Goal: Task Accomplishment & Management: Manage account settings

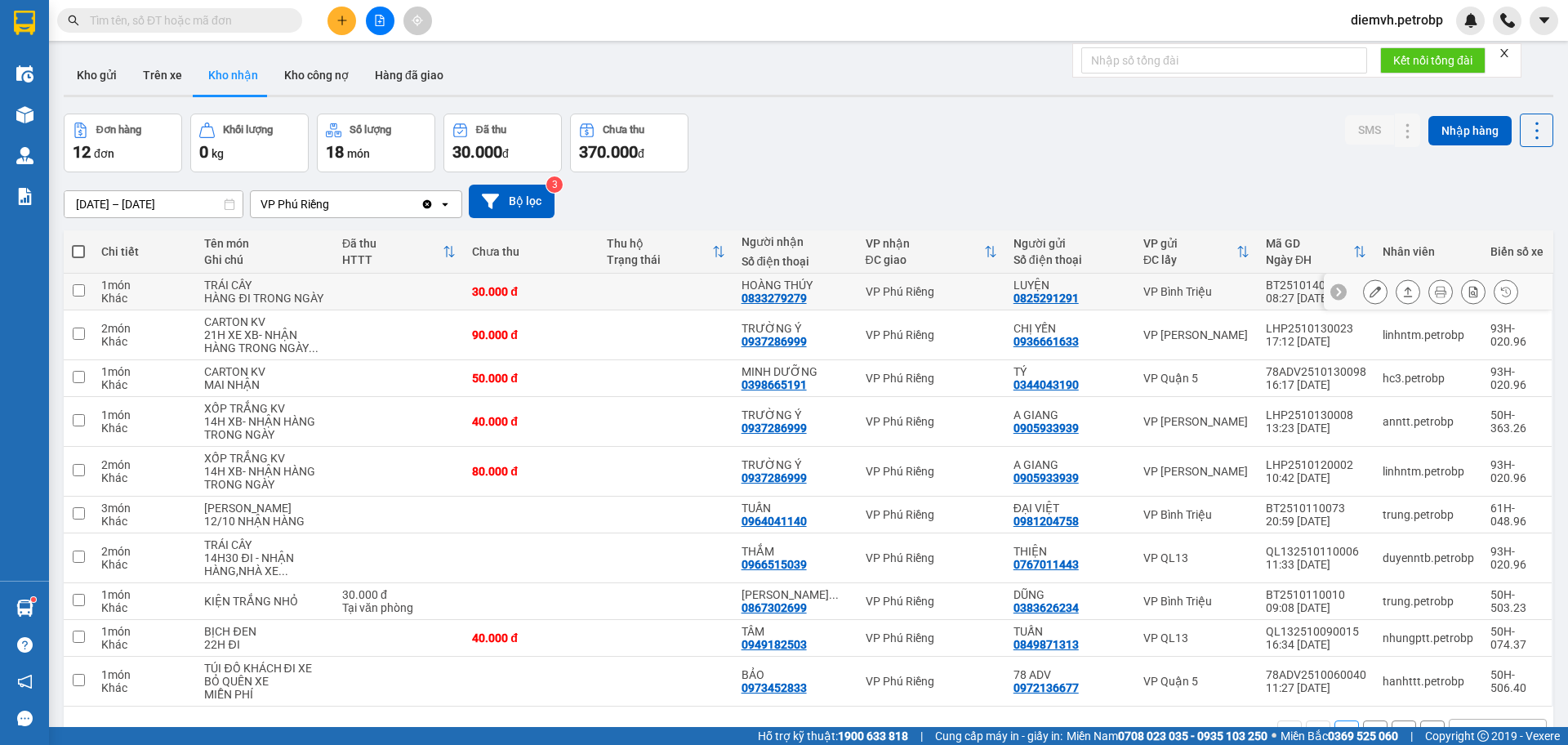
scroll to position [48, 0]
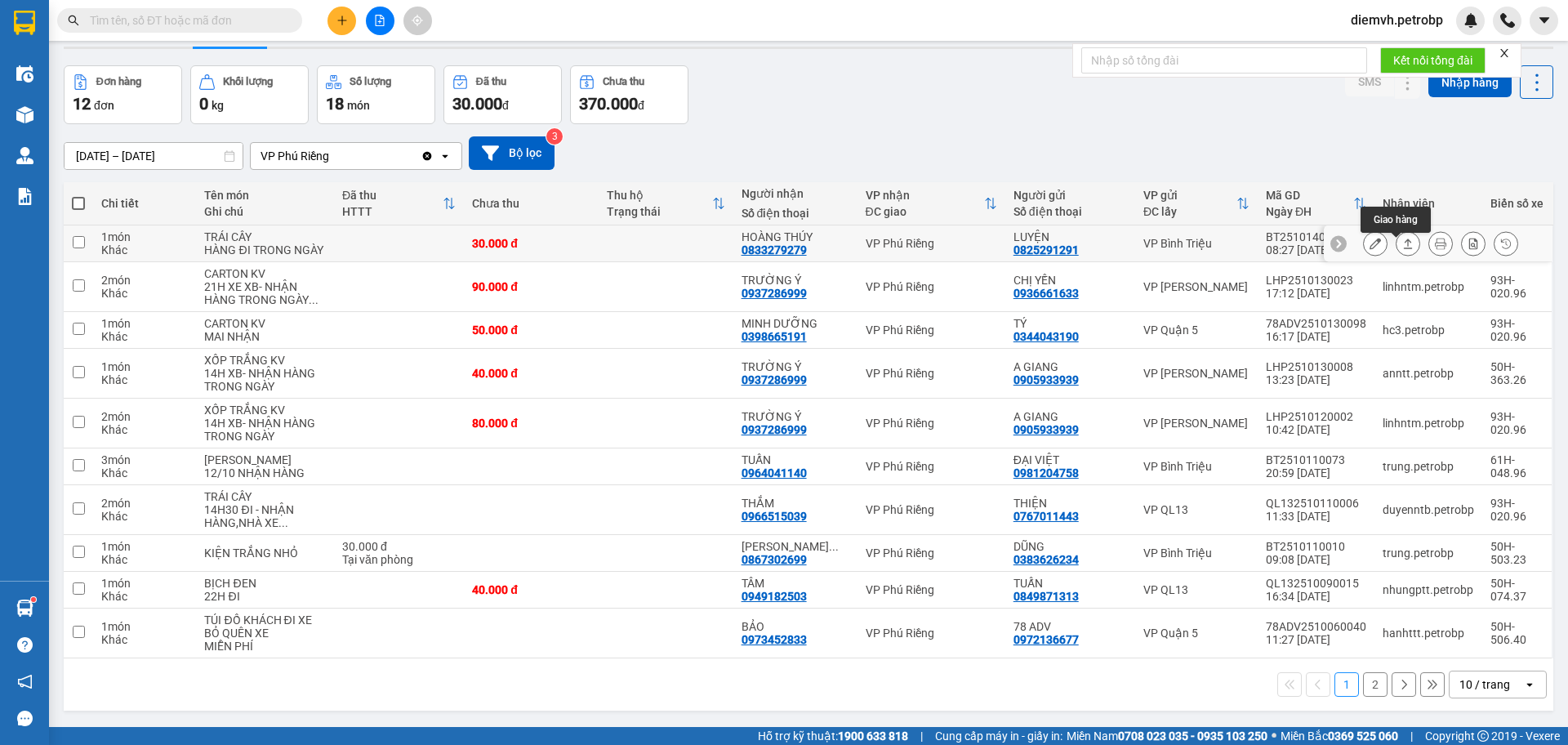
click at [1397, 248] on button at bounding box center [1409, 244] width 23 height 28
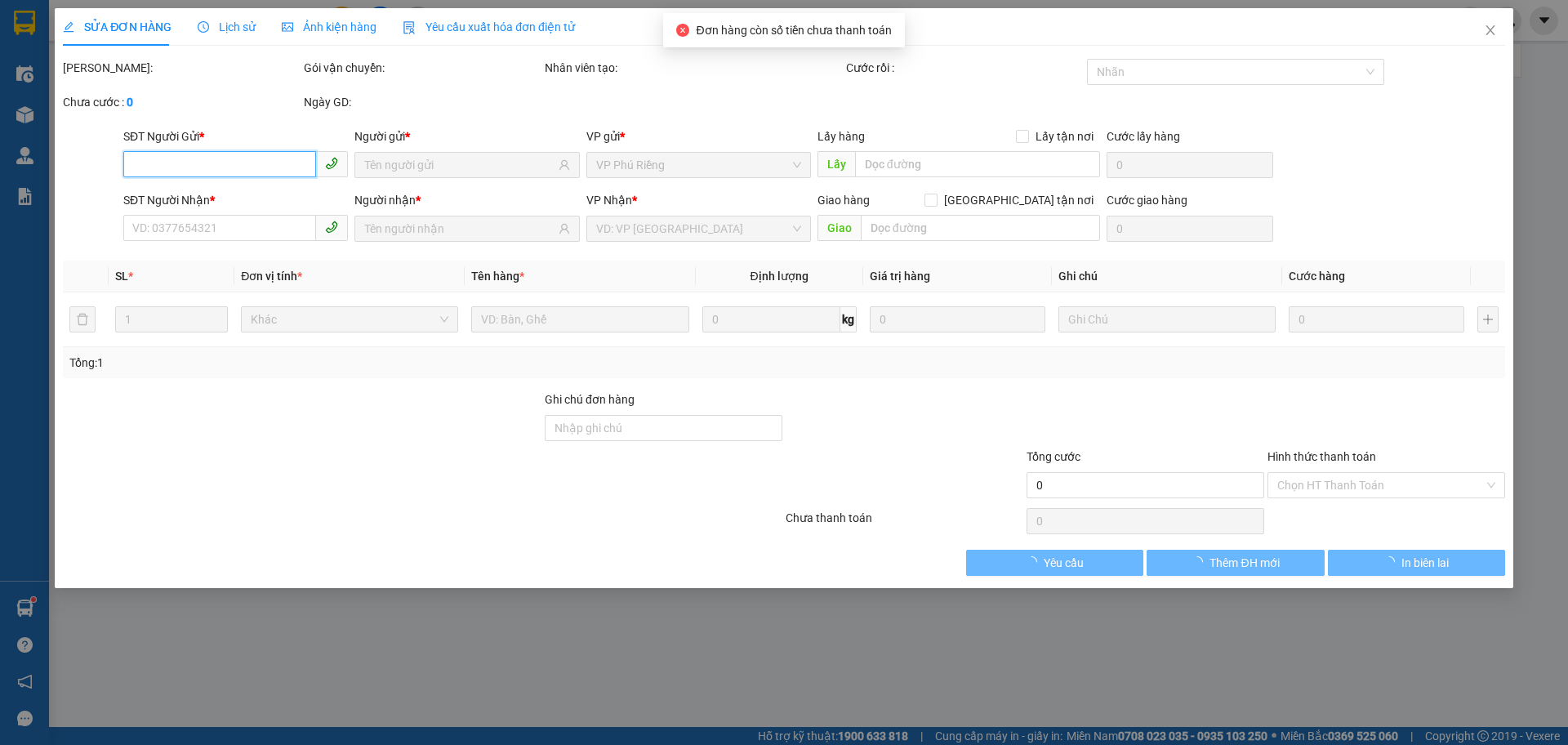
type input "0825291291"
type input "LUYỆN"
type input "0833279279"
type input "HOÀNG THÚY"
type input "30.000"
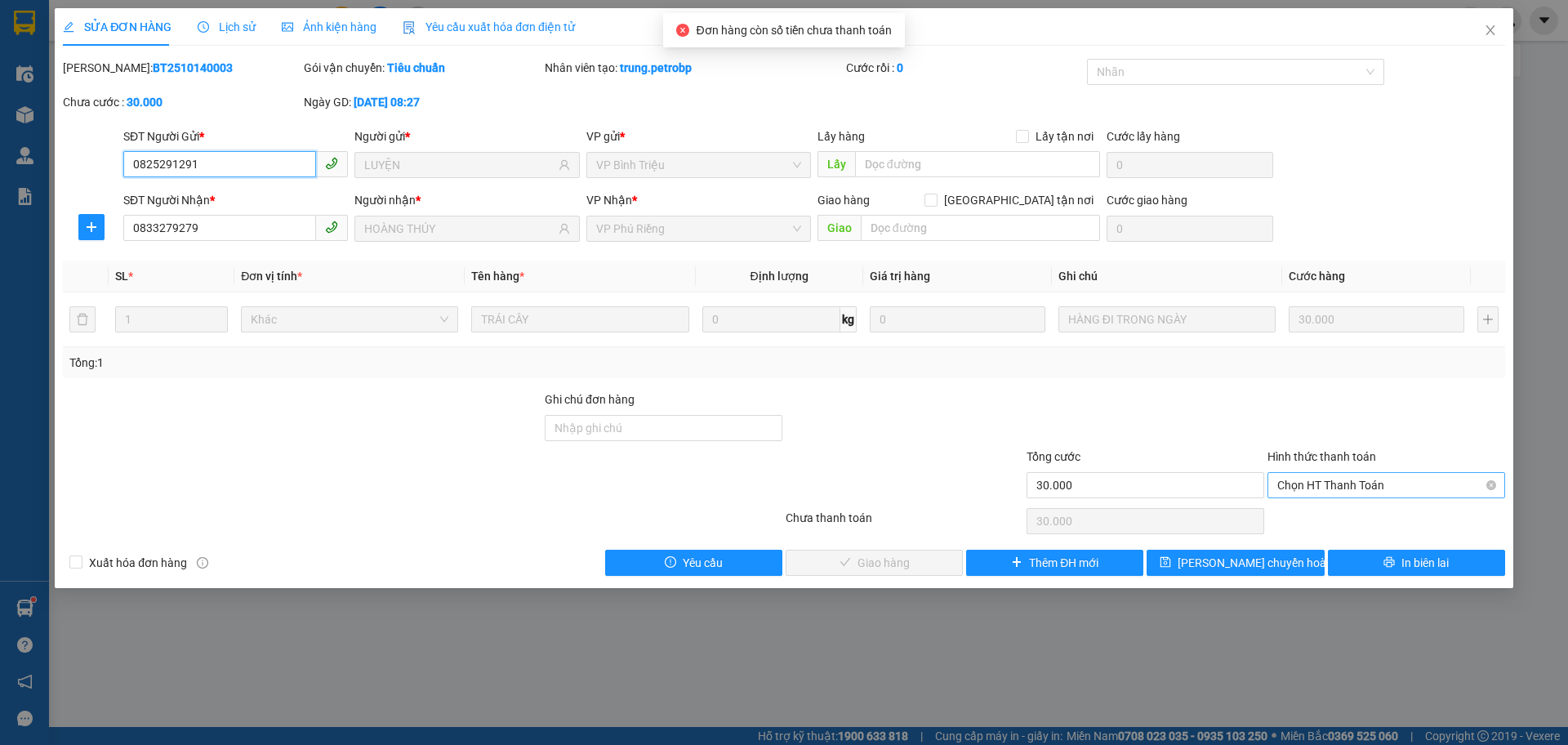
click at [1301, 480] on span "Chọn HT Thanh Toán" at bounding box center [1387, 485] width 218 height 25
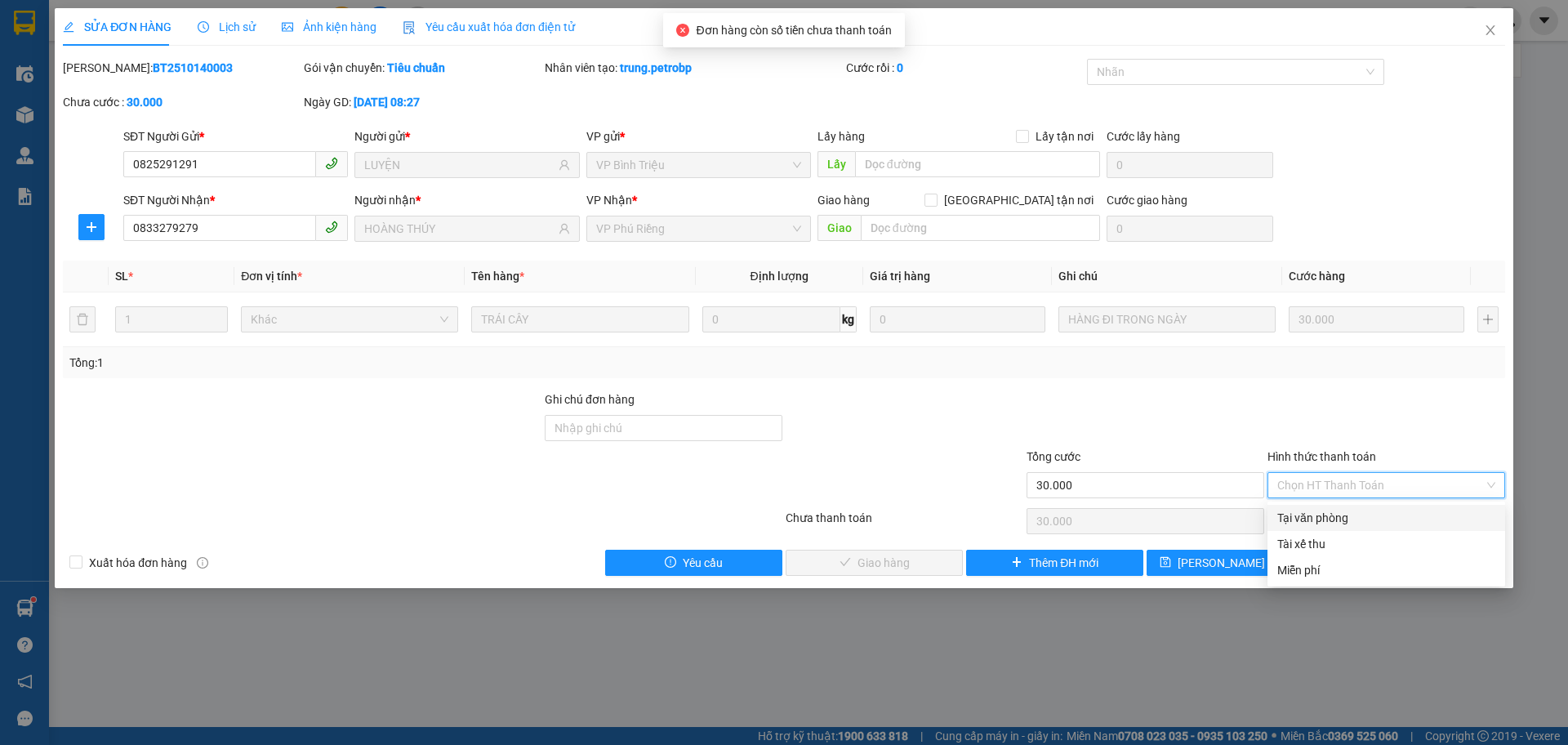
click at [1305, 522] on div "Tại văn phòng" at bounding box center [1387, 518] width 218 height 18
type input "0"
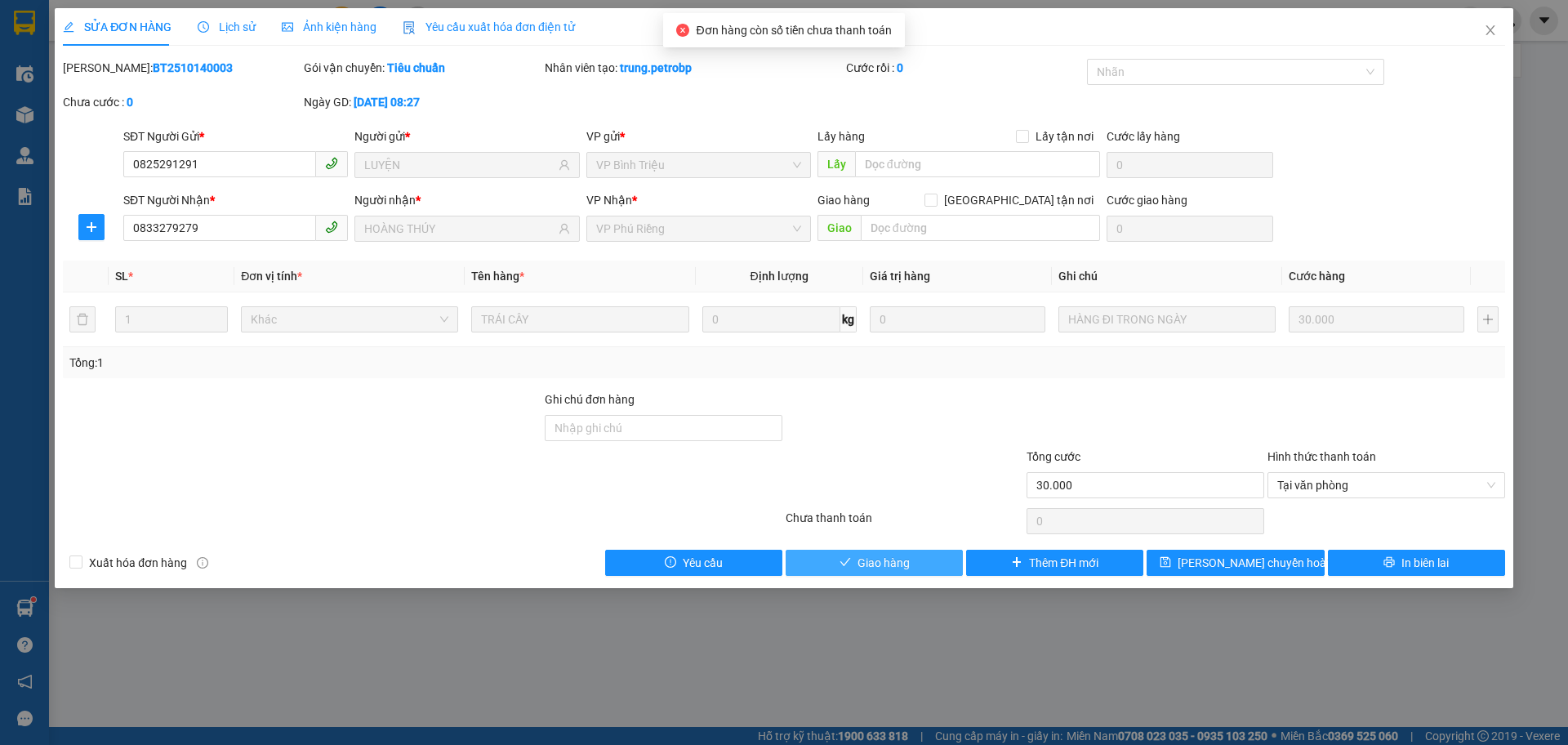
click at [940, 550] on button "Giao hàng" at bounding box center [874, 563] width 177 height 26
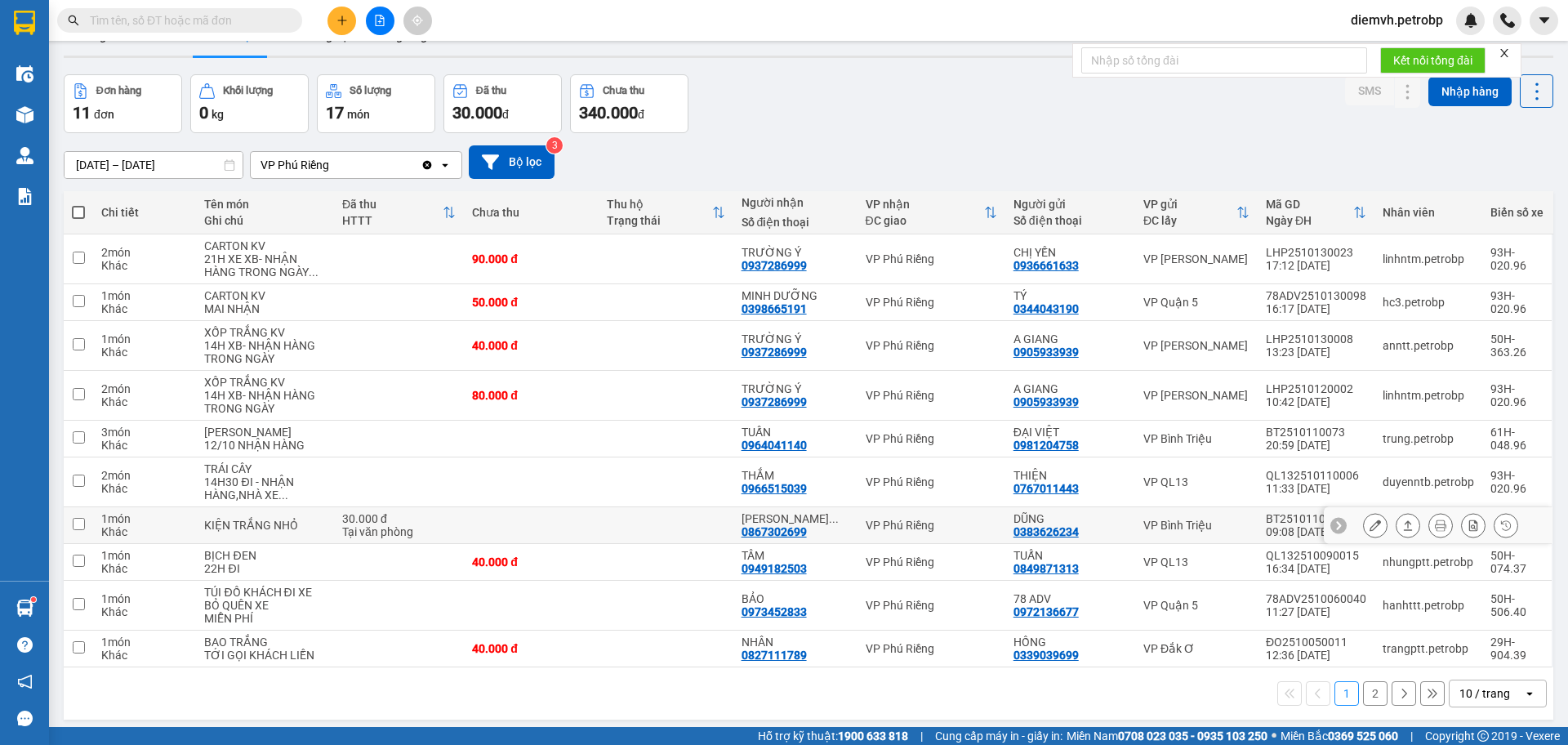
scroll to position [55, 0]
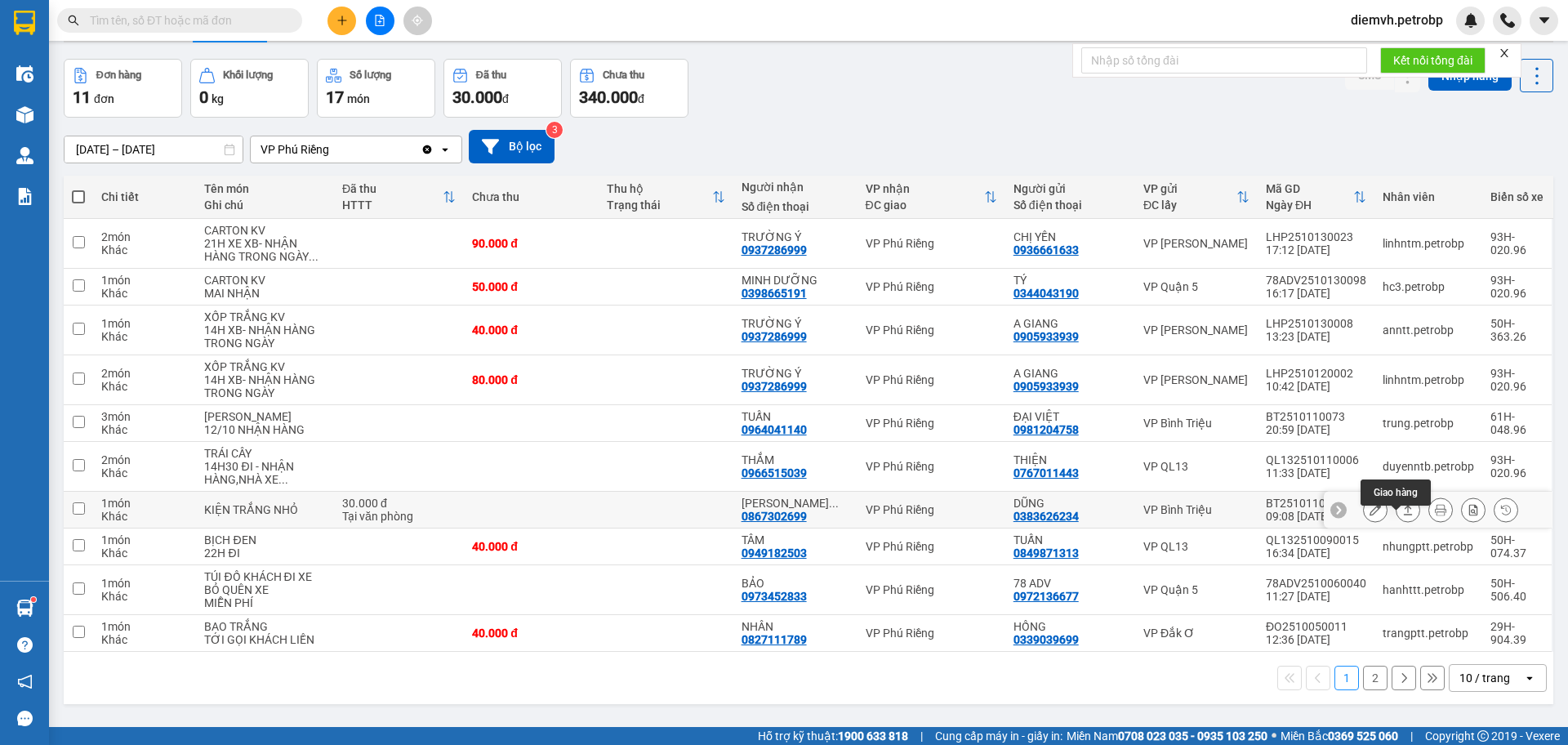
click at [1404, 514] on icon at bounding box center [1409, 509] width 9 height 10
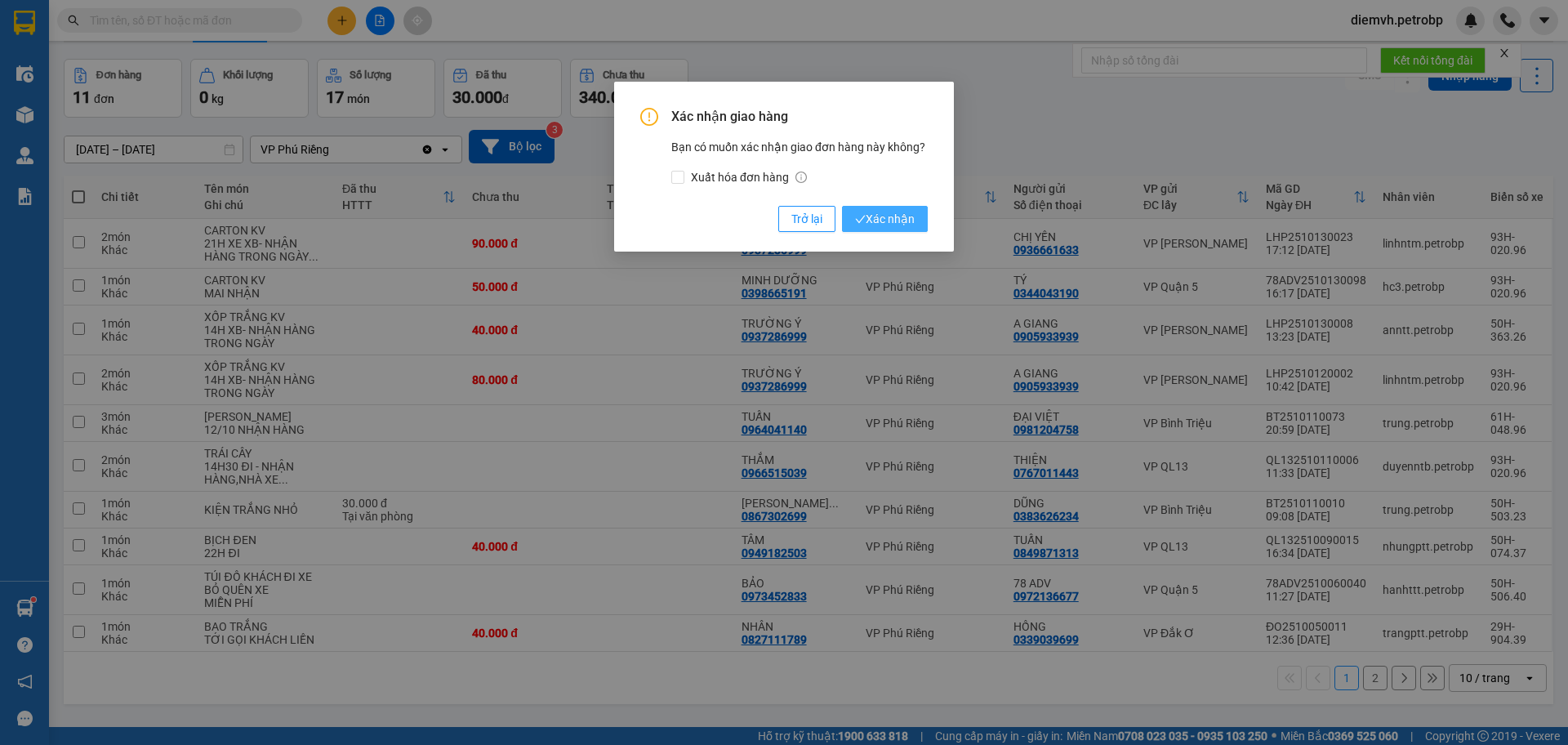
click at [899, 217] on span "Xác nhận" at bounding box center [885, 218] width 60 height 18
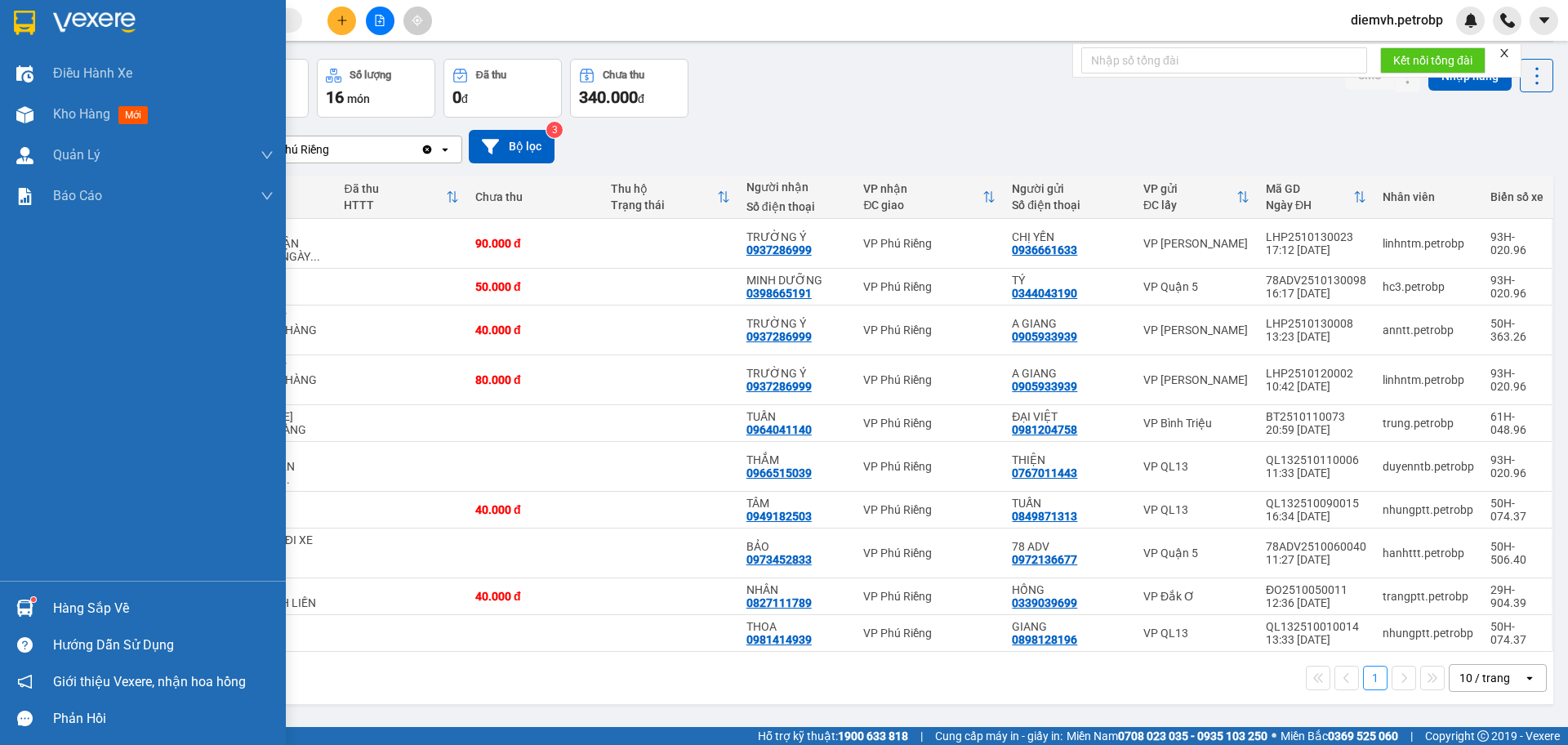
click at [71, 609] on div "Hàng sắp về" at bounding box center [163, 609] width 220 height 25
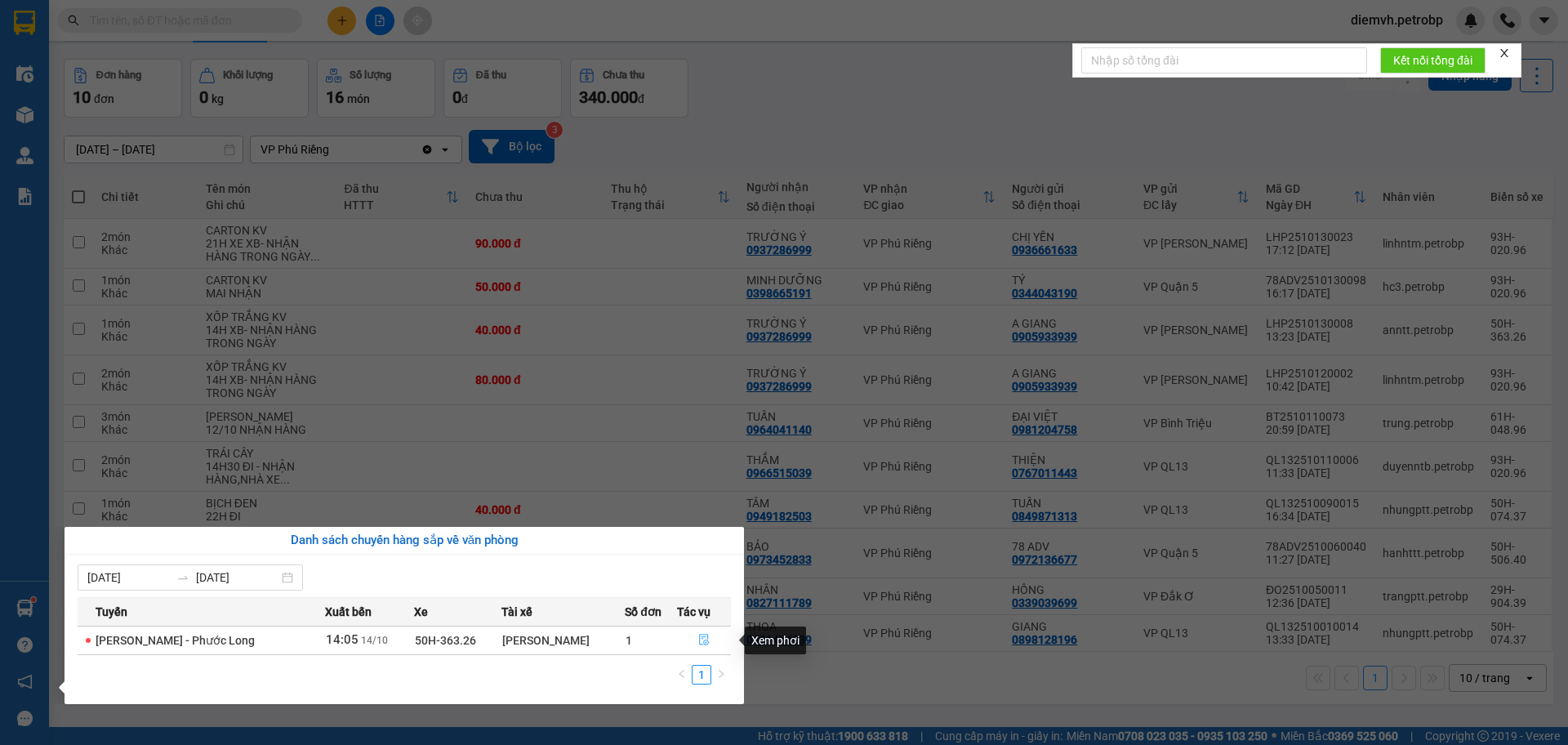
click at [699, 635] on icon "file-done" at bounding box center [704, 639] width 11 height 11
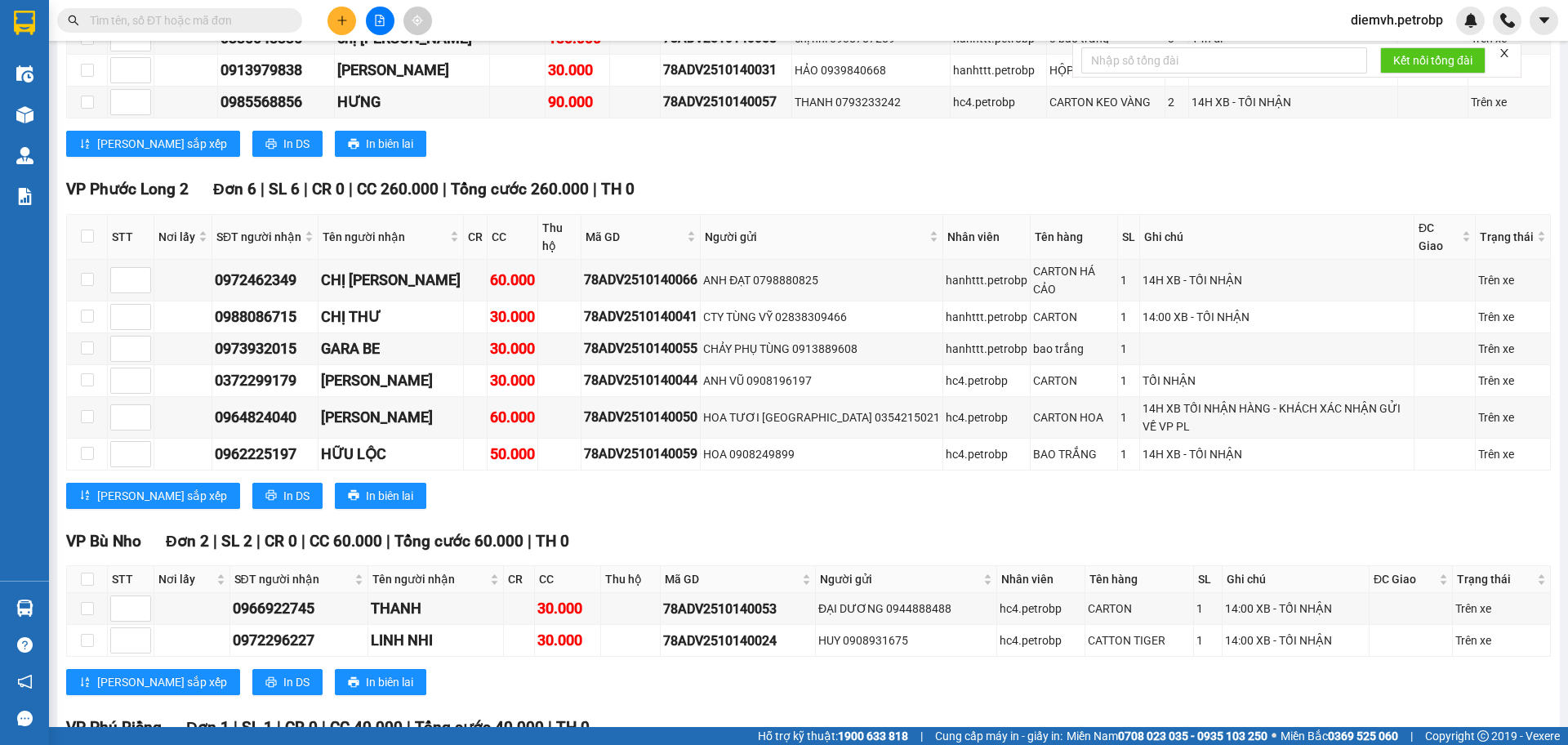
scroll to position [2340, 0]
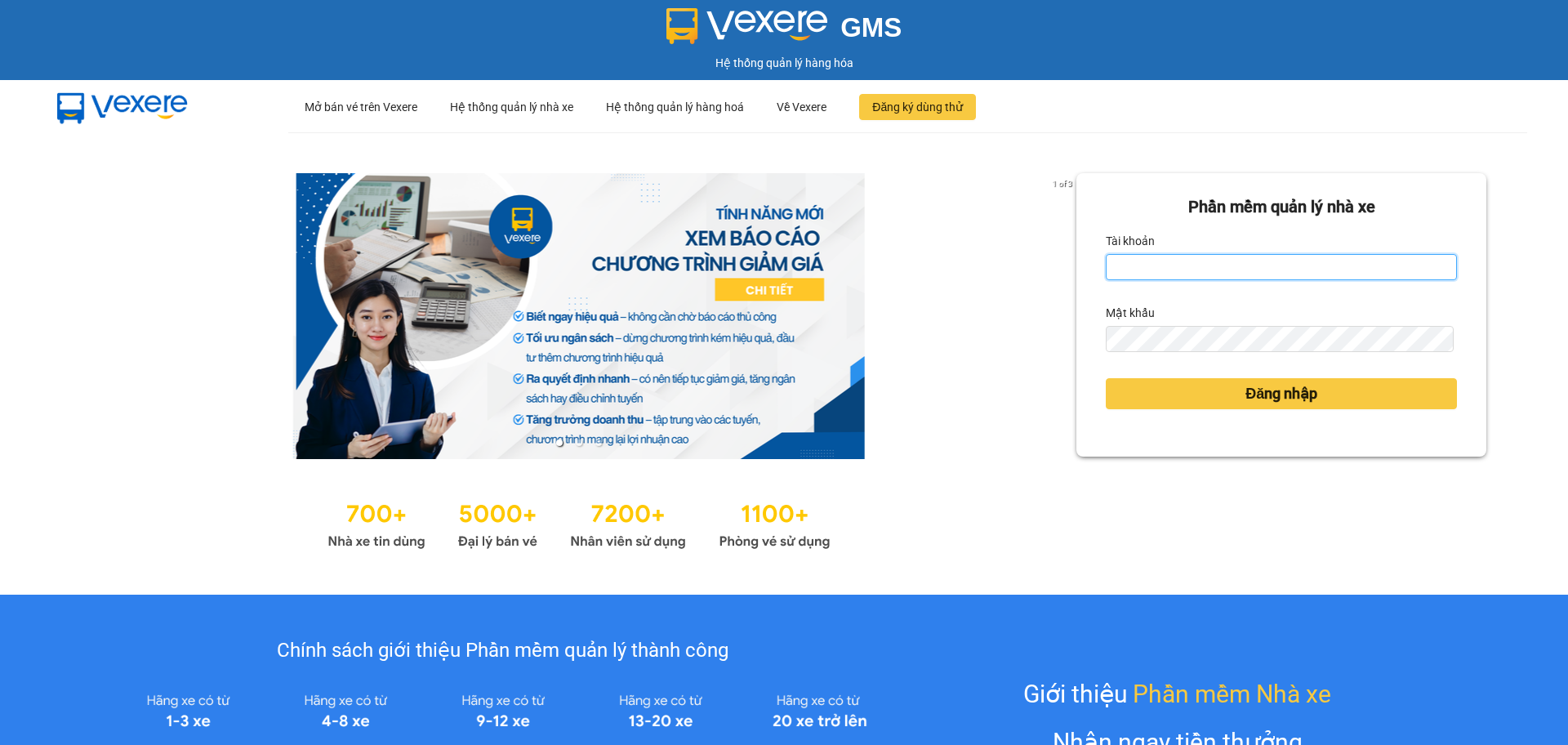
click at [1254, 263] on input "Tài khoản" at bounding box center [1281, 267] width 351 height 26
type input "hahv.petrobp"
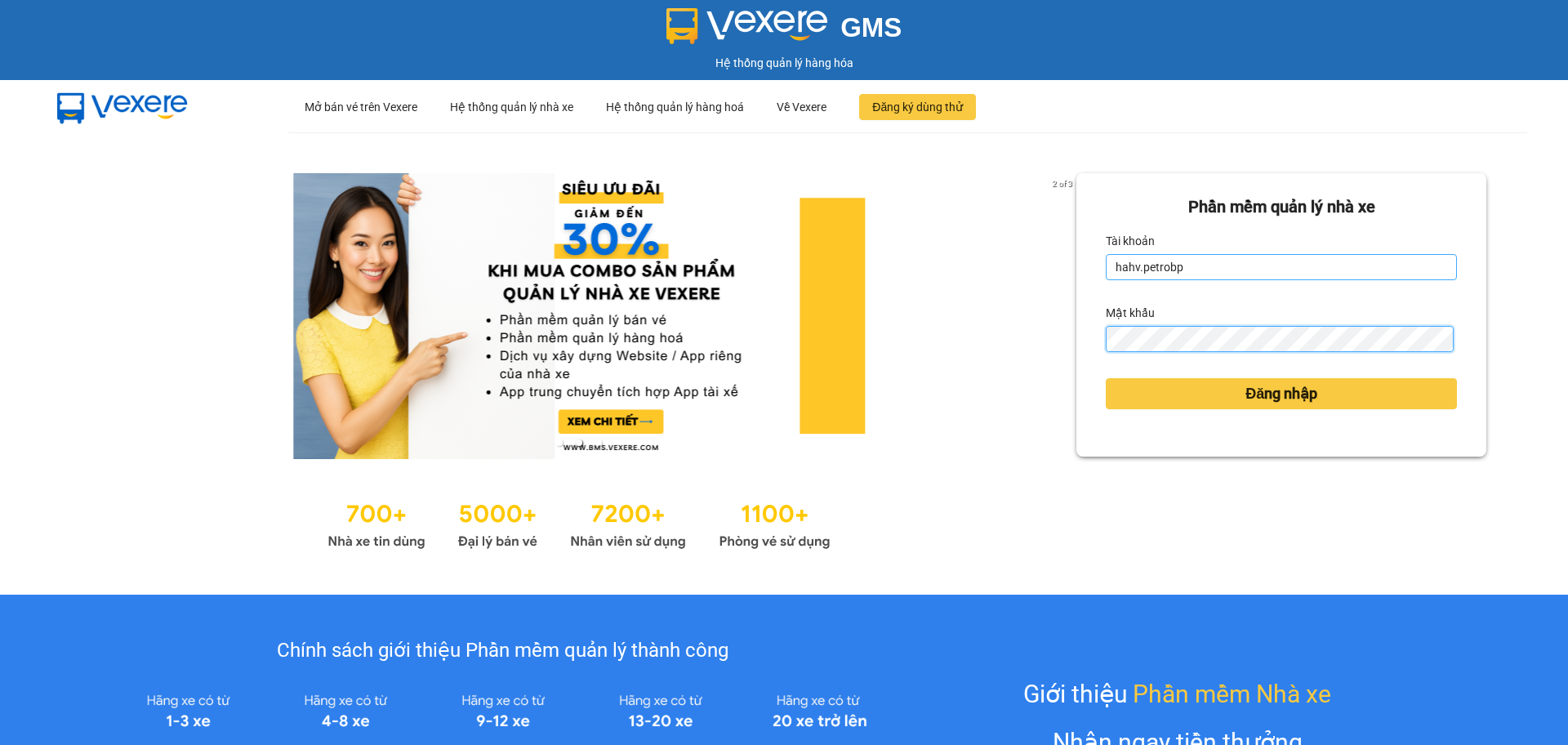
click at [1106, 378] on button "Đăng nhập" at bounding box center [1281, 393] width 351 height 31
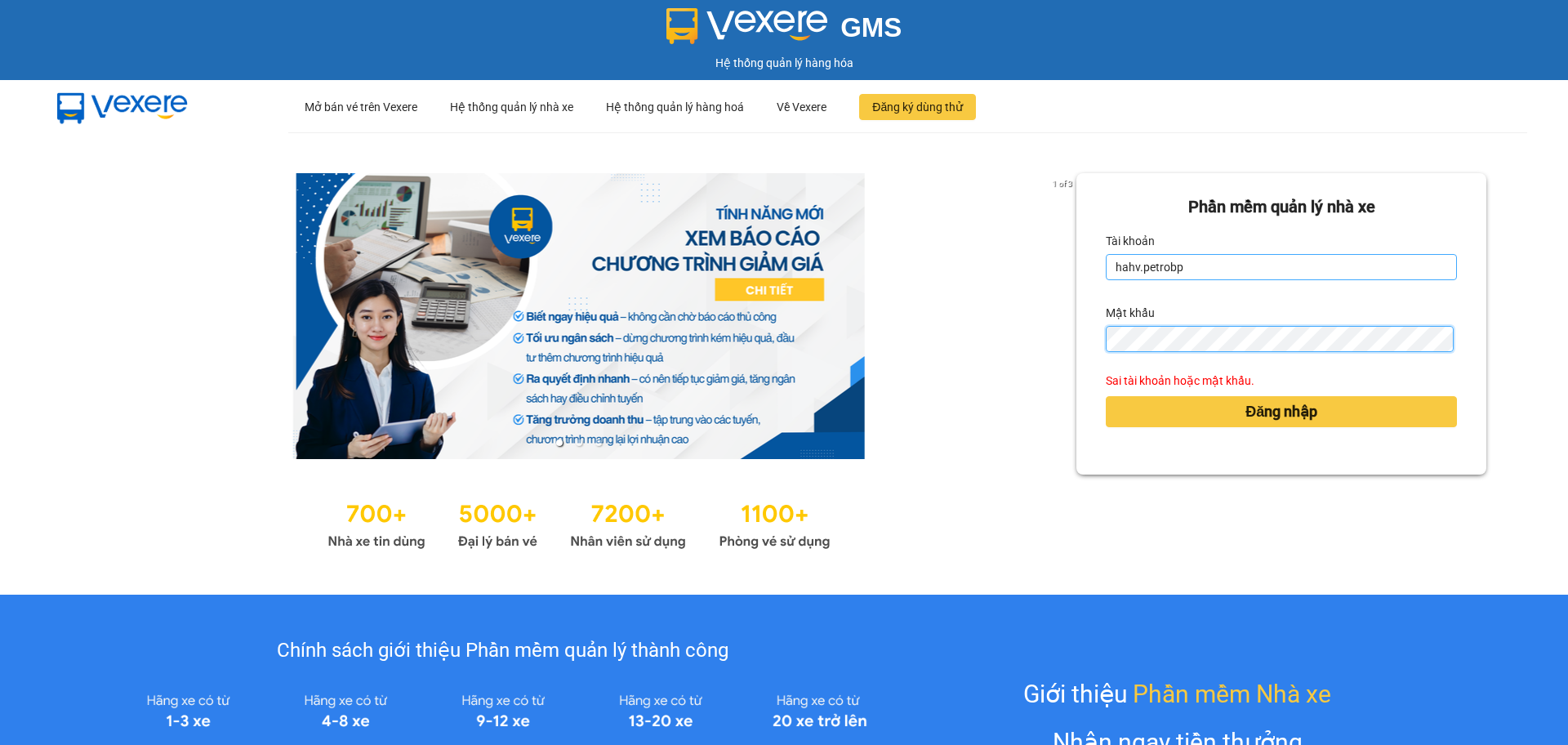
click at [1106, 396] on button "Đăng nhập" at bounding box center [1281, 411] width 351 height 31
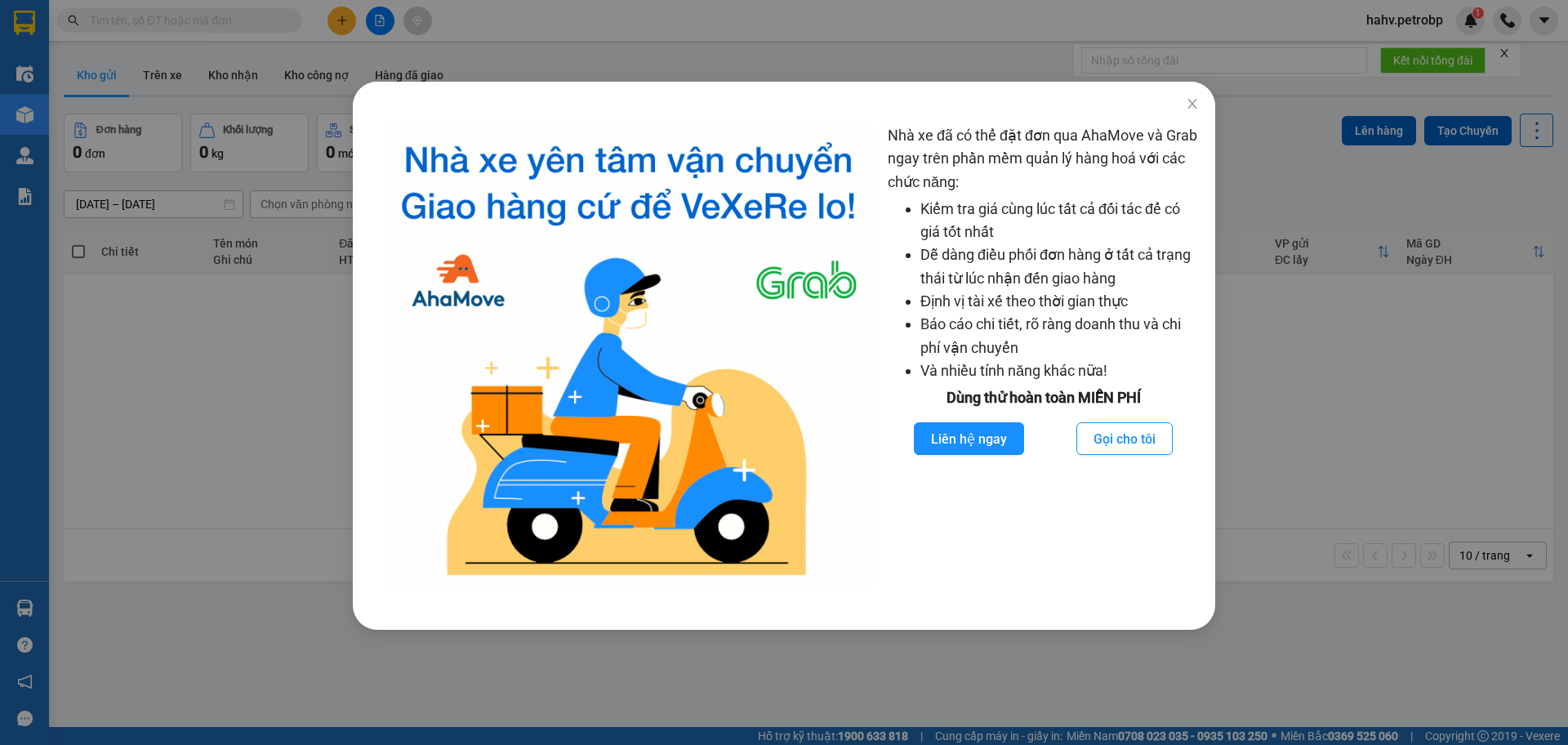
click at [196, 510] on div "Nhà xe đã có thể đặt đơn qua AhaMove và Grab ngay trên phần mềm quản lý hàng ho…" at bounding box center [784, 372] width 1568 height 745
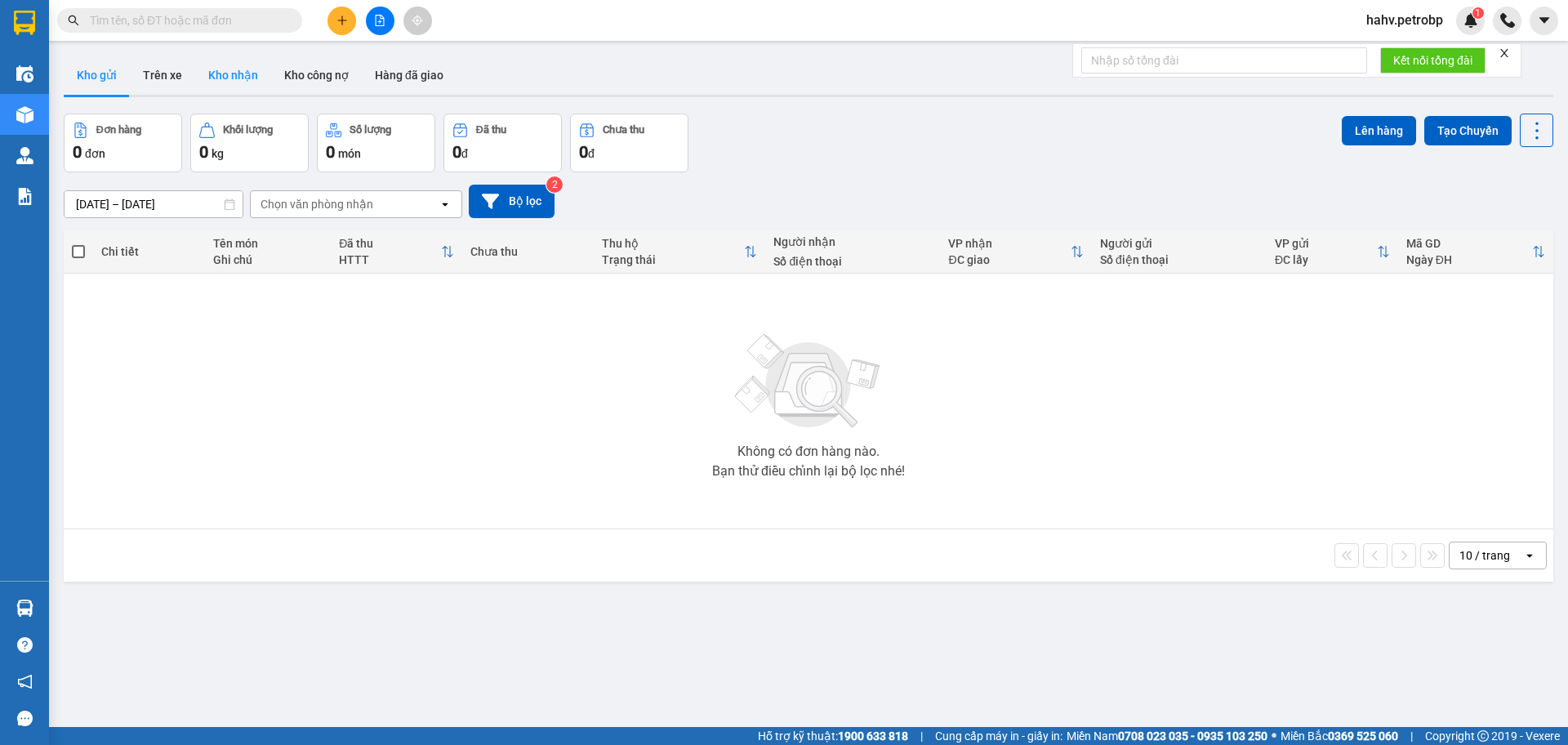
click at [222, 83] on button "Kho nhận" at bounding box center [233, 75] width 76 height 40
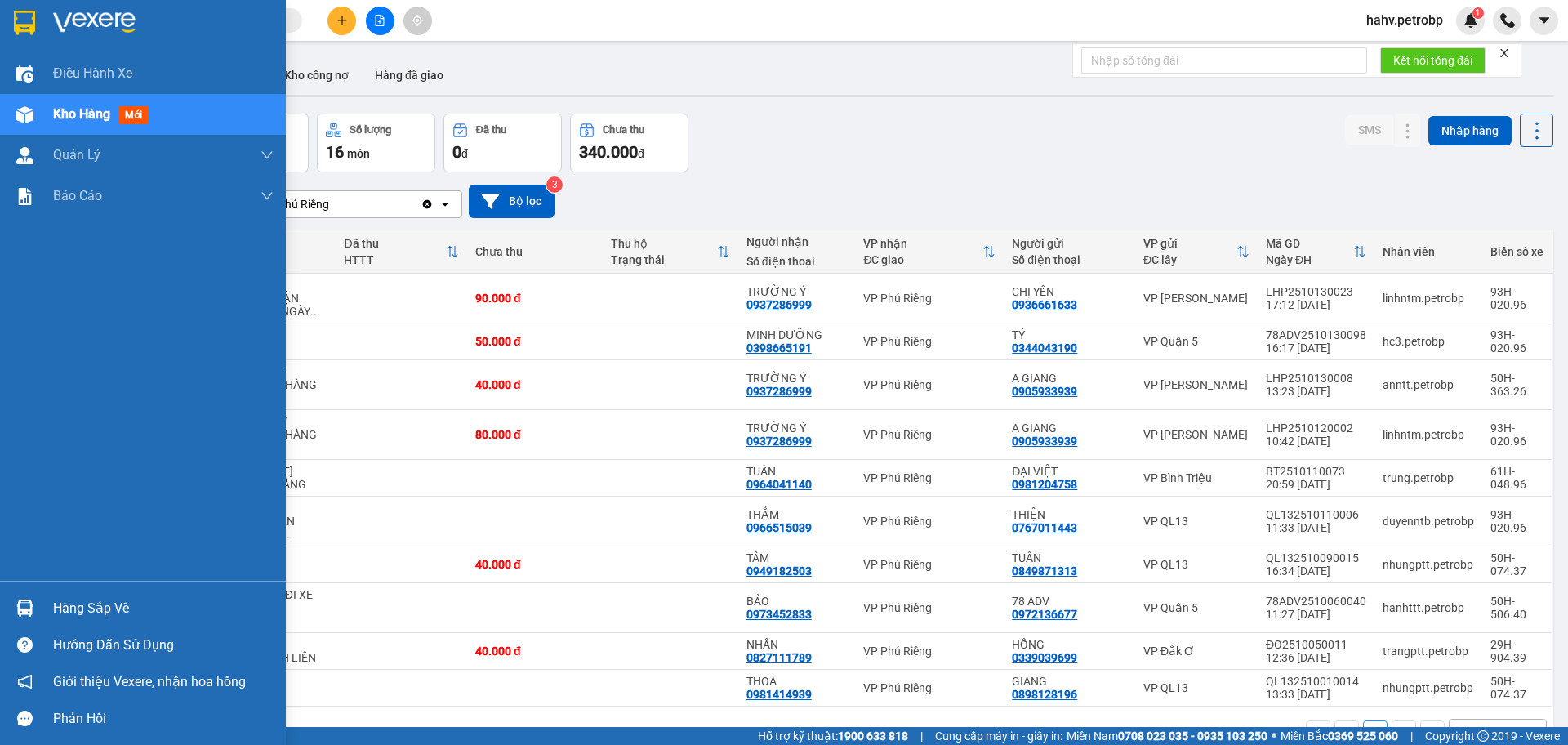
click at [125, 596] on div "Hàng sắp về" at bounding box center [163, 609] width 220 height 25
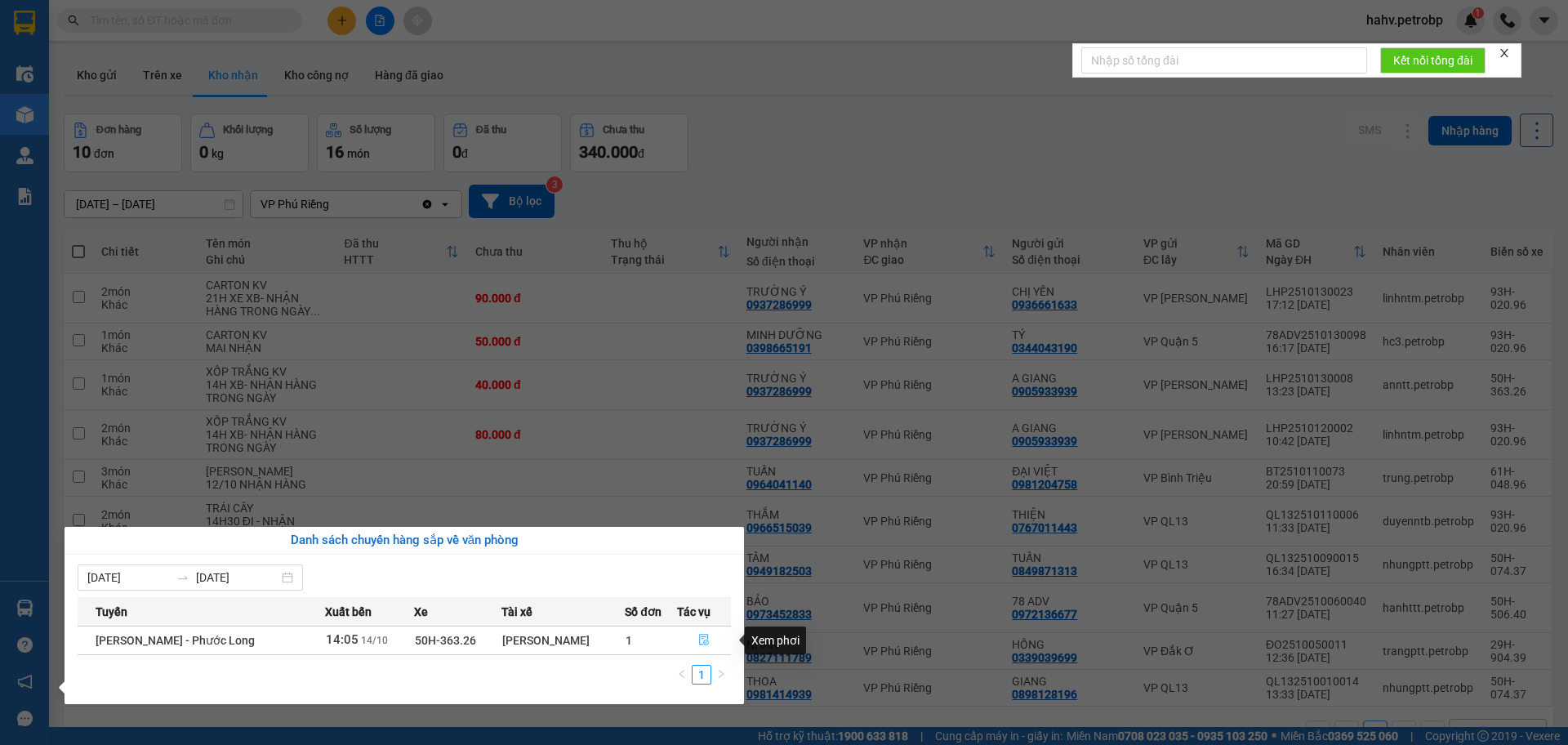
click at [702, 631] on button "button" at bounding box center [705, 640] width 53 height 26
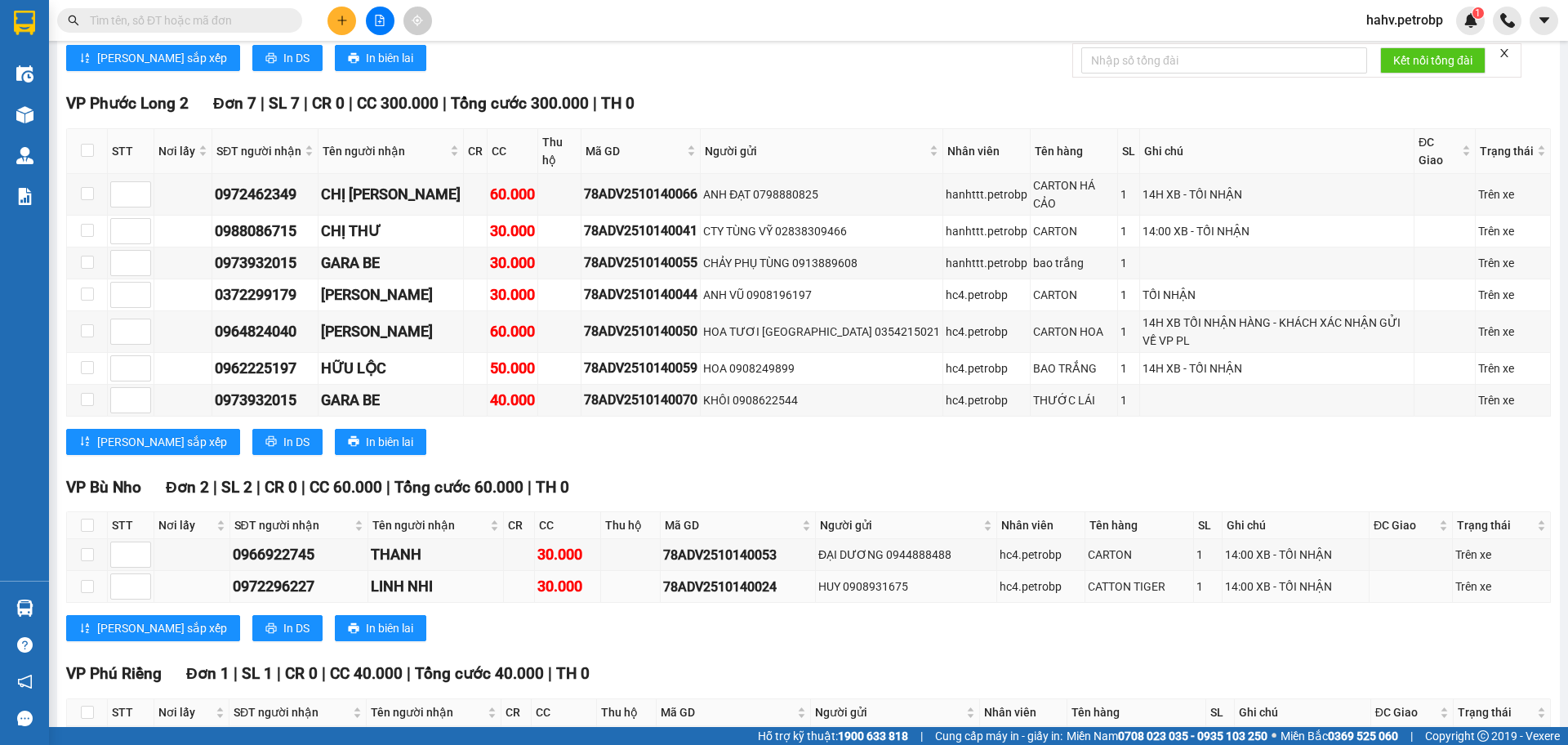
scroll to position [2468, 0]
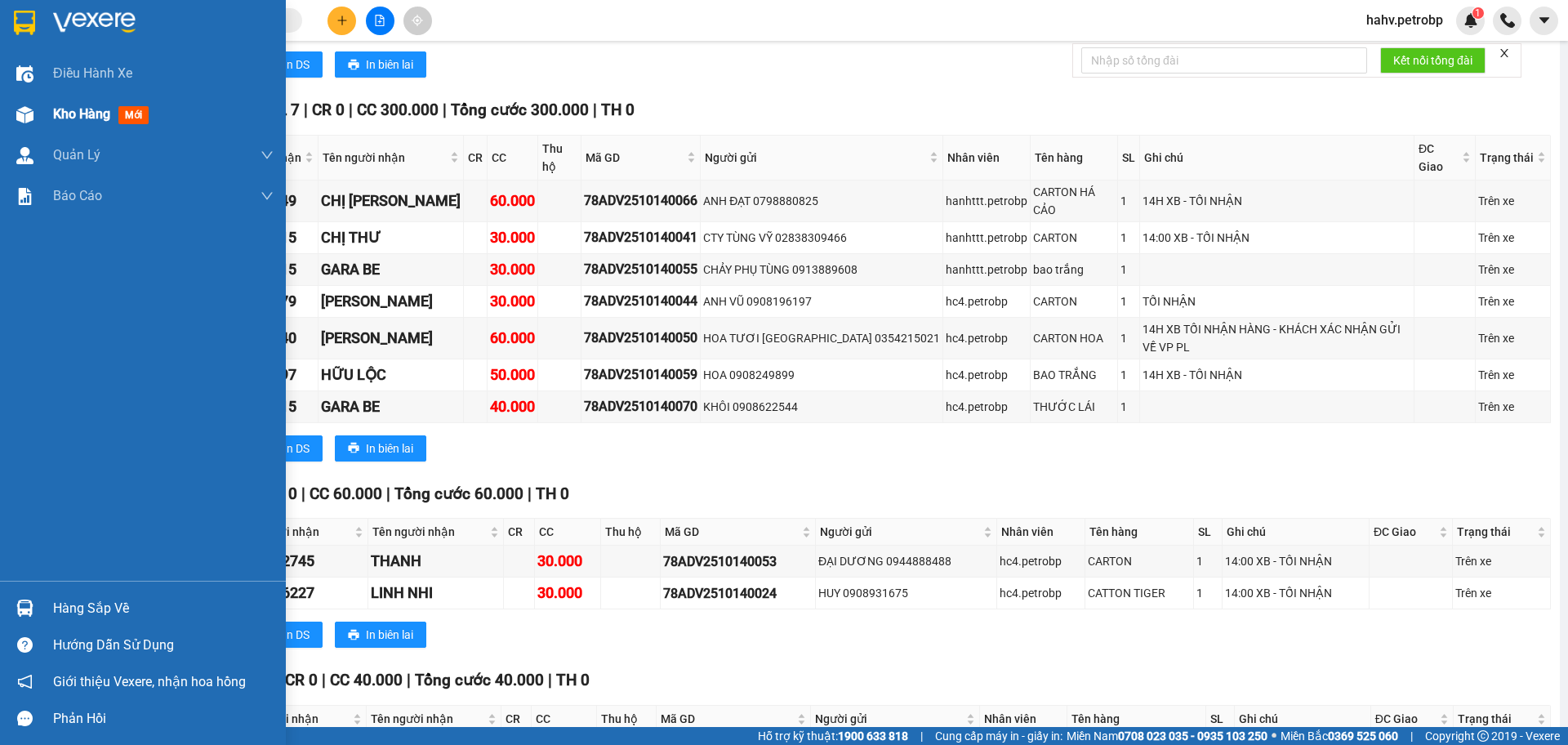
click at [76, 117] on span "Kho hàng" at bounding box center [81, 114] width 57 height 16
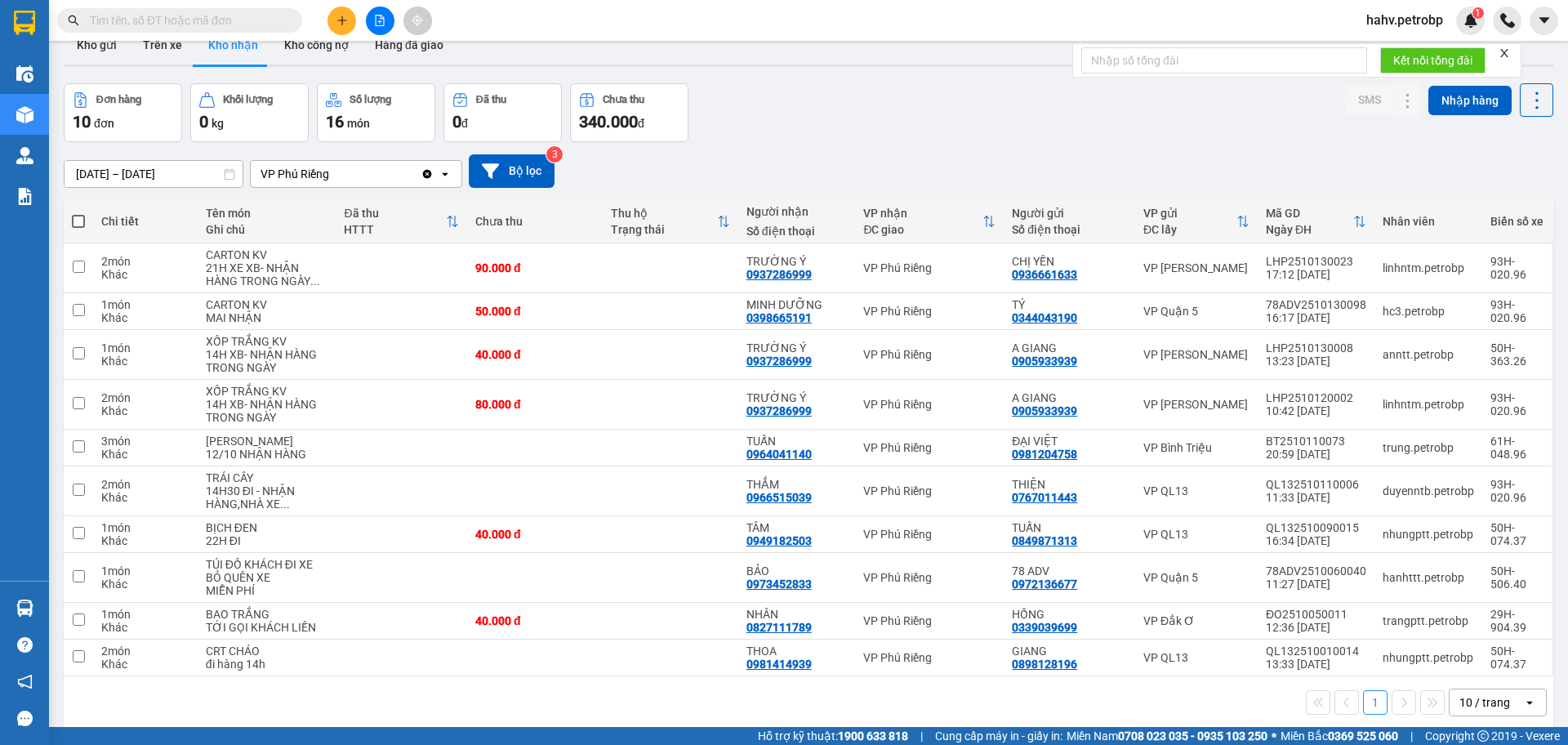
scroll to position [20, 0]
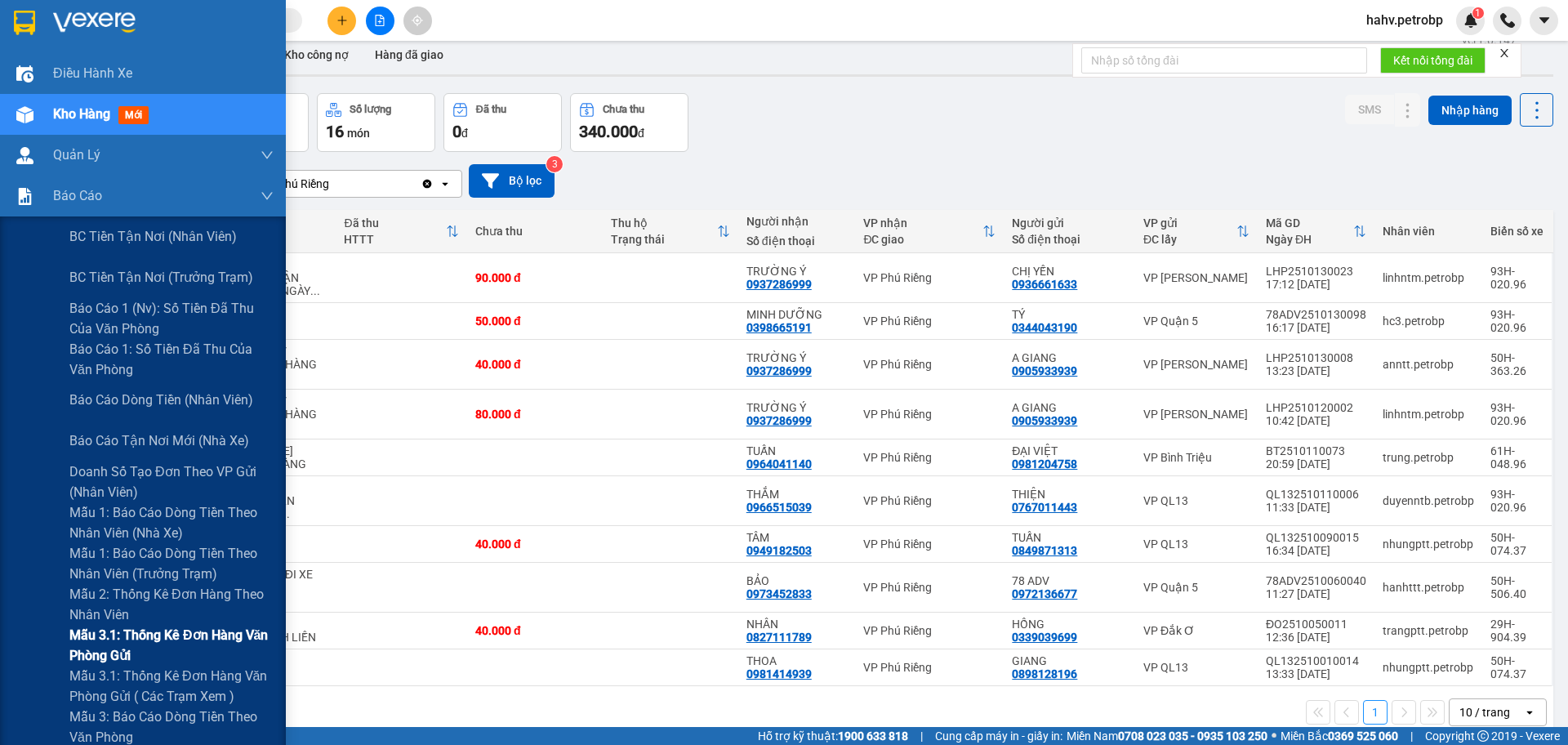
click at [62, 632] on div "Mẫu 3.1: Thống kê đơn hàng văn phòng gửi" at bounding box center [143, 645] width 286 height 41
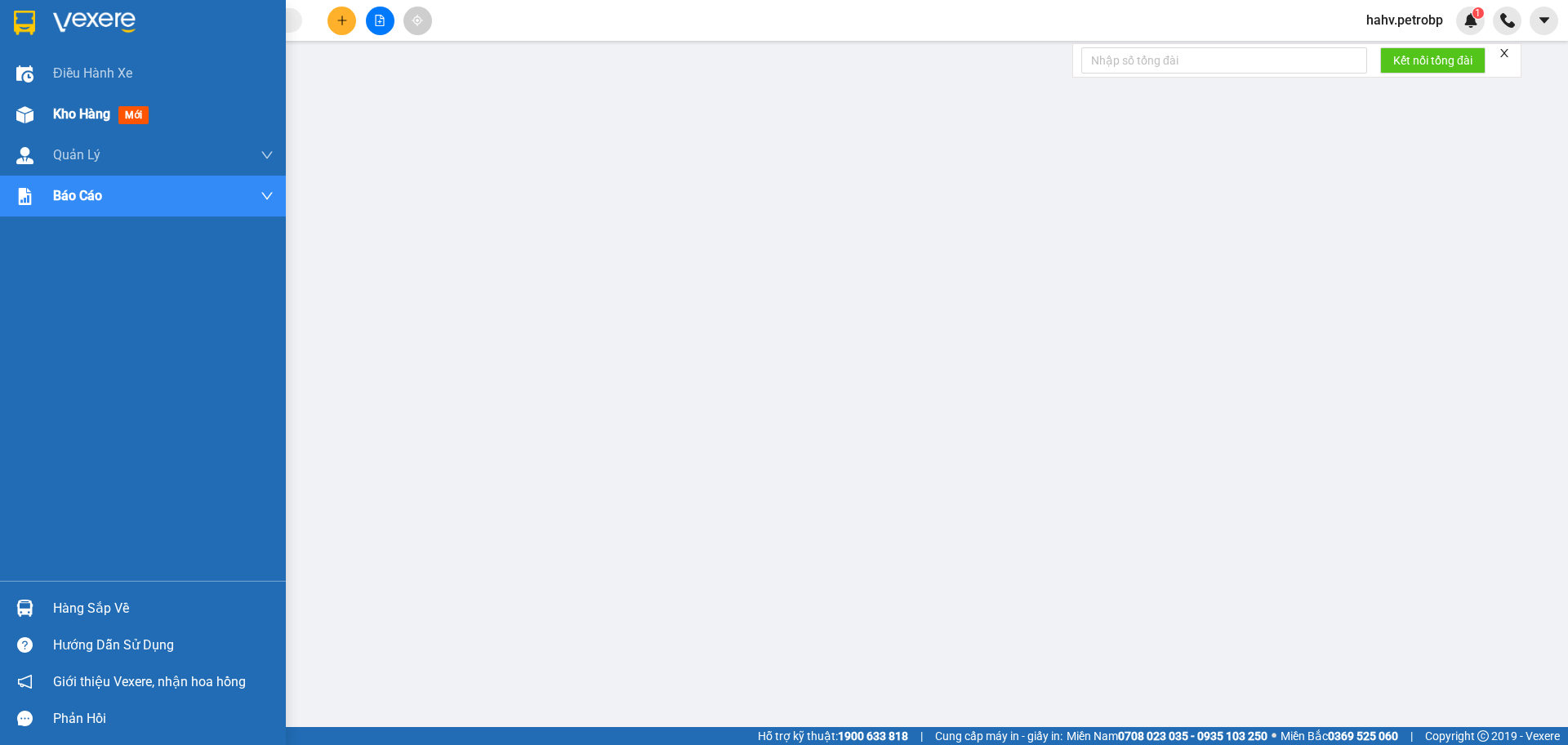
click at [69, 122] on span "Kho hàng" at bounding box center [81, 114] width 57 height 16
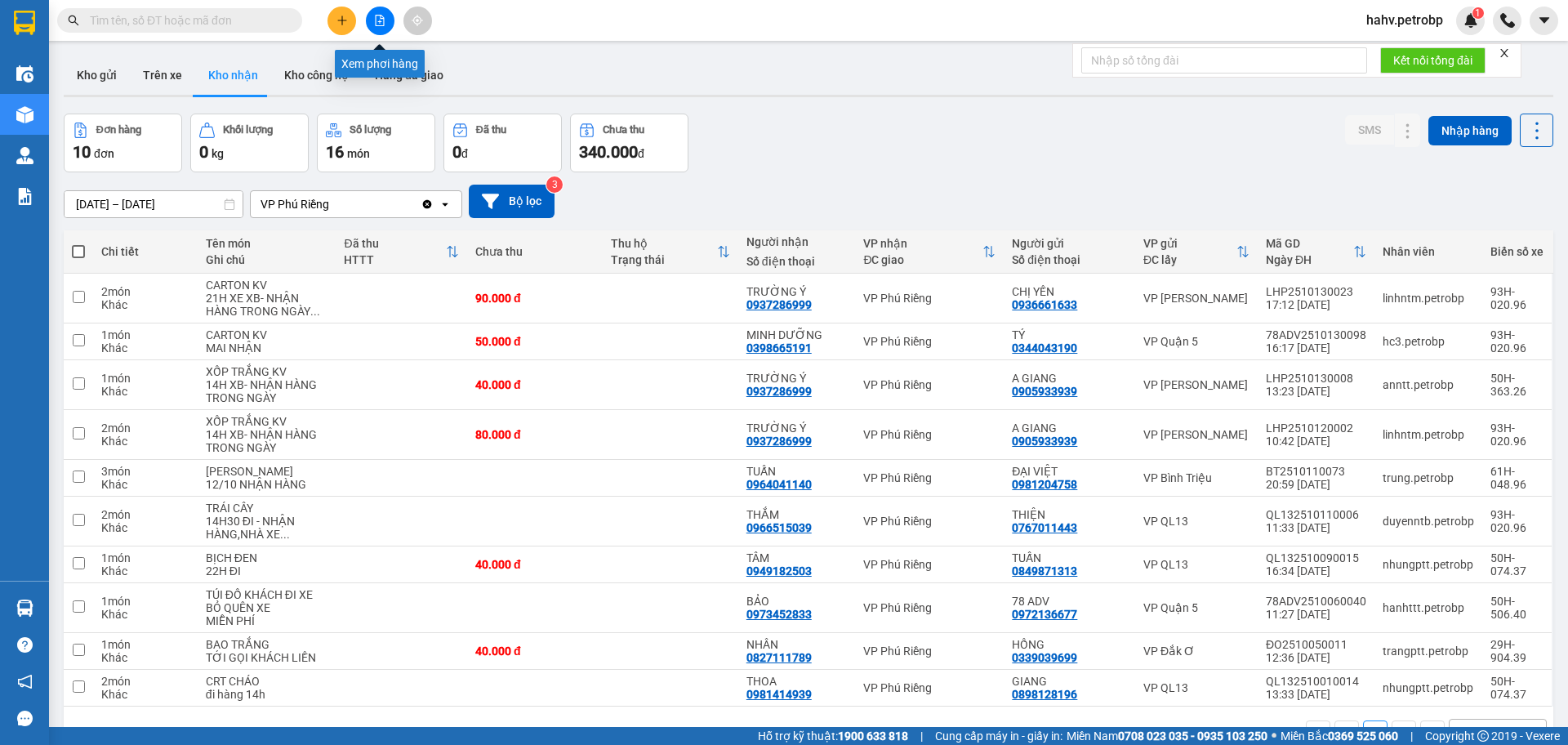
click at [385, 23] on icon "file-add" at bounding box center [380, 20] width 11 height 11
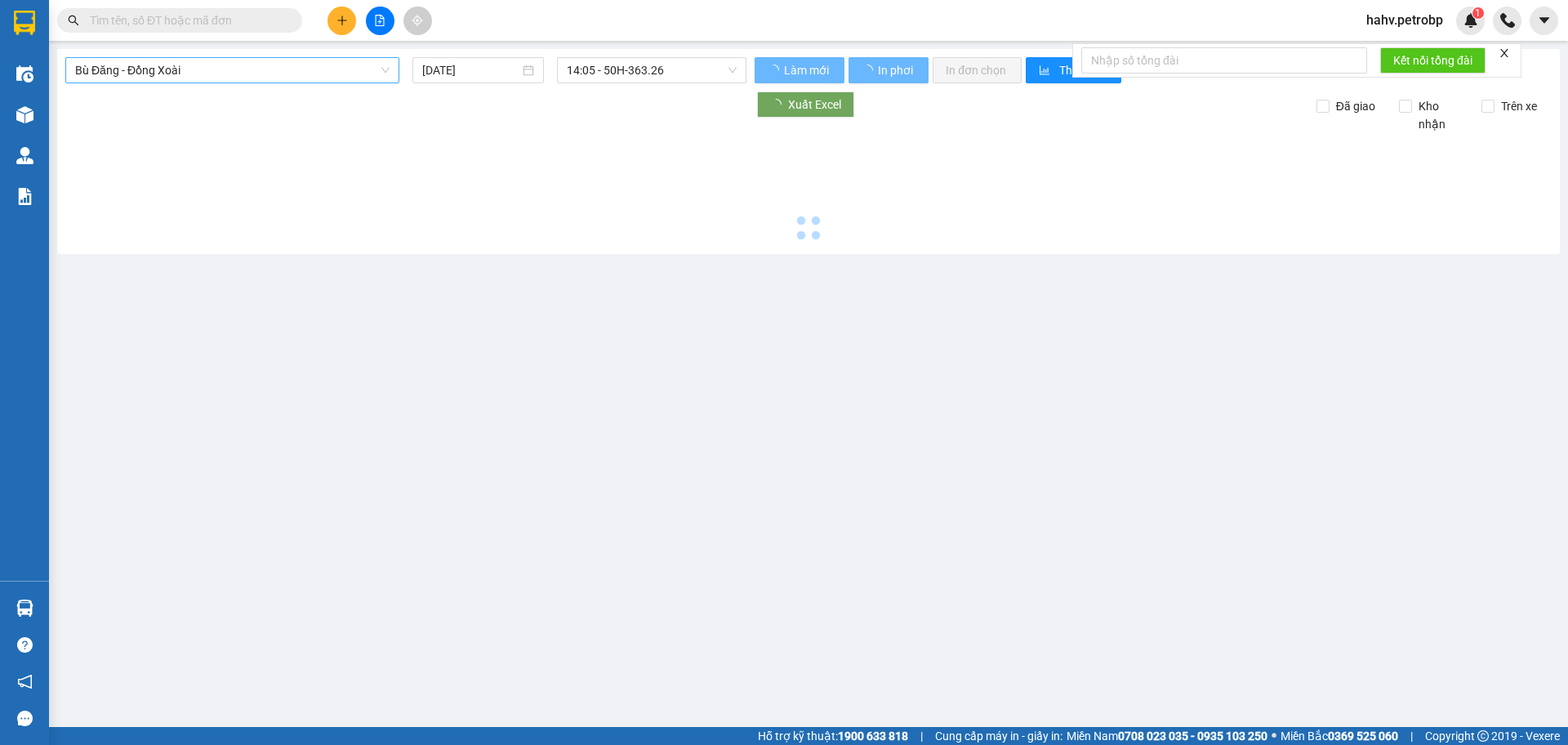
click at [192, 62] on span "Bù Đăng - Đồng Xoài" at bounding box center [232, 70] width 314 height 25
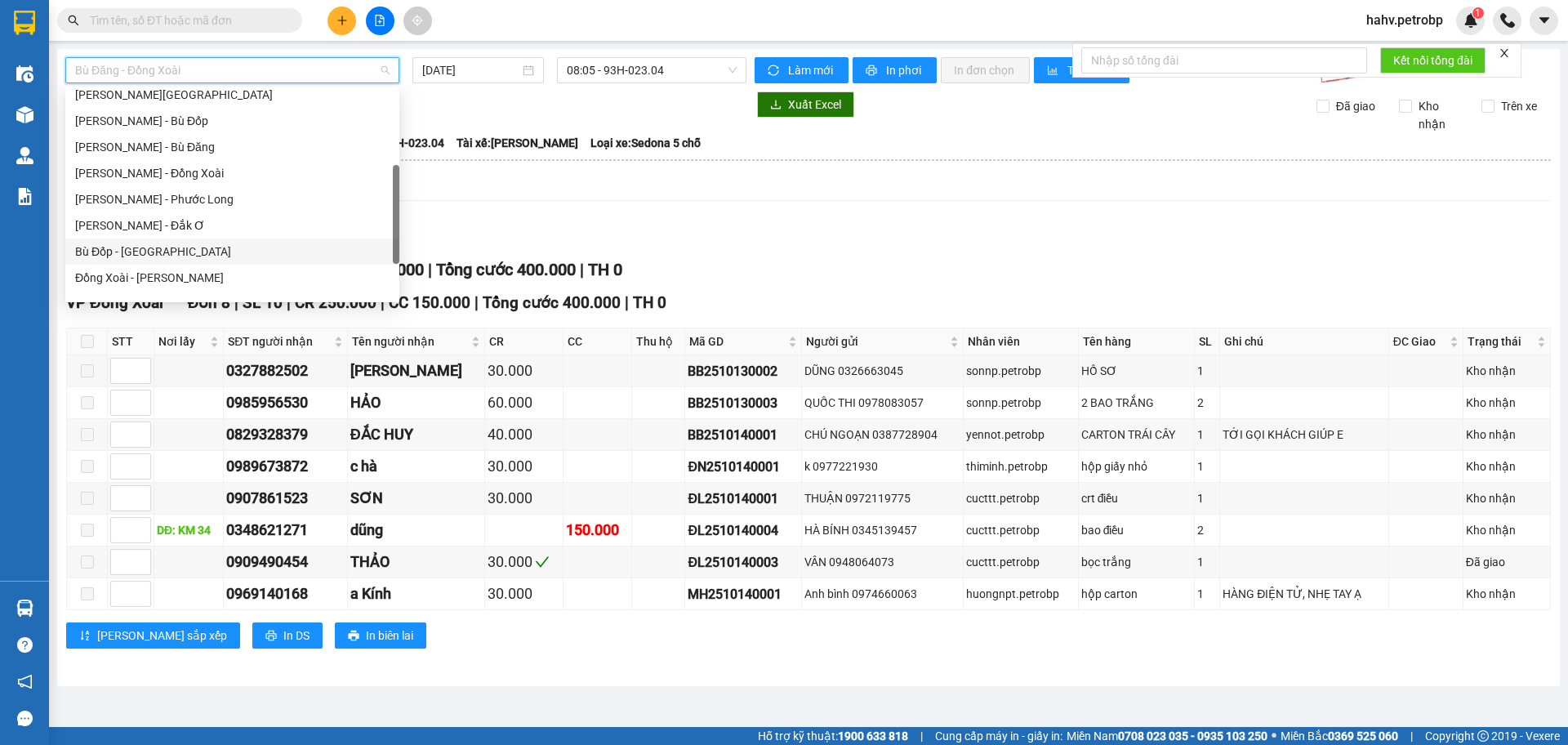
scroll to position [218, 0]
click at [234, 234] on div "Hồ Chí Minh - Đắk Ơ" at bounding box center [232, 225] width 334 height 26
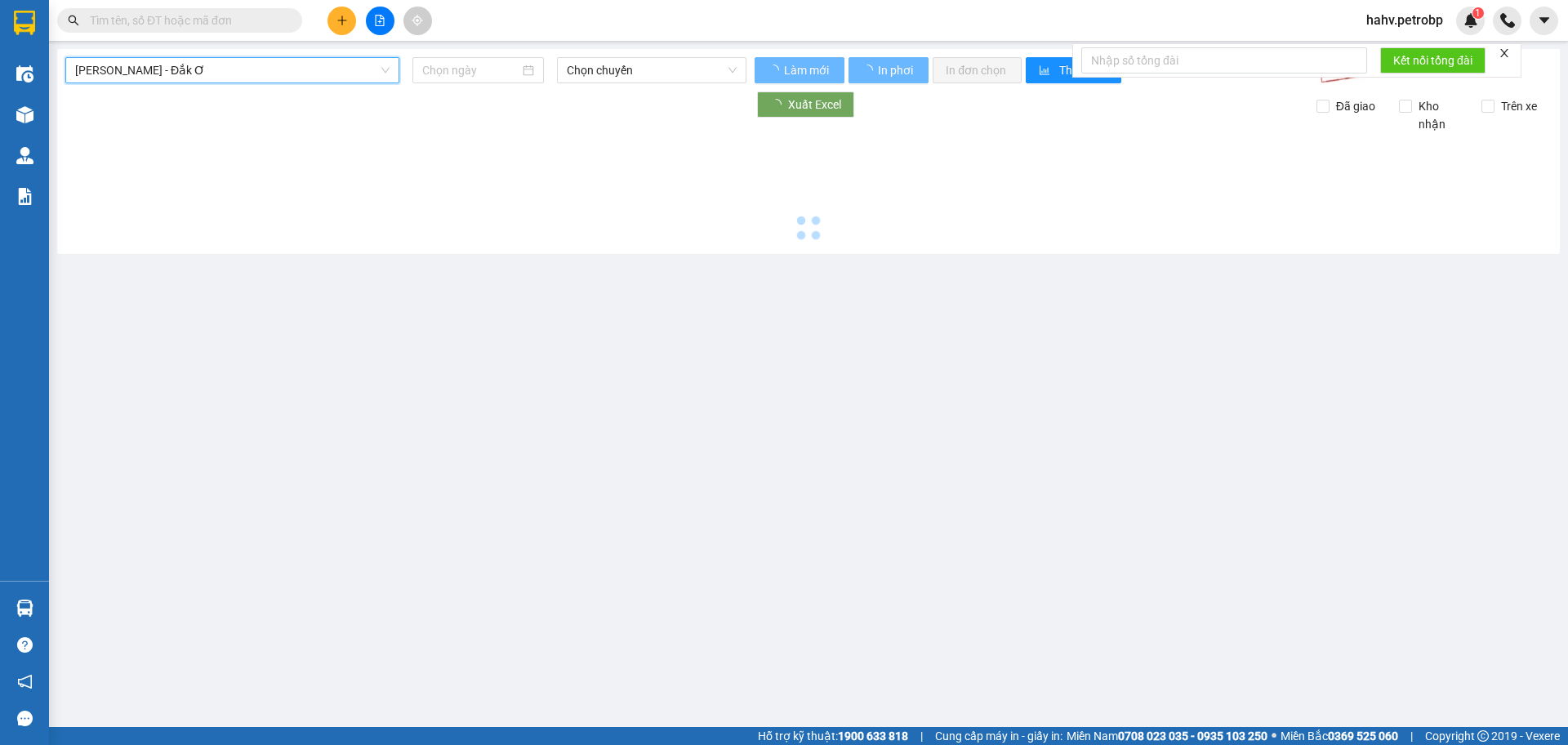
type input "[DATE]"
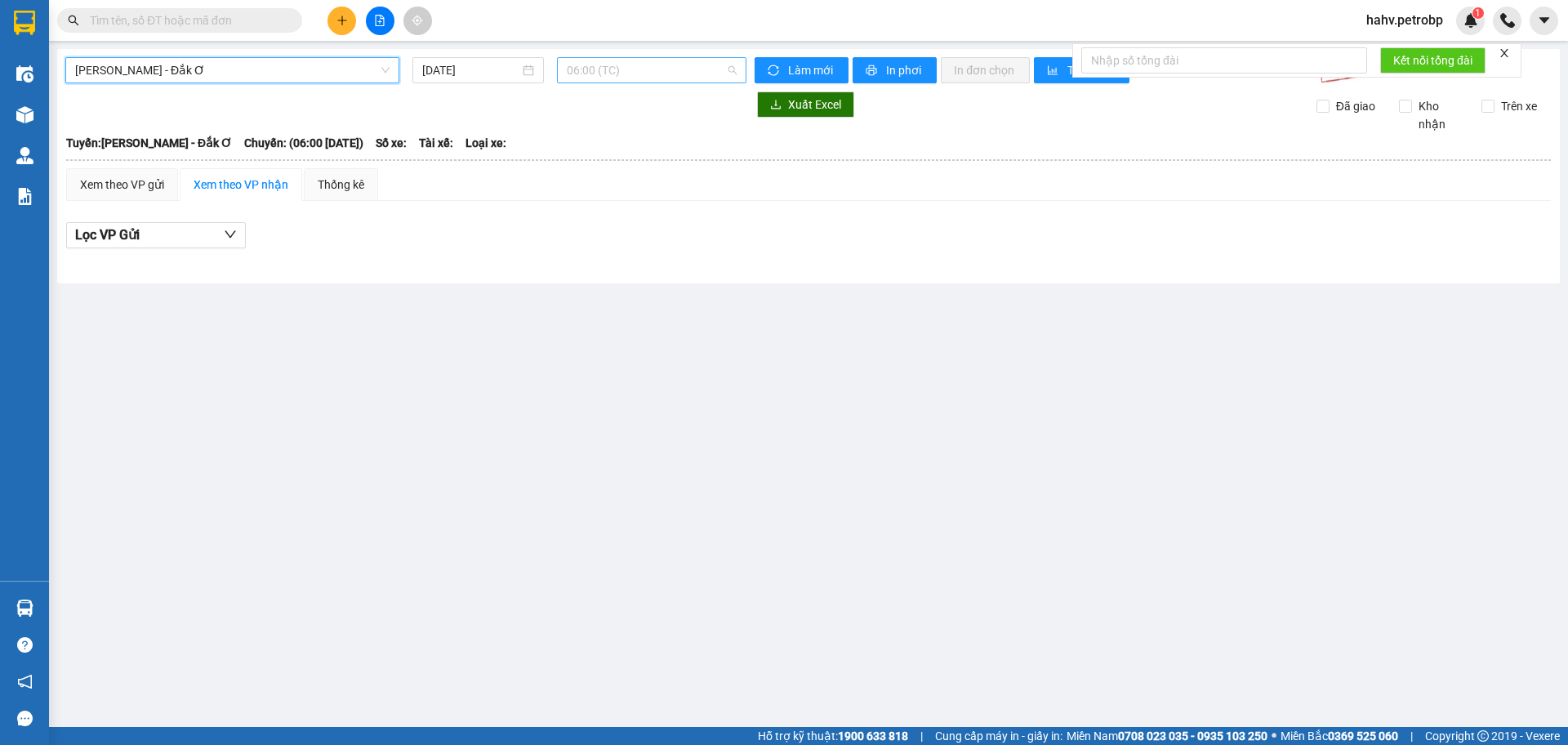
click at [679, 77] on span "06:00 (TC)" at bounding box center [651, 70] width 170 height 25
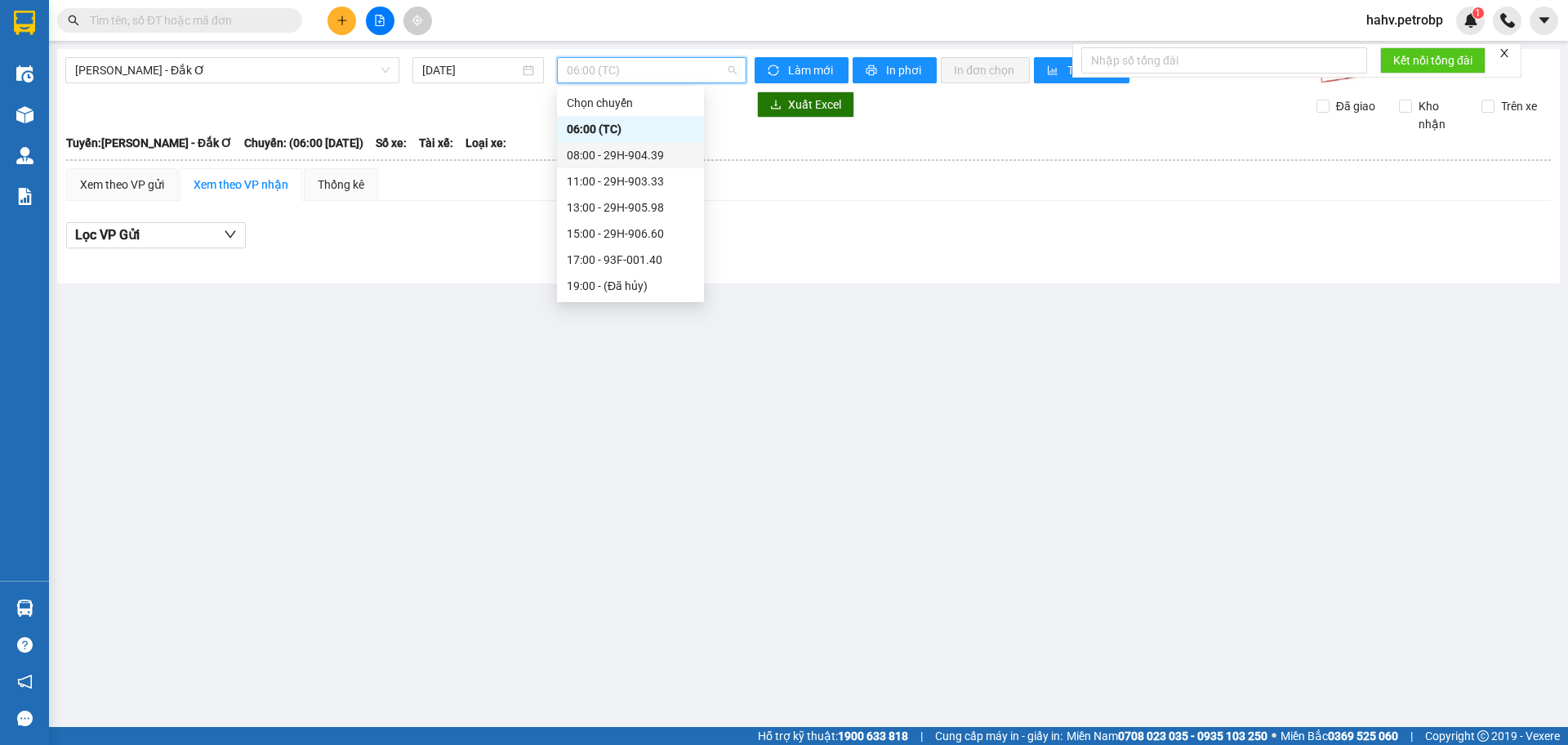
click at [603, 147] on div "08:00 - 29H-904.39" at bounding box center [630, 155] width 128 height 18
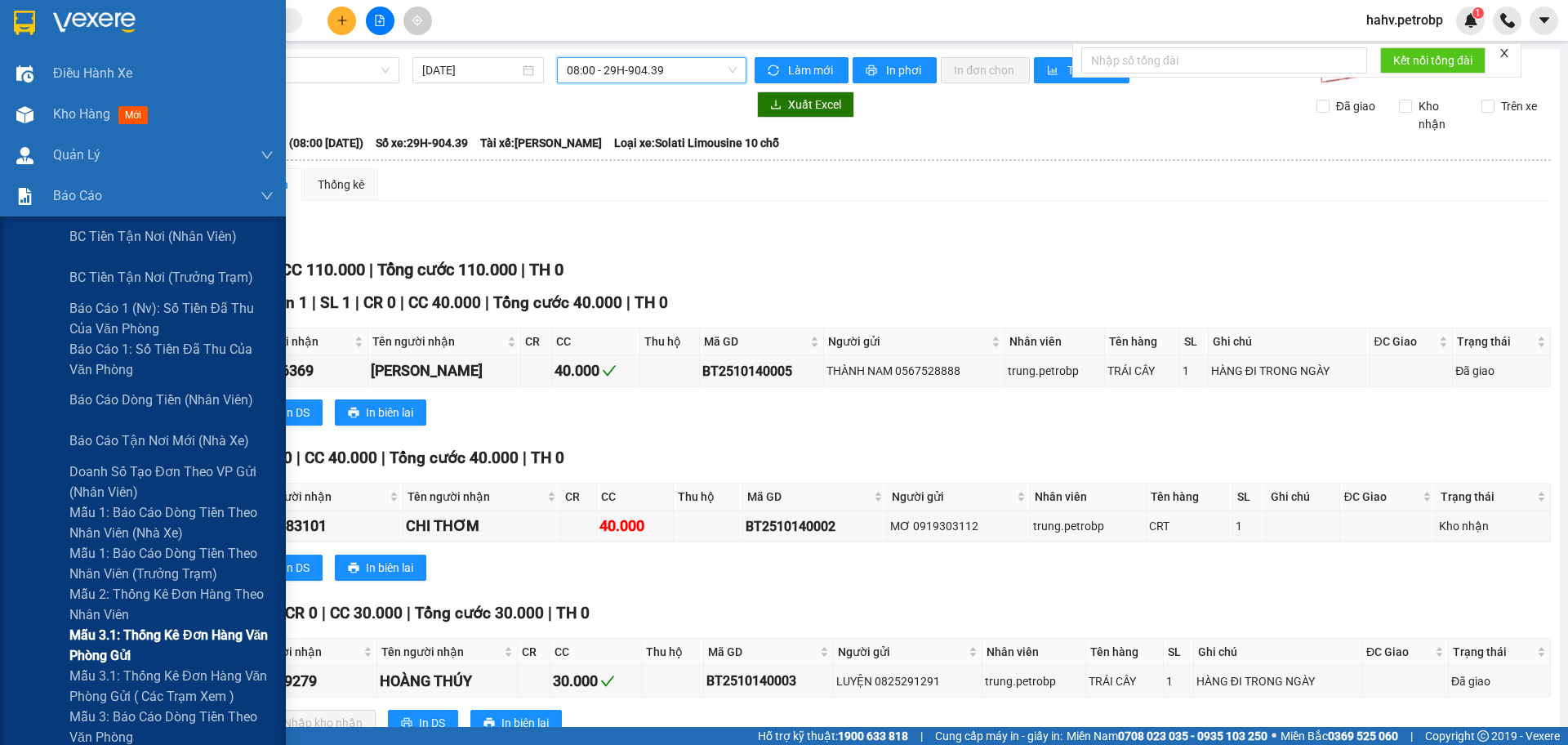
drag, startPoint x: 36, startPoint y: 668, endPoint x: 40, endPoint y: 652, distance: 16.5
click at [35, 670] on div "Mẫu 3.1: Thống kê đơn hàng văn phòng gửi ( các trạm xem )" at bounding box center [143, 686] width 286 height 41
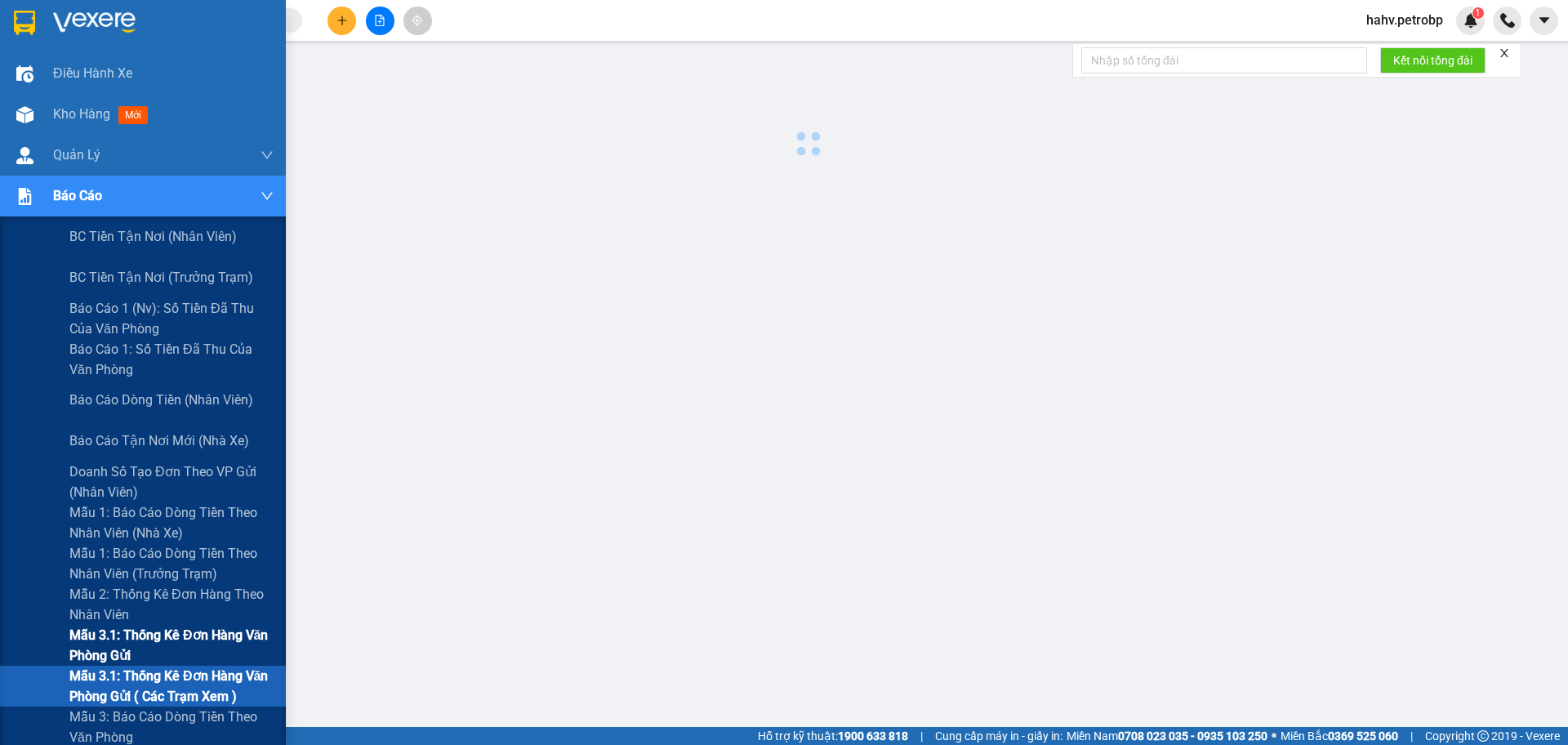
click at [48, 633] on div "Mẫu 3.1: Thống kê đơn hàng văn phòng gửi" at bounding box center [143, 645] width 286 height 41
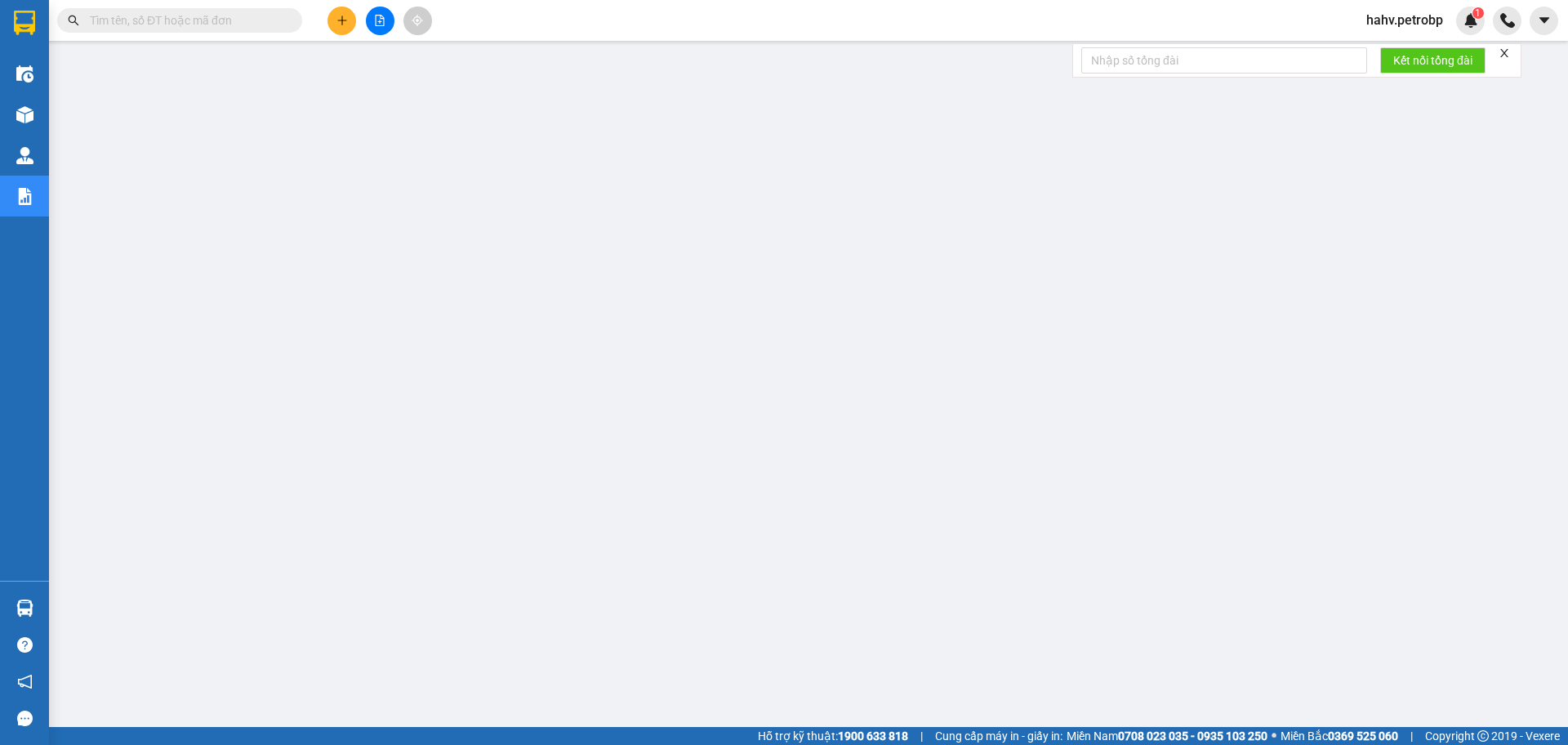
paste input "0983372165"
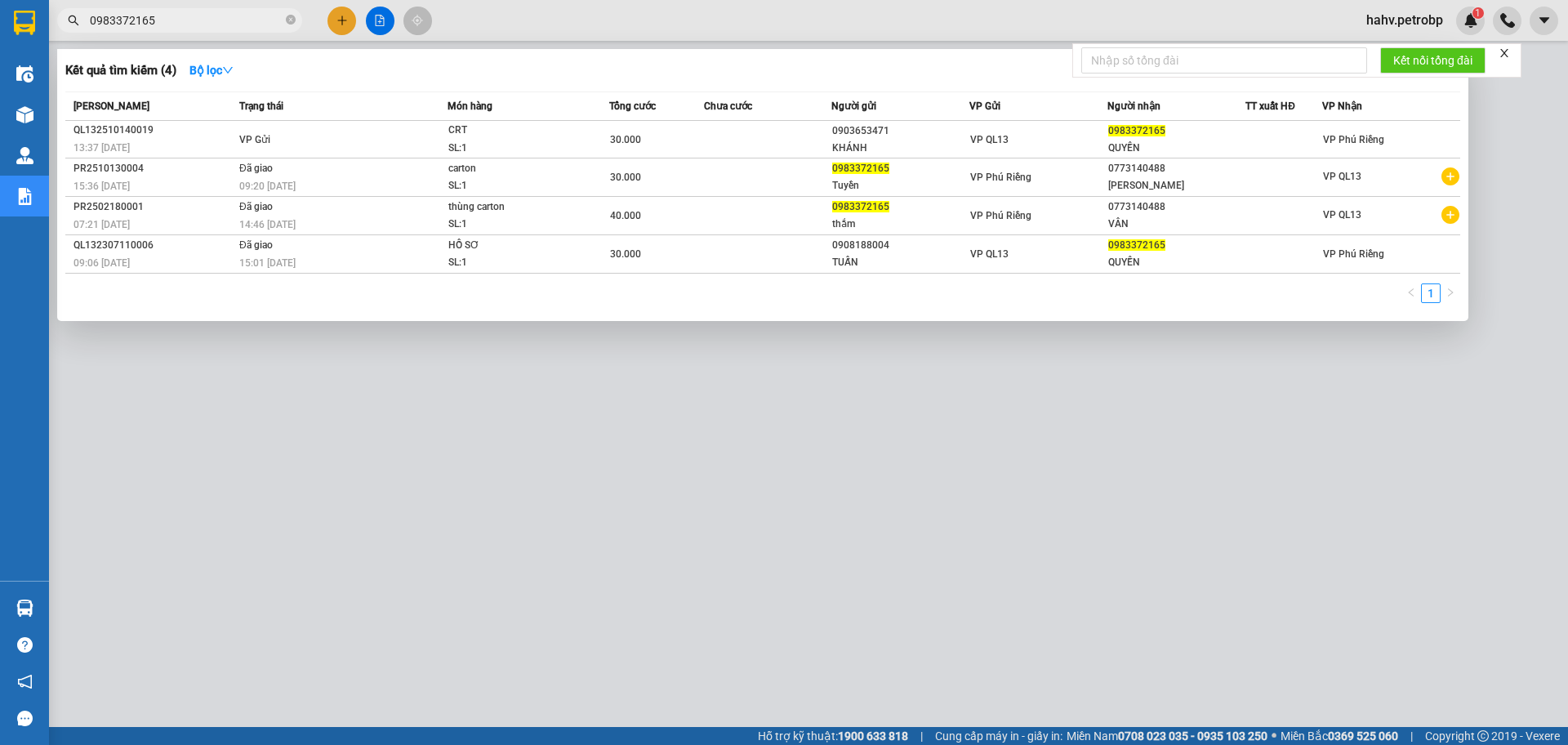
type input "0983372165"
click at [795, 660] on div at bounding box center [784, 372] width 1568 height 745
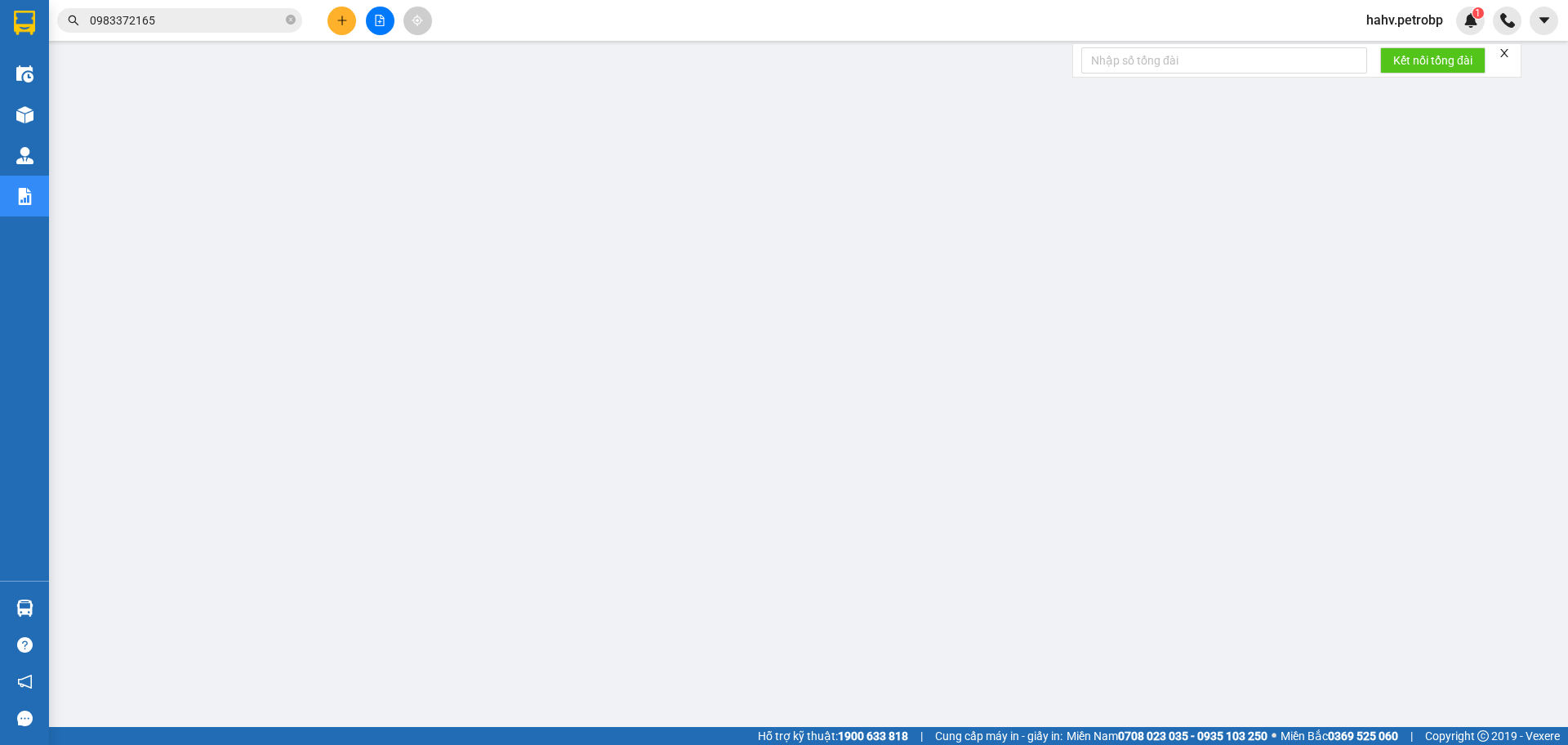
click at [286, 21] on icon "close-circle" at bounding box center [291, 19] width 10 height 10
paste input "0985982040"
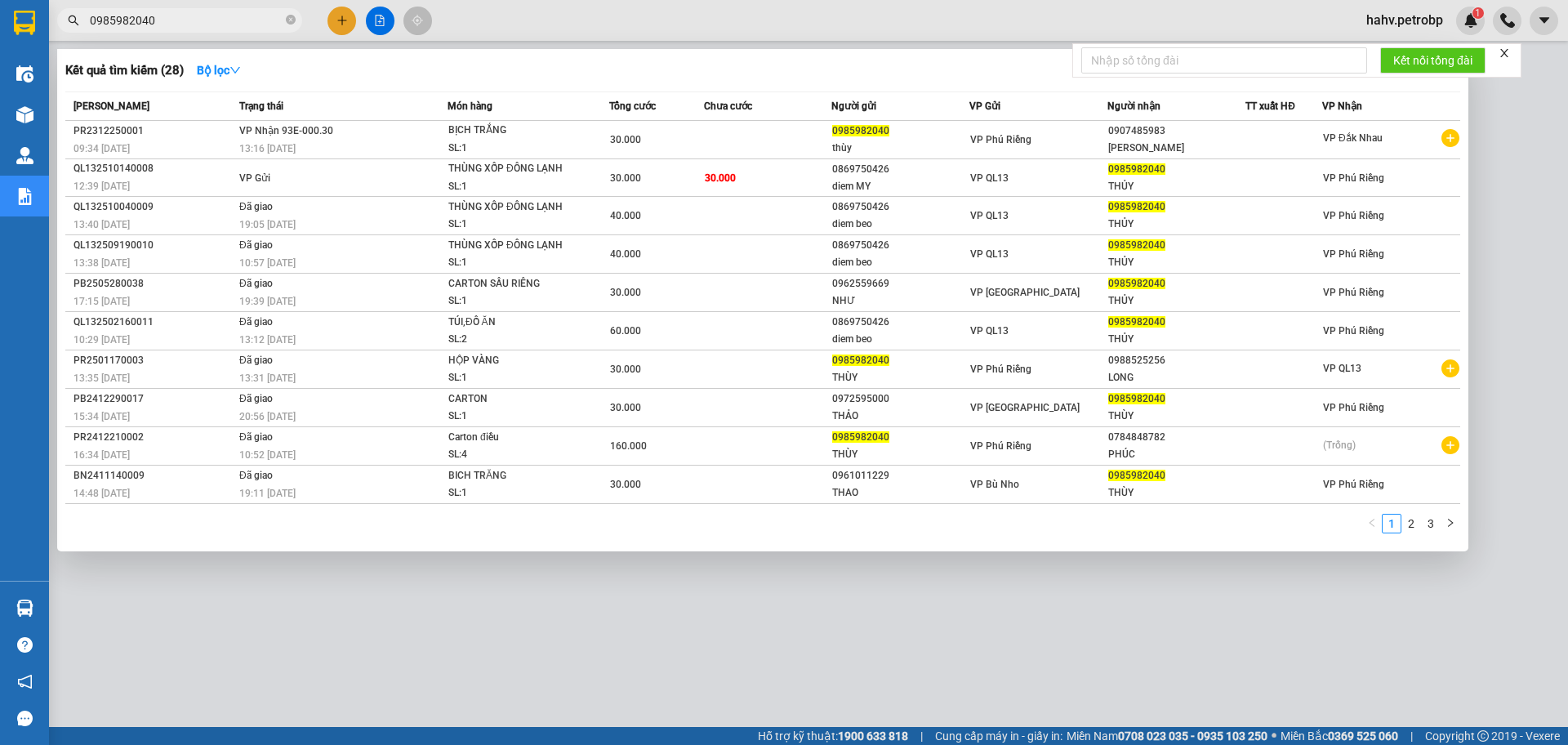
type input "0985982040"
click at [664, 628] on div at bounding box center [784, 372] width 1568 height 745
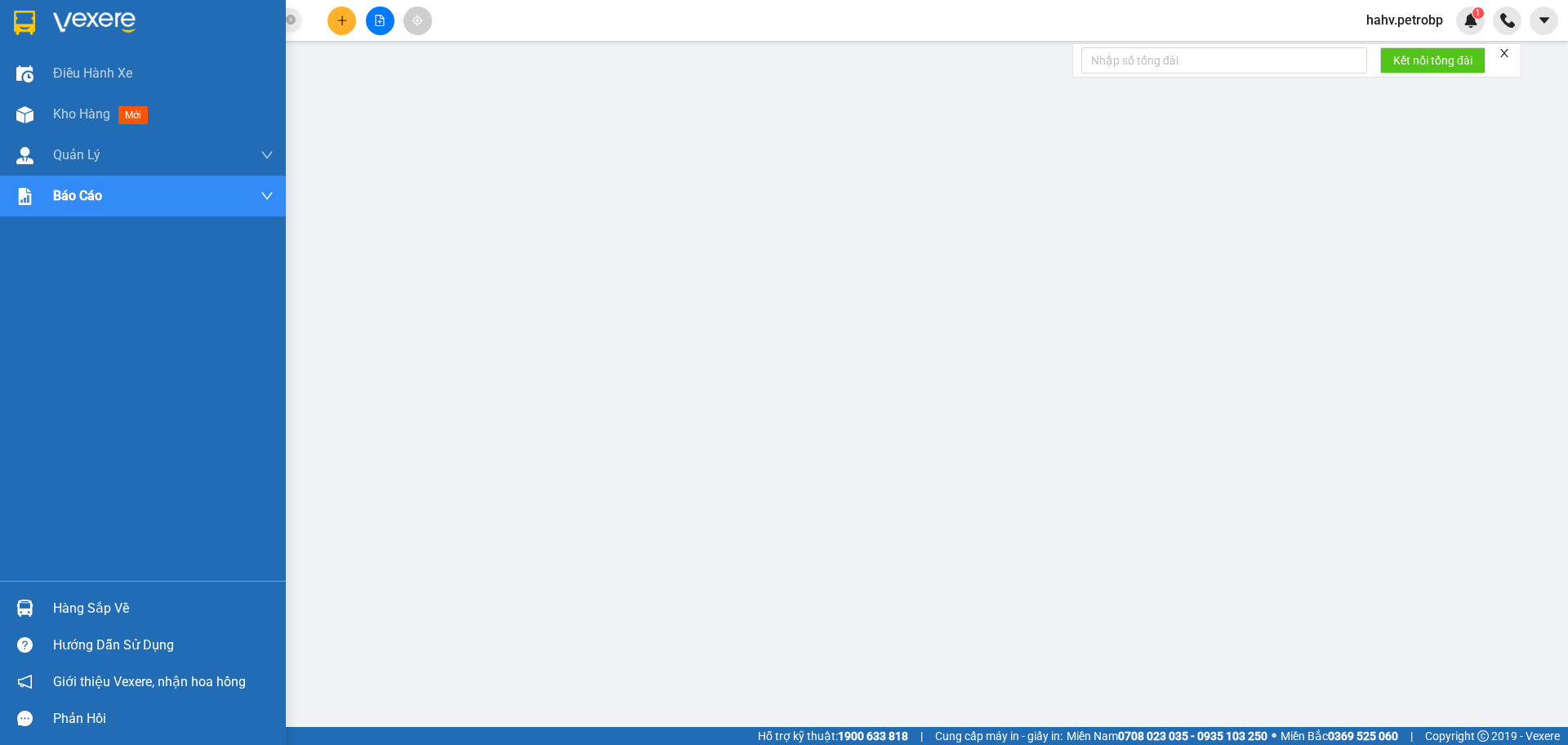
click at [53, 605] on div "Hàng sắp về" at bounding box center [163, 609] width 220 height 25
drag, startPoint x: 59, startPoint y: 599, endPoint x: 156, endPoint y: 602, distance: 97.0
click at [65, 601] on div "Hàng sắp về" at bounding box center [163, 609] width 220 height 25
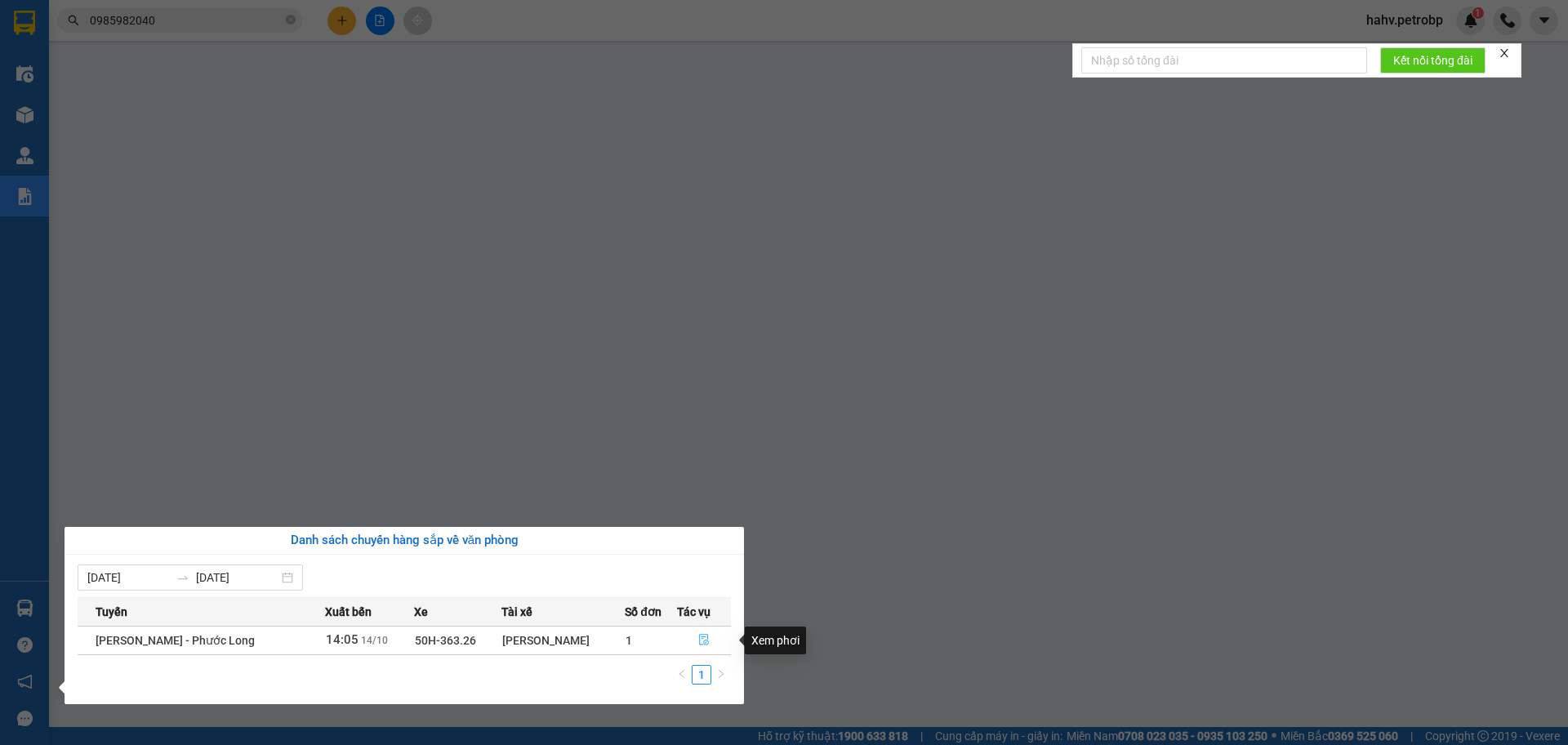
click at [707, 637] on icon "file-done" at bounding box center [704, 639] width 11 height 11
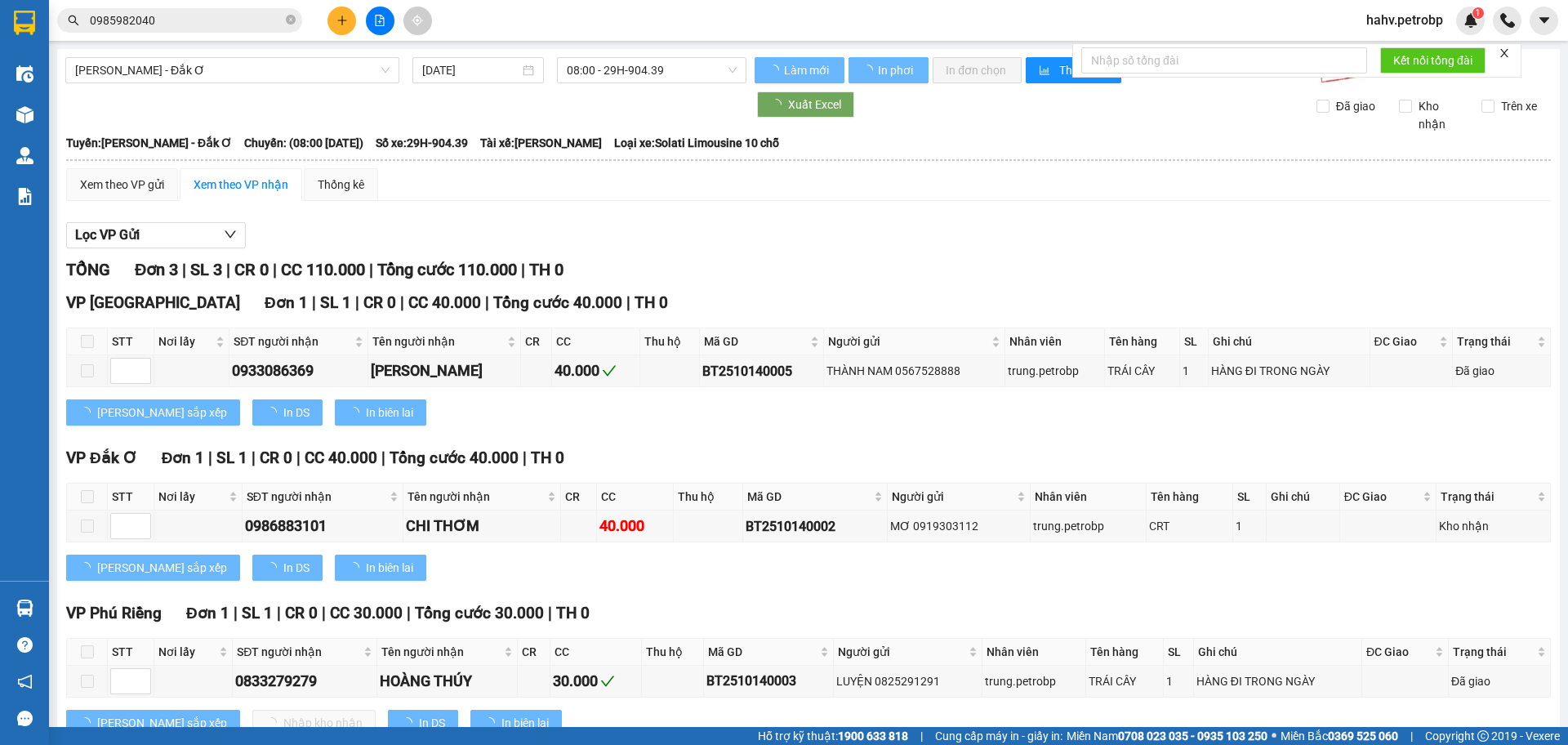
click at [622, 70] on span "08:00 - 29H-904.39" at bounding box center [651, 70] width 170 height 25
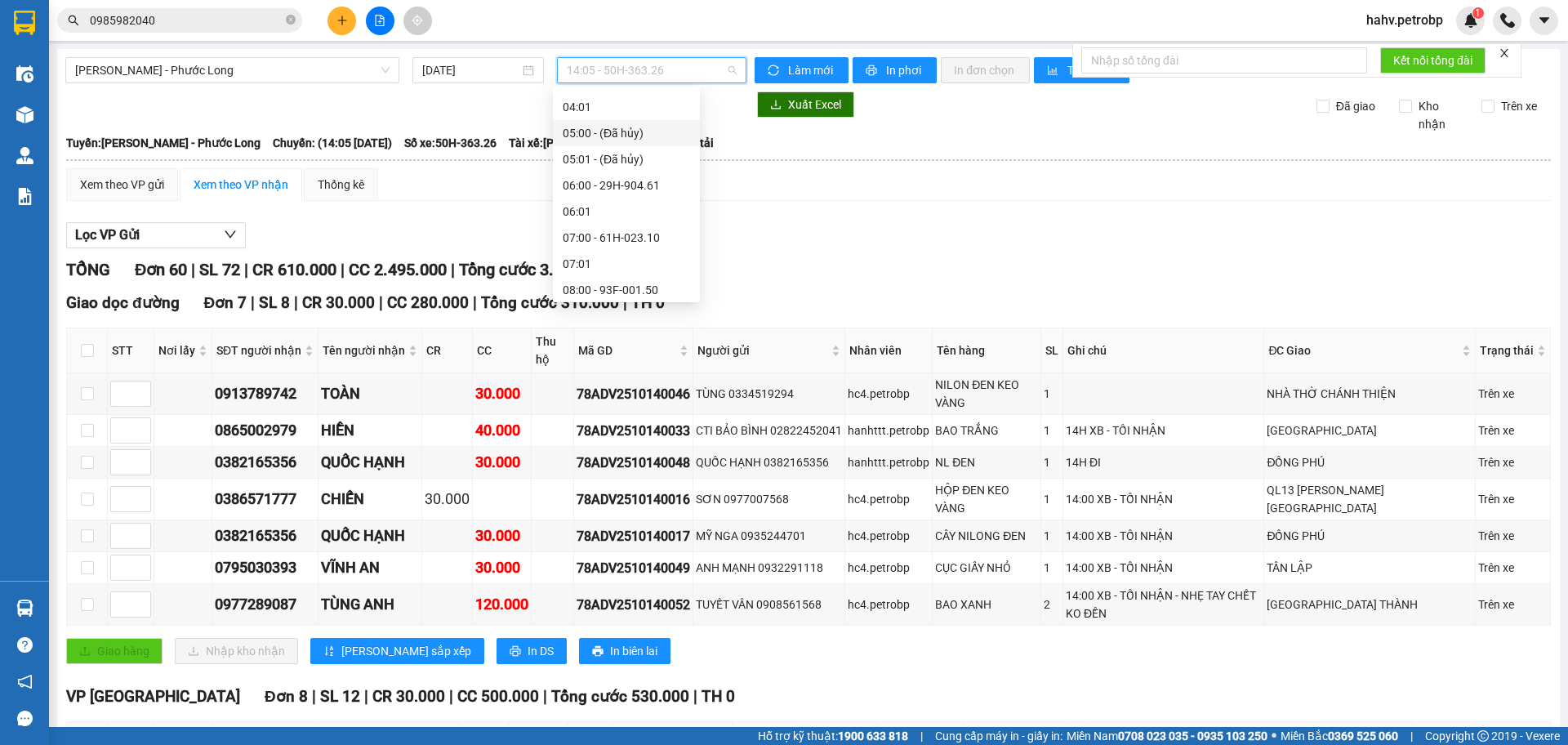
scroll to position [108, 0]
click at [608, 173] on div "06:00 - 29H-904.61" at bounding box center [626, 177] width 128 height 18
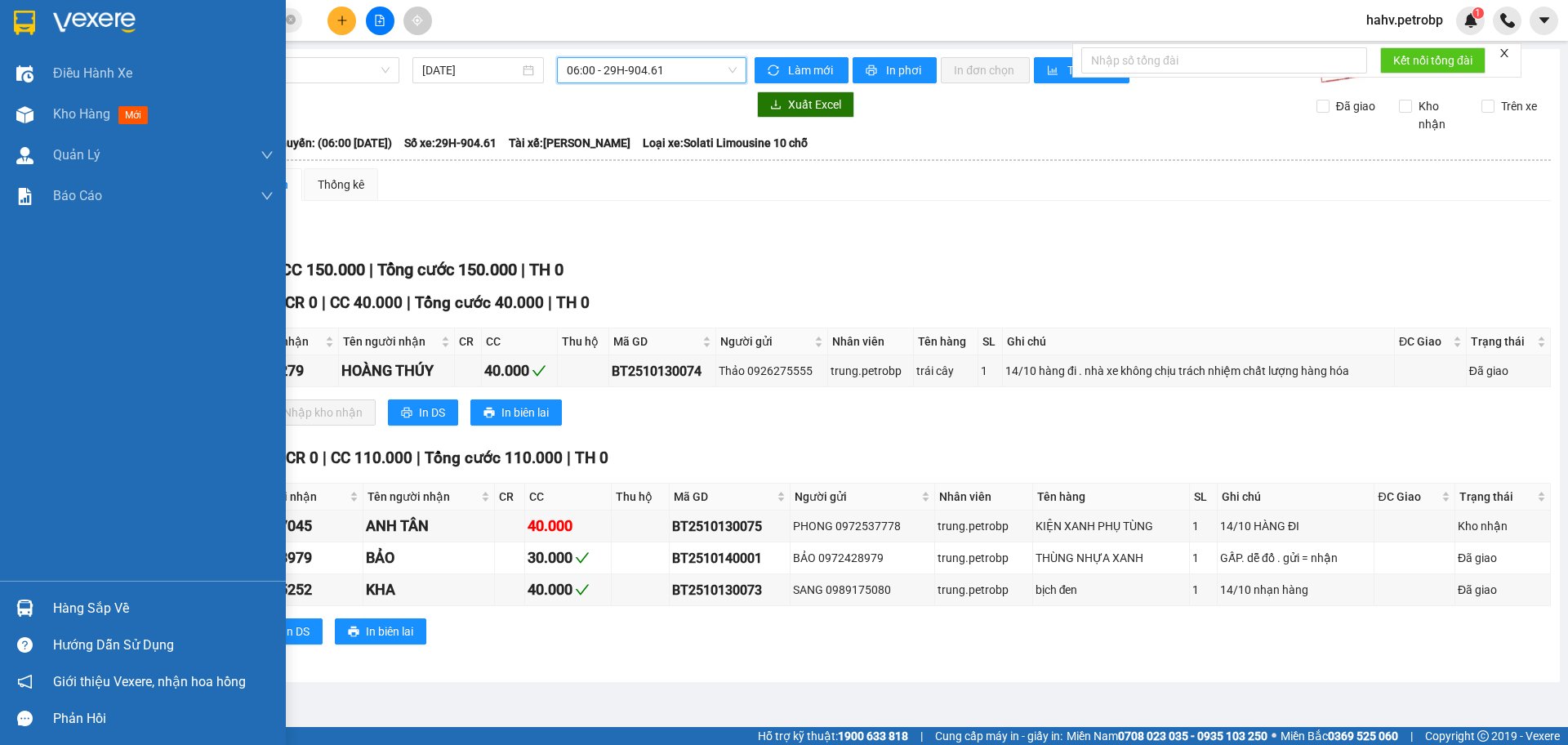
click at [67, 608] on div "Hàng sắp về" at bounding box center [163, 609] width 220 height 25
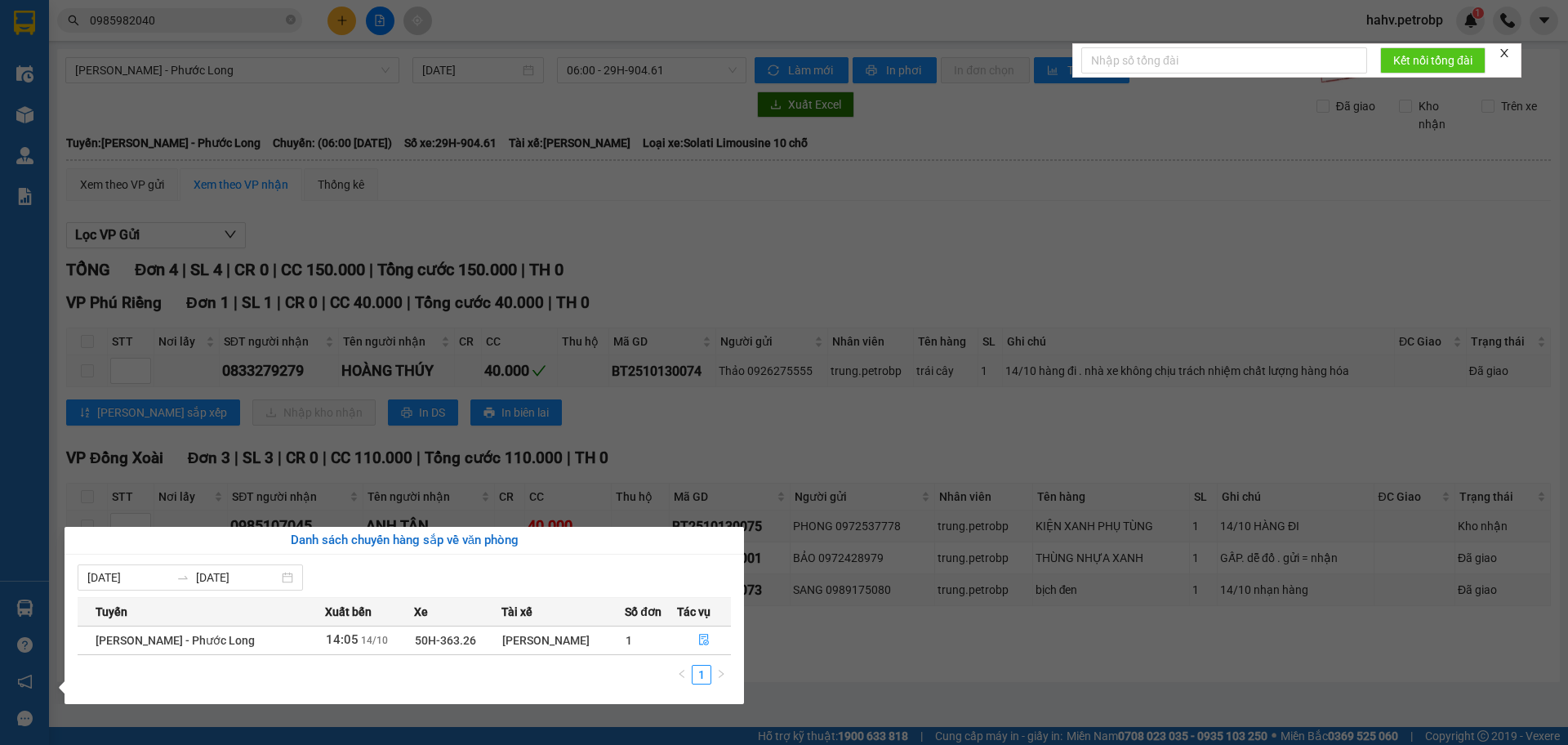
click at [950, 621] on section "Kết quả tìm kiếm ( 28 ) Bộ lọc Mã ĐH Trạng thái Món hàng Tổng cước Chưa cước Ng…" at bounding box center [784, 372] width 1568 height 745
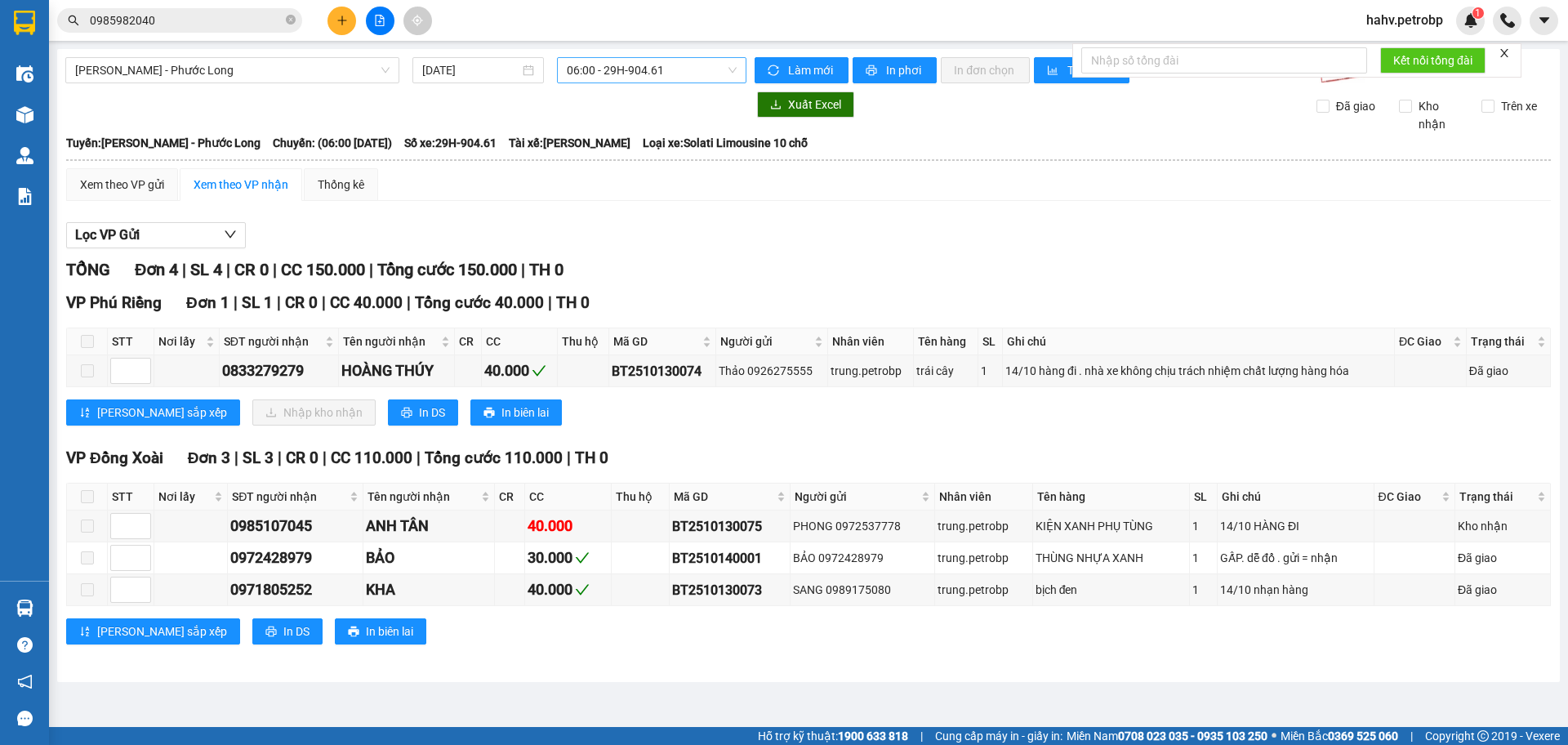
click at [658, 69] on span "06:00 - 29H-904.61" at bounding box center [651, 70] width 170 height 25
click at [647, 59] on span "06:00 - 29H-904.61" at bounding box center [651, 70] width 170 height 25
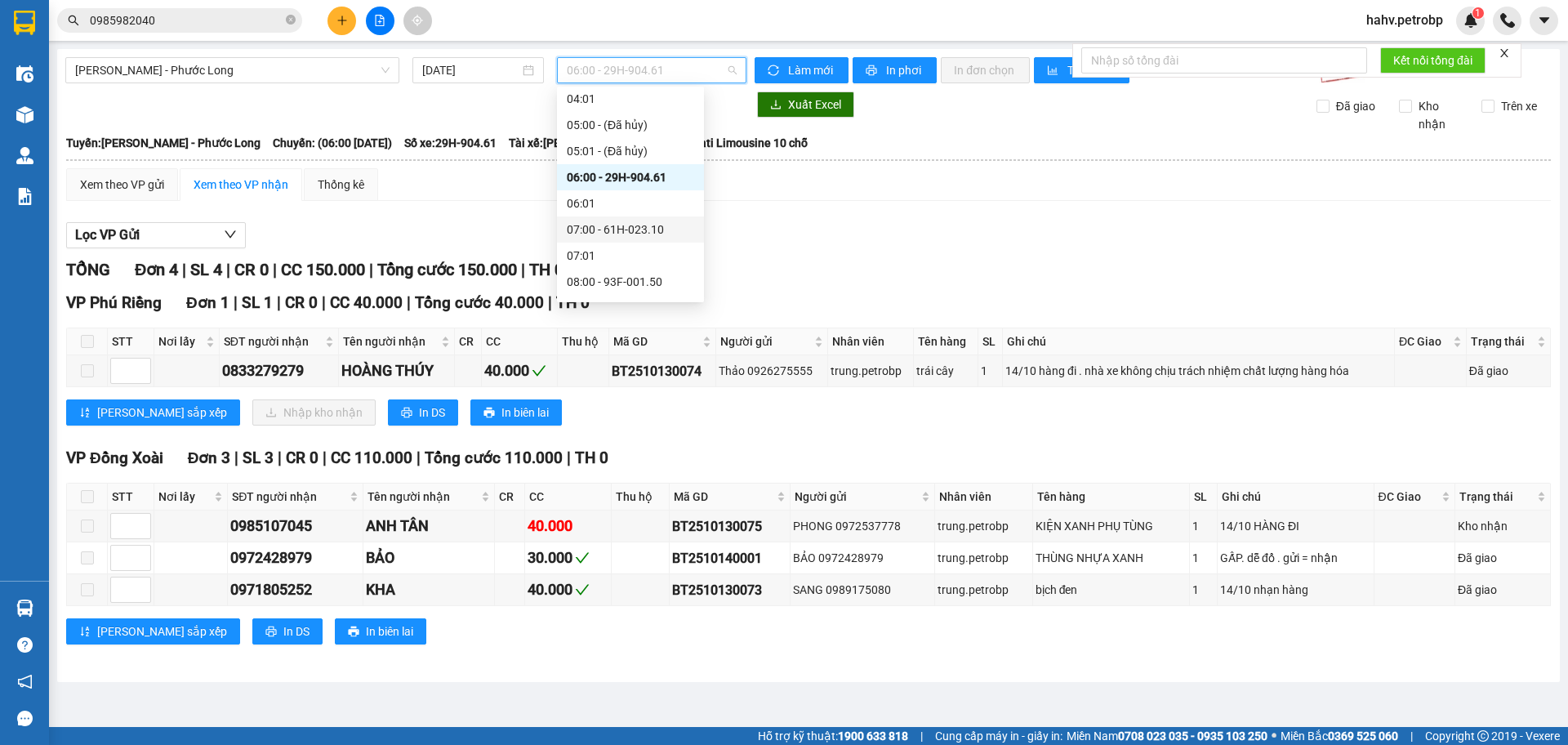
click at [633, 234] on div "07:00 - 61H-023.10" at bounding box center [630, 229] width 128 height 18
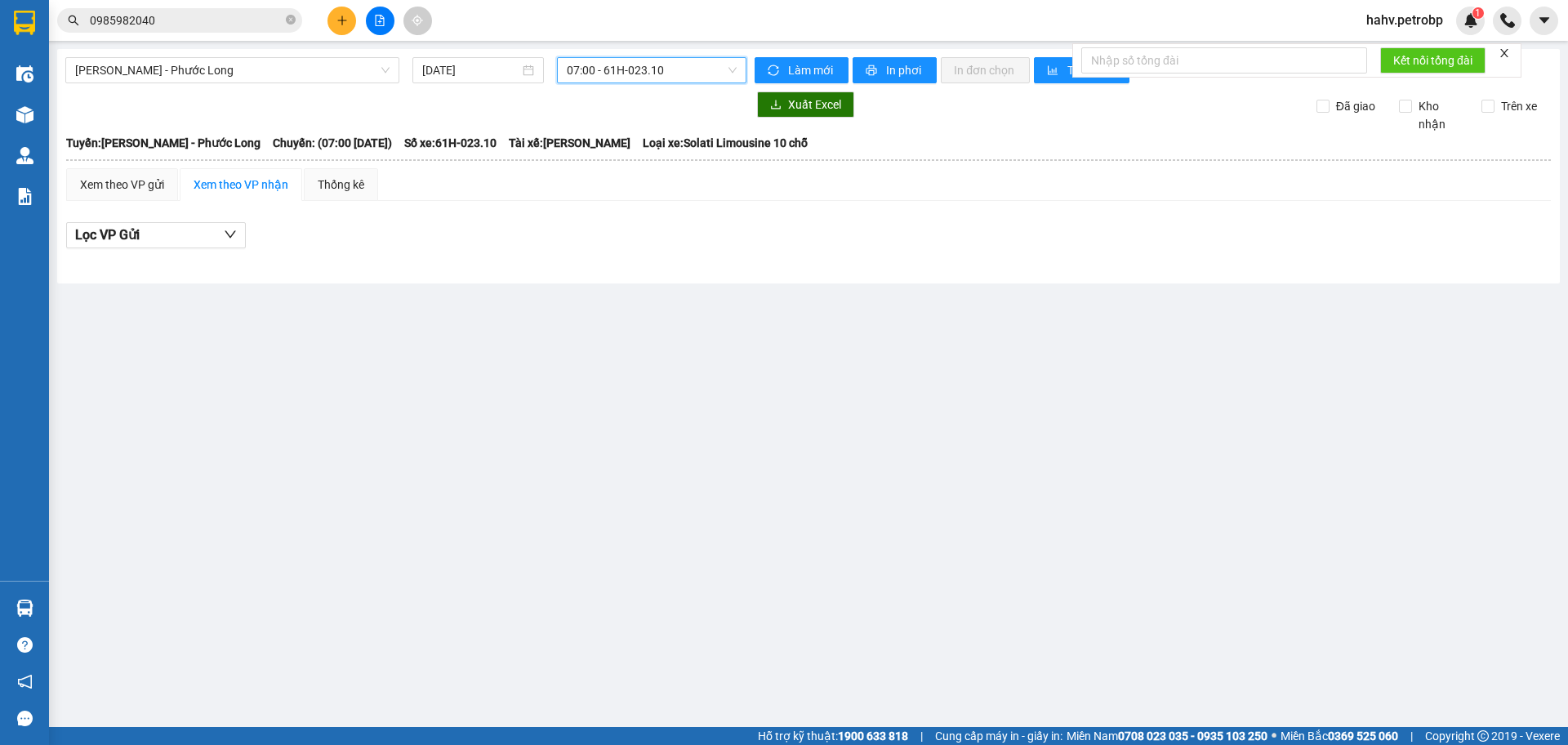
click at [670, 62] on span "07:00 - 61H-023.10" at bounding box center [651, 70] width 170 height 25
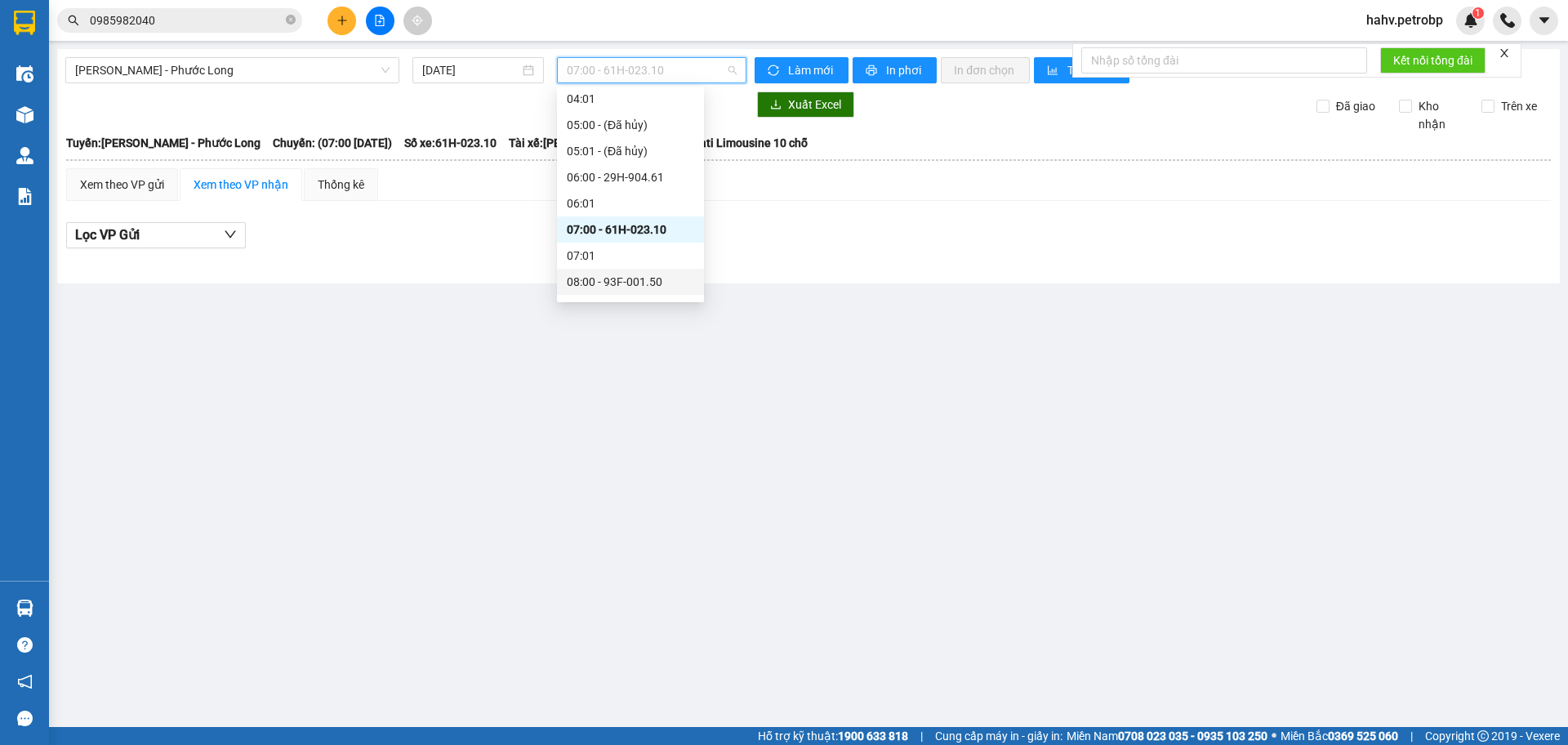
click at [647, 275] on div "08:00 - 93F-001.50" at bounding box center [630, 282] width 128 height 18
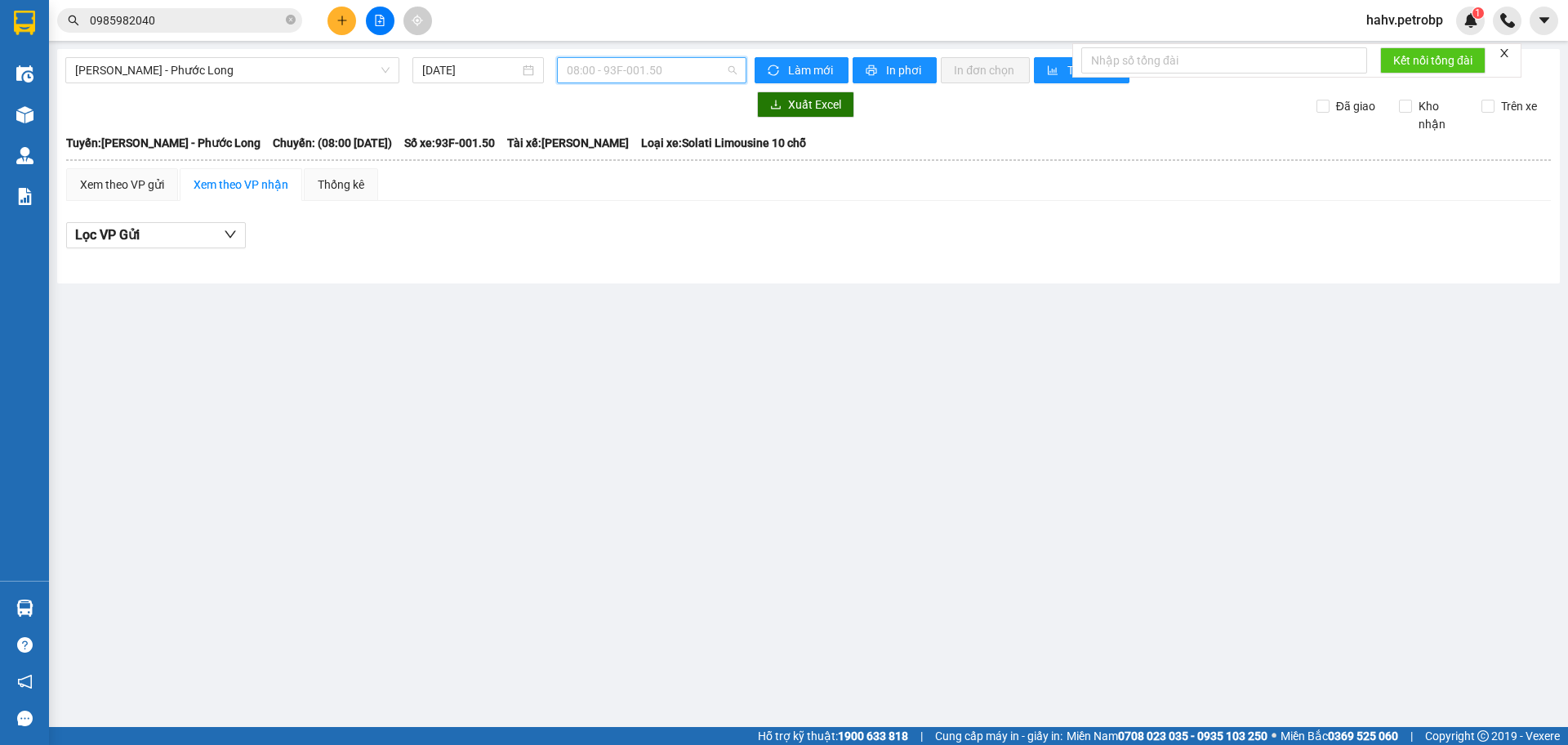
click at [644, 70] on span "08:00 - 93F-001.50" at bounding box center [651, 70] width 170 height 25
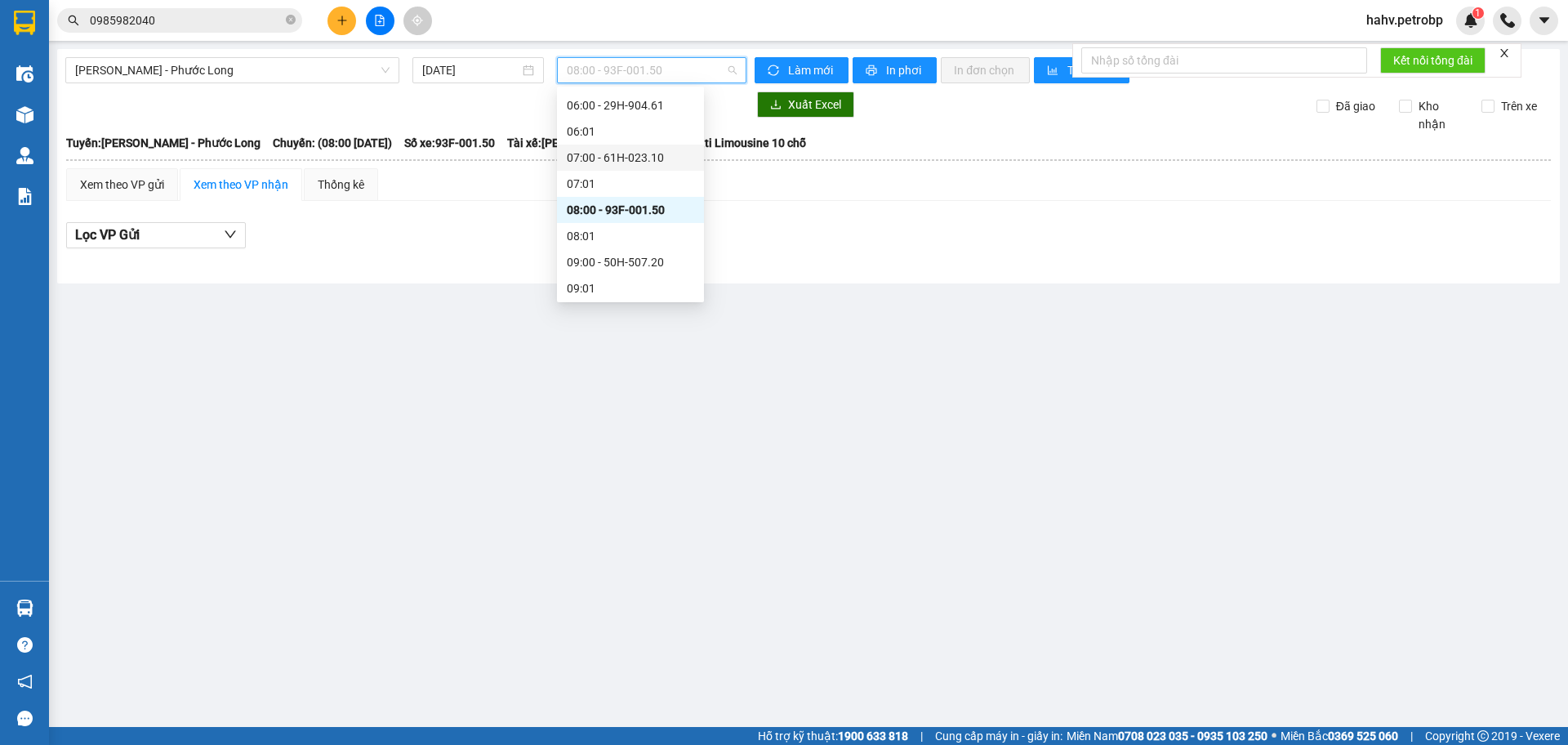
scroll to position [218, 0]
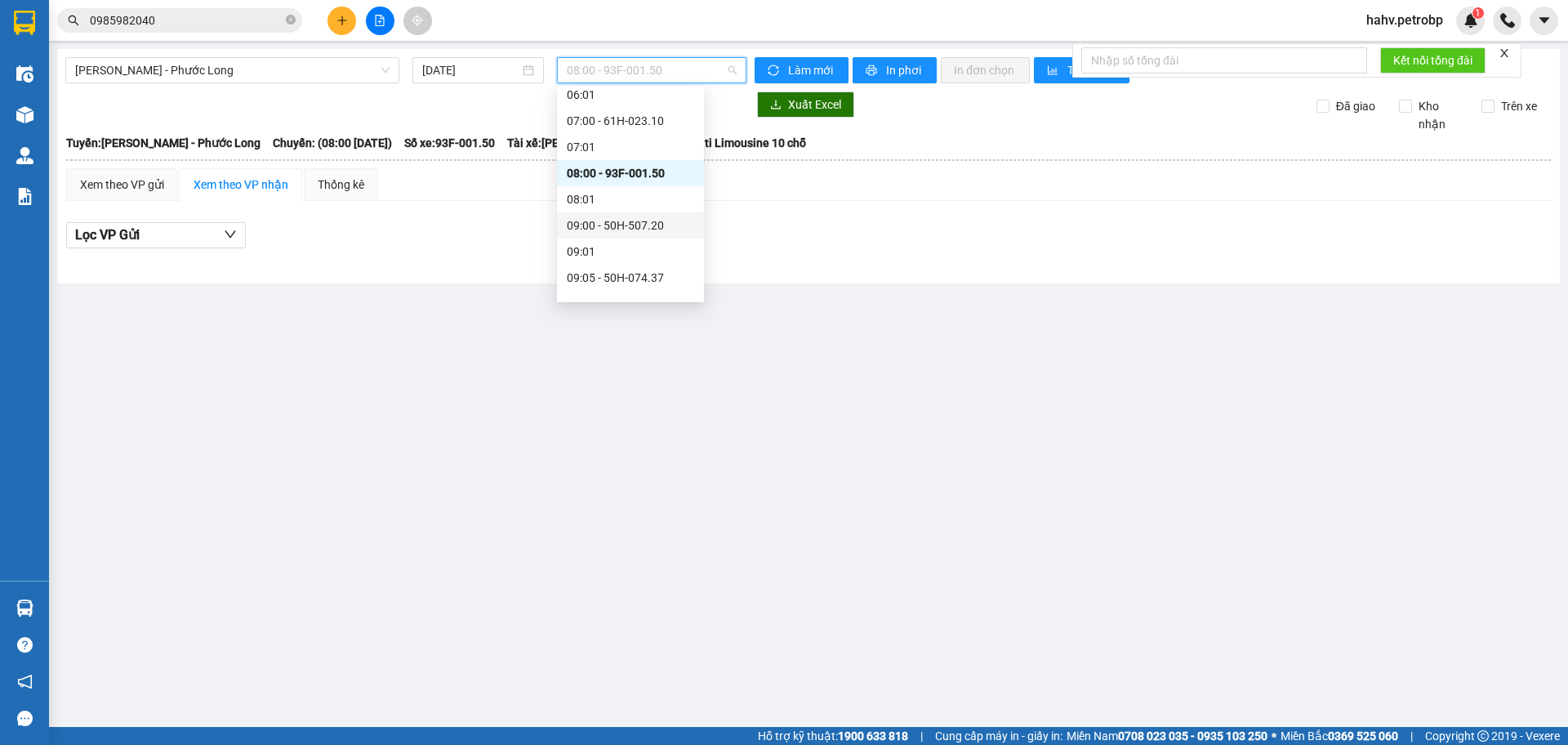
click at [634, 225] on div "09:00 - 50H-507.20" at bounding box center [630, 225] width 128 height 18
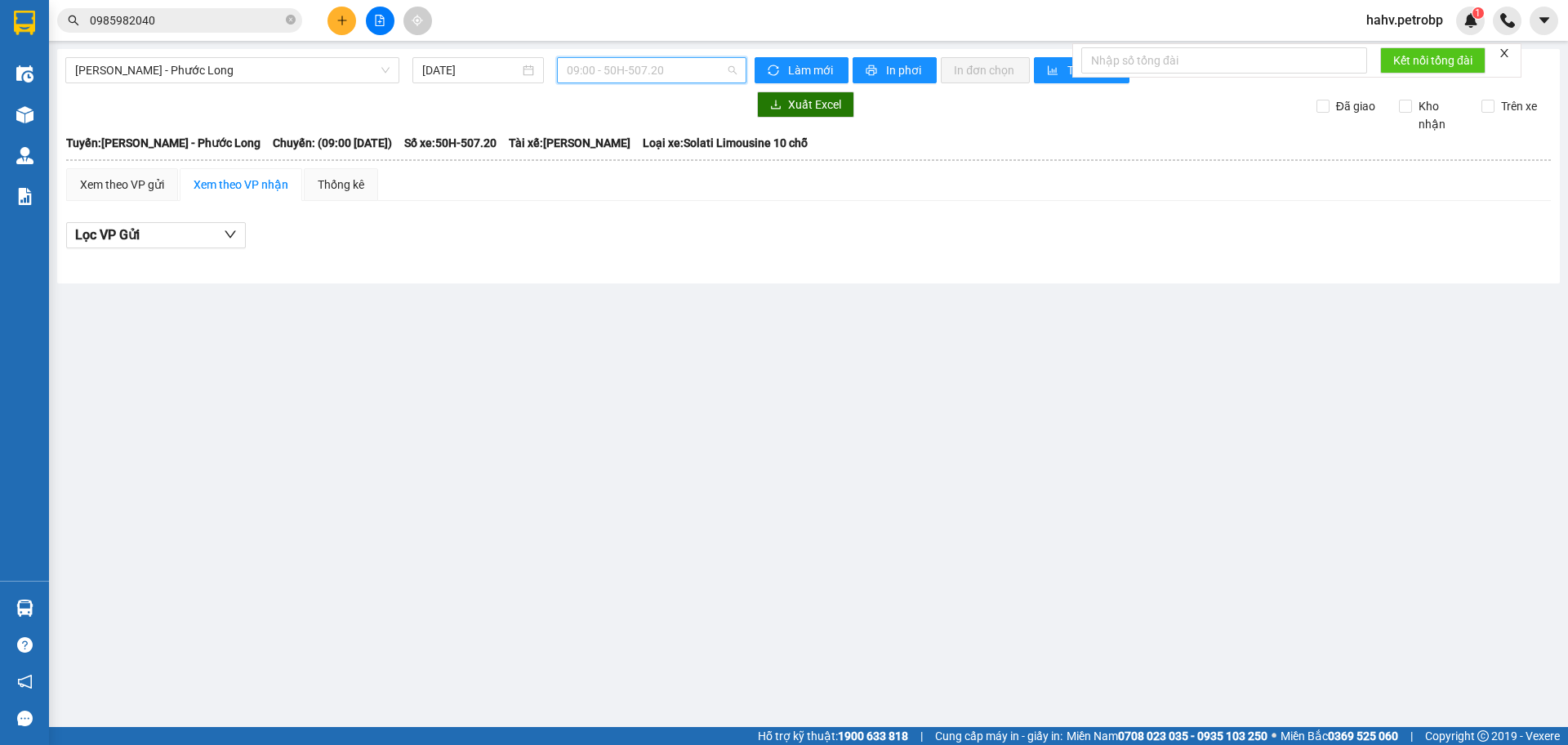
click at [645, 77] on span "09:00 - 50H-507.20" at bounding box center [651, 70] width 170 height 25
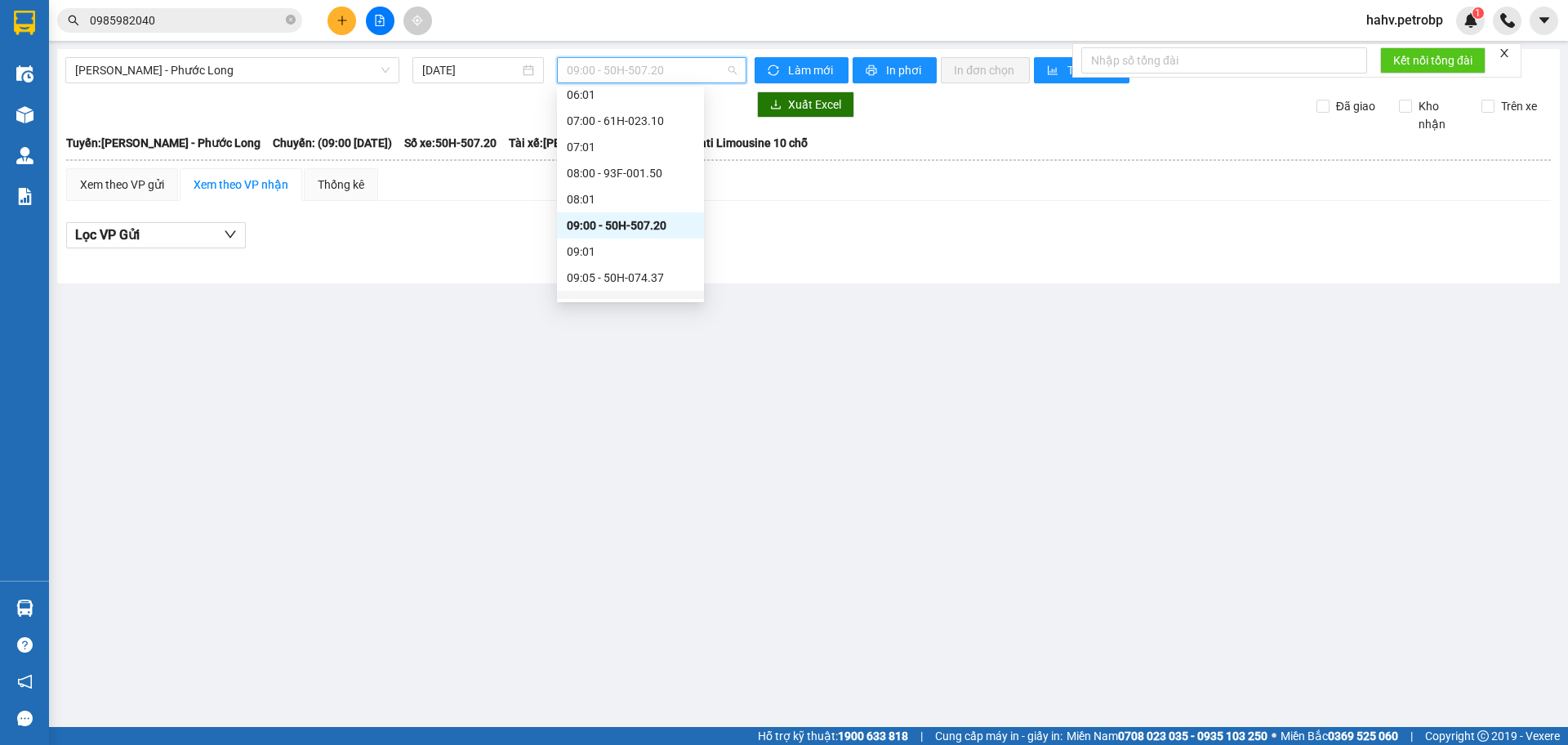
click at [646, 291] on div "10:00" at bounding box center [630, 304] width 147 height 26
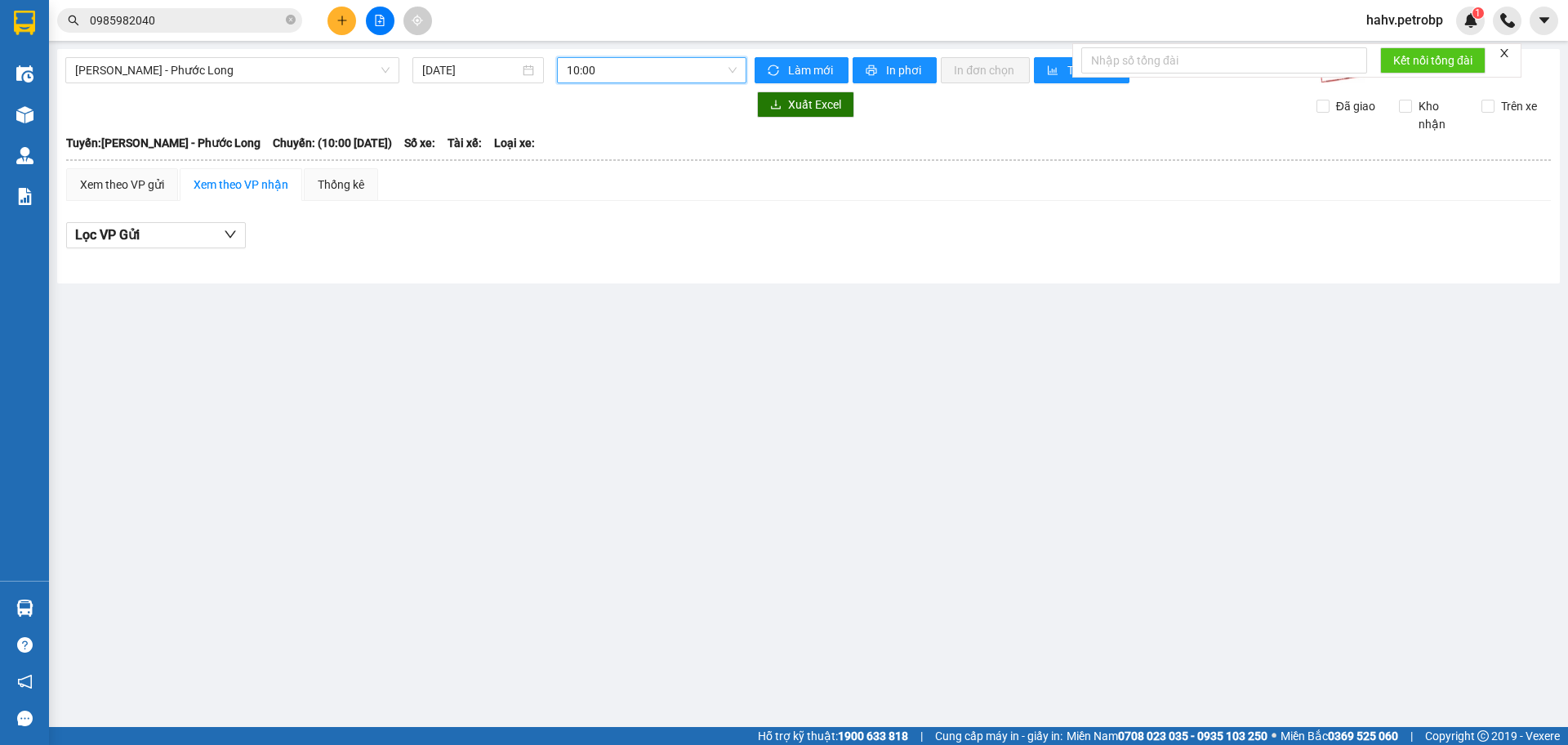
click at [623, 74] on span "10:00" at bounding box center [651, 70] width 170 height 25
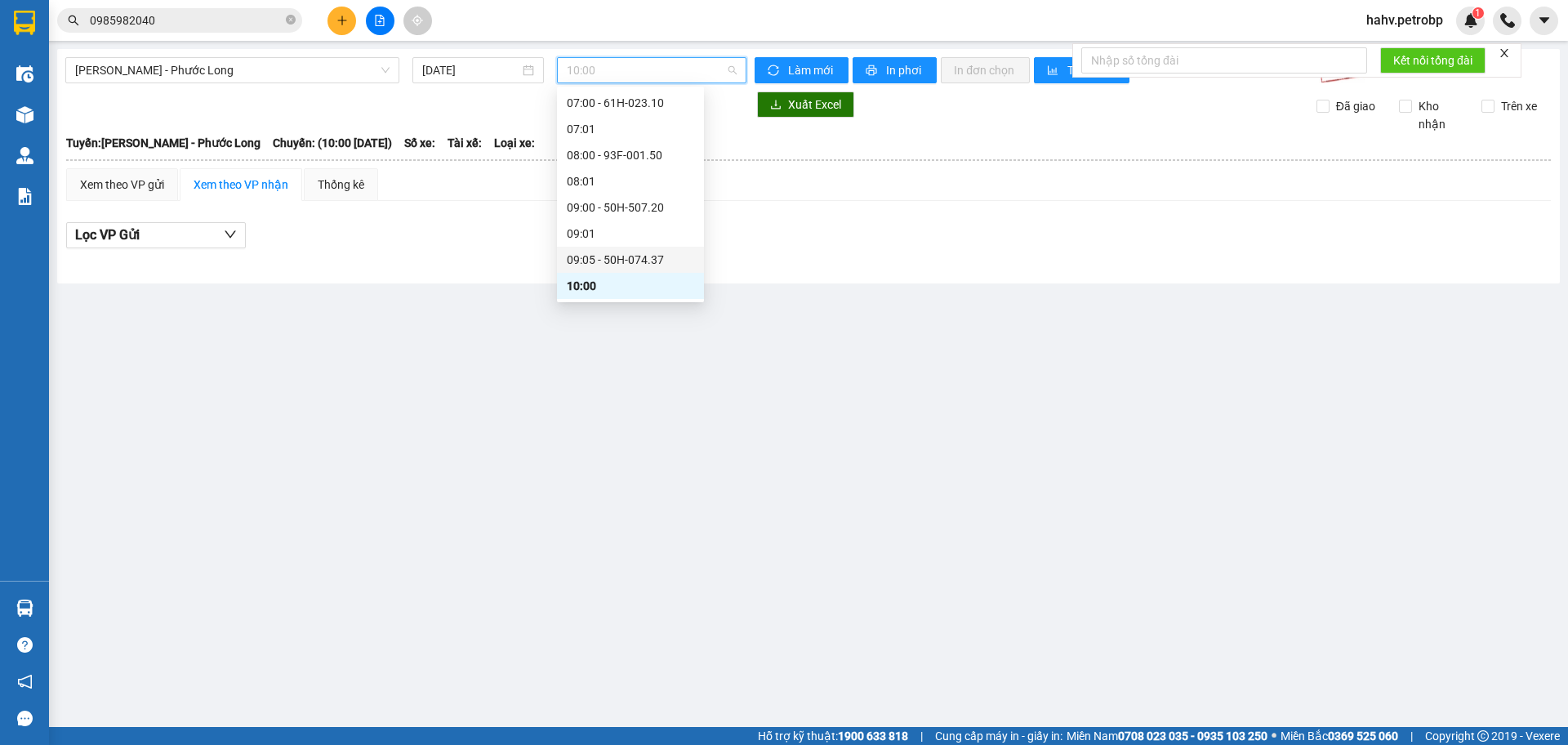
click at [624, 266] on div "09:05 - 50H-074.37" at bounding box center [630, 260] width 128 height 18
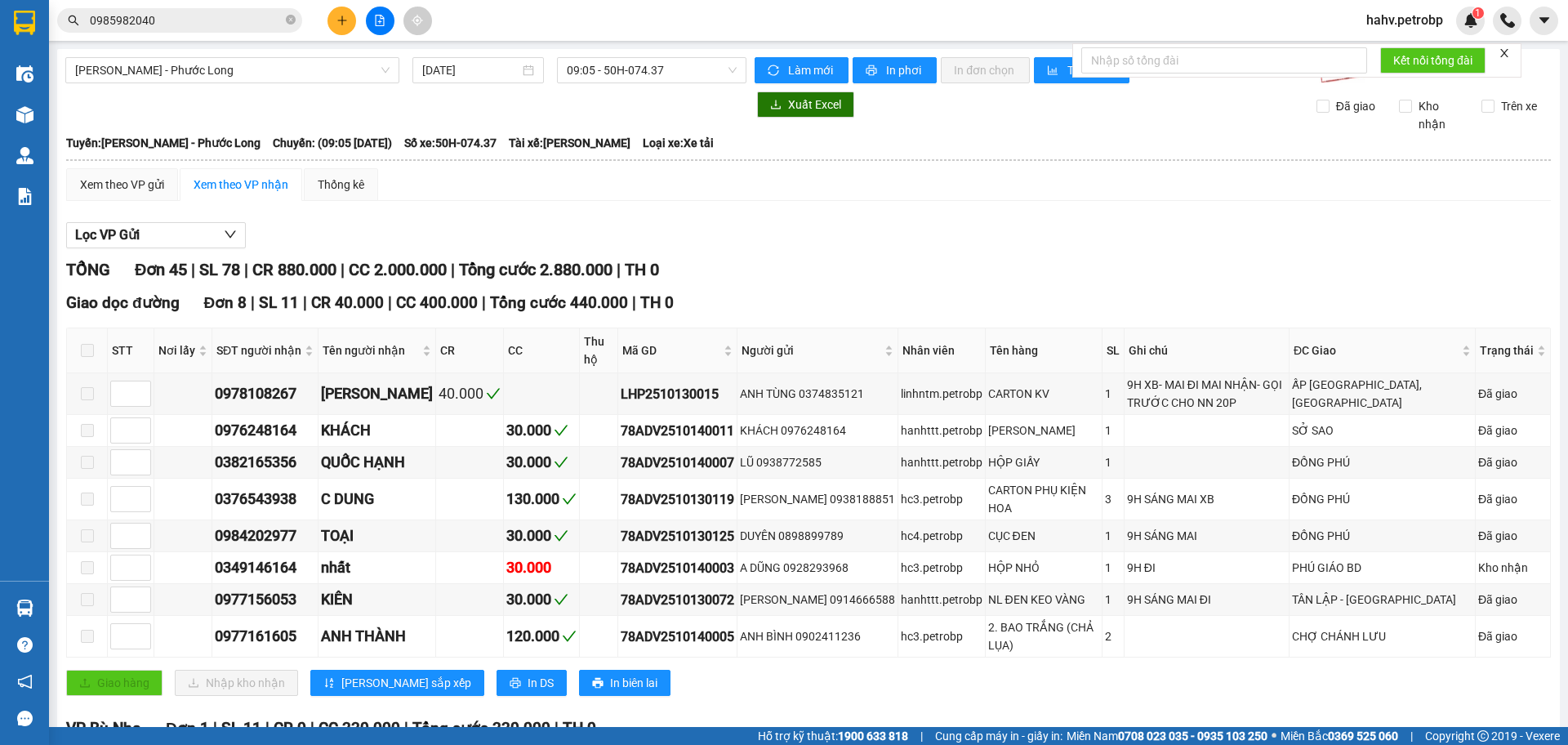
click at [658, 73] on span "09:05 - 50H-074.37" at bounding box center [651, 70] width 170 height 25
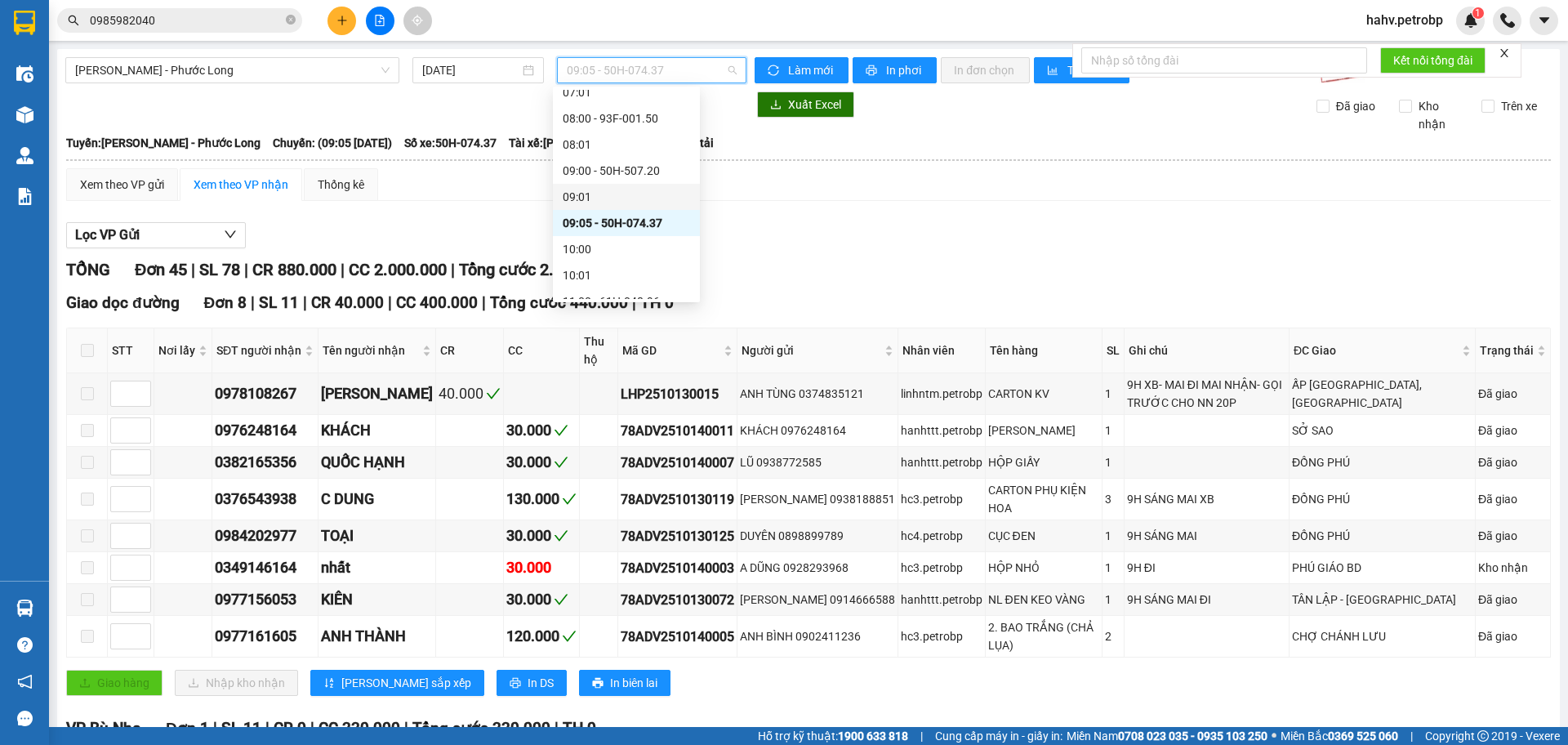
scroll to position [290, 0]
click at [637, 276] on div "11:00 - 61H-048.96" at bounding box center [626, 284] width 128 height 18
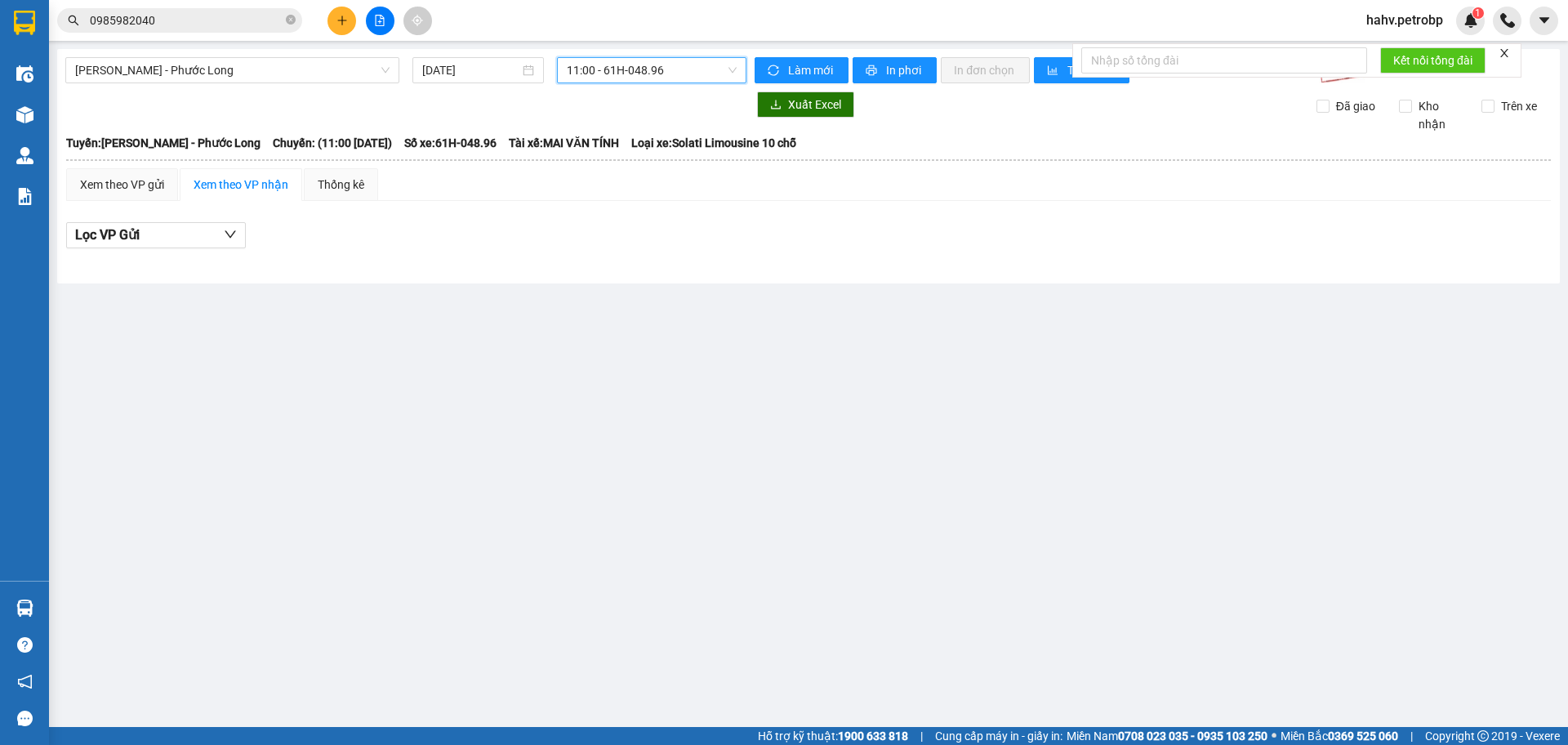
click at [671, 57] on div "Hồ Chí Minh - Phước Long 14/10/2025 11:00 11:00 - 61H-048.96 Làm mới In phơi I…" at bounding box center [809, 166] width 1503 height 234
click at [670, 77] on span "11:00 - 61H-048.96" at bounding box center [651, 70] width 170 height 25
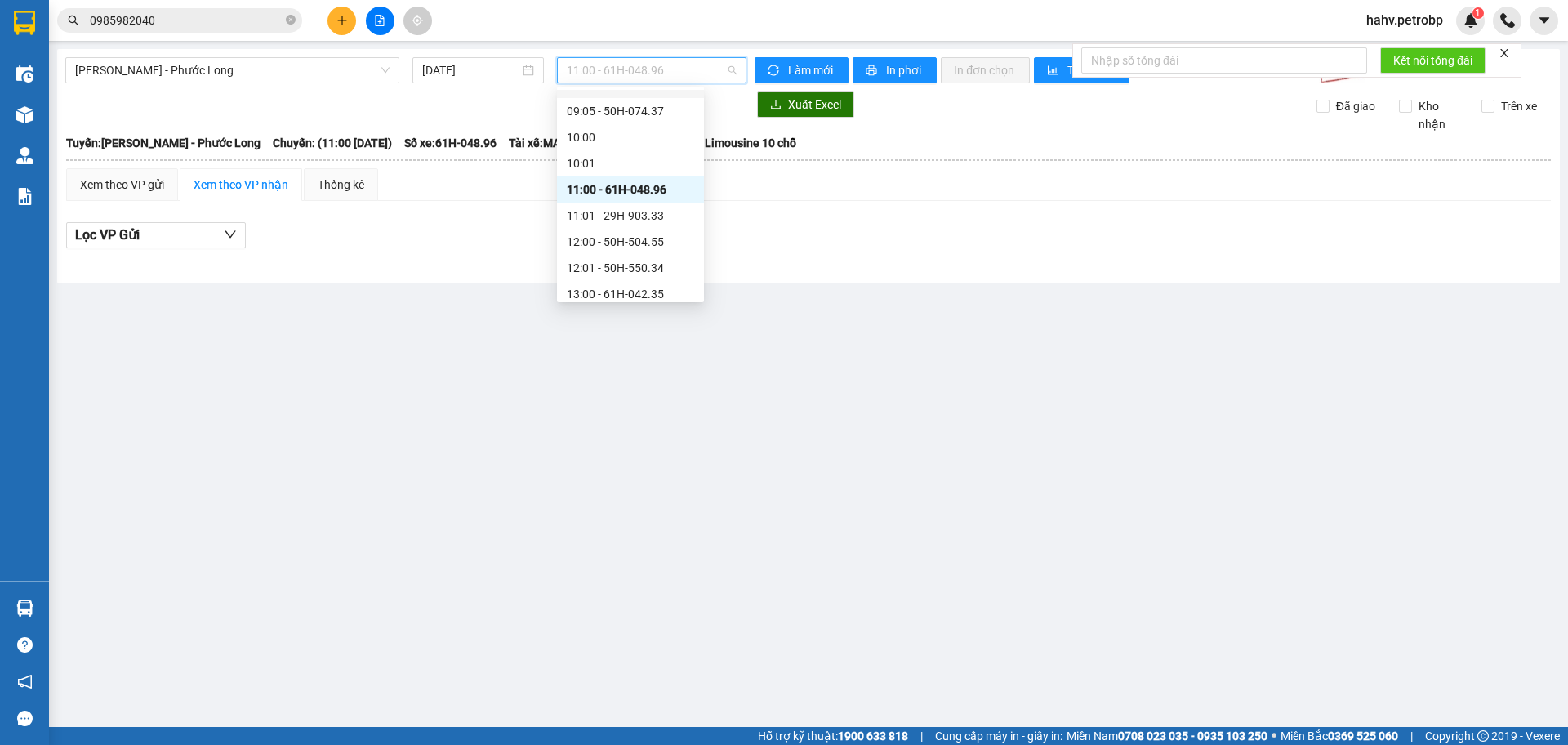
scroll to position [398, 0]
click at [647, 195] on div "11:01 - 29H-903.33" at bounding box center [630, 201] width 128 height 18
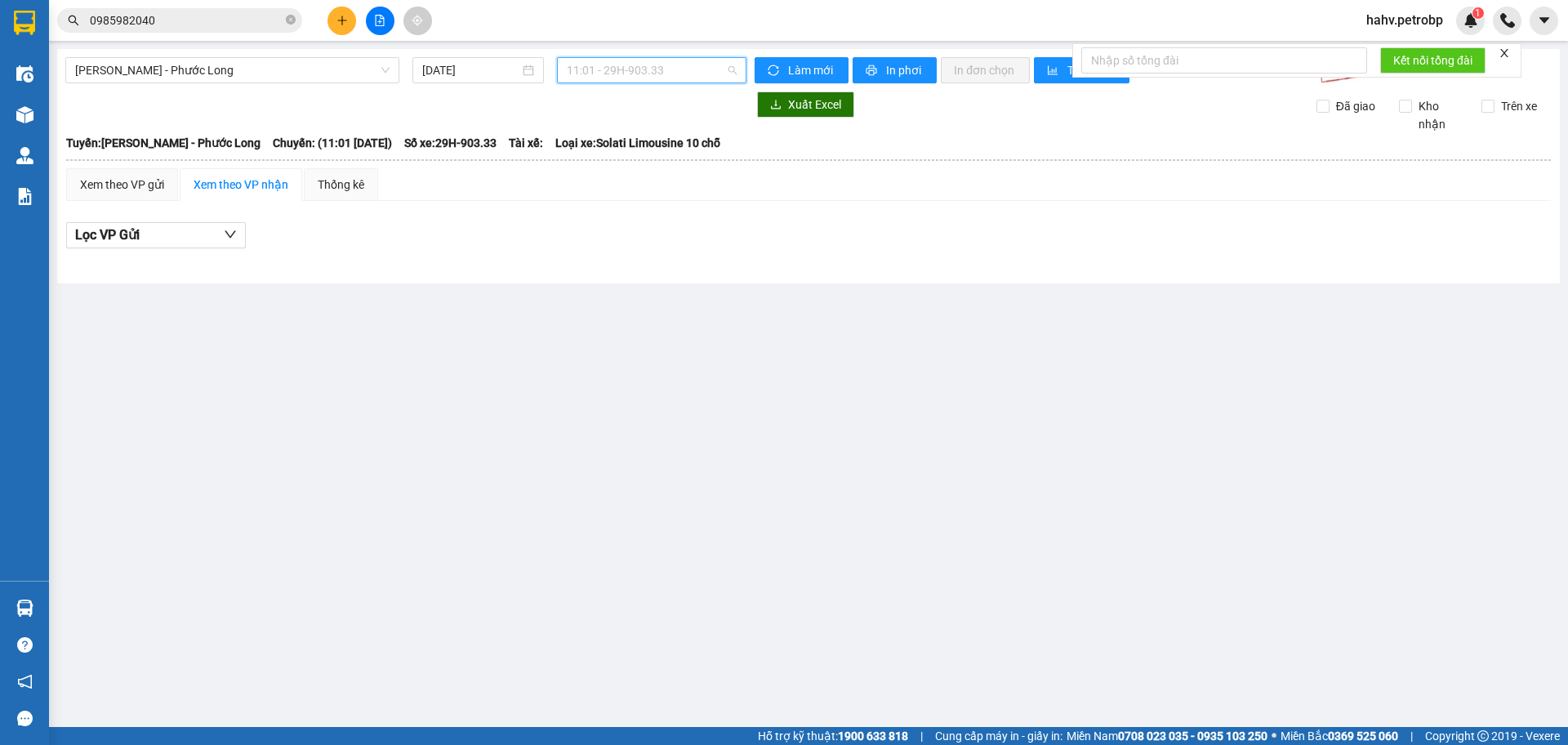
click at [653, 73] on span "11:01 - 29H-903.33" at bounding box center [651, 70] width 170 height 25
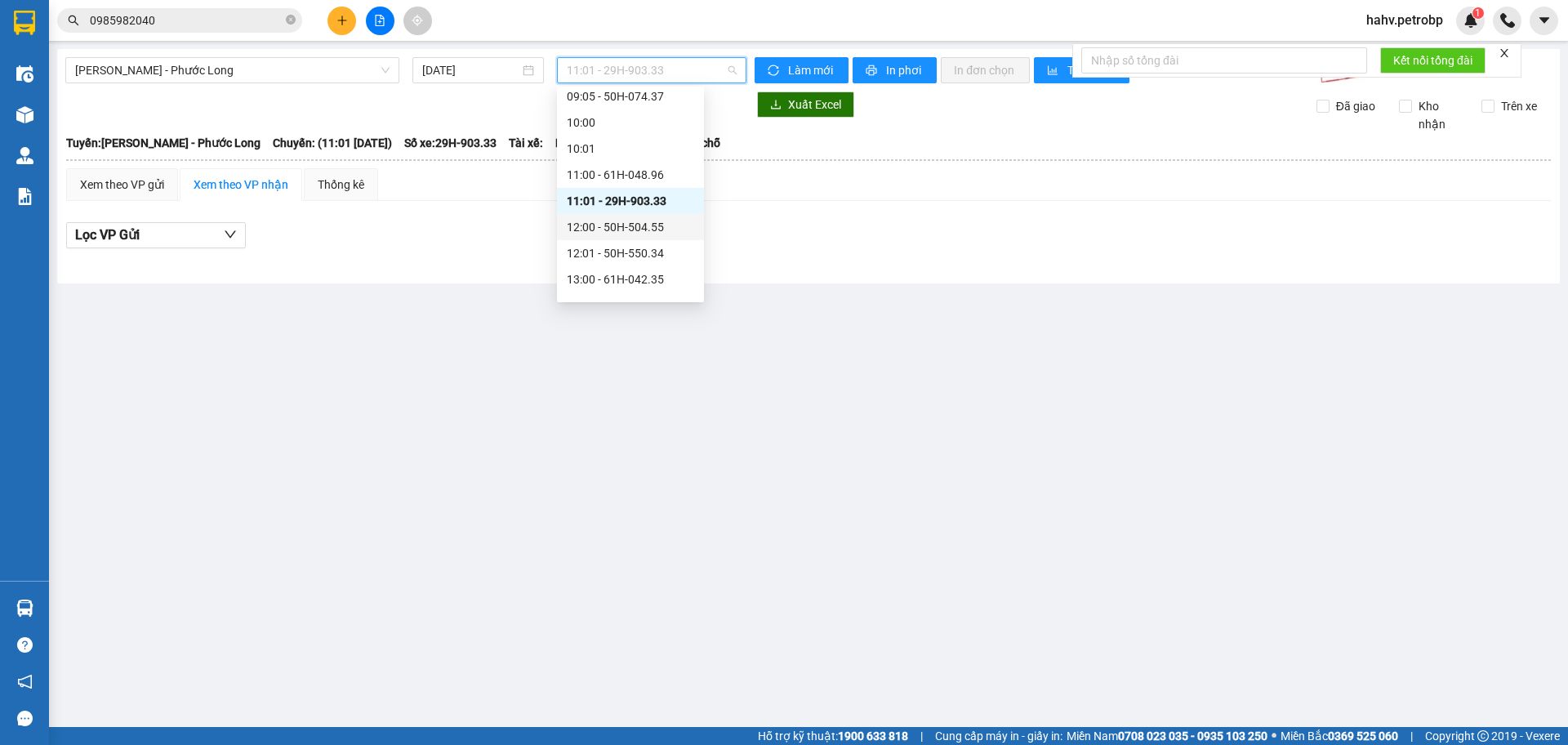
click at [635, 226] on div "12:00 - 50H-504.55" at bounding box center [630, 227] width 128 height 18
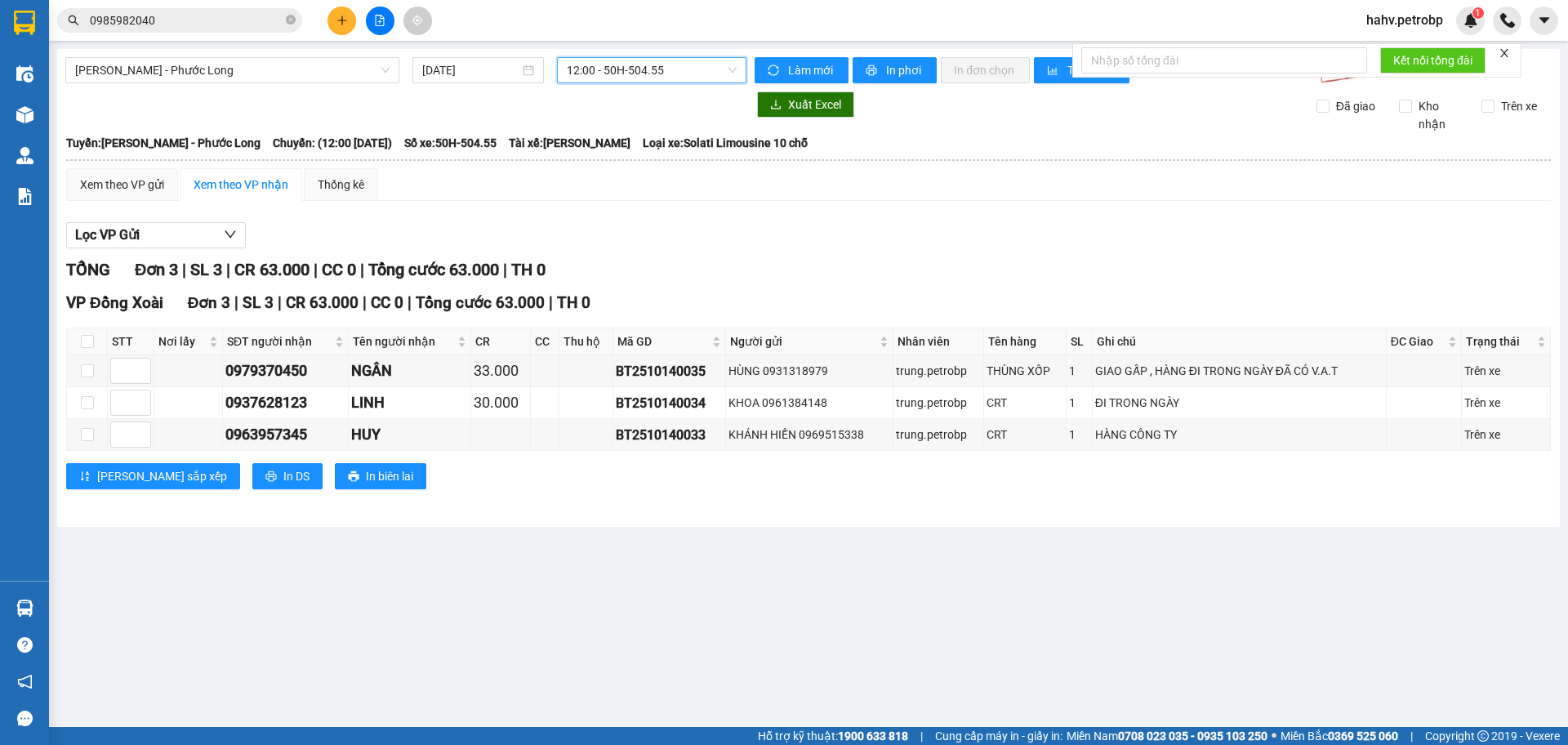
click at [647, 75] on span "12:00 - 50H-504.55" at bounding box center [651, 70] width 170 height 25
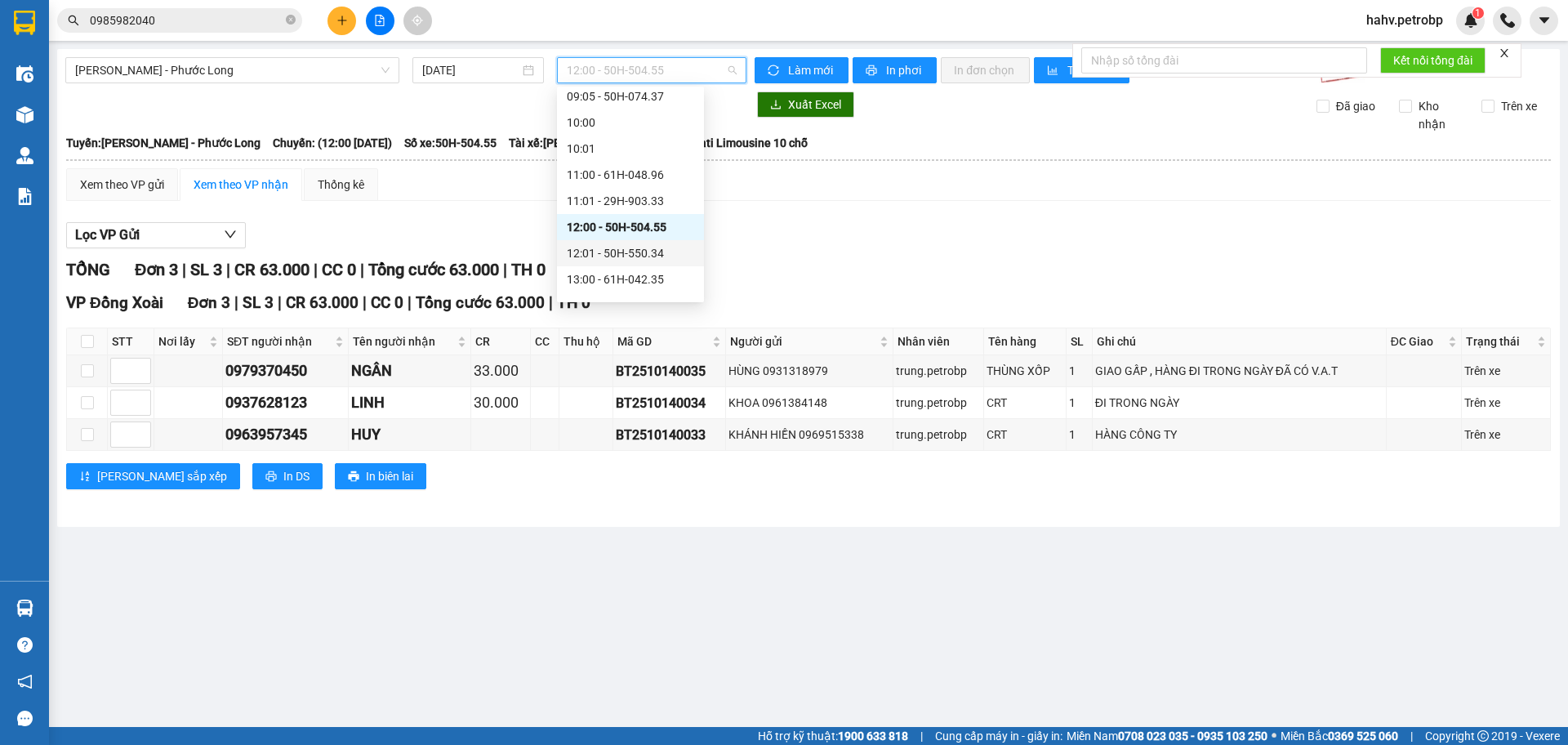
click at [626, 262] on div "12:01 - 50H-550.34" at bounding box center [630, 254] width 147 height 26
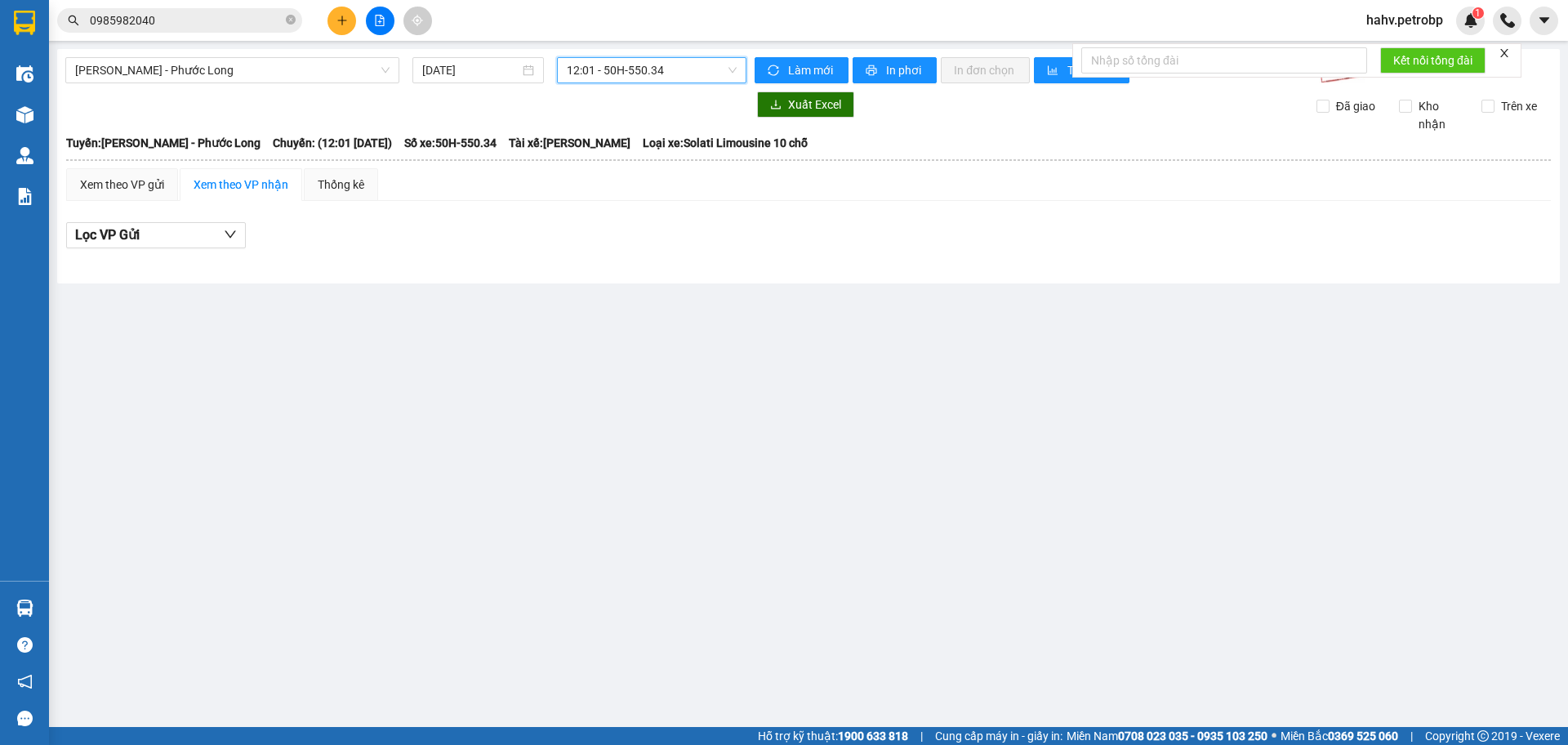
click at [645, 84] on div "Hồ Chí Minh - Phước Long 14/10/2025 12:01 12:01 - 50H-550.34 Làm mới In phơi I…" at bounding box center [809, 166] width 1503 height 234
click at [651, 65] on span "12:01 - 50H-550.34" at bounding box center [651, 70] width 170 height 25
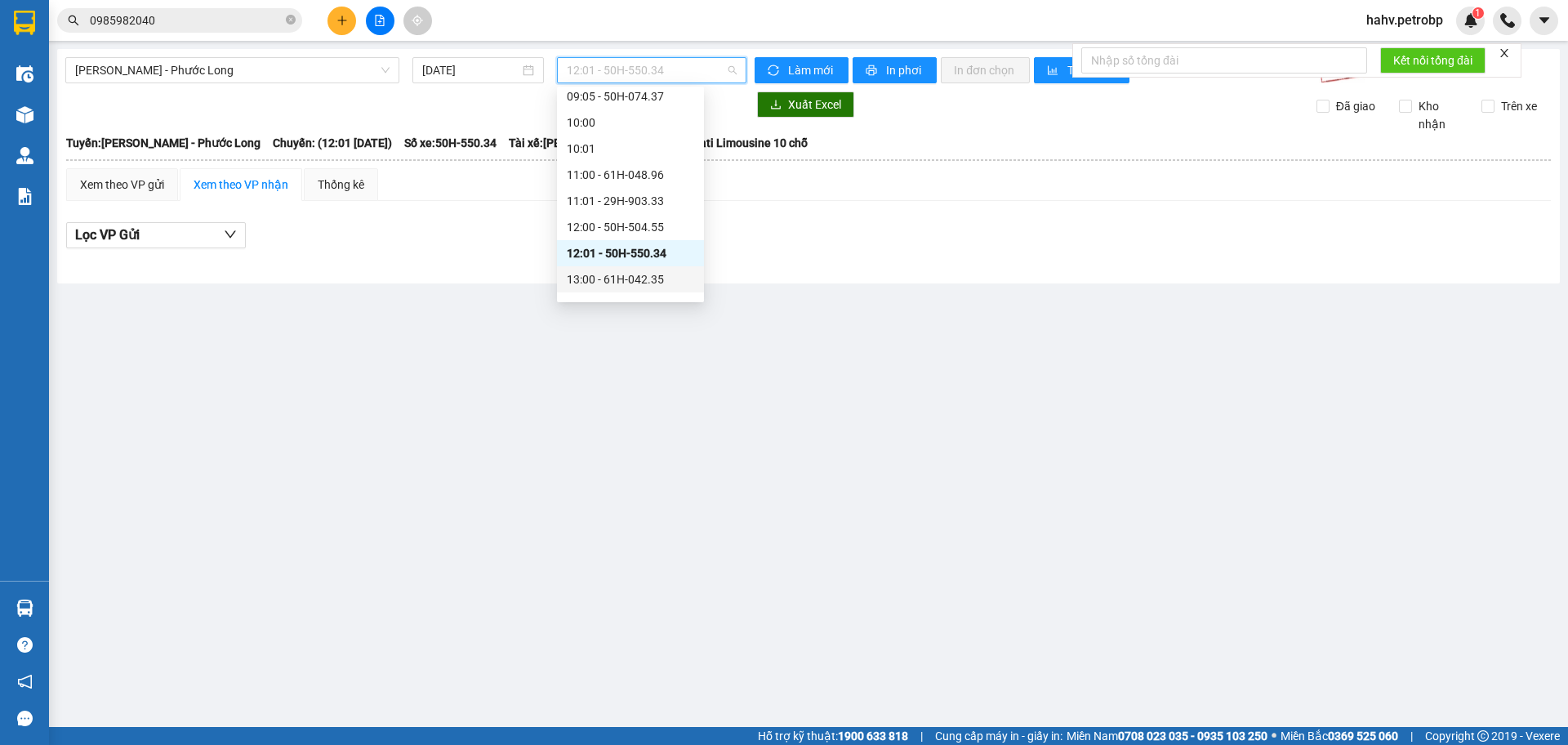
click at [636, 280] on div "13:00 - 61H-042.35" at bounding box center [630, 279] width 128 height 18
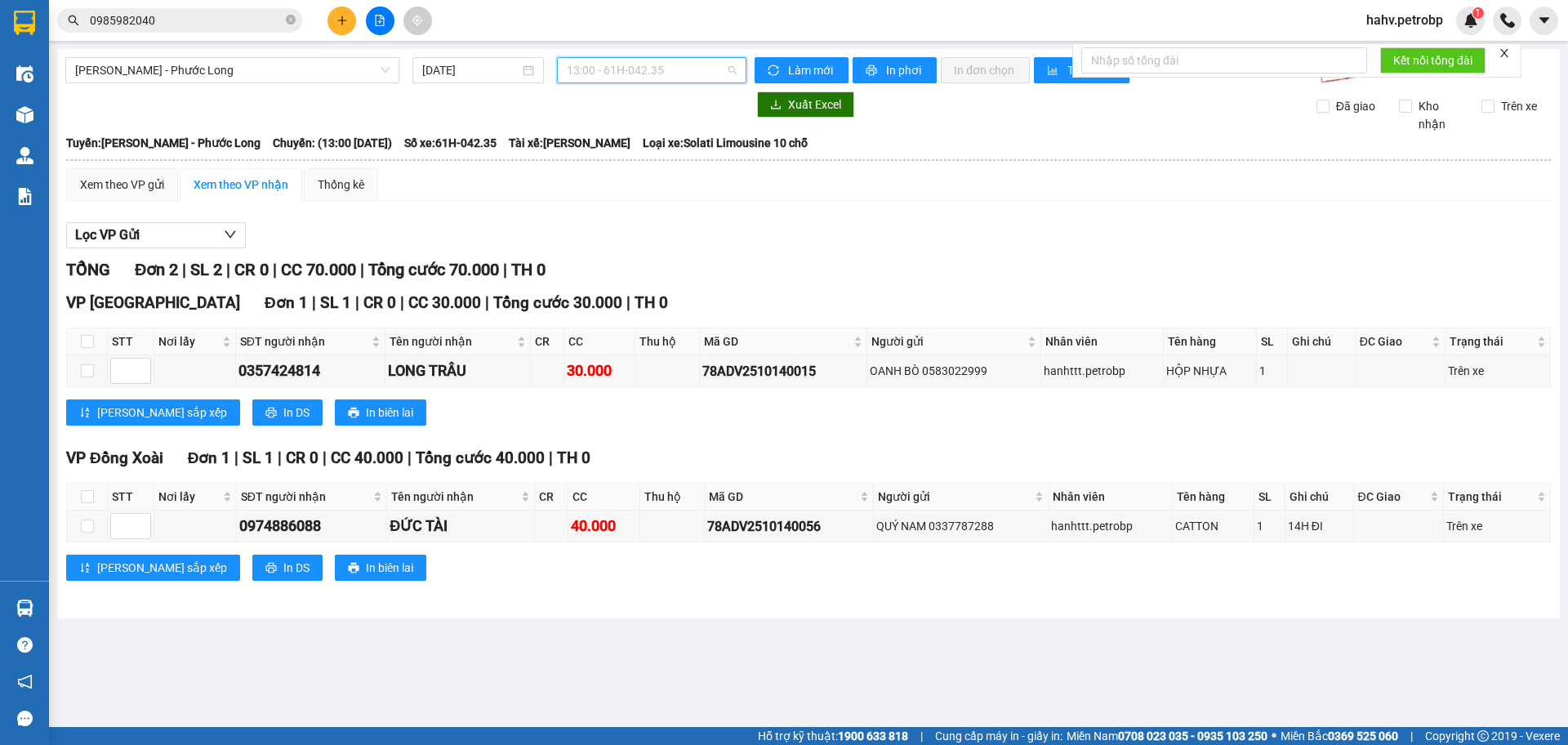
click at [681, 77] on span "13:00 - 61H-042.35" at bounding box center [651, 70] width 170 height 25
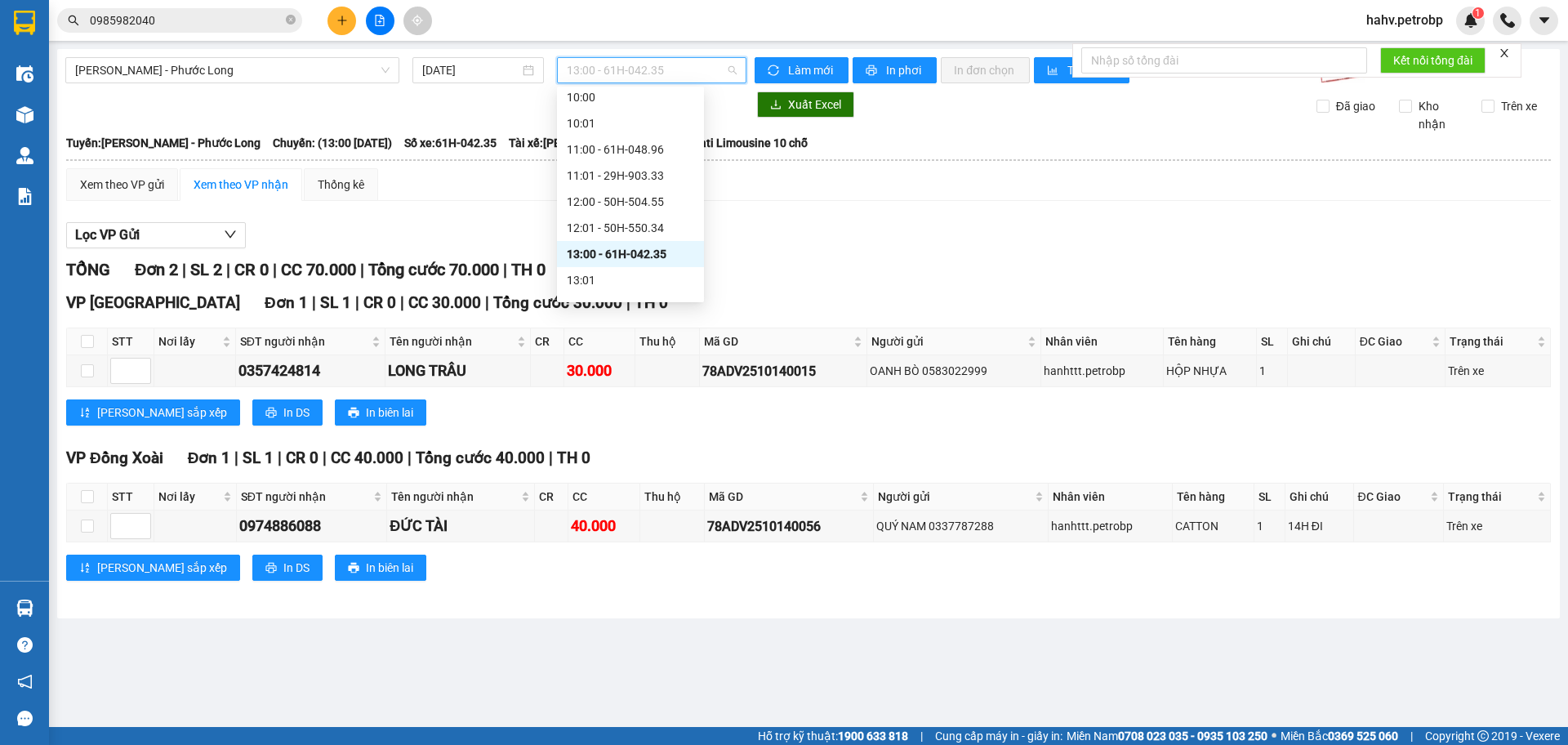
scroll to position [480, 0]
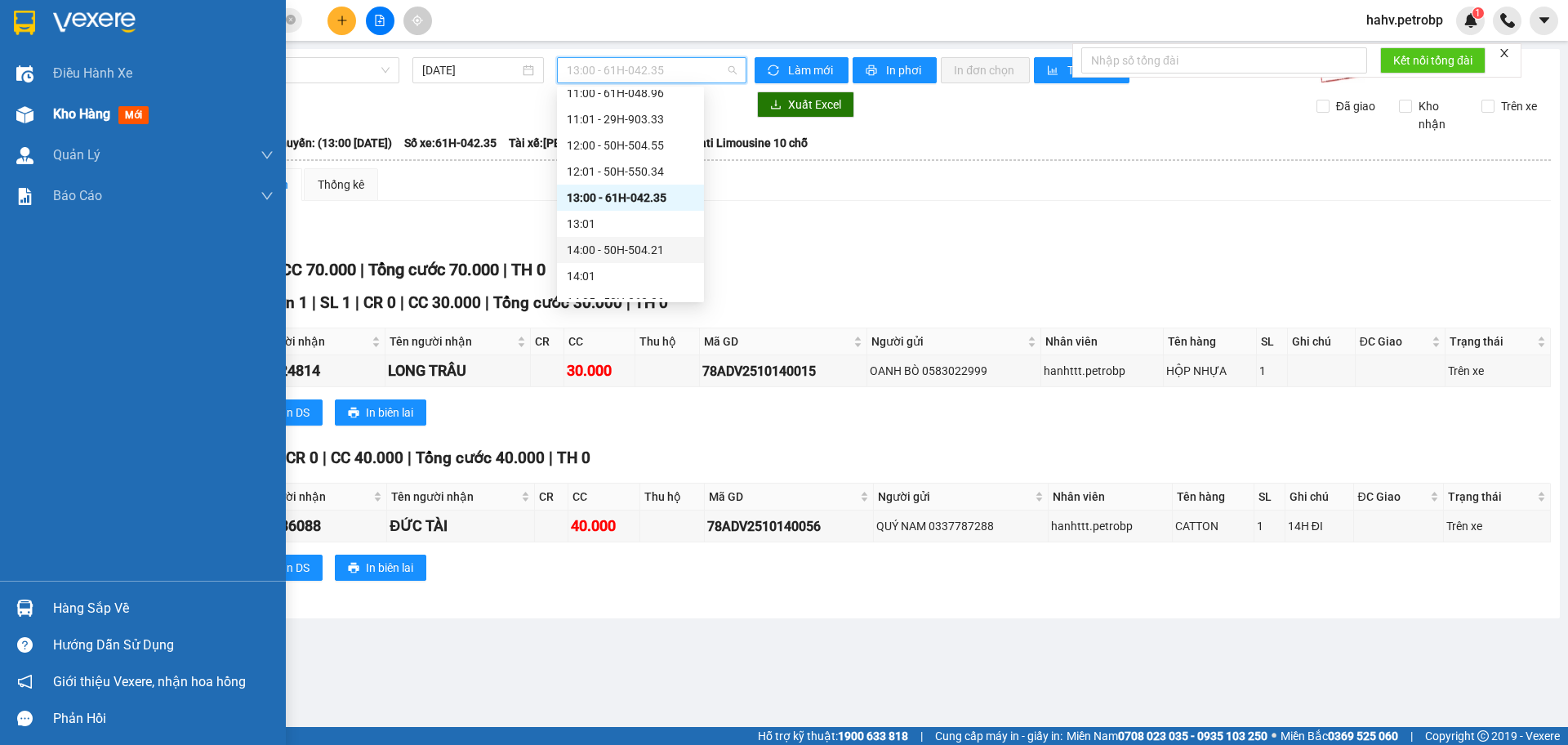
click at [5, 121] on div "Kho hàng mới" at bounding box center [143, 114] width 286 height 41
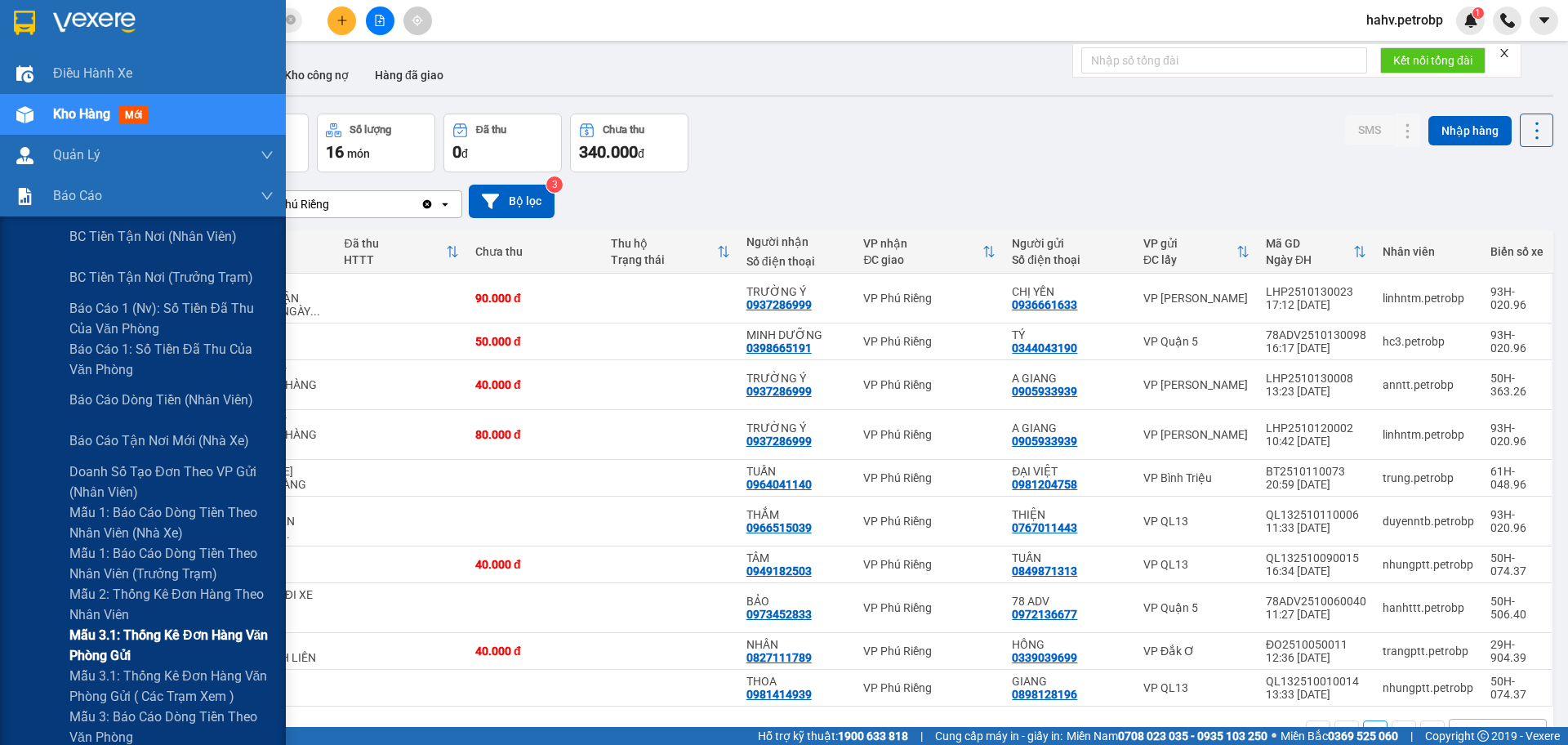
click at [21, 645] on div "Mẫu 3.1: Thống kê đơn hàng văn phòng gửi" at bounding box center [143, 645] width 286 height 41
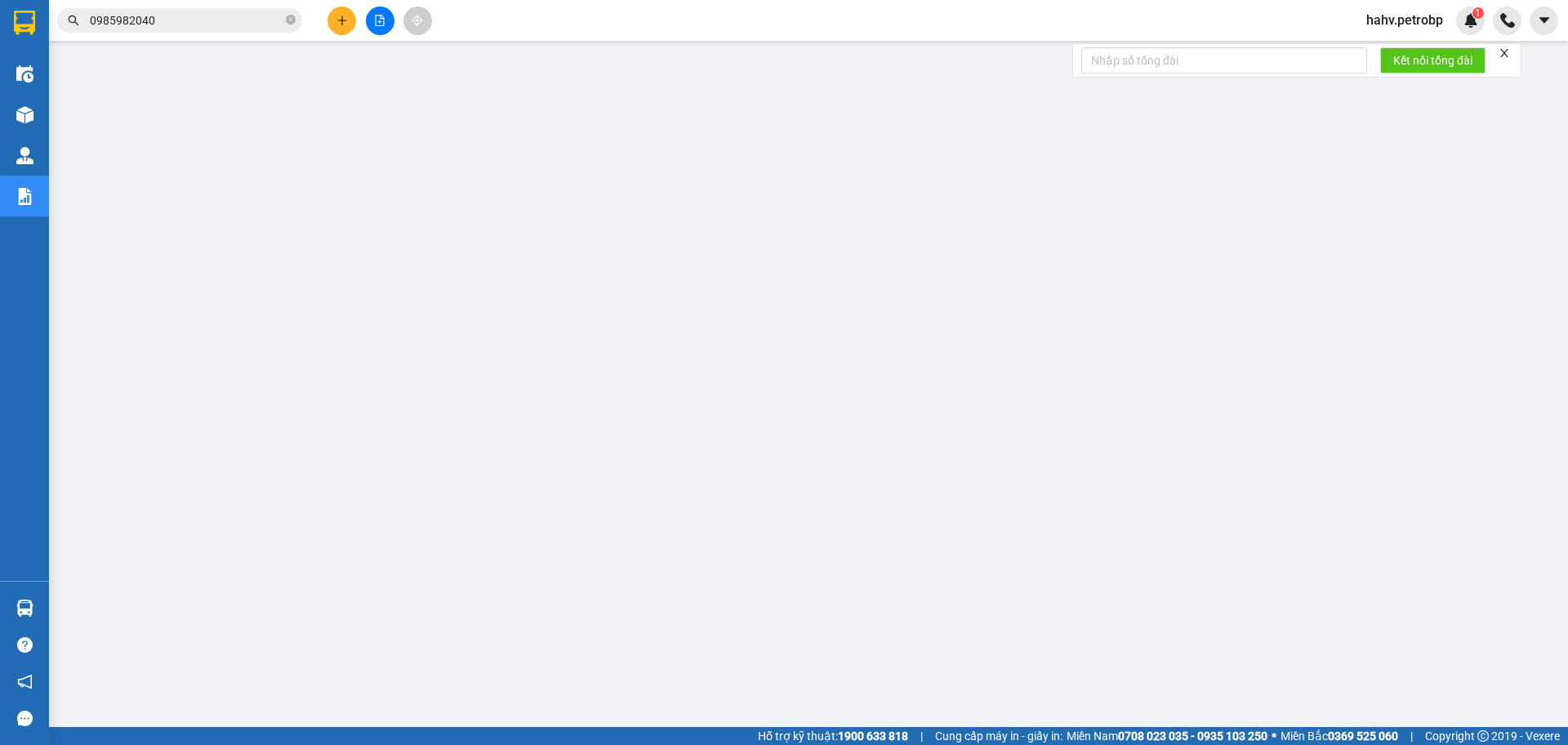
click at [292, 18] on icon "close-circle" at bounding box center [291, 19] width 10 height 10
paste input "BT251014004"
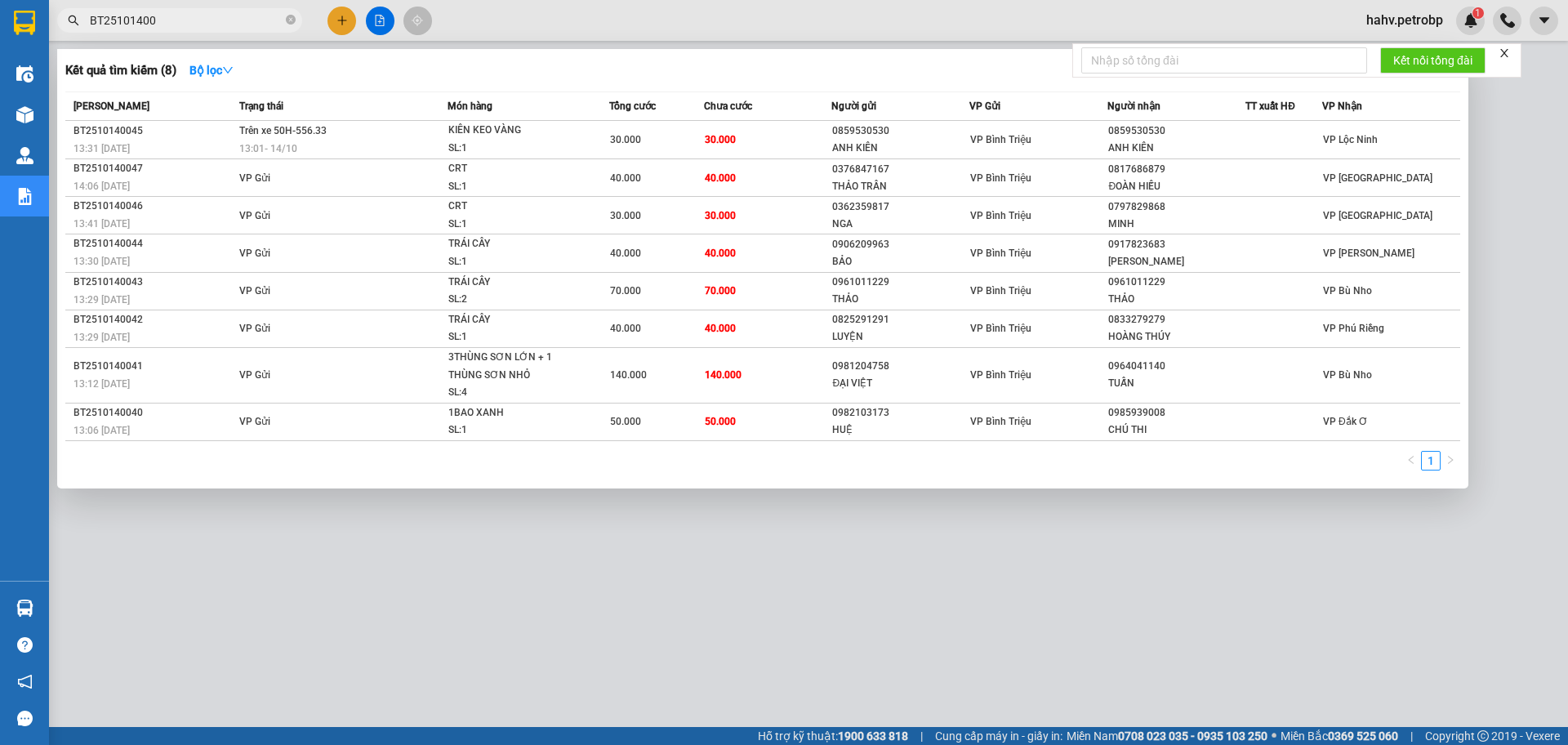
type input "BT251014003"
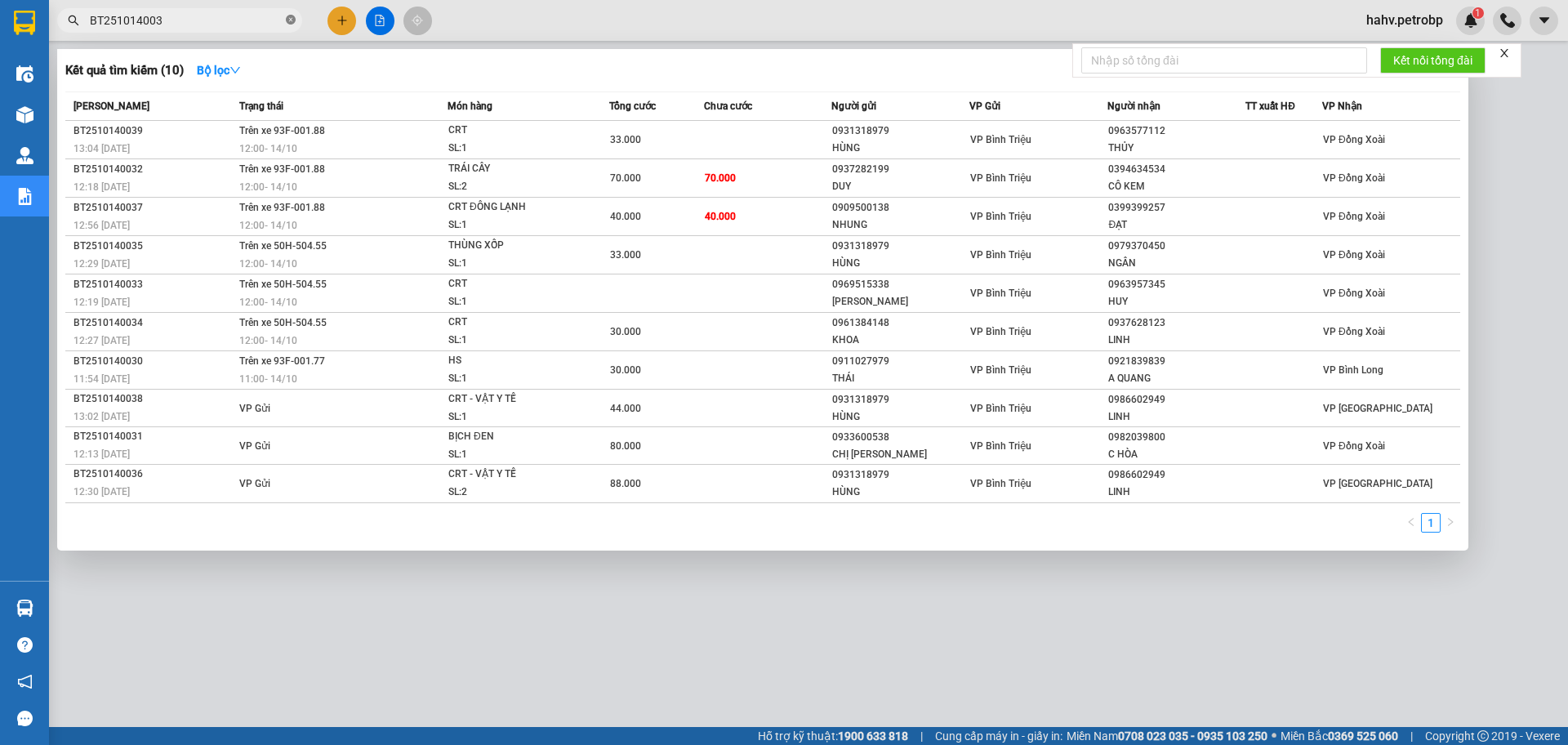
click at [291, 24] on icon "close-circle" at bounding box center [291, 19] width 10 height 10
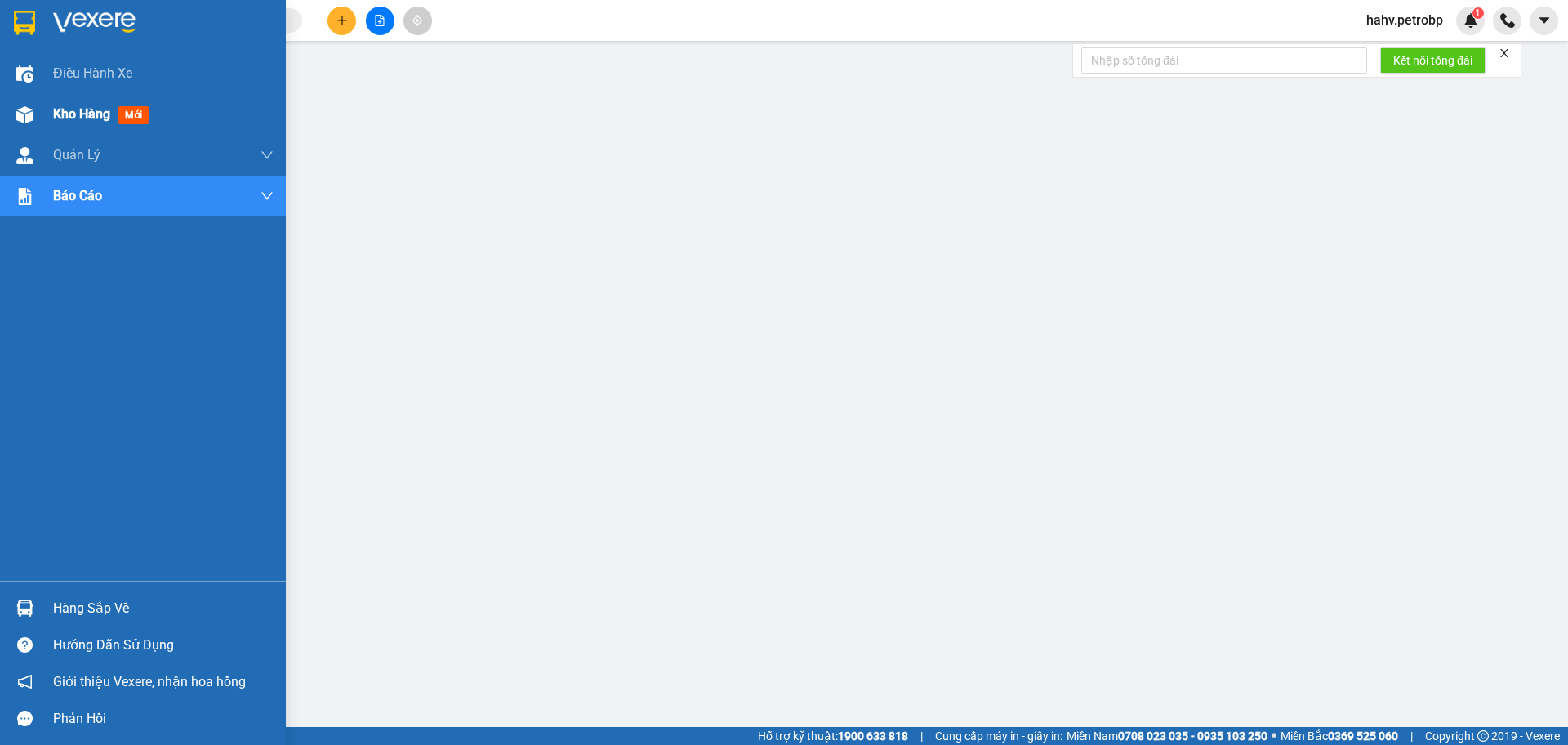
click at [0, 99] on div "Kho hàng mới" at bounding box center [143, 114] width 286 height 41
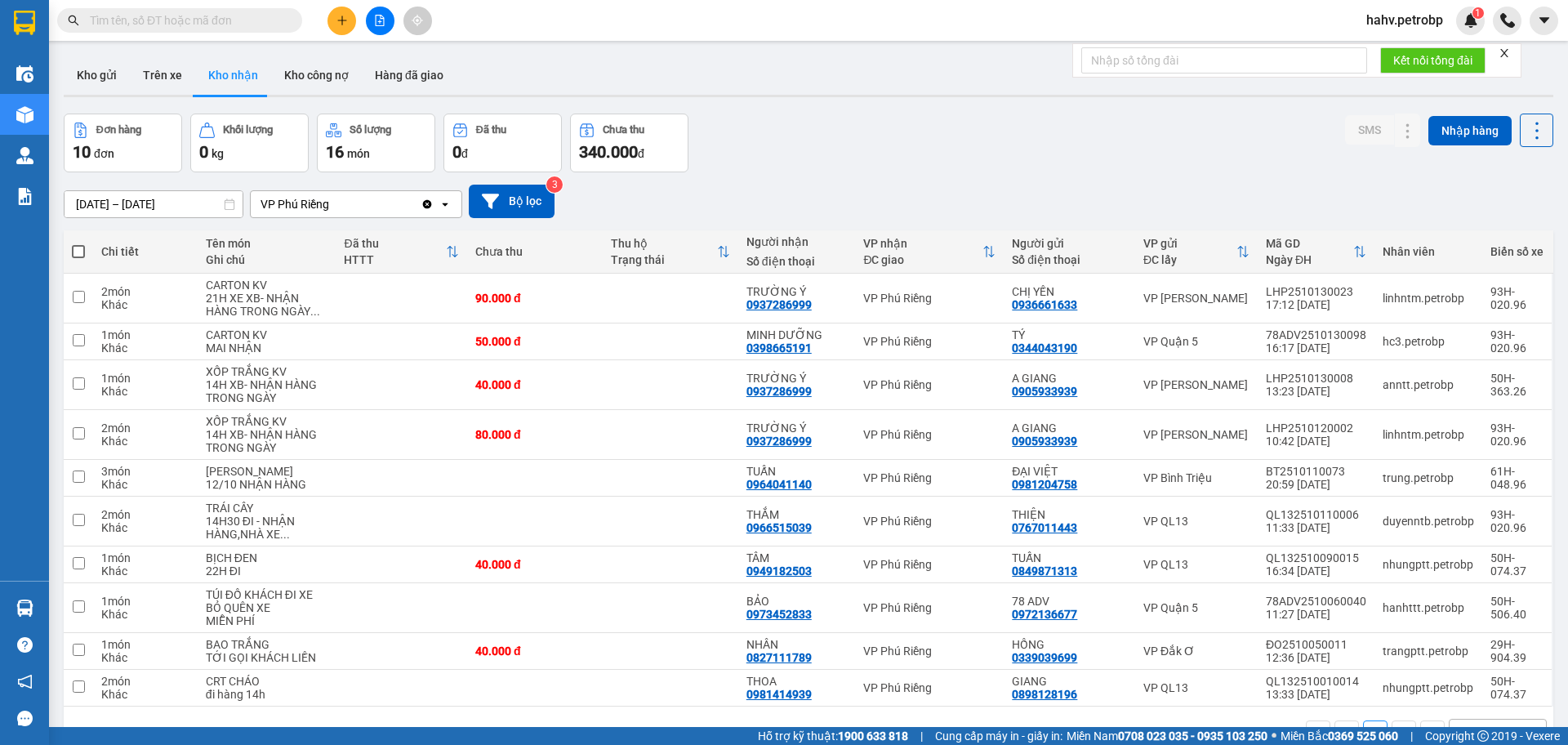
click at [196, 69] on button "Kho nhận" at bounding box center [233, 75] width 76 height 40
click at [177, 69] on button "Trên xe" at bounding box center [162, 75] width 65 height 40
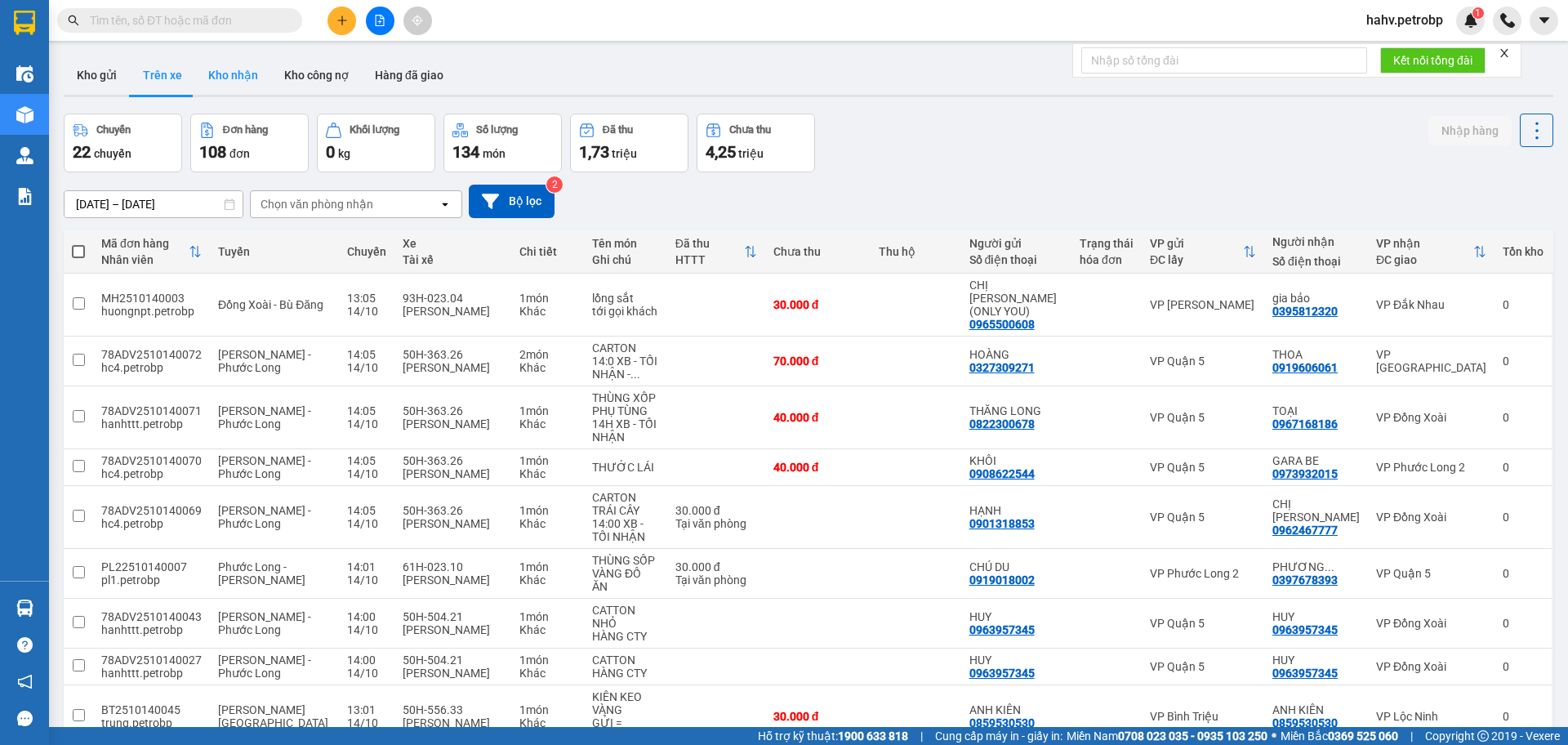
click at [238, 71] on button "Kho nhận" at bounding box center [233, 75] width 76 height 40
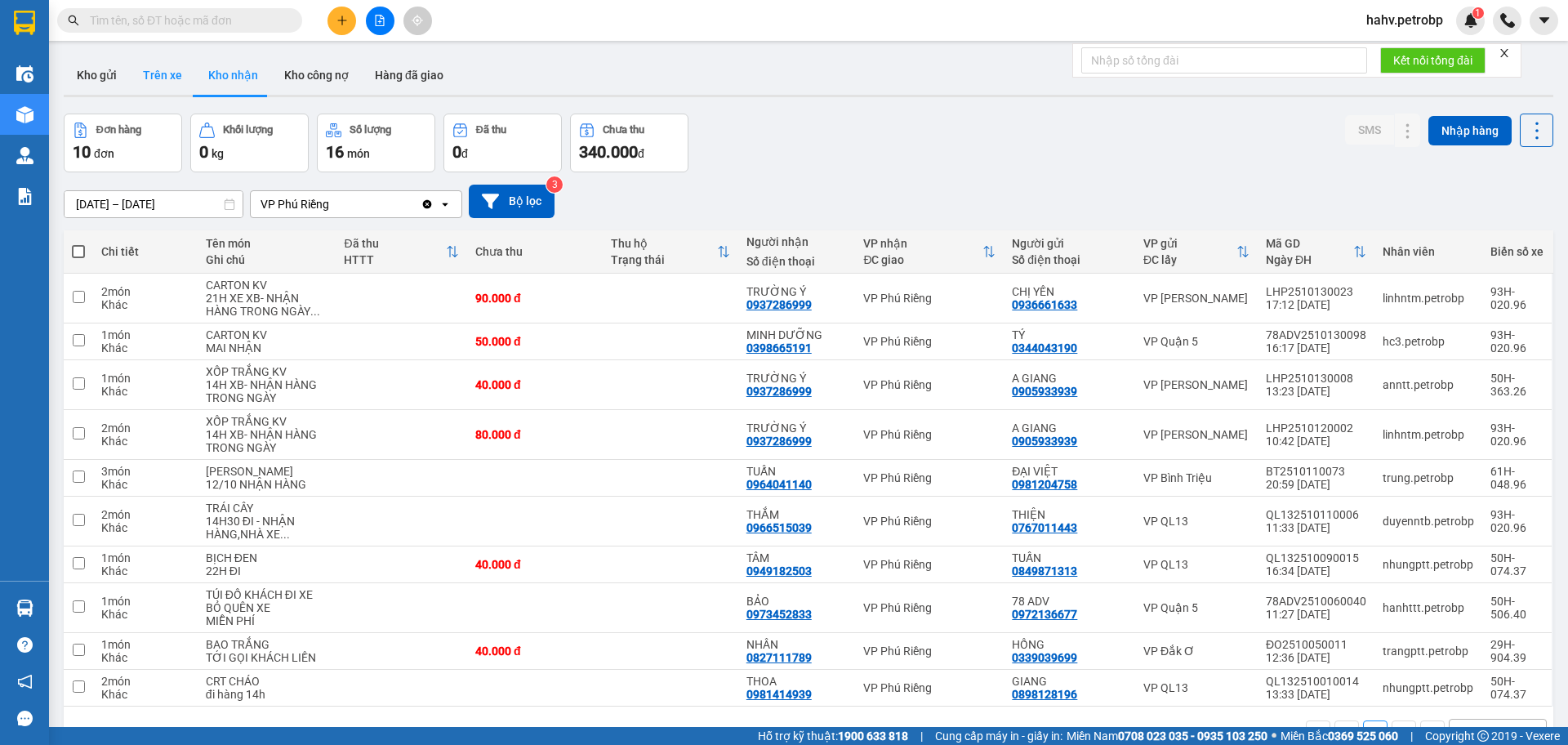
click at [192, 74] on button "Trên xe" at bounding box center [162, 75] width 65 height 40
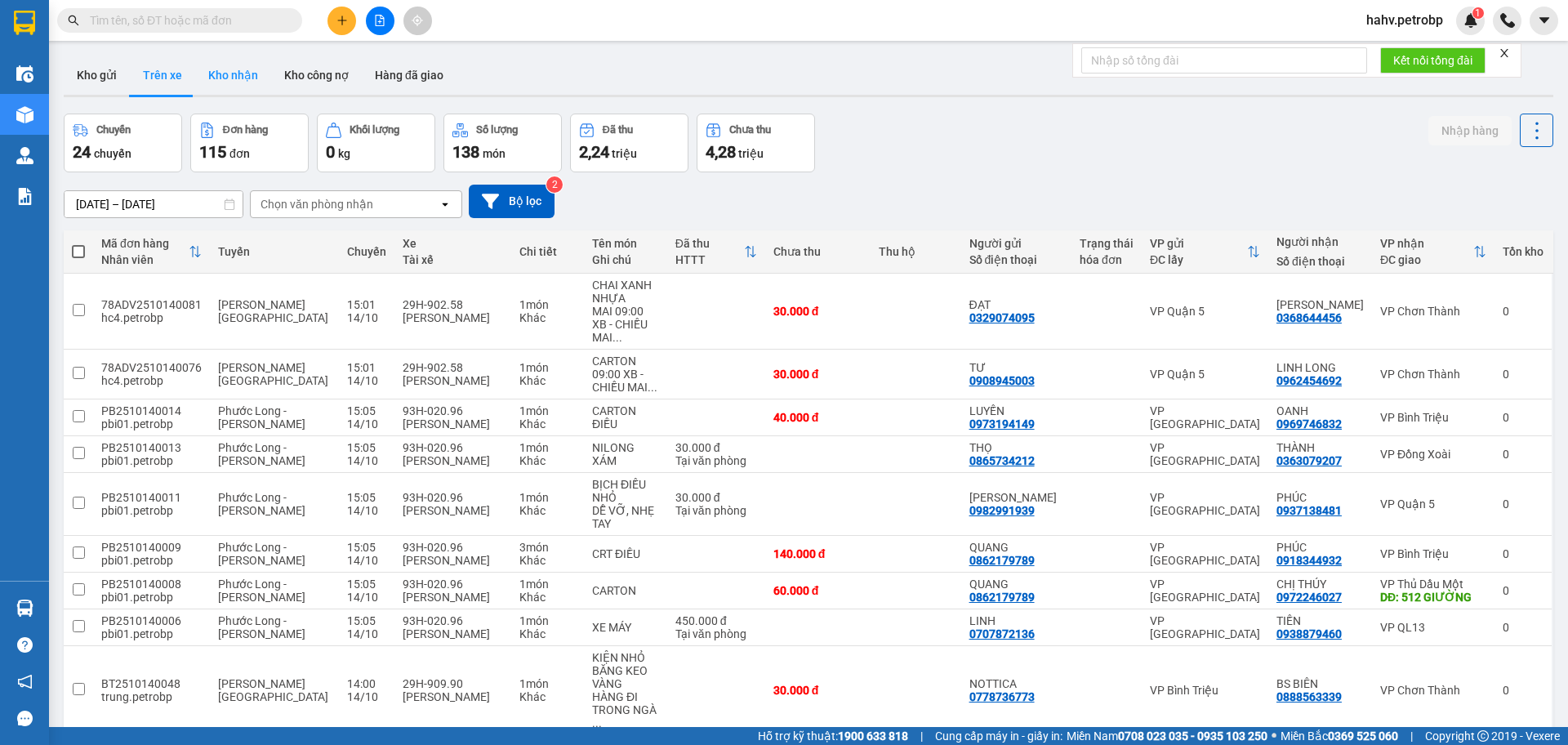
click at [216, 71] on button "Kho nhận" at bounding box center [233, 75] width 76 height 40
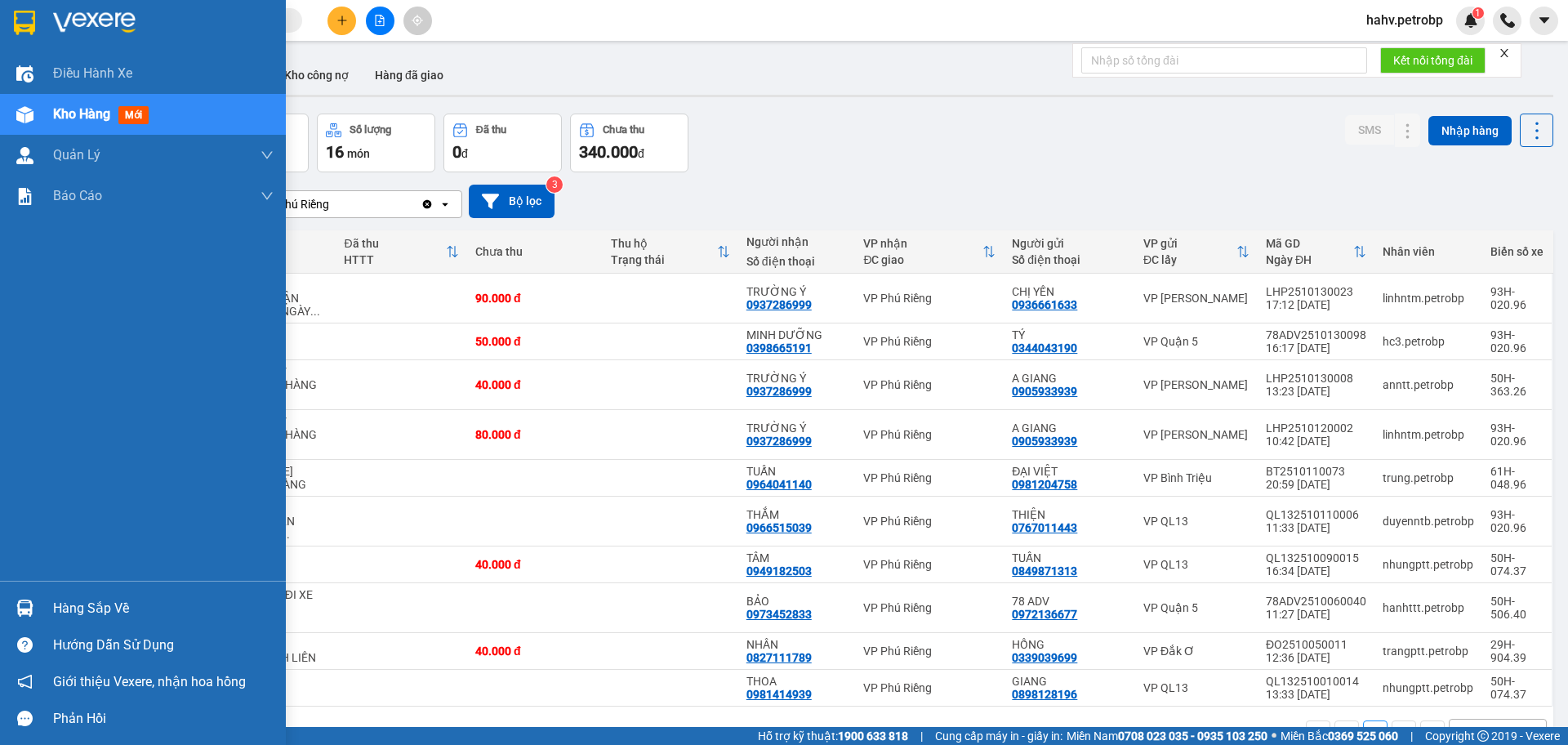
click at [110, 598] on div "Hàng sắp về" at bounding box center [163, 609] width 220 height 25
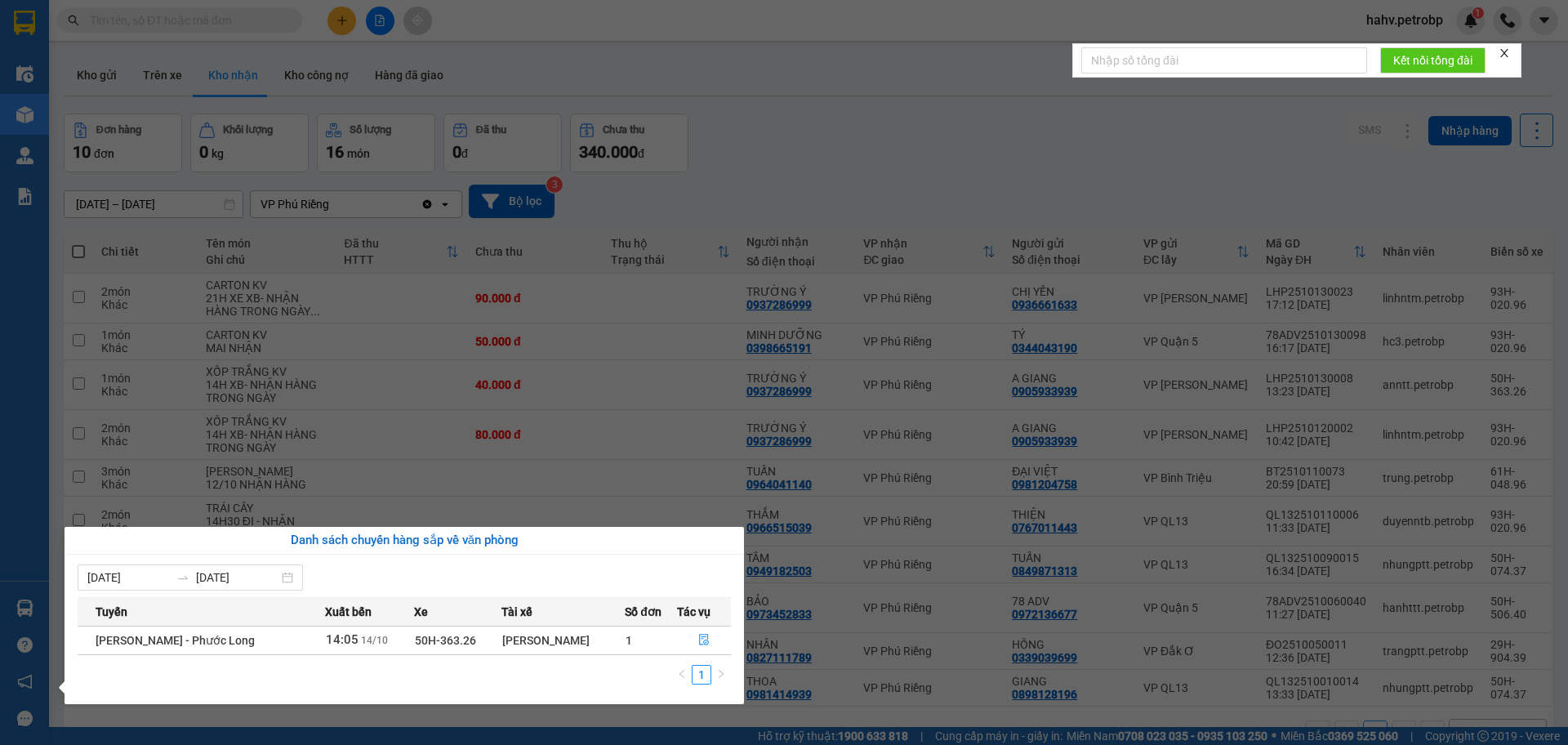
click at [1048, 581] on section "Kết quả tìm kiếm ( 10 ) Bộ lọc Mã ĐH Trạng thái Món hàng Tổng cước Chưa cước Ng…" at bounding box center [784, 372] width 1568 height 745
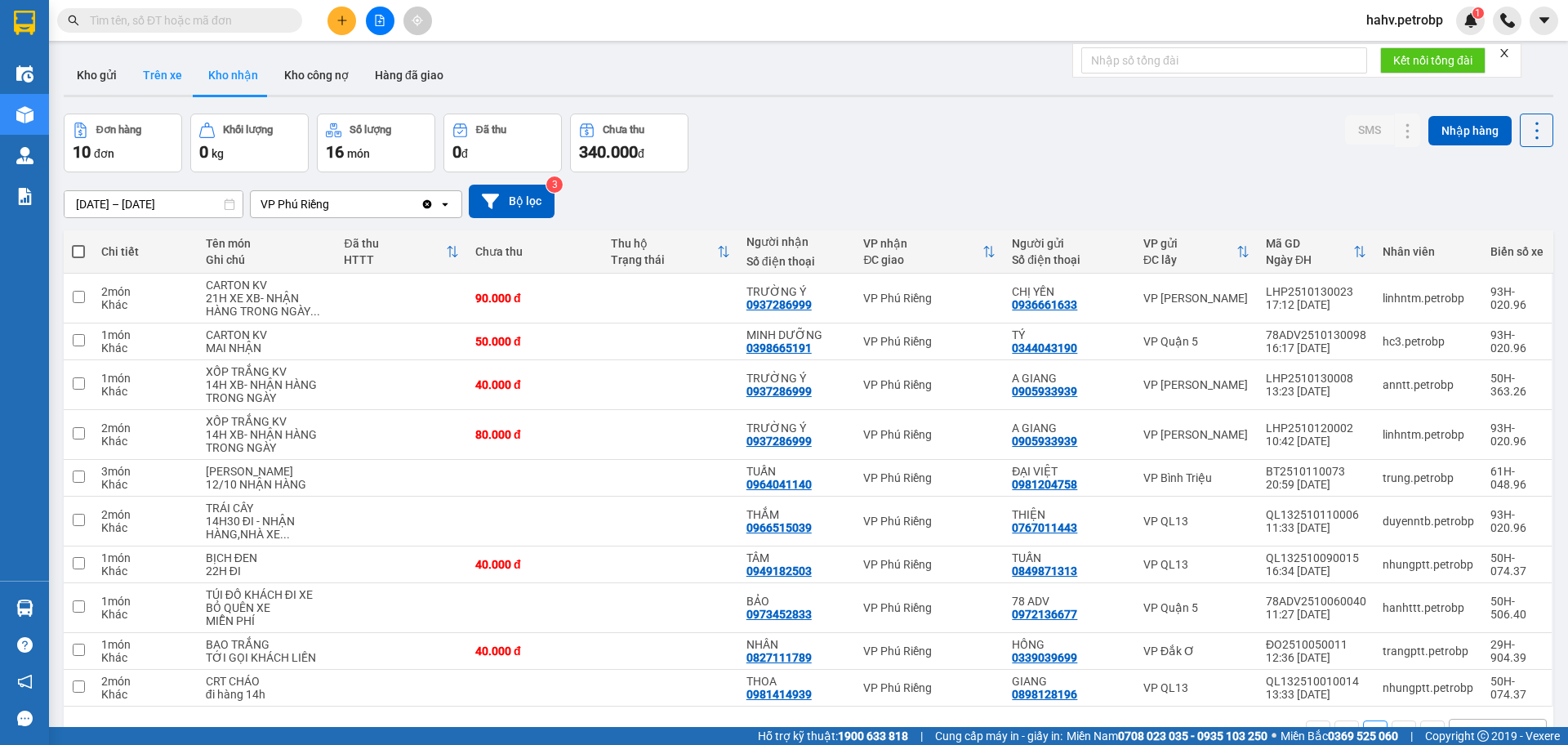
click at [175, 73] on button "Trên xe" at bounding box center [162, 75] width 65 height 40
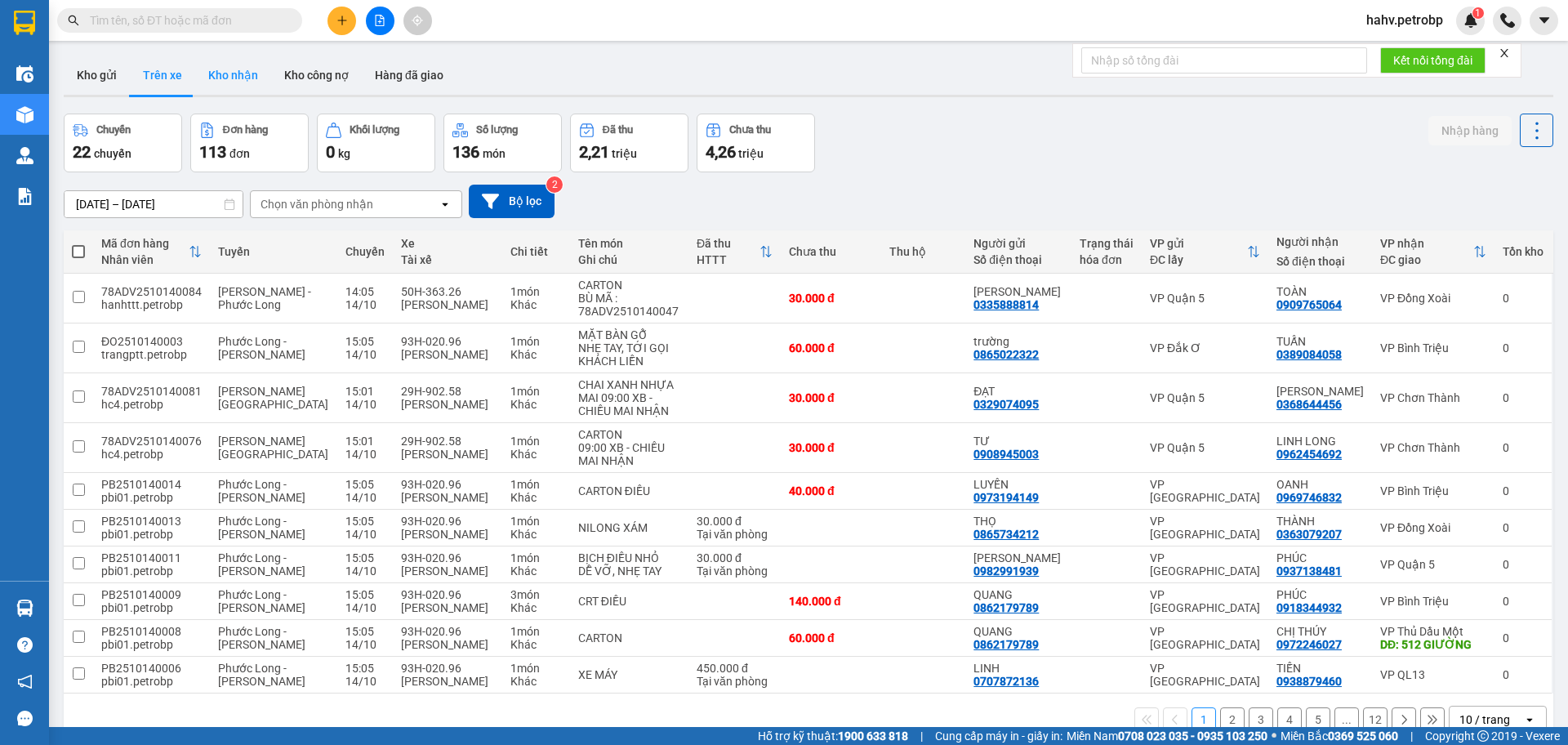
click at [252, 77] on button "Kho nhận" at bounding box center [233, 75] width 76 height 40
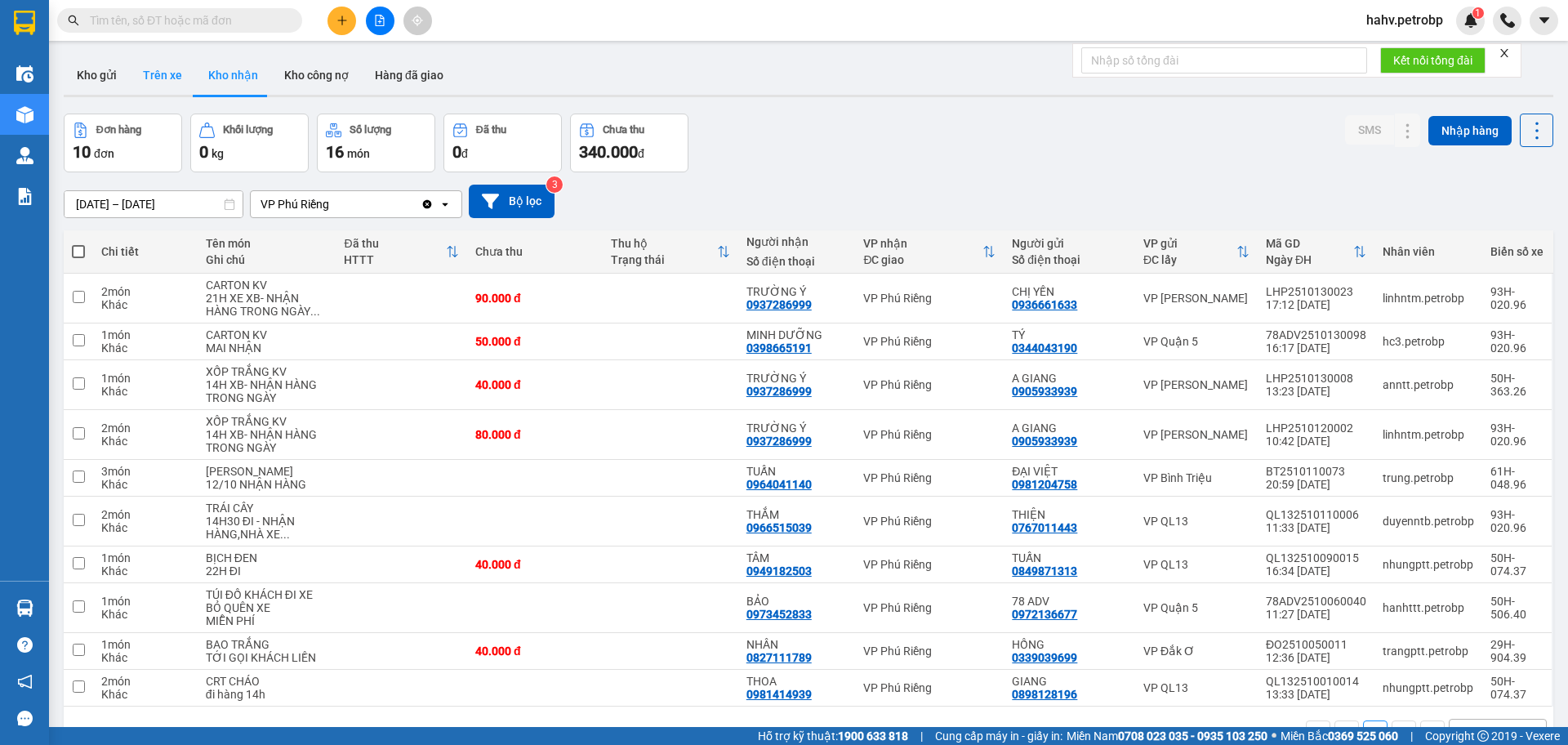
click at [178, 92] on button "Trên xe" at bounding box center [162, 75] width 65 height 40
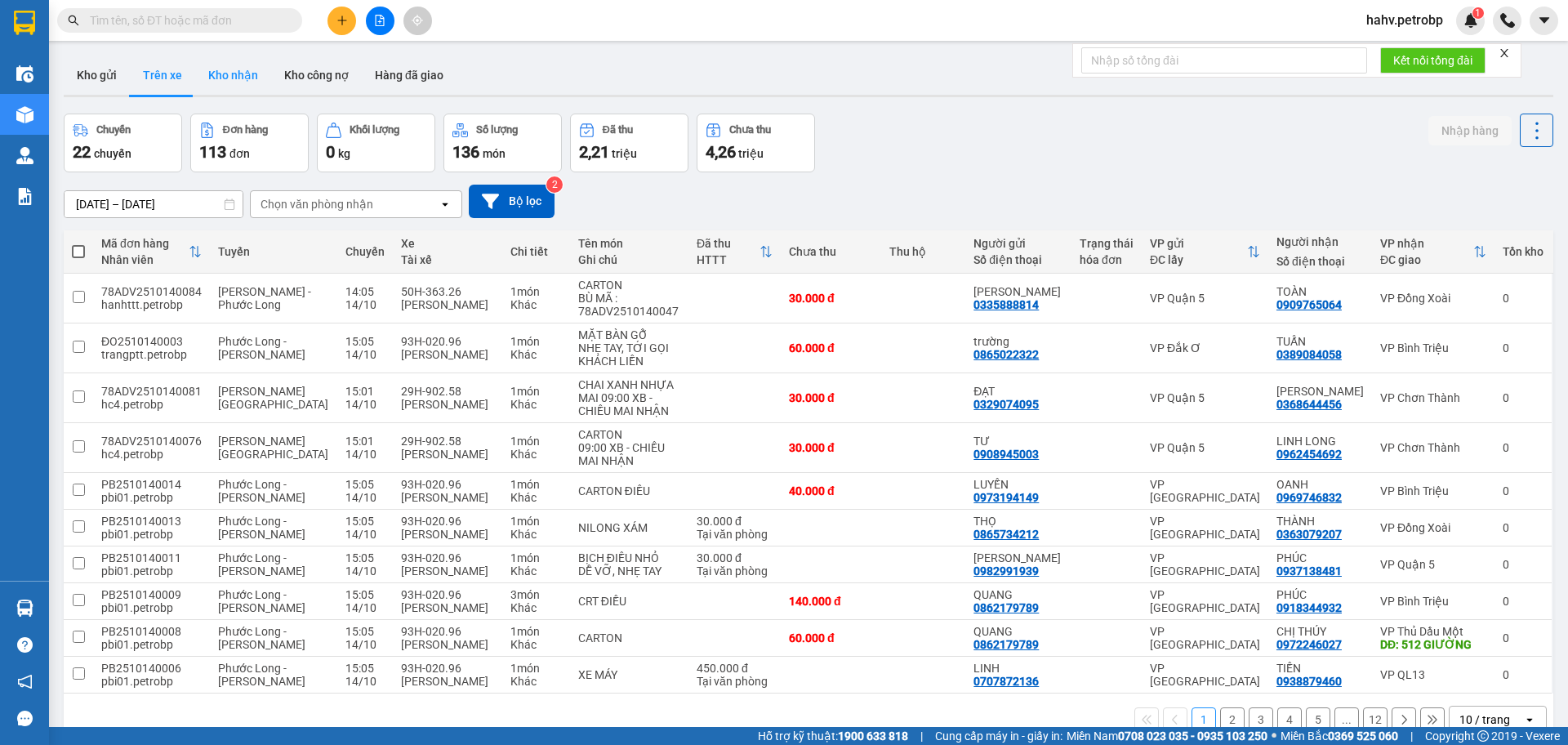
click at [237, 77] on button "Kho nhận" at bounding box center [233, 75] width 76 height 40
type input "[DATE] – [DATE]"
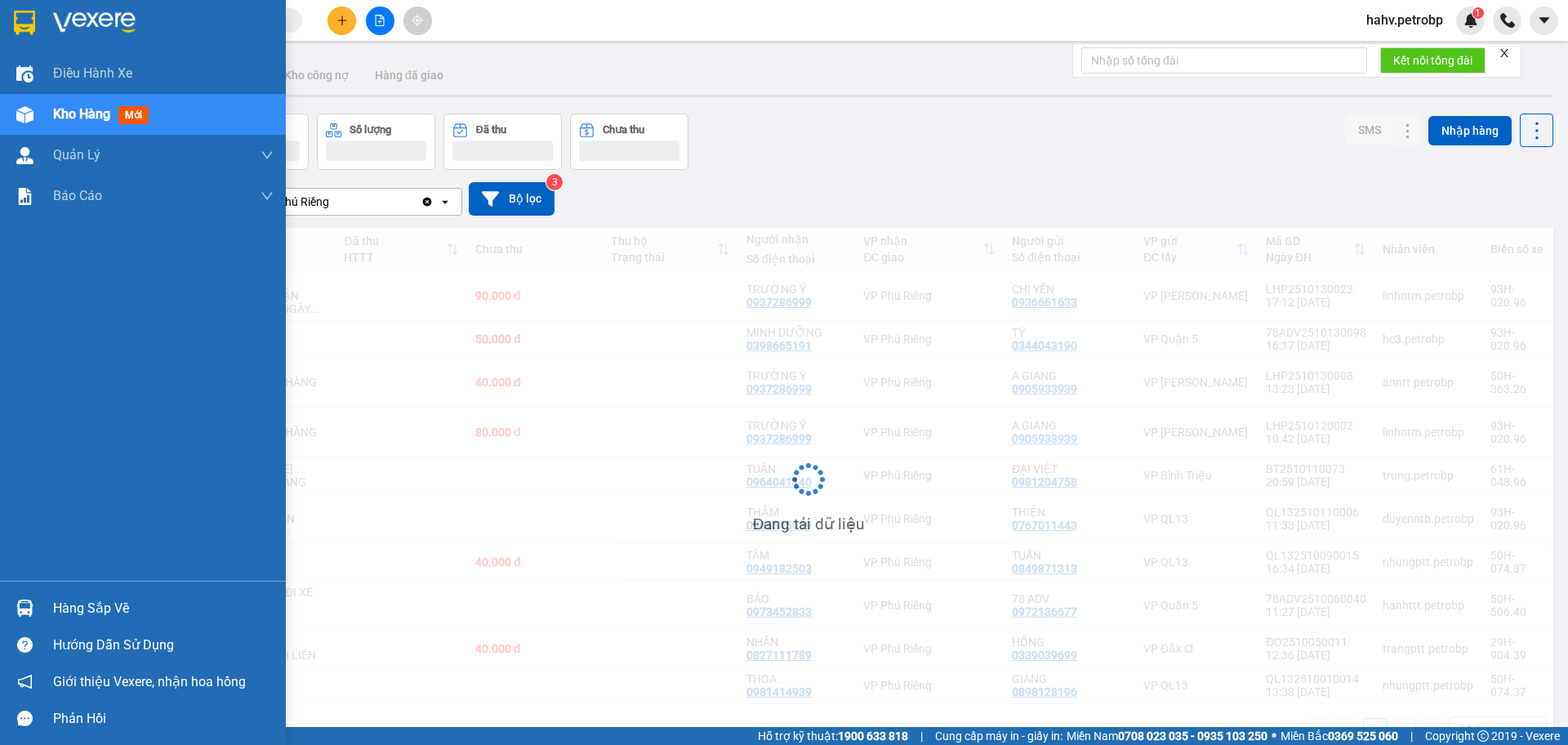
click at [23, 608] on img at bounding box center [25, 608] width 17 height 17
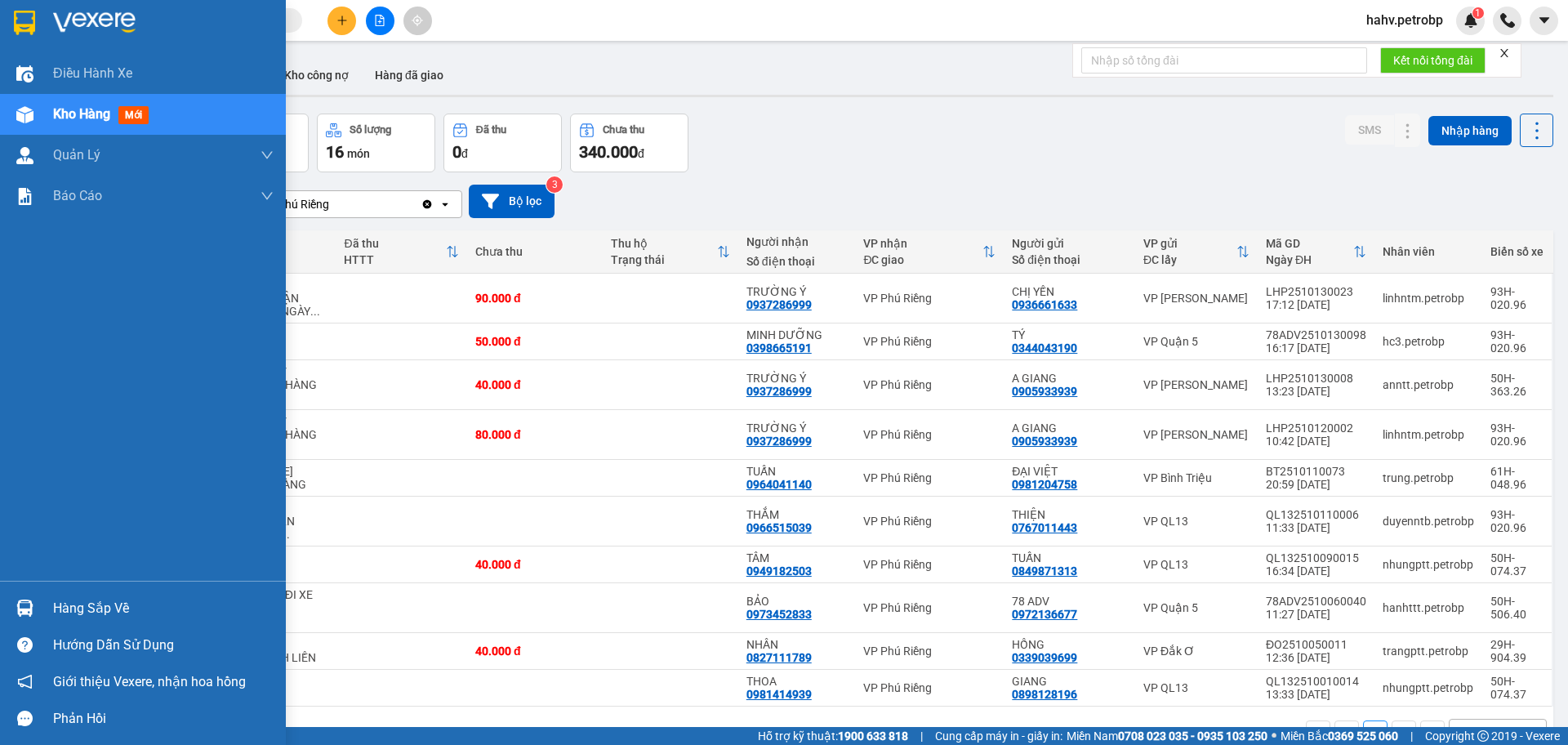
click at [1, 122] on div "Điều hành xe Kho hàng mới Quản [PERSON_NAME] lý chuyến Quản lý khách hàng Quản …" at bounding box center [143, 372] width 286 height 745
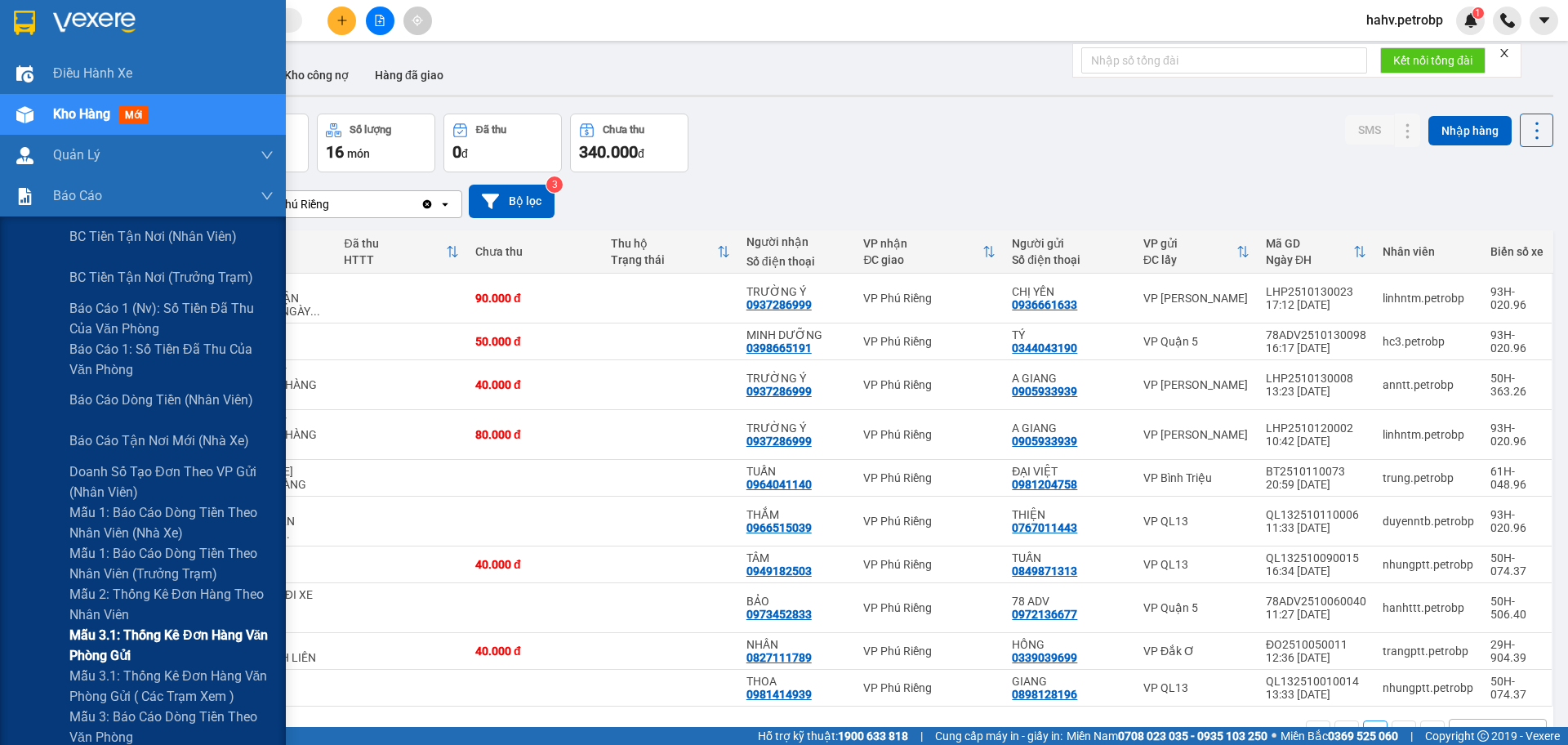
click at [28, 641] on div "Mẫu 3.1: Thống kê đơn hàng văn phòng gửi" at bounding box center [143, 645] width 286 height 41
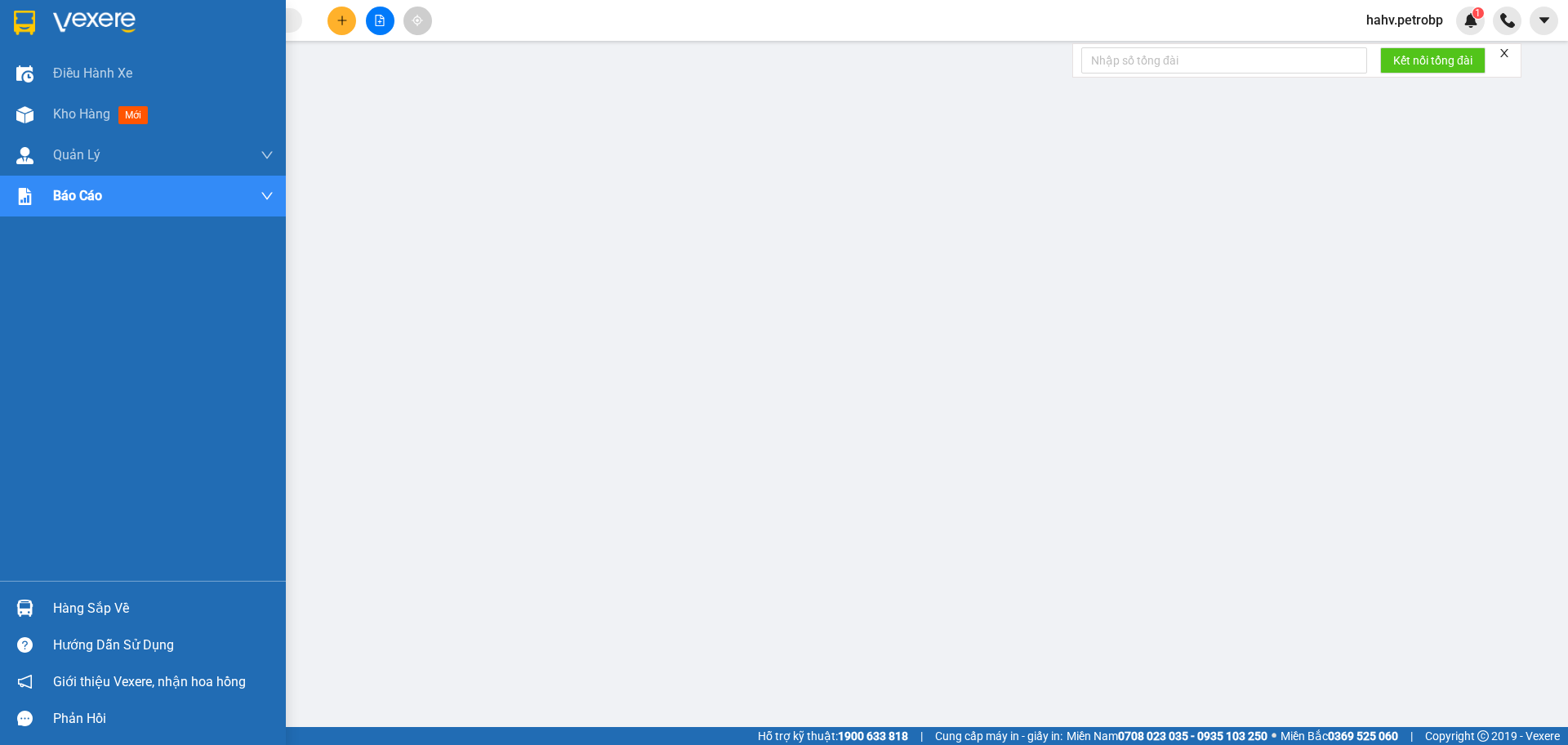
click at [100, 611] on div "Hàng sắp về" at bounding box center [163, 609] width 220 height 25
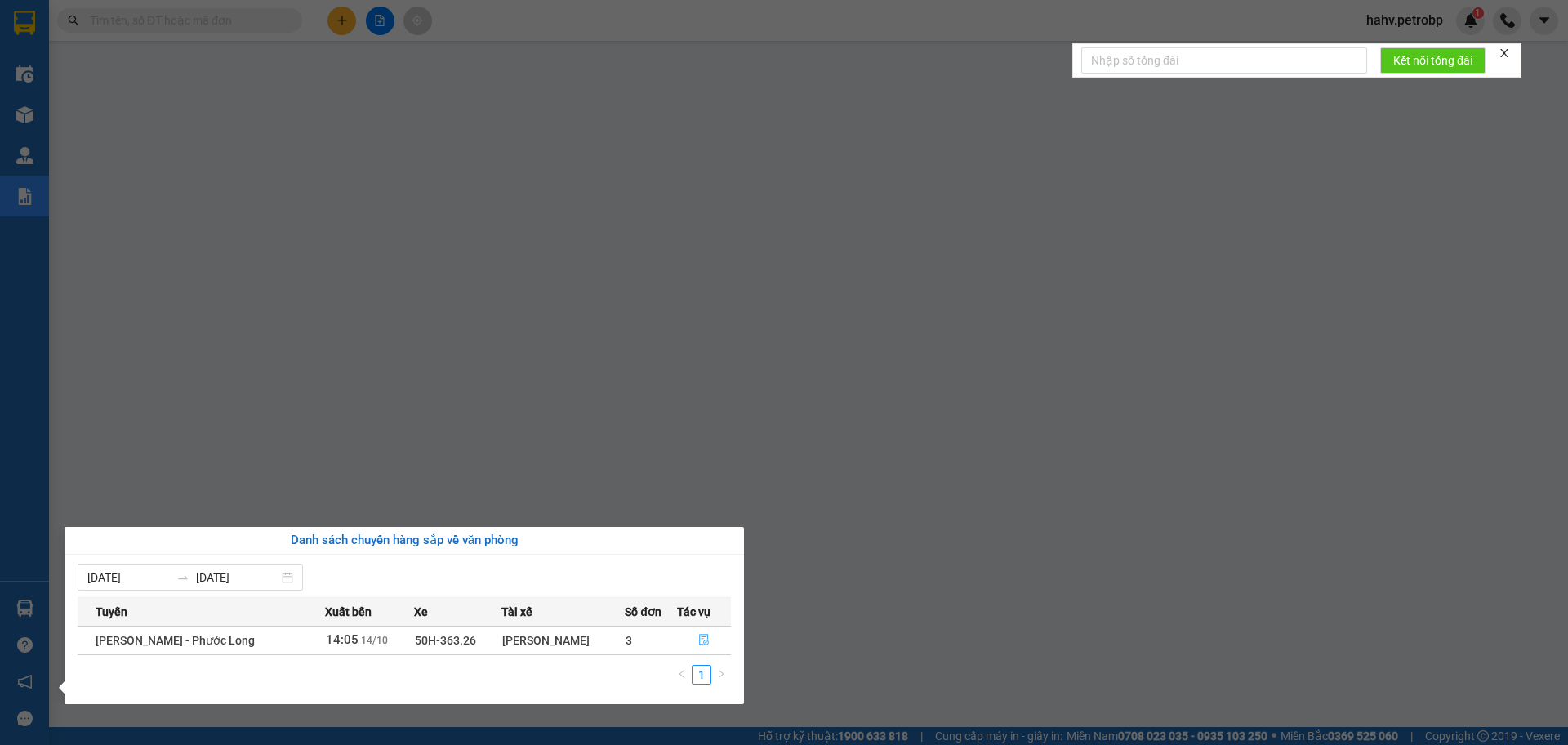
click at [701, 645] on icon "file-done" at bounding box center [704, 639] width 11 height 11
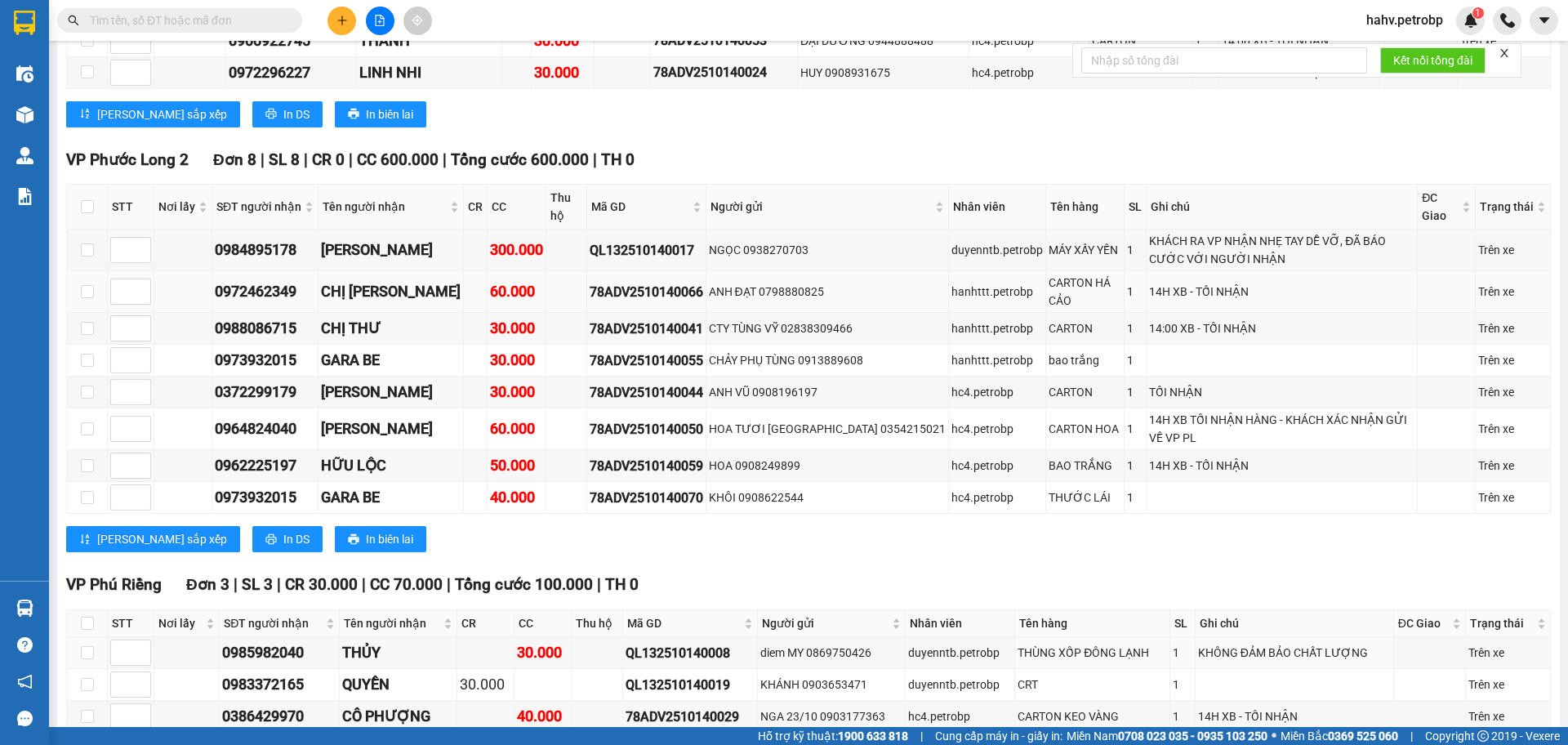
scroll to position [3234, 0]
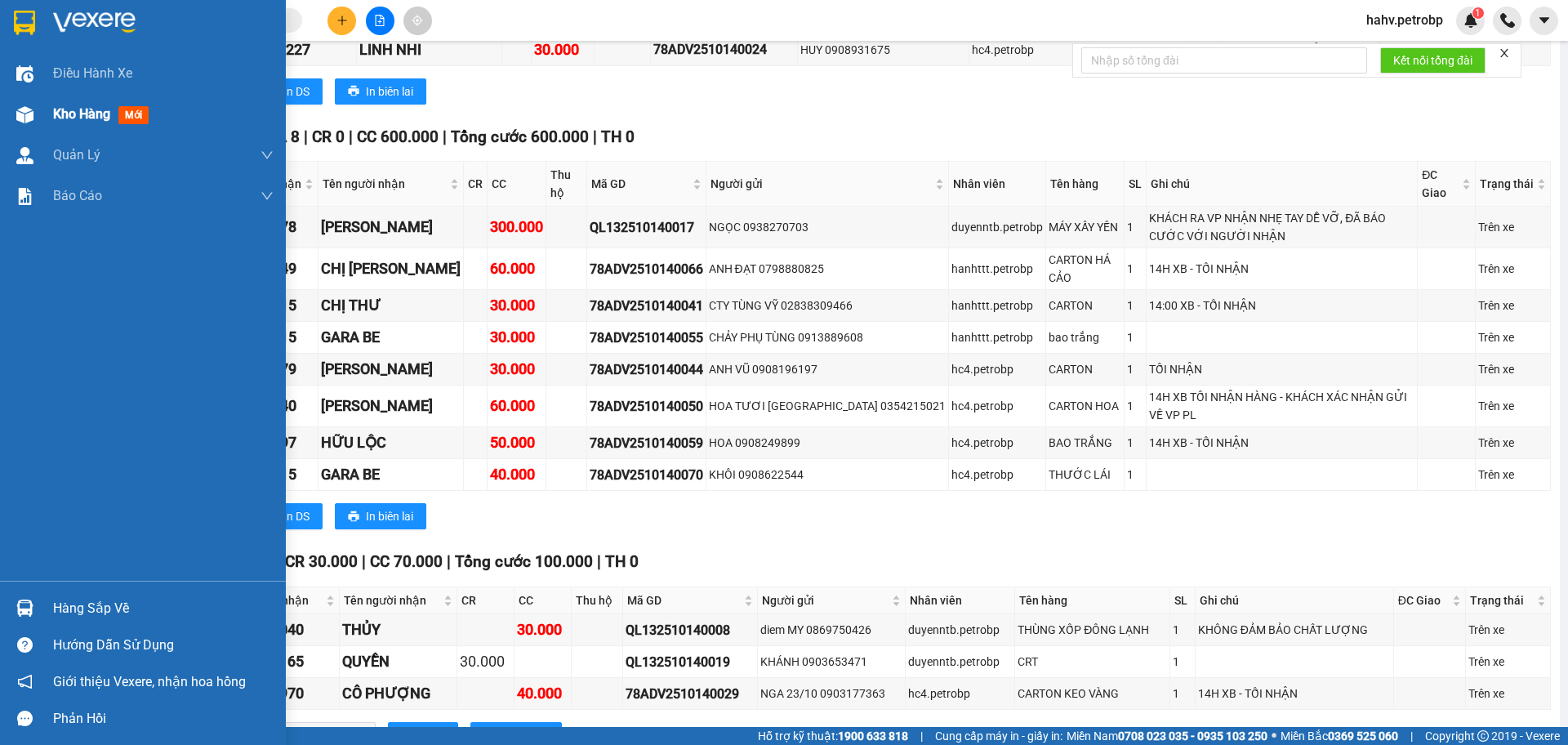
click at [69, 122] on span "Kho hàng" at bounding box center [81, 114] width 57 height 16
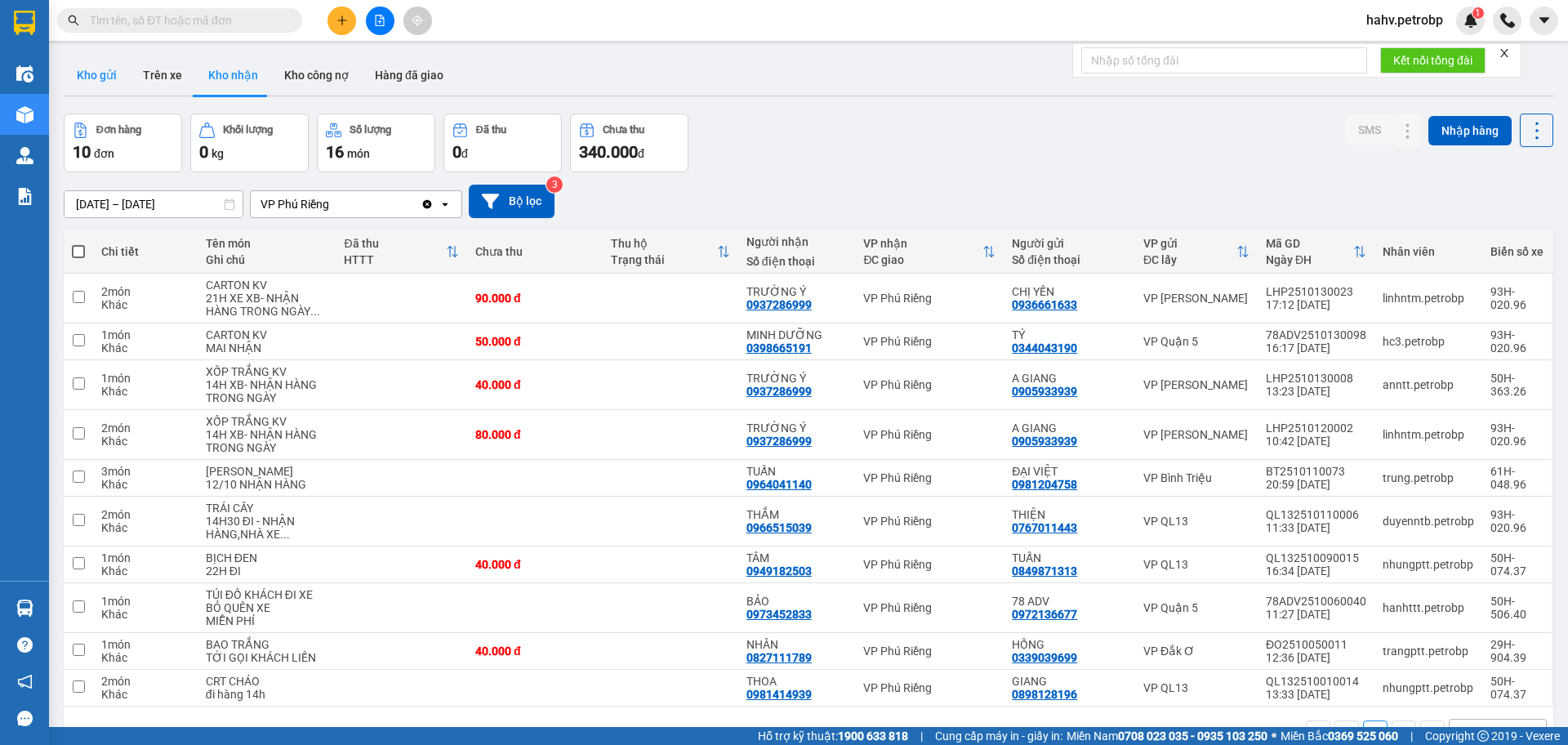
click at [120, 81] on button "Kho gửi" at bounding box center [96, 75] width 66 height 40
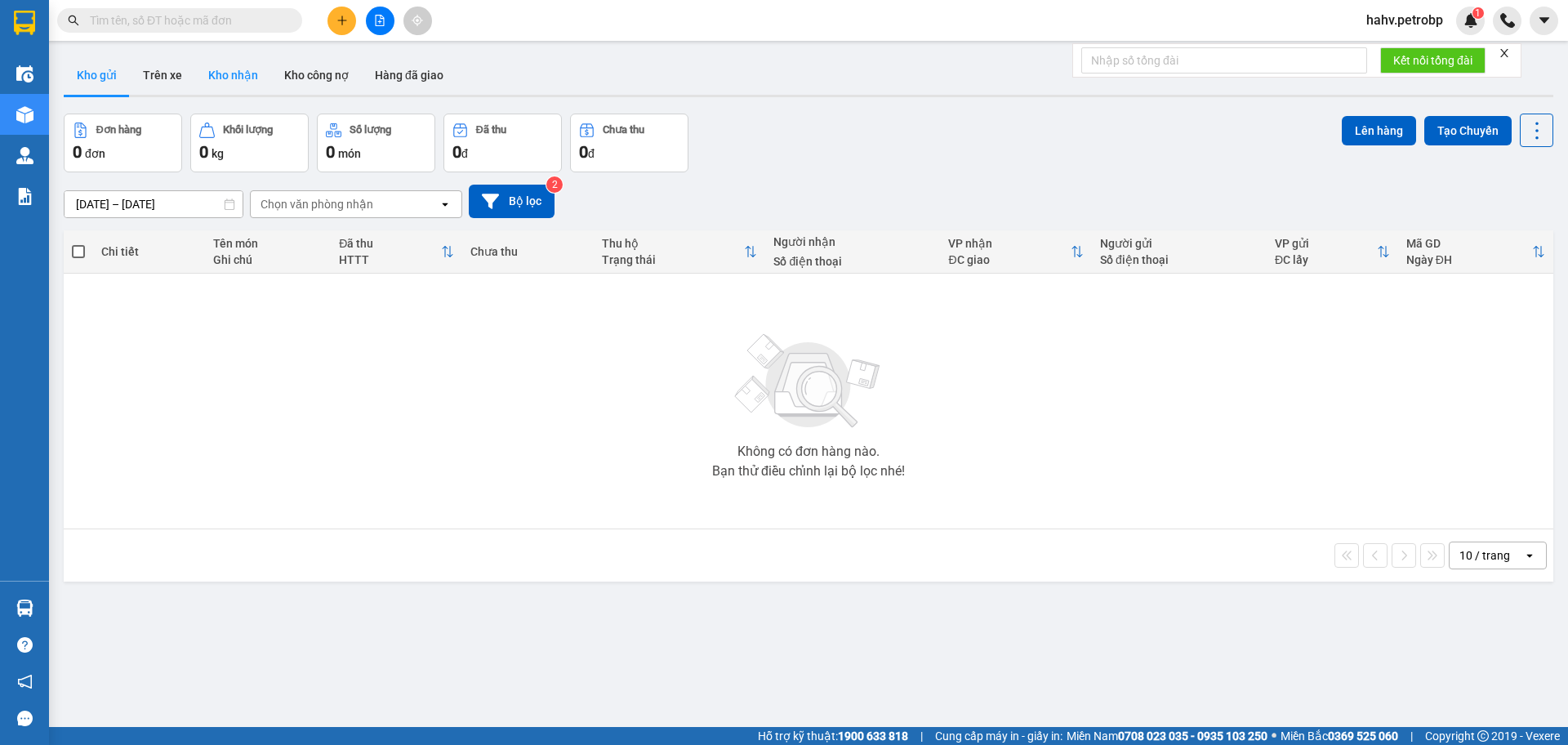
click at [224, 81] on button "Kho nhận" at bounding box center [233, 75] width 76 height 40
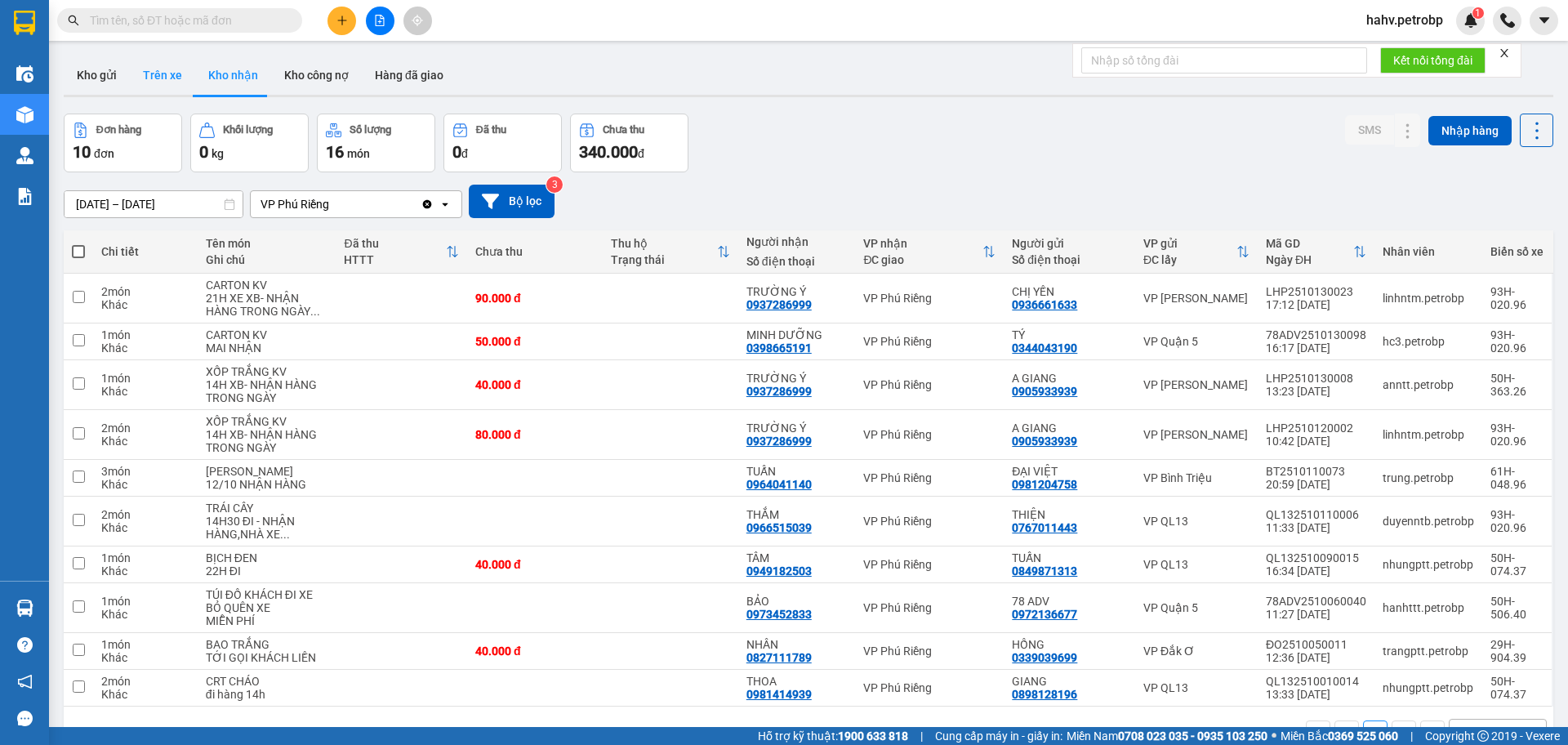
click at [156, 72] on button "Trên xe" at bounding box center [162, 75] width 65 height 40
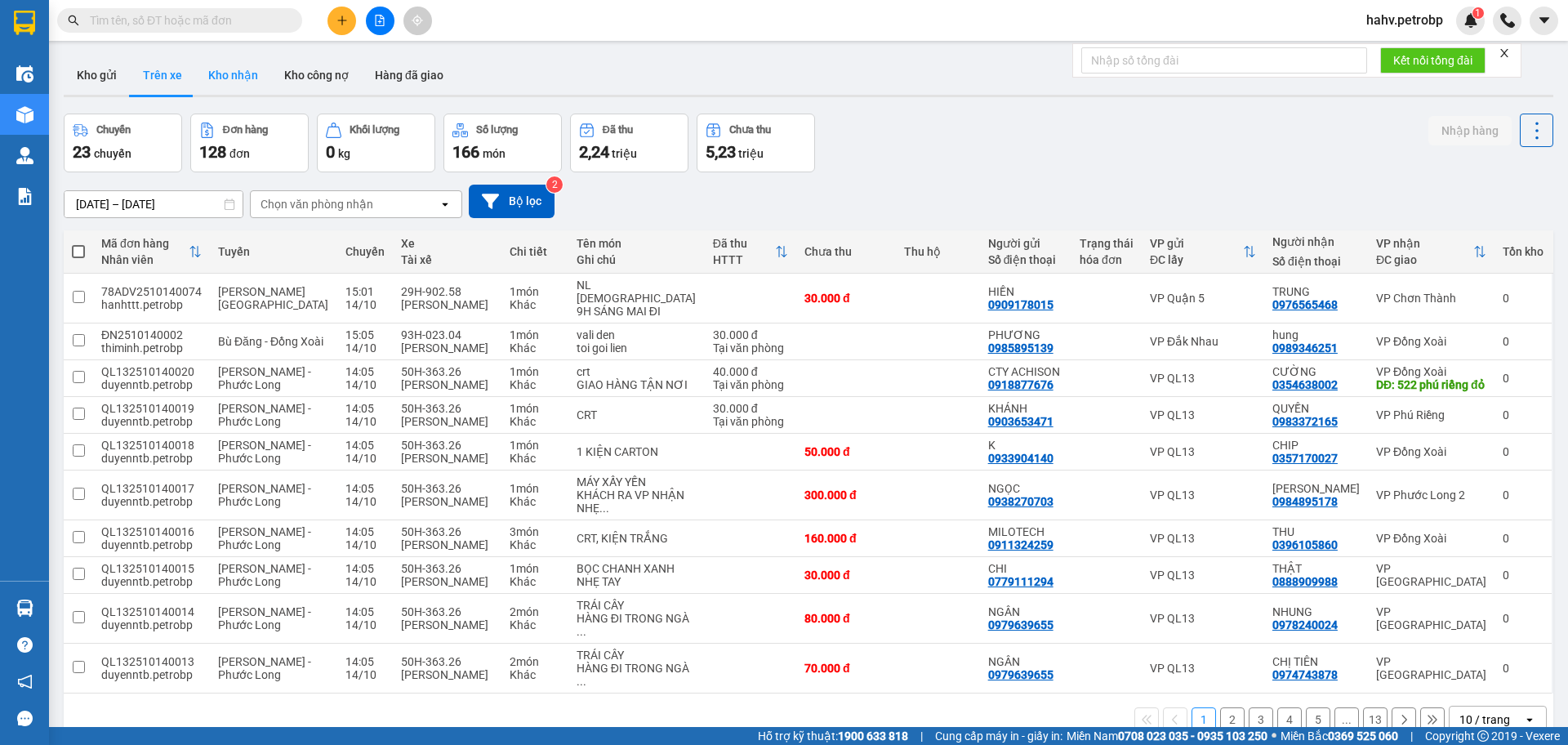
click at [211, 80] on button "Kho nhận" at bounding box center [233, 75] width 76 height 40
type input "[DATE] – [DATE]"
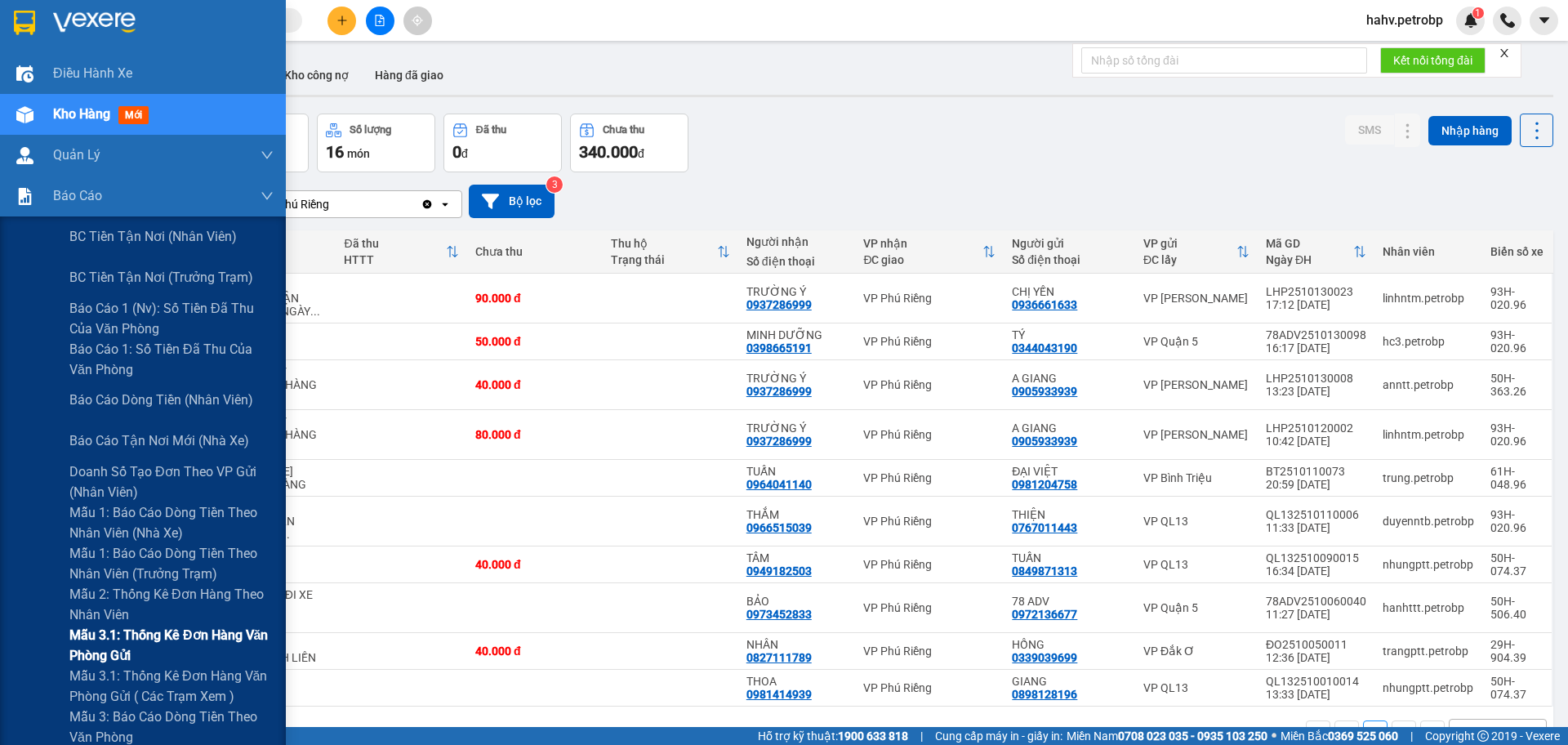
click at [11, 631] on div "Mẫu 3.1: Thống kê đơn hàng văn phòng gửi" at bounding box center [143, 645] width 286 height 41
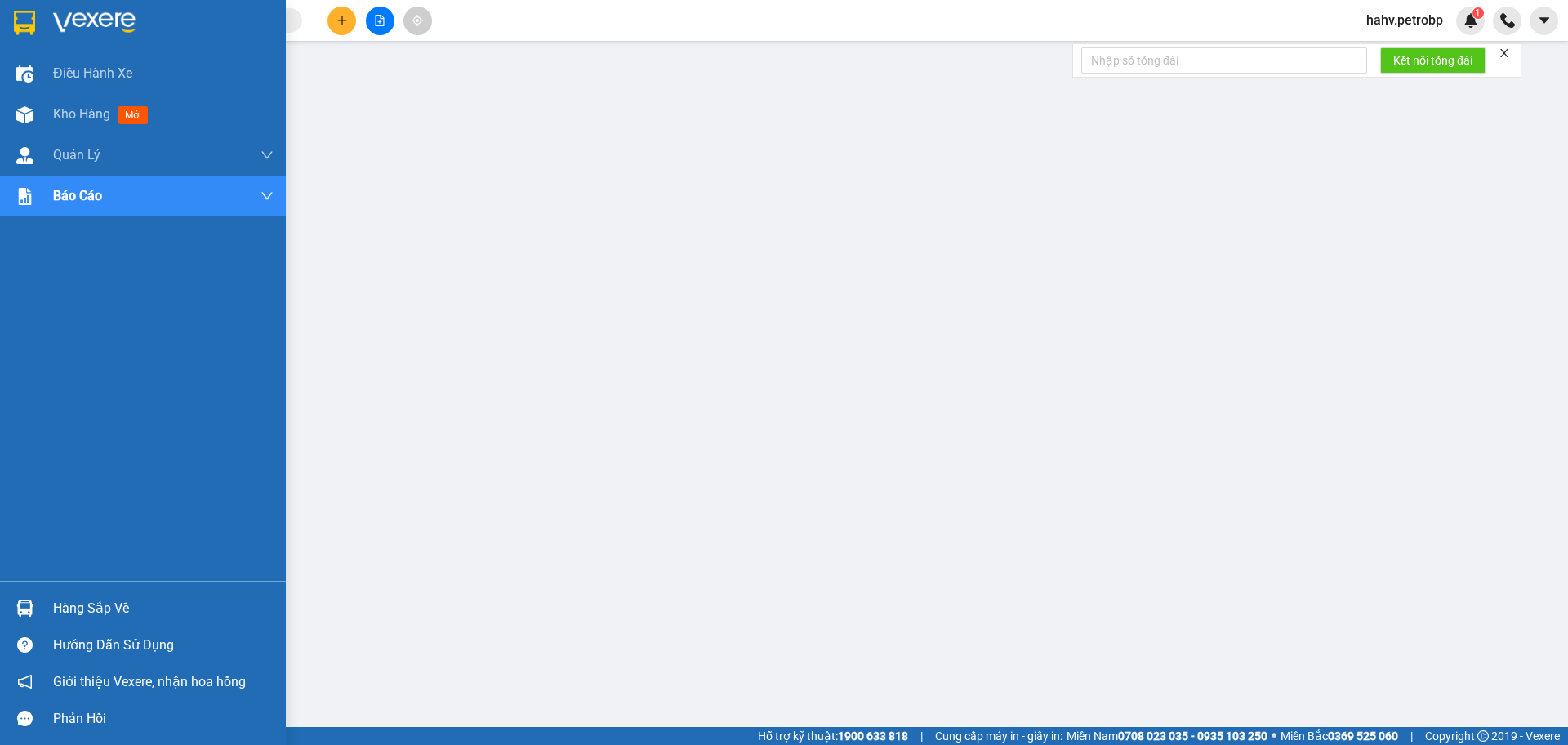
click at [11, 603] on div at bounding box center [25, 608] width 28 height 28
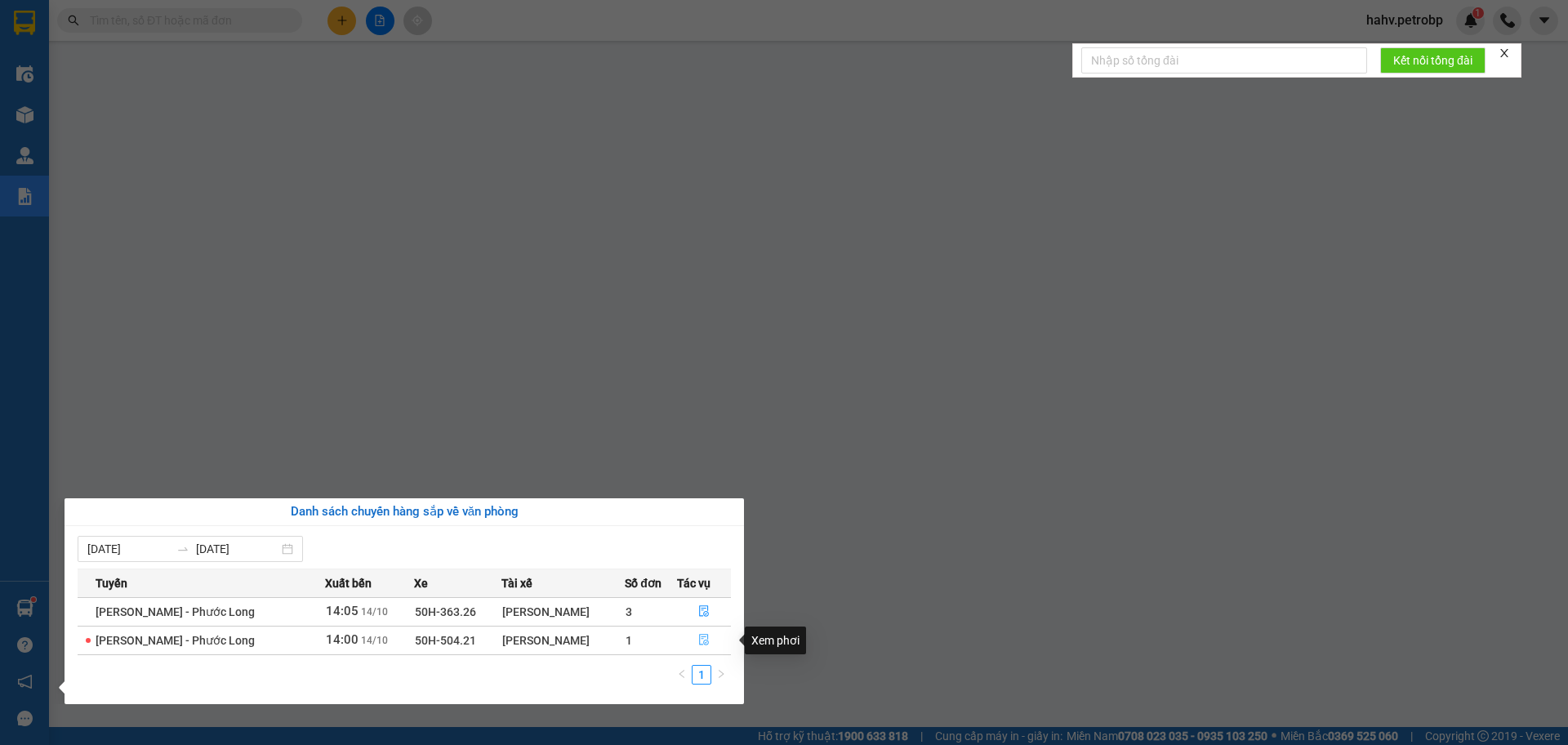
click at [699, 636] on icon "file-done" at bounding box center [704, 639] width 11 height 11
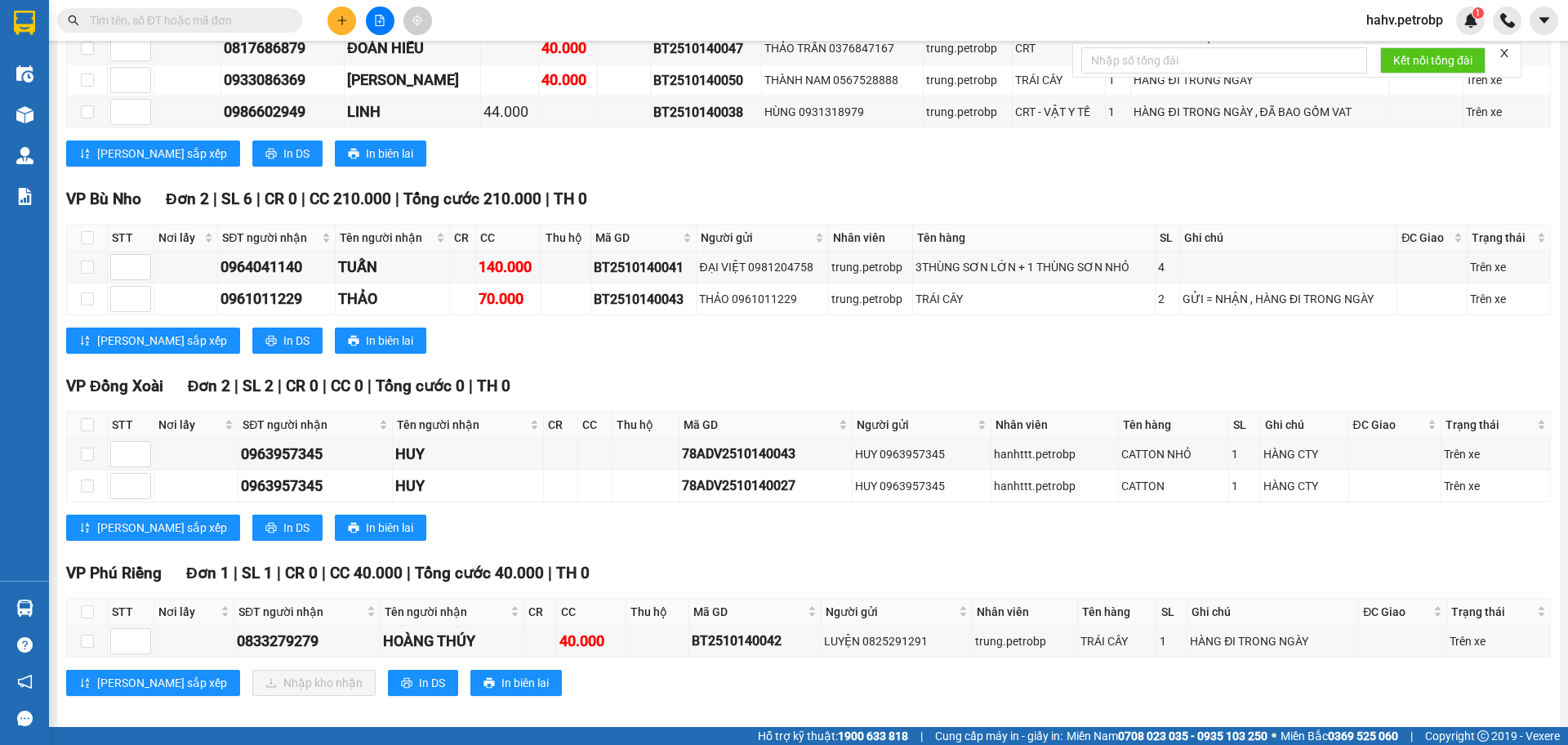
scroll to position [337, 0]
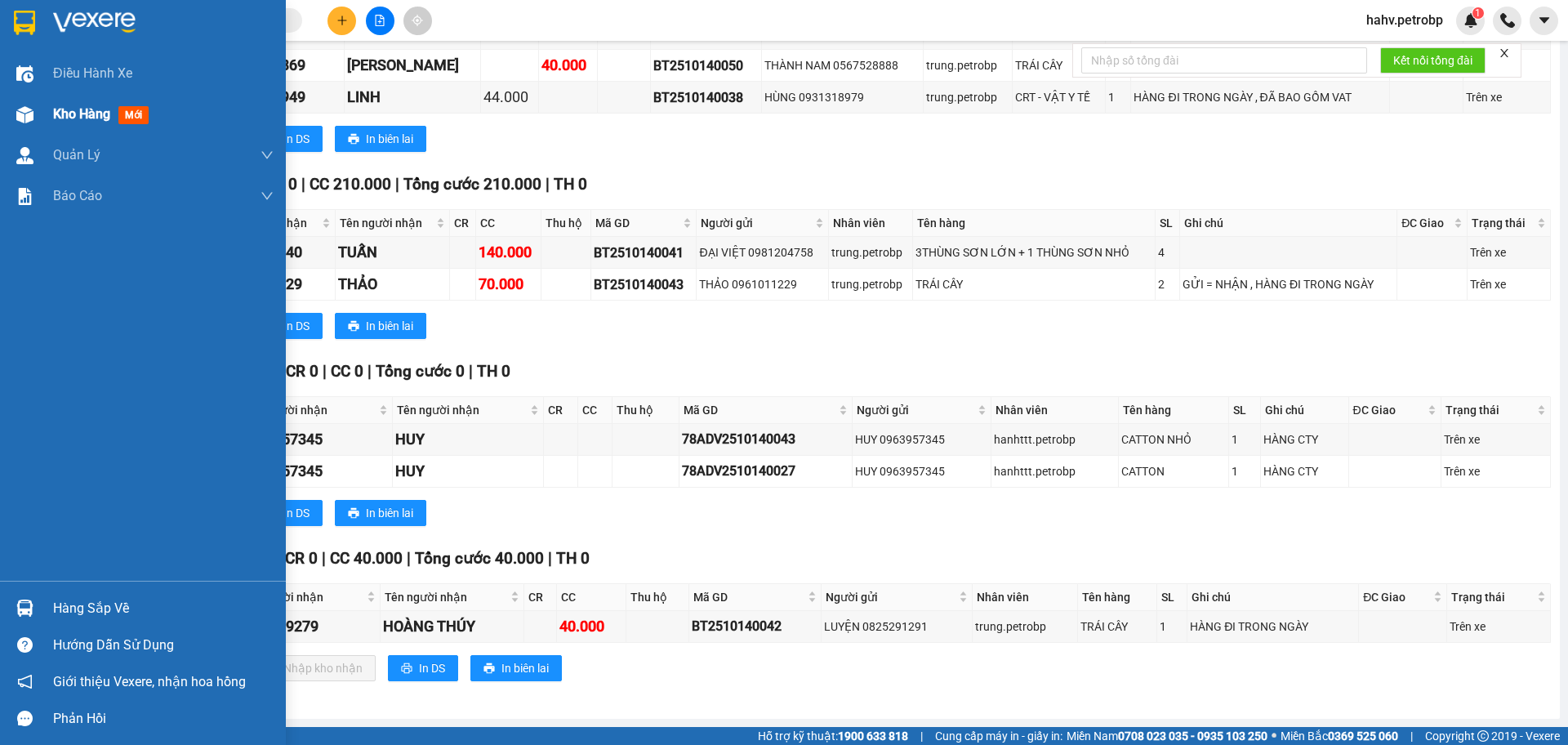
click at [99, 114] on span "Kho hàng" at bounding box center [81, 114] width 57 height 16
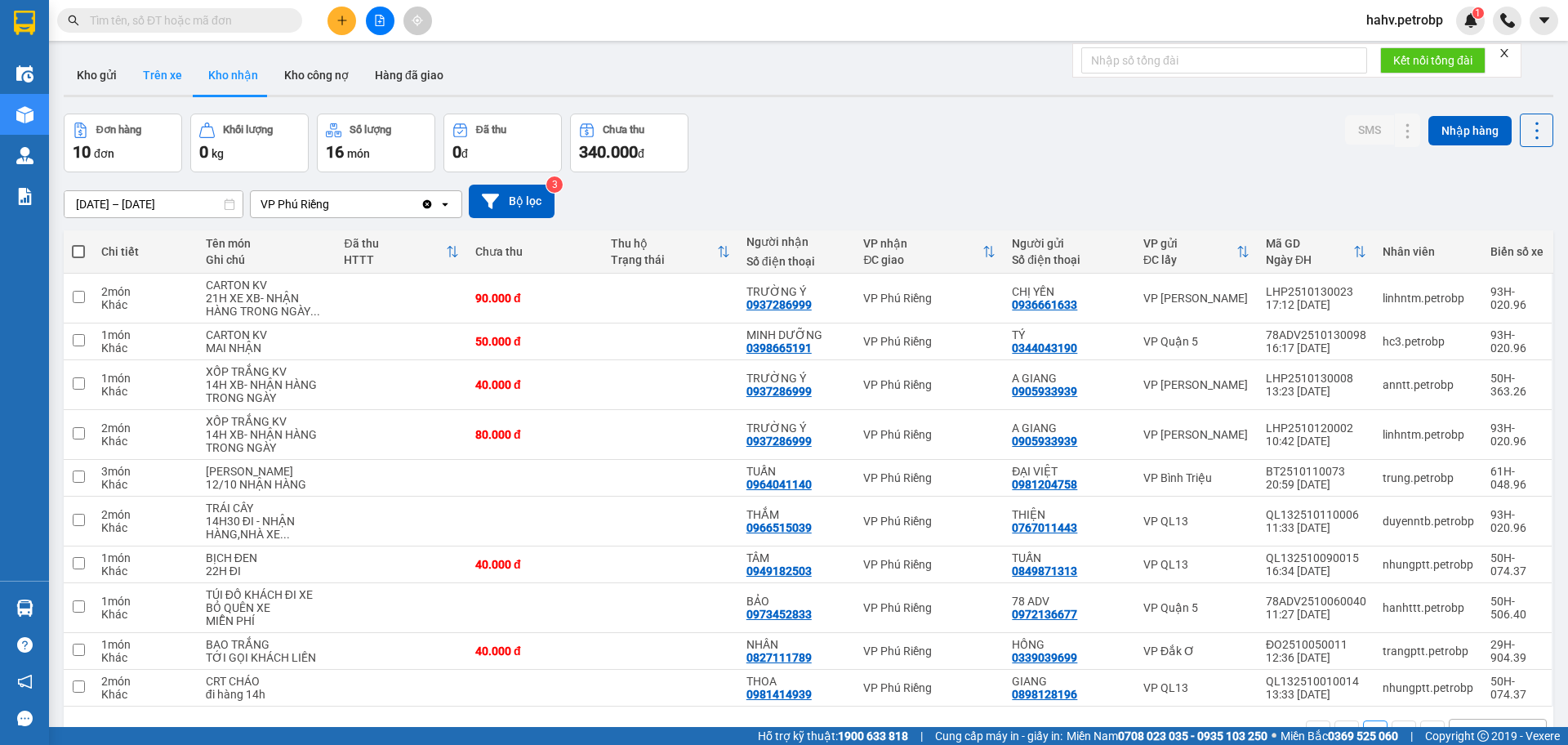
click at [132, 73] on button "Trên xe" at bounding box center [162, 75] width 65 height 40
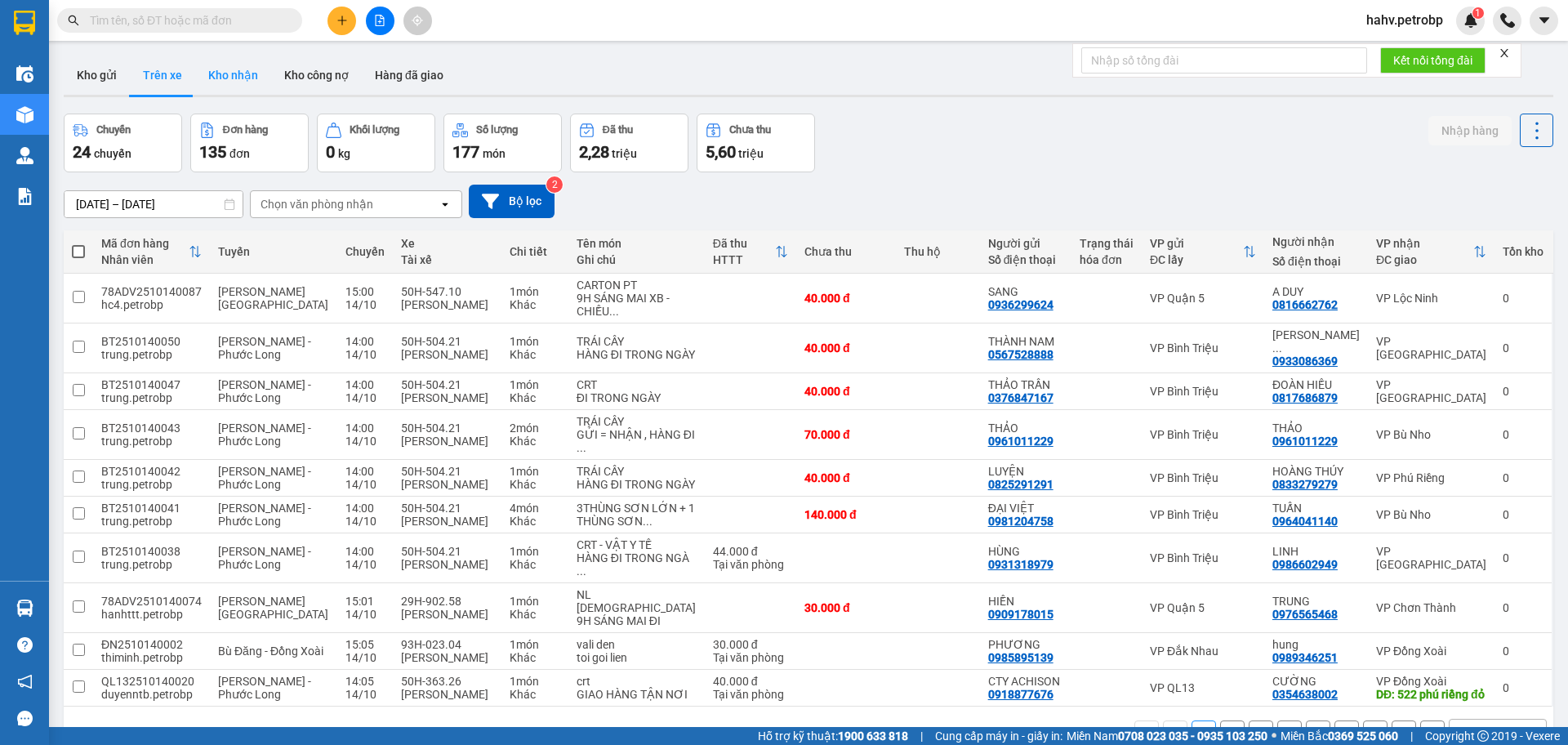
click at [218, 78] on button "Kho nhận" at bounding box center [233, 75] width 76 height 40
type input "[DATE] – [DATE]"
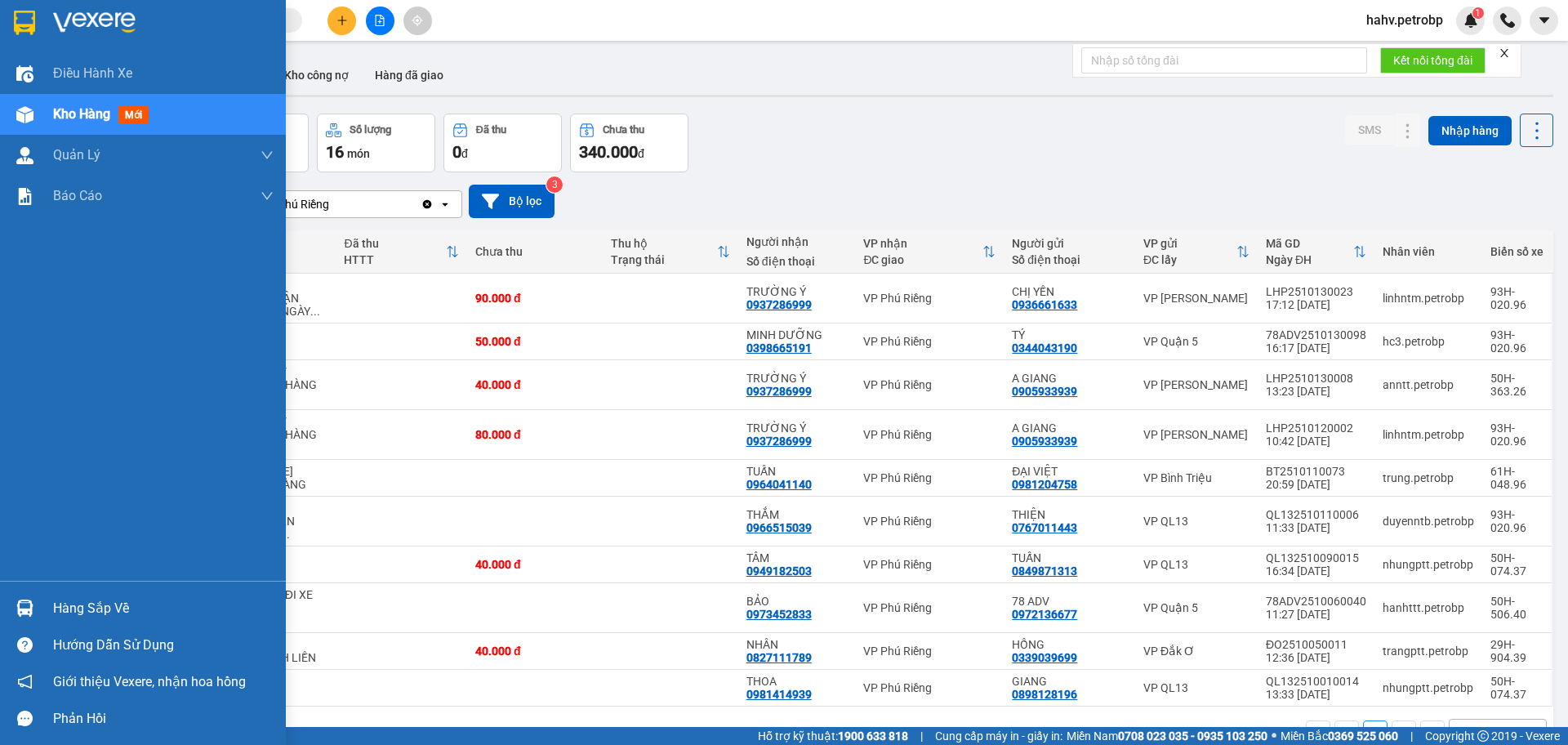
click at [75, 608] on div "Hàng sắp về" at bounding box center [163, 609] width 220 height 25
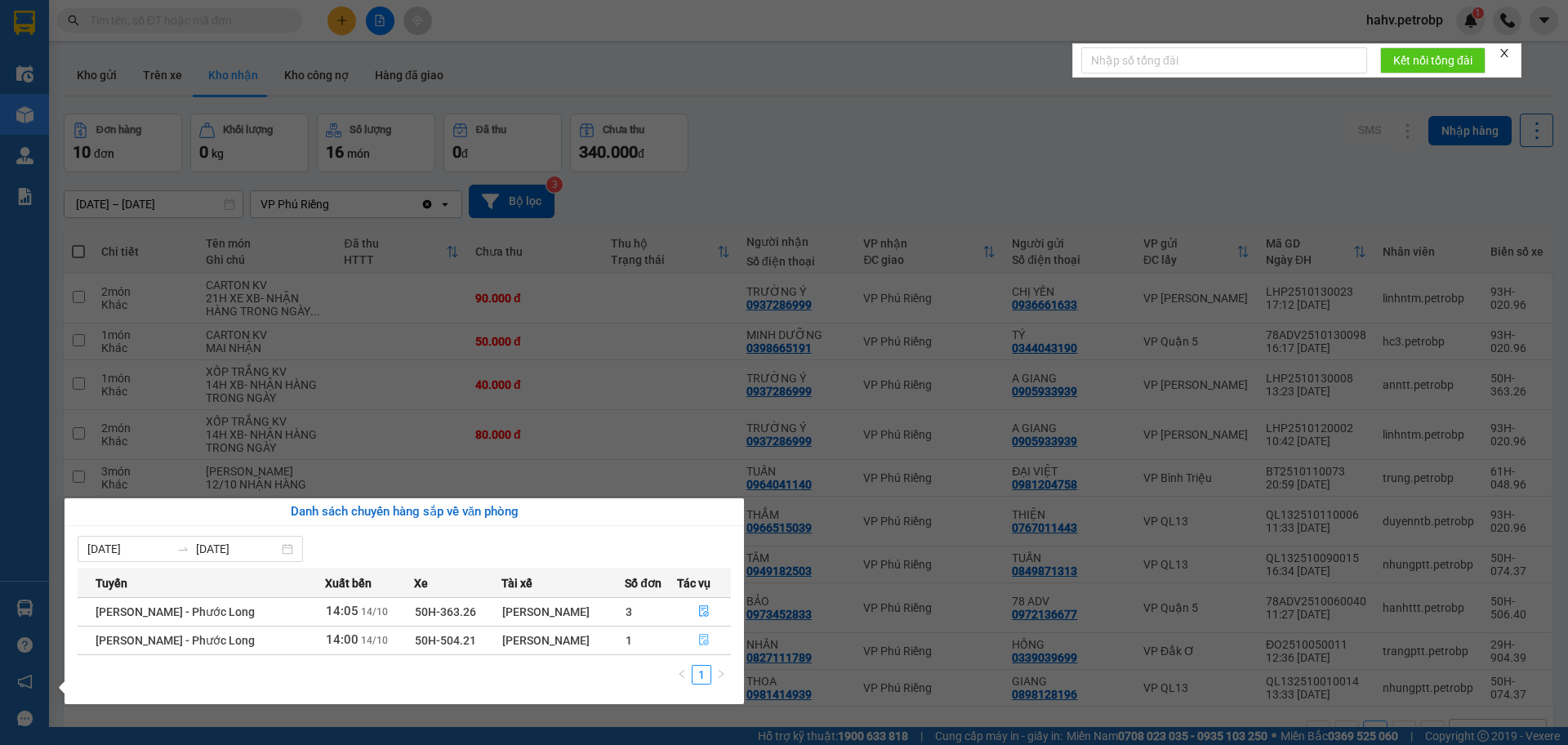
click at [705, 638] on icon "file-done" at bounding box center [704, 639] width 11 height 11
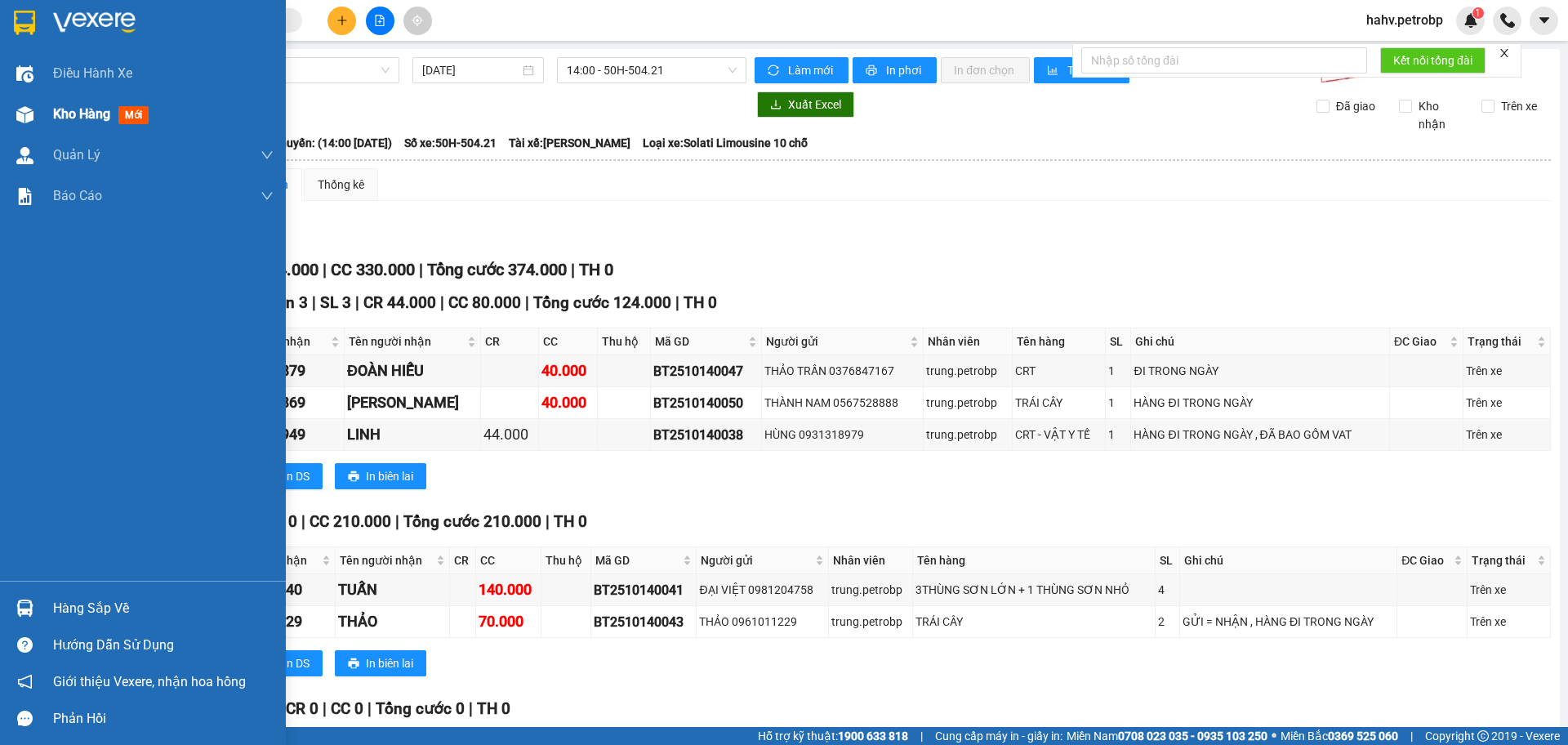
click at [70, 111] on span "Kho hàng" at bounding box center [81, 114] width 57 height 16
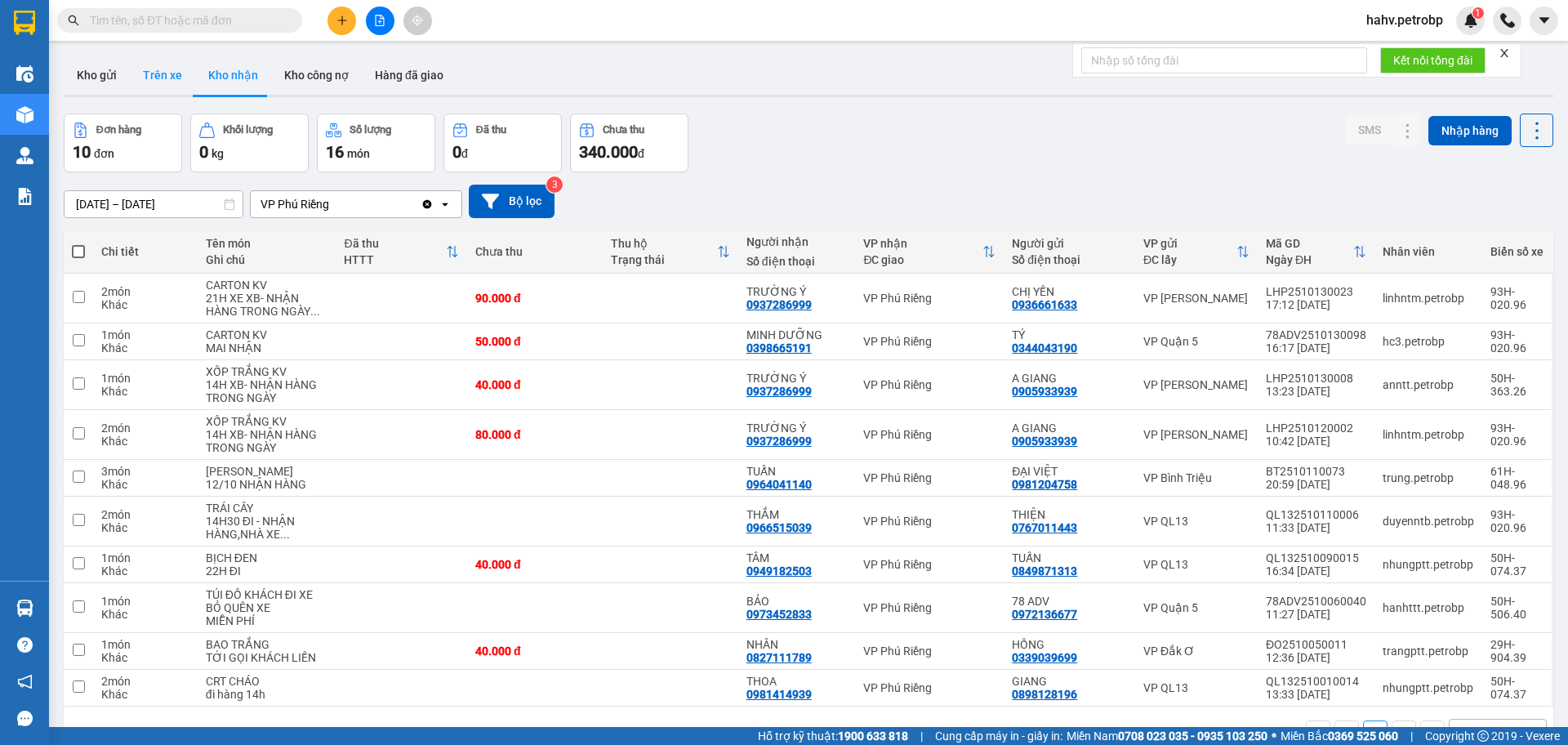
click at [167, 62] on button "Trên xe" at bounding box center [162, 75] width 65 height 40
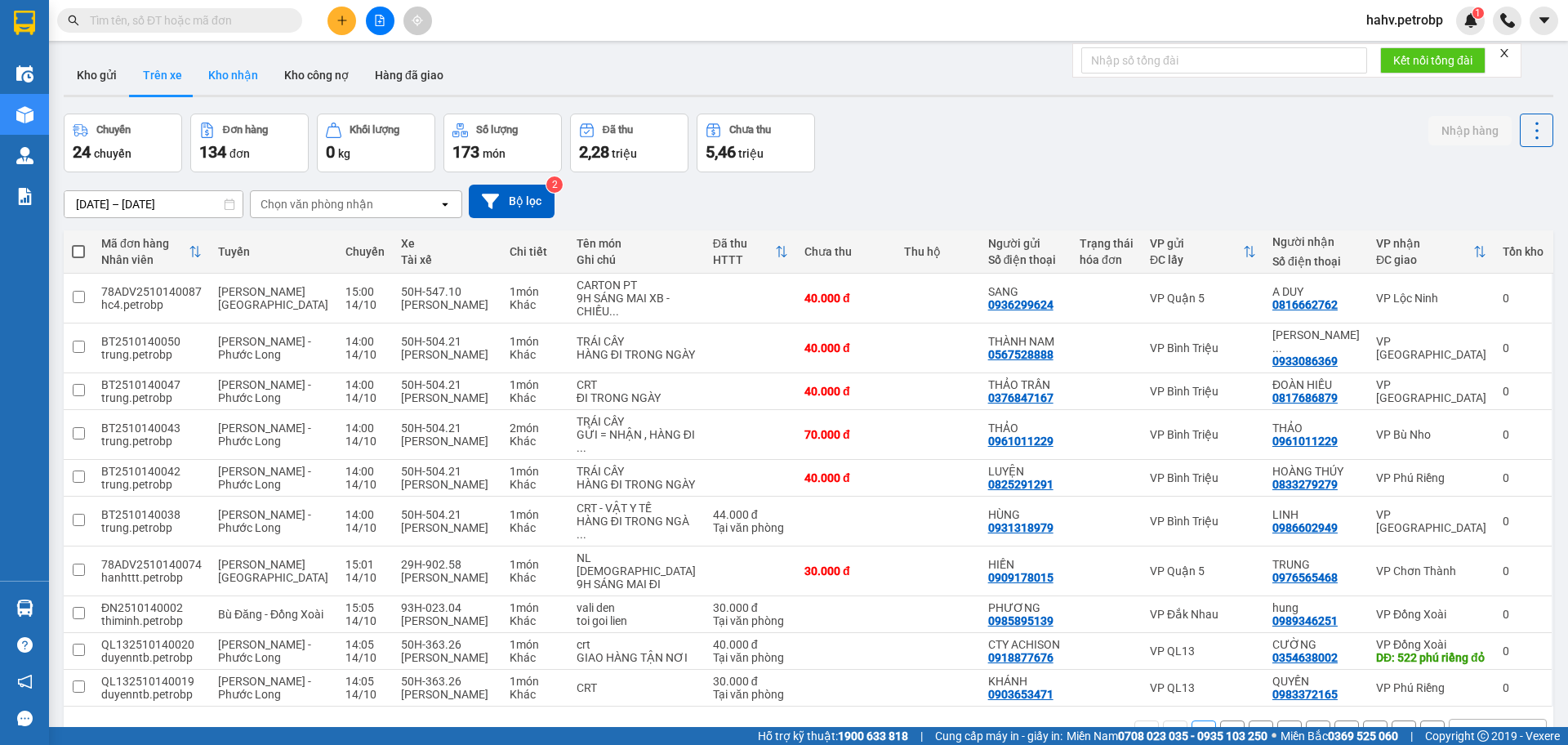
drag, startPoint x: 208, startPoint y: 74, endPoint x: 253, endPoint y: 220, distance: 152.8
click at [209, 74] on button "Kho nhận" at bounding box center [233, 75] width 76 height 40
type input "[DATE] – [DATE]"
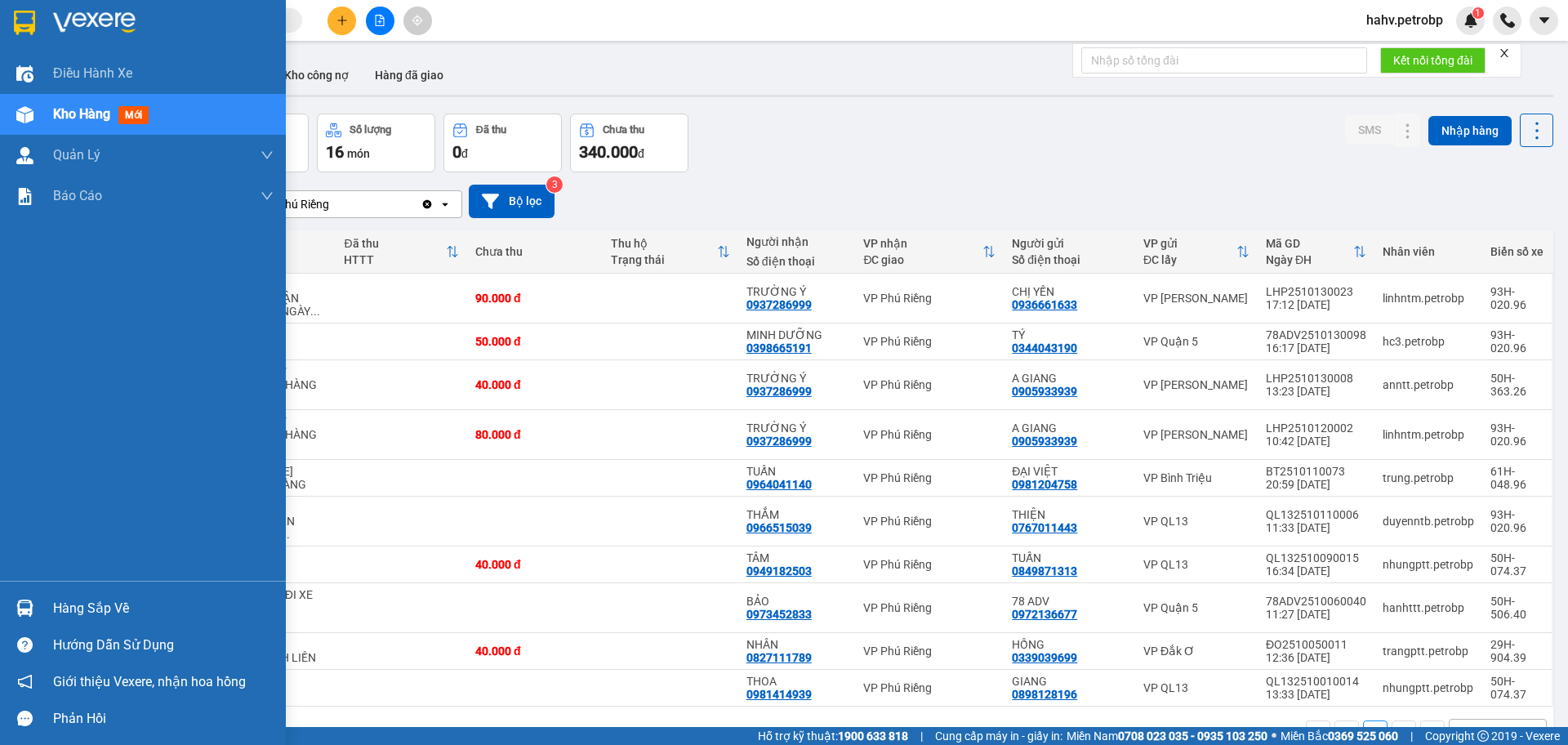
click at [100, 607] on div "Hàng sắp về" at bounding box center [163, 609] width 220 height 25
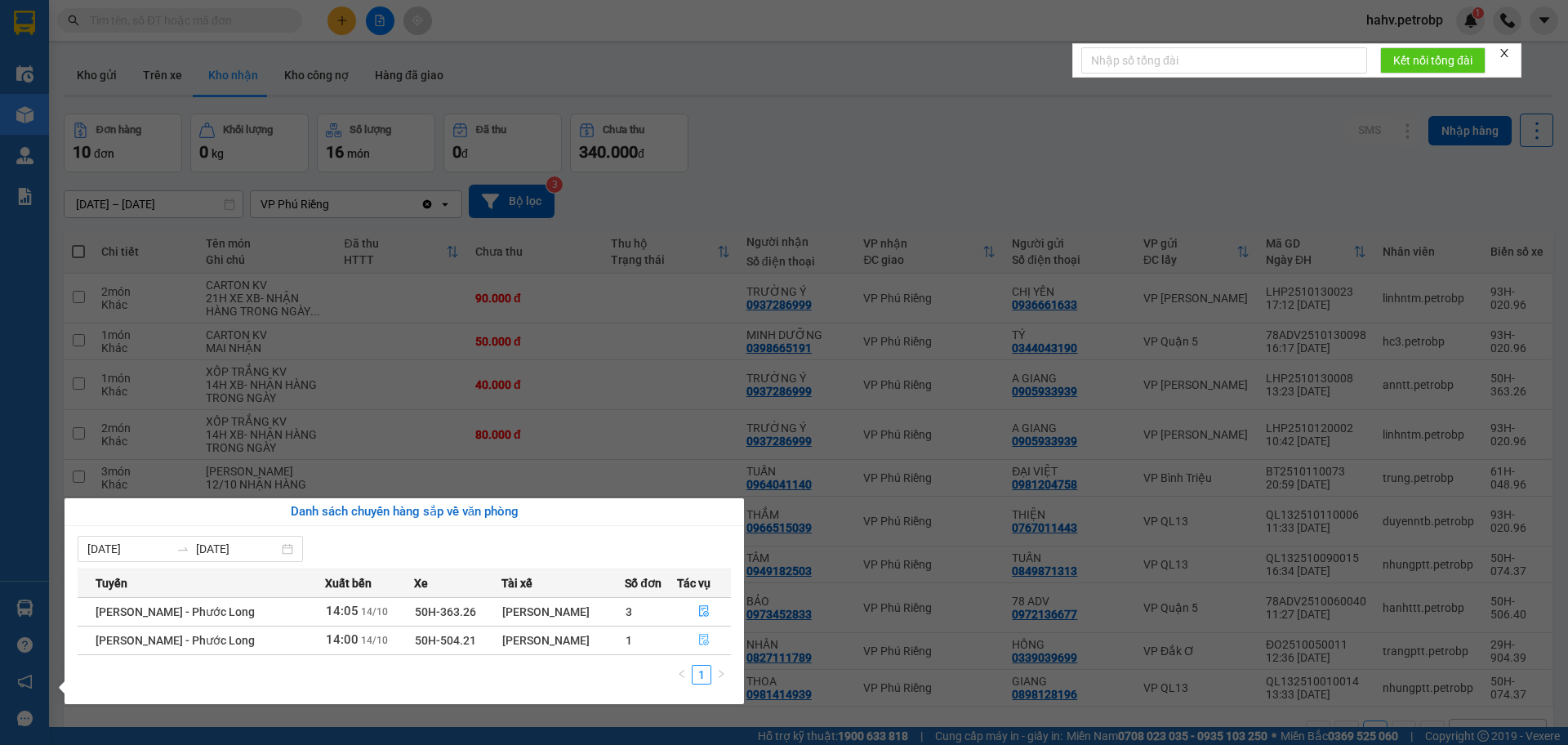
click at [703, 641] on icon "file-done" at bounding box center [704, 639] width 11 height 11
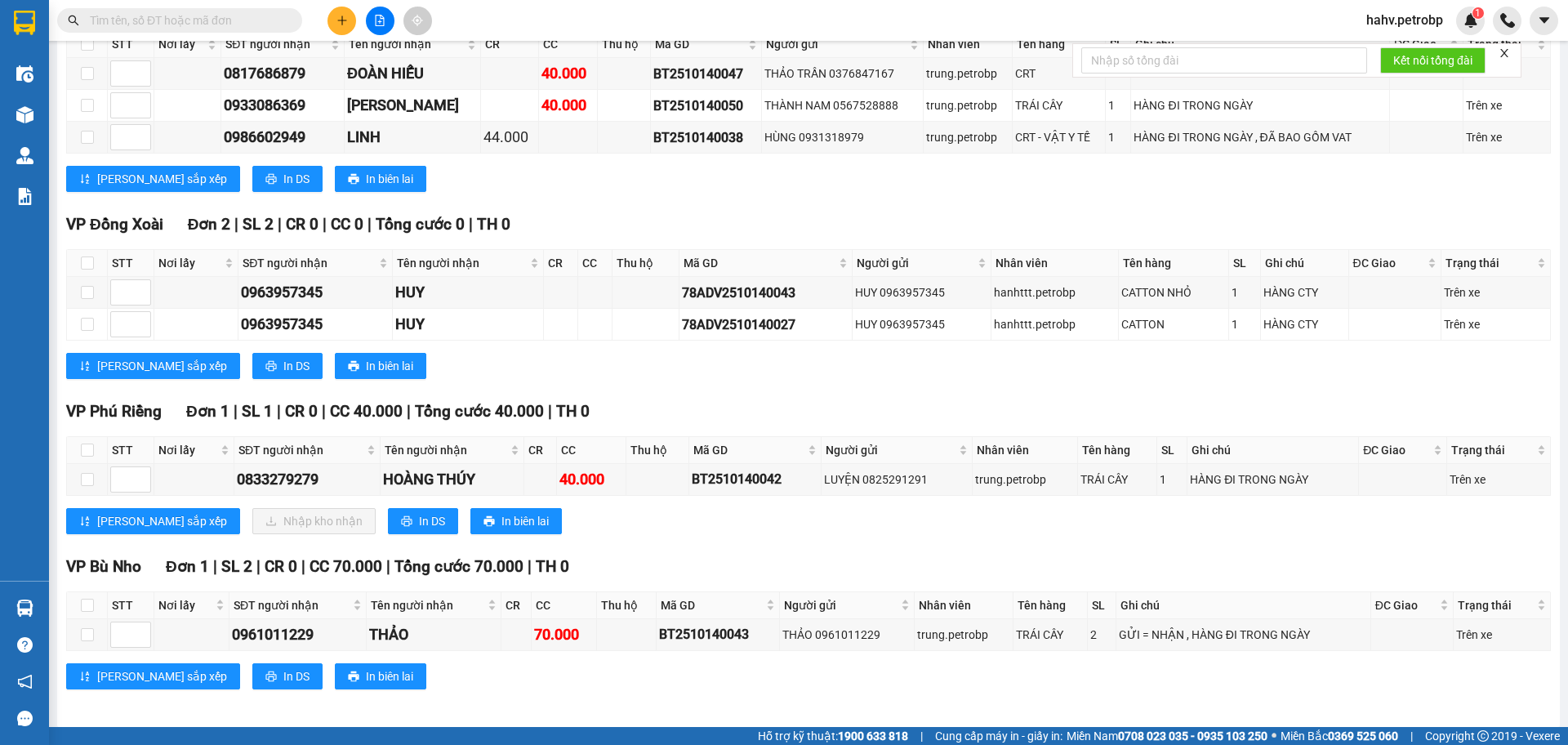
scroll to position [299, 0]
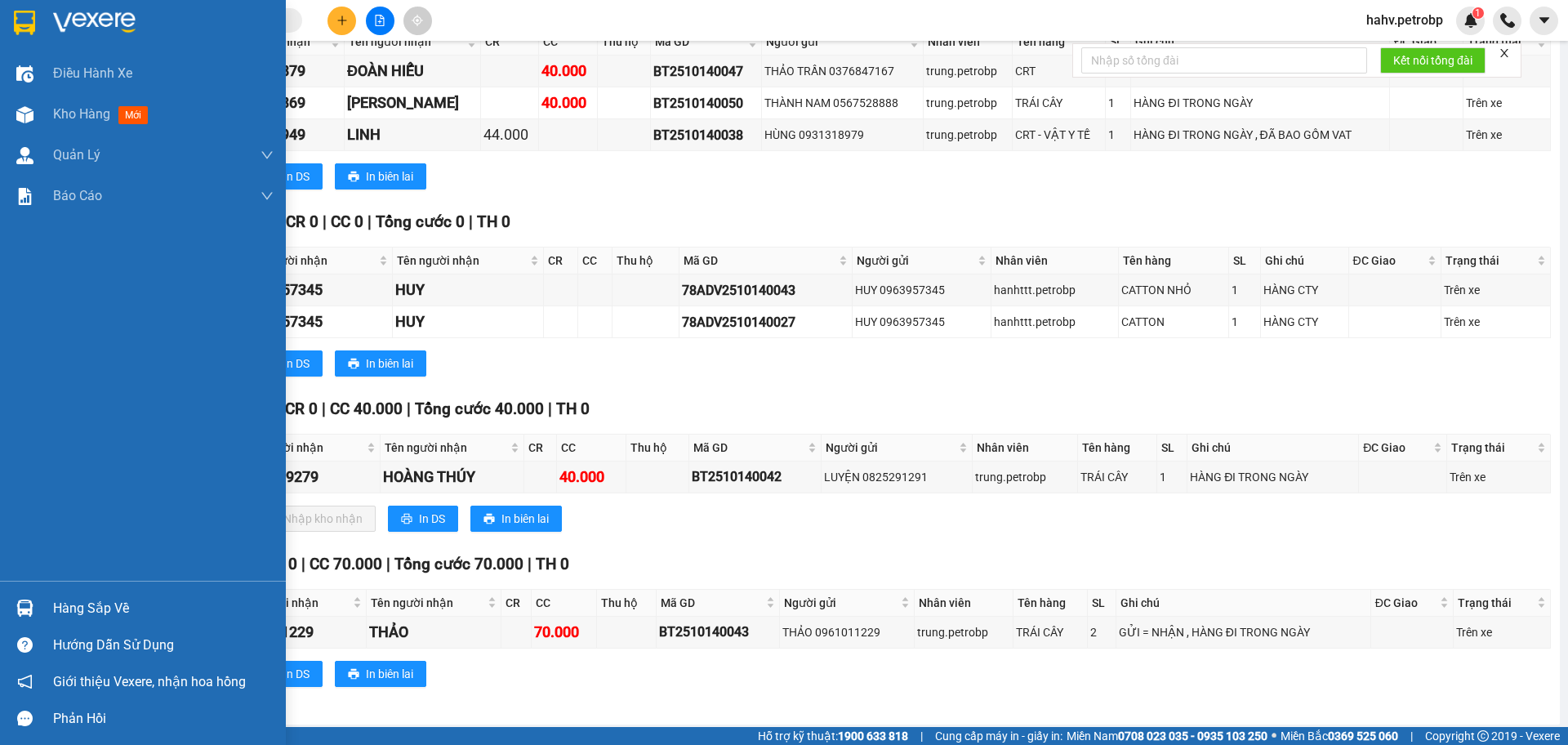
click at [70, 613] on div "Hàng sắp về" at bounding box center [163, 609] width 220 height 25
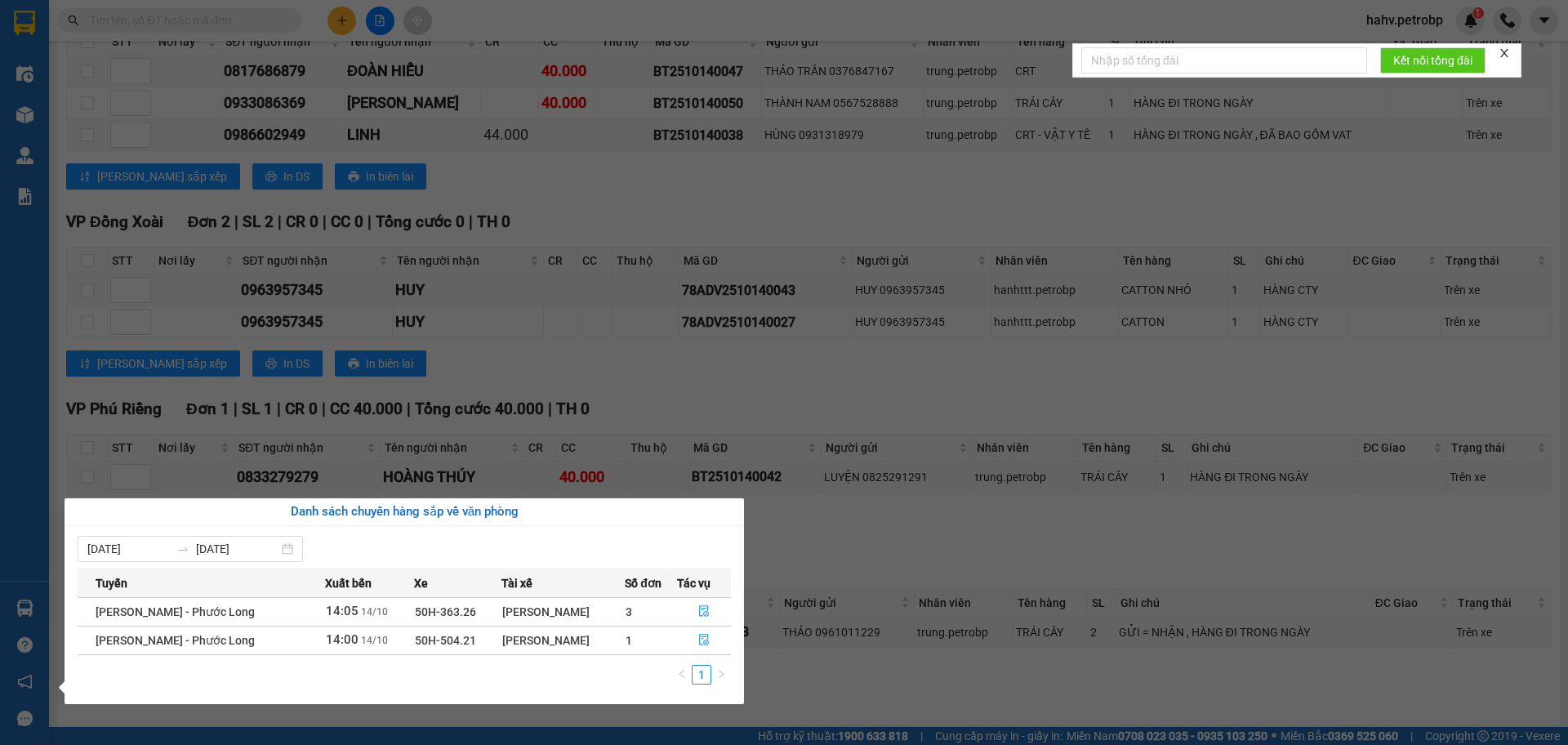
click at [901, 573] on section "Kết quả tìm kiếm ( 10 ) Bộ lọc Mã ĐH Trạng thái Món hàng Tổng cước Chưa cước Ng…" at bounding box center [784, 372] width 1568 height 745
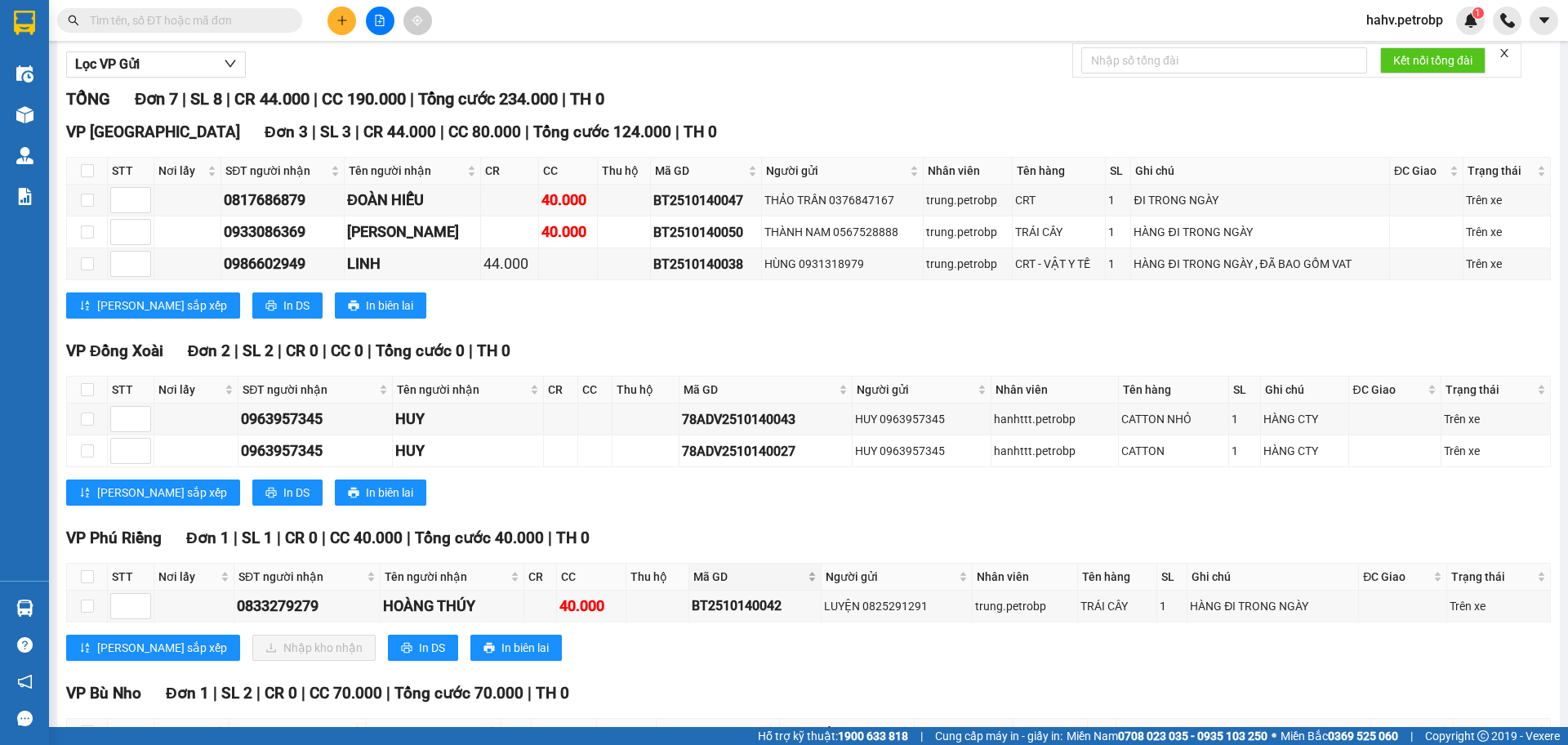
scroll to position [163, 0]
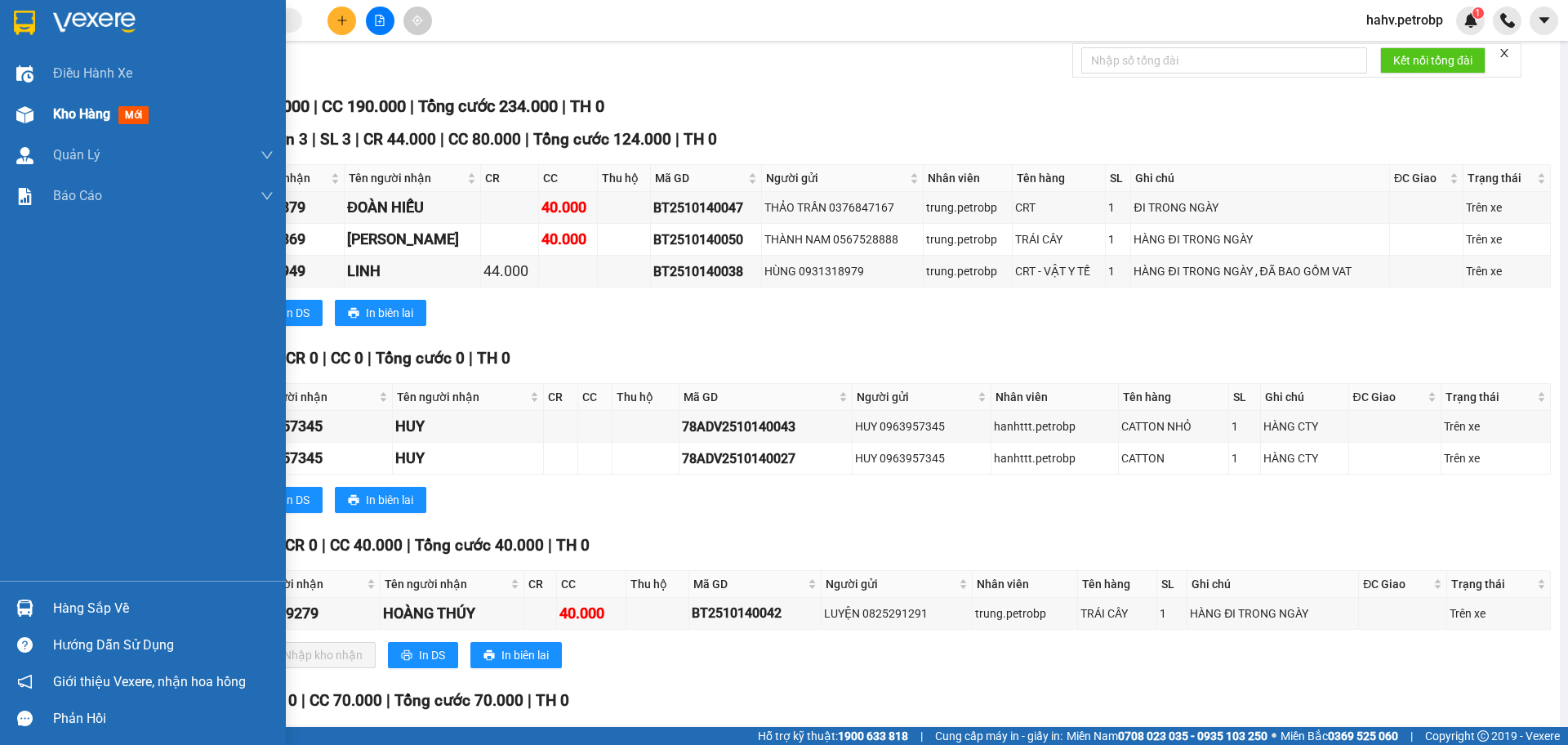
click at [75, 107] on span "Kho hàng" at bounding box center [81, 114] width 57 height 16
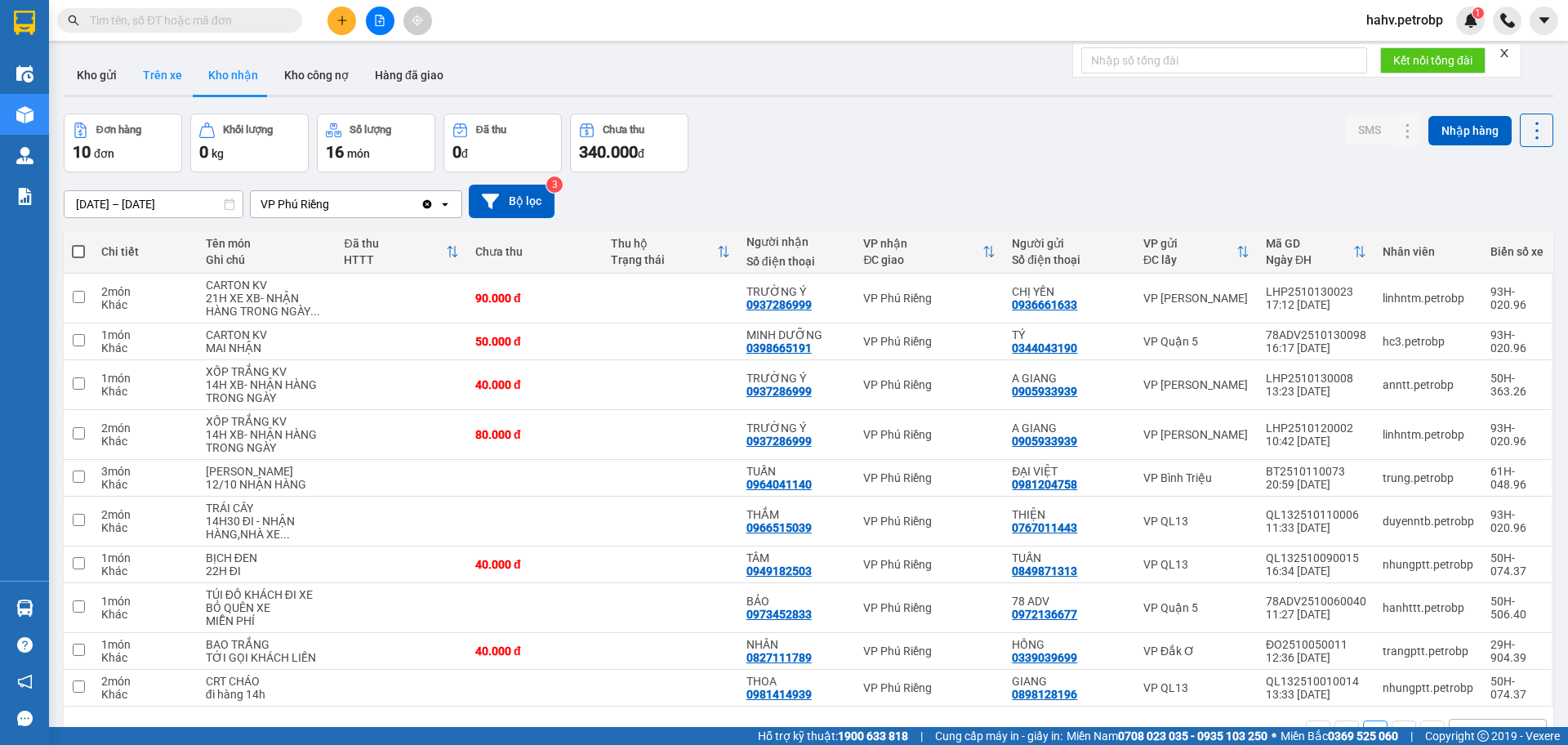
click at [174, 84] on button "Trên xe" at bounding box center [162, 75] width 65 height 40
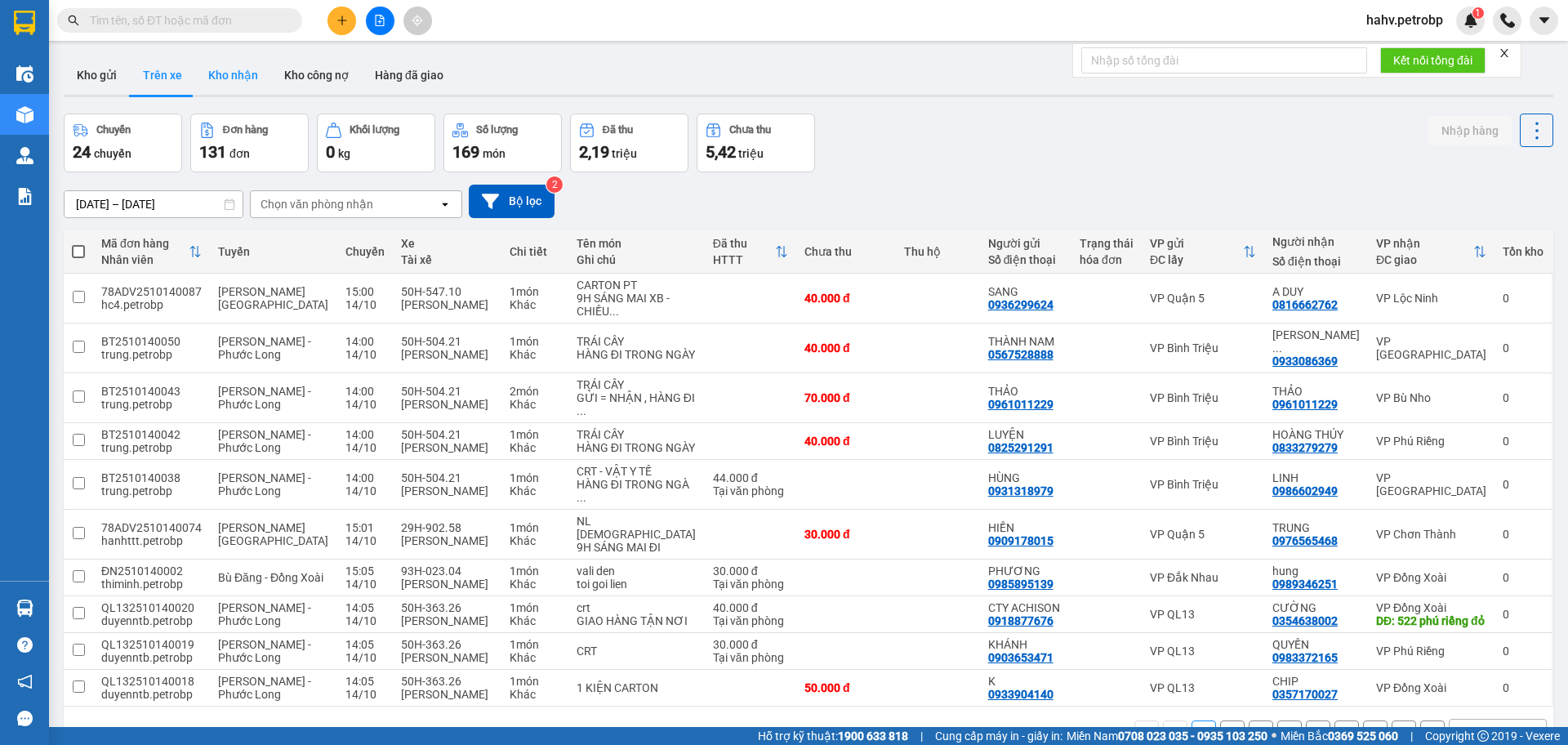
click at [227, 85] on button "Kho nhận" at bounding box center [233, 75] width 76 height 40
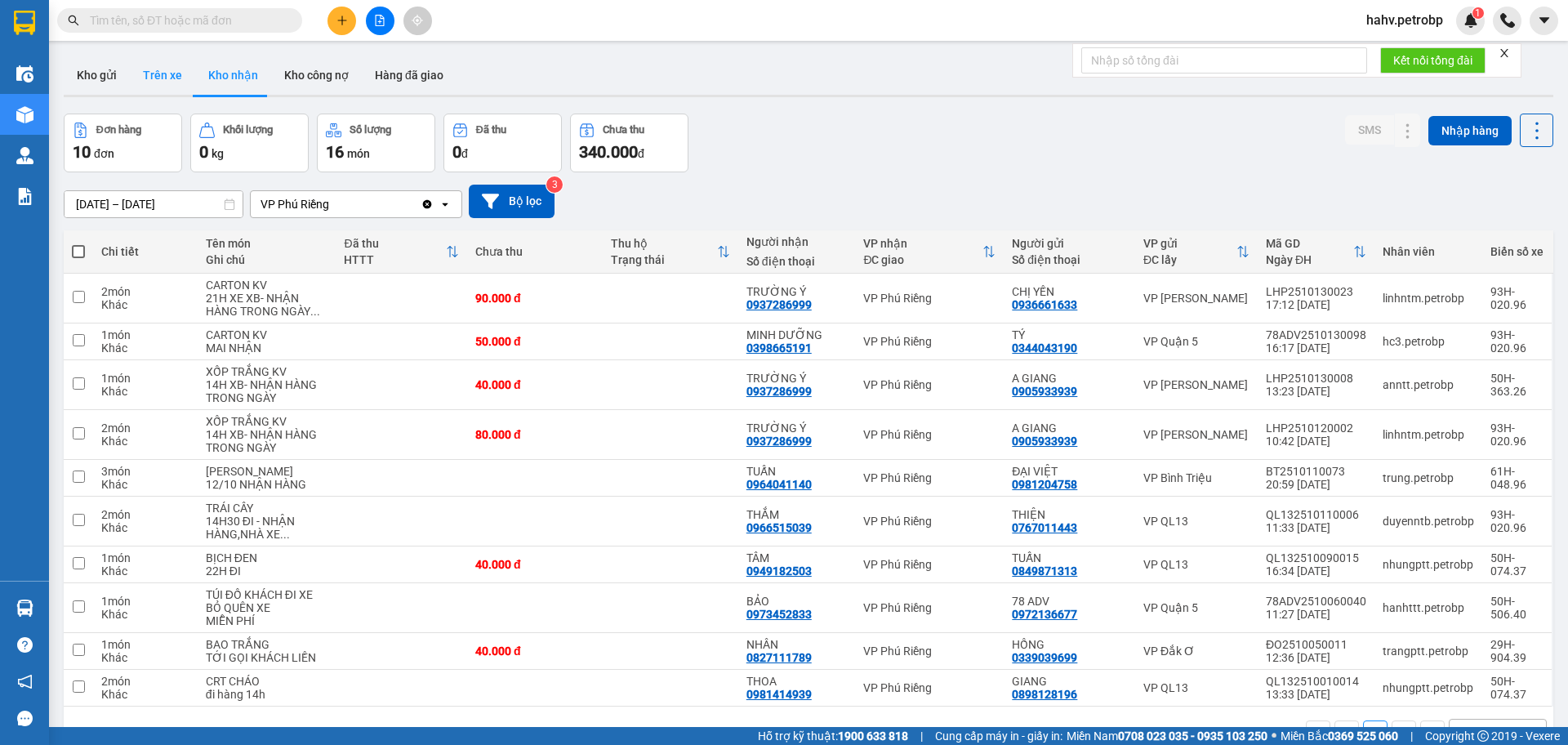
click at [174, 85] on button "Trên xe" at bounding box center [162, 75] width 65 height 40
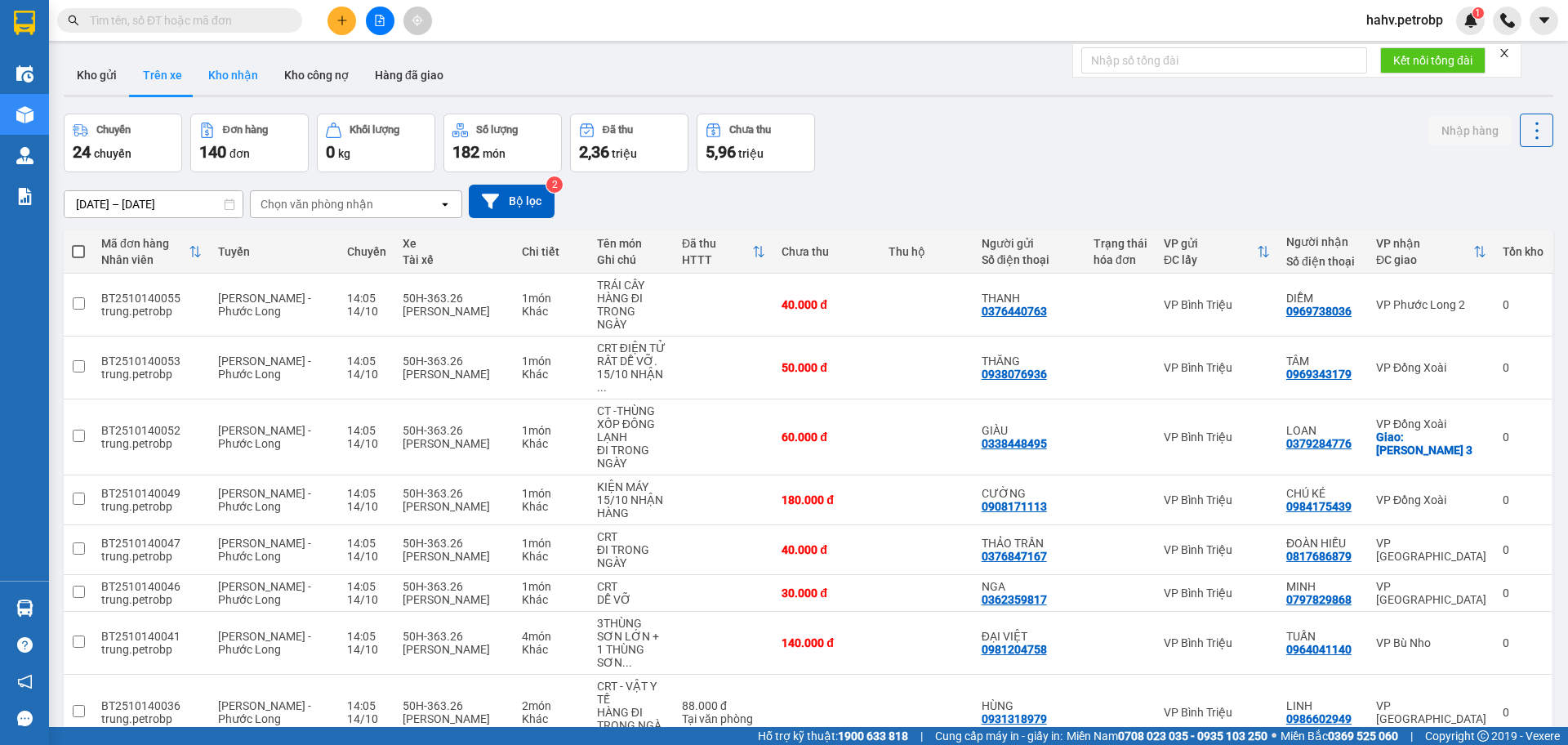
click at [233, 81] on button "Kho nhận" at bounding box center [233, 75] width 76 height 40
type input "[DATE] – [DATE]"
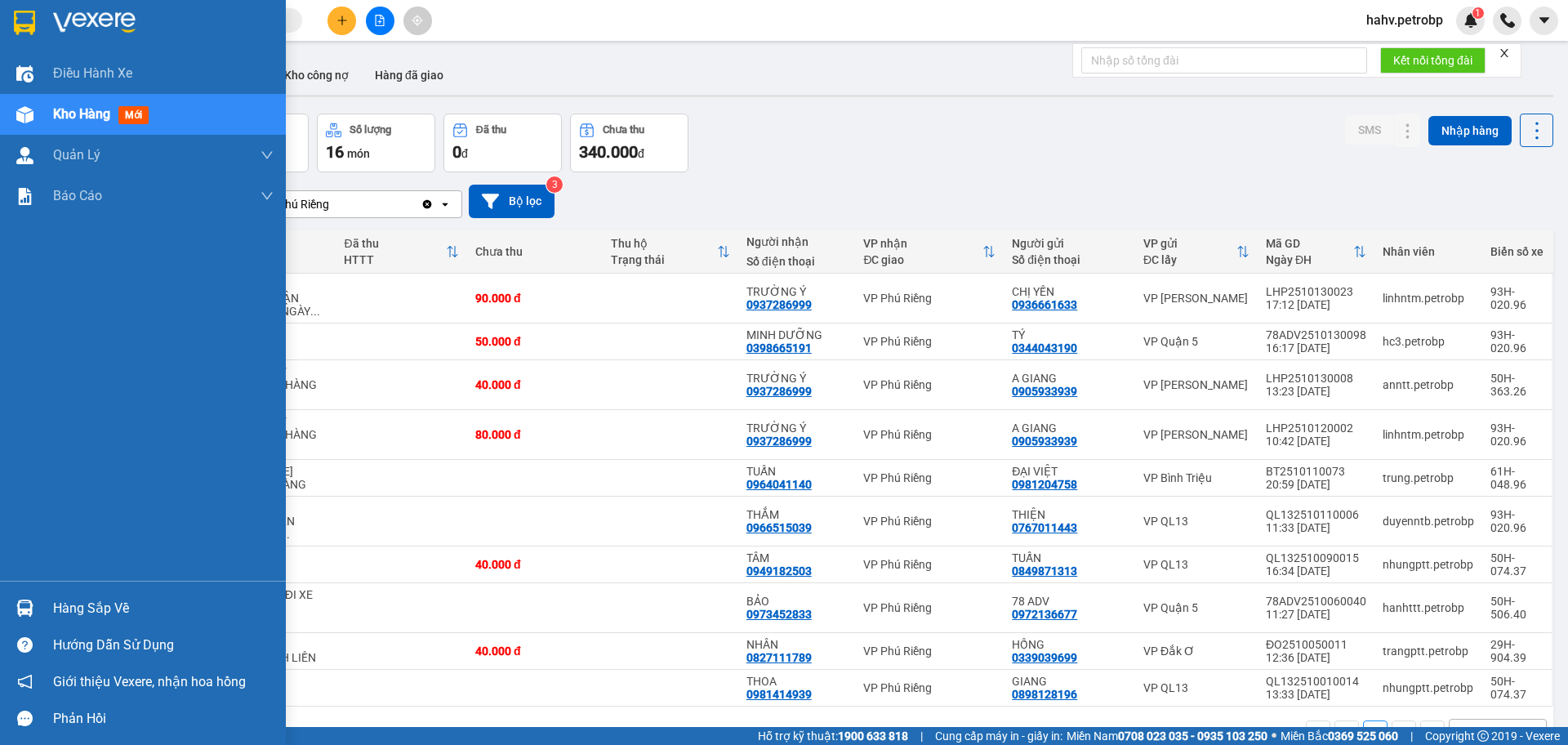
drag, startPoint x: 36, startPoint y: 596, endPoint x: 83, endPoint y: 602, distance: 47.4
click at [39, 598] on div at bounding box center [25, 608] width 28 height 28
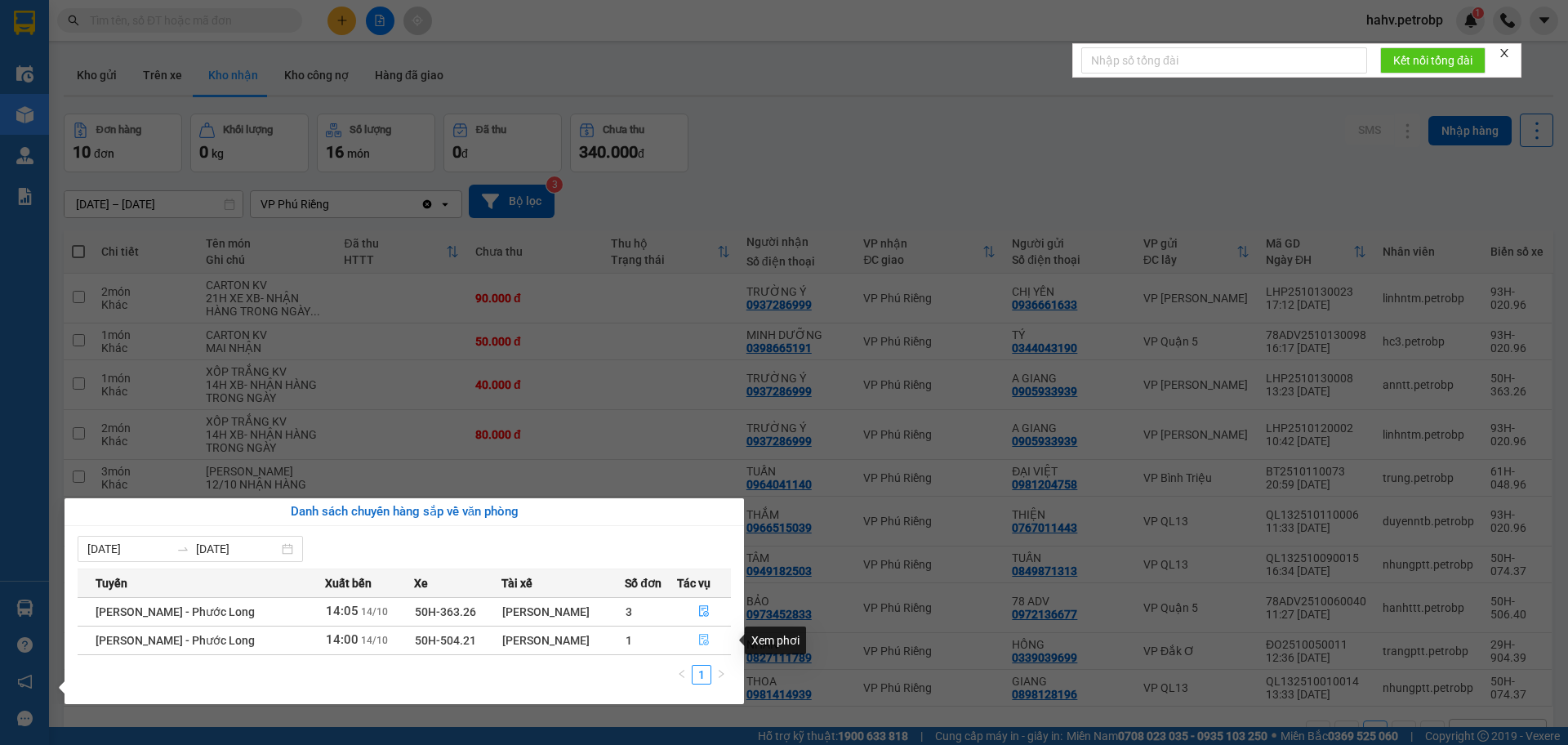
click at [709, 641] on button "button" at bounding box center [705, 640] width 53 height 26
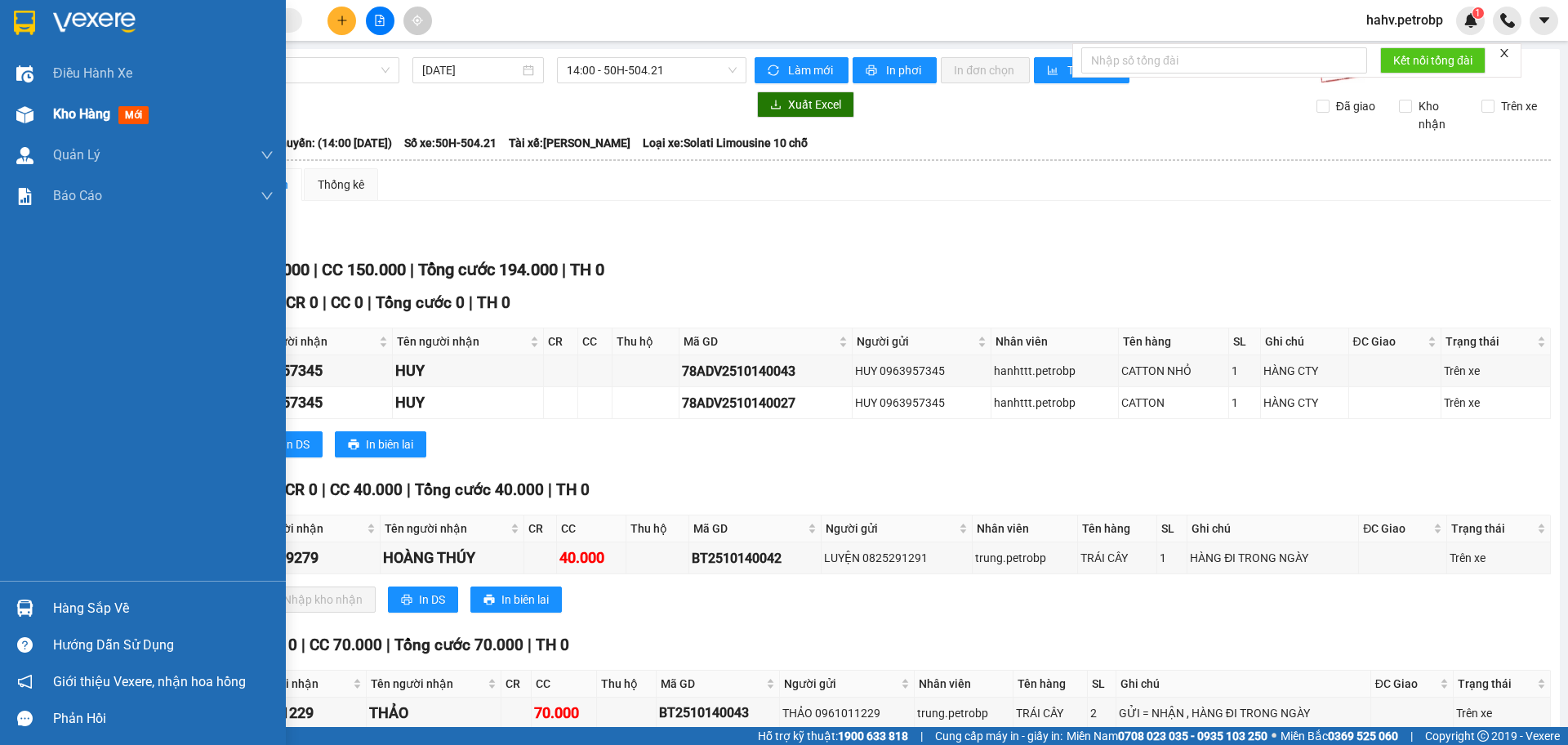
click at [117, 113] on div "Kho hàng mới" at bounding box center [104, 114] width 102 height 20
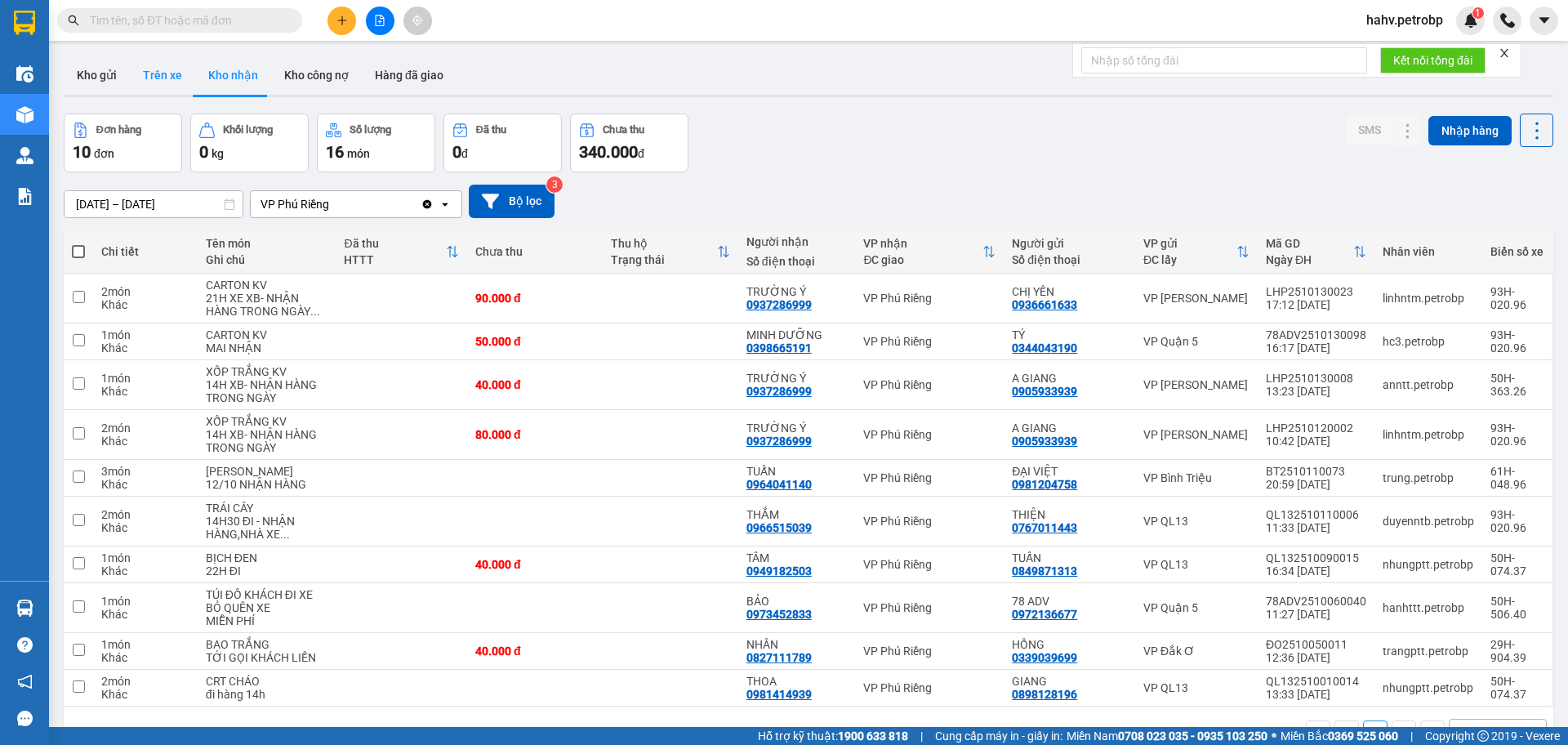
click at [157, 86] on button "Trên xe" at bounding box center [162, 75] width 65 height 40
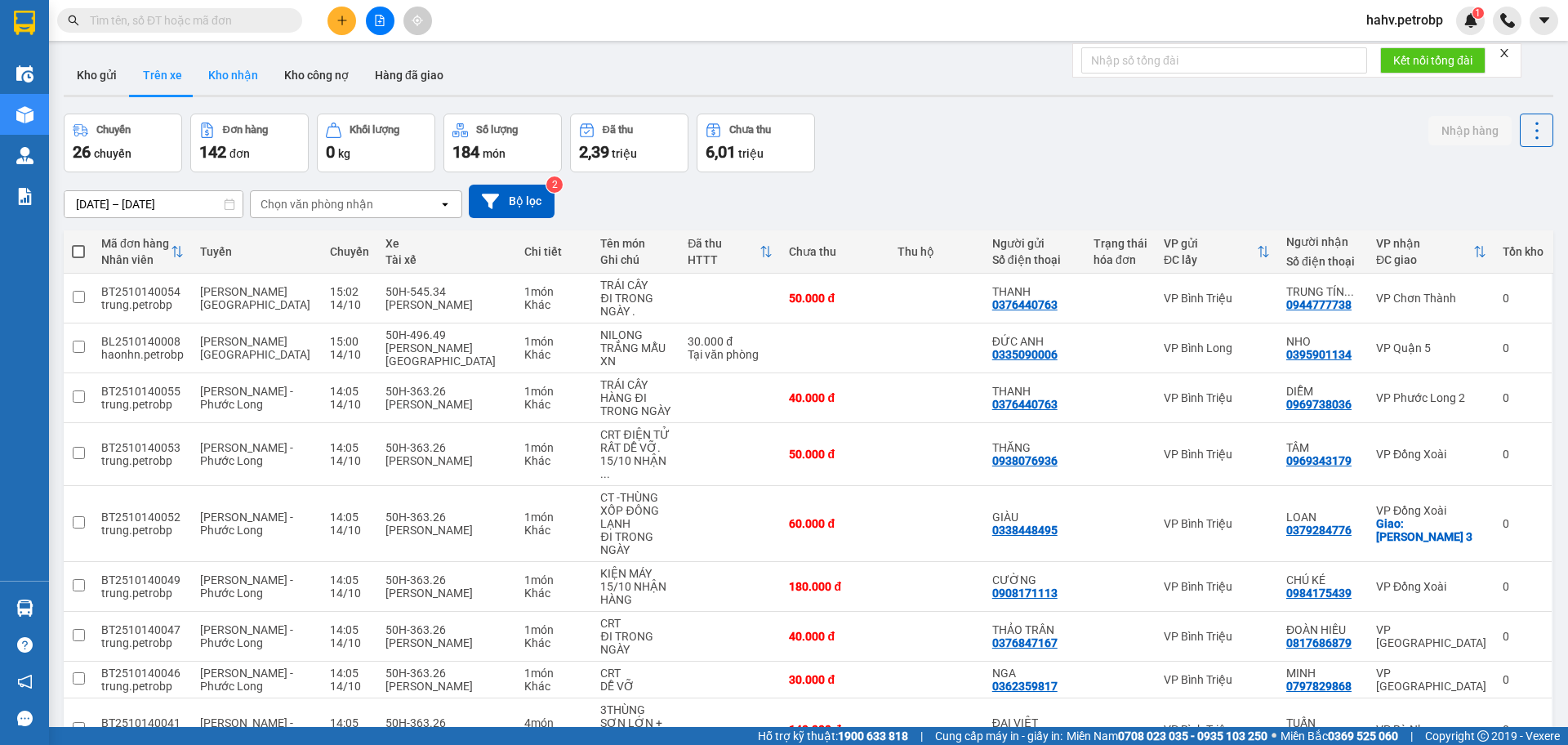
click at [228, 70] on button "Kho nhận" at bounding box center [233, 75] width 76 height 40
type input "[DATE] – [DATE]"
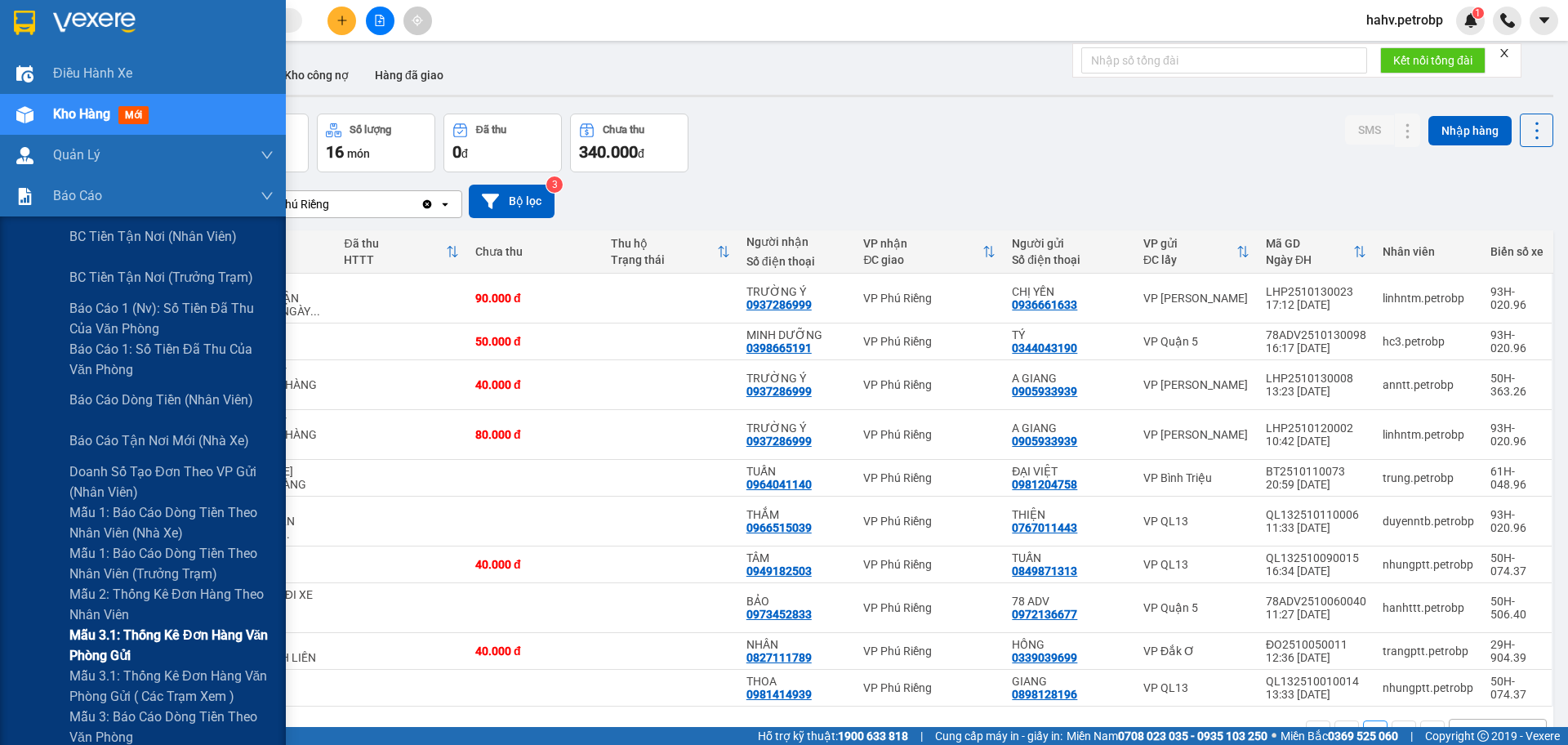
click at [28, 649] on div "Mẫu 3.1: Thống kê đơn hàng văn phòng gửi" at bounding box center [143, 645] width 286 height 41
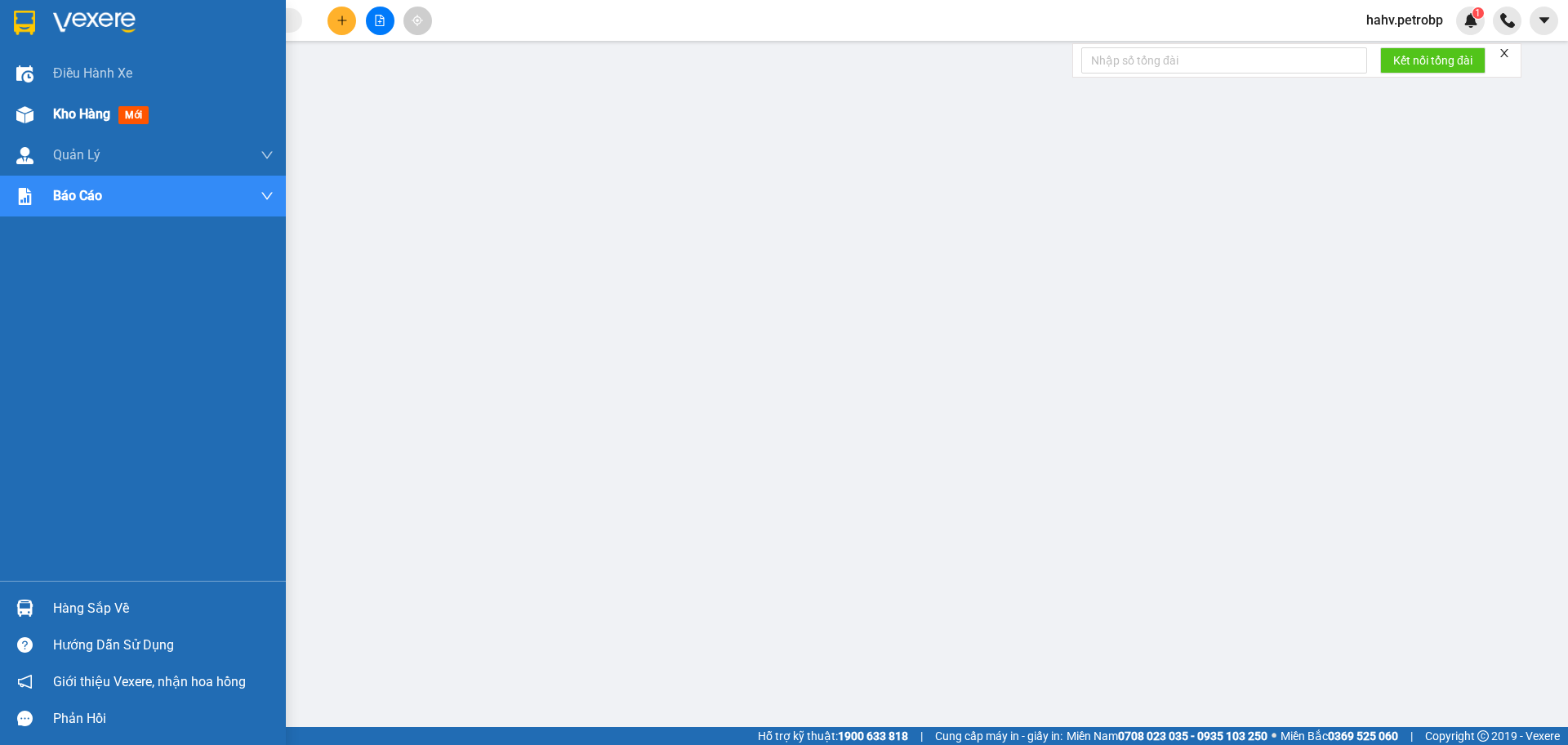
click at [40, 124] on div "Kho hàng mới" at bounding box center [143, 114] width 286 height 41
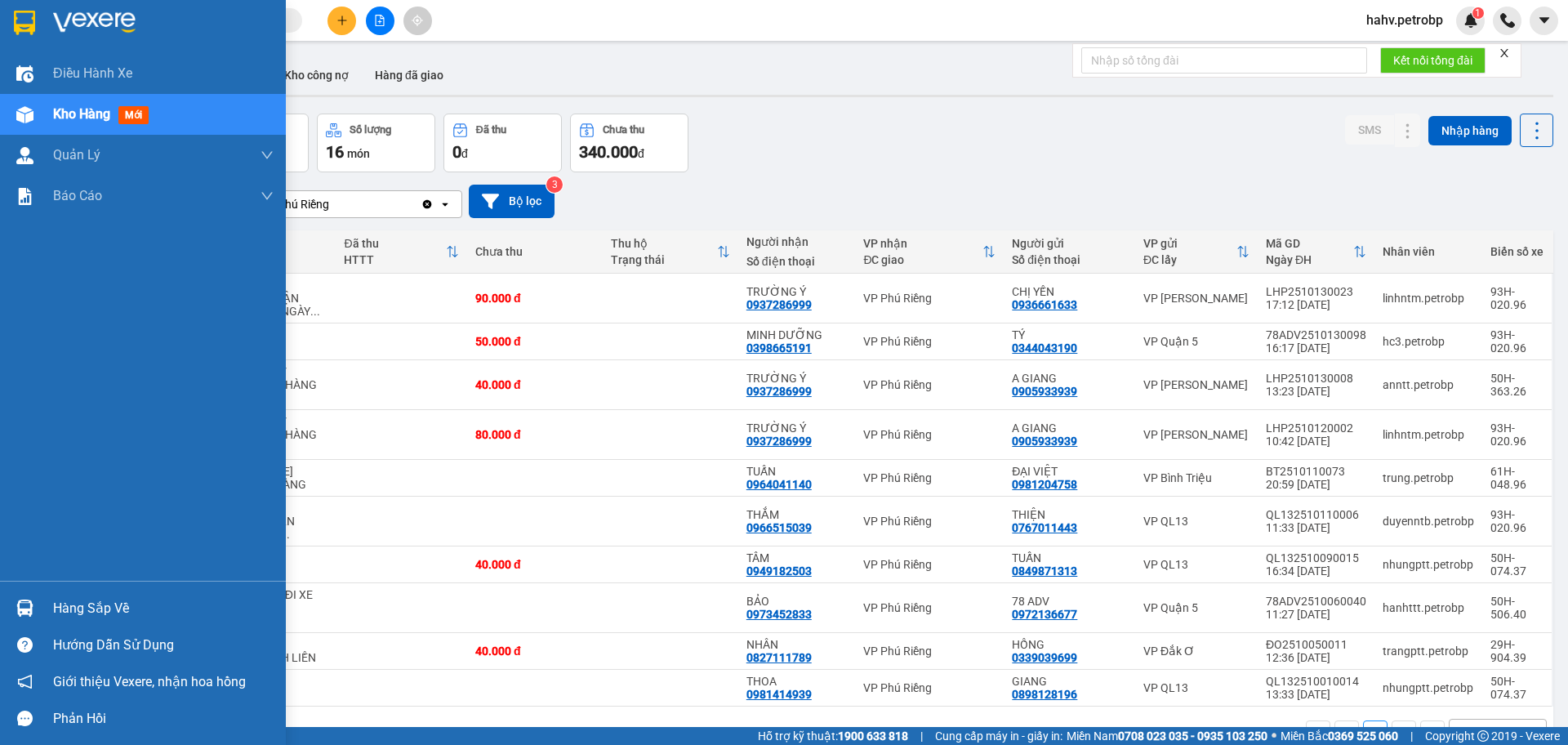
click at [70, 616] on div "Hàng sắp về" at bounding box center [163, 609] width 220 height 25
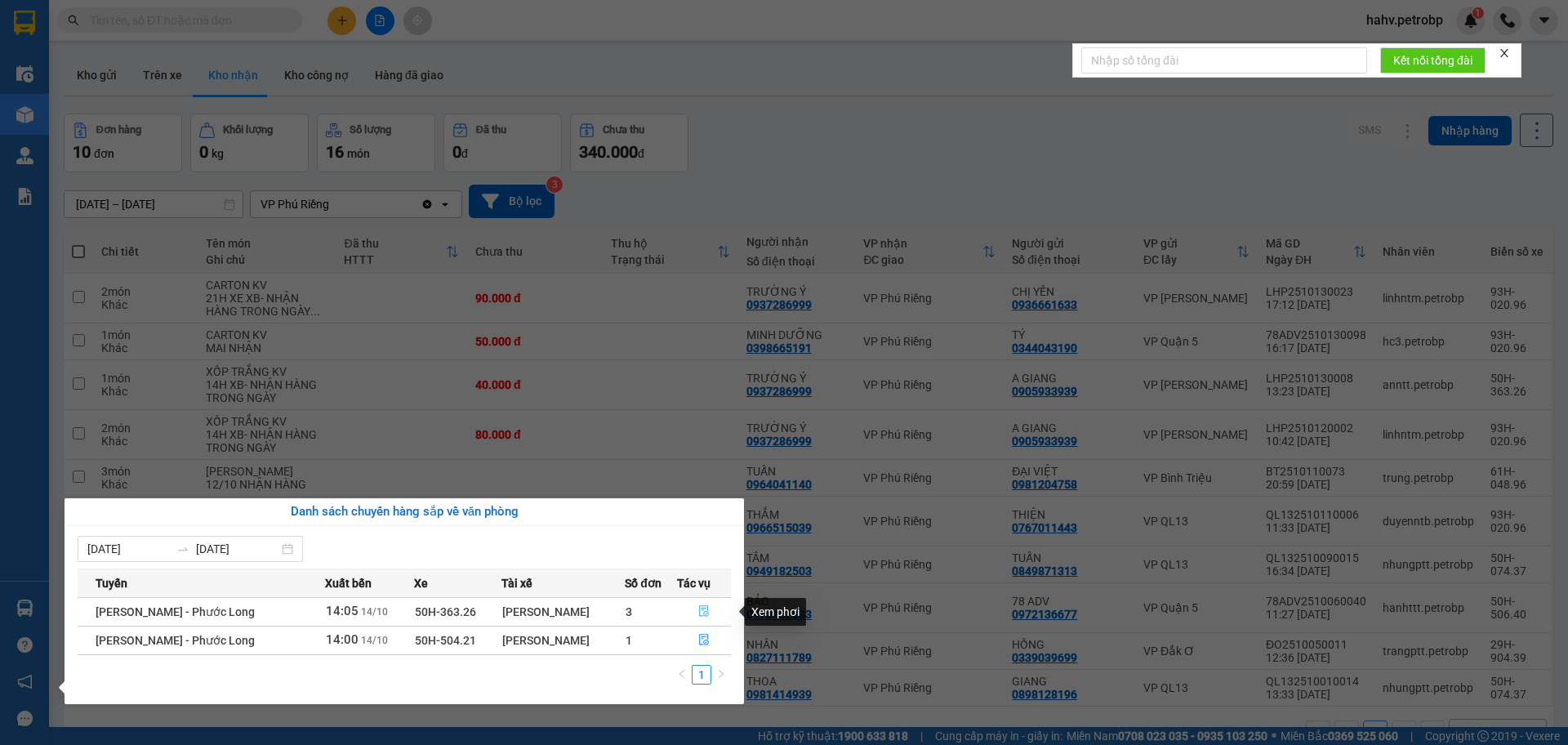
click at [702, 613] on icon "file-done" at bounding box center [704, 611] width 10 height 11
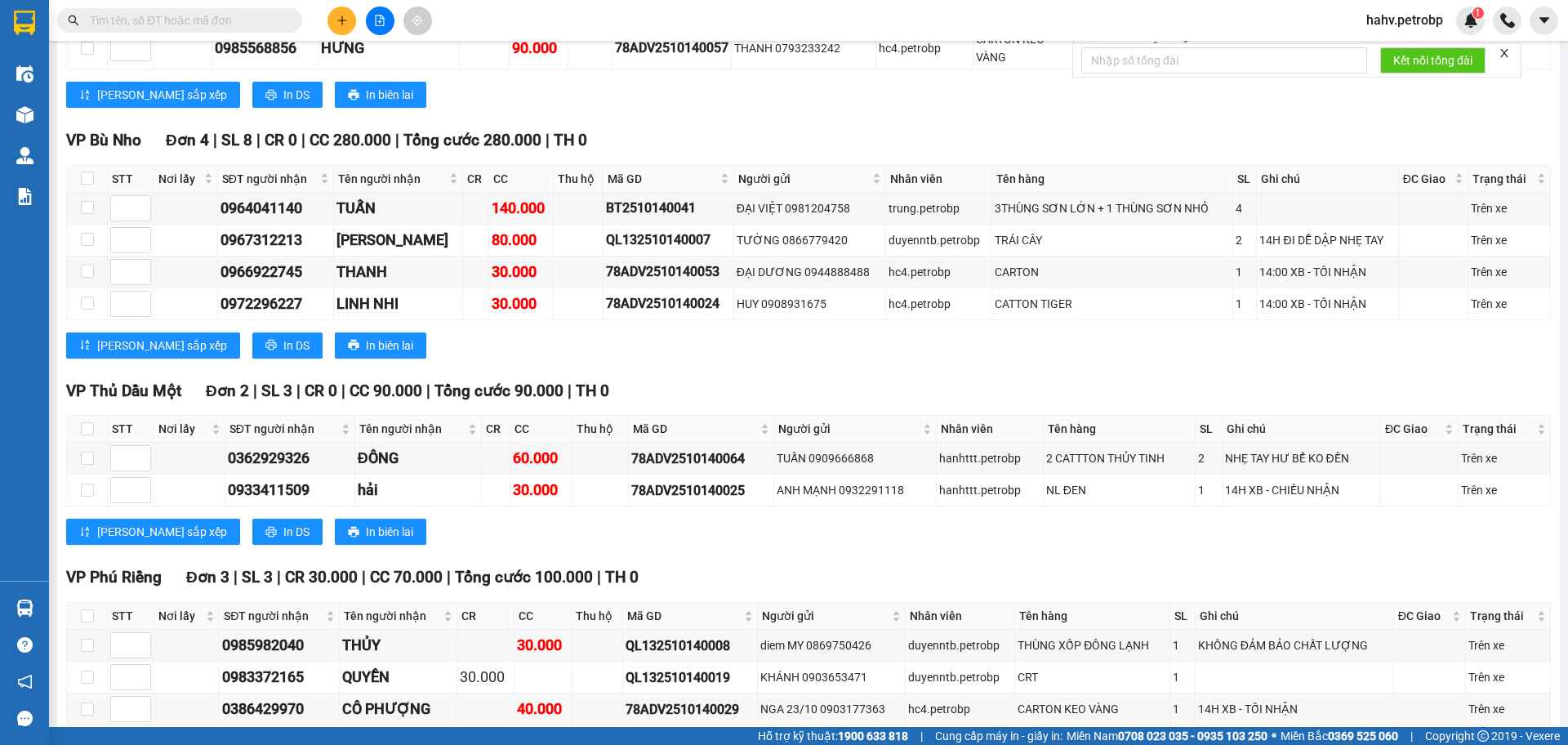
scroll to position [3479, 0]
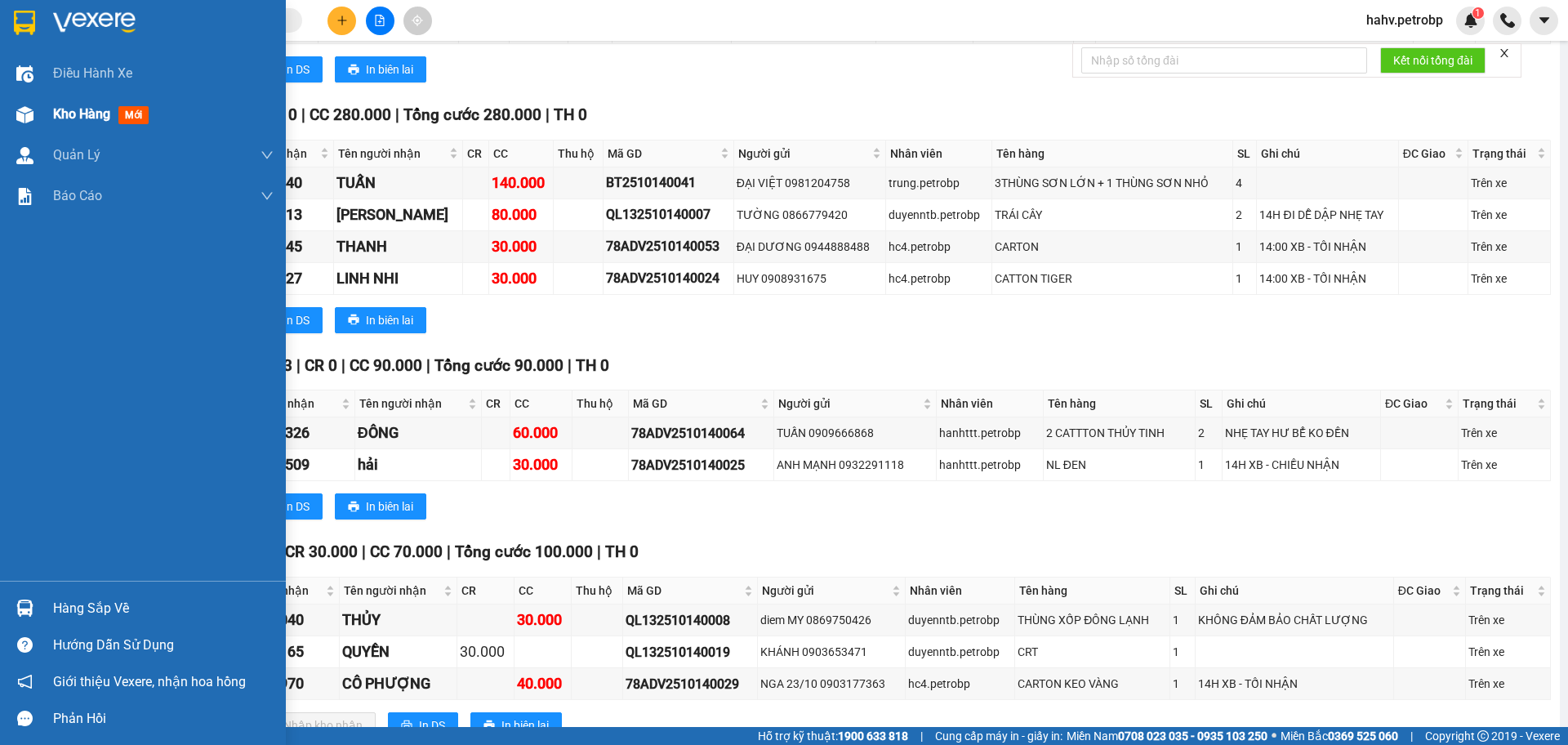
click at [0, 127] on div "Kho hàng mới" at bounding box center [143, 114] width 286 height 41
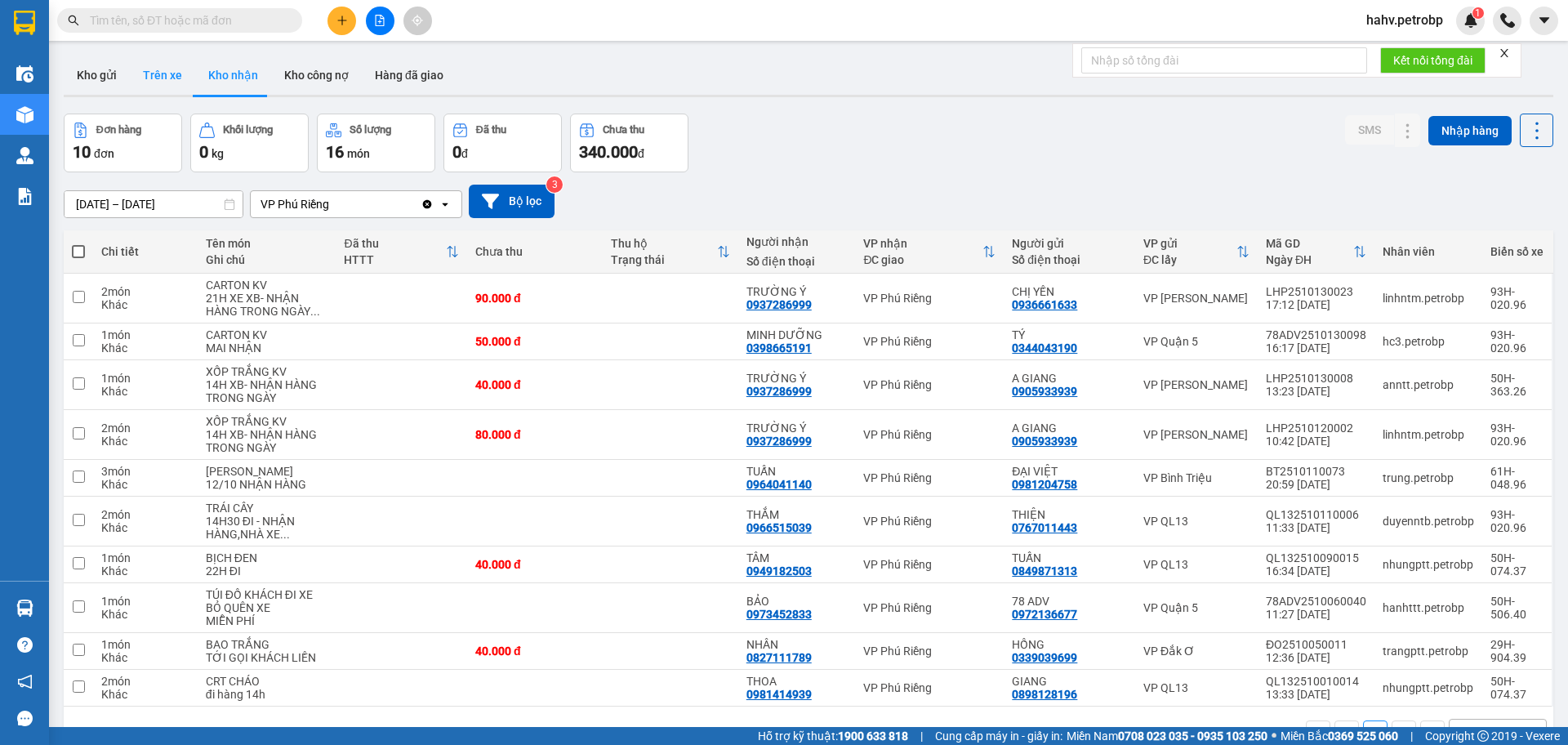
click at [185, 83] on button "Trên xe" at bounding box center [162, 75] width 65 height 40
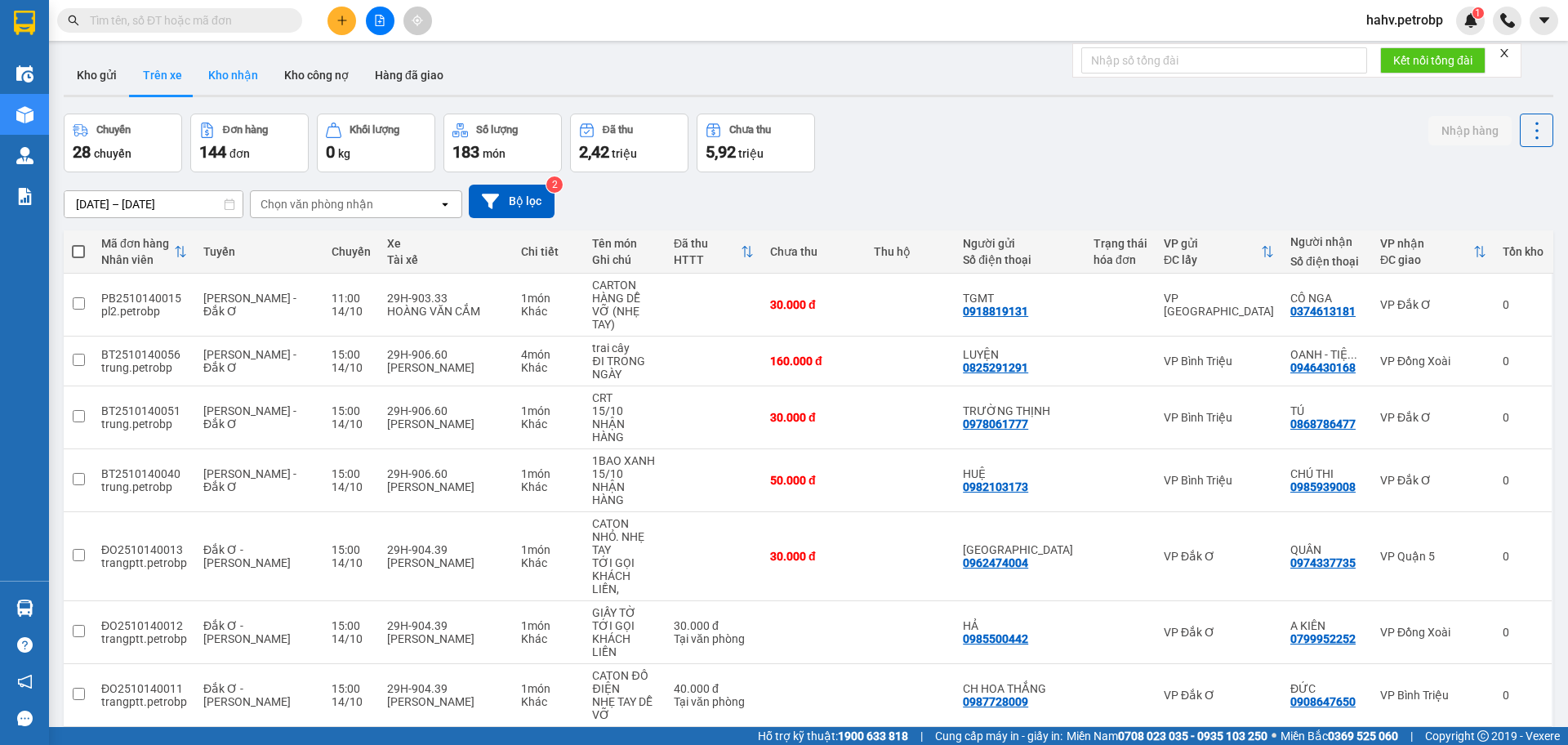
click at [248, 62] on button "Kho nhận" at bounding box center [233, 75] width 76 height 40
type input "[DATE] – [DATE]"
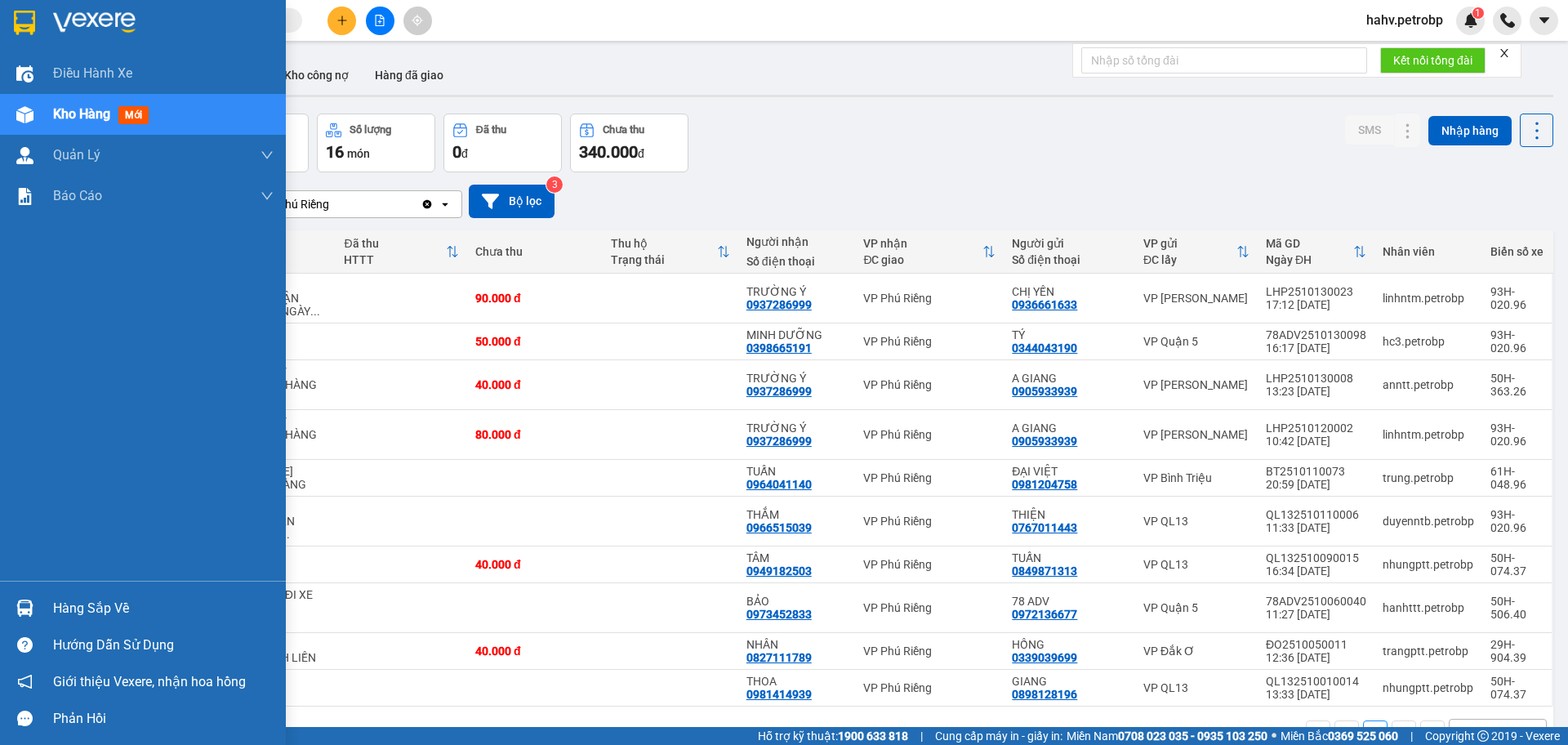
click at [67, 608] on div "Hàng sắp về" at bounding box center [163, 609] width 220 height 25
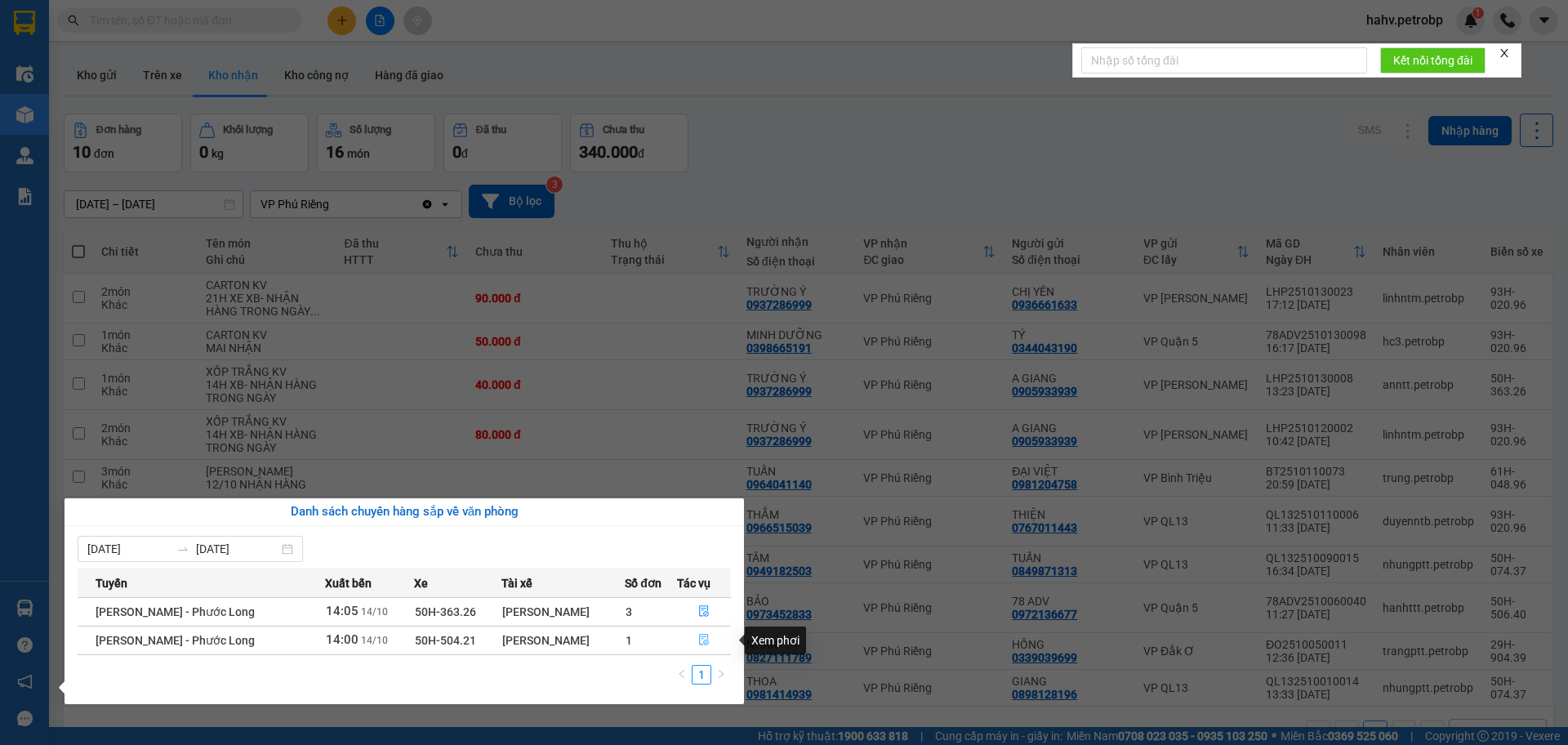
click at [699, 635] on icon "file-done" at bounding box center [704, 639] width 10 height 11
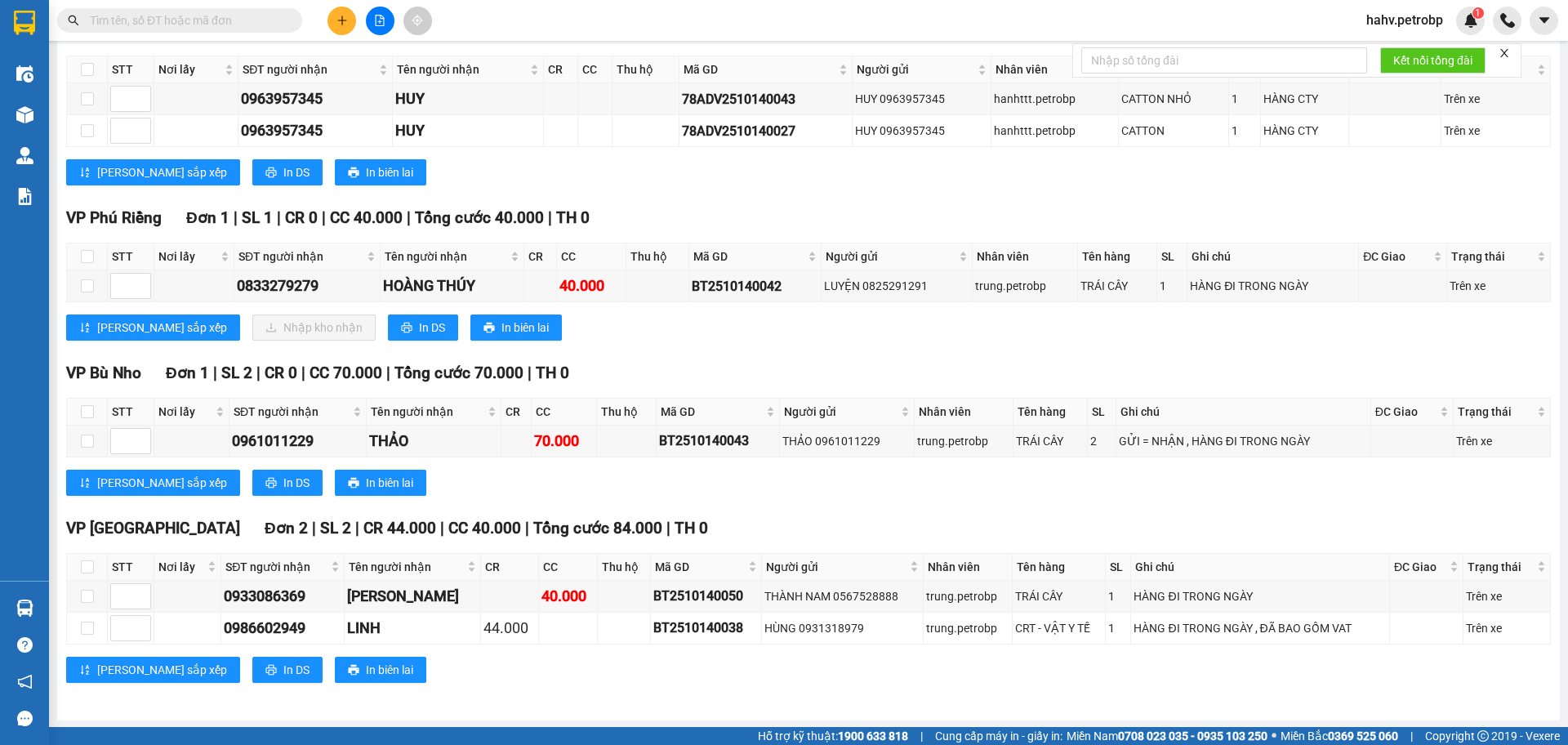
scroll to position [274, 0]
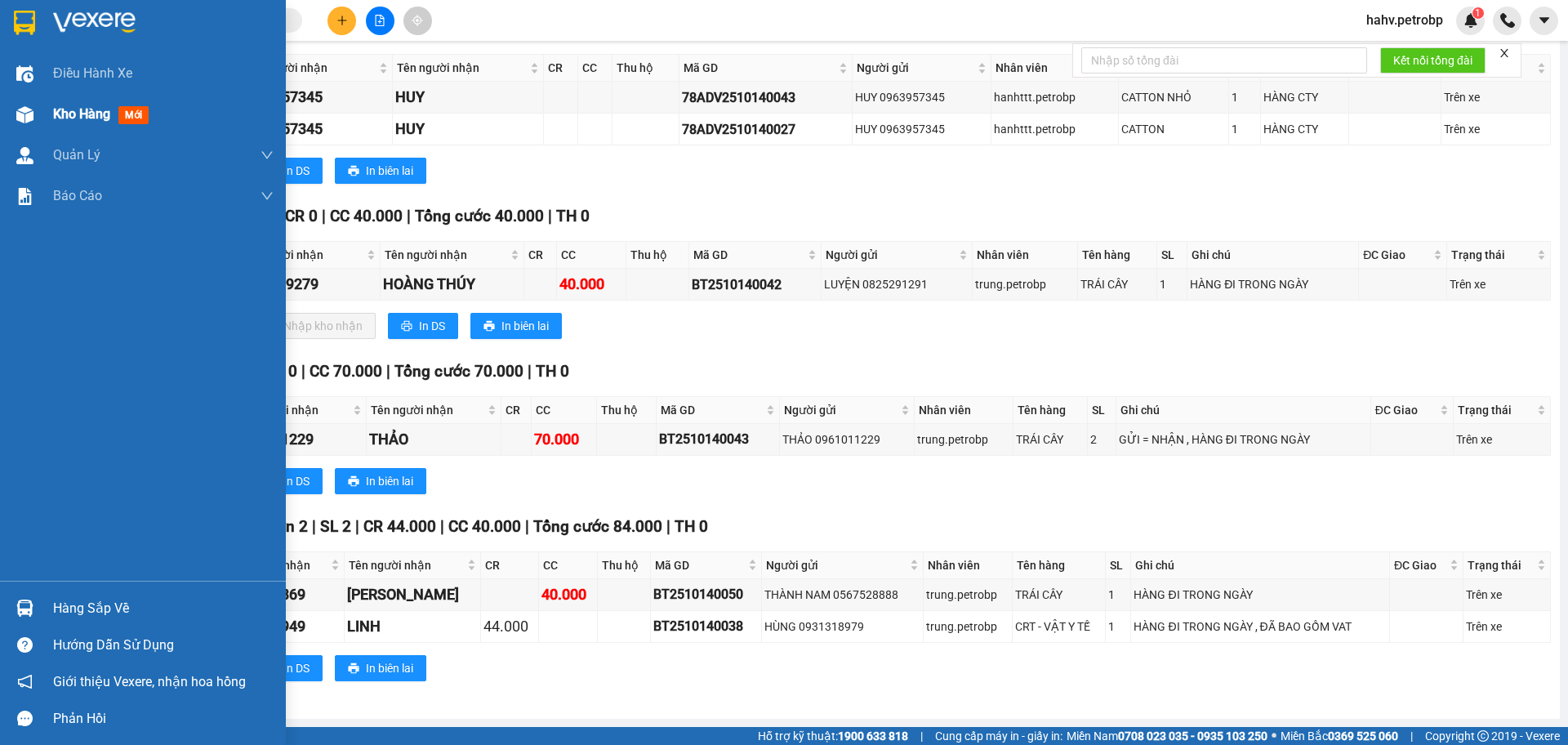
click at [54, 113] on span "Kho hàng" at bounding box center [81, 114] width 57 height 16
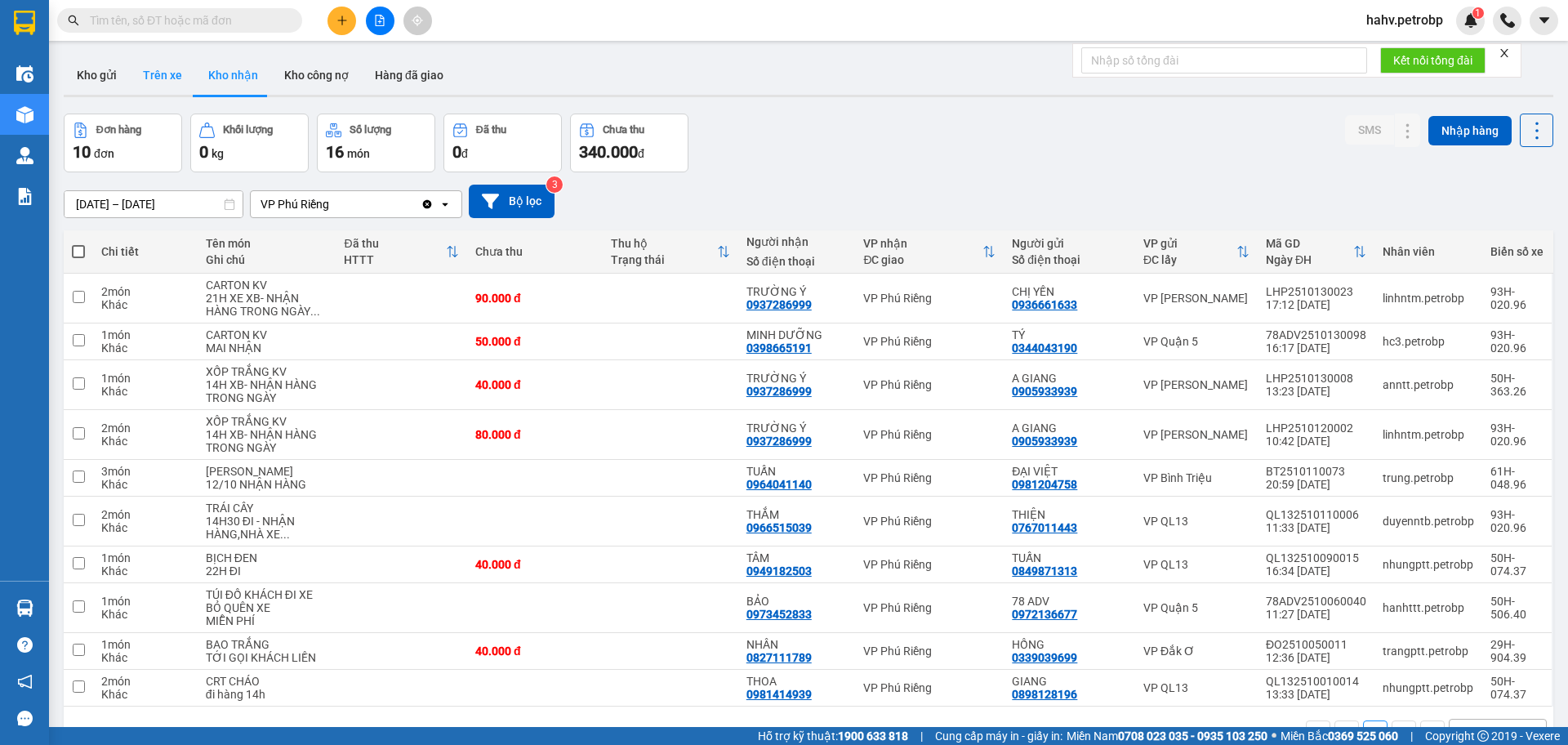
click at [181, 78] on button "Trên xe" at bounding box center [162, 75] width 65 height 40
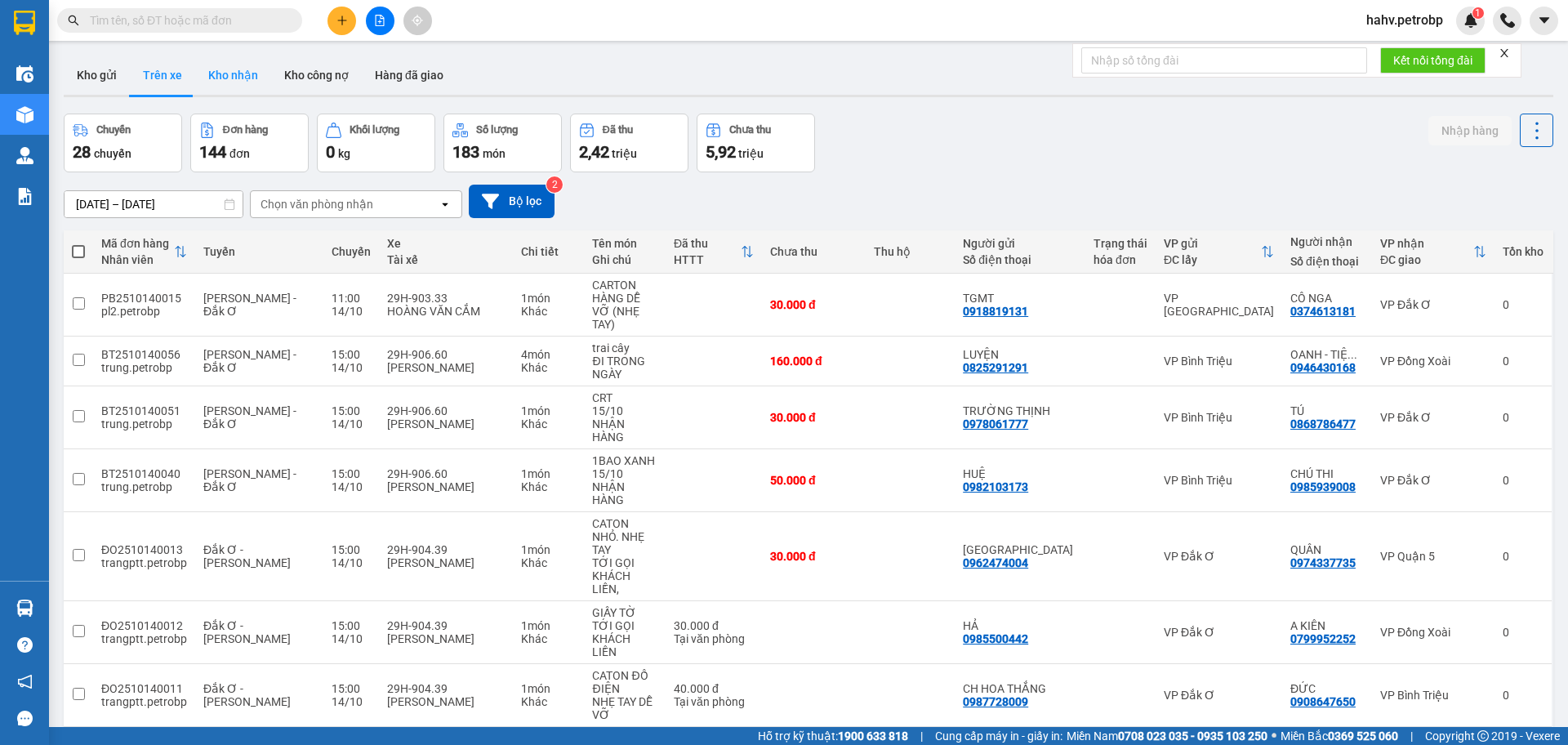
click at [241, 77] on button "Kho nhận" at bounding box center [233, 75] width 76 height 40
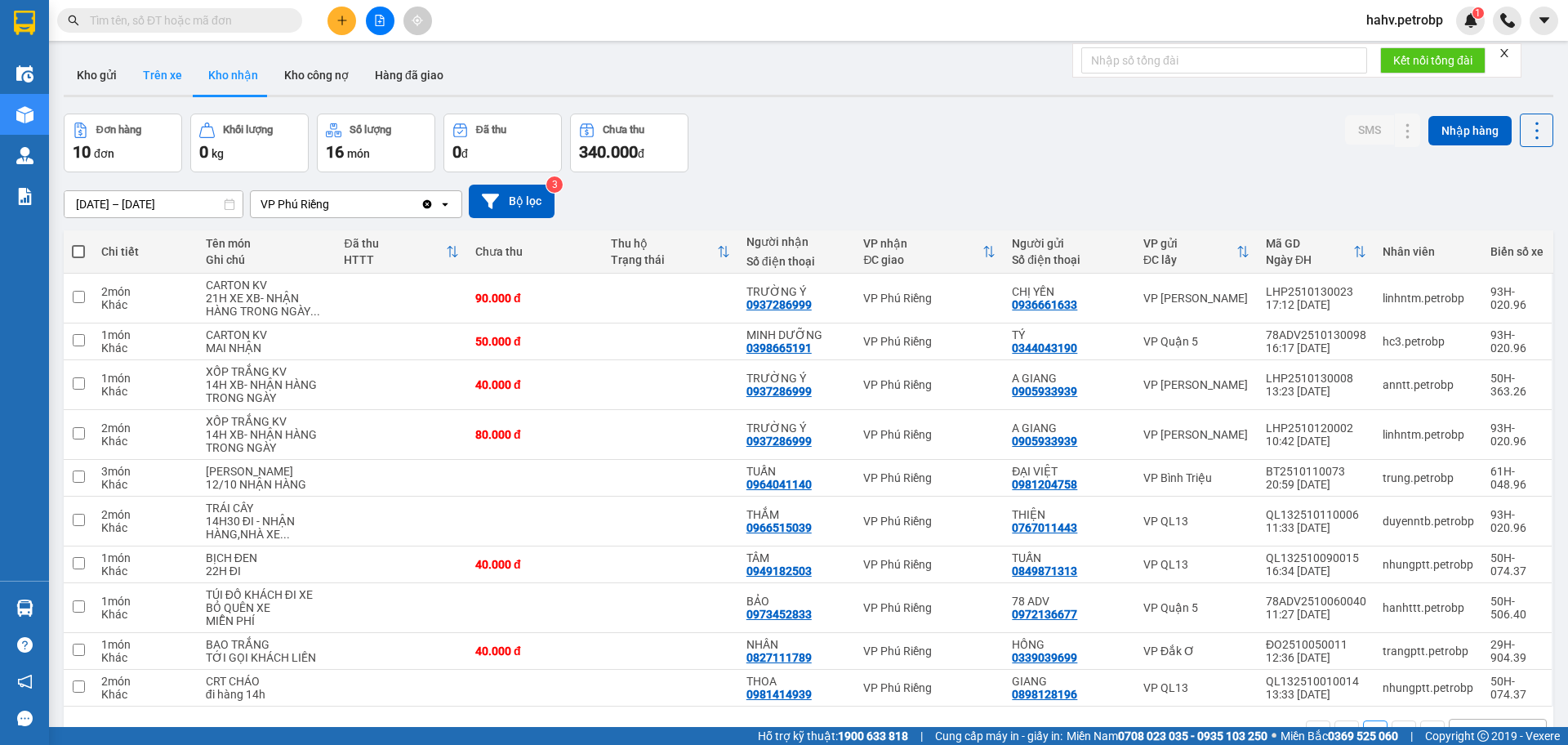
click at [163, 77] on button "Trên xe" at bounding box center [162, 75] width 65 height 40
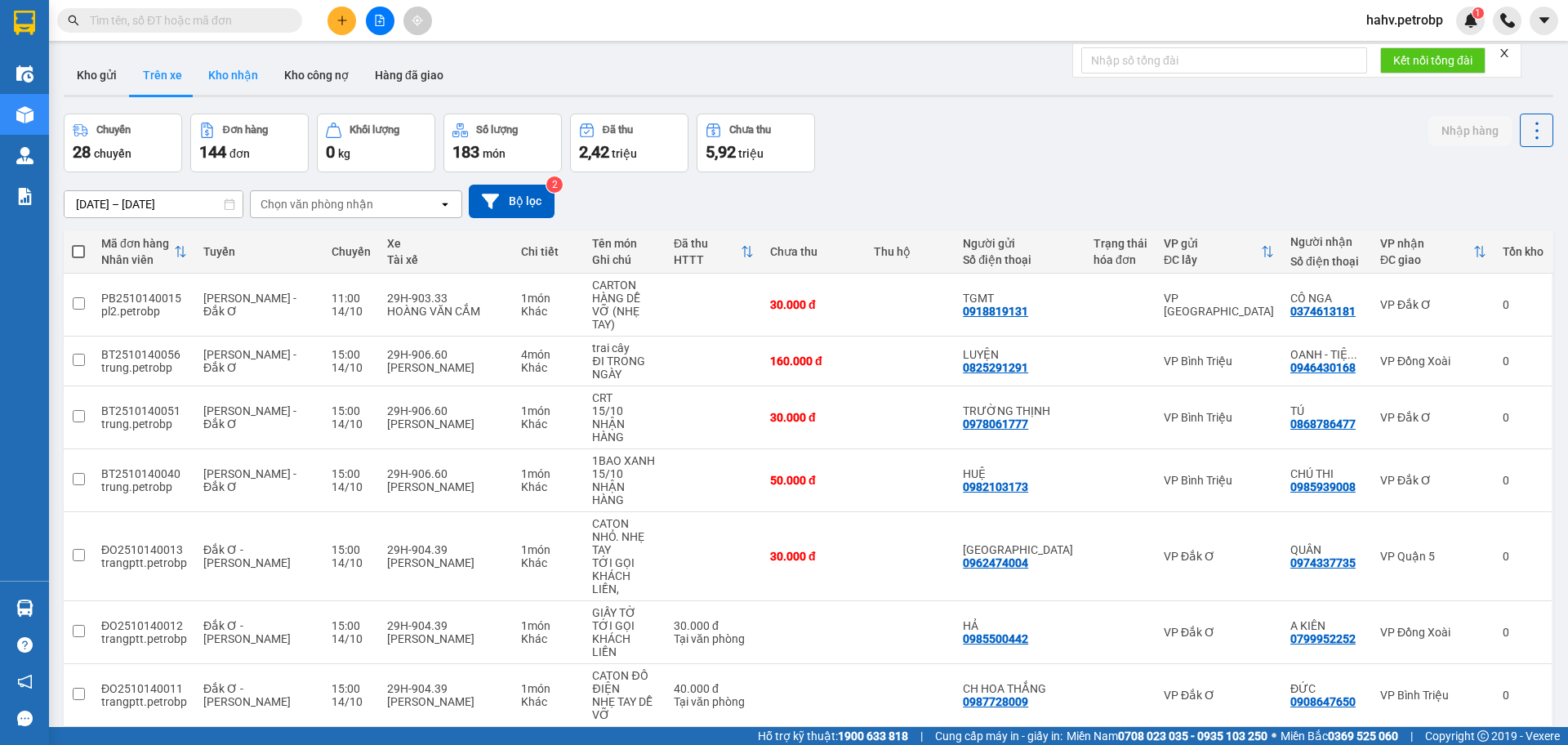
click at [244, 77] on button "Kho nhận" at bounding box center [233, 75] width 76 height 40
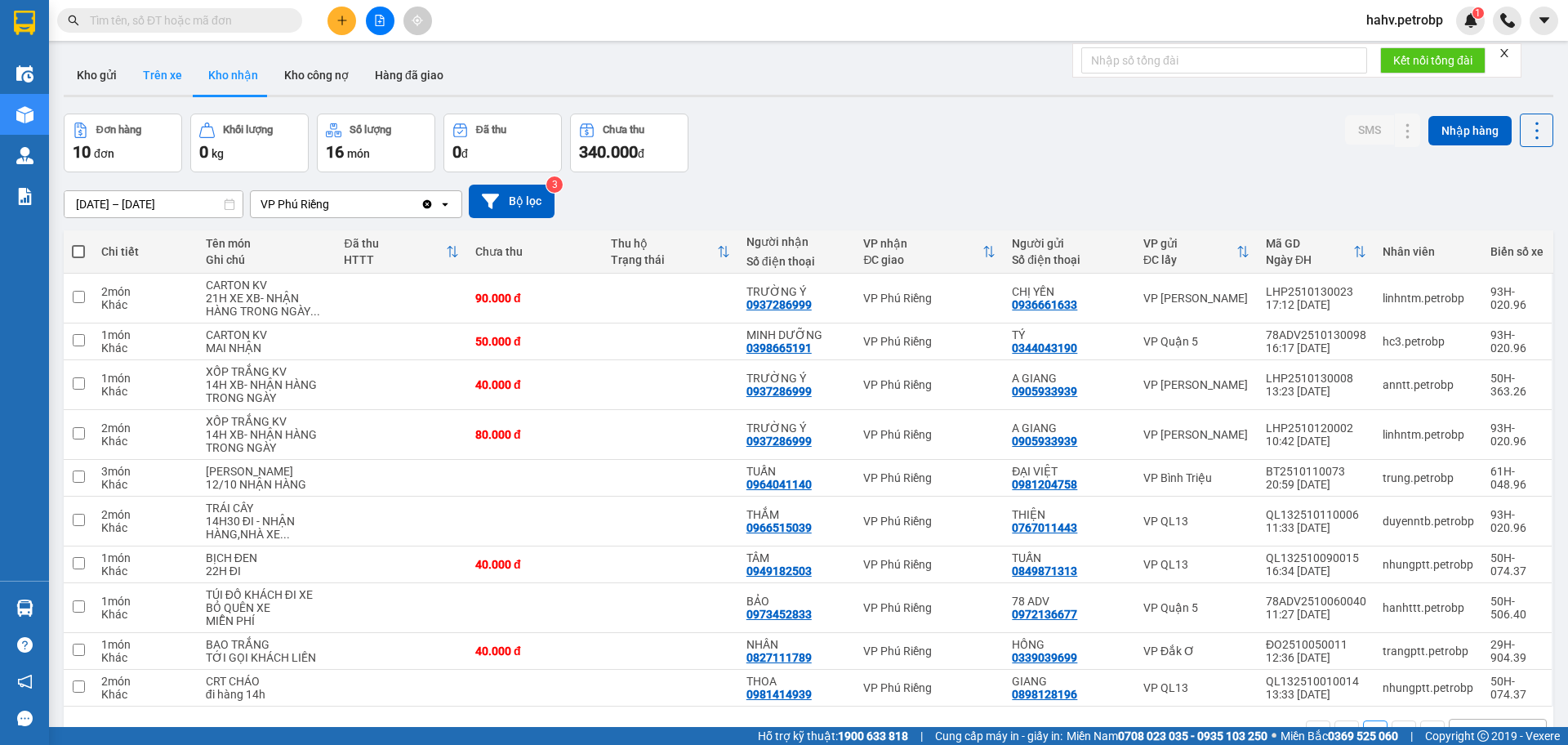
click at [174, 83] on button "Trên xe" at bounding box center [162, 75] width 65 height 40
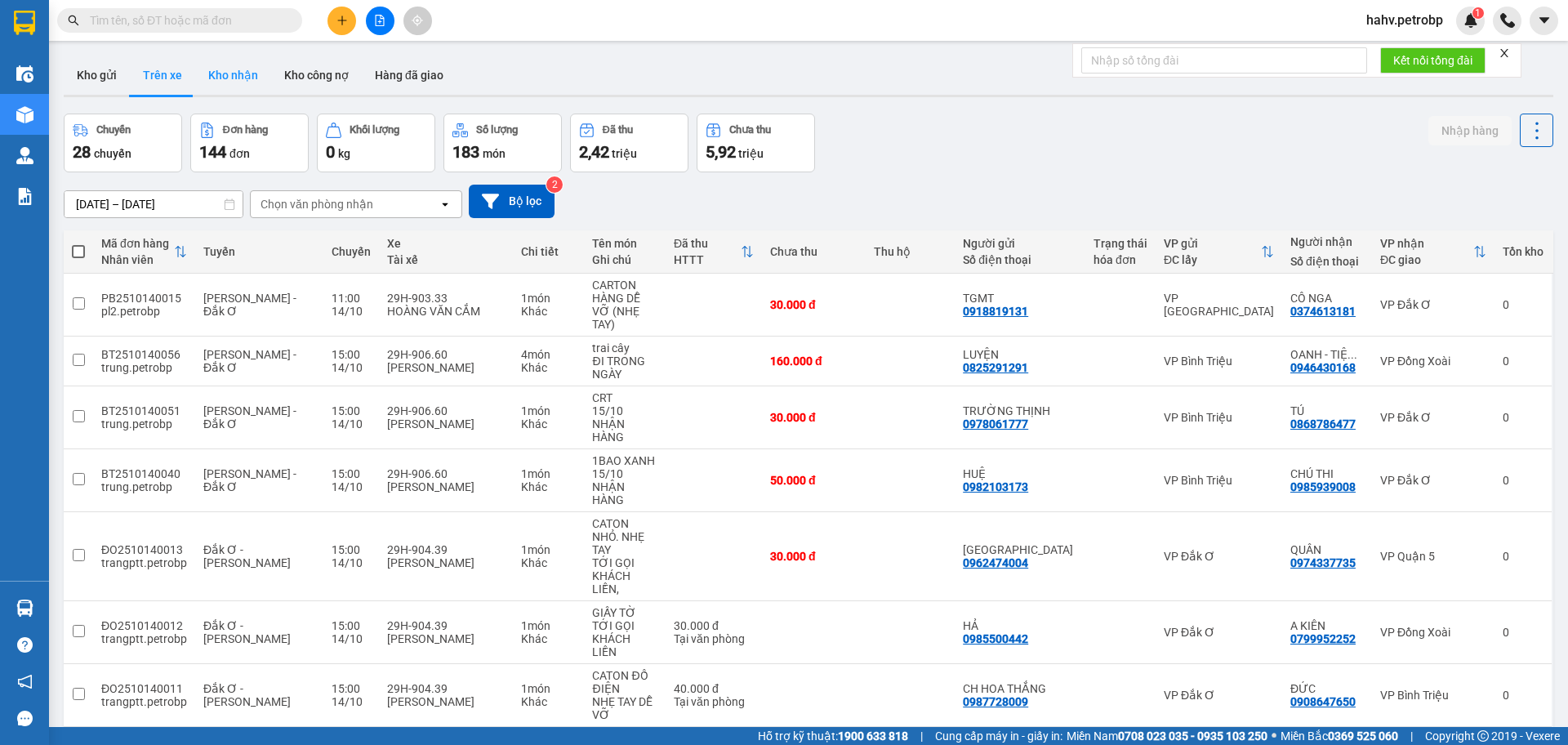
click at [240, 77] on button "Kho nhận" at bounding box center [233, 75] width 76 height 40
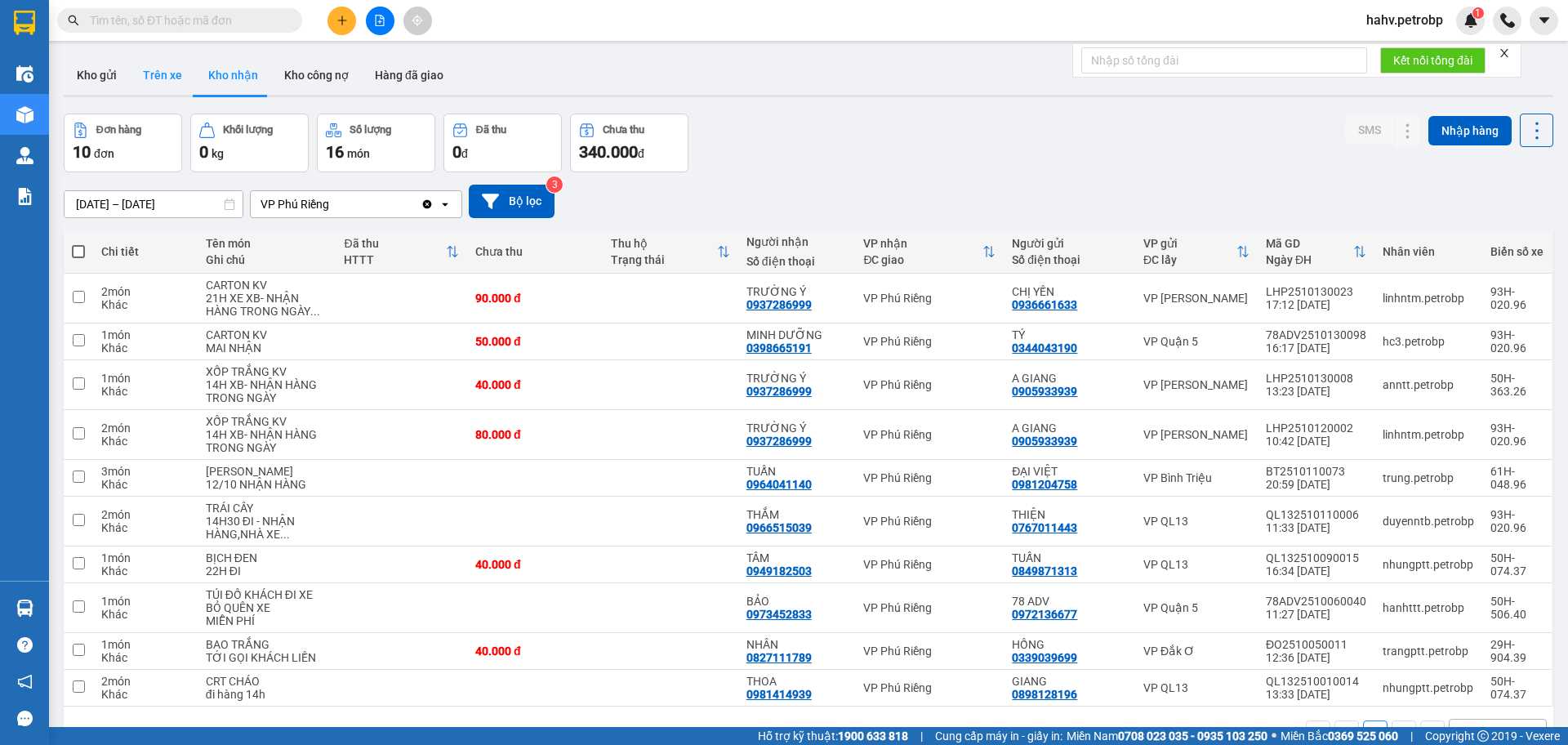
click at [174, 79] on button "Trên xe" at bounding box center [162, 75] width 65 height 40
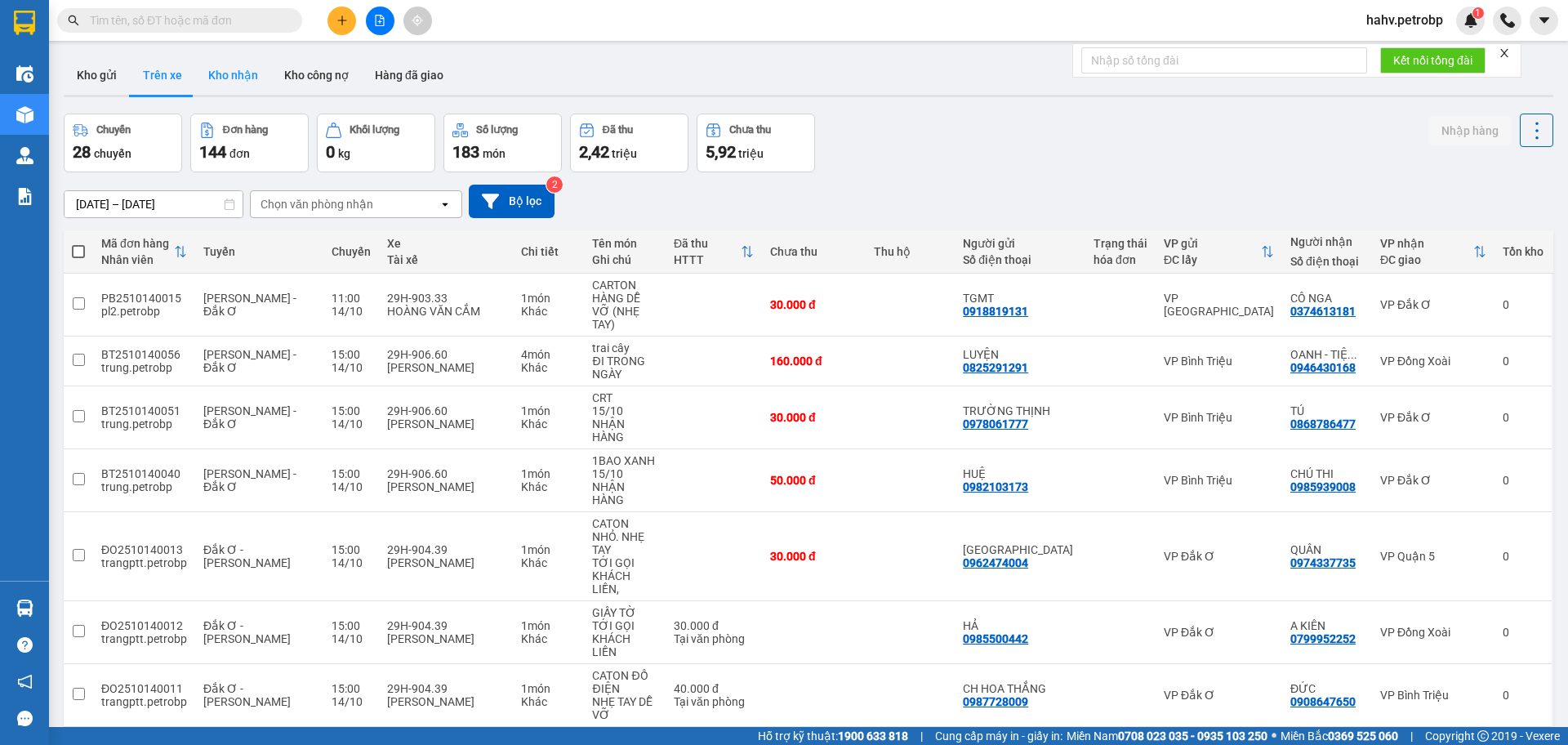
click at [237, 75] on button "Kho nhận" at bounding box center [233, 75] width 76 height 40
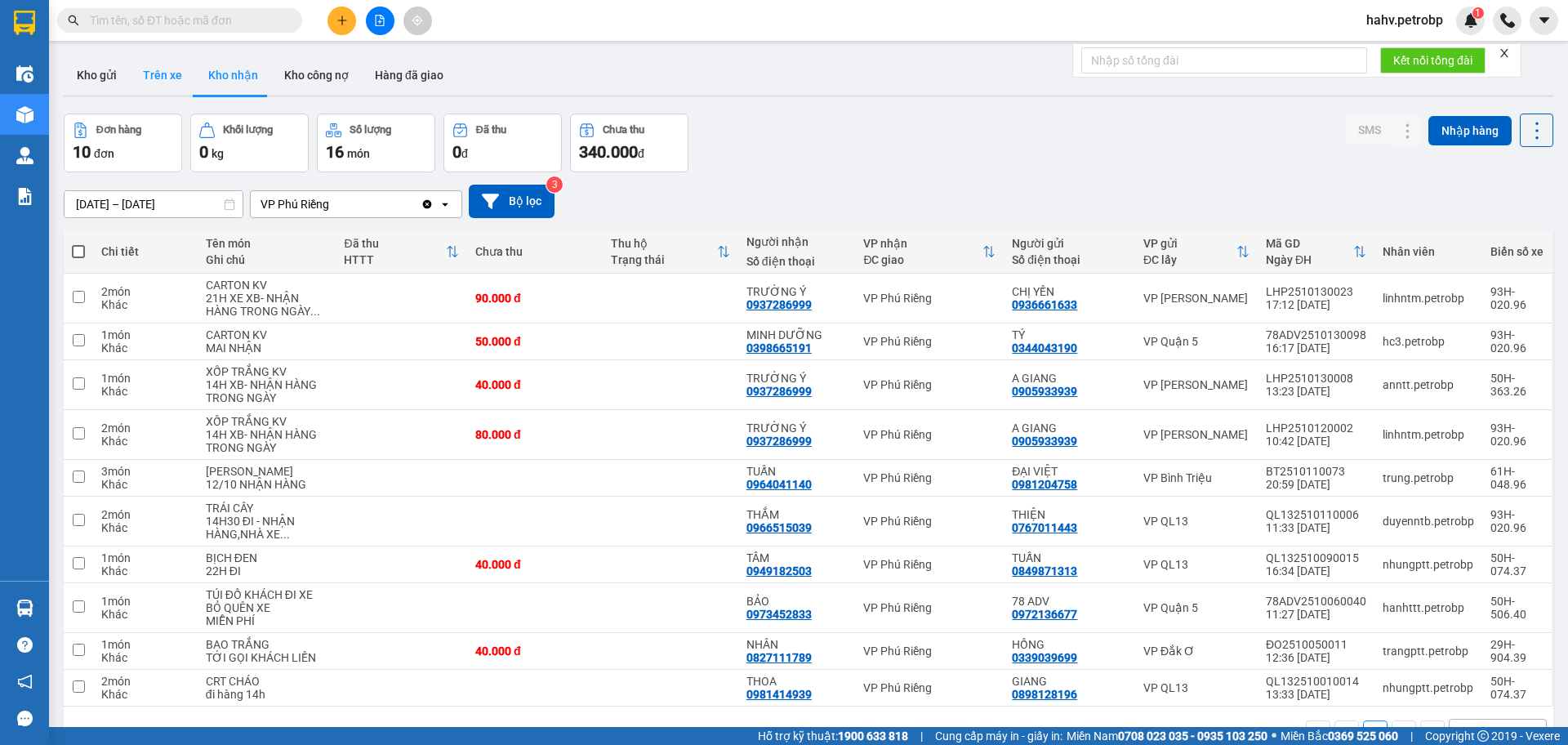
drag, startPoint x: 159, startPoint y: 82, endPoint x: 149, endPoint y: 84, distance: 10.2
click at [159, 84] on button "Trên xe" at bounding box center [162, 75] width 65 height 40
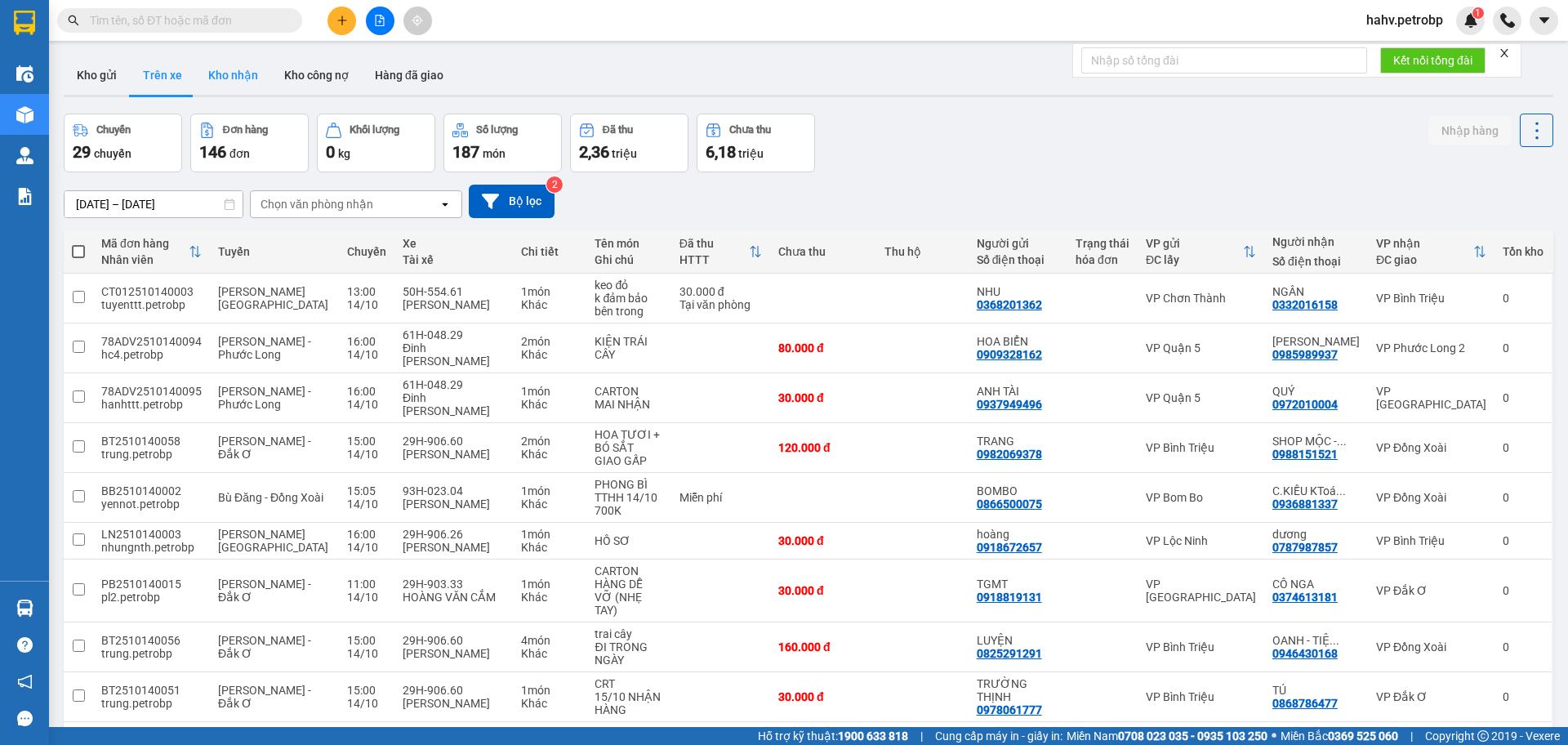
click at [224, 85] on button "Kho nhận" at bounding box center [233, 75] width 76 height 40
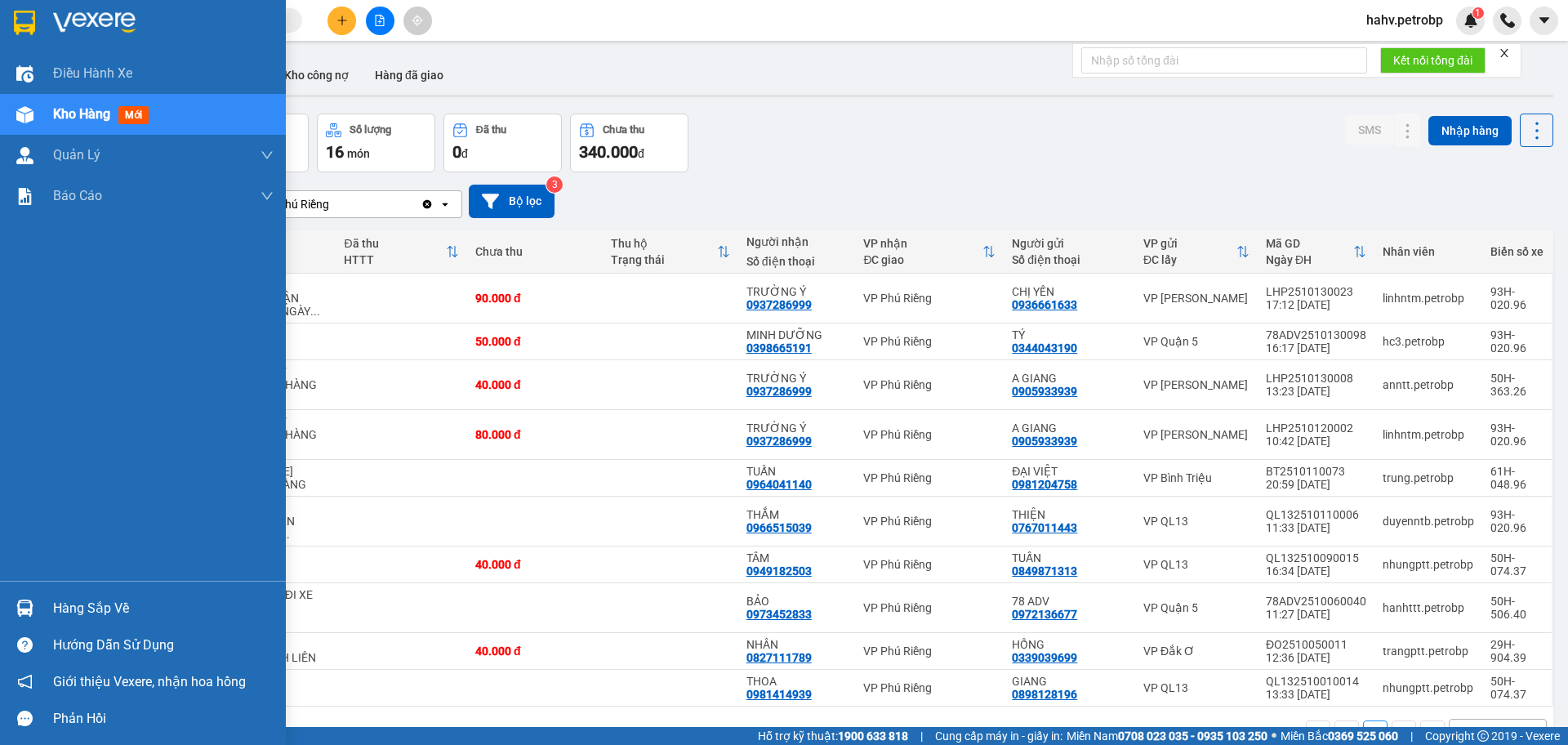
click at [4, 595] on div "Hàng sắp về" at bounding box center [143, 608] width 286 height 37
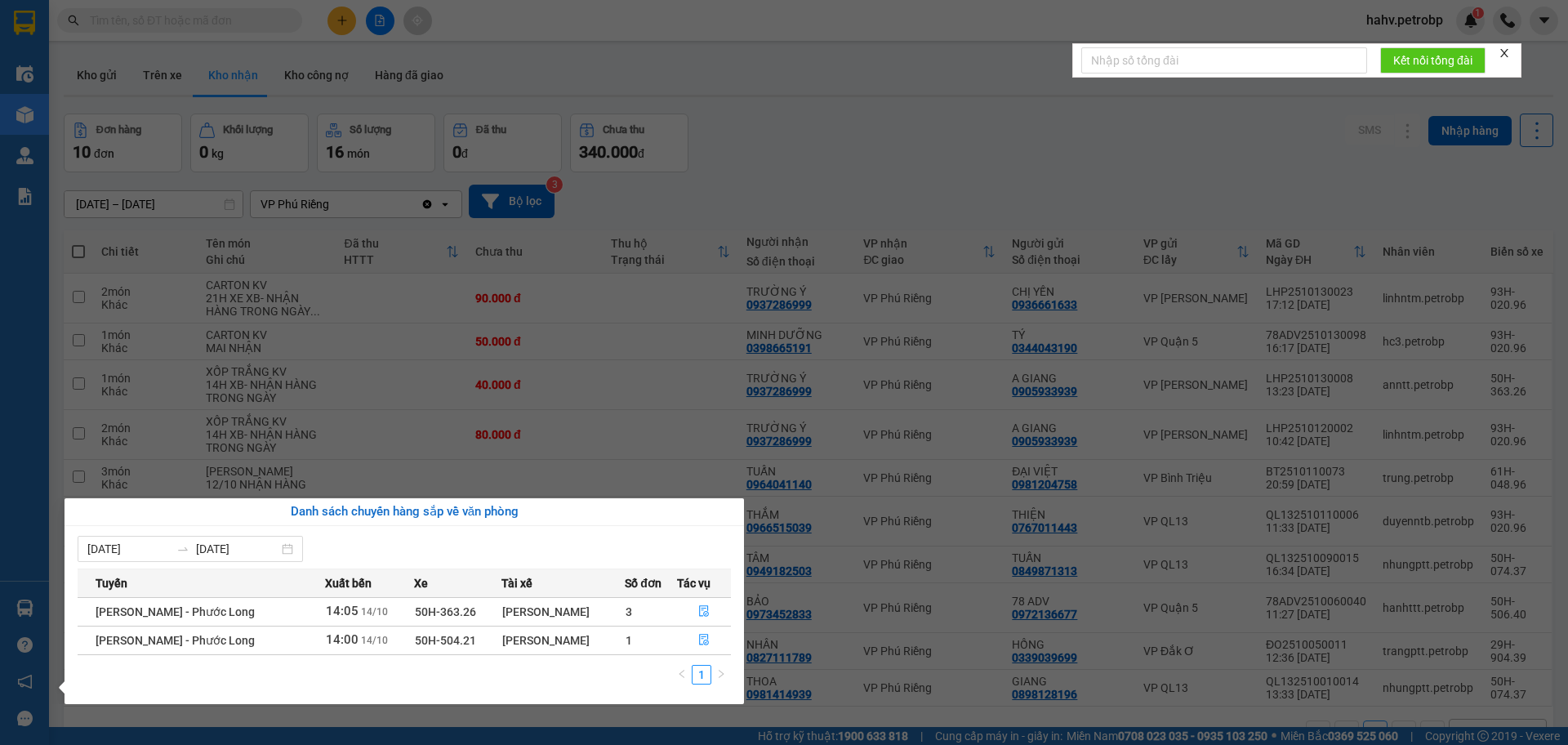
click at [1, 320] on div "Điều hành xe Kho hàng mới Quản [PERSON_NAME] lý chuyến Quản lý khách hàng Quản …" at bounding box center [25, 372] width 49 height 745
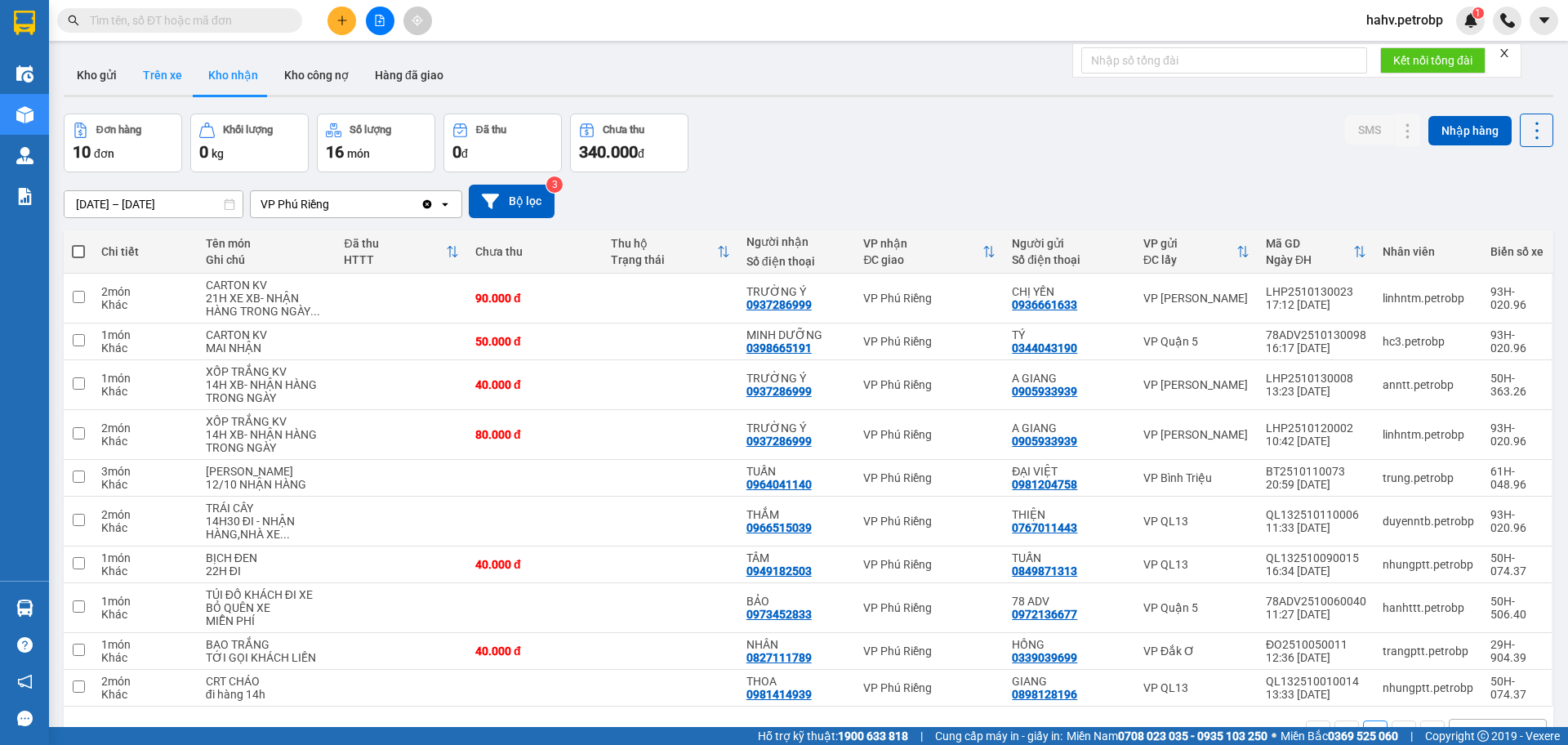
click at [166, 70] on button "Trên xe" at bounding box center [162, 75] width 65 height 40
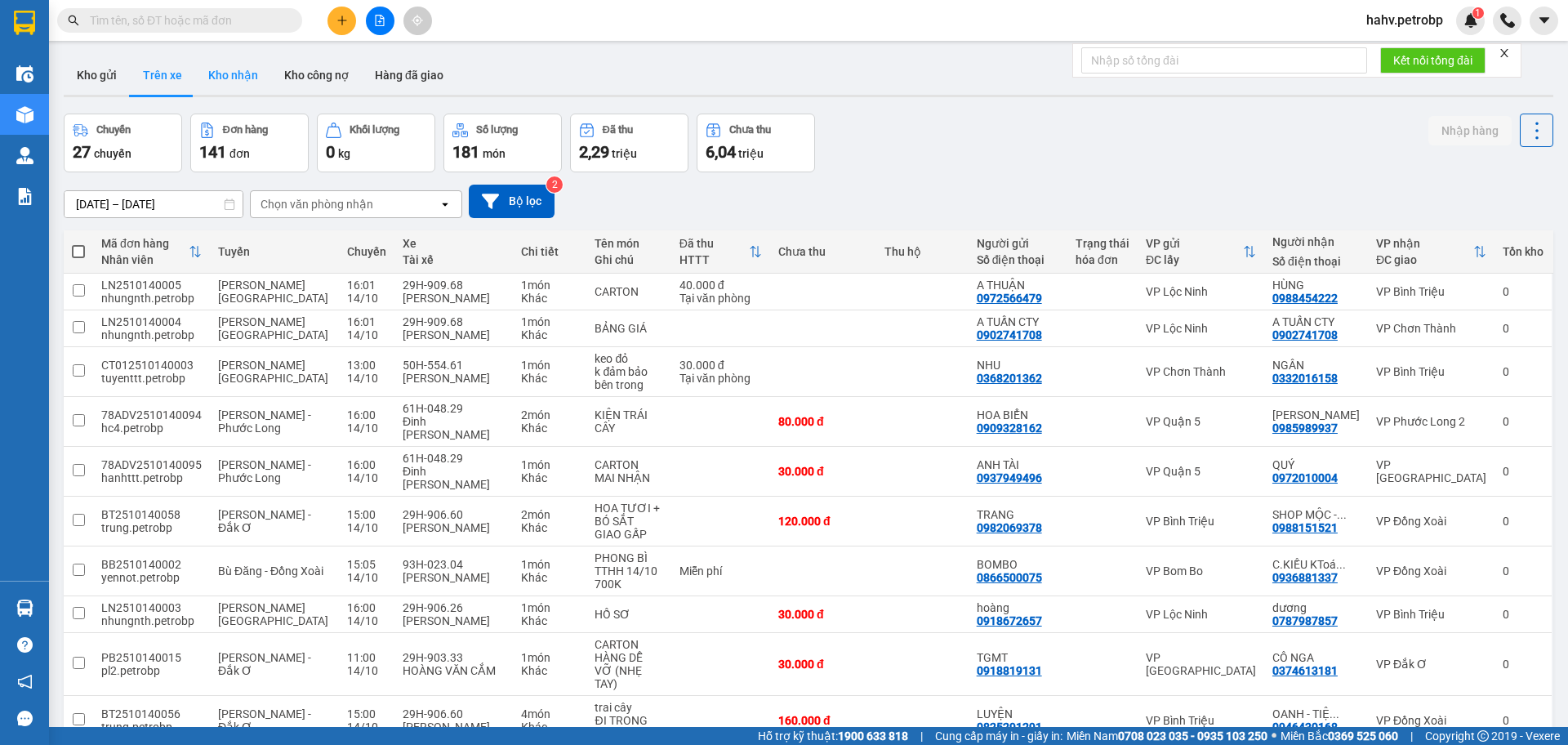
click at [229, 71] on button "Kho nhận" at bounding box center [233, 75] width 76 height 40
type input "[DATE] – [DATE]"
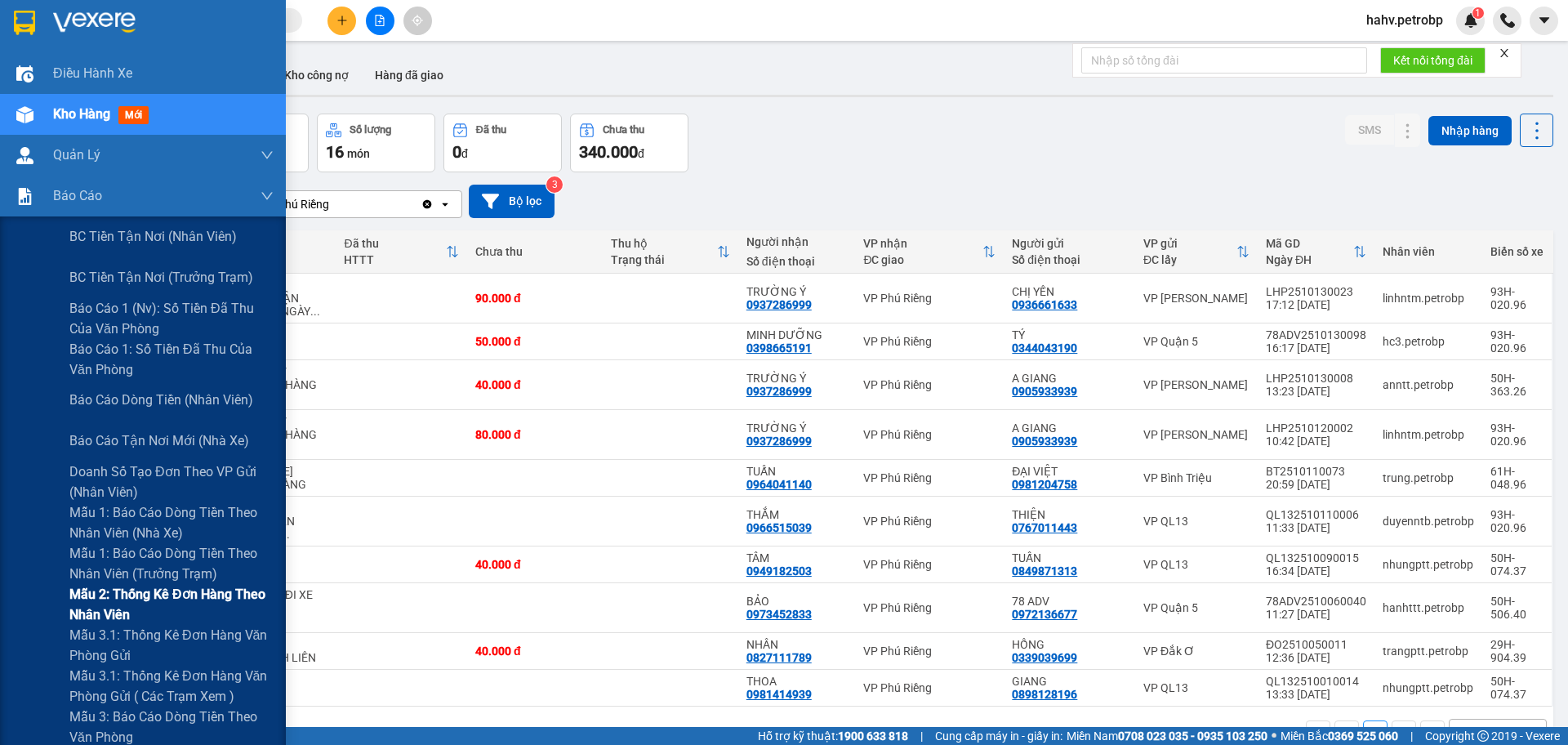
click at [0, 622] on div "Mẫu 2: Thống kê đơn hàng theo nhân viên" at bounding box center [143, 604] width 286 height 41
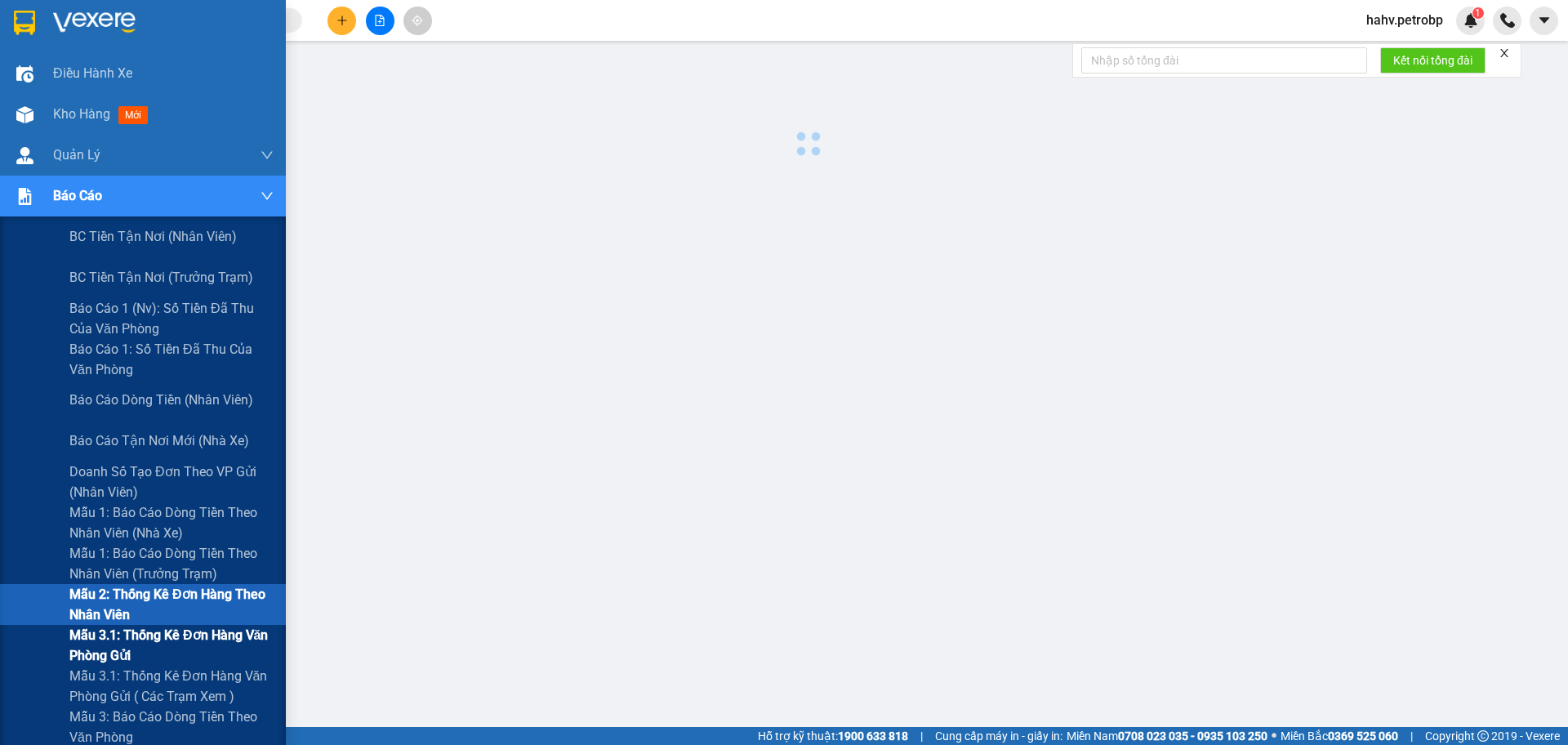
click at [0, 631] on div "Mẫu 3.1: Thống kê đơn hàng văn phòng gửi" at bounding box center [143, 645] width 286 height 41
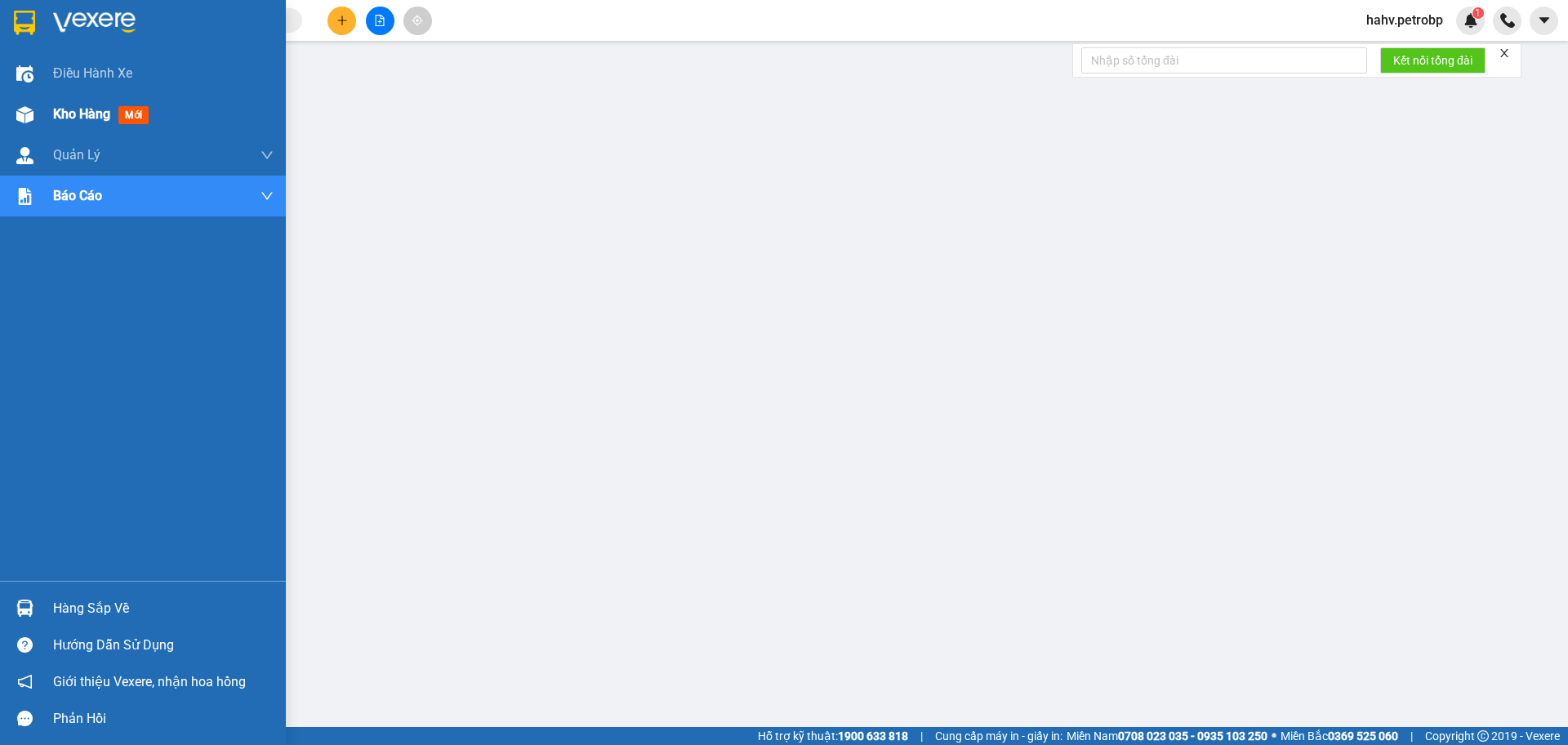
click at [4, 110] on div "Kho hàng mới" at bounding box center [143, 114] width 286 height 41
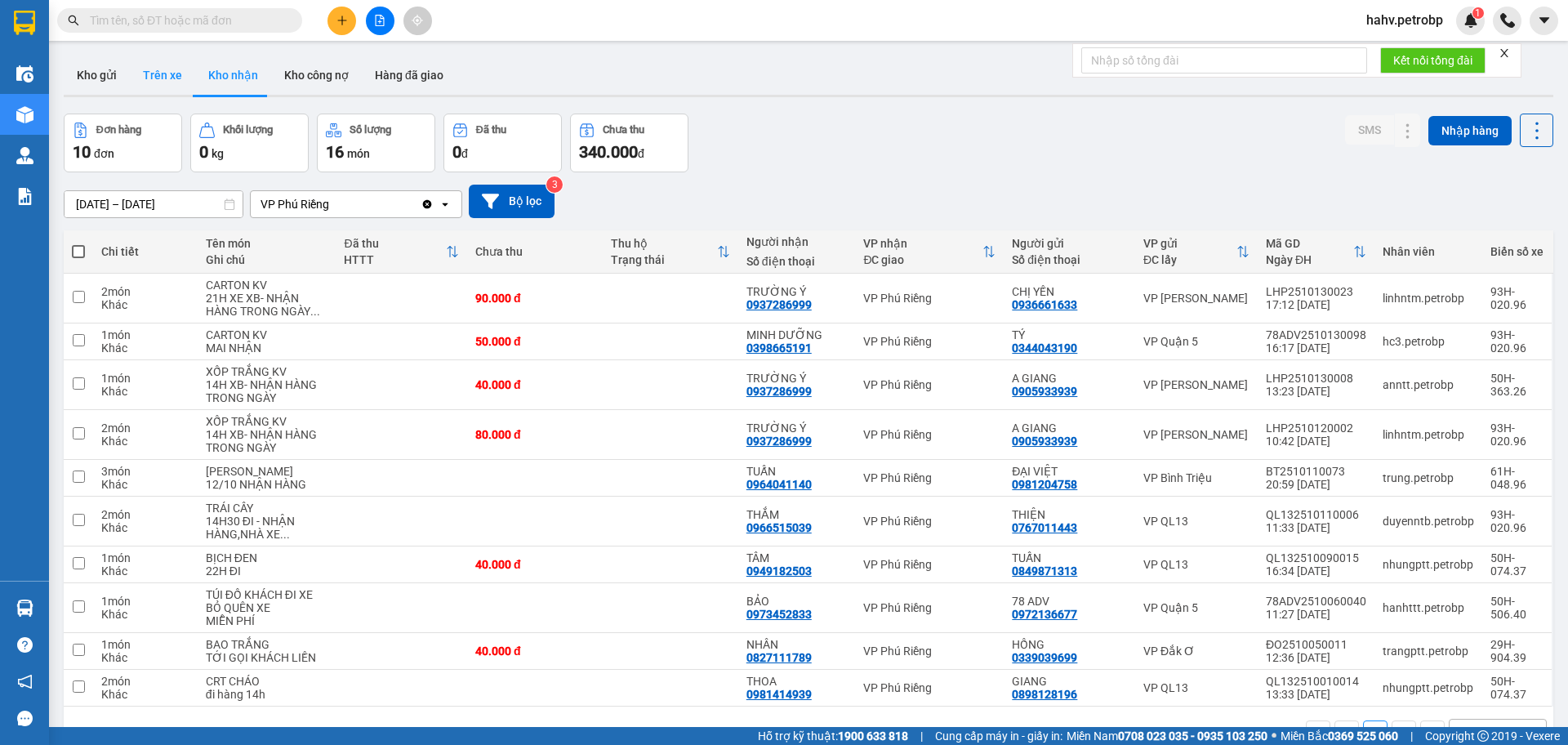
click at [174, 71] on button "Trên xe" at bounding box center [162, 75] width 65 height 40
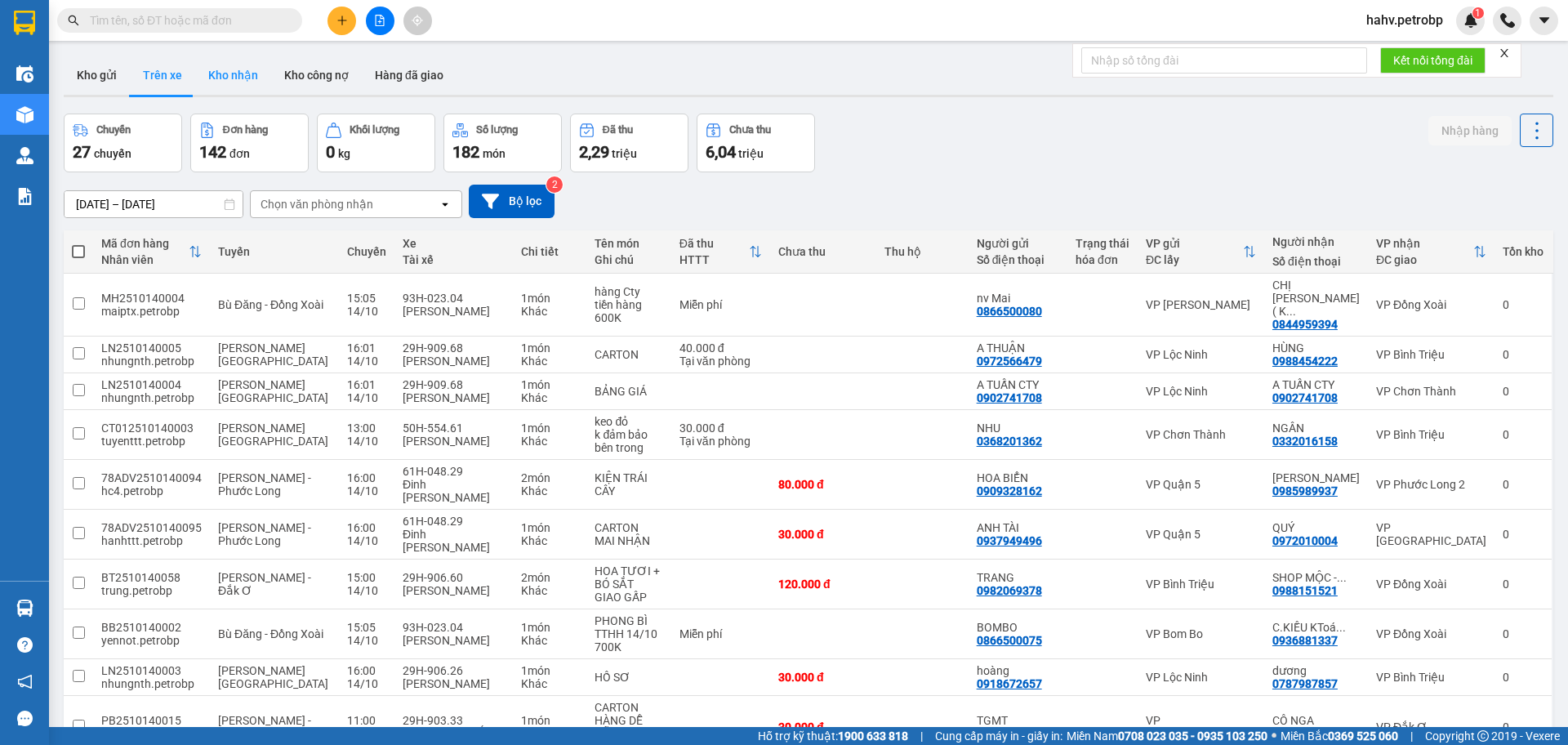
click at [212, 74] on button "Kho nhận" at bounding box center [233, 75] width 76 height 40
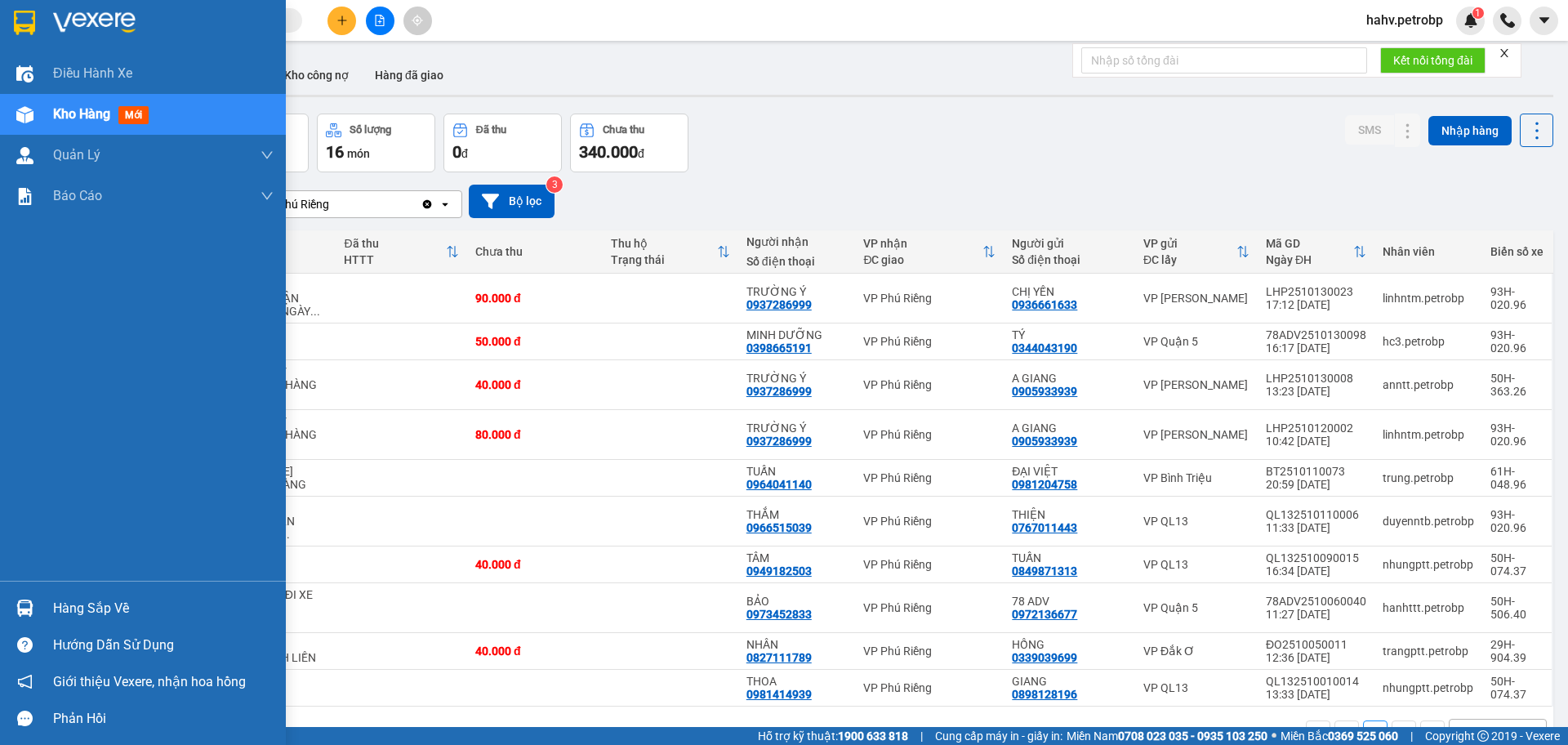
click at [100, 605] on div "Hàng sắp về" at bounding box center [163, 609] width 220 height 25
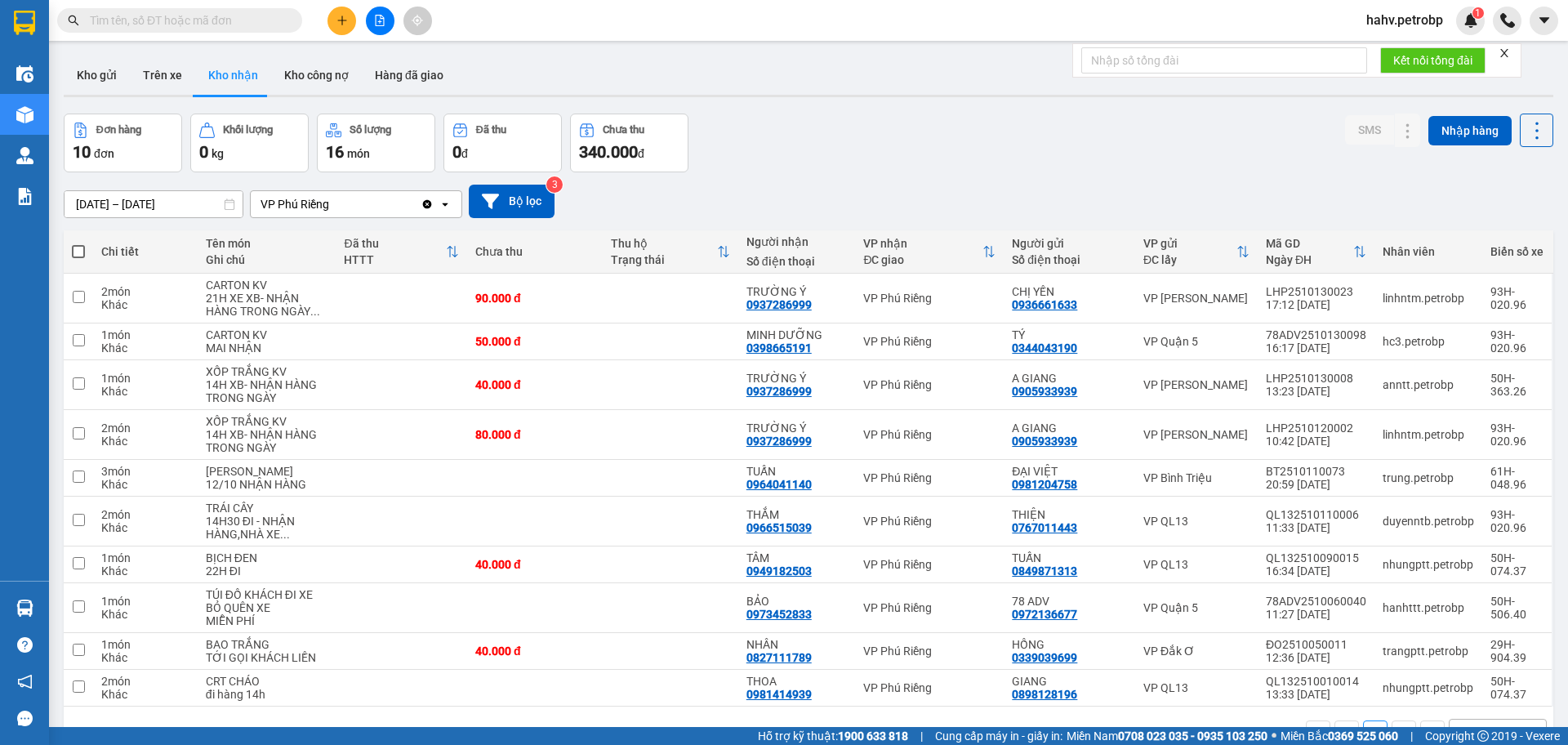
click at [187, 77] on section "Kết quả tìm kiếm ( 10 ) Bộ lọc Mã ĐH Trạng thái Món hàng Tổng cước Chưa cước Ng…" at bounding box center [784, 372] width 1568 height 745
click at [185, 76] on button "Trên xe" at bounding box center [162, 75] width 65 height 40
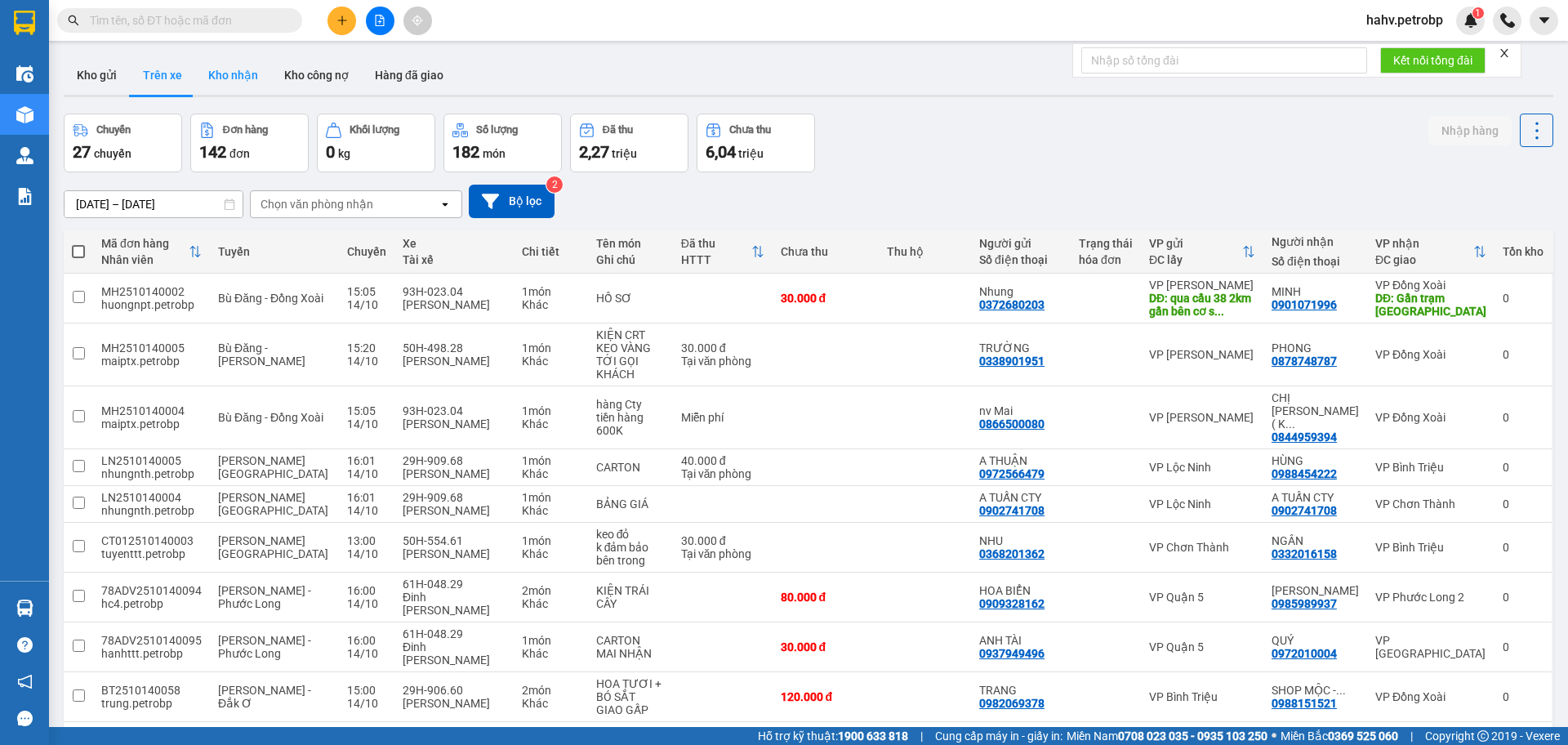
click at [210, 73] on button "Kho nhận" at bounding box center [233, 75] width 76 height 40
type input "[DATE] – [DATE]"
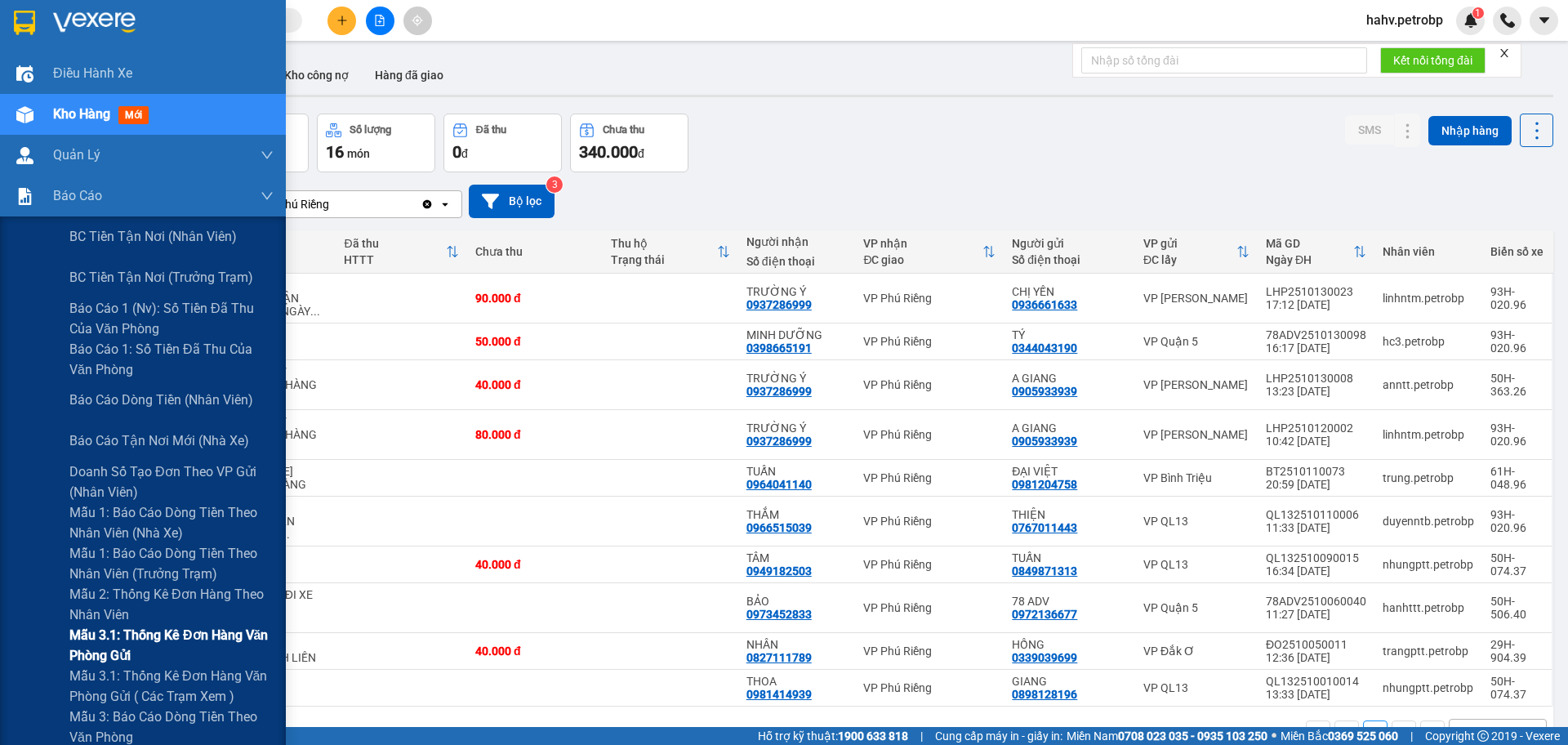
click at [14, 662] on div "Mẫu 3.1: Thống kê đơn hàng văn phòng gửi" at bounding box center [143, 645] width 286 height 41
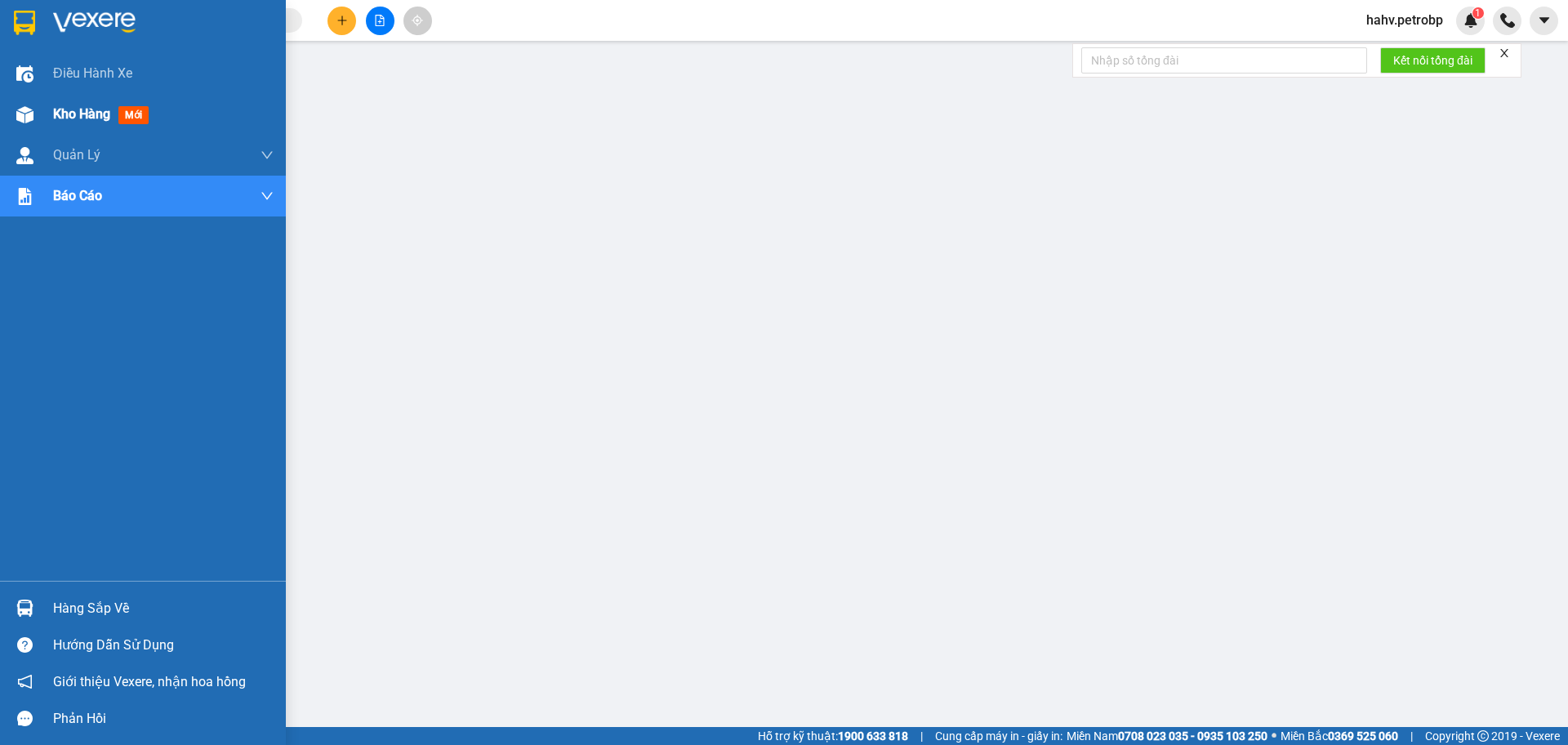
click at [15, 129] on div at bounding box center [25, 114] width 28 height 28
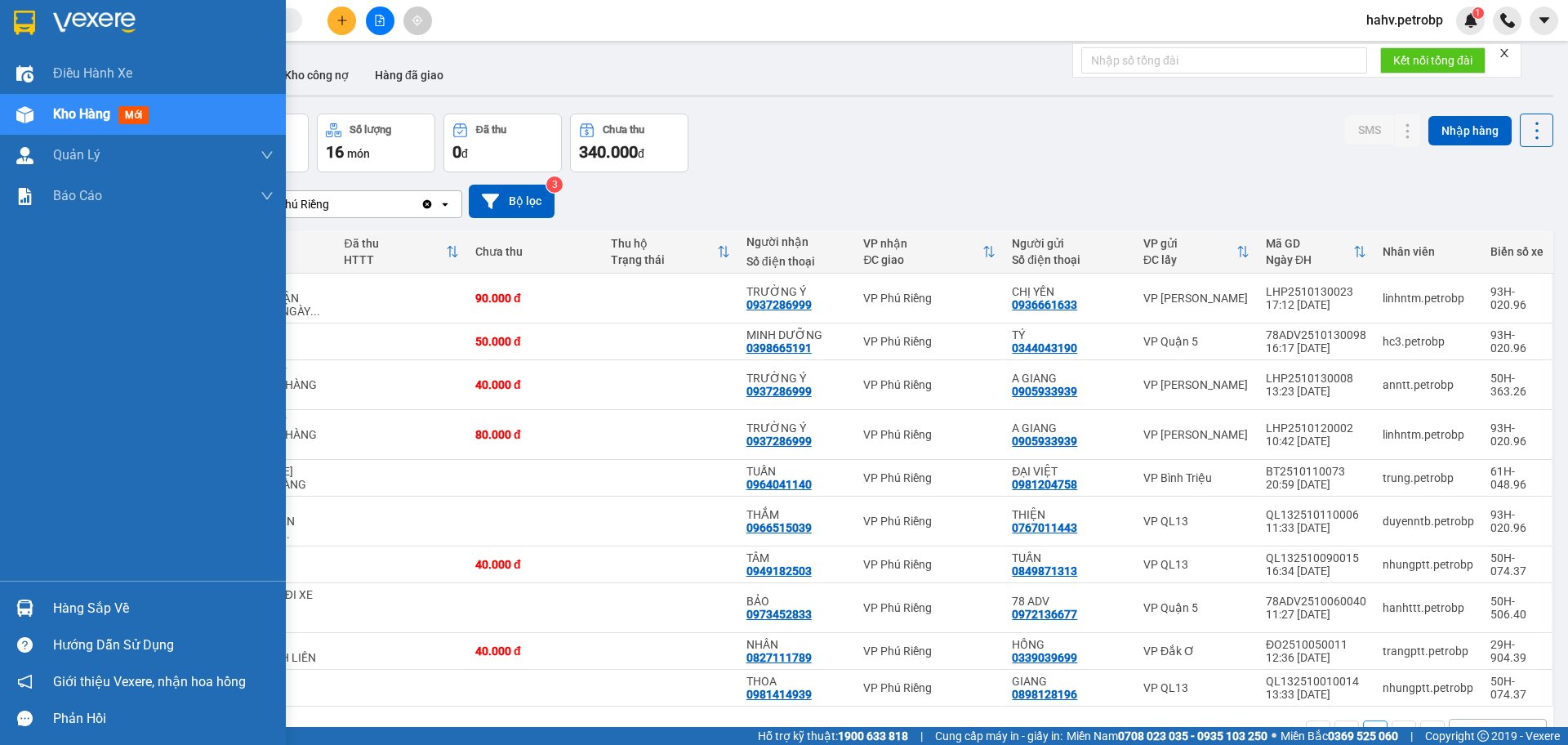
click at [61, 609] on div "Hàng sắp về" at bounding box center [163, 609] width 220 height 25
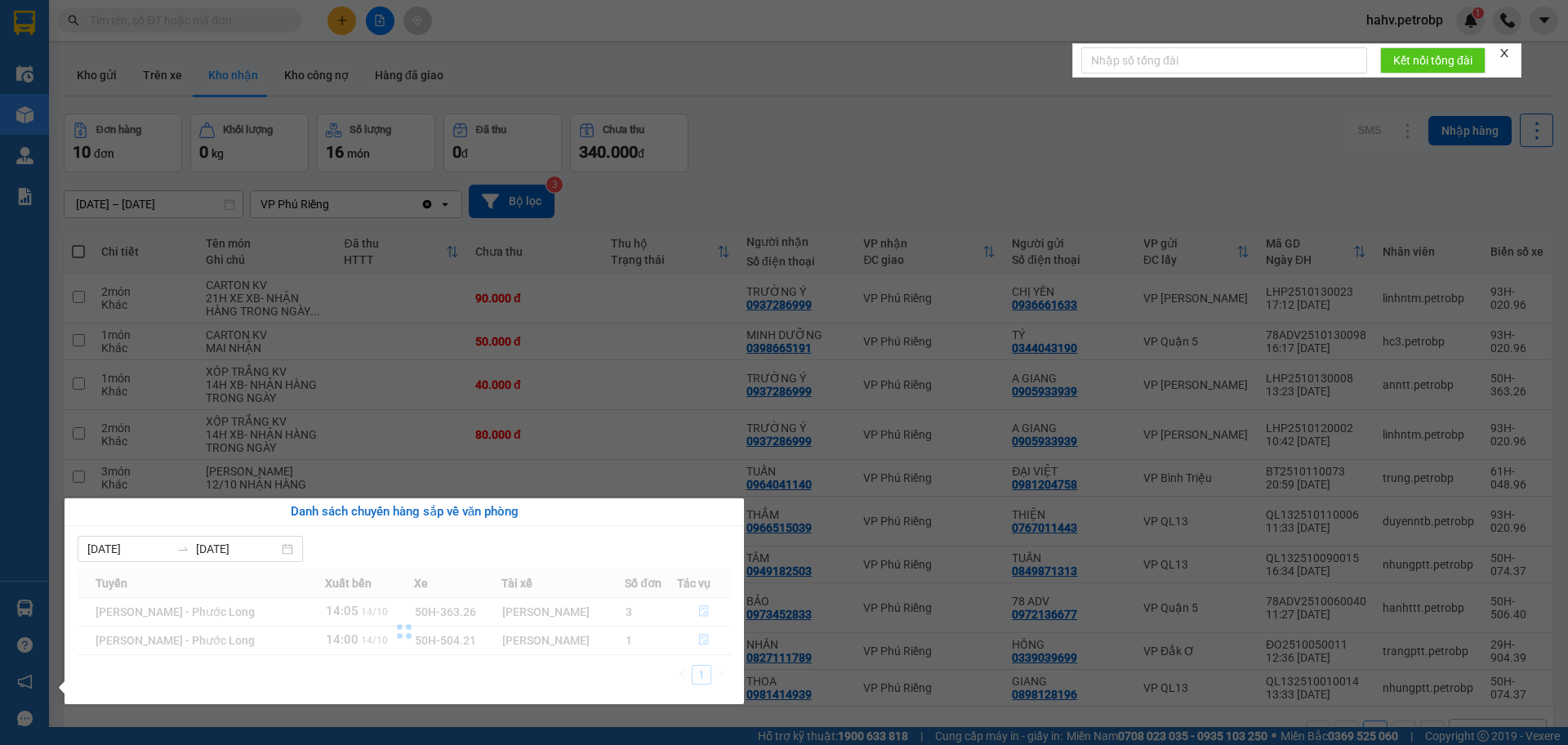
click at [704, 643] on div at bounding box center [404, 631] width 654 height 126
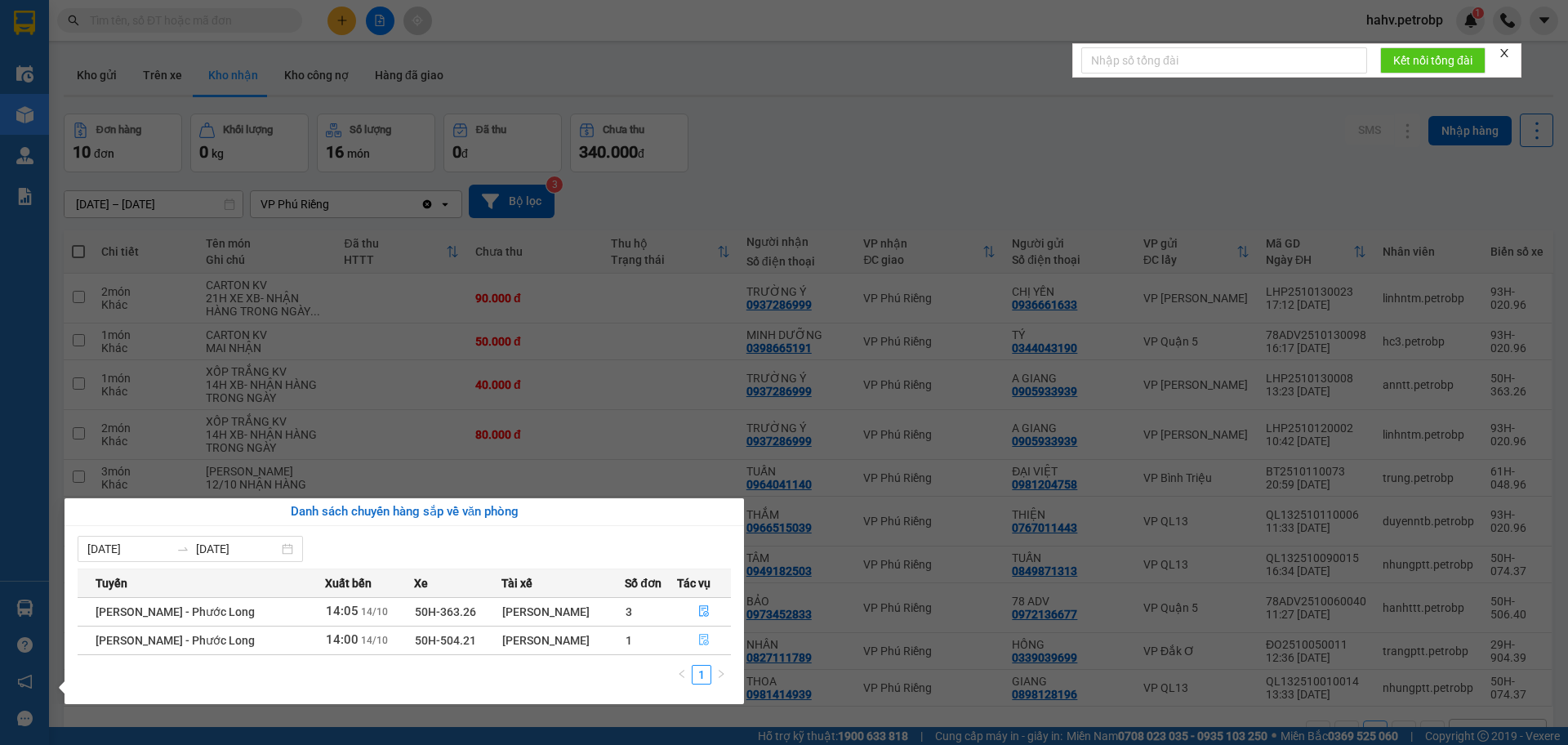
click at [703, 638] on icon "file-done" at bounding box center [704, 639] width 11 height 11
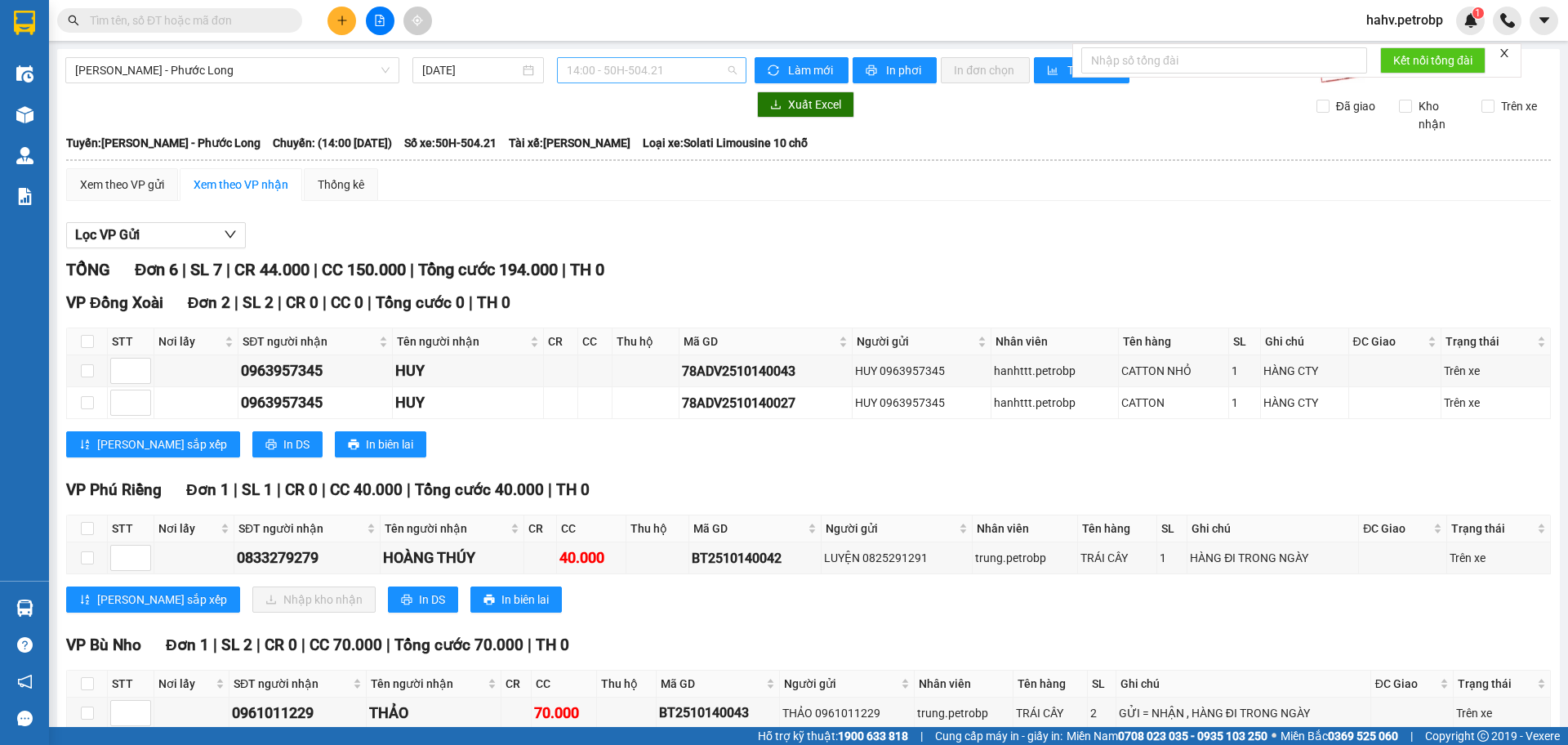
click at [668, 70] on span "14:00 - 50H-504.21" at bounding box center [651, 70] width 170 height 25
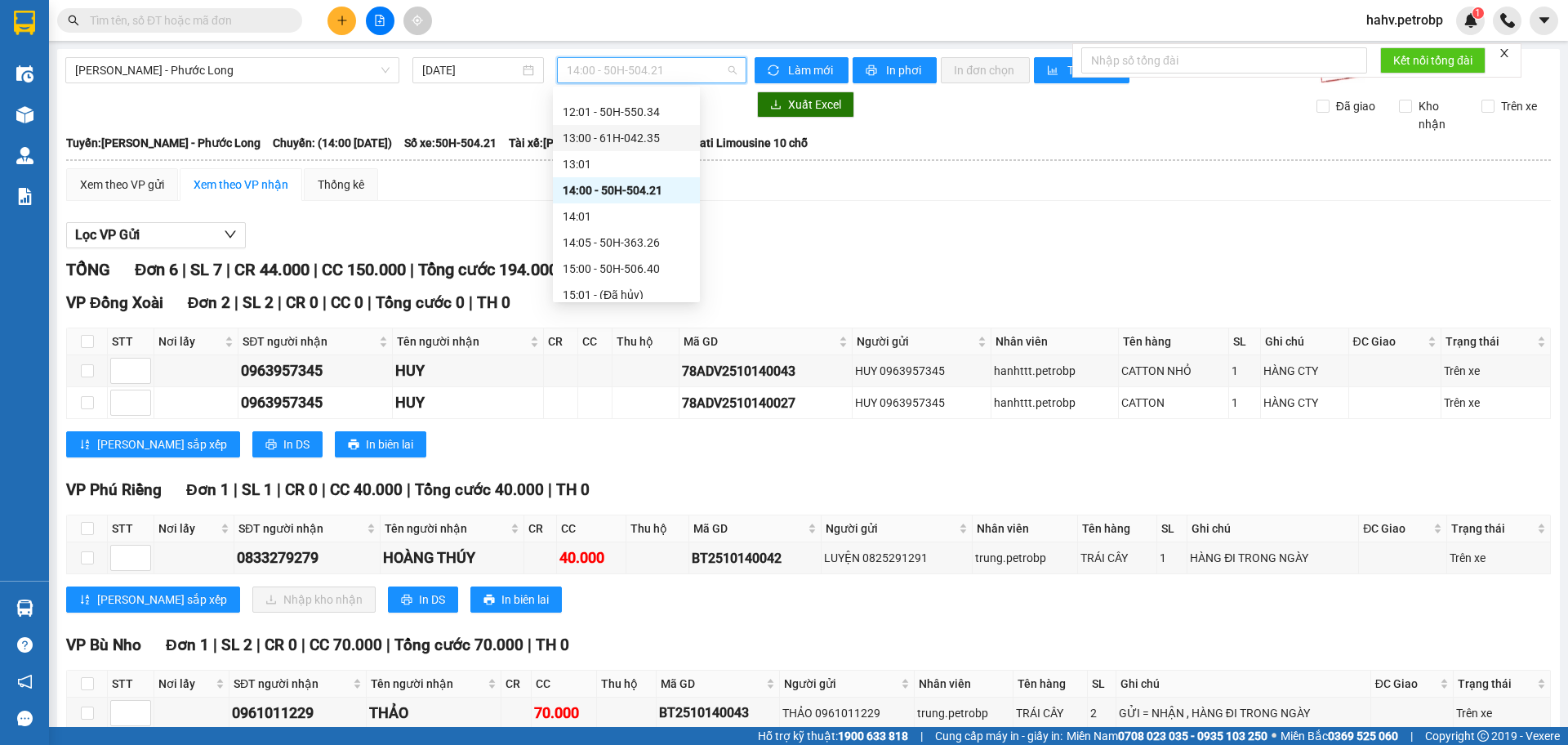
scroll to position [553, 0]
click at [617, 257] on div "15:00 - 50H-506.40" at bounding box center [626, 255] width 128 height 18
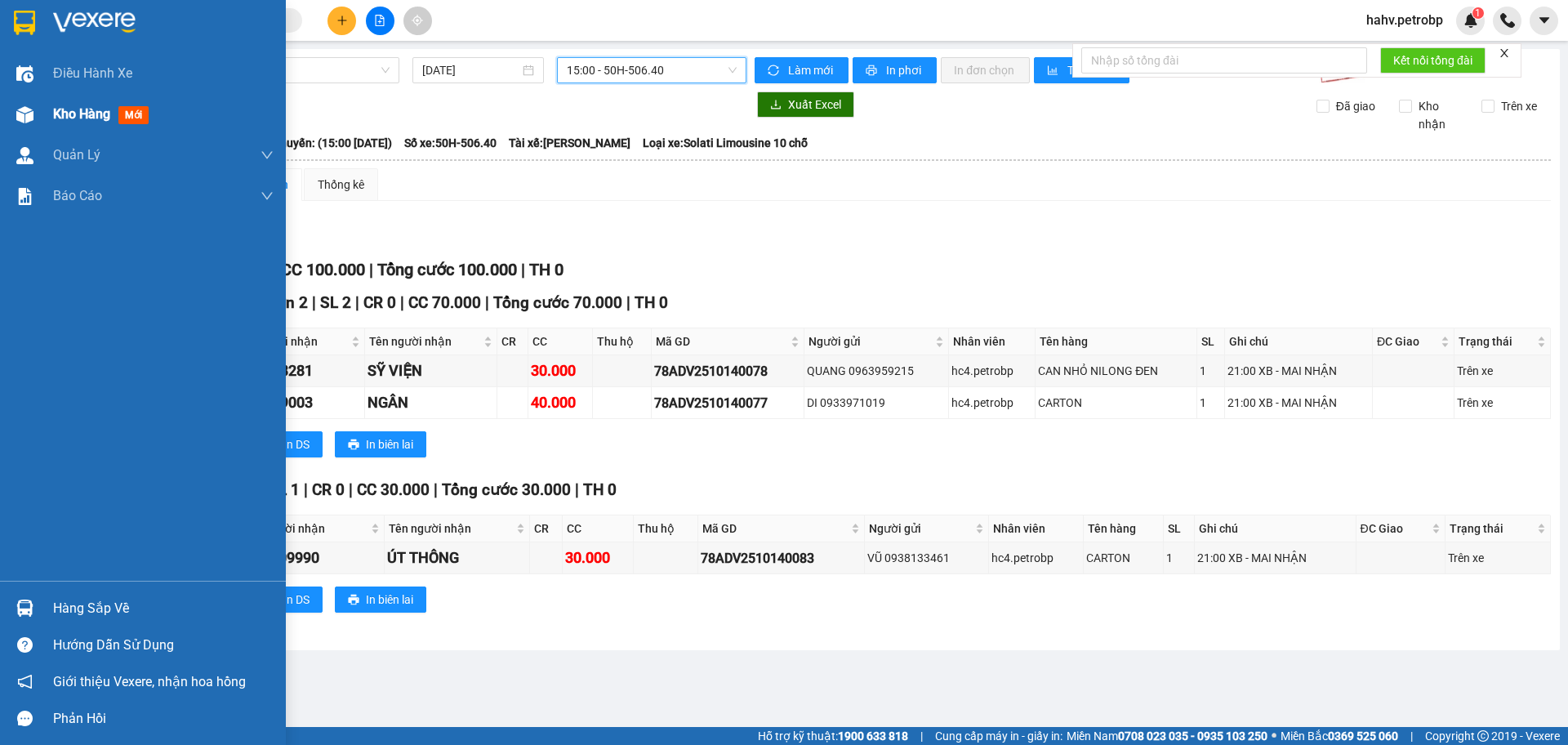
click at [21, 114] on img at bounding box center [25, 114] width 17 height 17
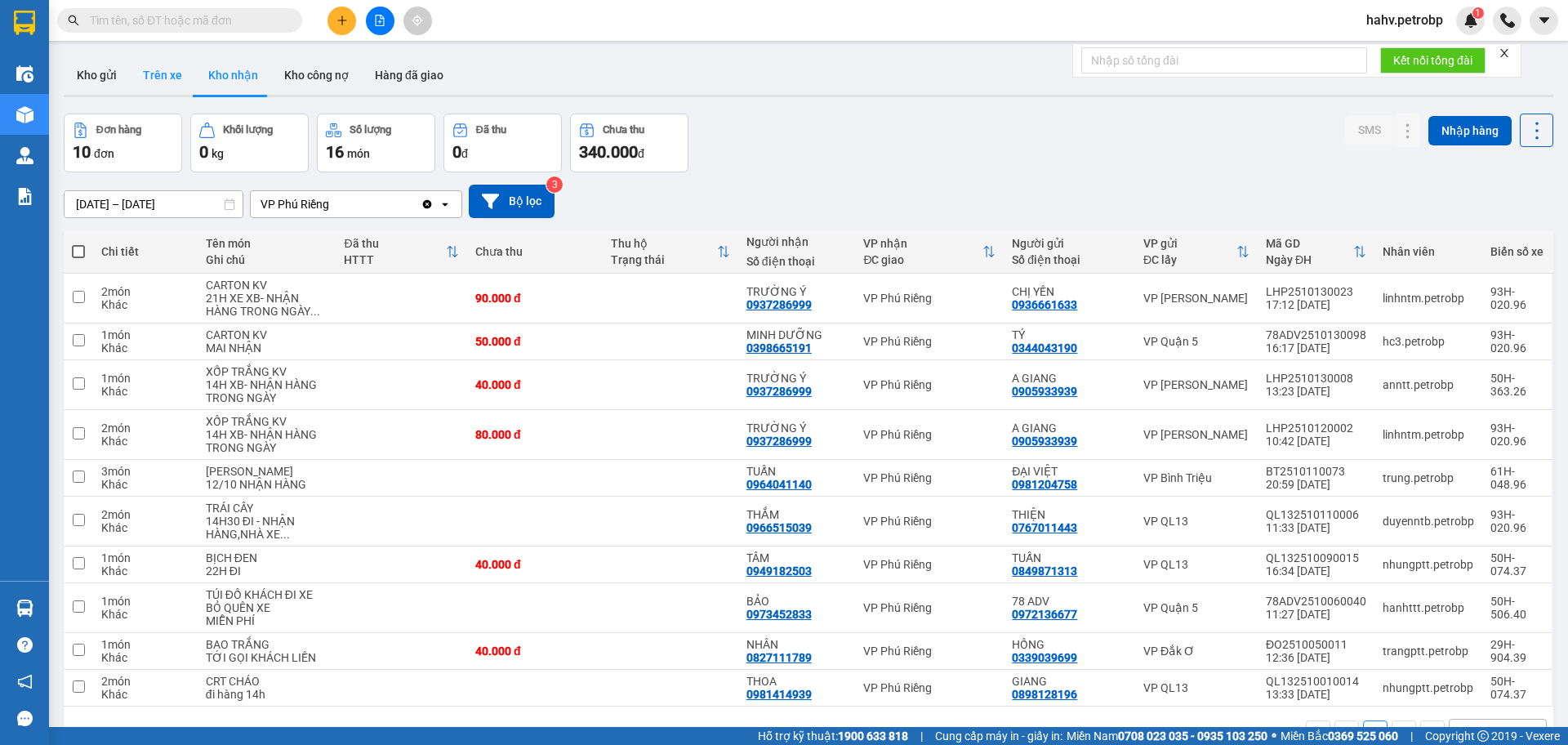
click at [176, 87] on button "Trên xe" at bounding box center [162, 75] width 65 height 40
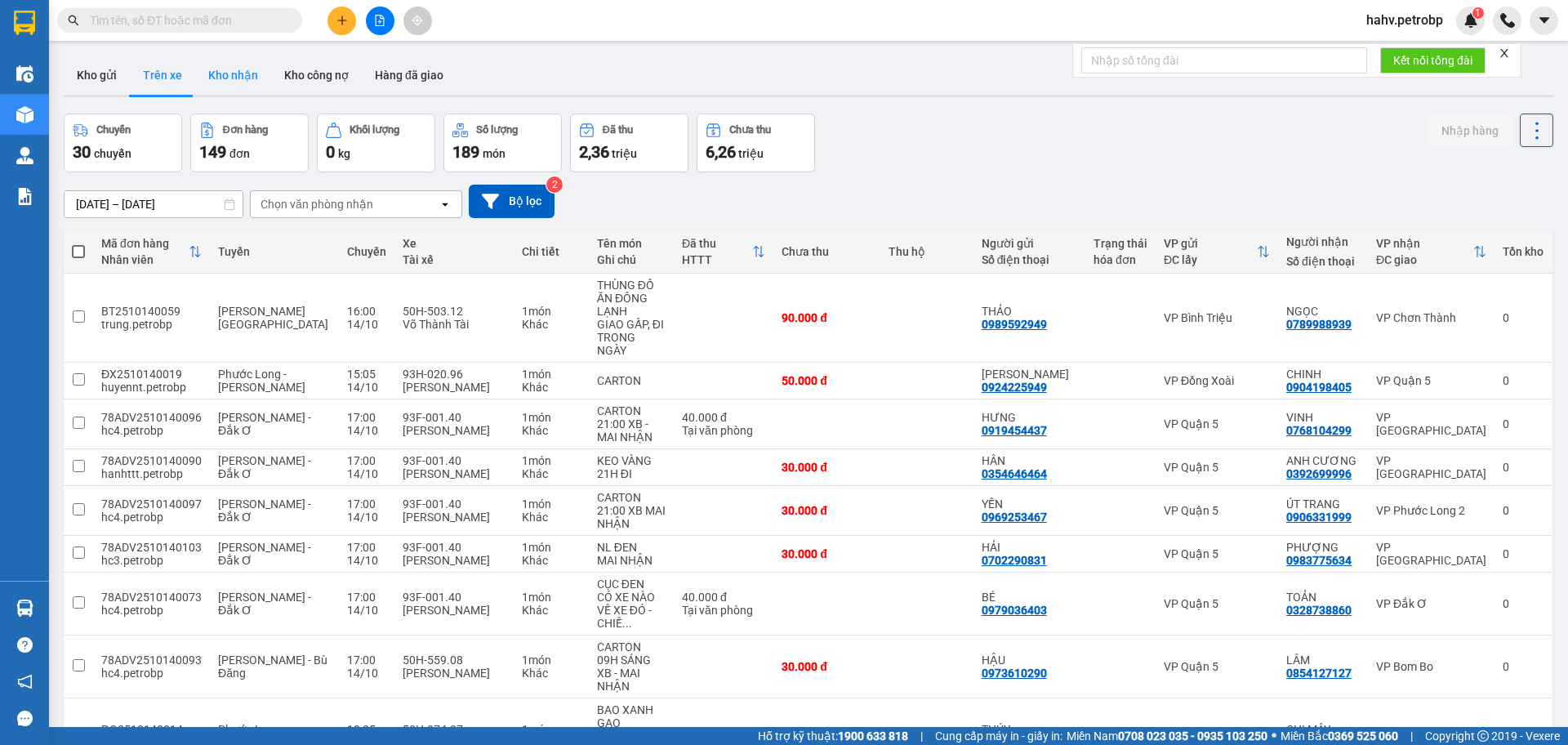
click at [218, 78] on button "Kho nhận" at bounding box center [233, 75] width 76 height 40
type input "[DATE] – [DATE]"
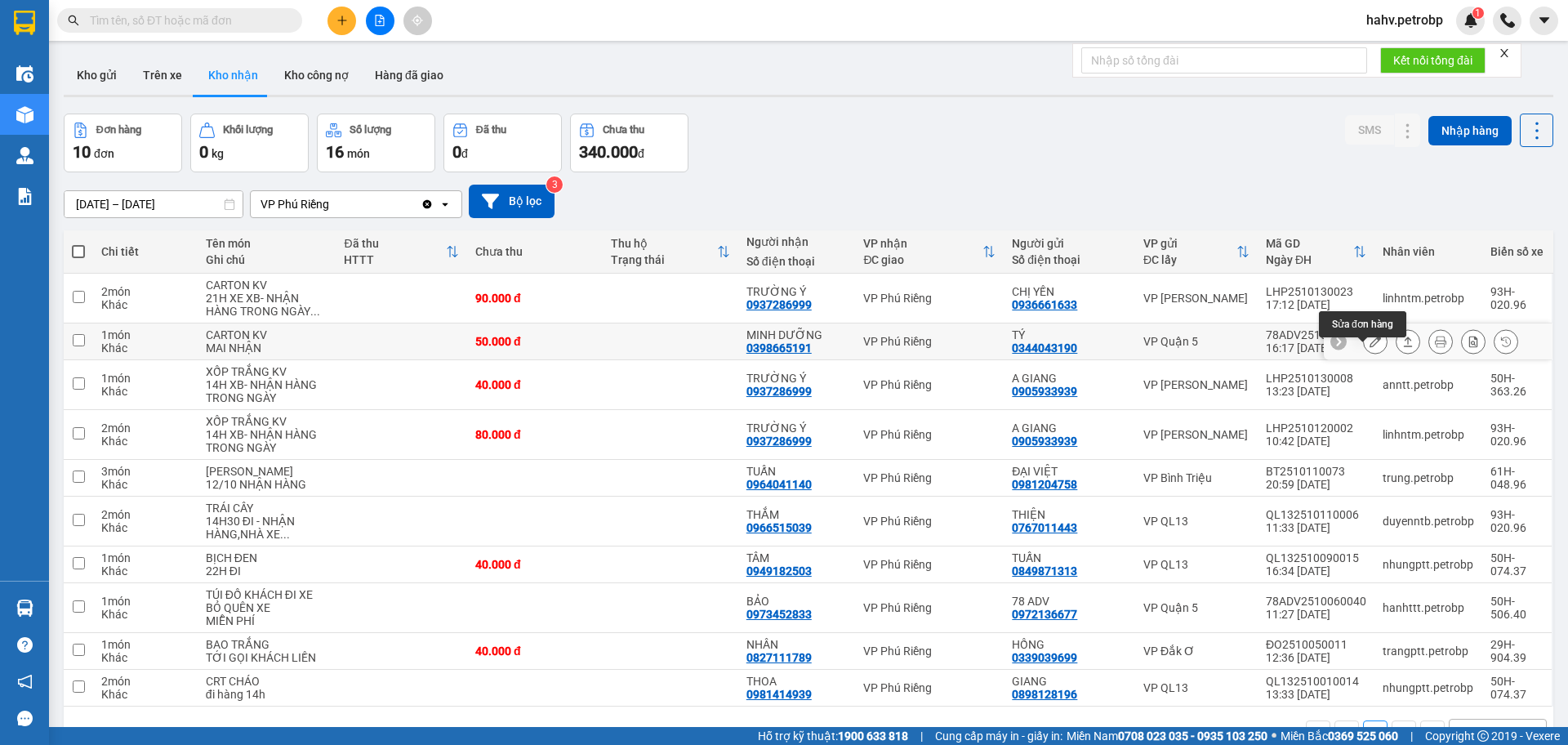
click at [1370, 347] on icon at bounding box center [1375, 341] width 11 height 11
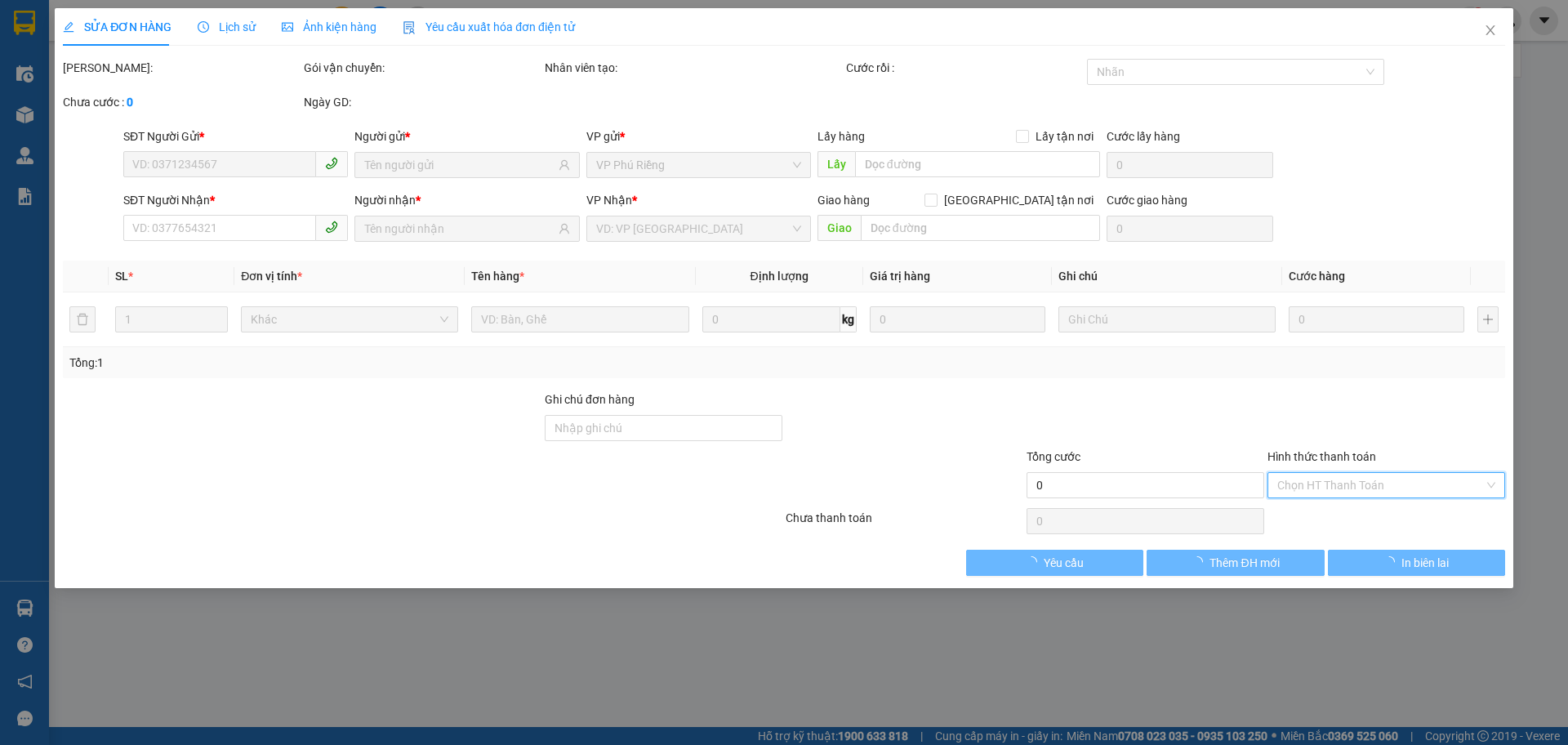
click at [1329, 483] on input "Hình thức thanh toán" at bounding box center [1380, 485] width 207 height 25
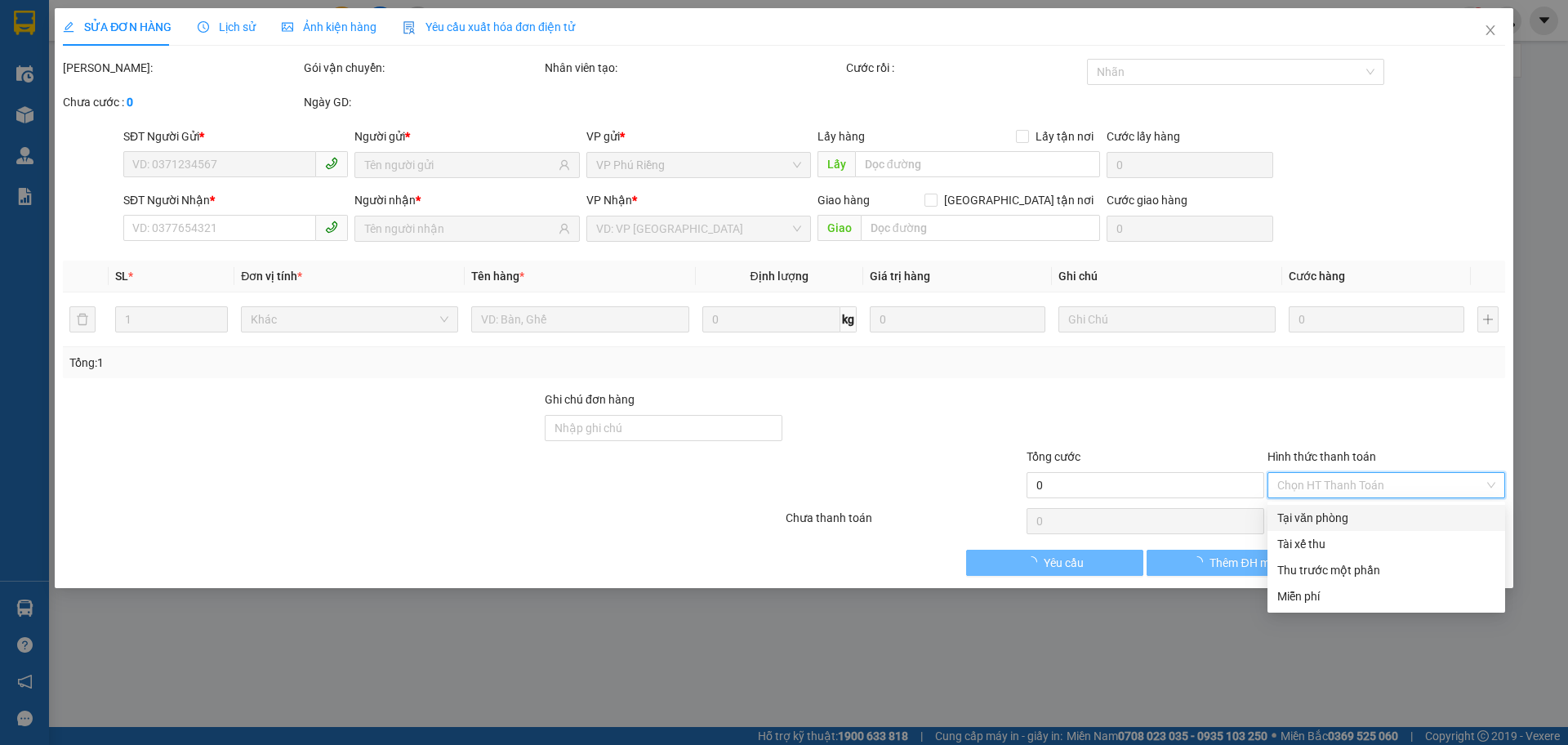
click at [1322, 520] on div "Tại văn phòng" at bounding box center [1387, 518] width 218 height 18
type input "0"
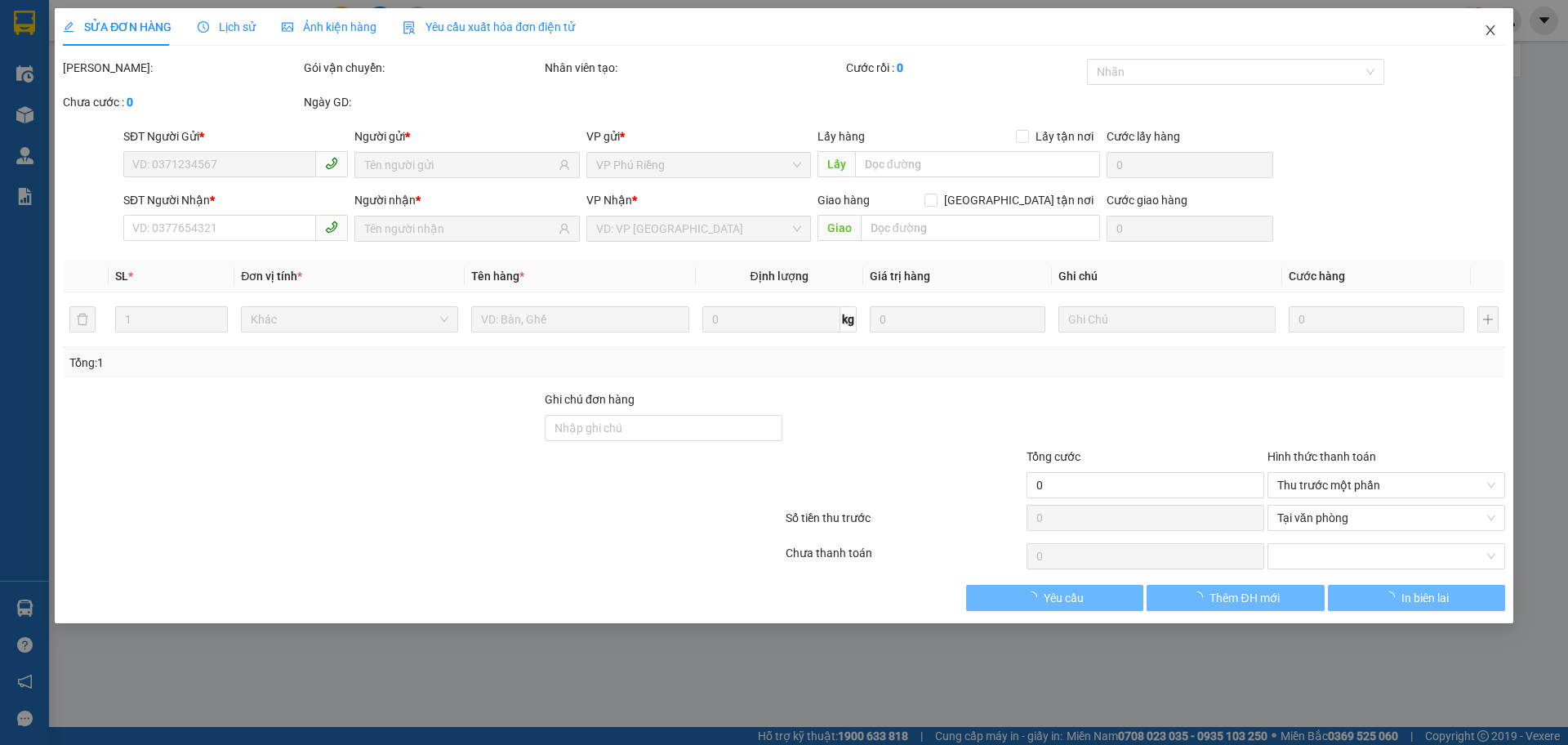
click at [1487, 22] on span "Close" at bounding box center [1490, 31] width 46 height 46
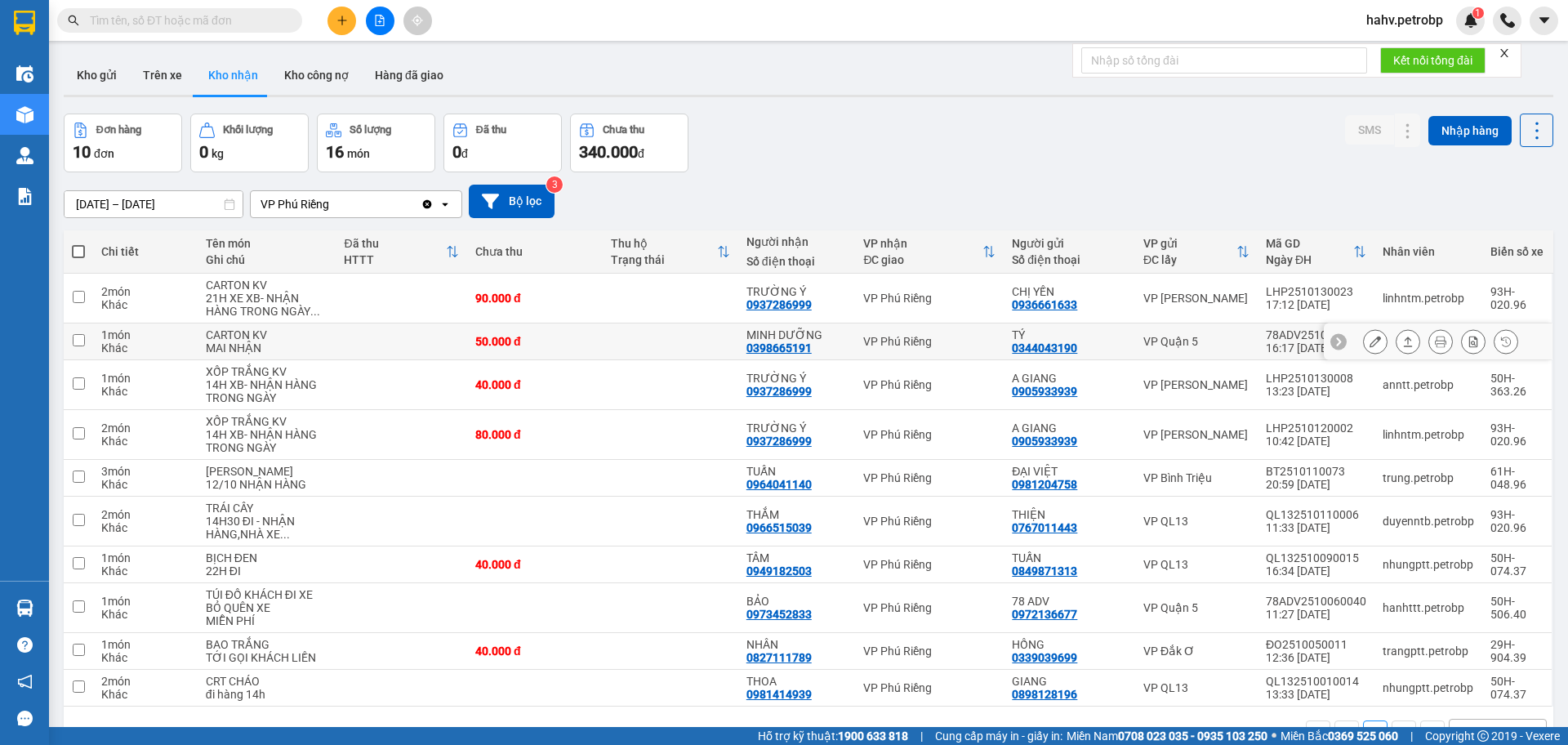
click at [1370, 347] on icon at bounding box center [1375, 341] width 11 height 11
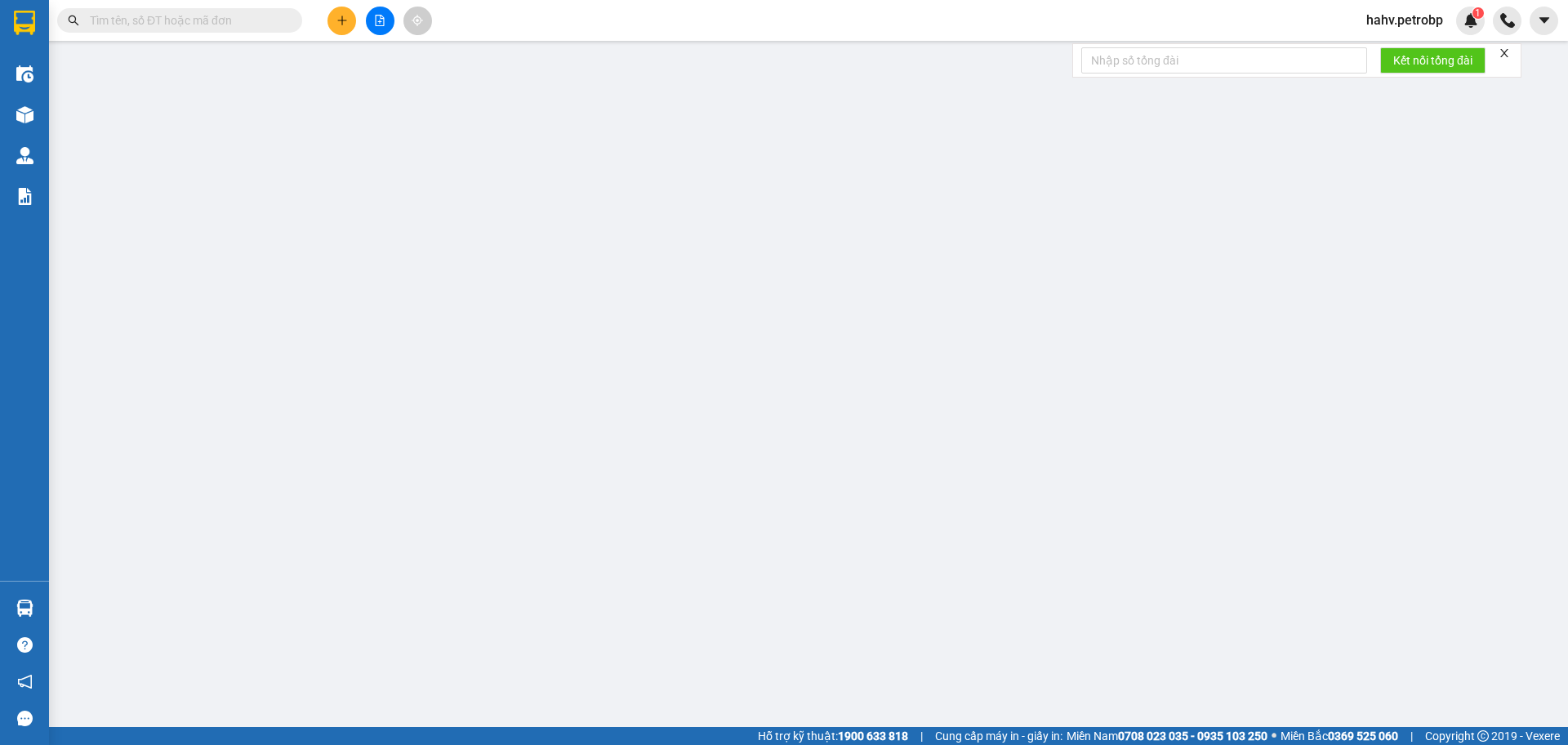
type input "0344043190"
type input "TÝ"
type input "0398665191"
type input "MINH DƯỠNG"
type input "50.000"
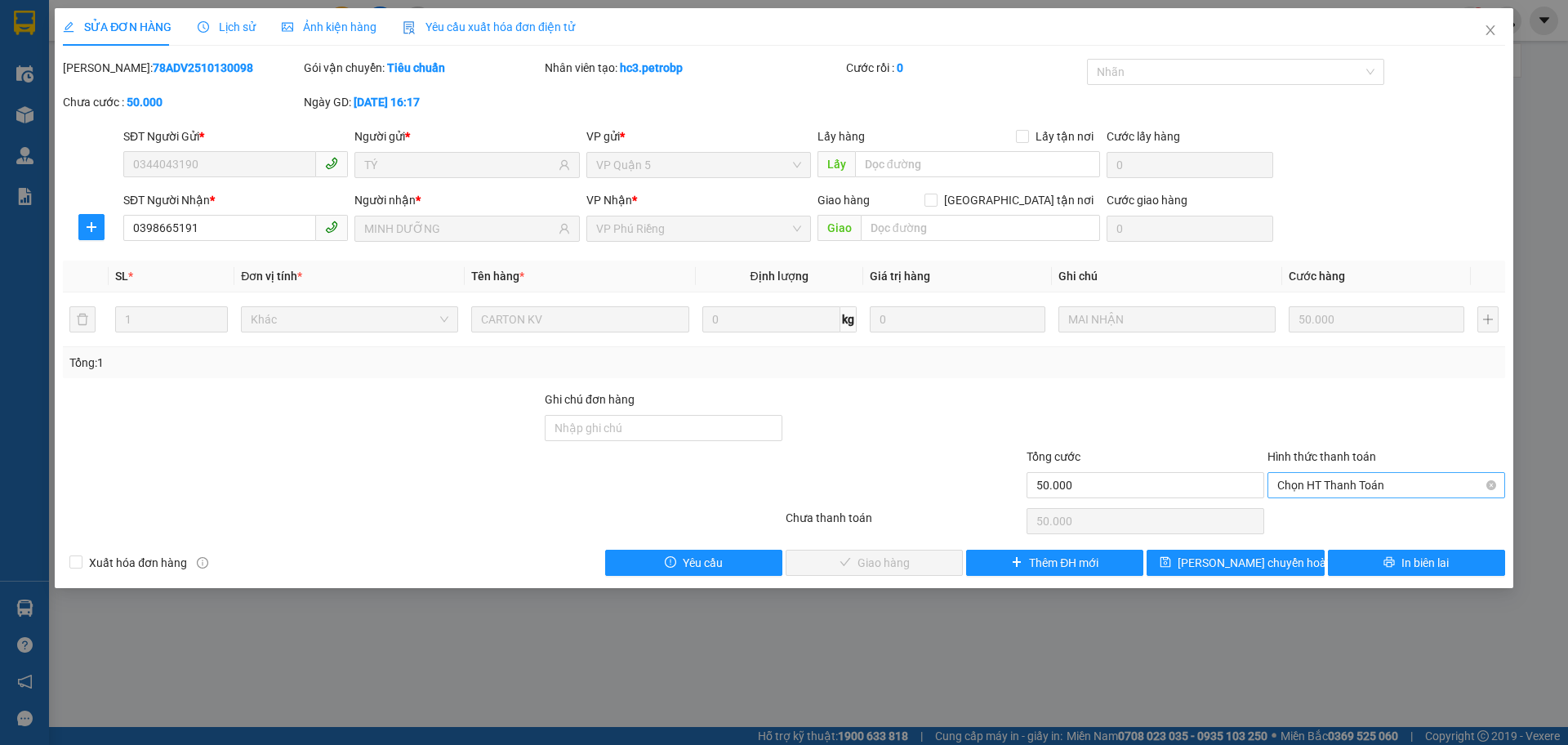
click at [1323, 483] on span "Chọn HT Thanh Toán" at bounding box center [1387, 485] width 218 height 25
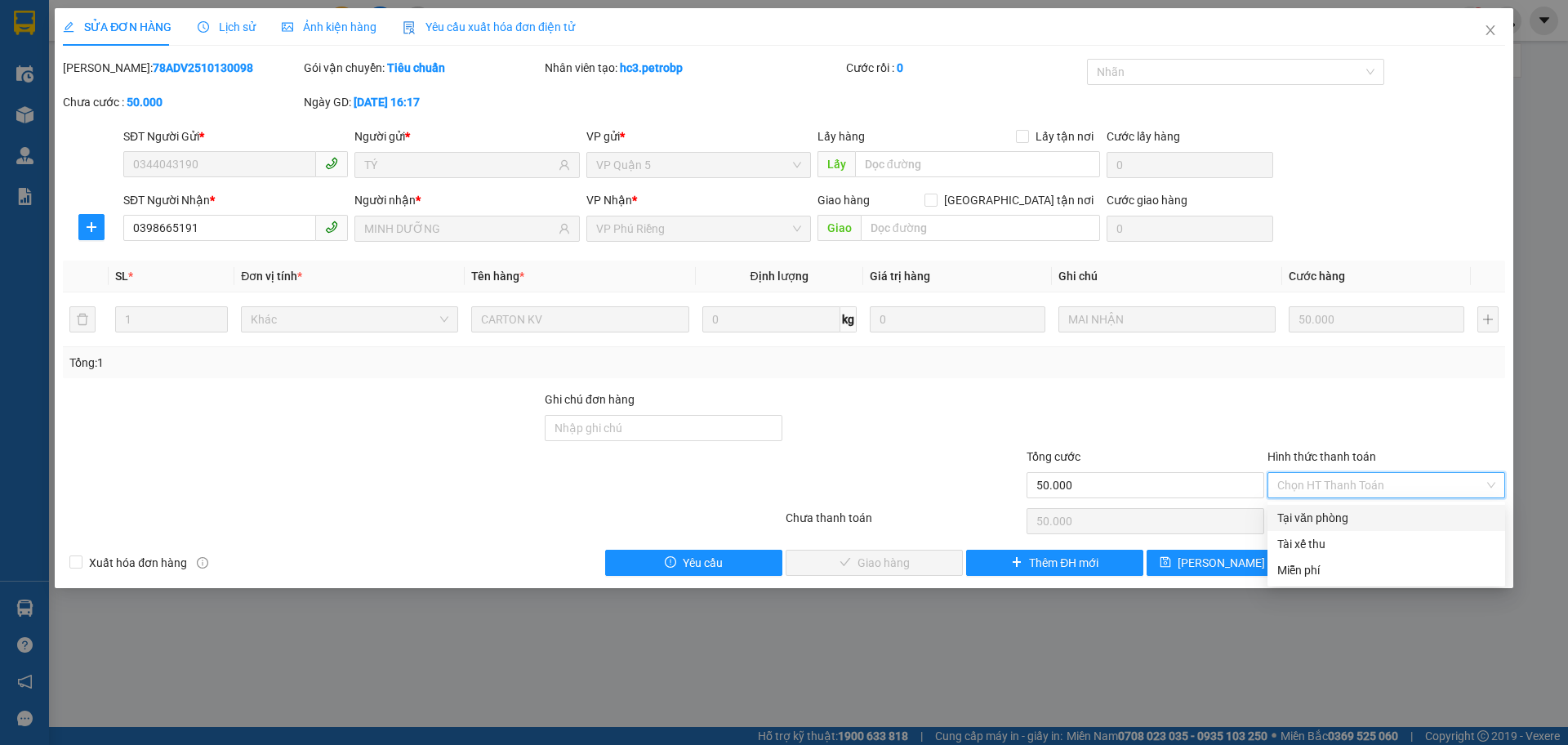
click at [1329, 513] on div "Tại văn phòng" at bounding box center [1387, 518] width 218 height 18
type input "0"
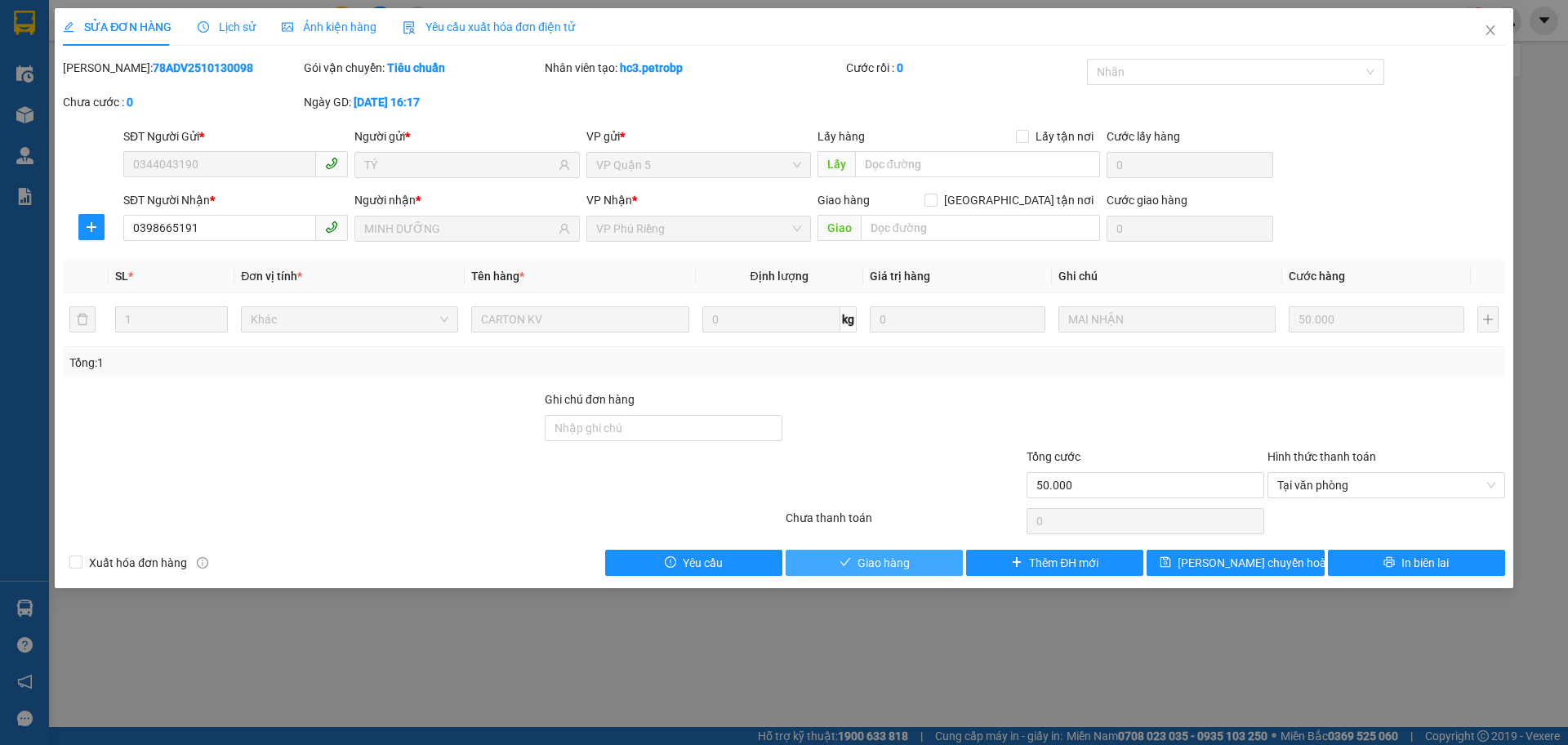
click at [881, 566] on span "Giao hàng" at bounding box center [884, 563] width 52 height 18
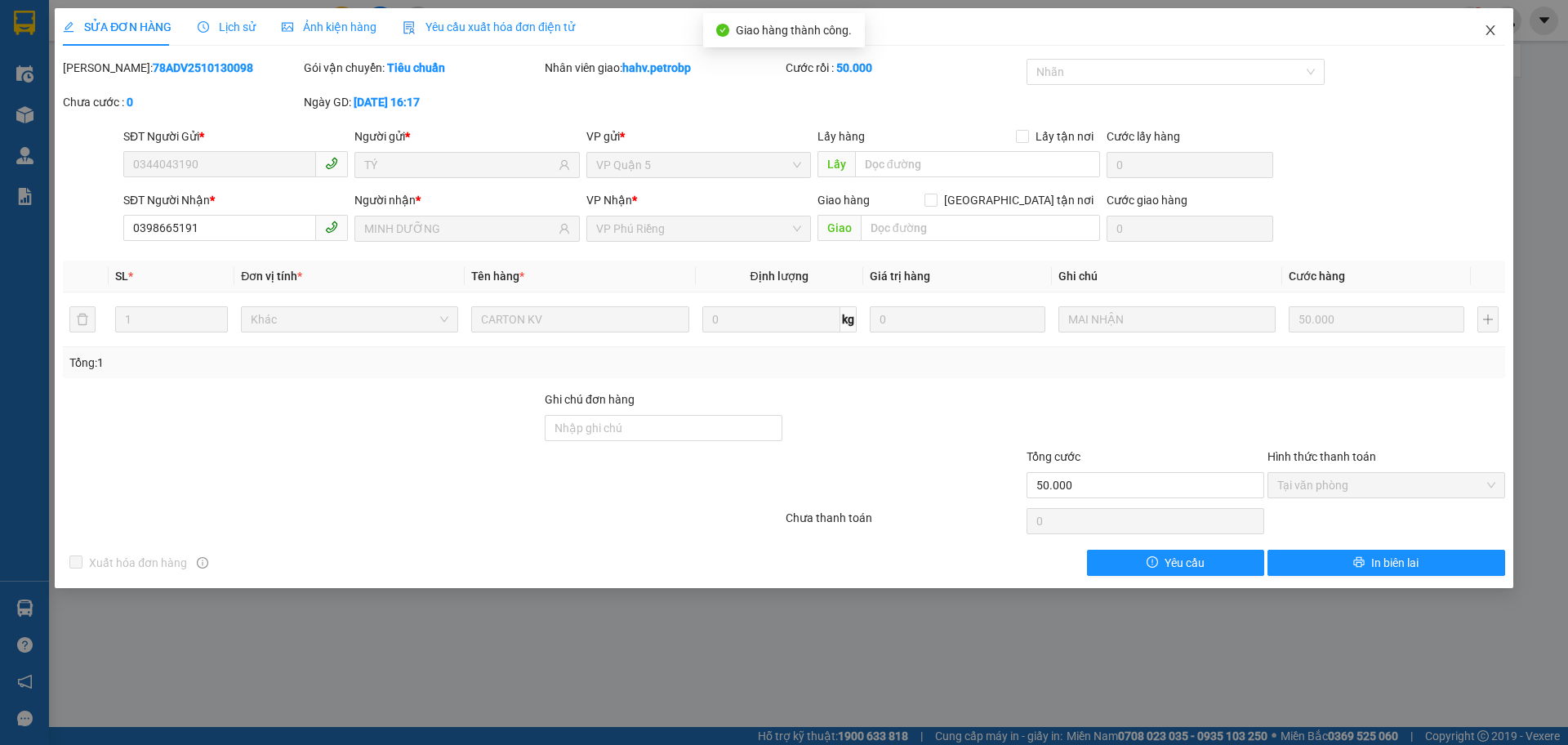
click at [1498, 28] on span "Close" at bounding box center [1490, 31] width 46 height 46
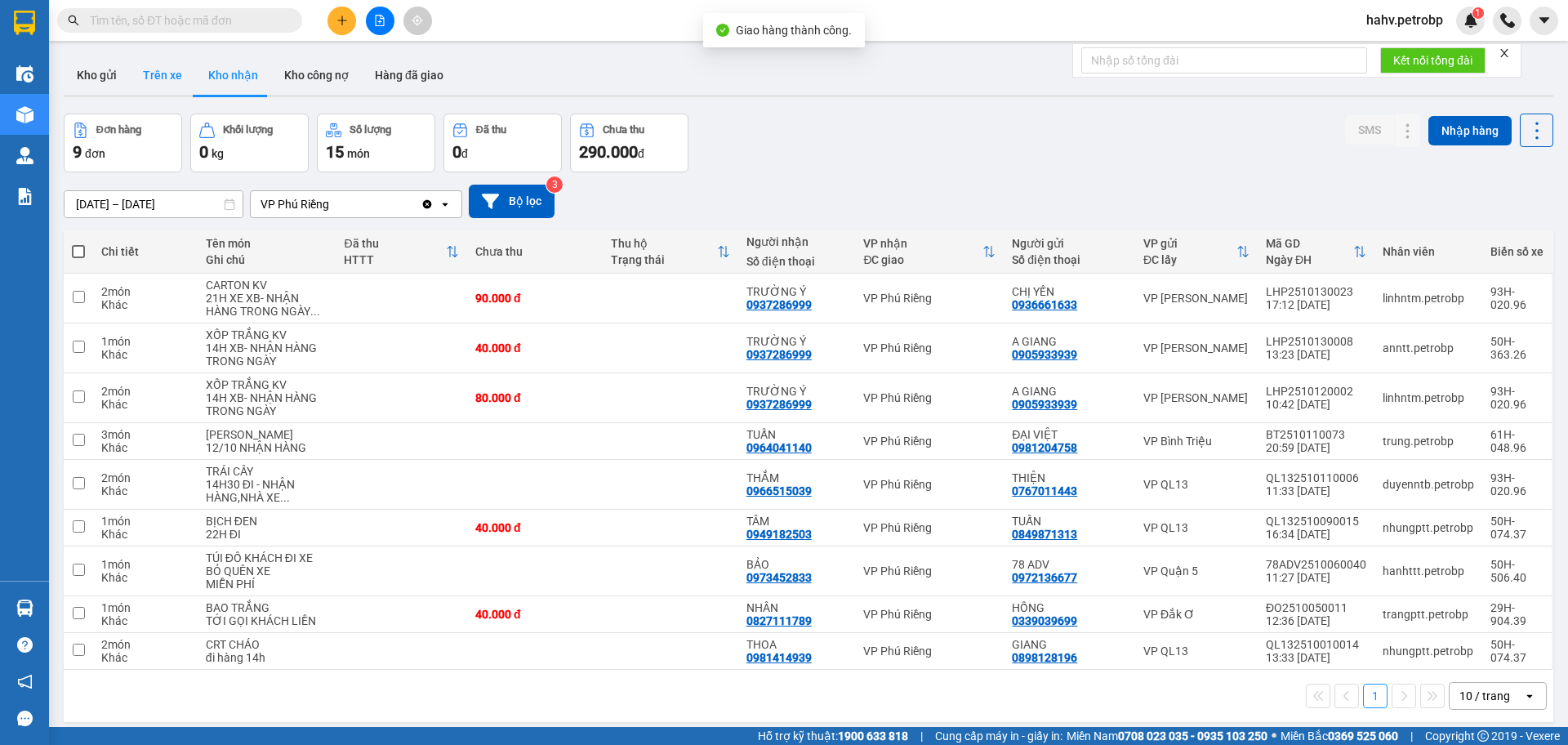
click at [170, 76] on button "Trên xe" at bounding box center [162, 75] width 65 height 40
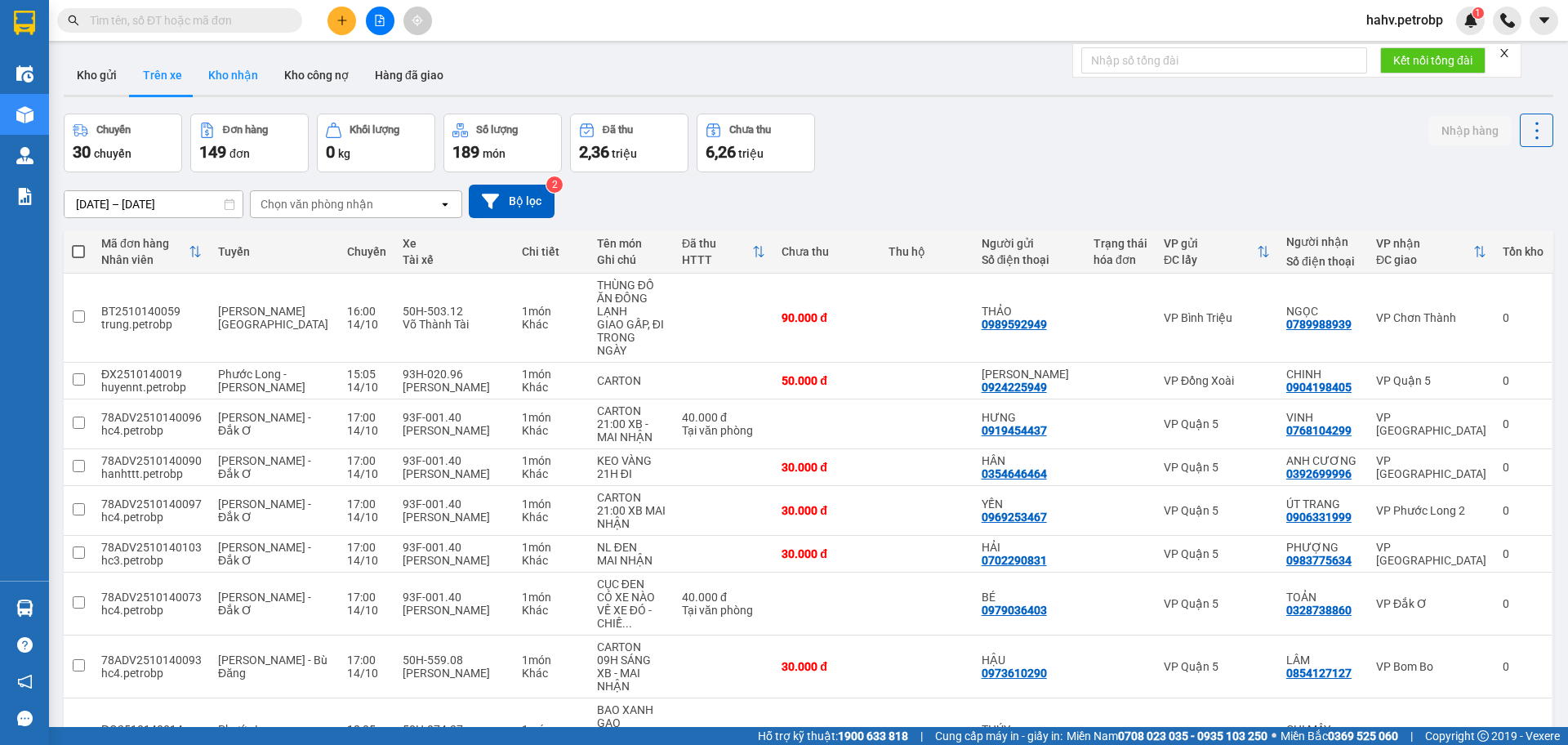
click at [238, 75] on button "Kho nhận" at bounding box center [233, 75] width 76 height 40
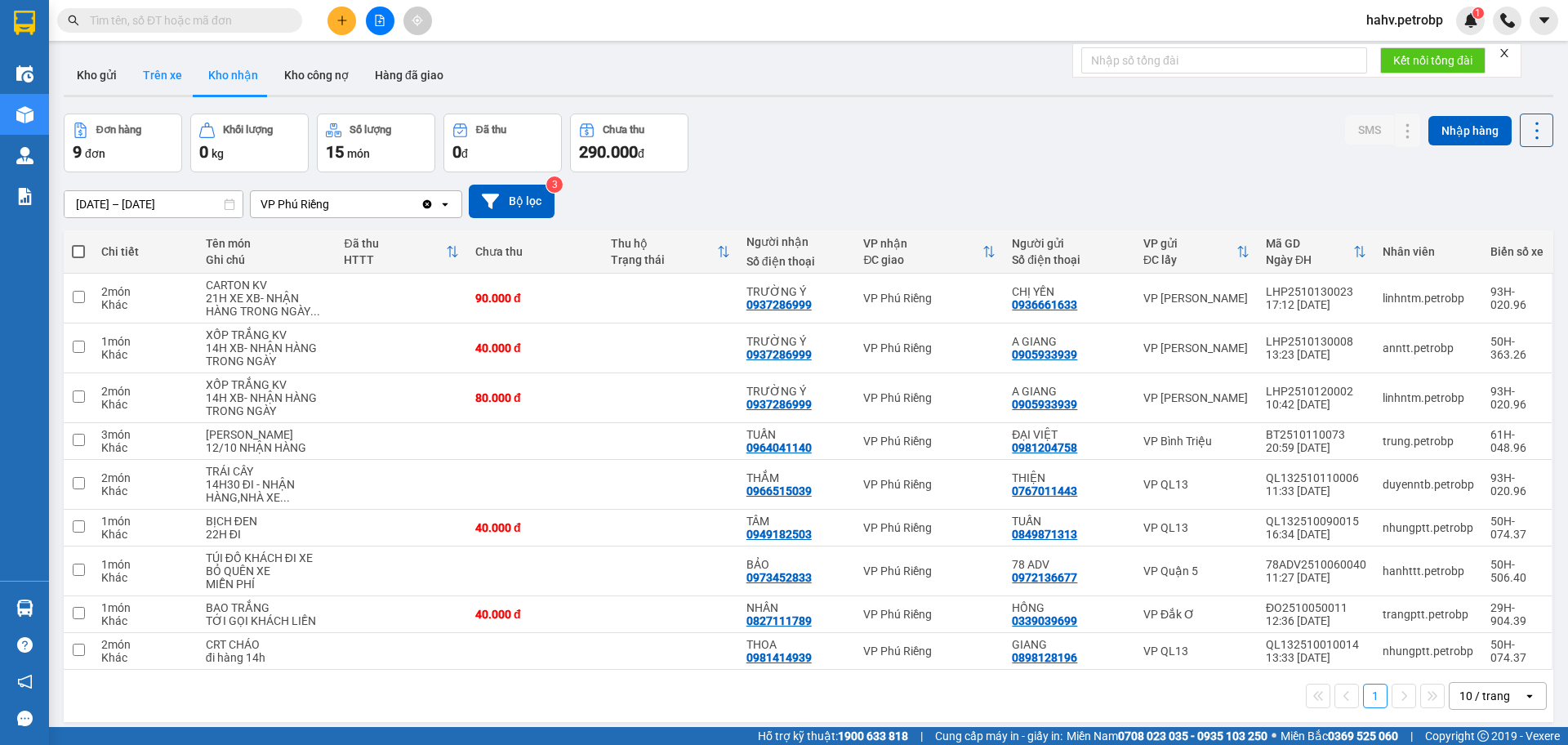
click at [187, 79] on button "Trên xe" at bounding box center [162, 75] width 65 height 40
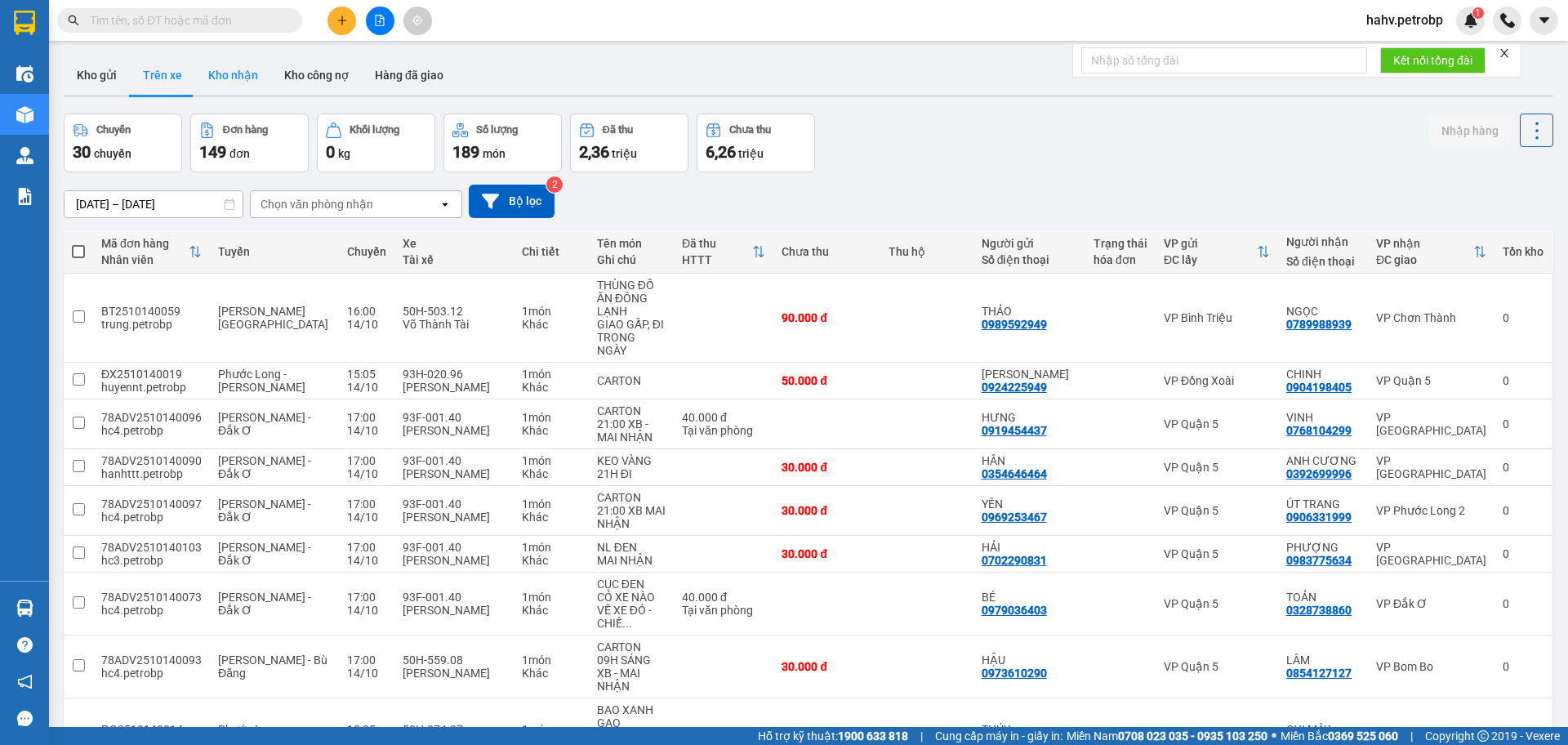
click at [236, 78] on button "Kho nhận" at bounding box center [233, 75] width 76 height 40
type input "[DATE] – [DATE]"
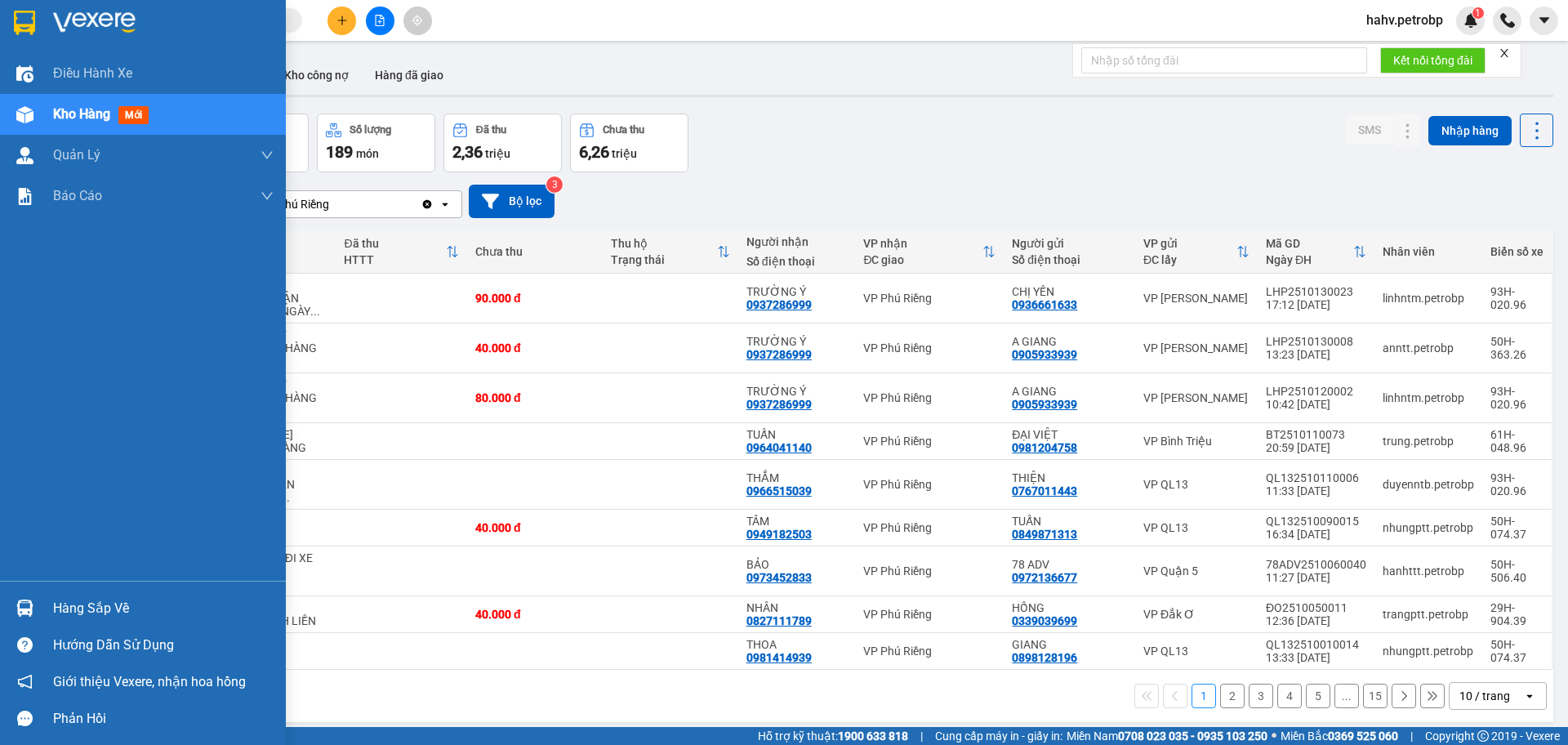
click at [47, 600] on div "Hàng sắp về" at bounding box center [143, 608] width 286 height 37
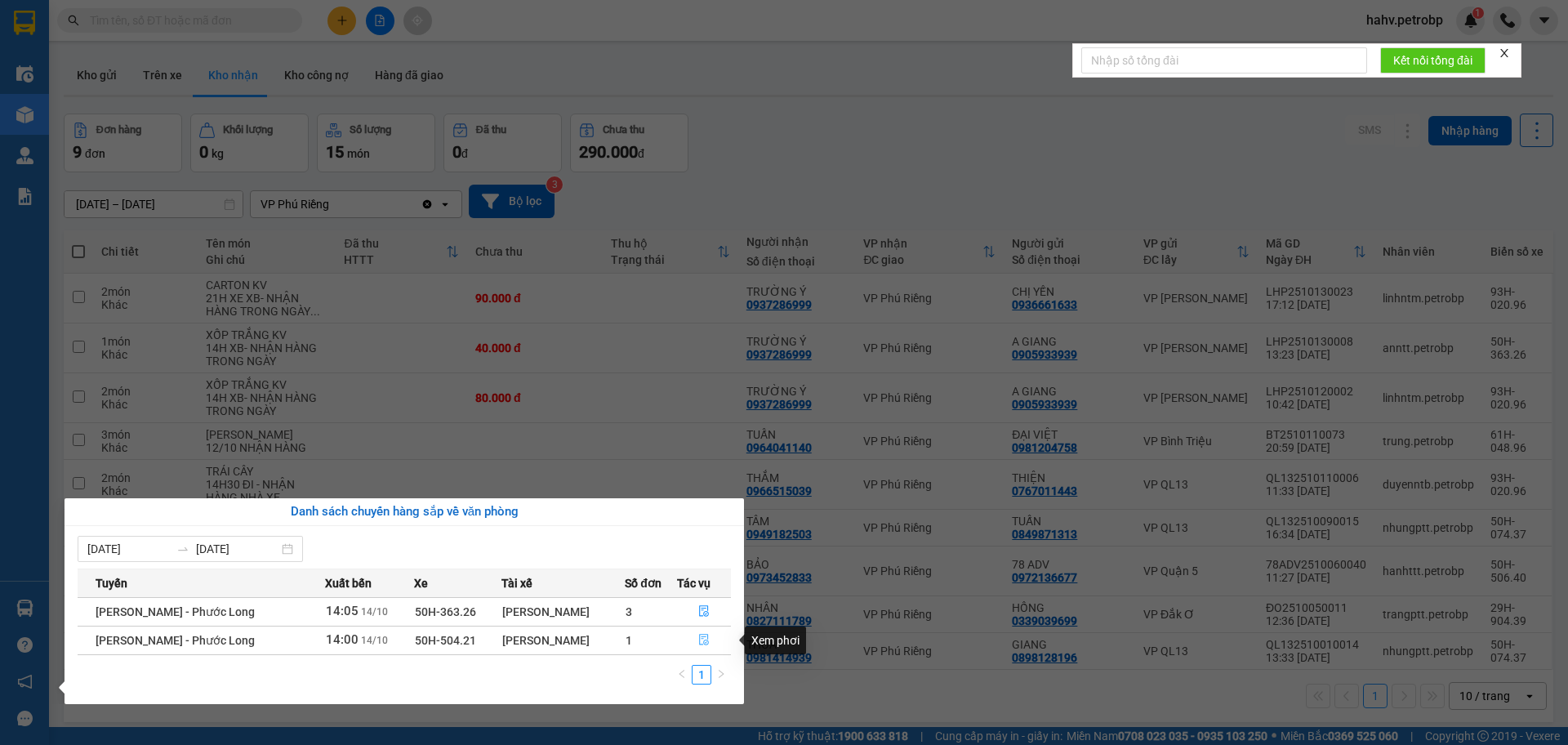
click at [705, 632] on button "button" at bounding box center [705, 640] width 53 height 26
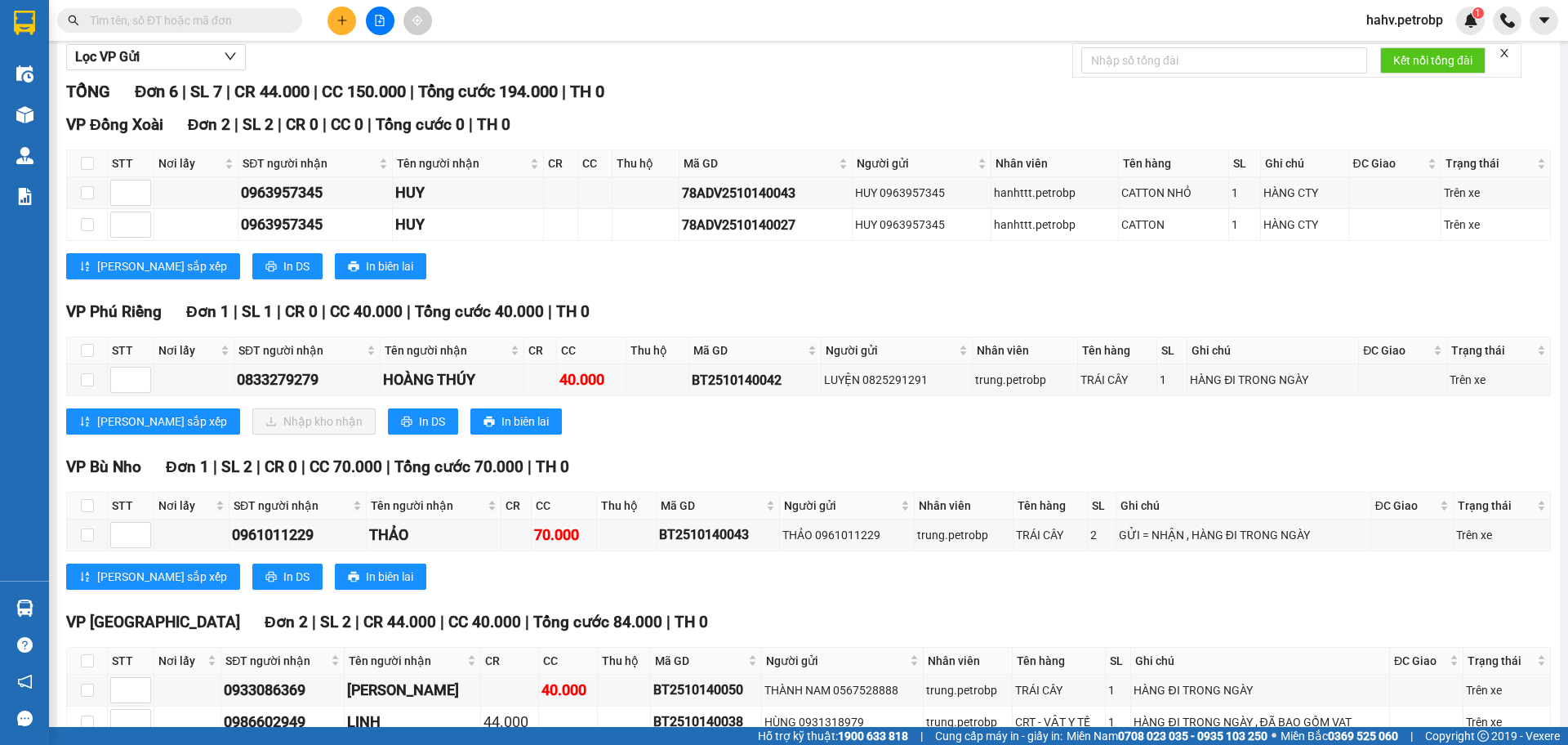
scroll to position [165, 0]
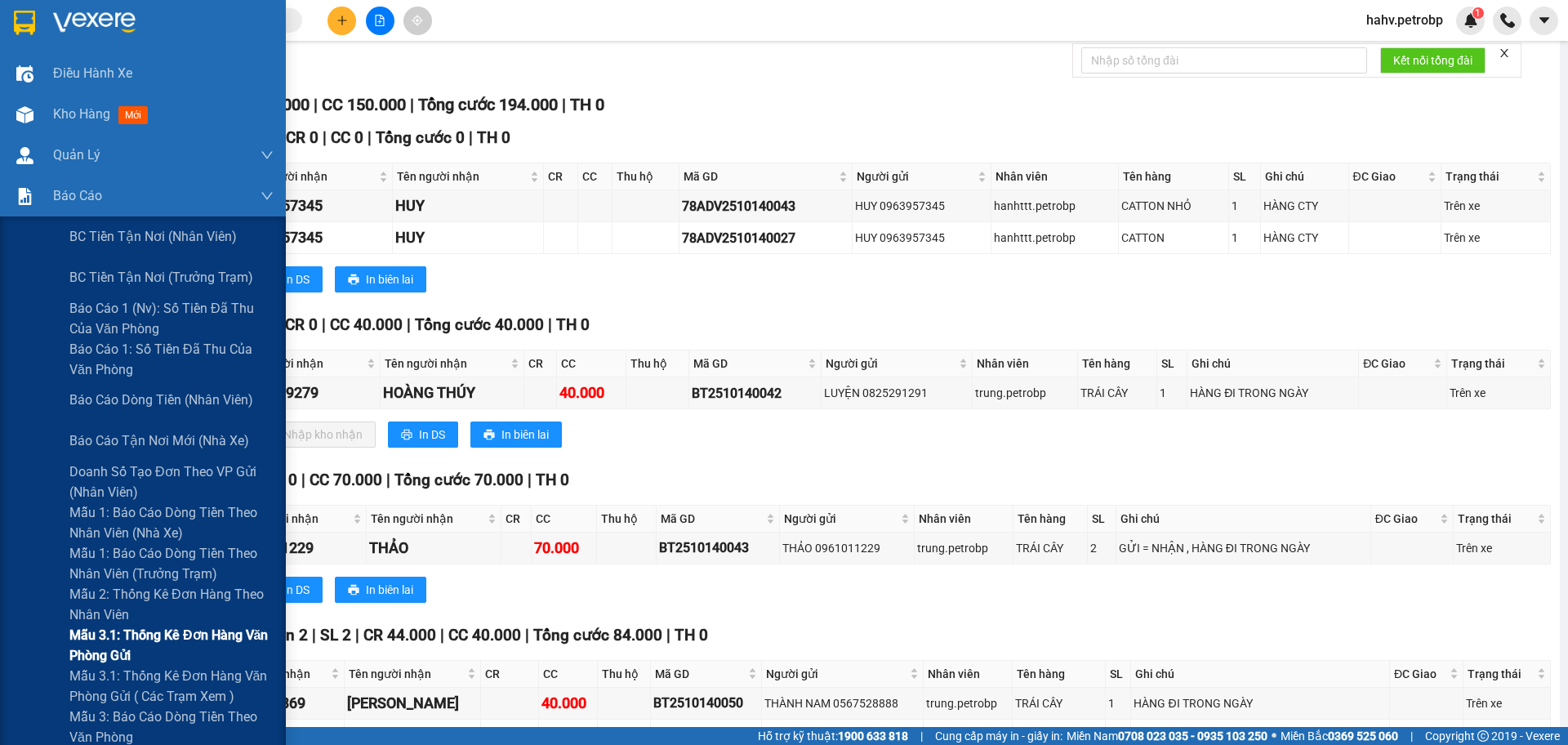
click at [34, 639] on div "Mẫu 3.1: Thống kê đơn hàng văn phòng gửi" at bounding box center [143, 645] width 286 height 41
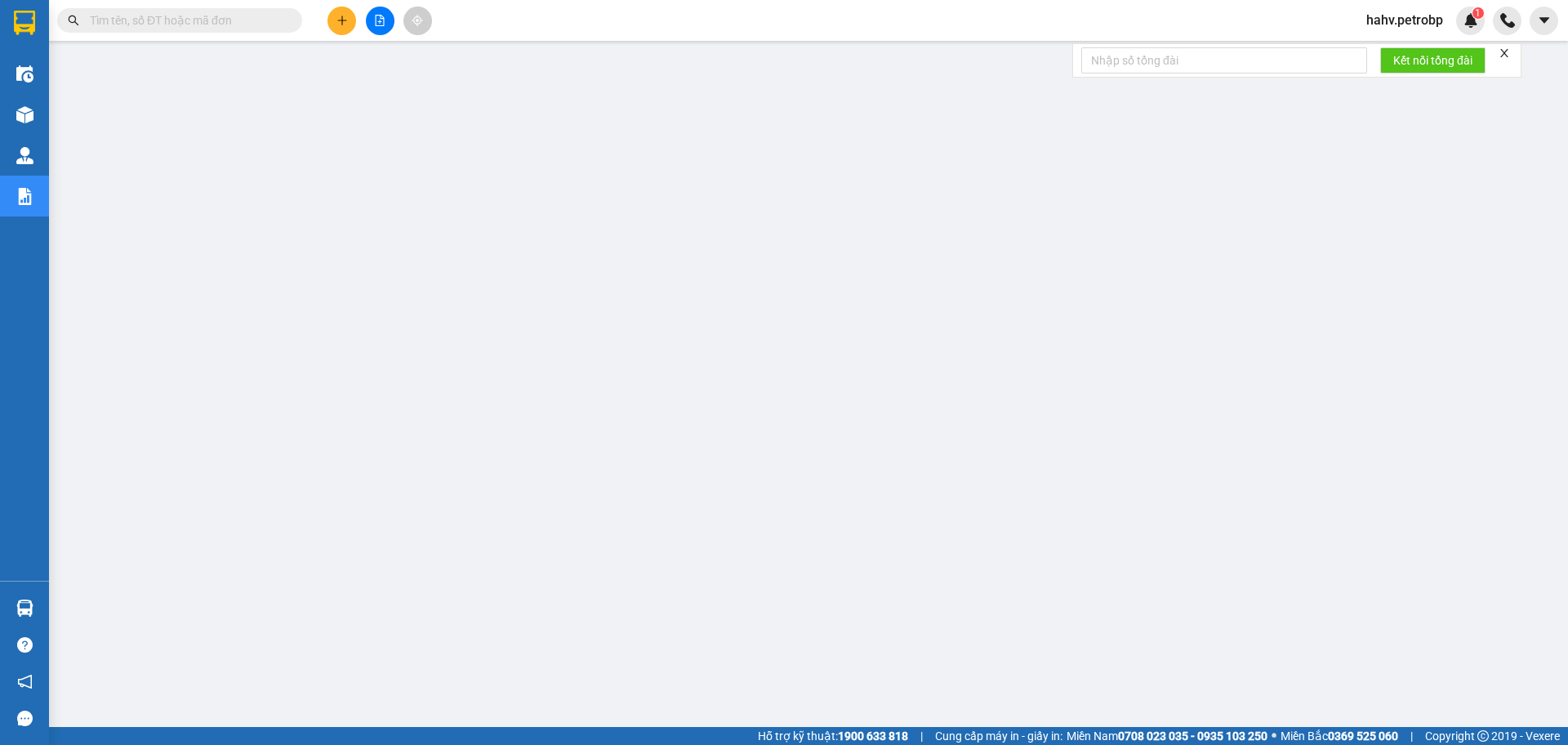
paste input "PR2510130005"
type input "PR2510130005"
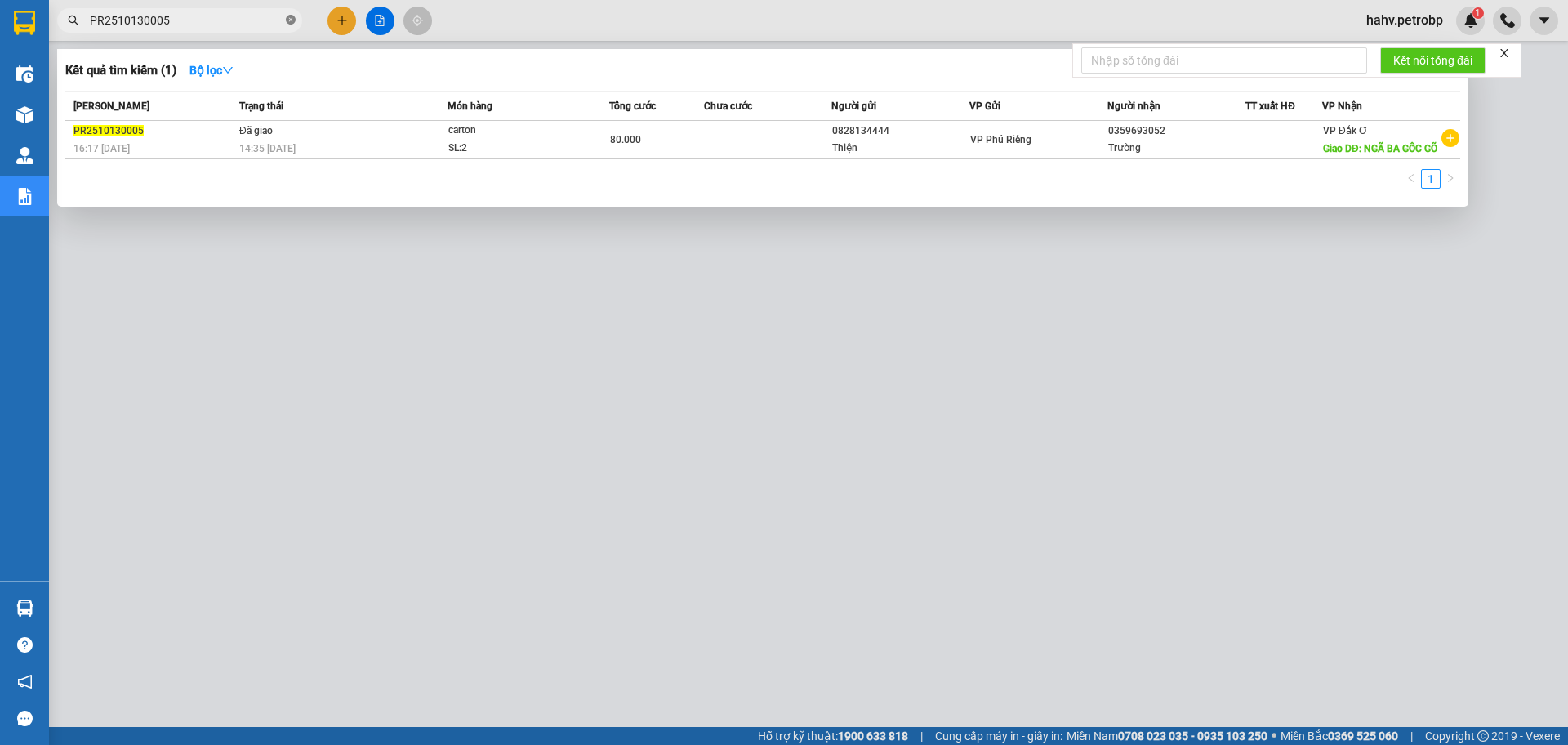
click at [290, 18] on icon "close-circle" at bounding box center [291, 19] width 10 height 10
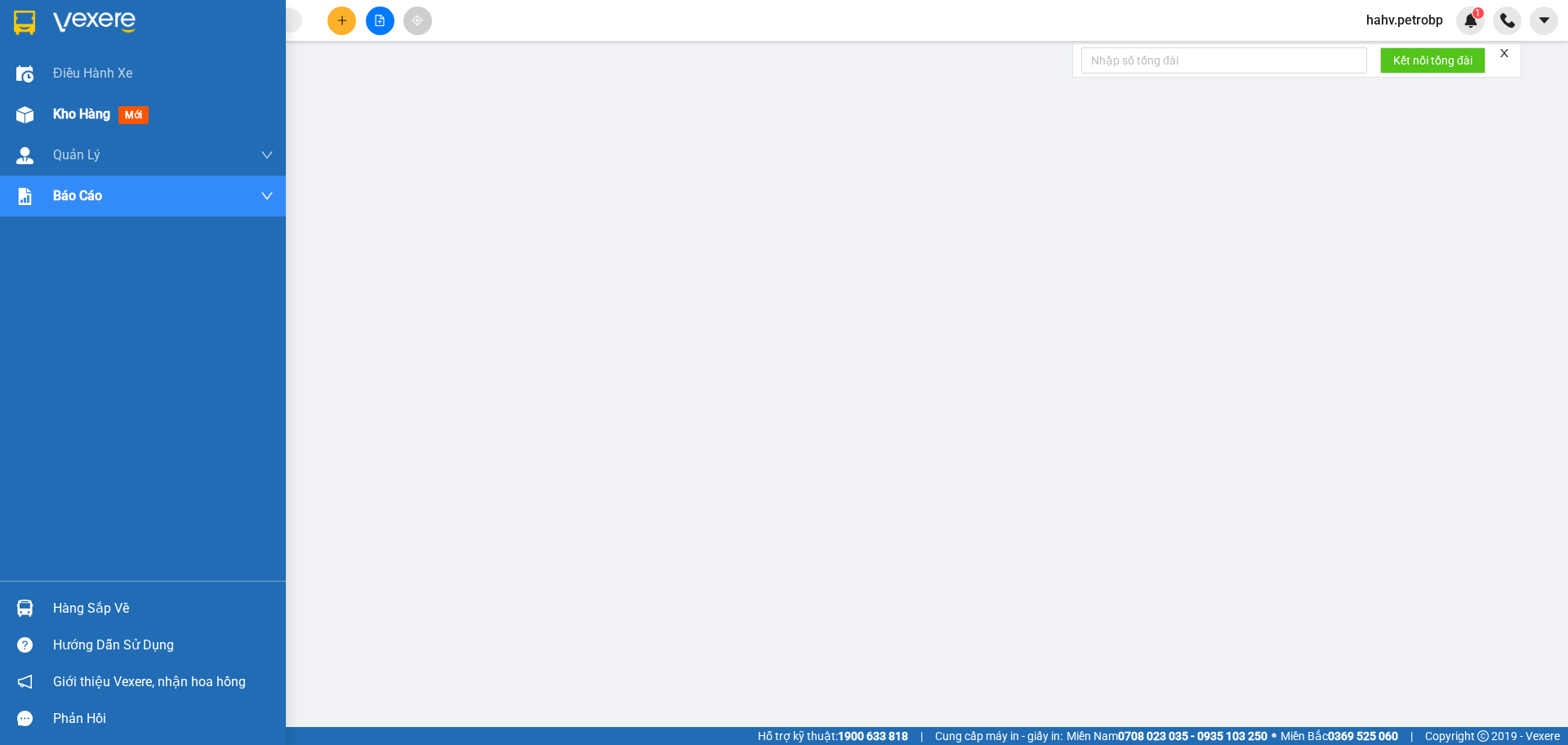
click at [0, 112] on div "Kho hàng mới" at bounding box center [143, 114] width 286 height 41
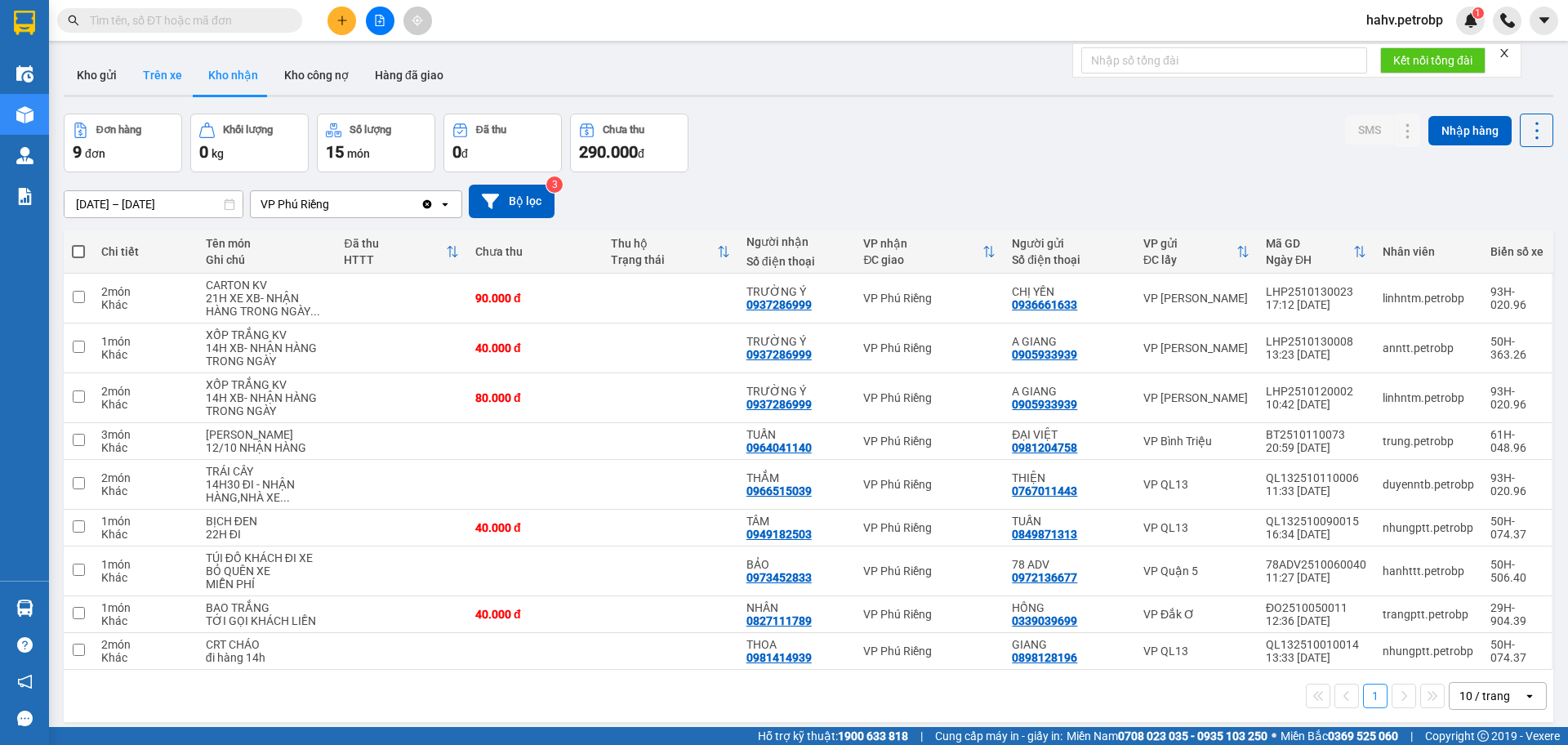
click at [165, 75] on button "Trên xe" at bounding box center [162, 75] width 65 height 40
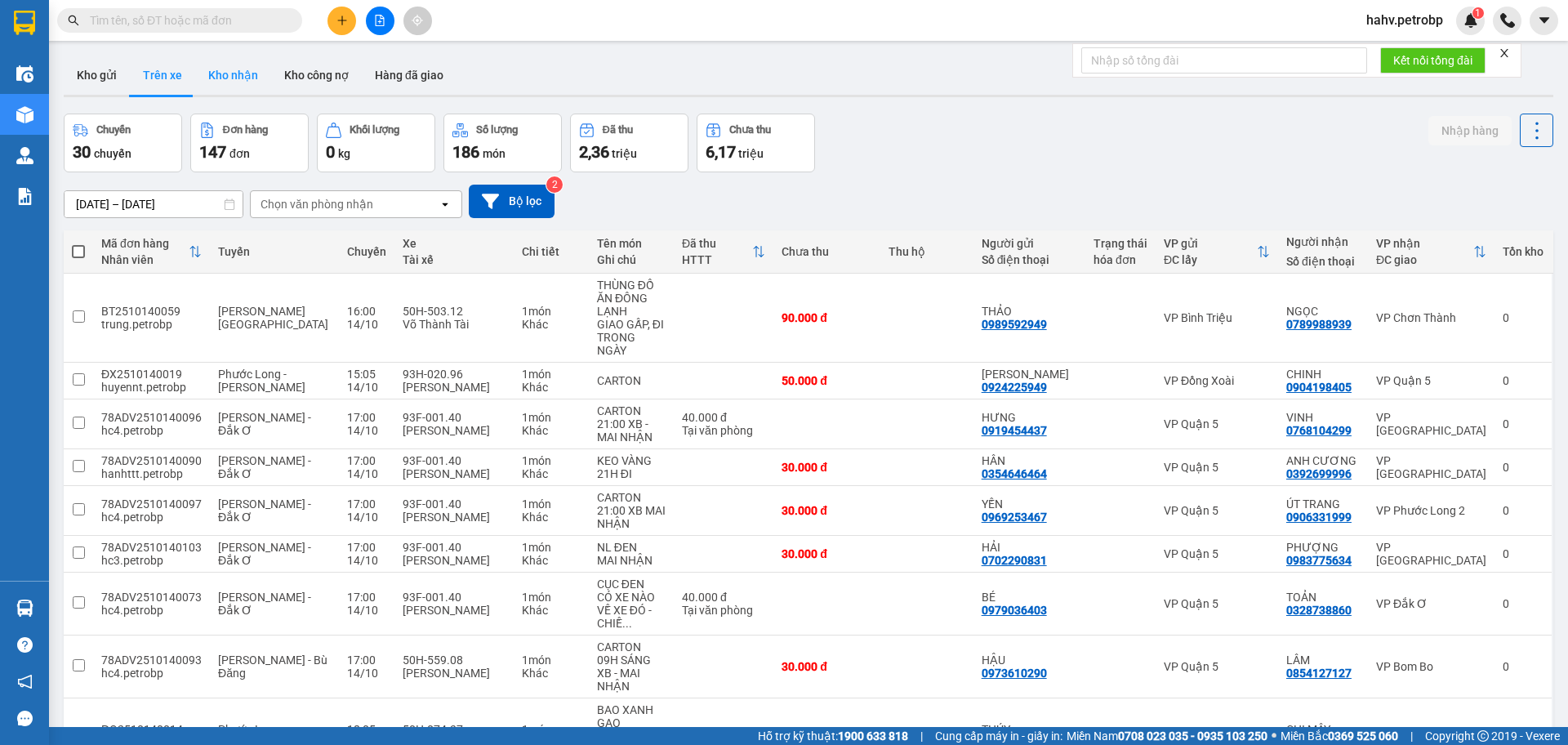
click at [238, 75] on button "Kho nhận" at bounding box center [233, 75] width 76 height 40
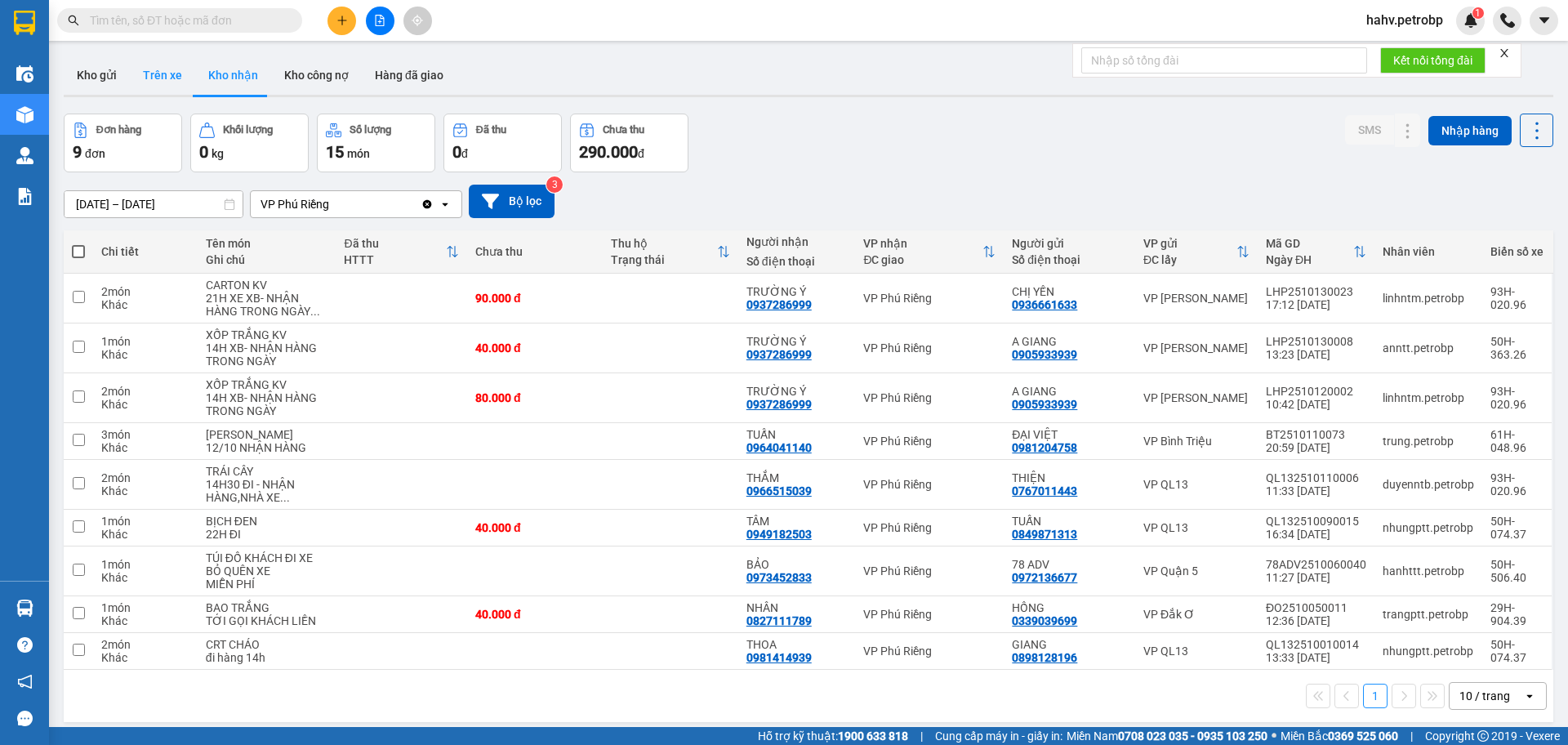
click at [179, 69] on button "Trên xe" at bounding box center [162, 75] width 65 height 40
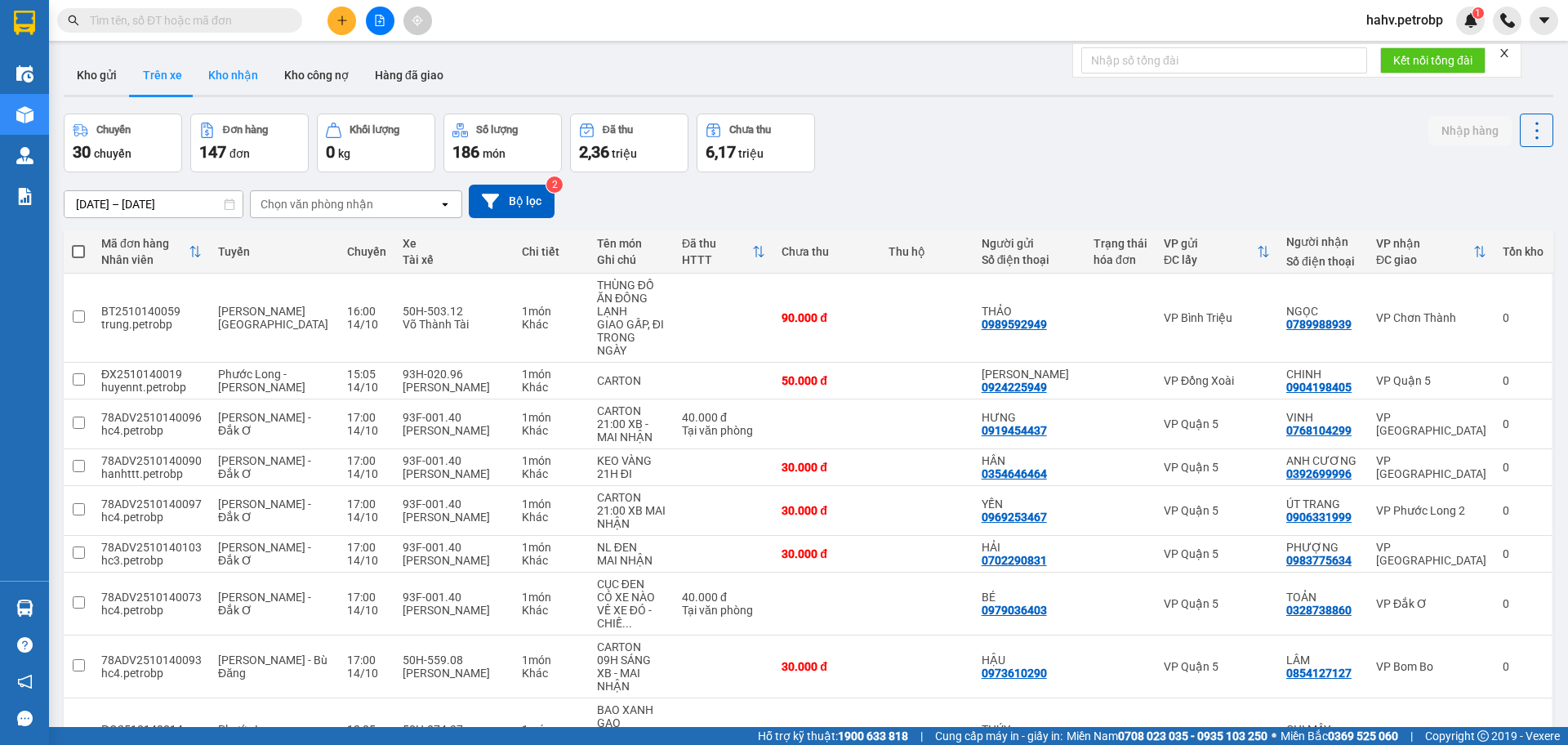
click at [211, 75] on button "Kho nhận" at bounding box center [233, 75] width 76 height 40
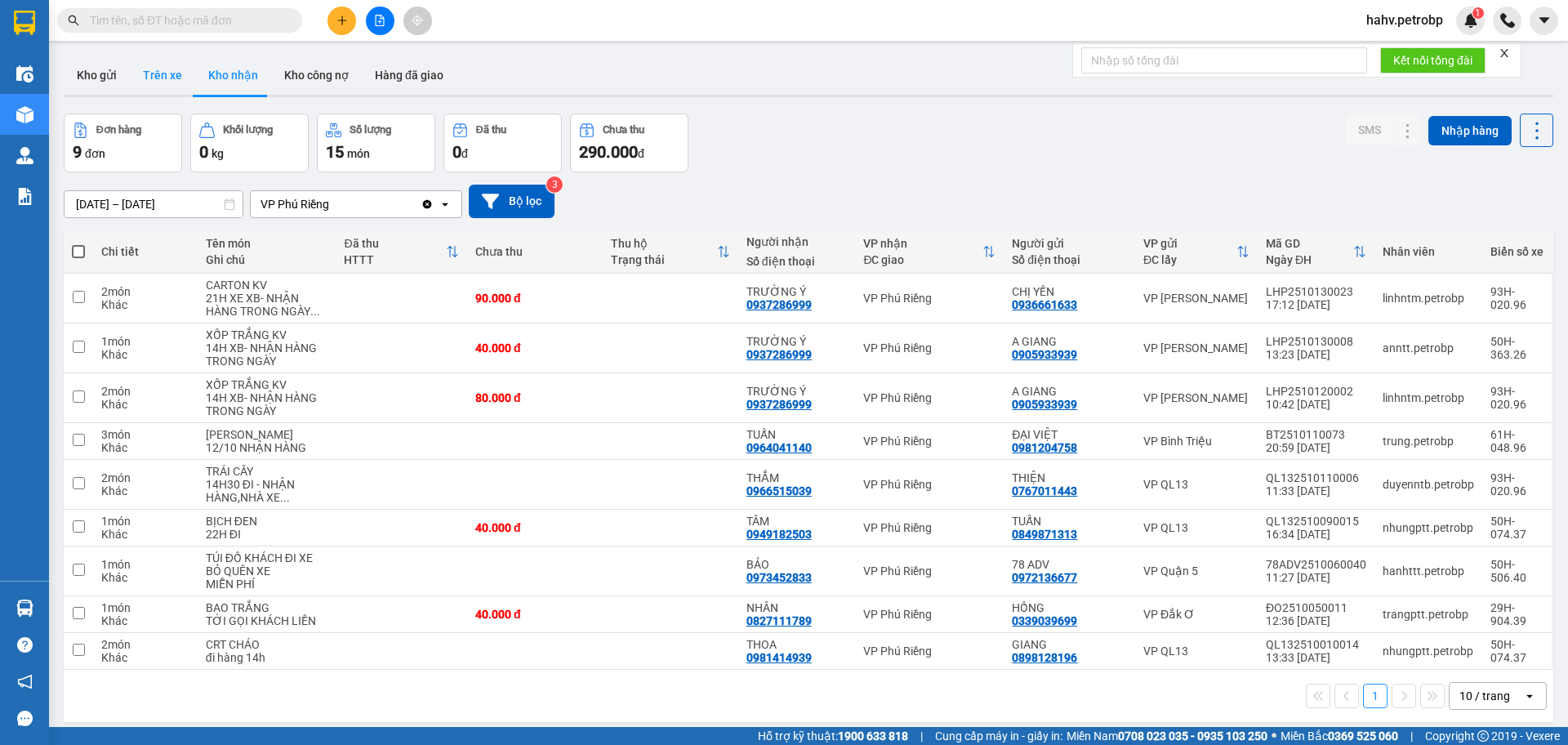
click at [152, 94] on button "Trên xe" at bounding box center [162, 75] width 65 height 40
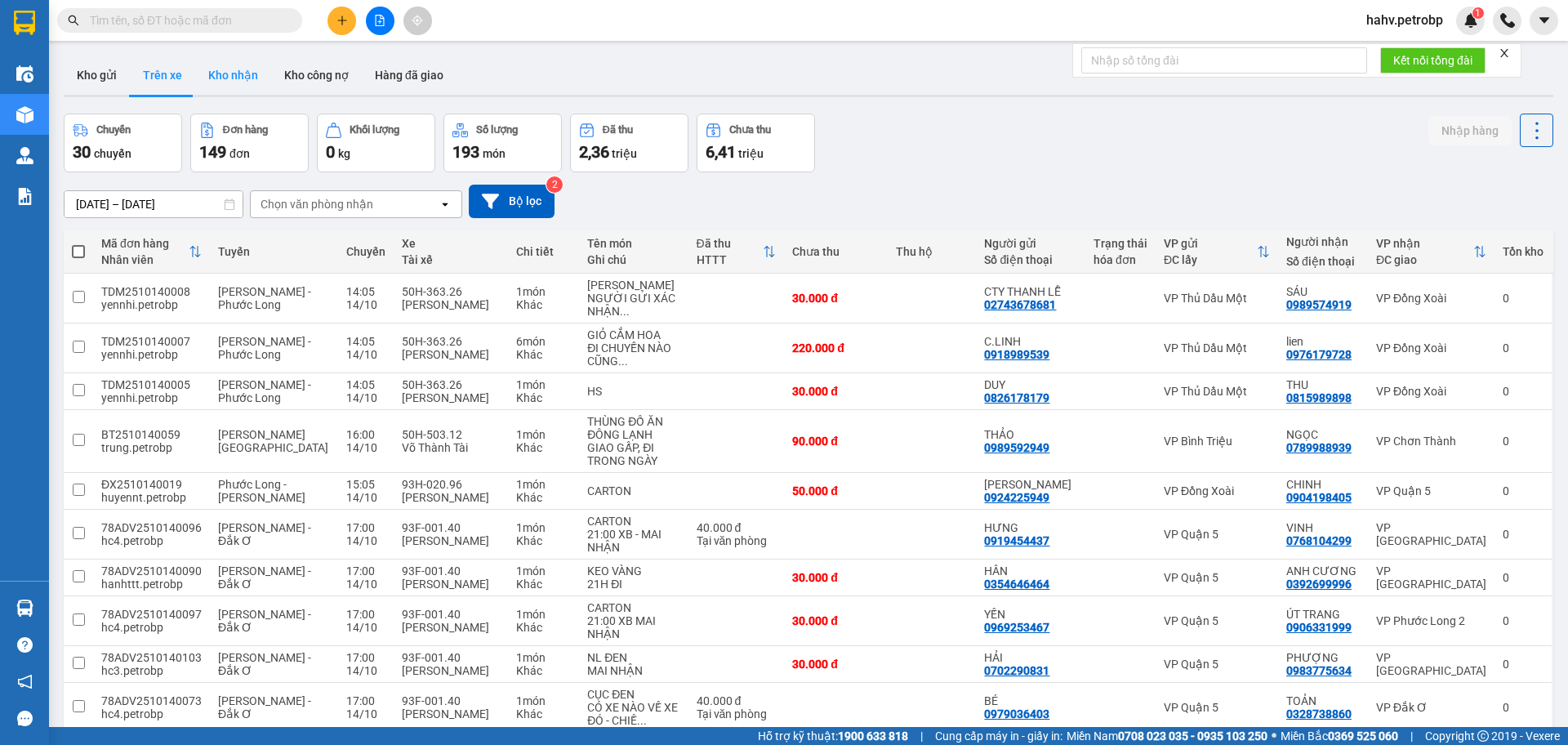
click at [230, 70] on button "Kho nhận" at bounding box center [233, 75] width 76 height 40
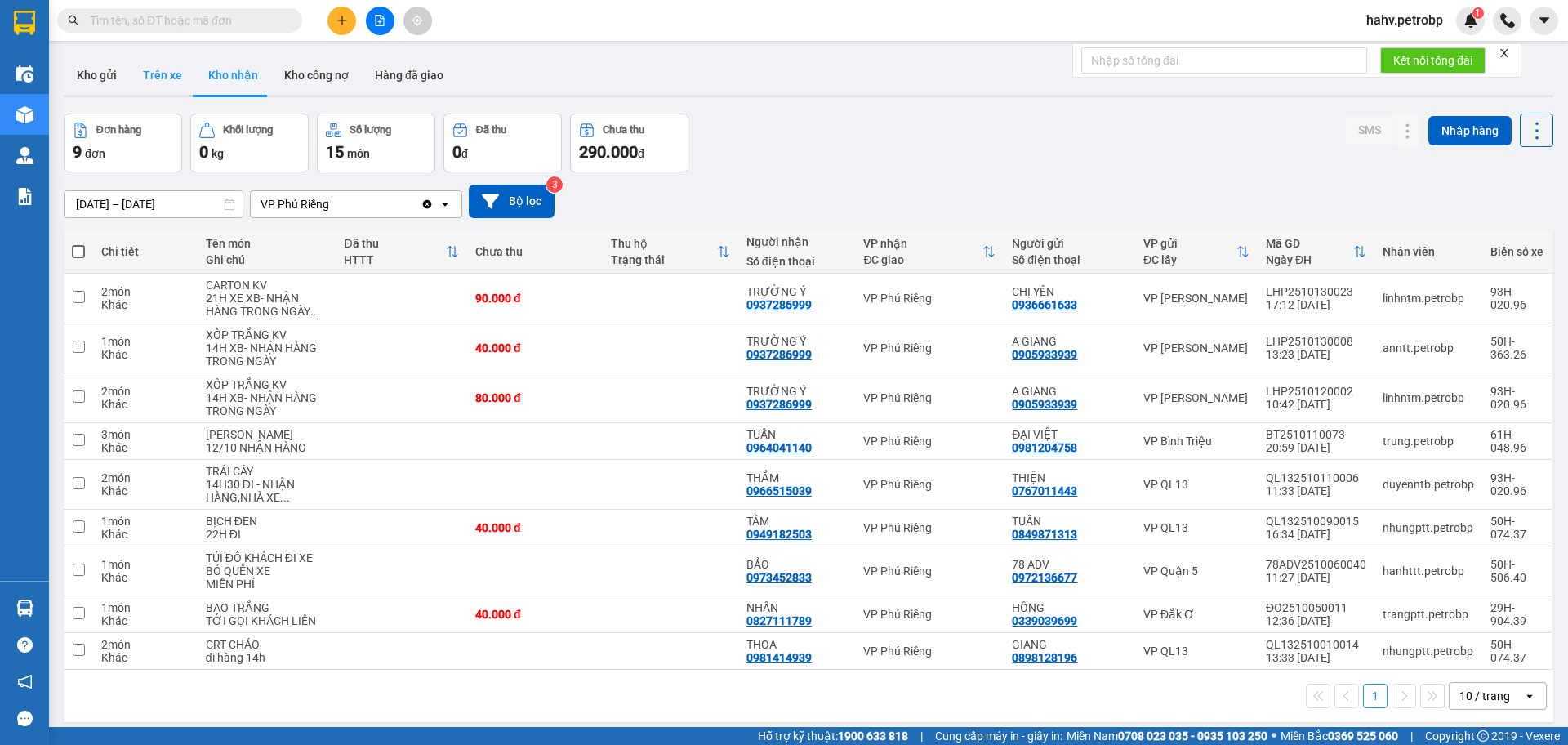
click at [175, 69] on button "Trên xe" at bounding box center [162, 75] width 65 height 40
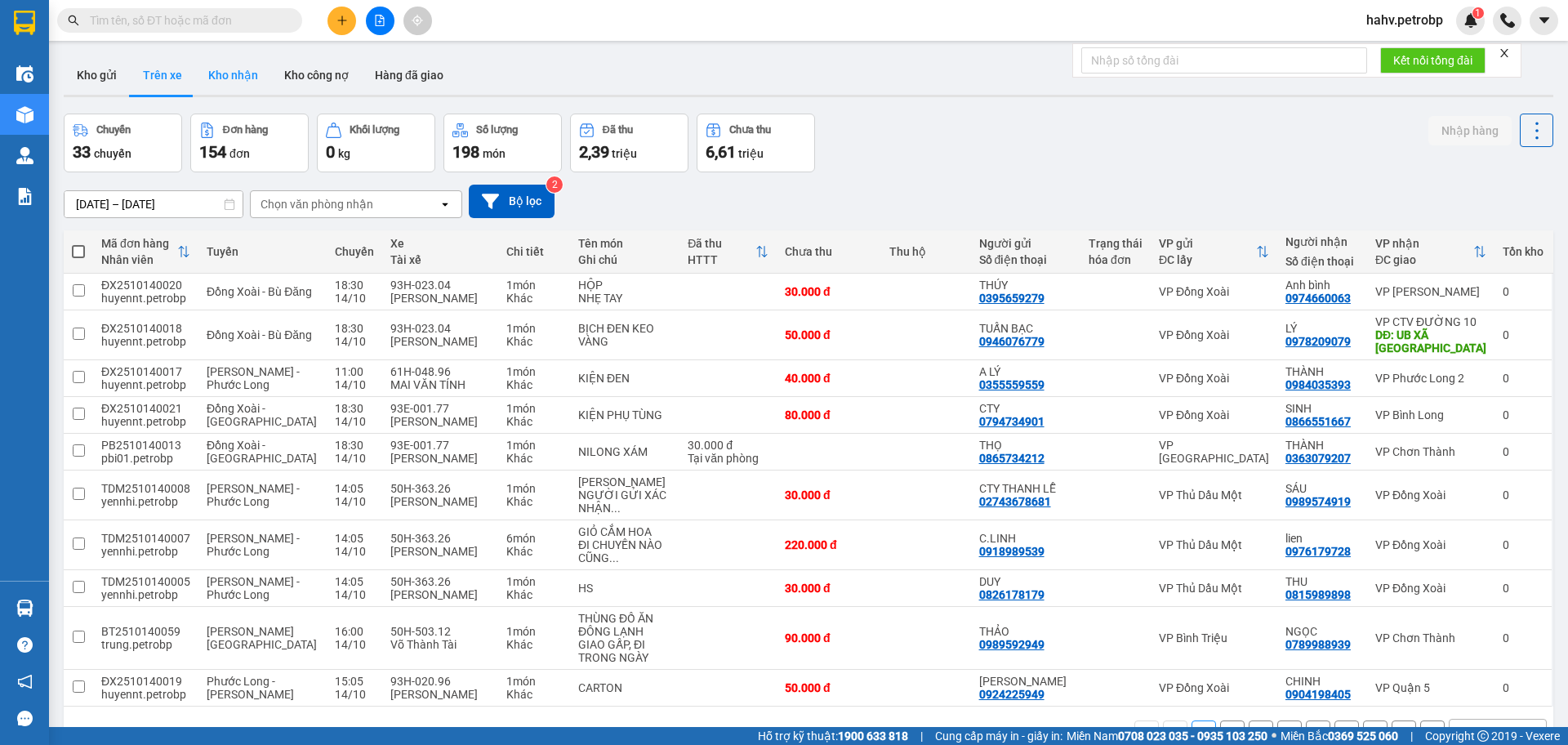
click at [233, 78] on button "Kho nhận" at bounding box center [233, 75] width 76 height 40
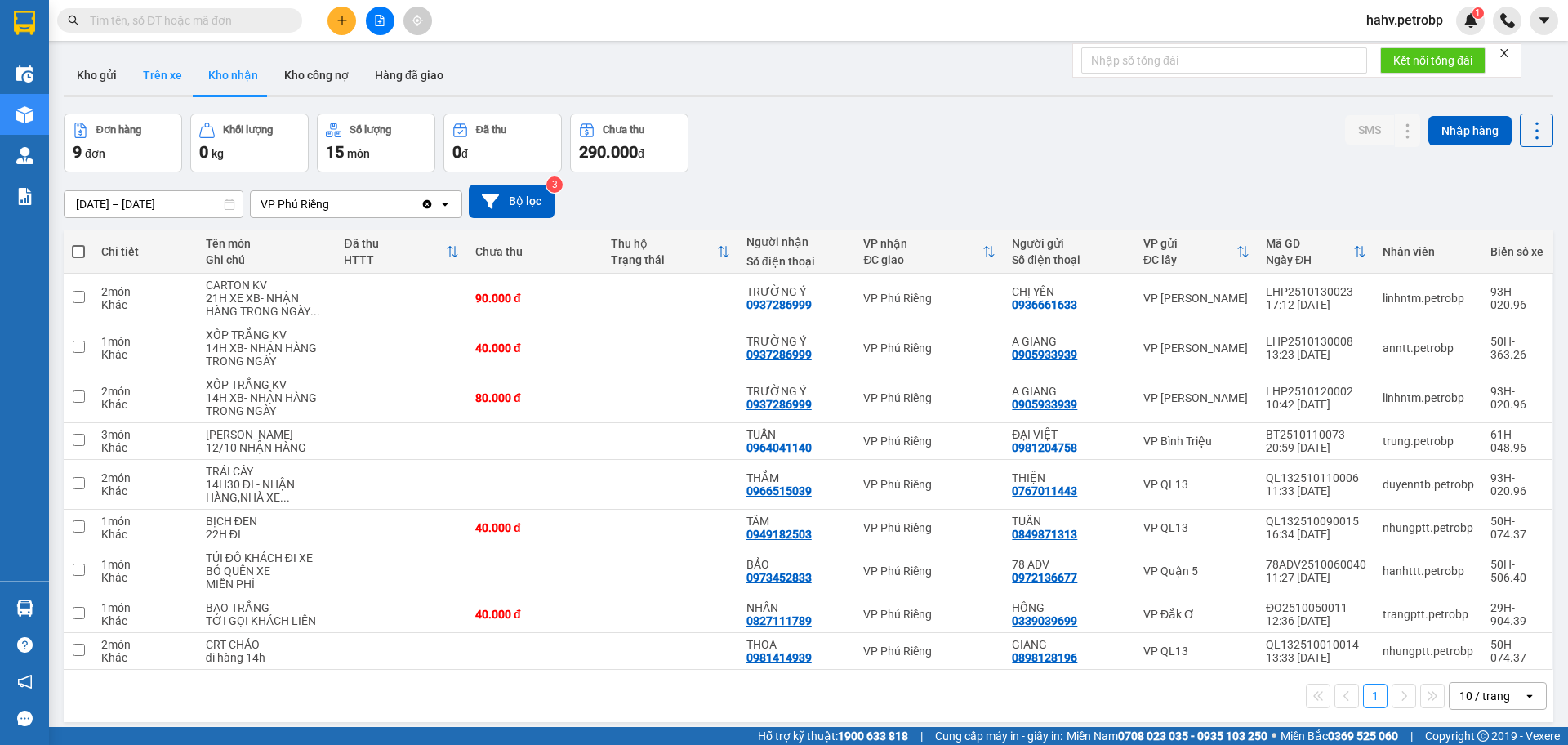
click at [152, 90] on button "Trên xe" at bounding box center [162, 75] width 65 height 40
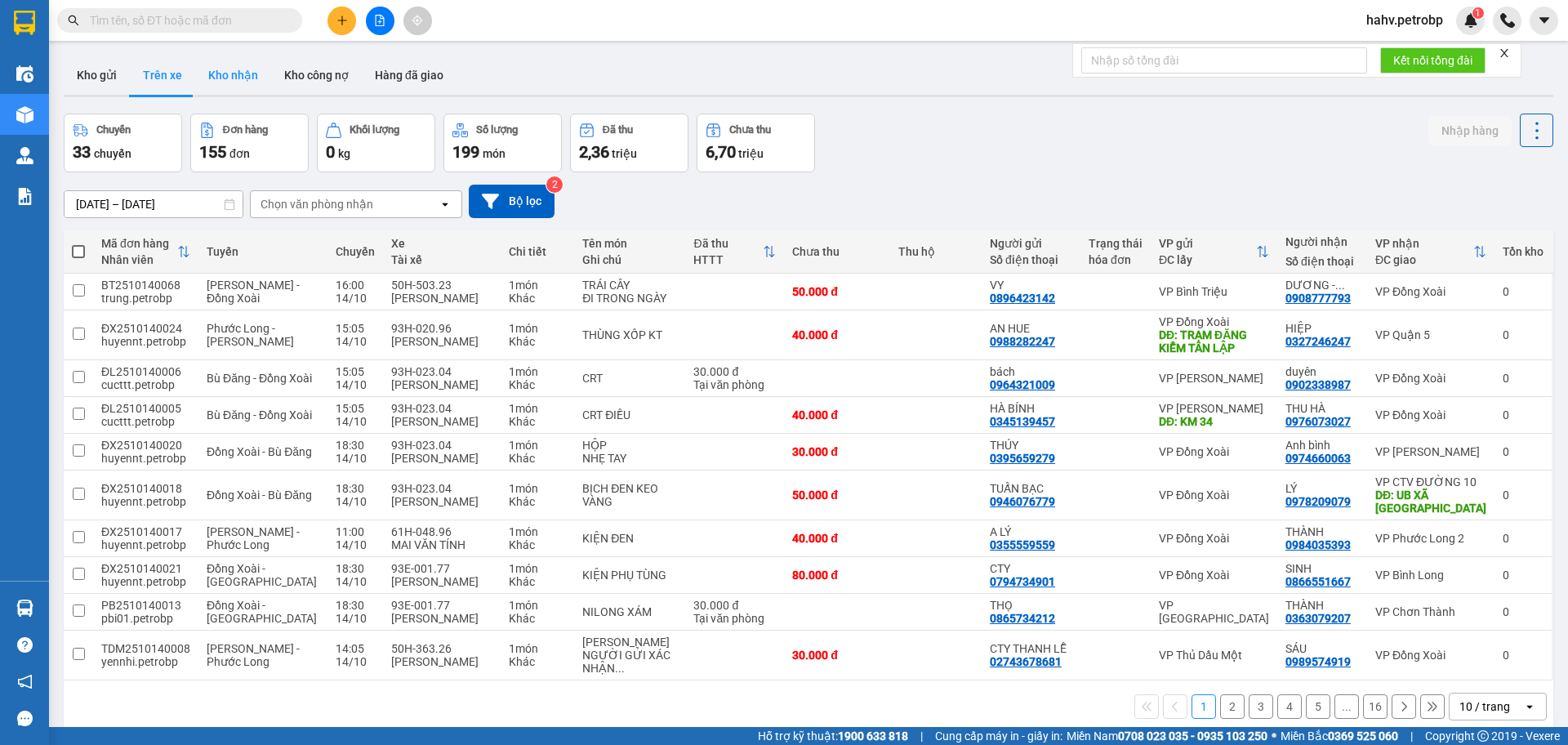
click at [233, 92] on button "Kho nhận" at bounding box center [233, 75] width 76 height 40
type input "[DATE] – [DATE]"
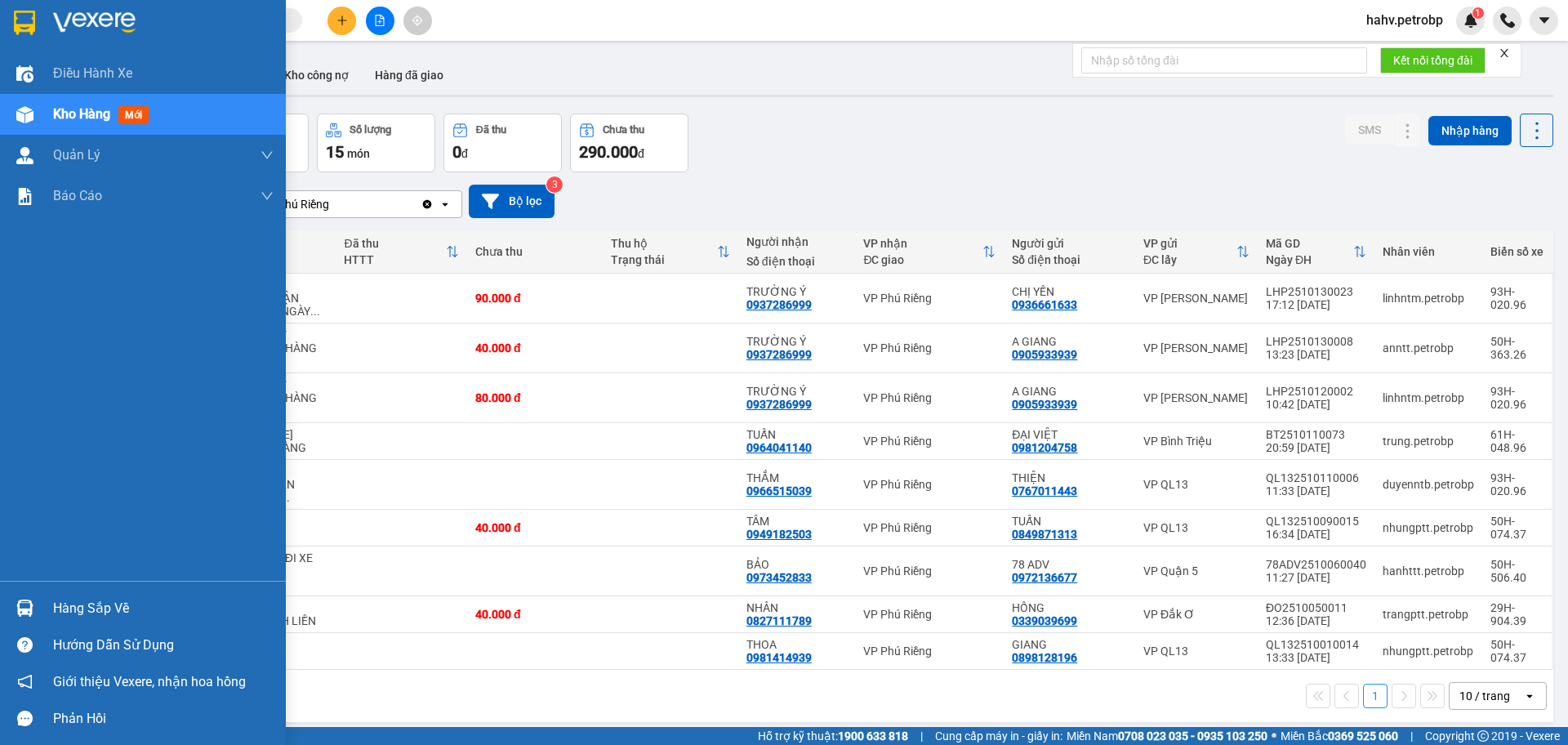
click at [106, 601] on div "Hàng sắp về" at bounding box center [163, 609] width 220 height 25
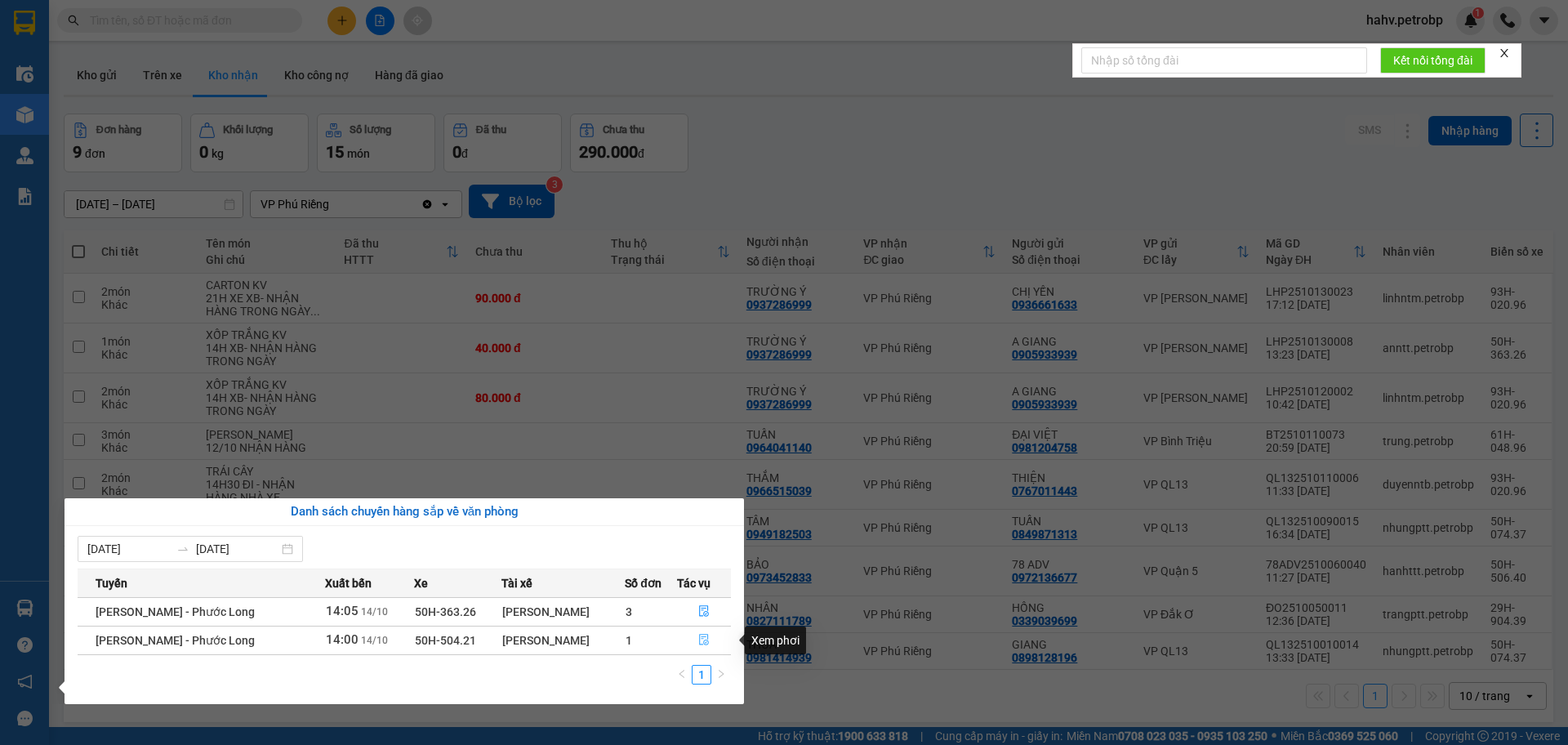
click at [699, 645] on icon "file-done" at bounding box center [704, 639] width 11 height 11
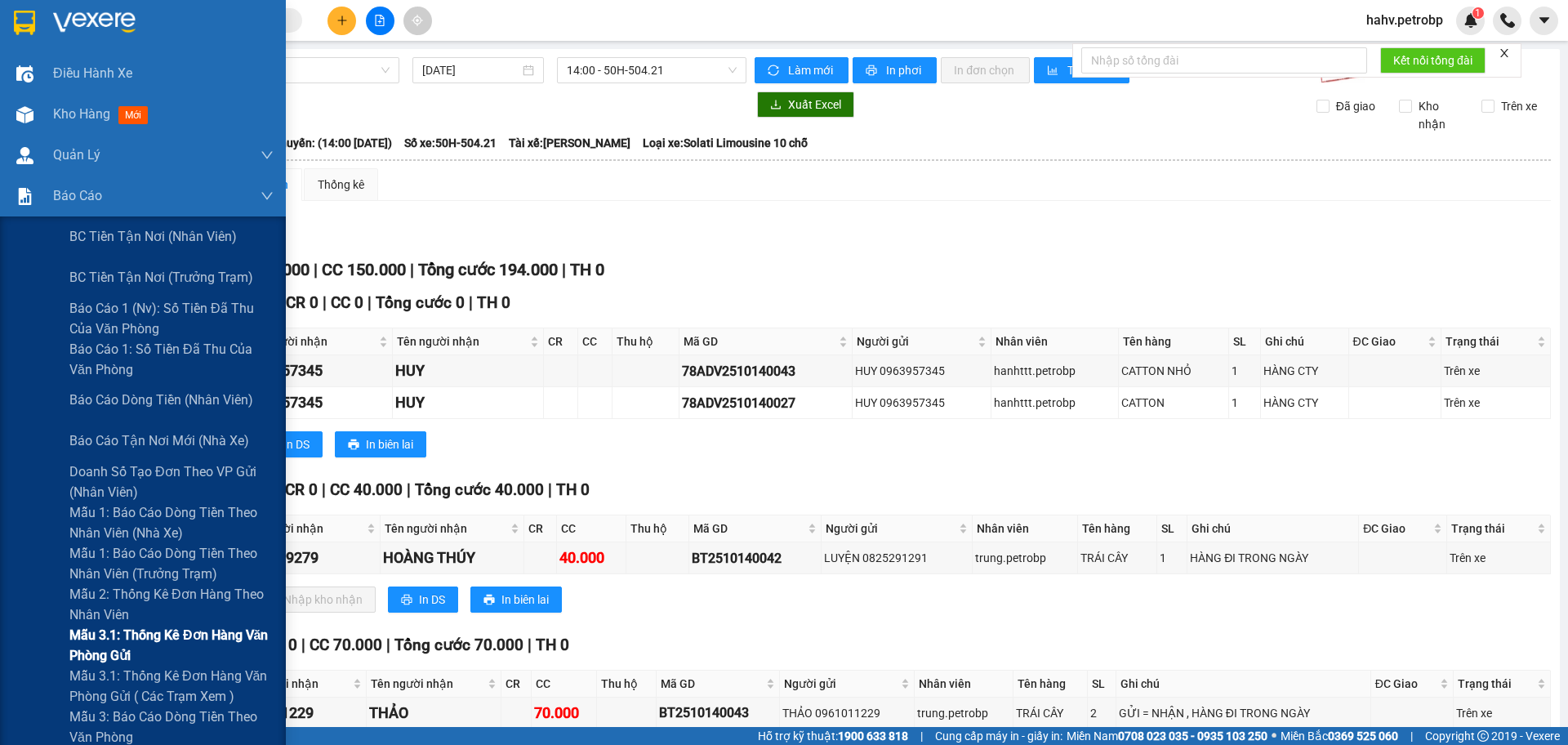
click at [11, 630] on div "Mẫu 3.1: Thống kê đơn hàng văn phòng gửi" at bounding box center [143, 645] width 286 height 41
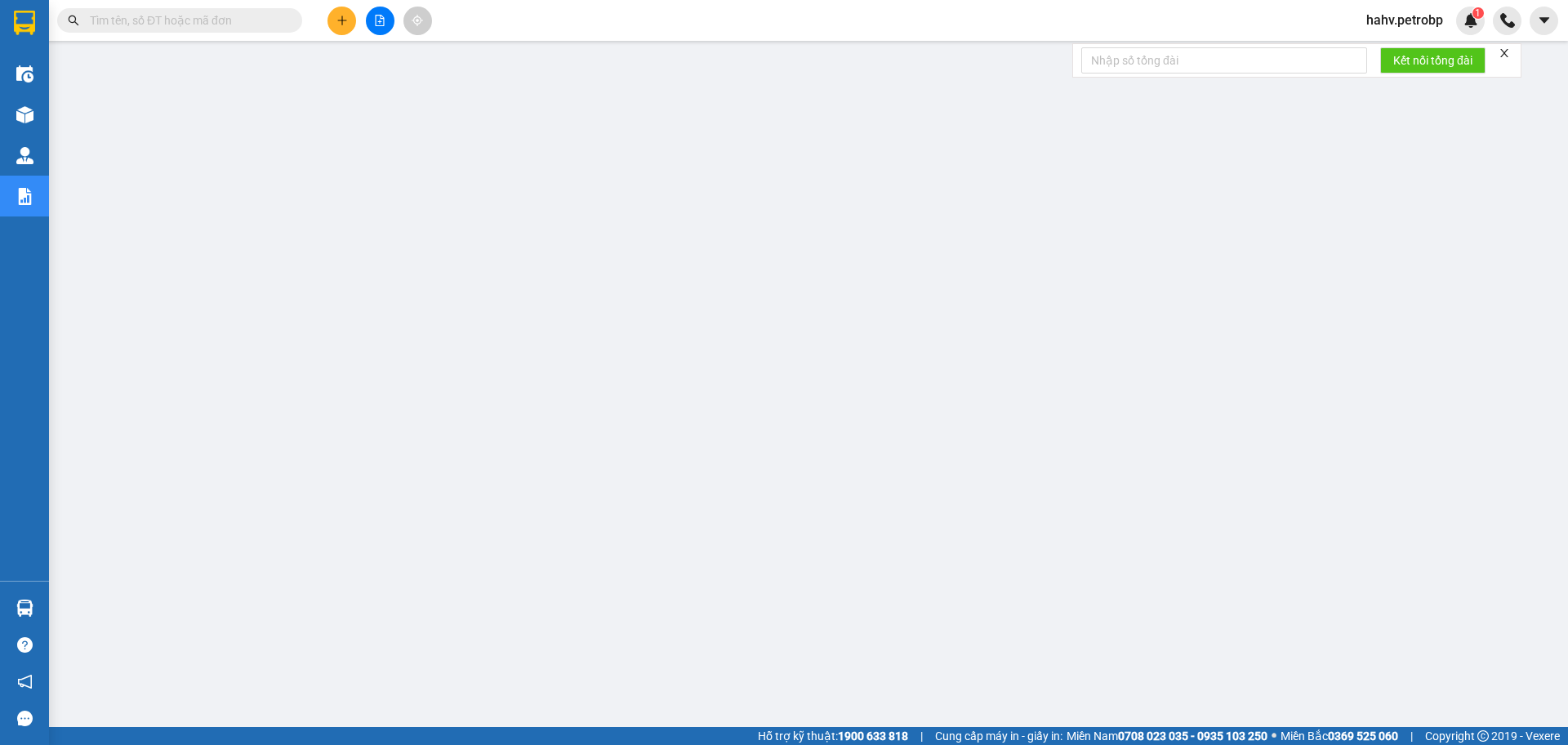
paste input "0933965173"
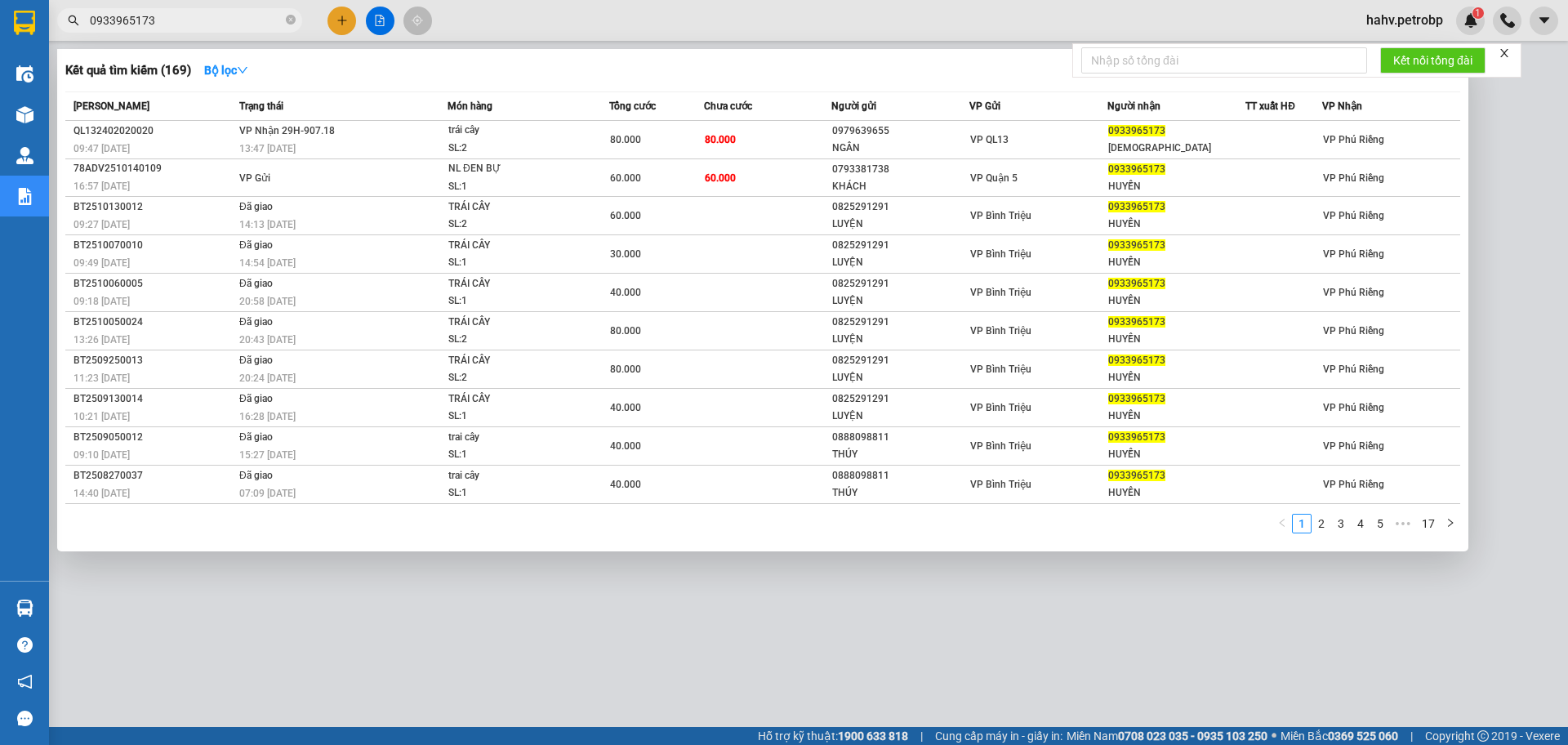
type input "0933965173"
click at [516, 607] on div at bounding box center [784, 372] width 1568 height 745
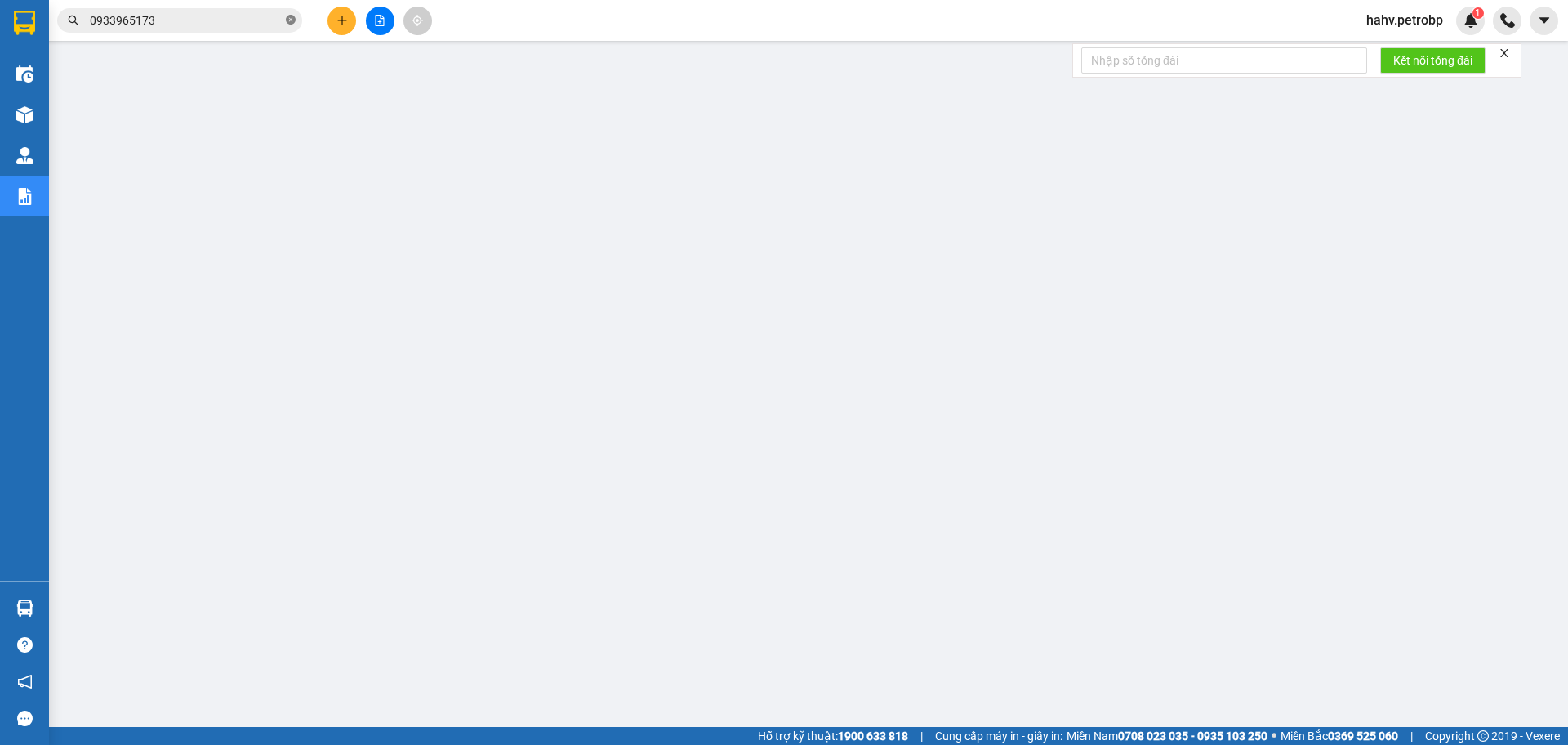
click at [290, 20] on icon "close-circle" at bounding box center [291, 19] width 10 height 10
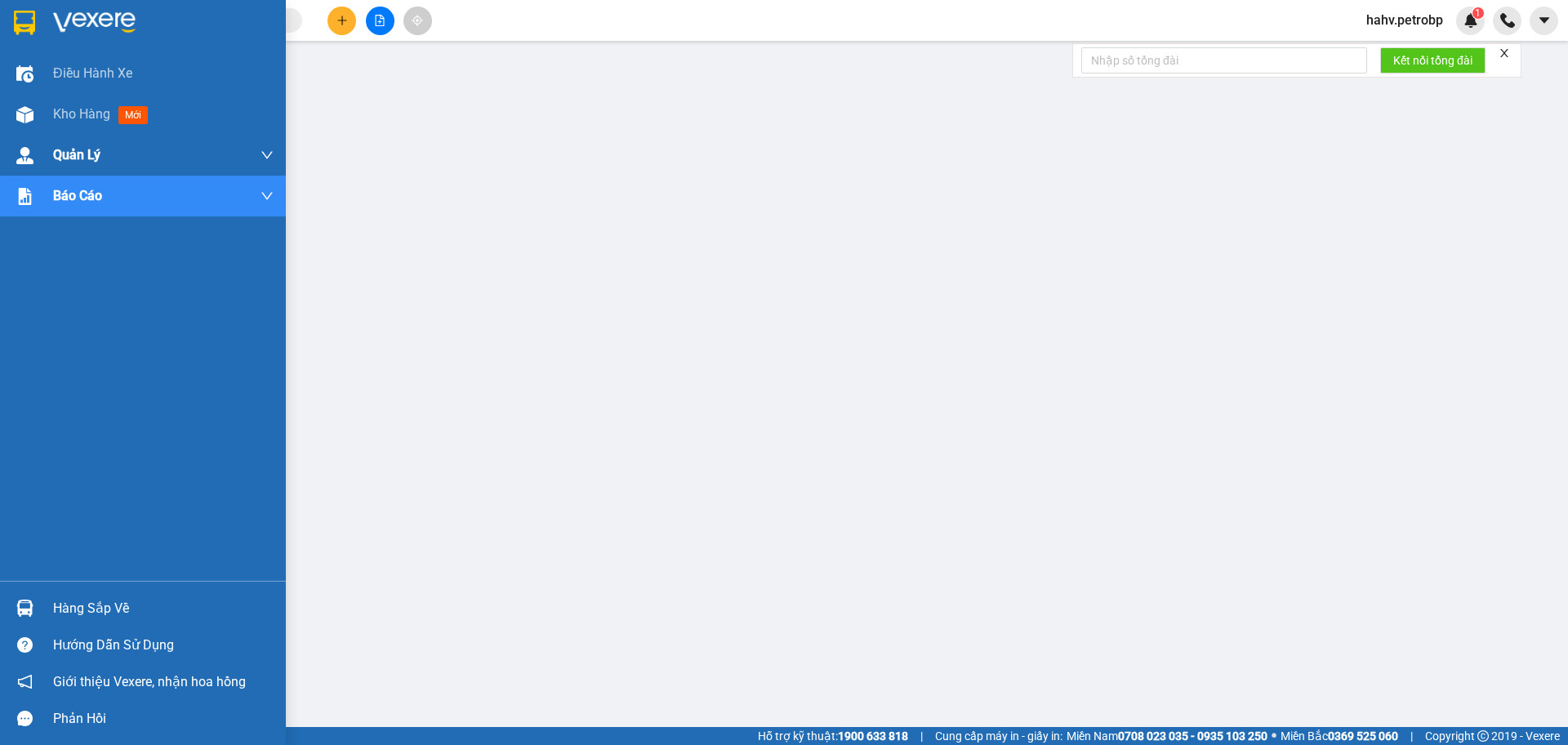
drag, startPoint x: 72, startPoint y: 108, endPoint x: 279, endPoint y: 164, distance: 214.4
click at [73, 114] on span "Kho hàng" at bounding box center [81, 114] width 57 height 16
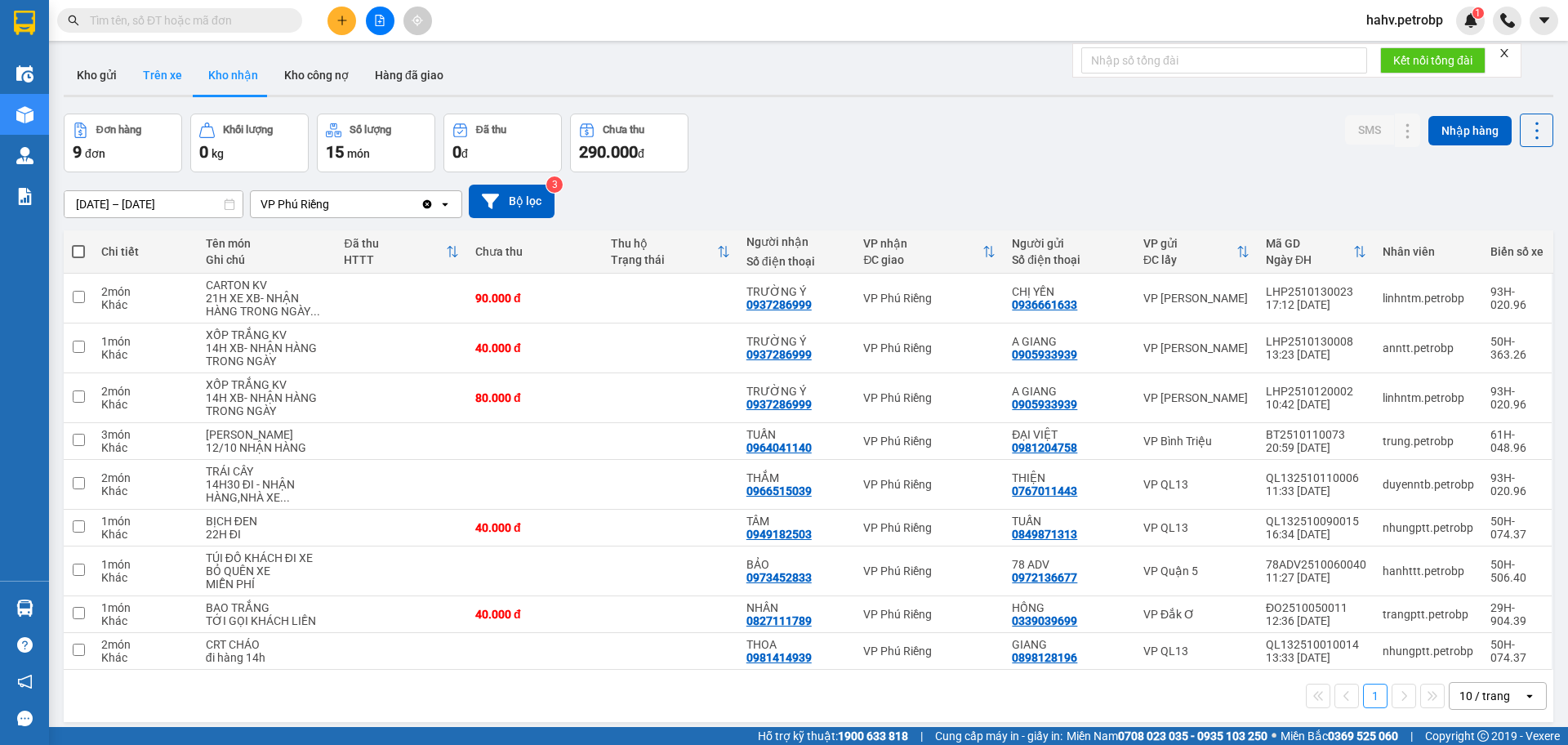
click at [166, 77] on button "Trên xe" at bounding box center [162, 75] width 65 height 40
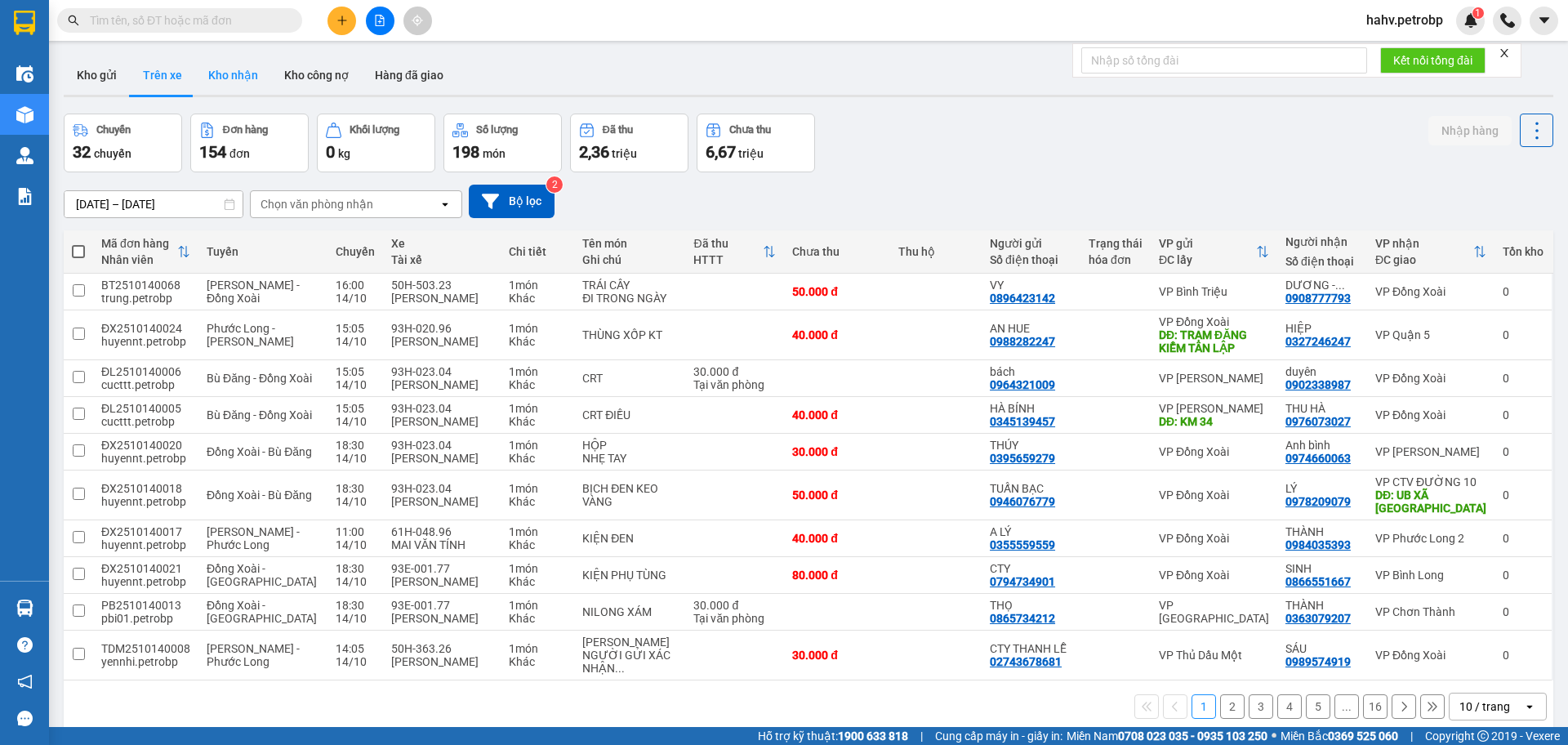
click at [232, 85] on button "Kho nhận" at bounding box center [233, 75] width 76 height 40
type input "[DATE] – [DATE]"
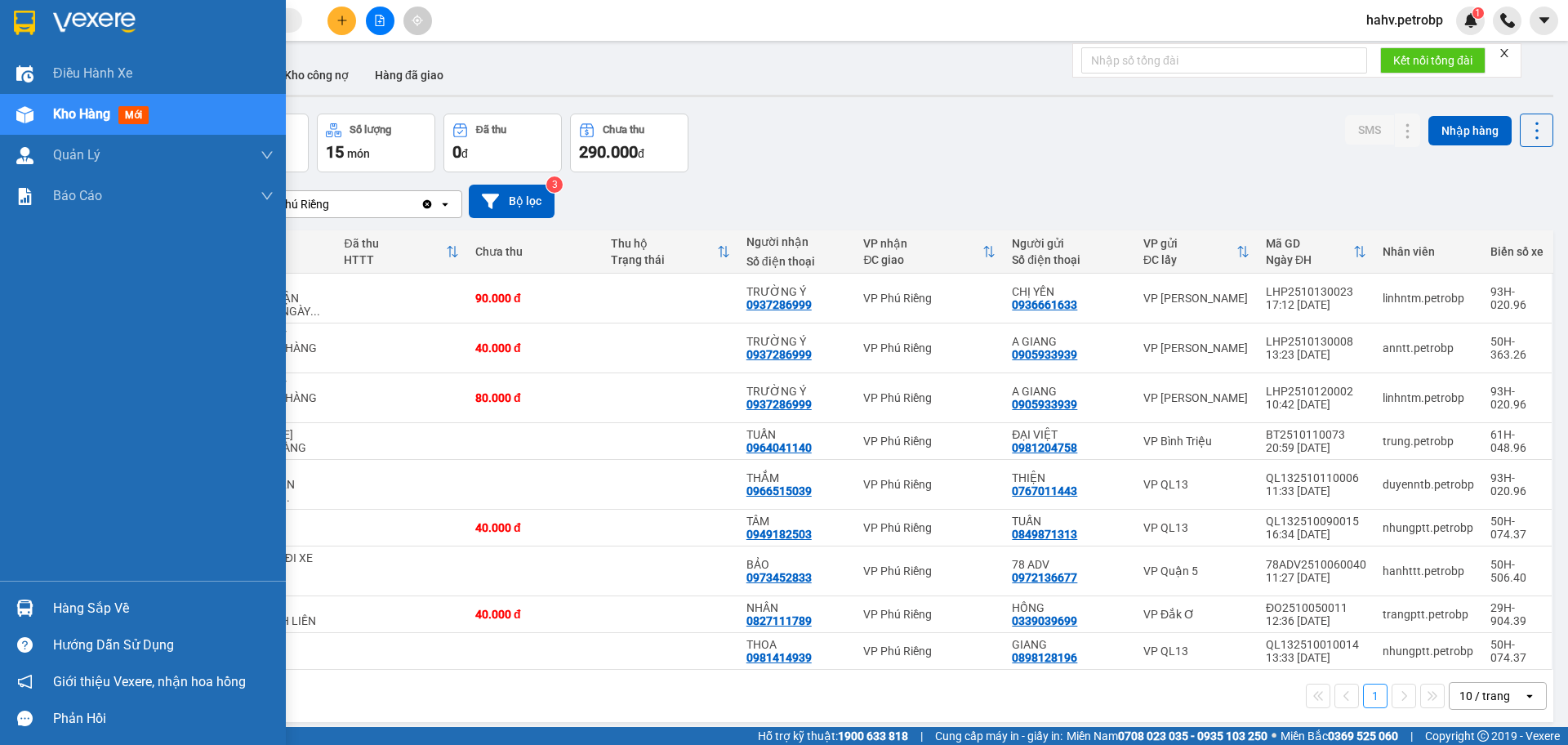
click at [119, 607] on div "Hàng sắp về" at bounding box center [163, 609] width 220 height 25
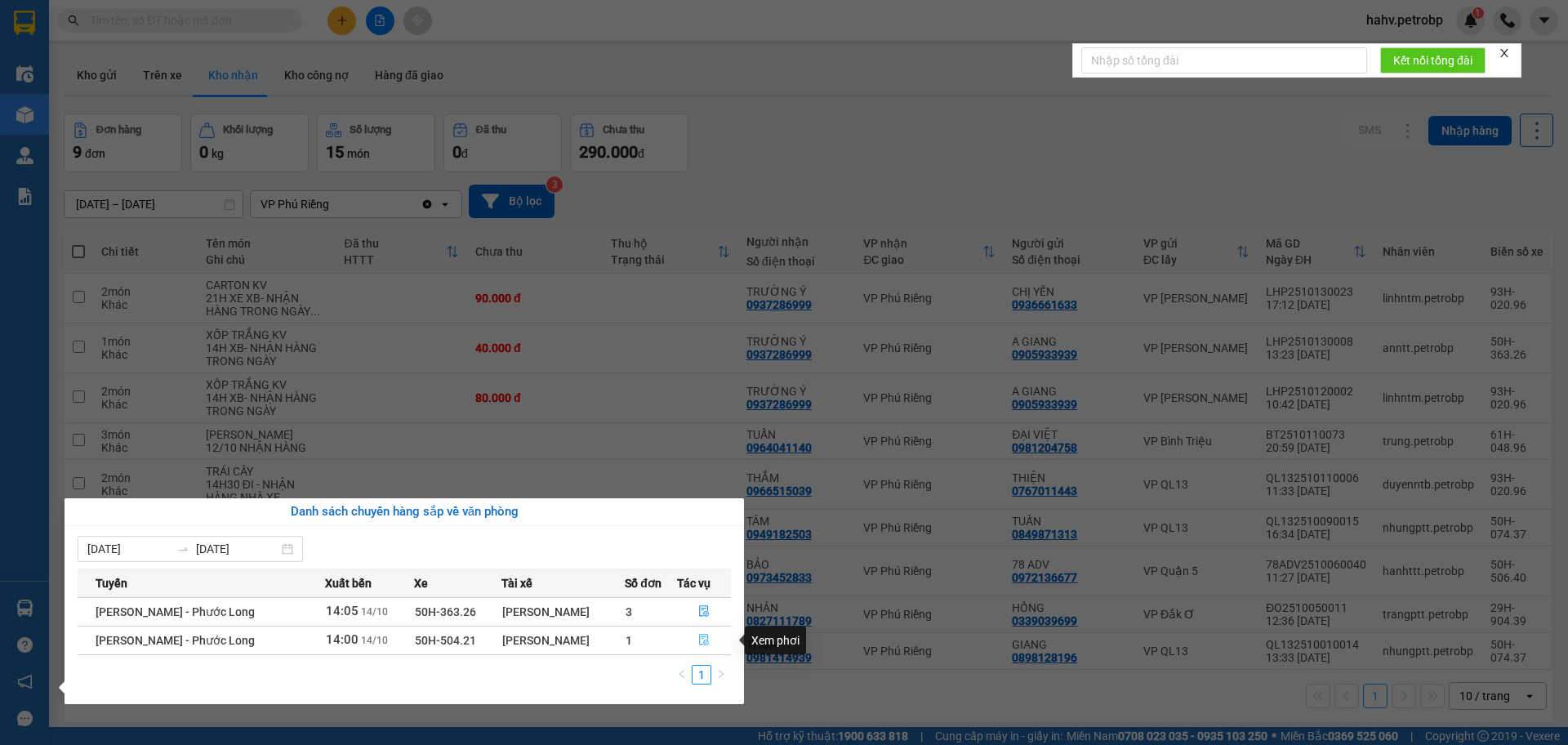
click at [692, 635] on button "button" at bounding box center [705, 640] width 53 height 26
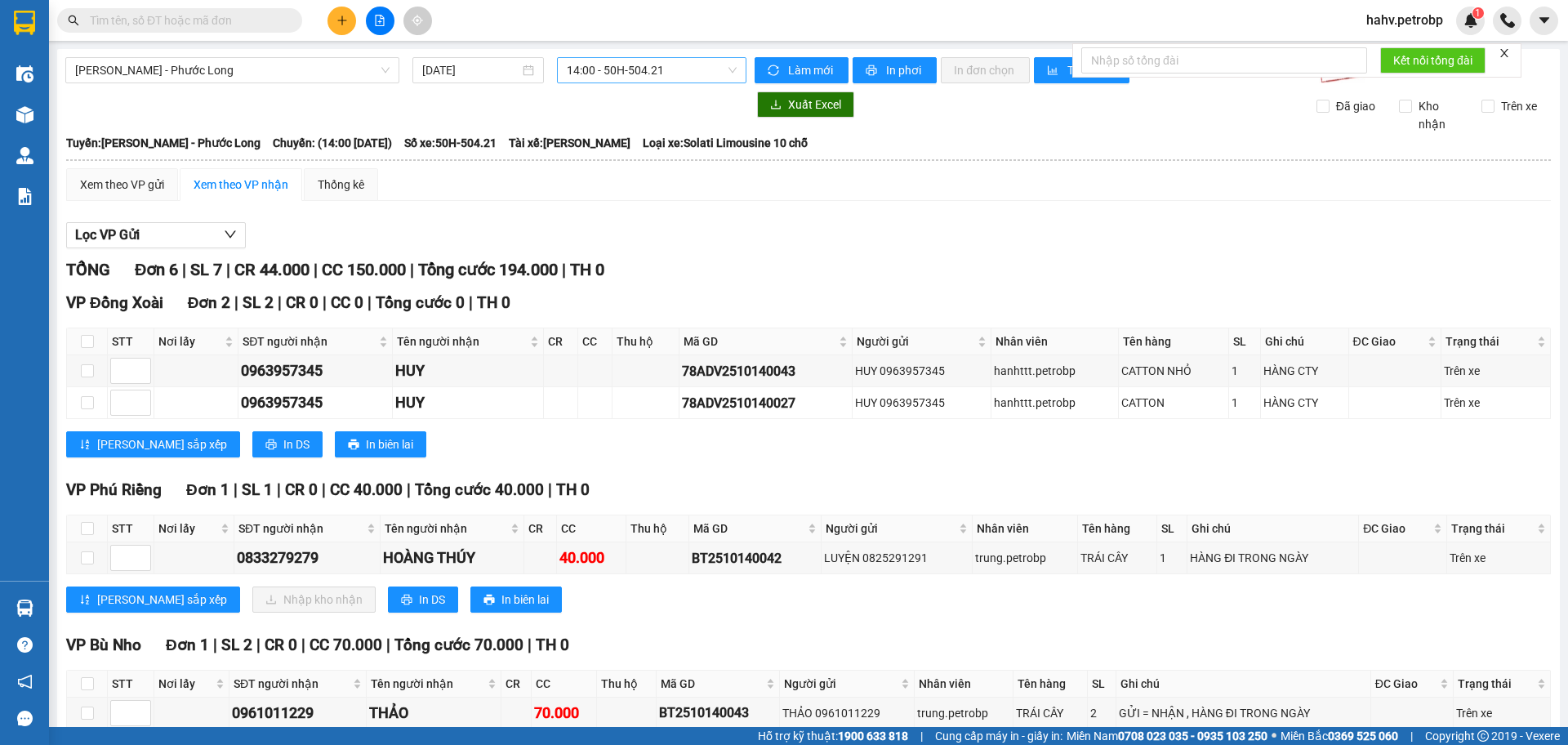
click at [609, 74] on span "14:00 - 50H-504.21" at bounding box center [651, 70] width 170 height 25
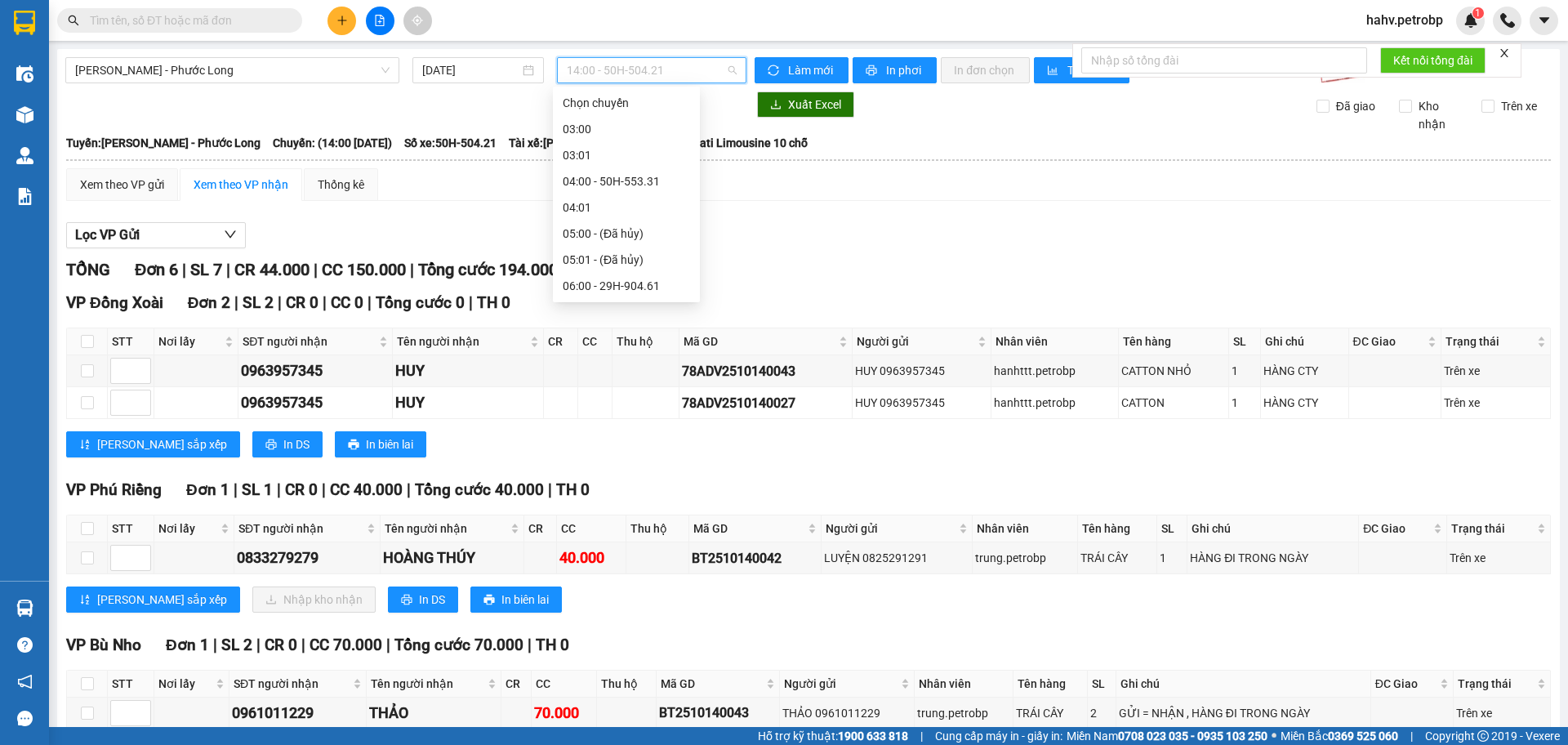
scroll to position [444, 0]
click at [631, 228] on div "13:00 - 61H-042.35" at bounding box center [626, 233] width 128 height 18
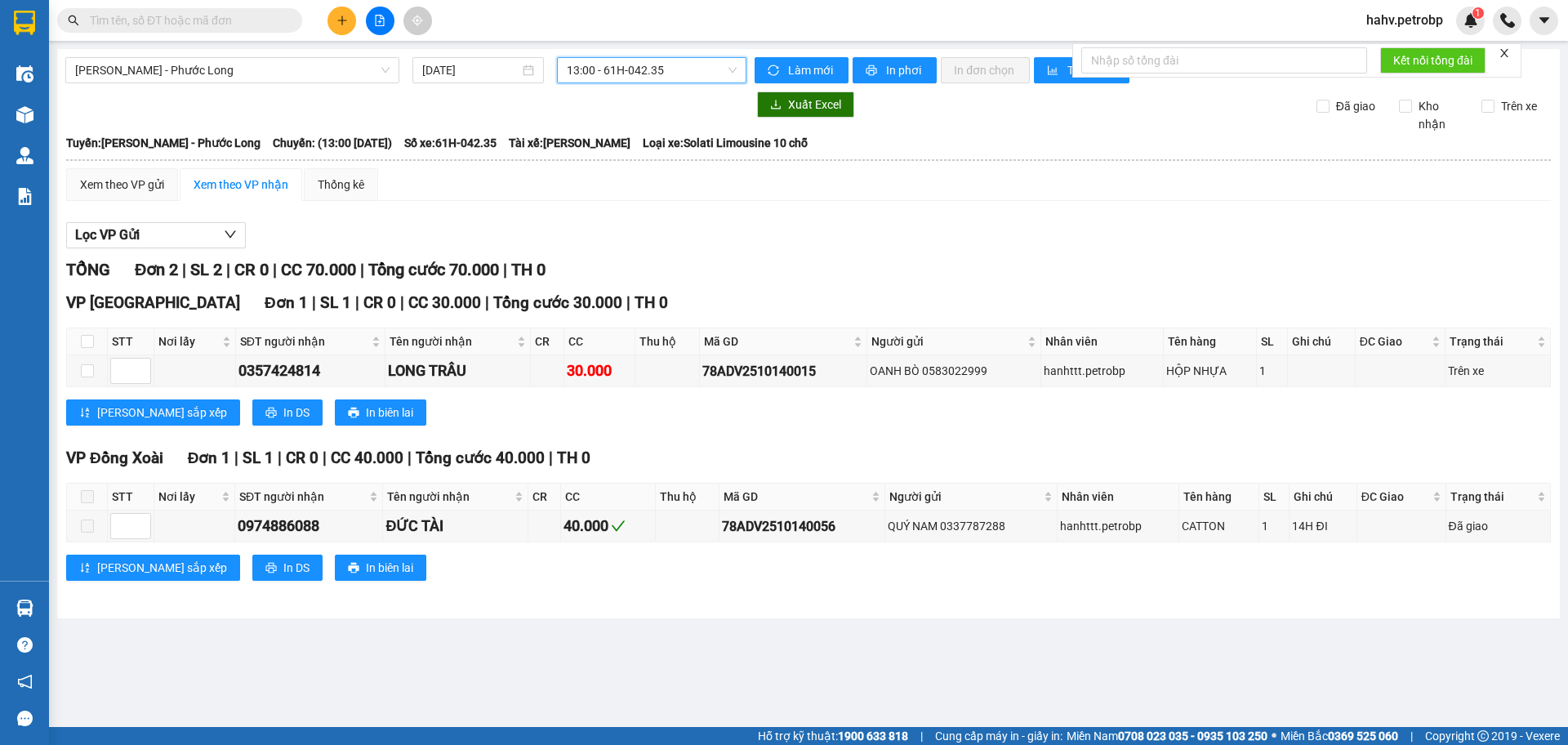
click at [662, 84] on div "Hồ Chí Minh - Phước Long 14/10/2025 13:00 13:00 - 61H-042.35 Làm mới In phơi I…" at bounding box center [809, 334] width 1503 height 569
click at [665, 60] on span "13:00 - 61H-042.35" at bounding box center [651, 70] width 170 height 25
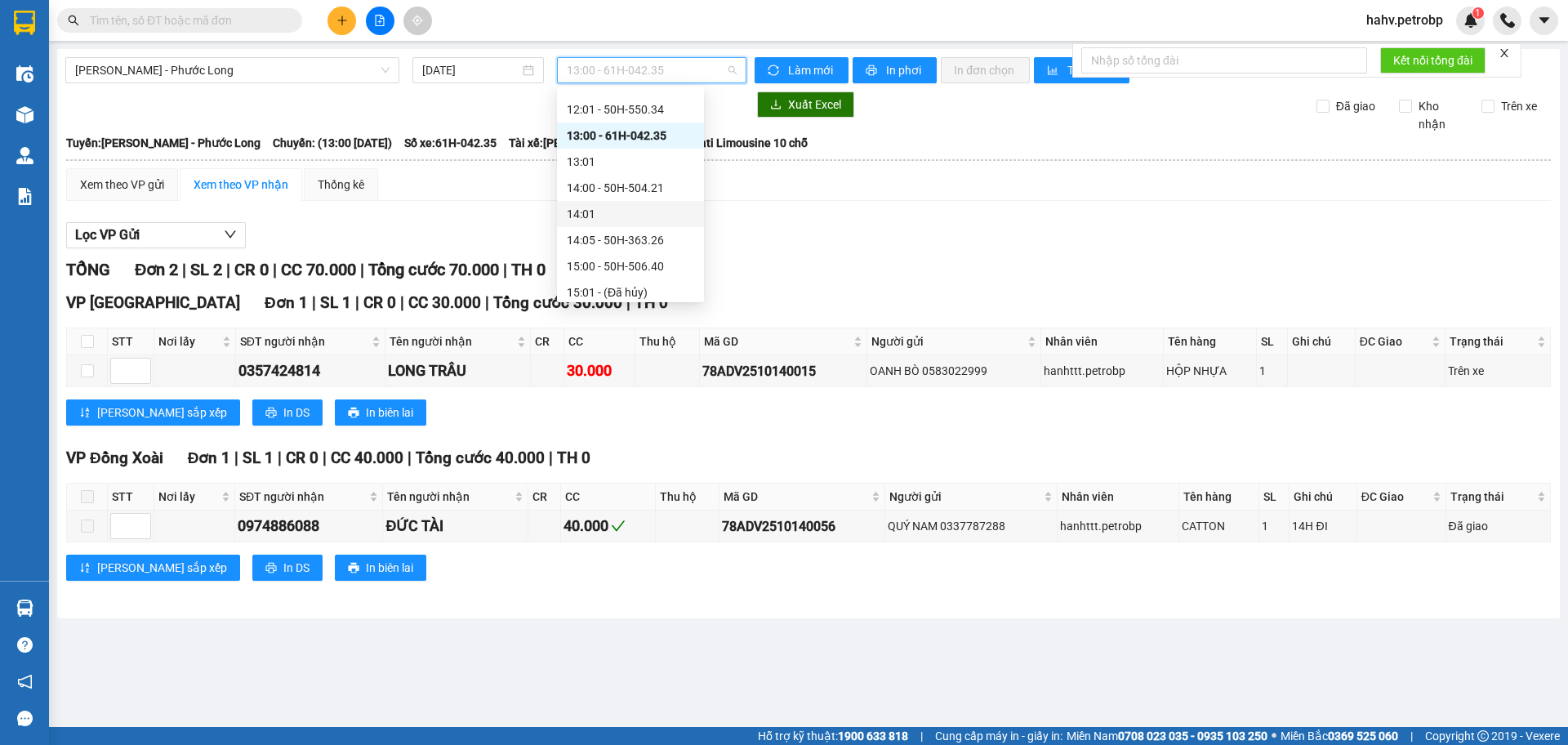
scroll to position [553, 0]
click at [640, 173] on div "14:00 - 50H-504.21" at bounding box center [630, 177] width 128 height 18
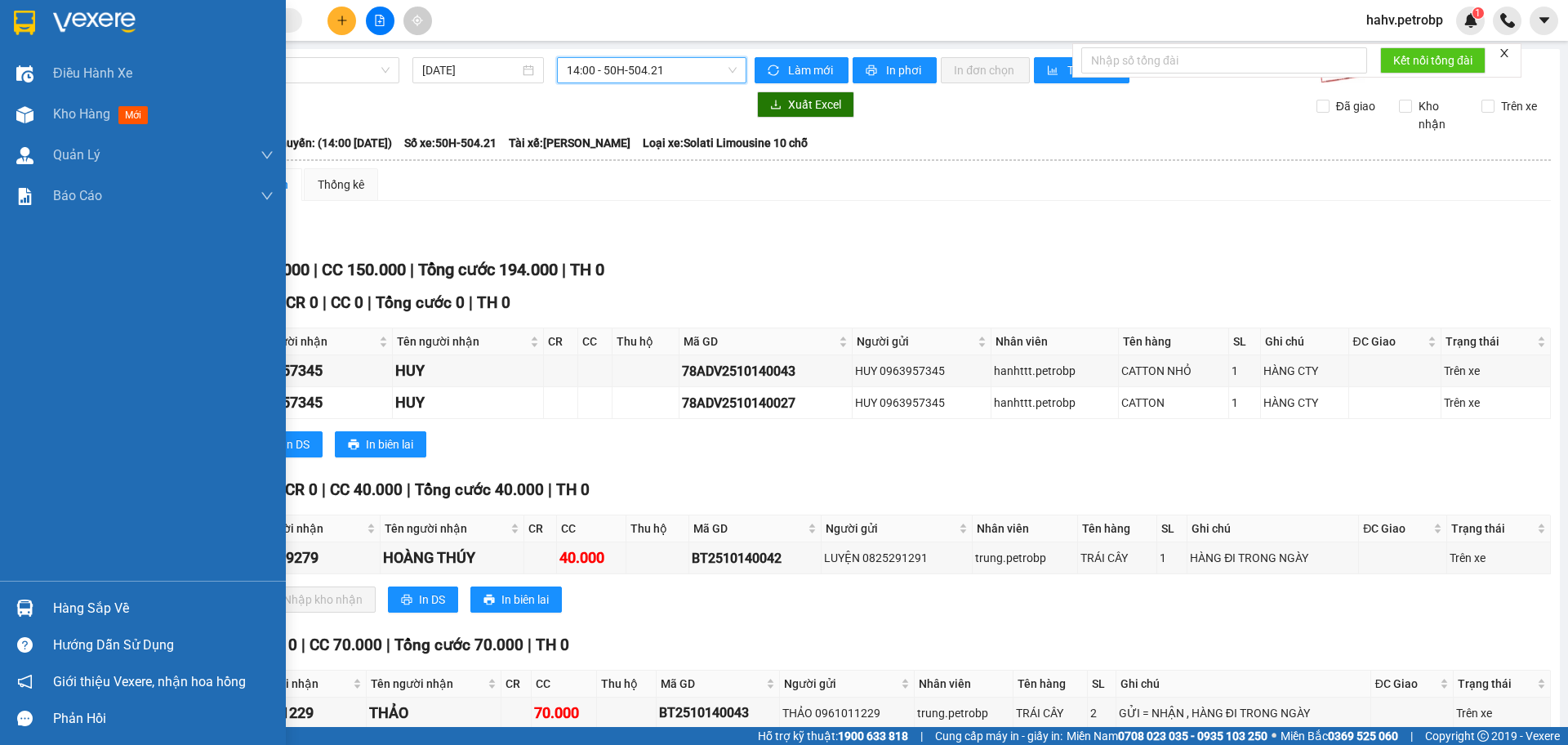
click at [21, 617] on div at bounding box center [25, 608] width 28 height 28
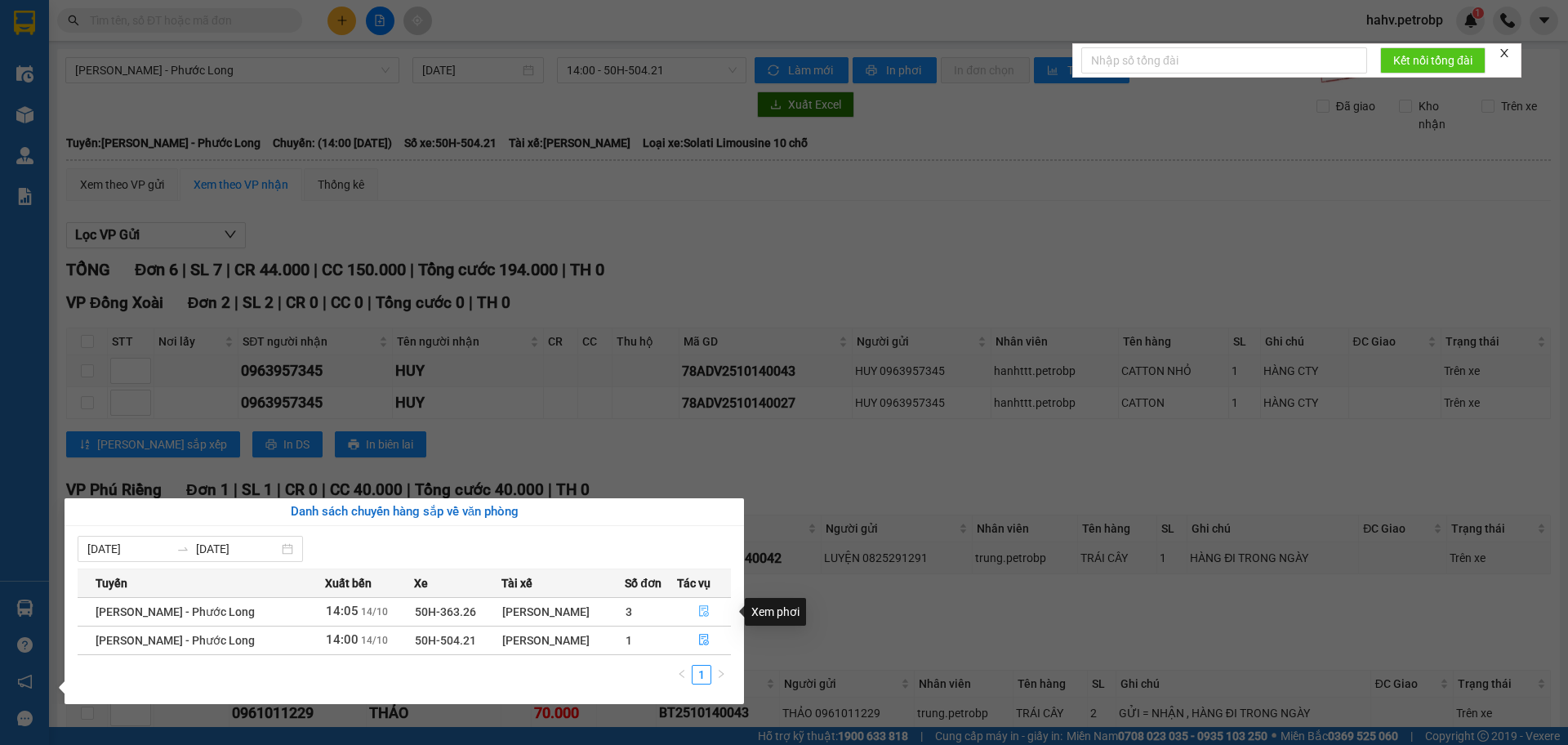
click at [699, 612] on icon "file-done" at bounding box center [704, 610] width 11 height 11
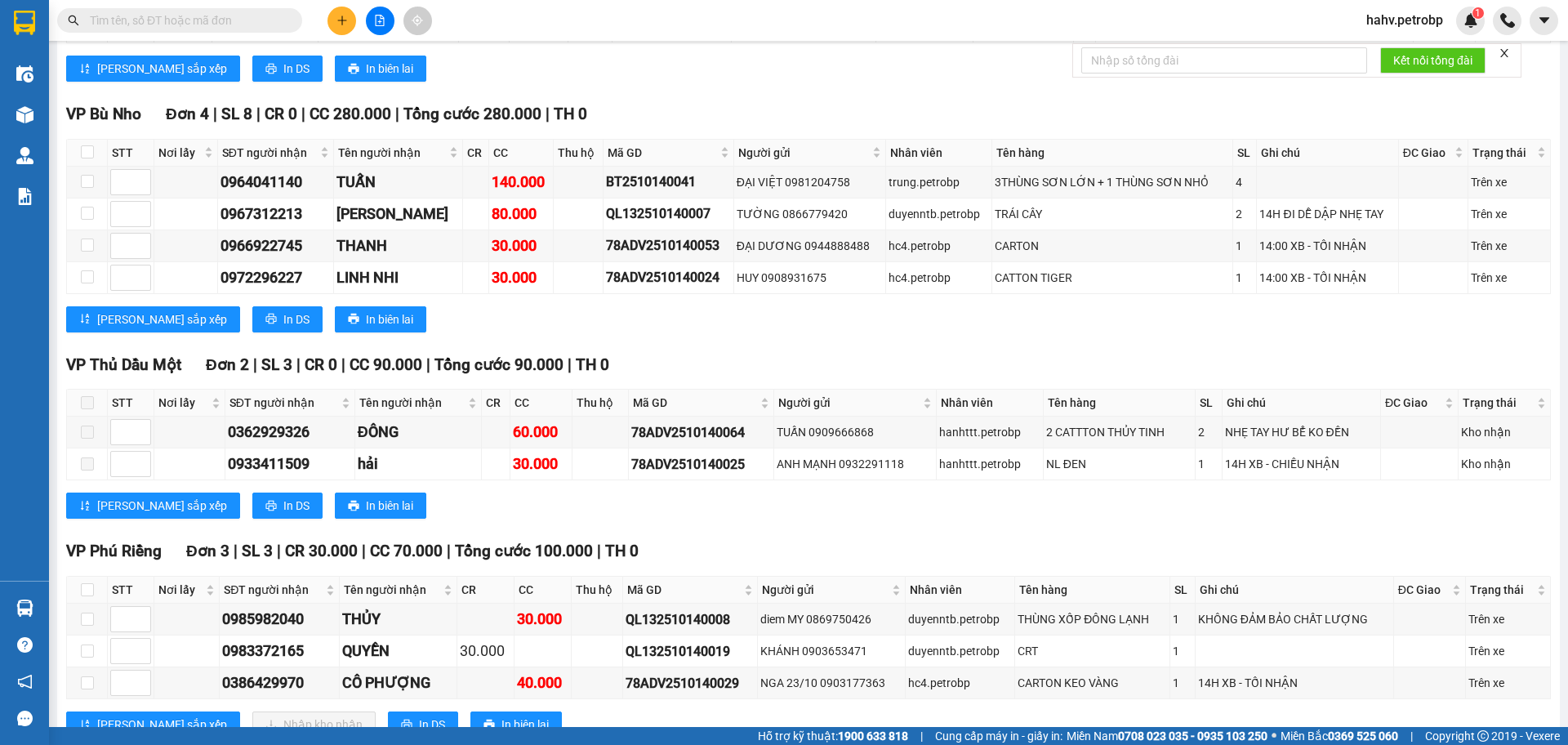
scroll to position [3584, 0]
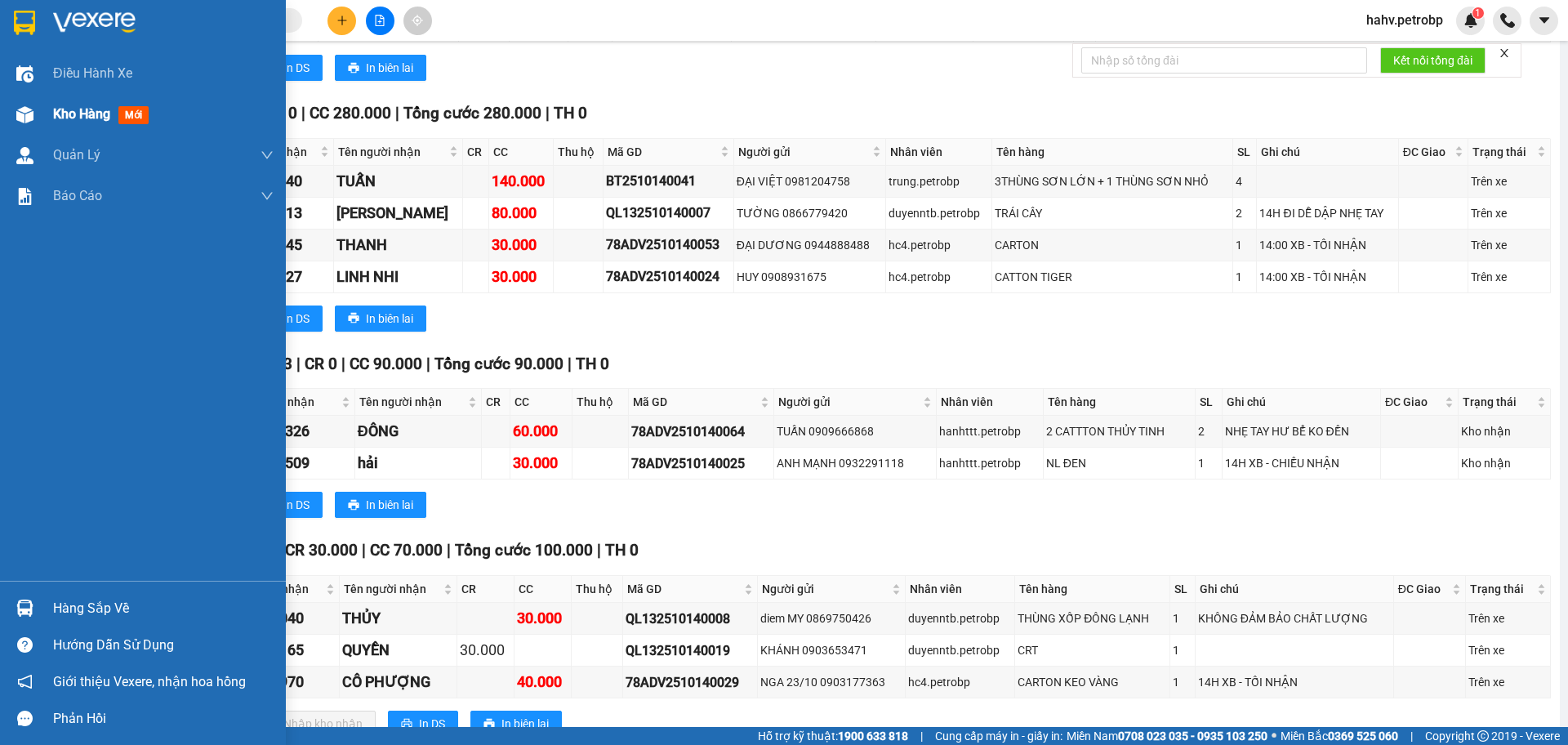
click at [58, 127] on div "Kho hàng mới" at bounding box center [163, 114] width 220 height 41
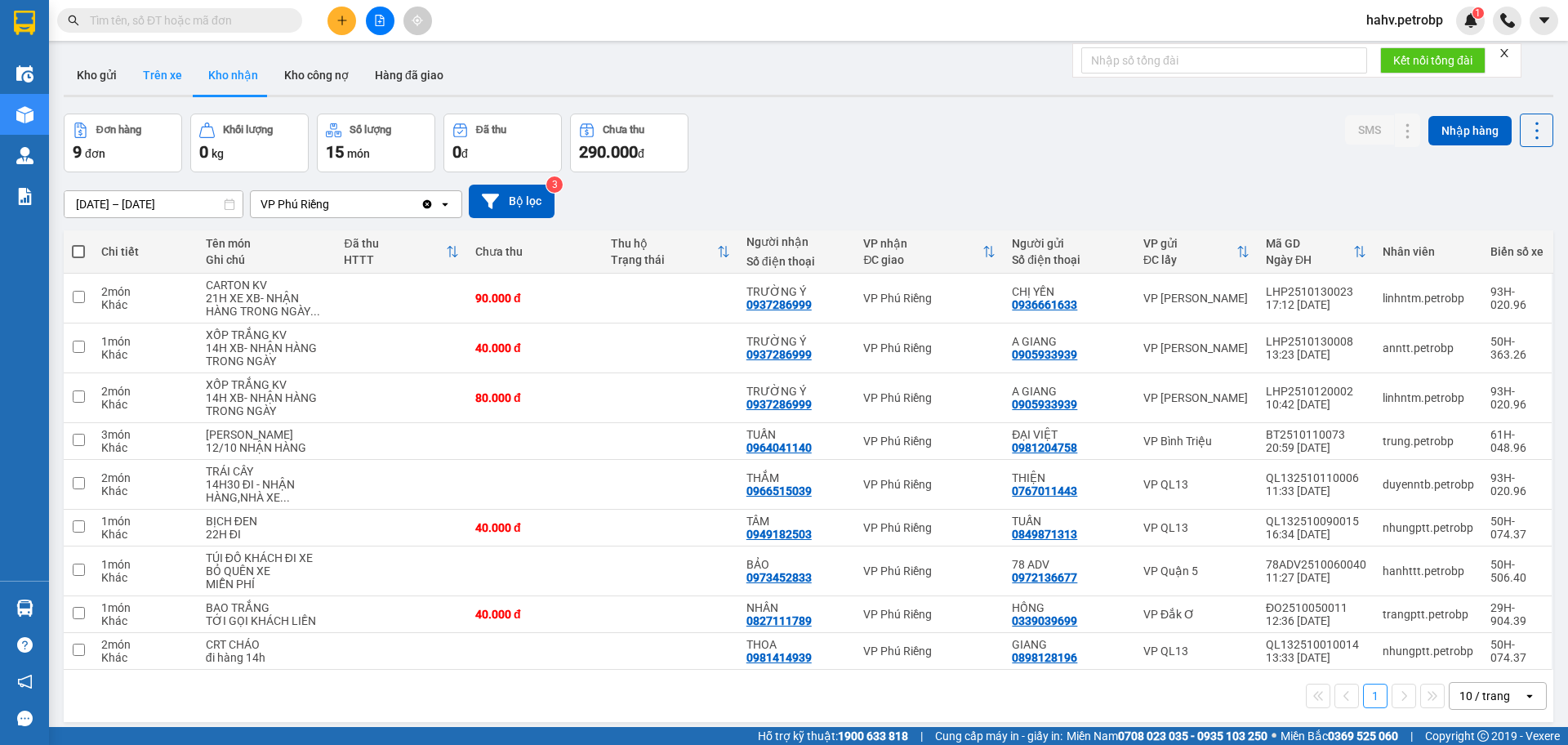
click at [174, 77] on button "Trên xe" at bounding box center [162, 75] width 65 height 40
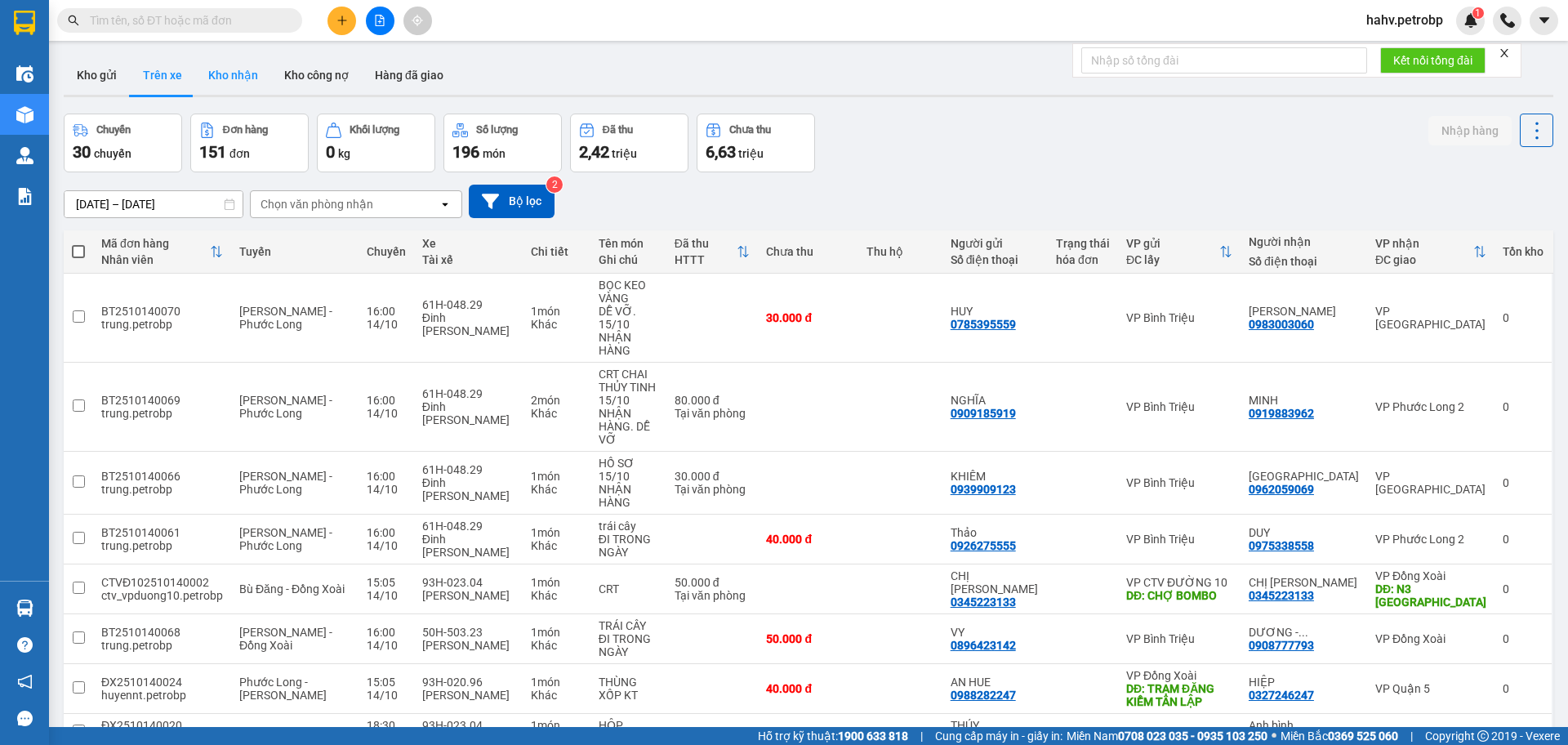
click at [217, 75] on button "Kho nhận" at bounding box center [233, 75] width 76 height 40
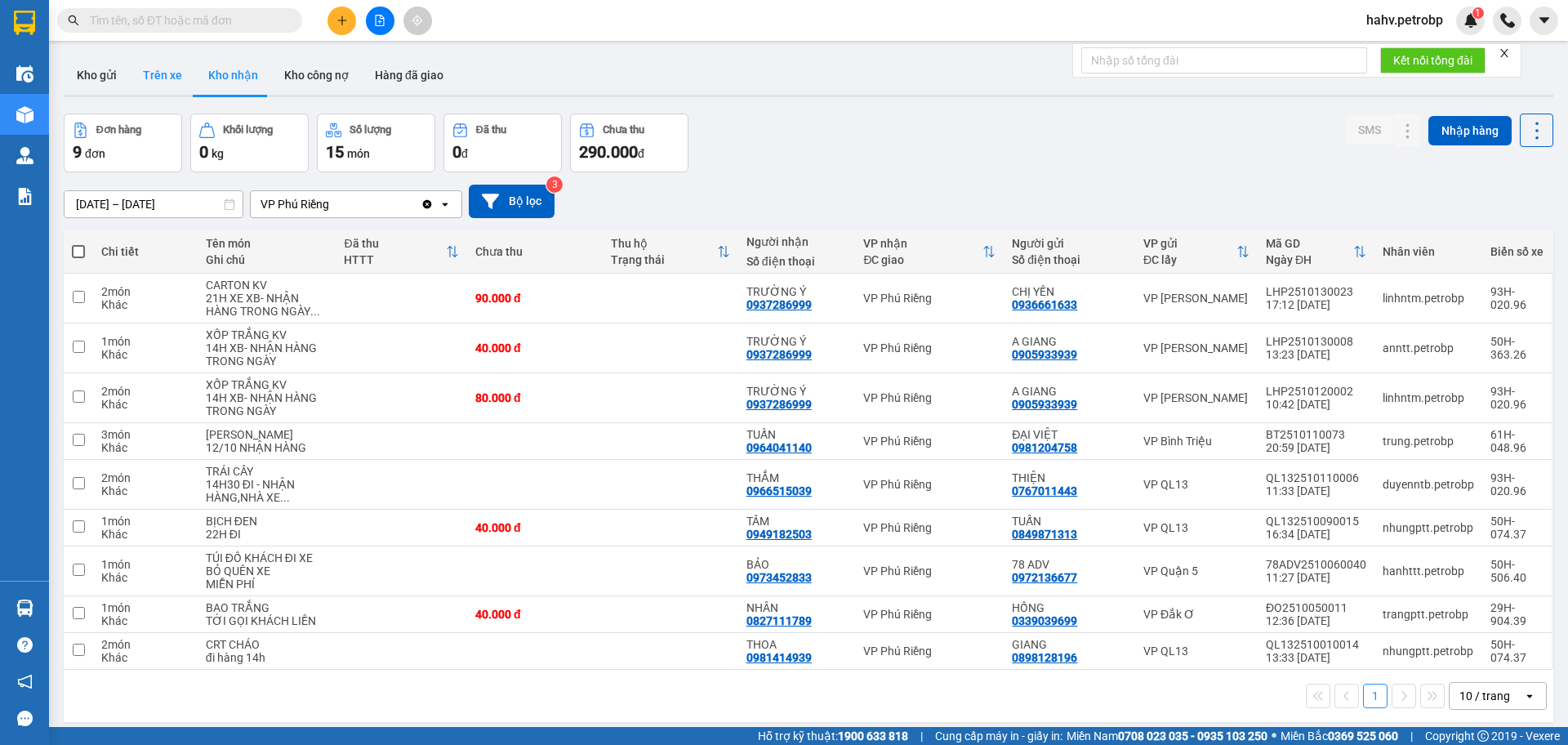
click at [135, 79] on button "Trên xe" at bounding box center [162, 75] width 65 height 40
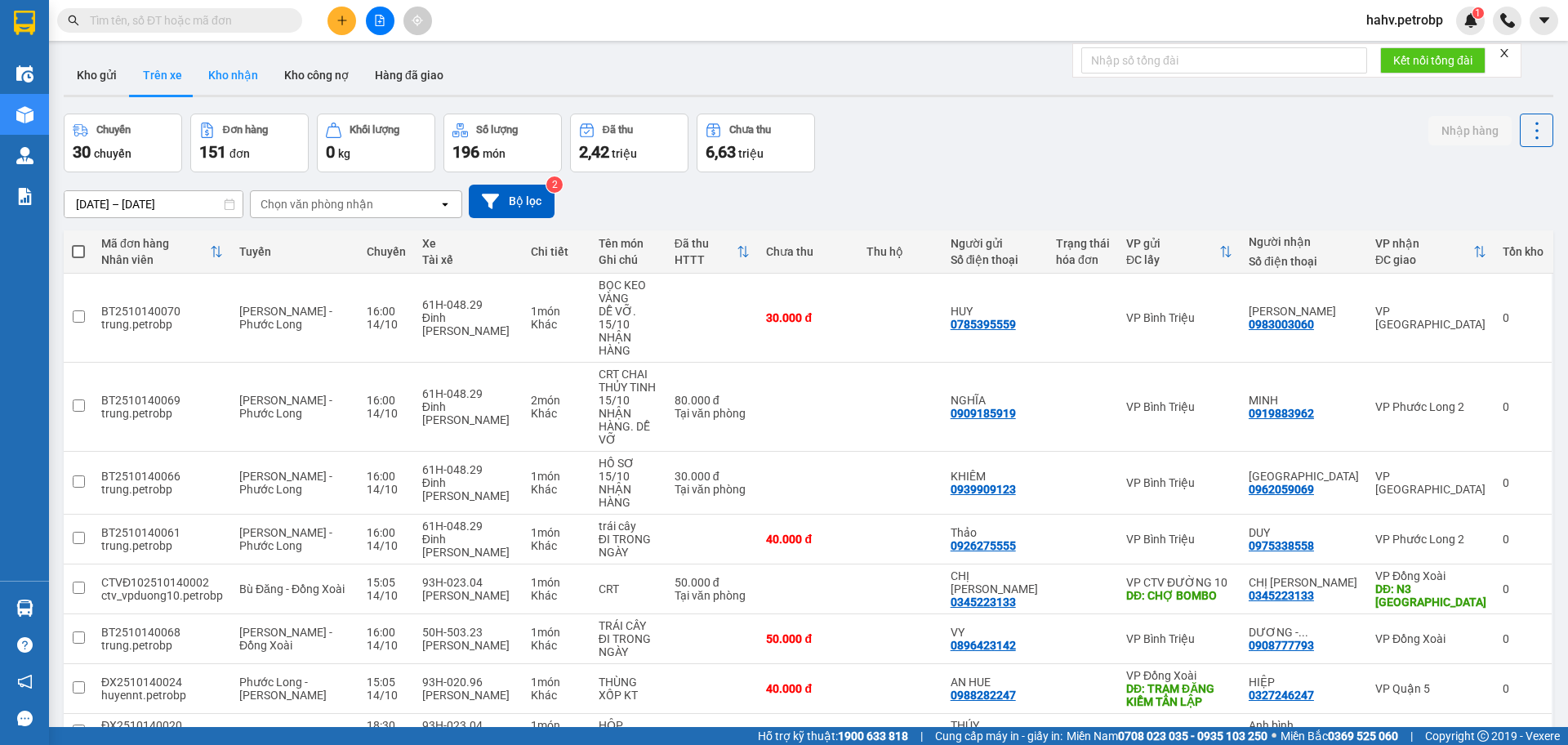
click at [241, 82] on button "Kho nhận" at bounding box center [233, 75] width 76 height 40
type input "[DATE] – [DATE]"
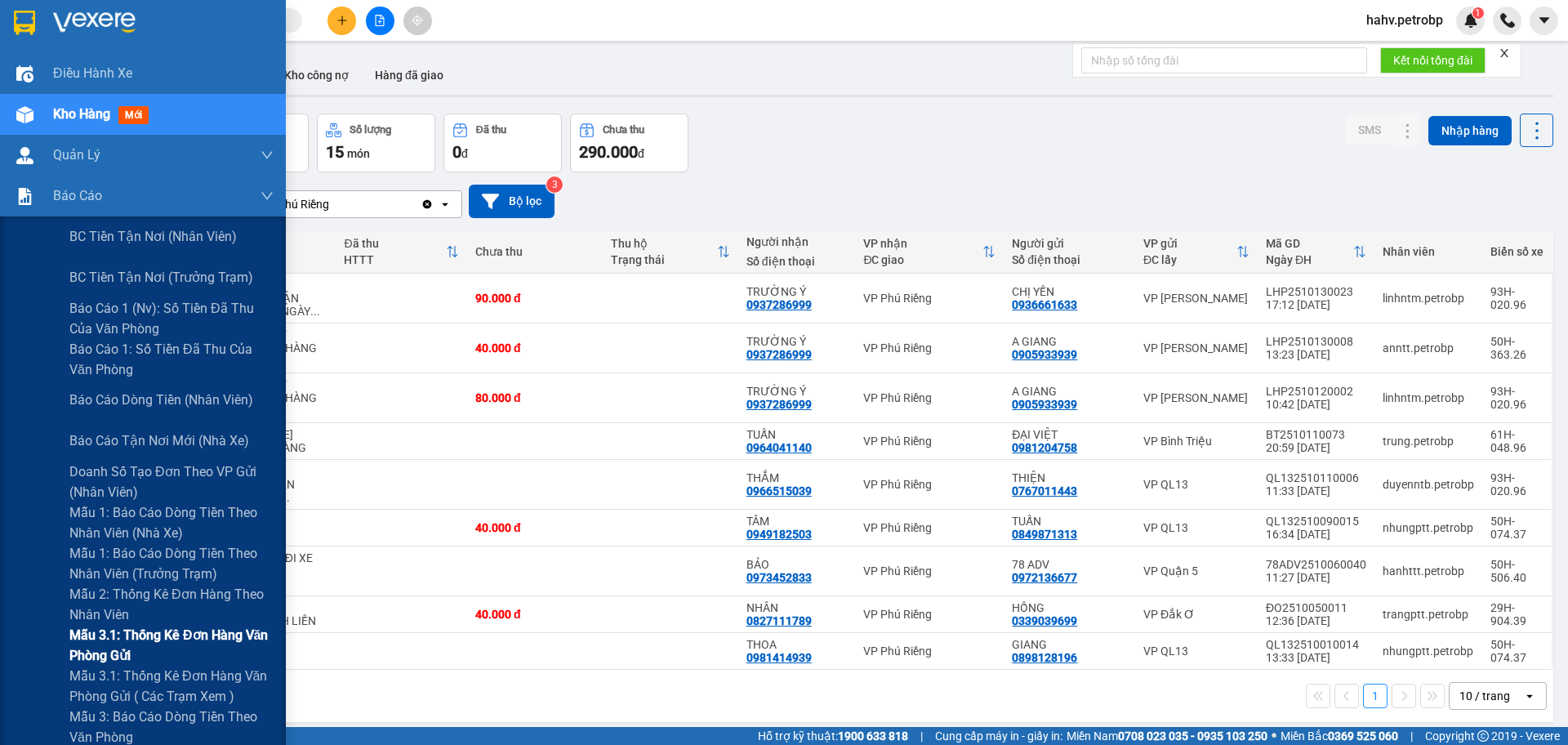
click at [18, 645] on div "Mẫu 3.1: Thống kê đơn hàng văn phòng gửi" at bounding box center [143, 645] width 286 height 41
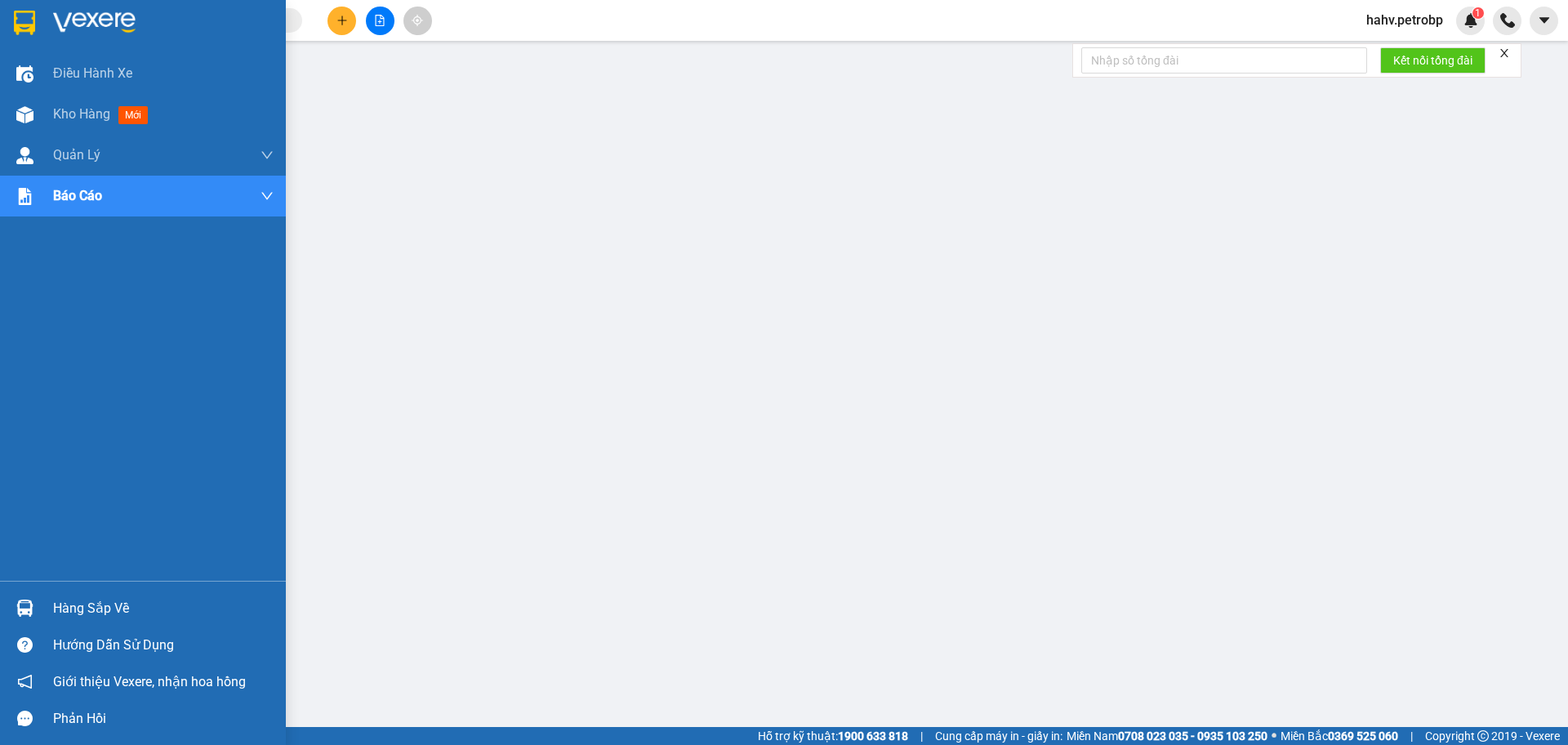
drag, startPoint x: 111, startPoint y: 609, endPoint x: 263, endPoint y: 629, distance: 153.3
click at [118, 609] on div "Hàng sắp về" at bounding box center [163, 609] width 220 height 25
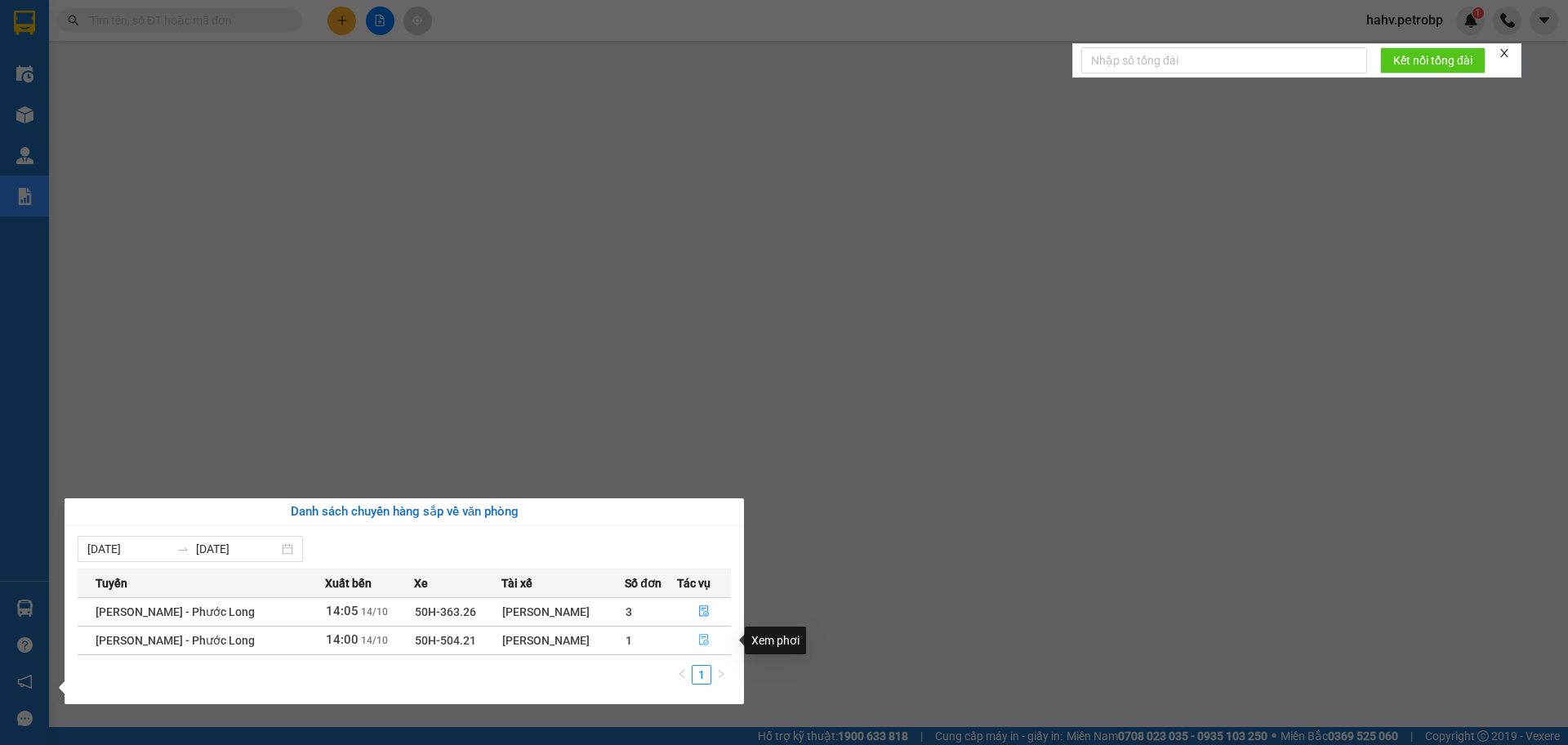
click at [706, 637] on icon "file-done" at bounding box center [704, 639] width 10 height 11
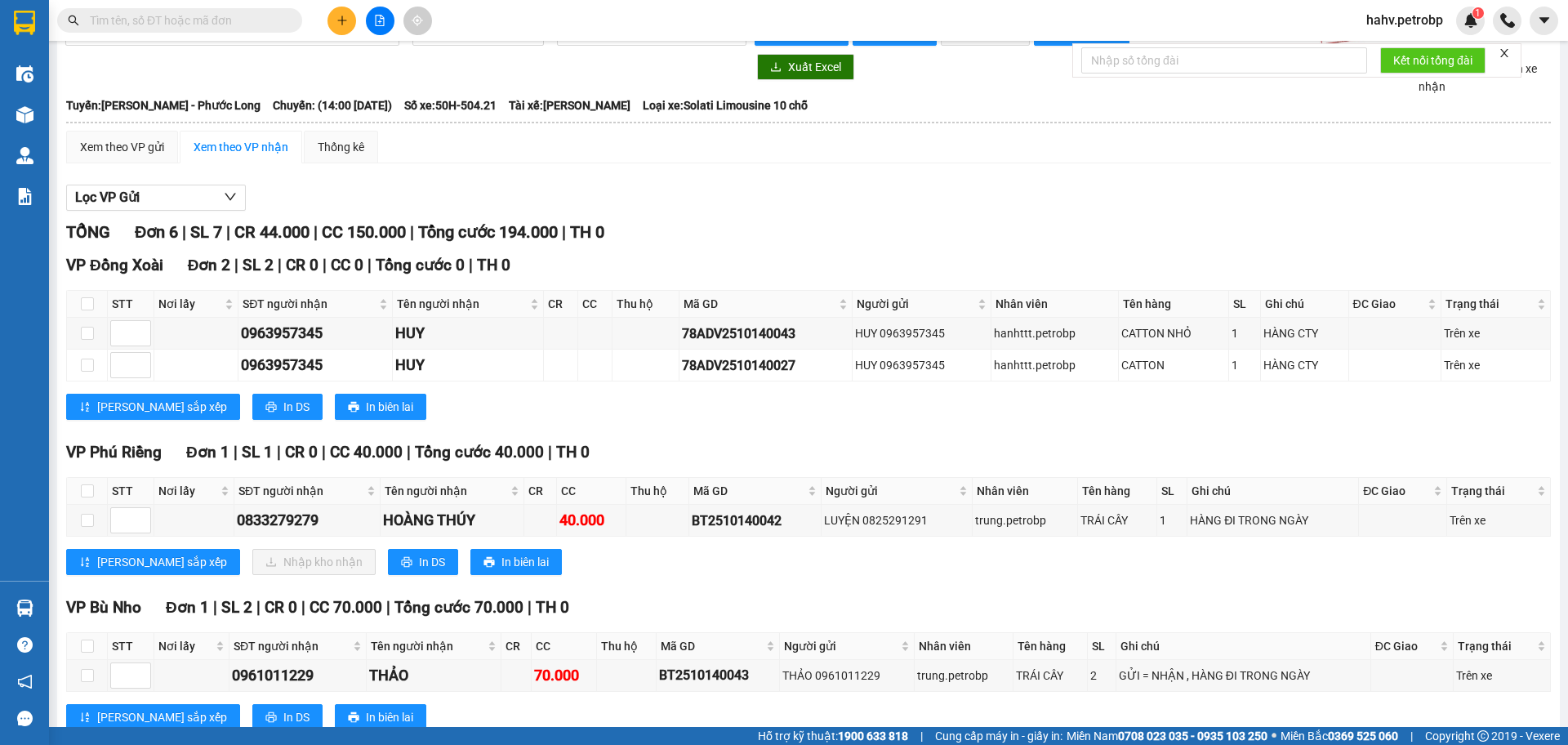
scroll to position [28, 0]
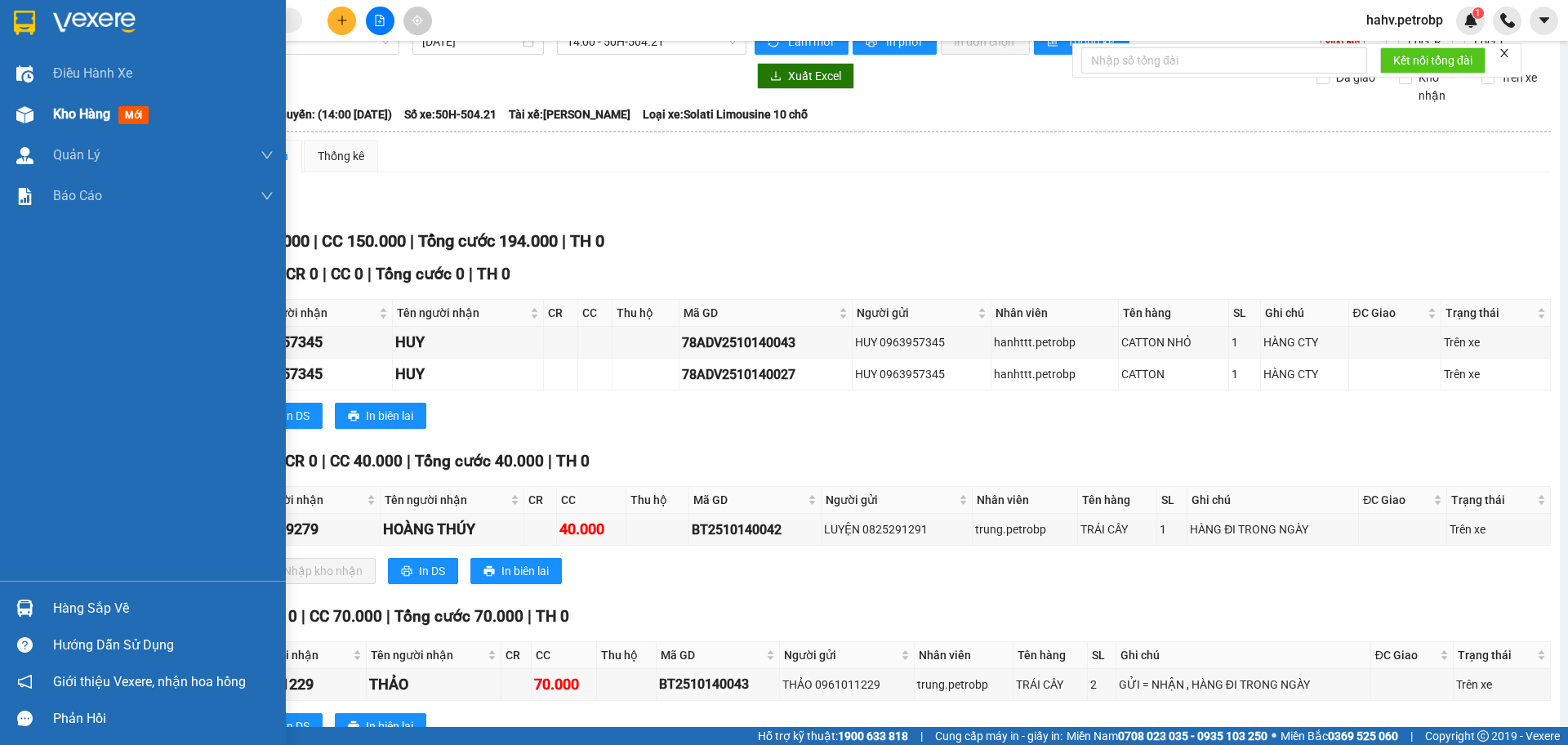
click at [25, 133] on div "Kho hàng mới" at bounding box center [143, 114] width 286 height 41
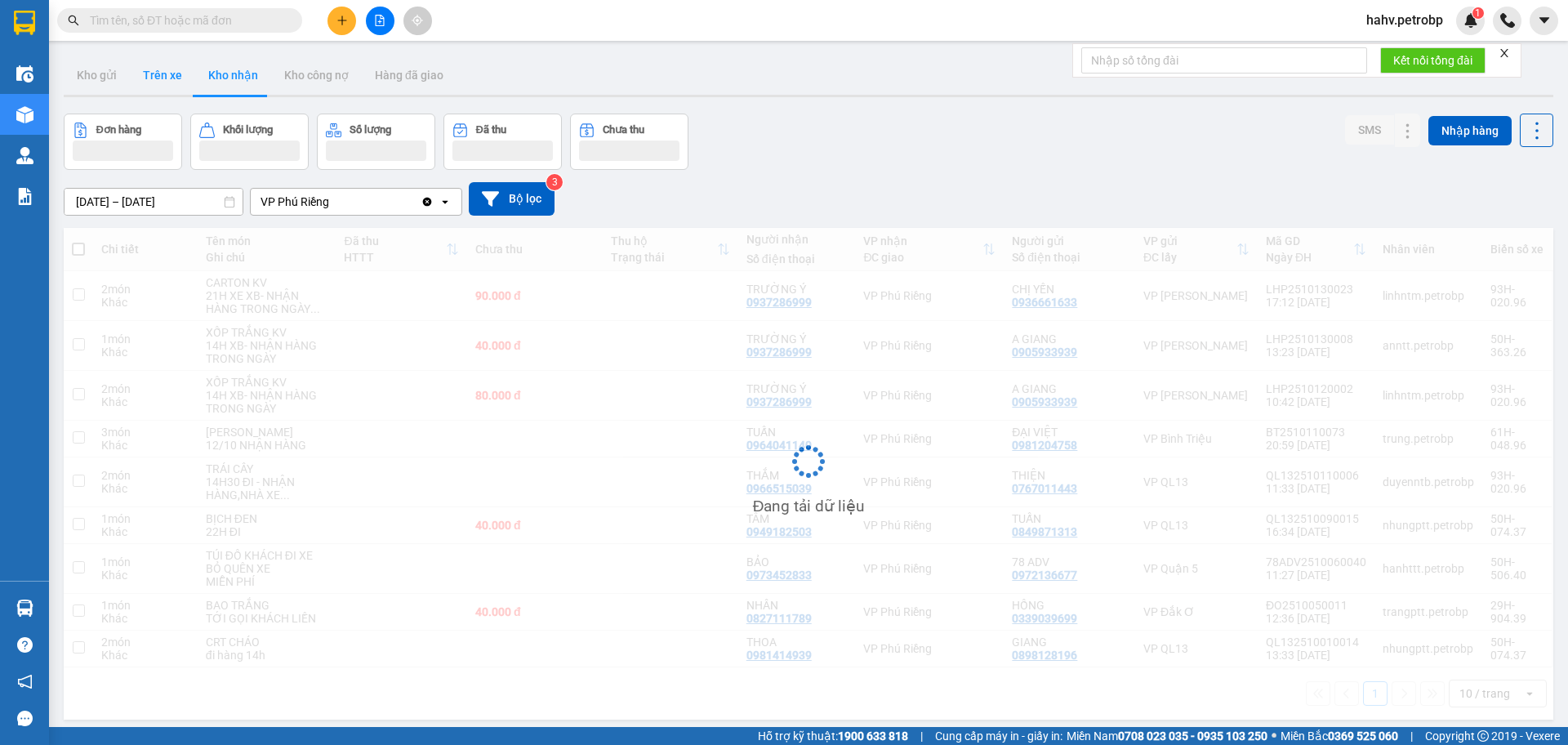
click at [169, 77] on button "Trên xe" at bounding box center [162, 75] width 65 height 40
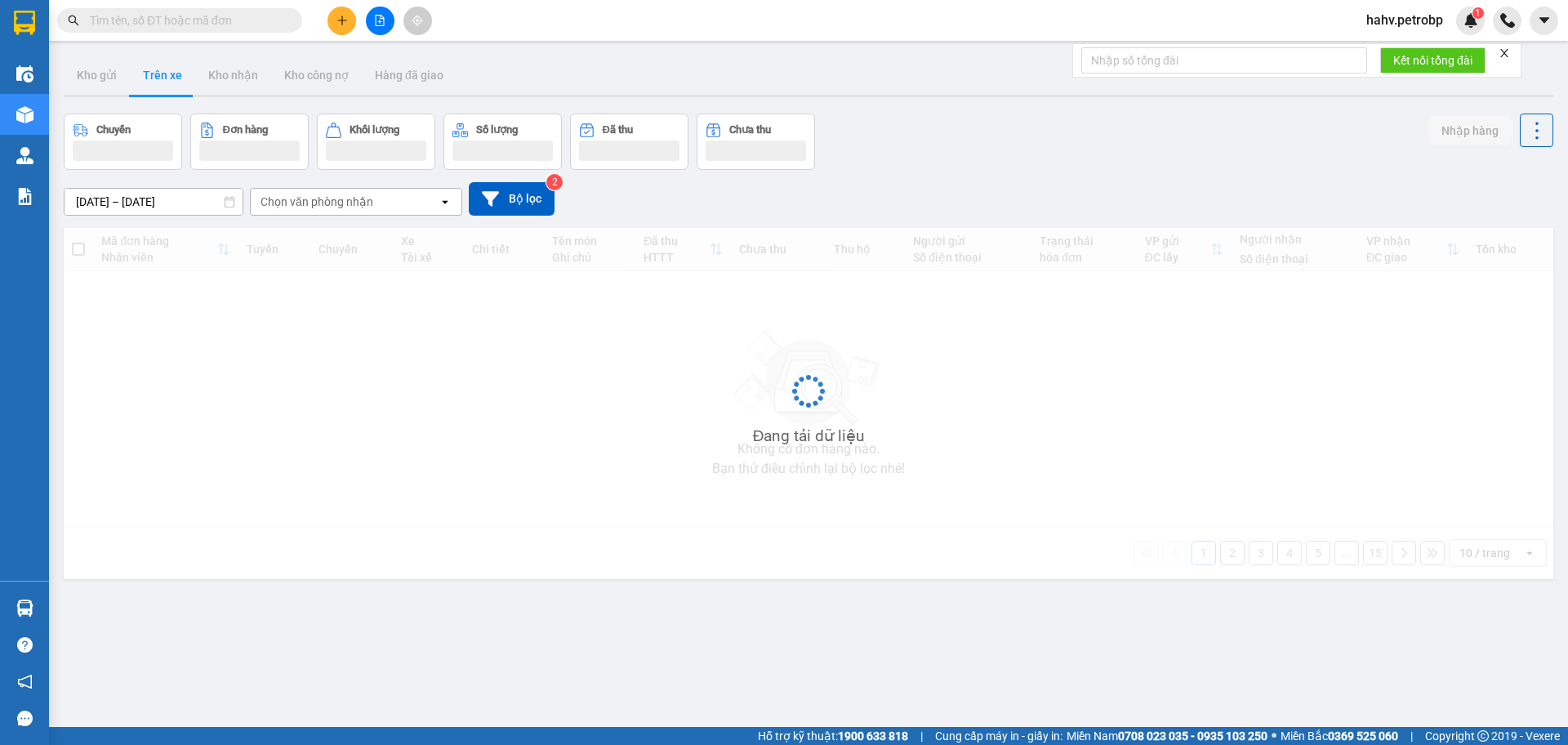
click at [169, 77] on button "Trên xe" at bounding box center [162, 75] width 65 height 40
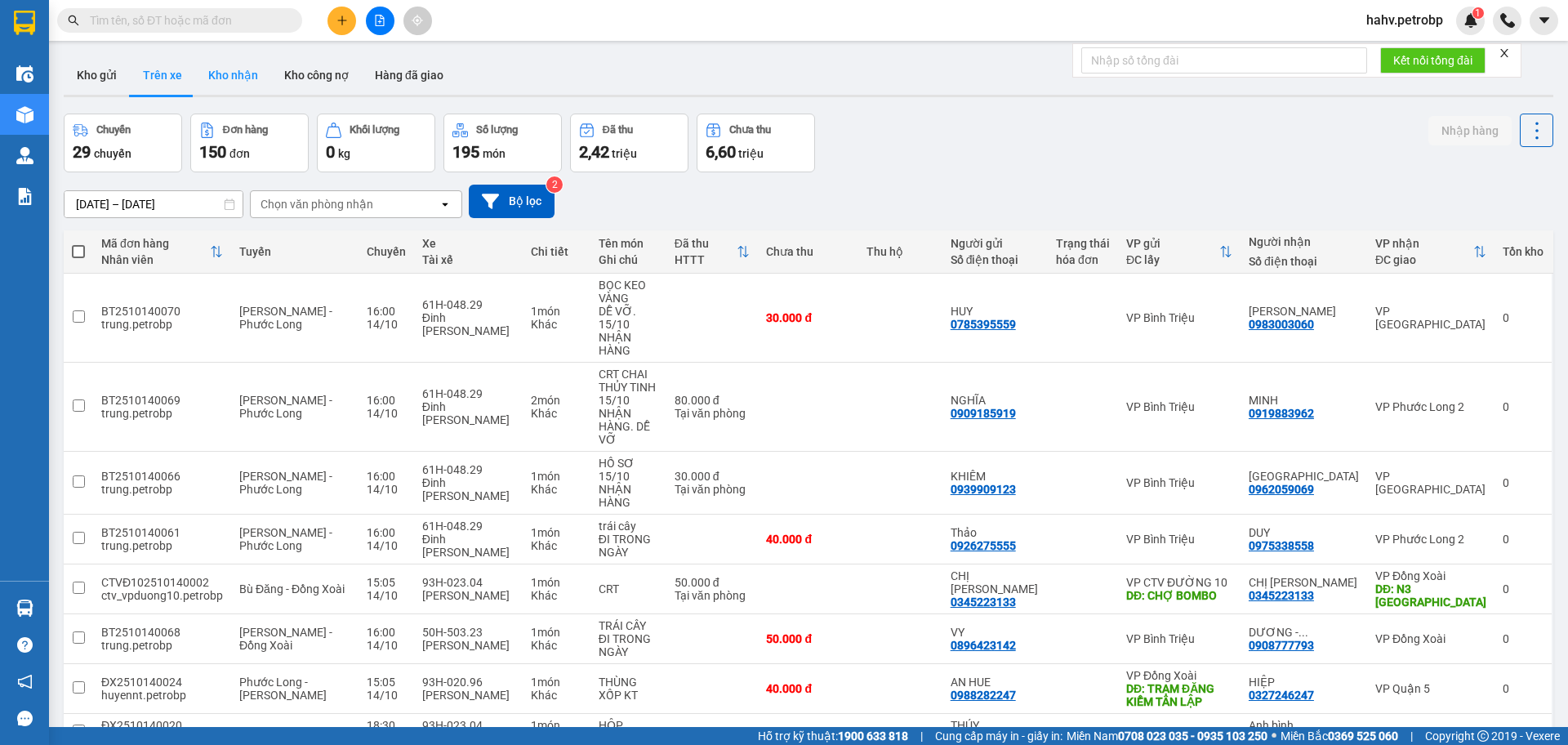
click at [222, 76] on button "Kho nhận" at bounding box center [233, 75] width 76 height 40
type input "[DATE] – [DATE]"
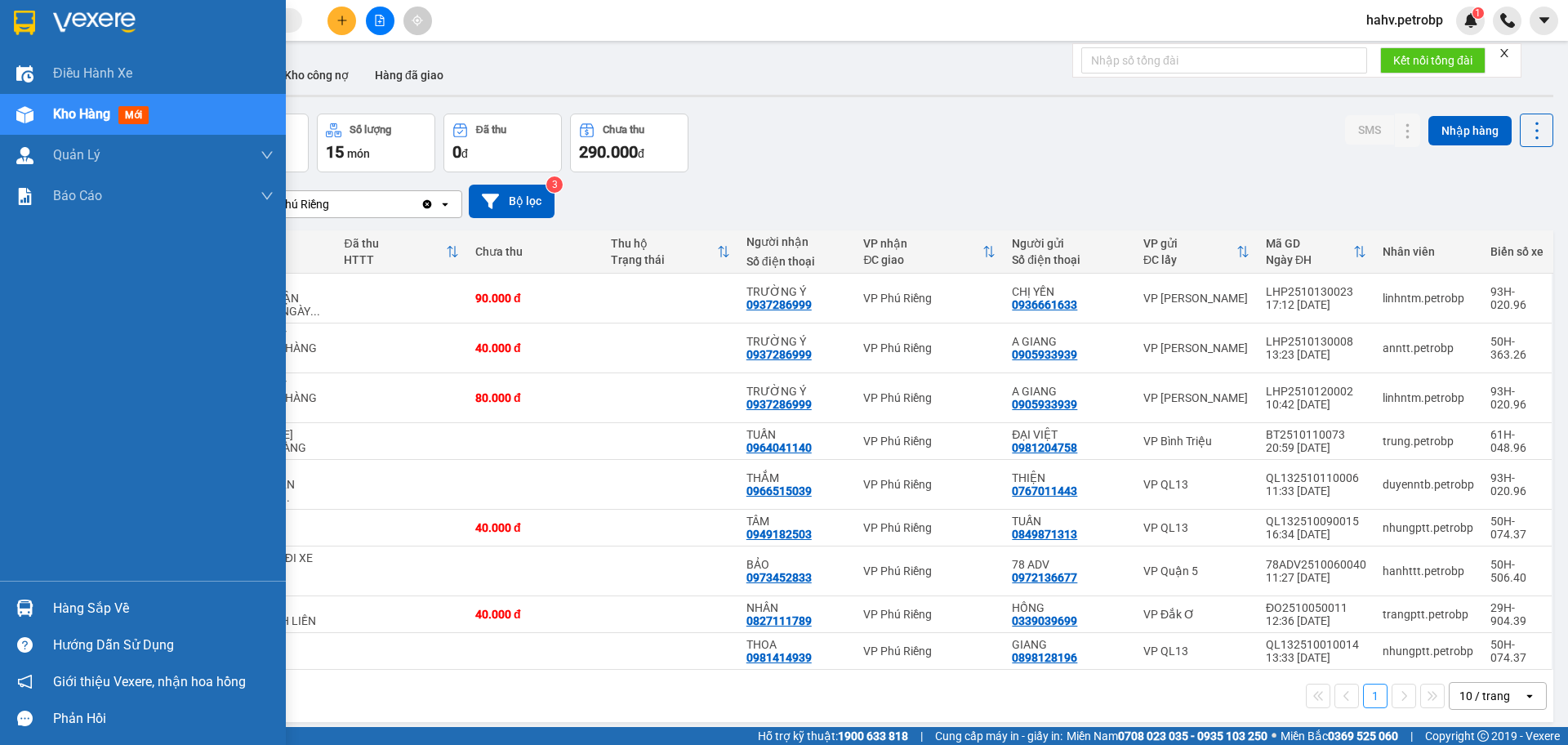
click at [60, 609] on div "Hàng sắp về" at bounding box center [163, 609] width 220 height 25
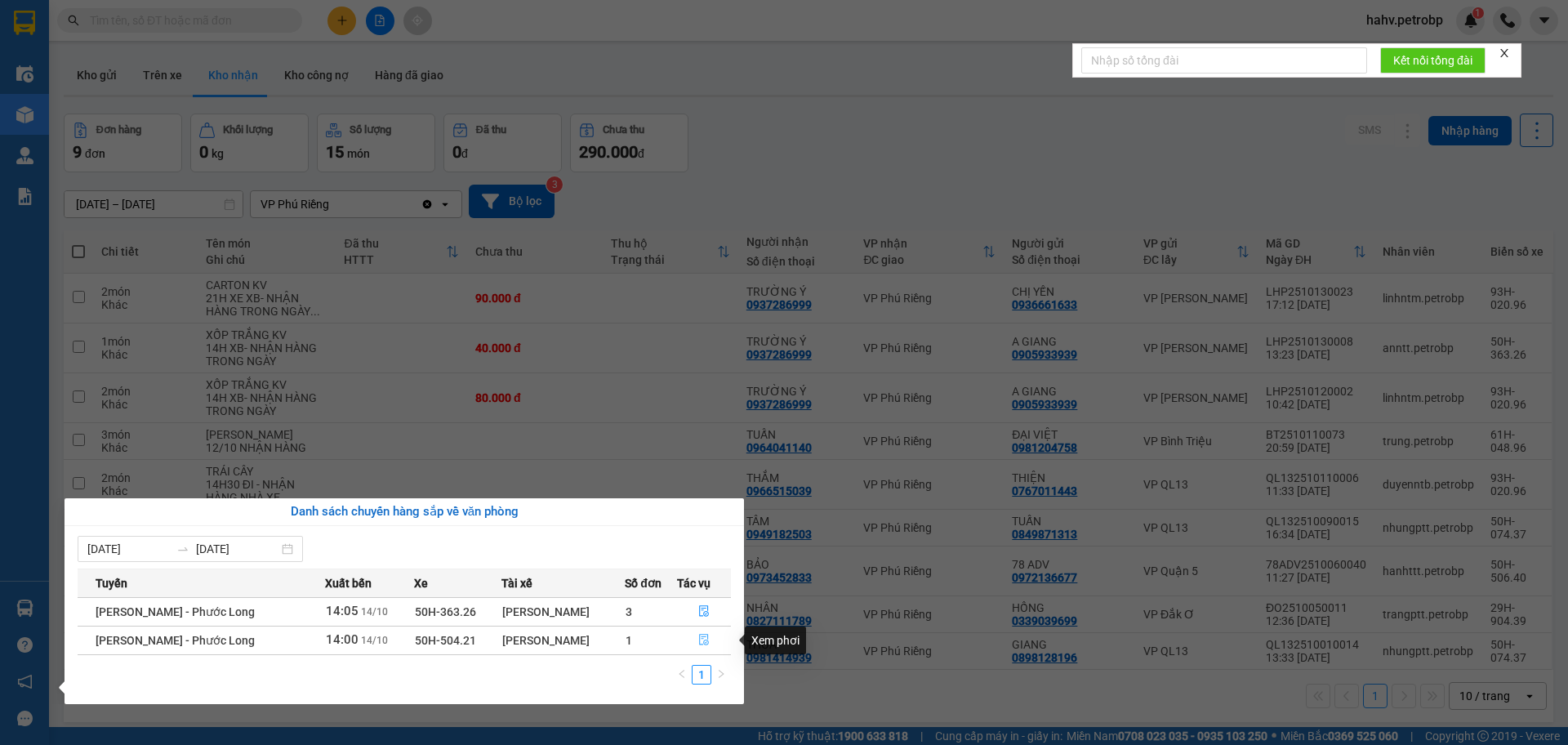
click at [699, 639] on icon "file-done" at bounding box center [704, 639] width 11 height 11
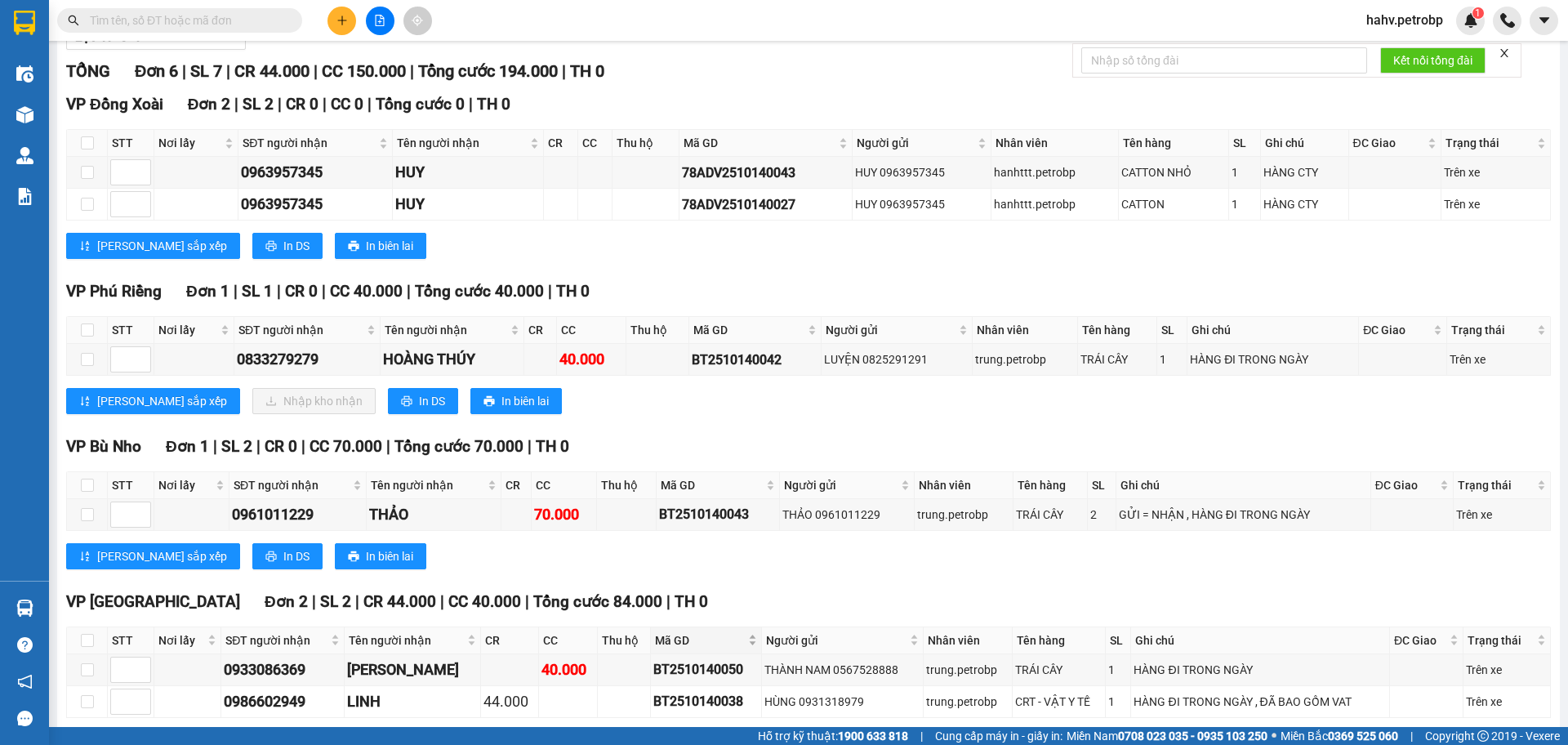
scroll to position [192, 0]
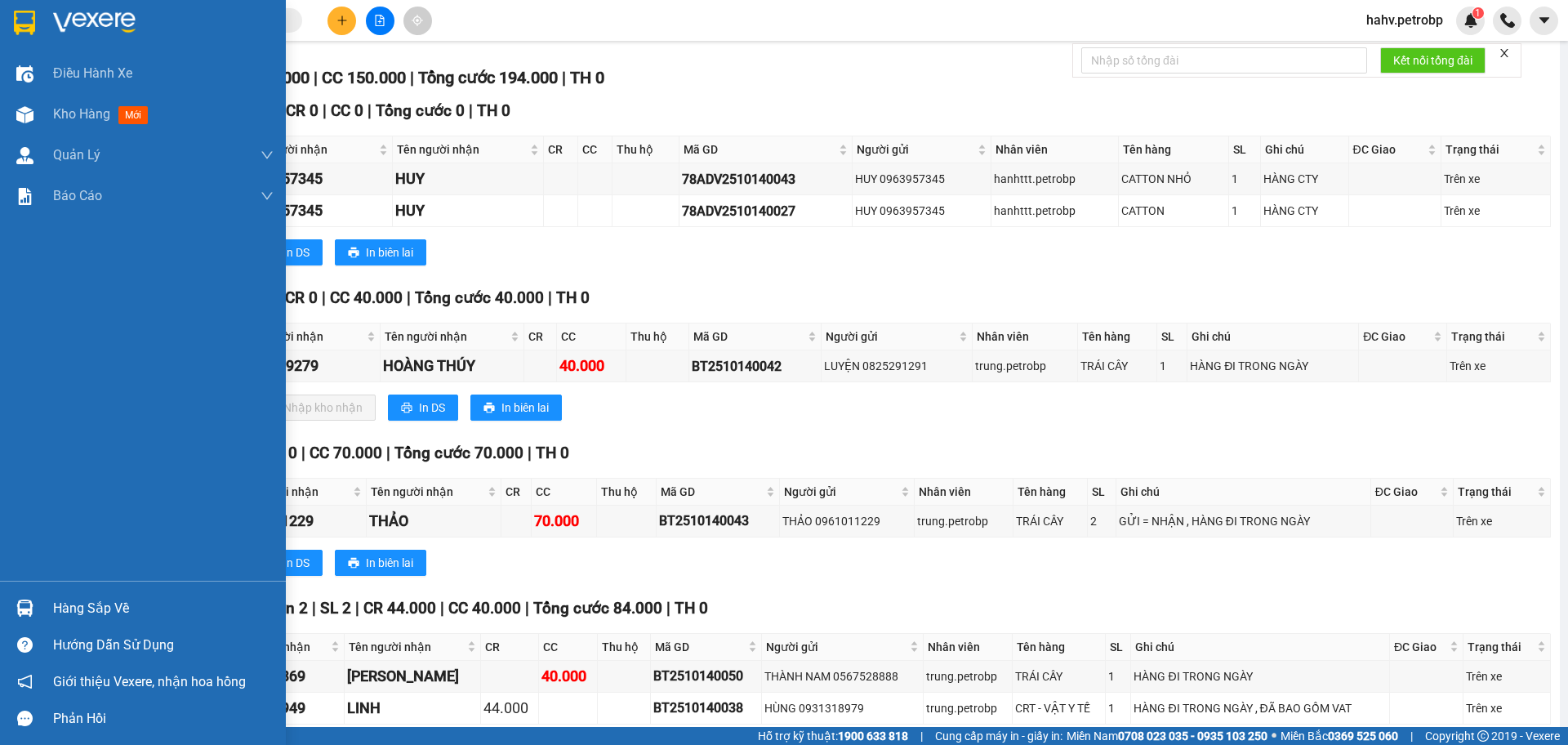
click at [15, 611] on div at bounding box center [25, 608] width 28 height 28
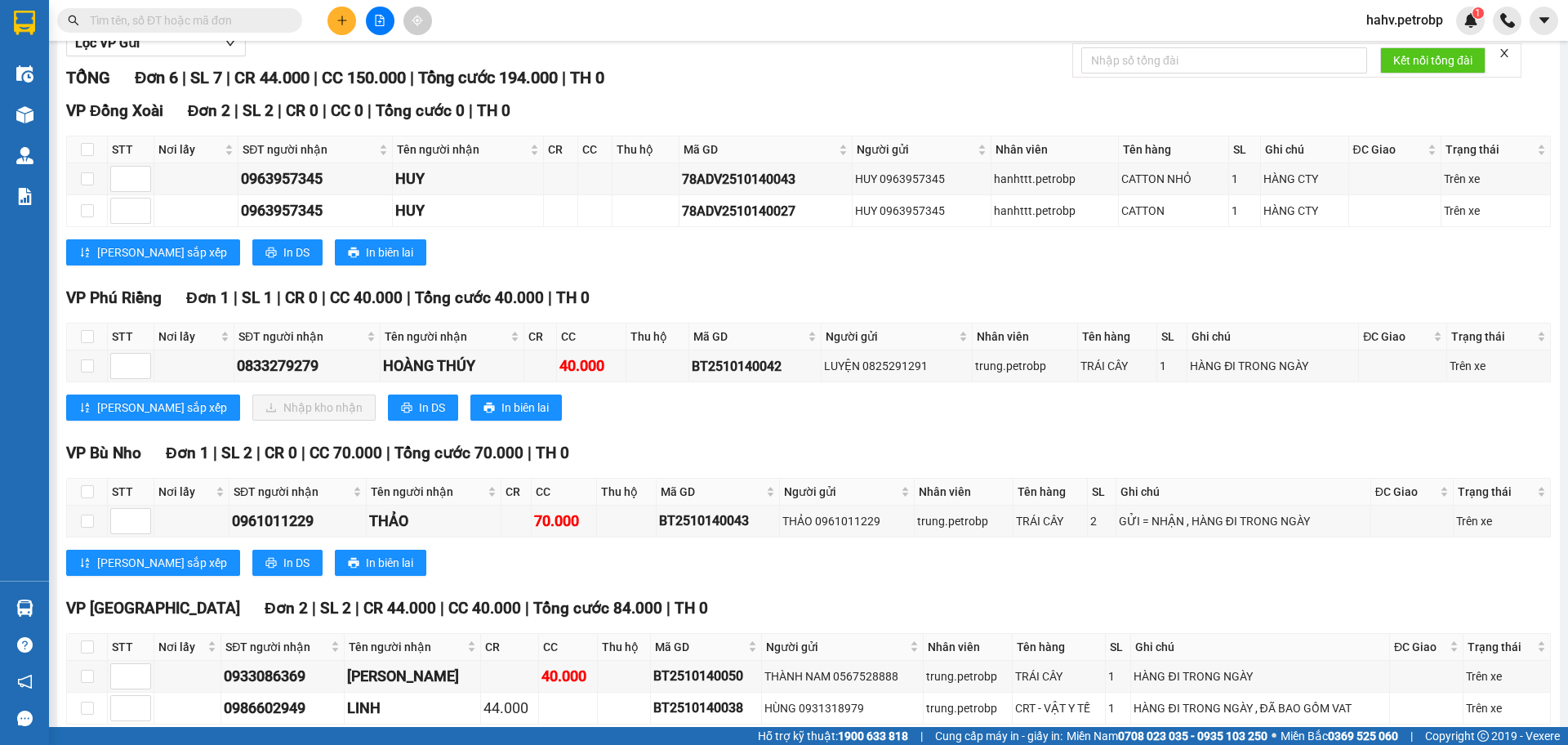
click at [892, 603] on section "Kết quả tìm kiếm ( 169 ) Bộ lọc Mã ĐH Trạng thái Món hàng Tổng cước Chưa cước N…" at bounding box center [784, 372] width 1568 height 745
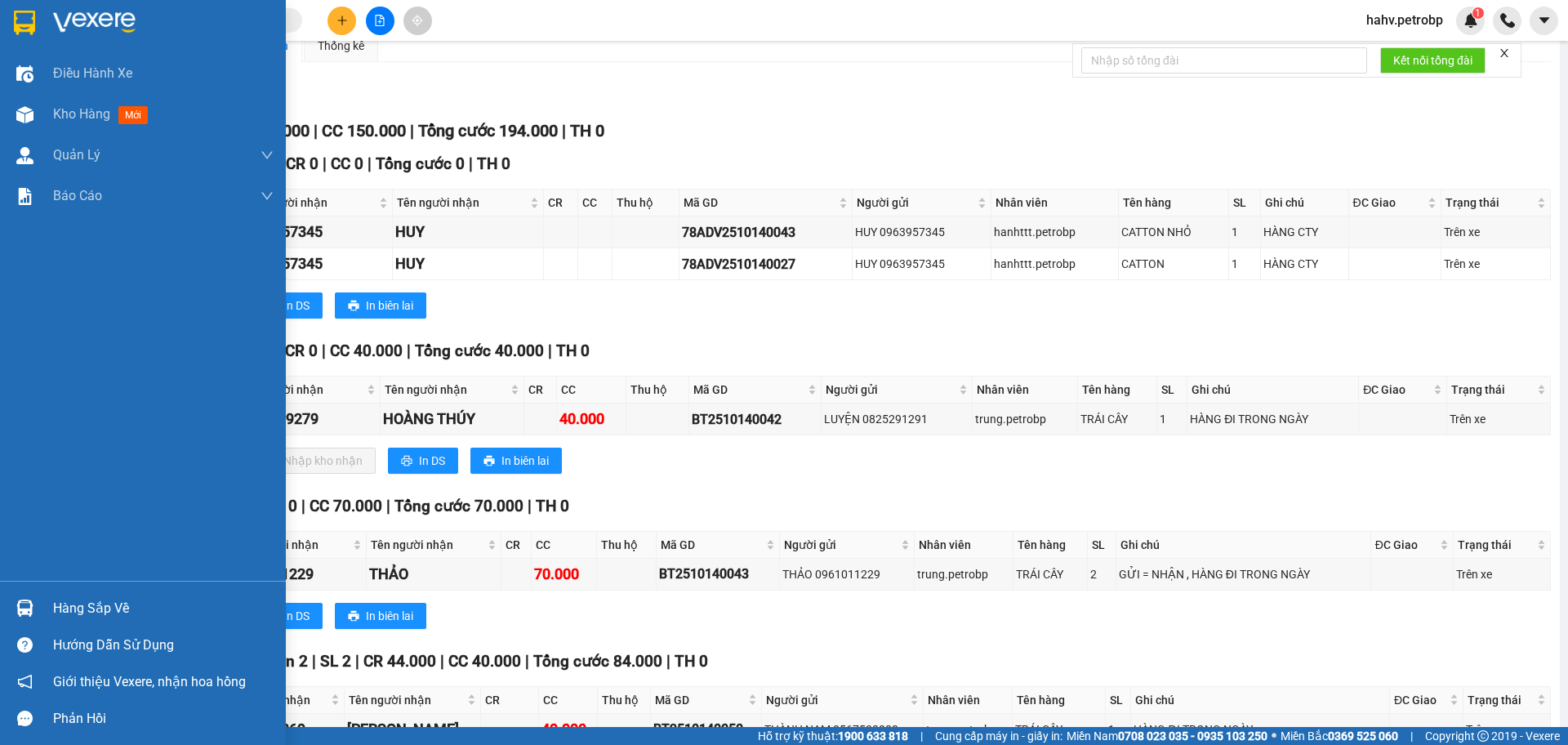
scroll to position [137, 0]
click at [62, 596] on div "Hàng sắp về" at bounding box center [163, 609] width 220 height 25
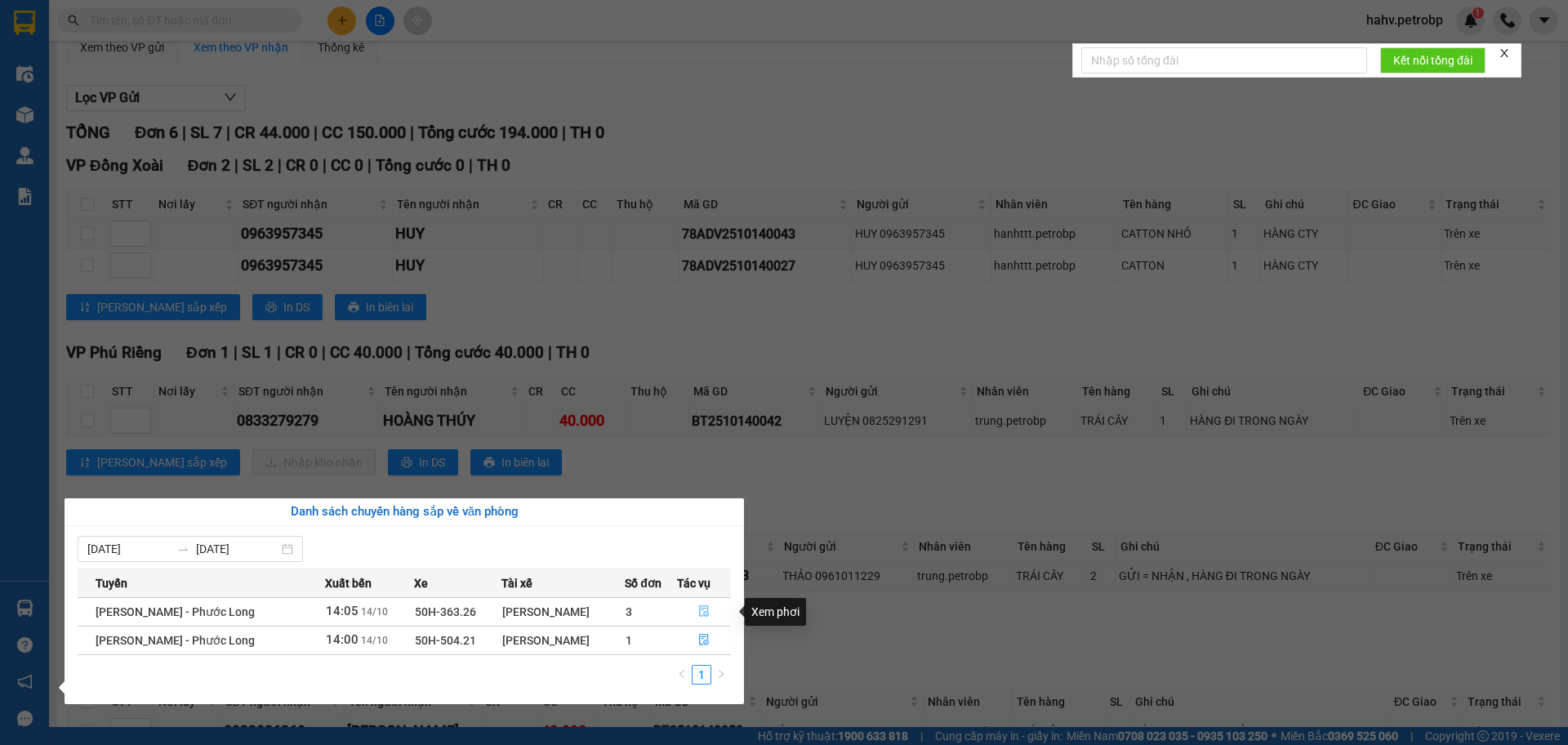
click at [702, 608] on icon "file-done" at bounding box center [704, 610] width 11 height 11
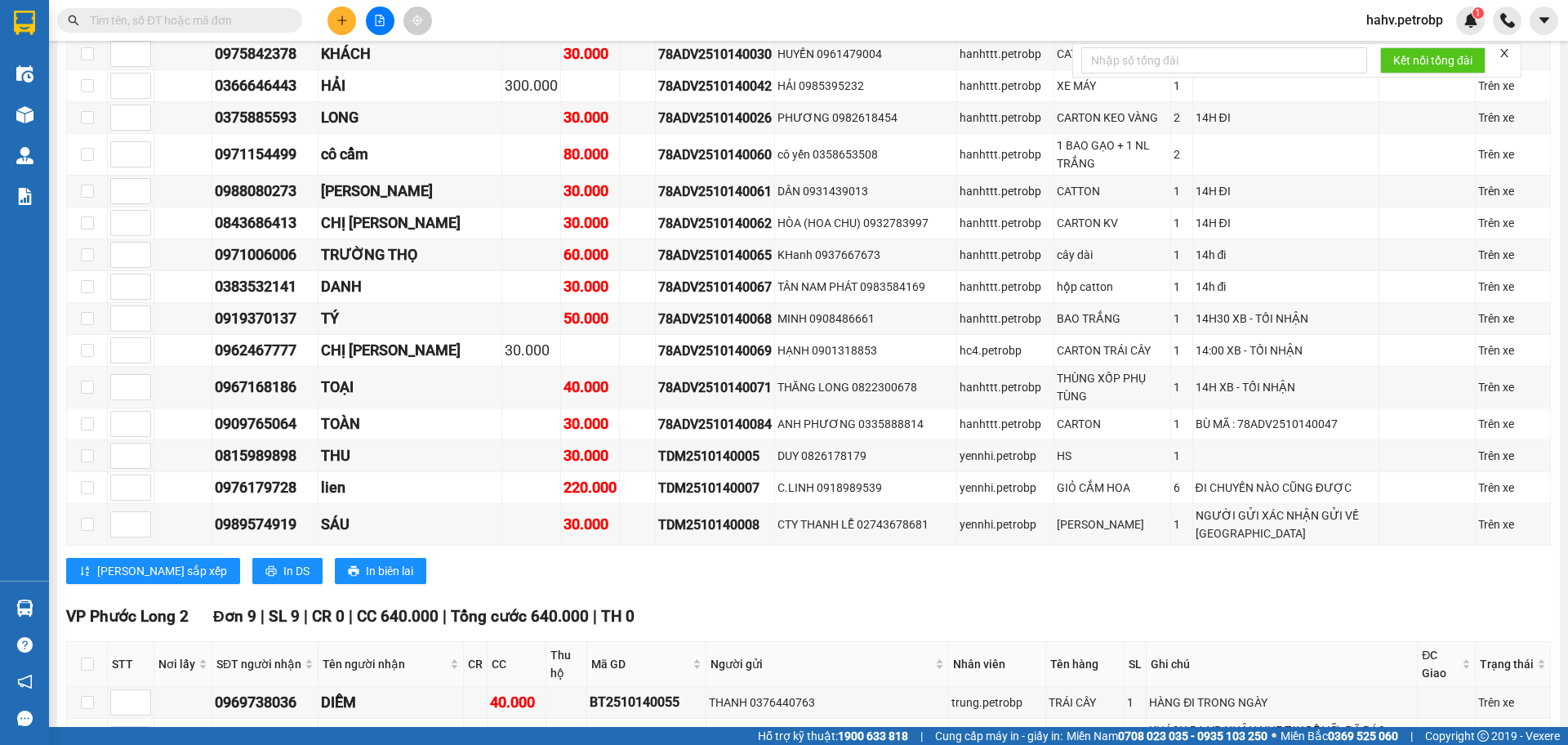
scroll to position [1961, 0]
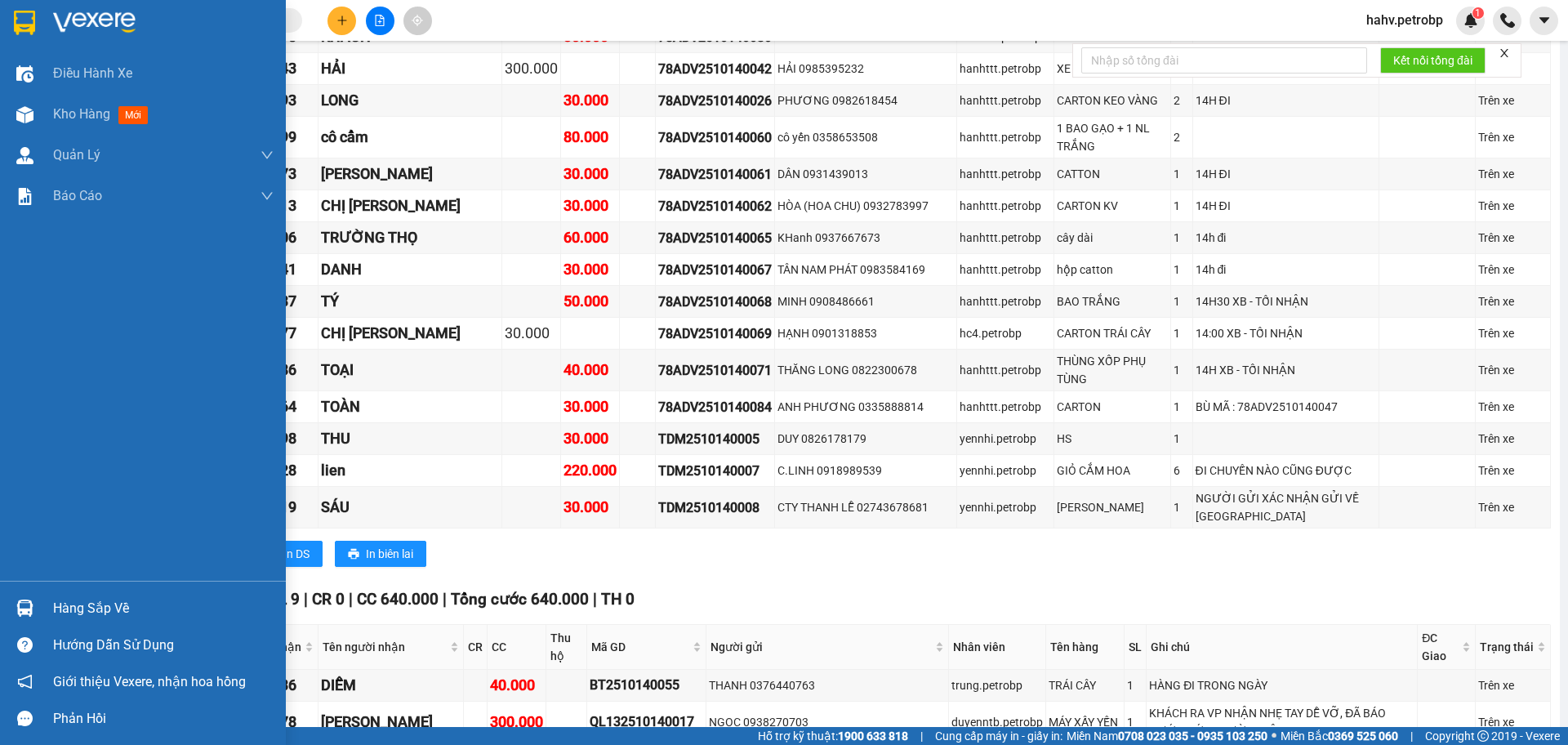
click at [69, 612] on div "Hàng sắp về" at bounding box center [163, 609] width 220 height 25
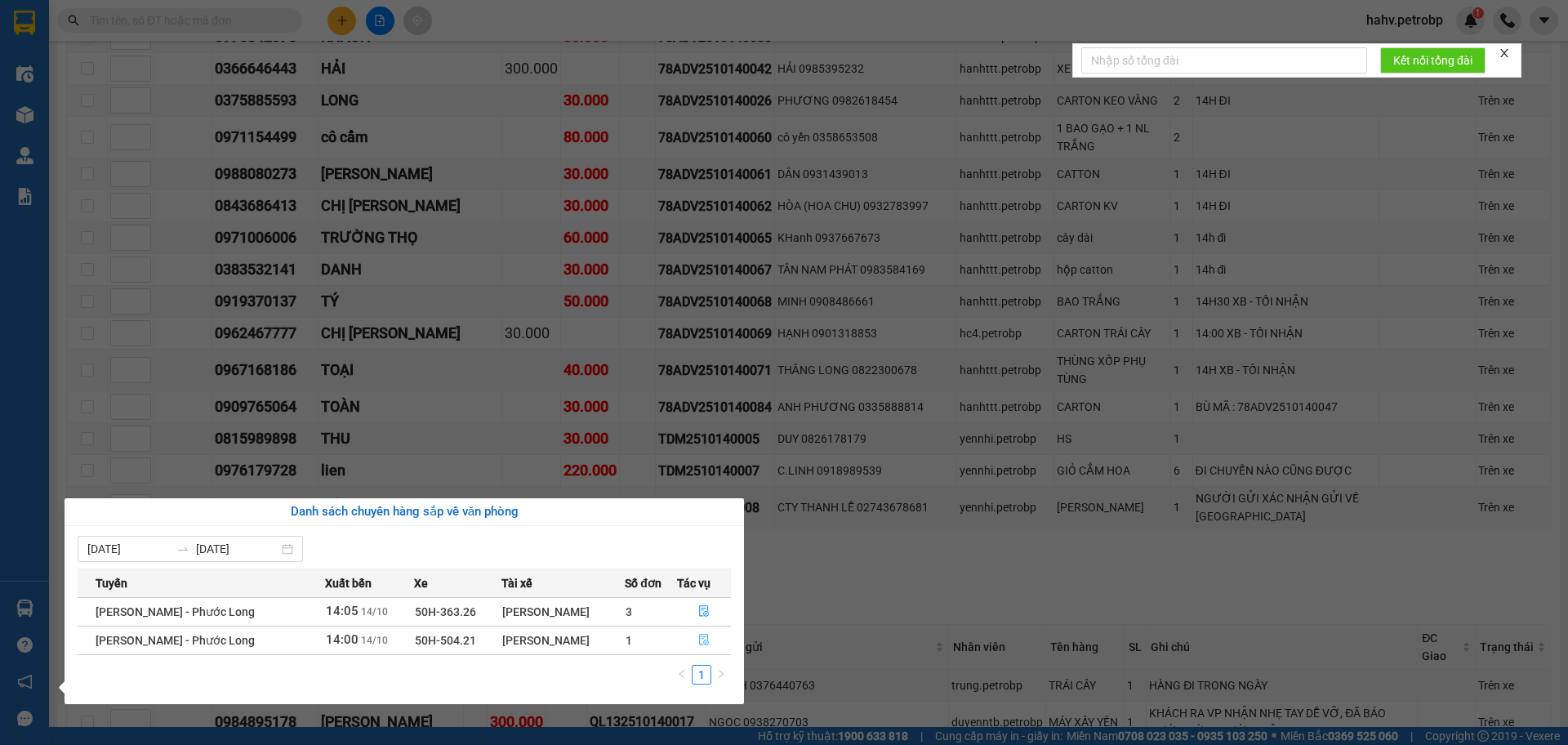
click at [699, 638] on icon "file-done" at bounding box center [704, 639] width 11 height 11
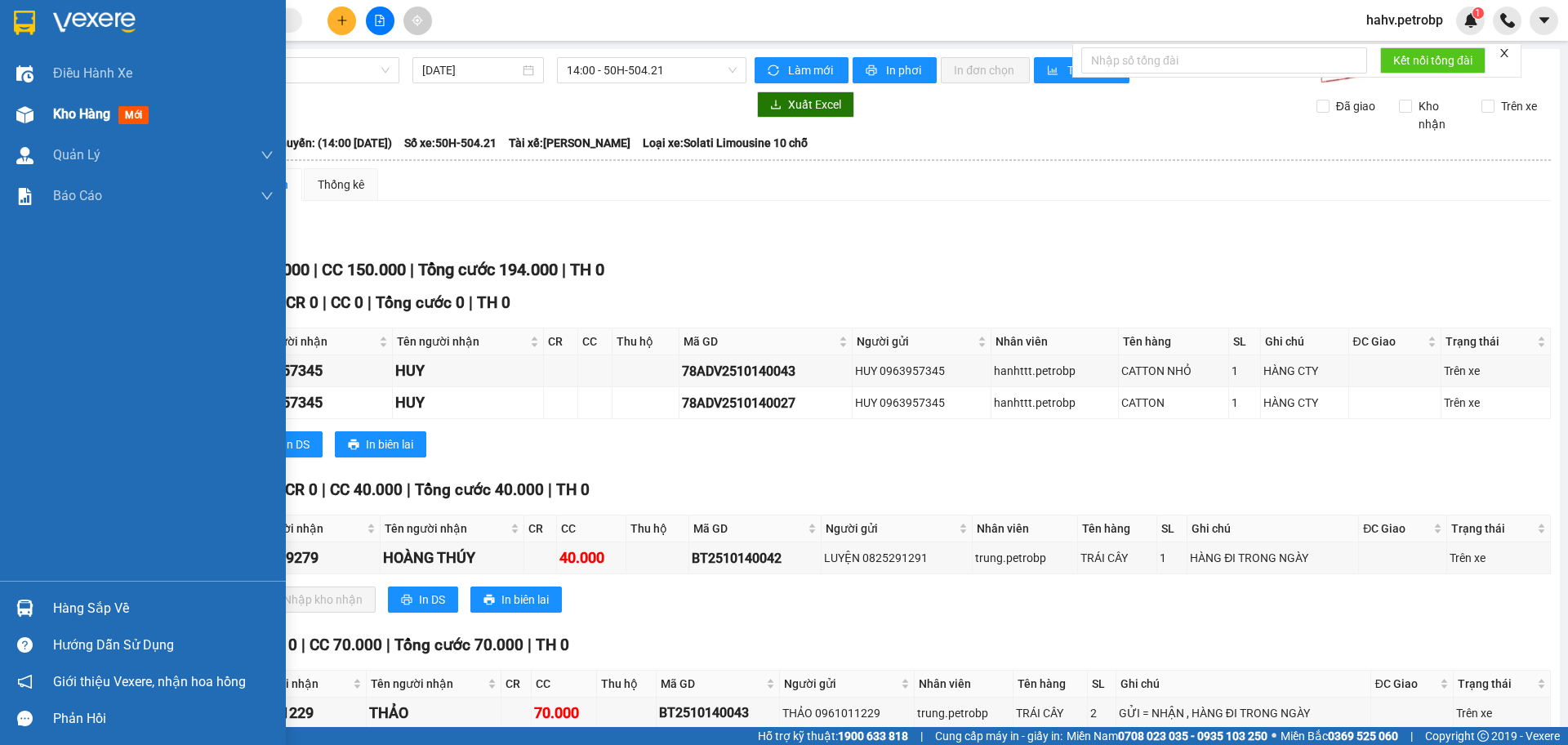
click at [0, 98] on div "Kho hàng mới" at bounding box center [143, 114] width 286 height 41
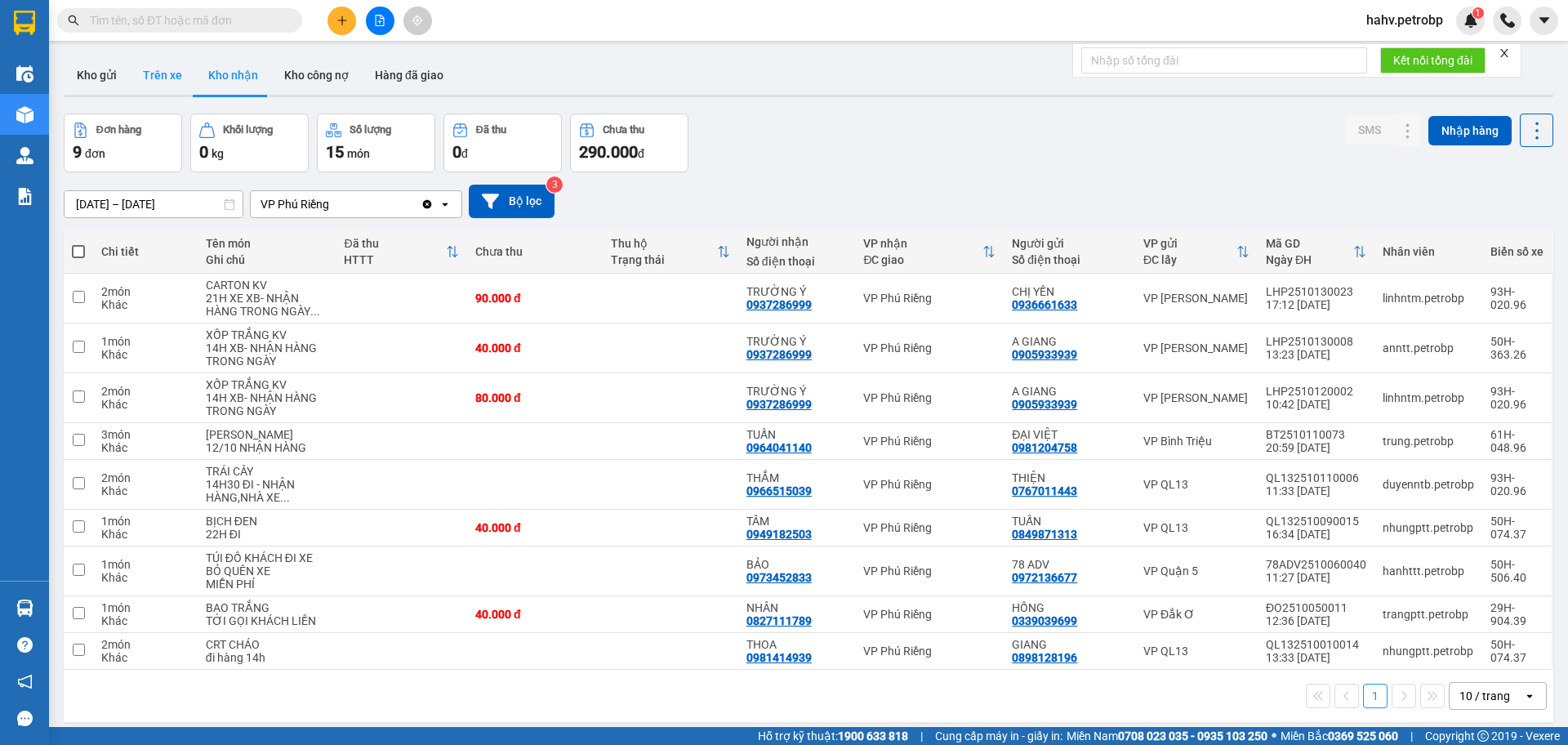
click at [190, 72] on button "Trên xe" at bounding box center [162, 75] width 65 height 40
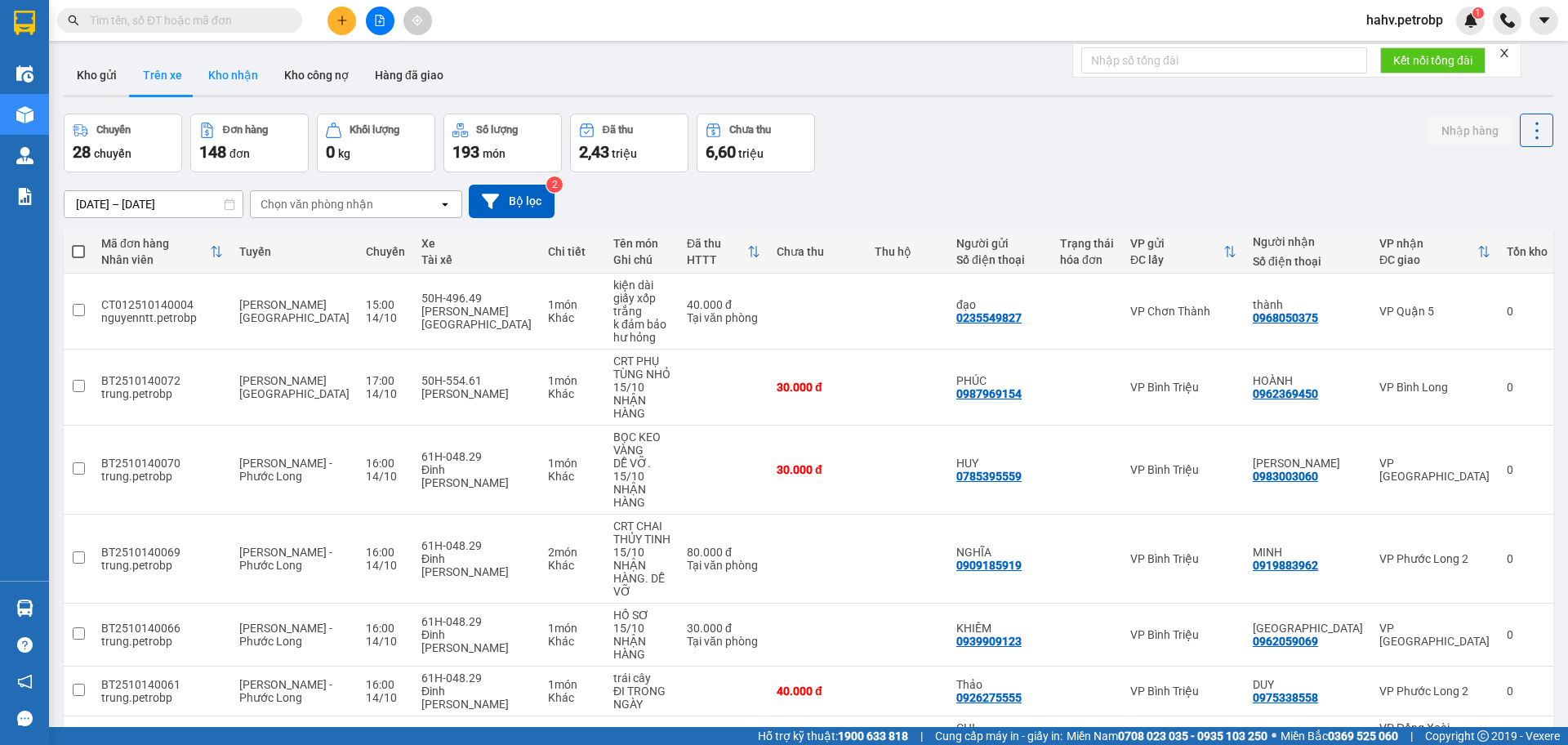
click at [228, 72] on button "Kho nhận" at bounding box center [233, 75] width 76 height 40
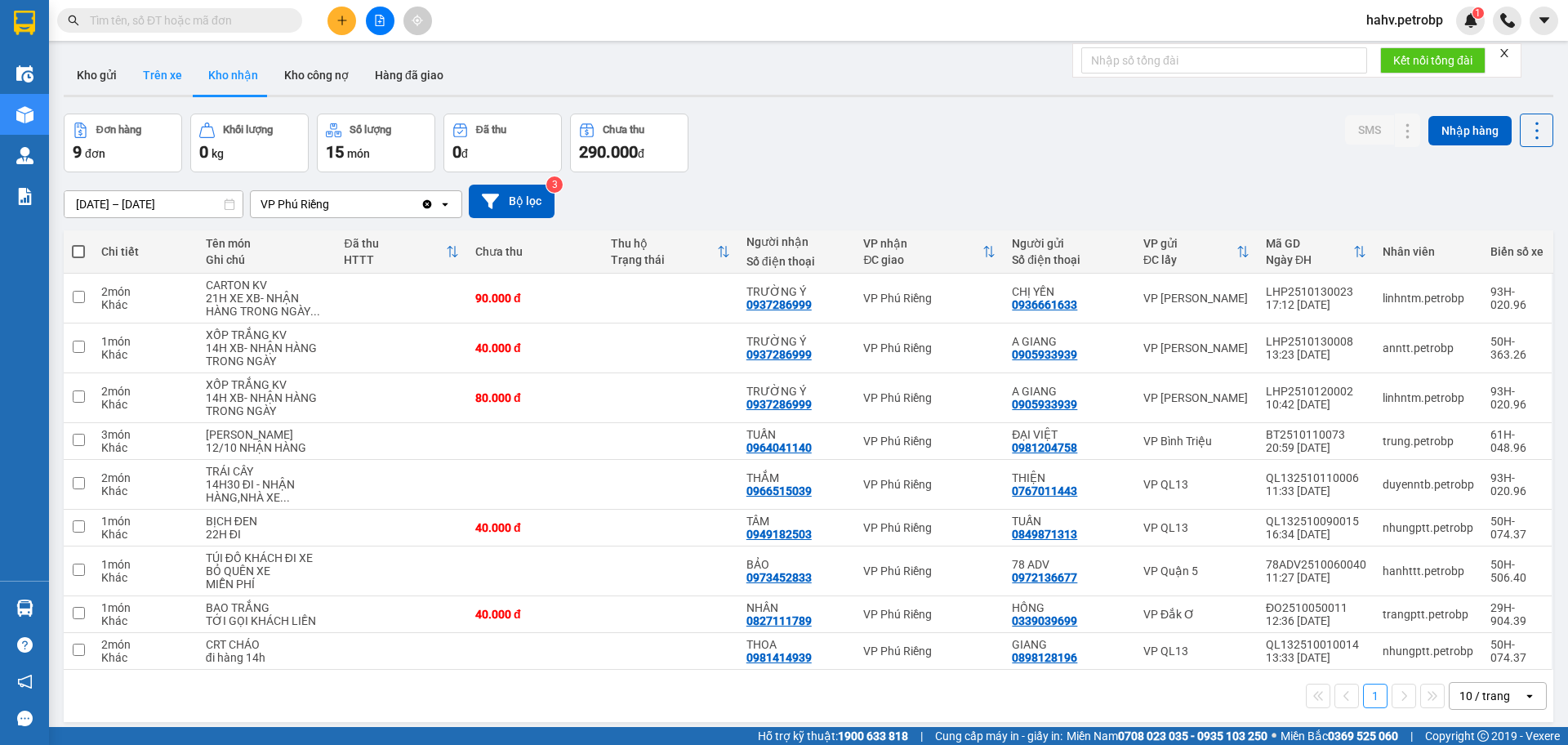
click at [148, 82] on button "Trên xe" at bounding box center [162, 75] width 65 height 40
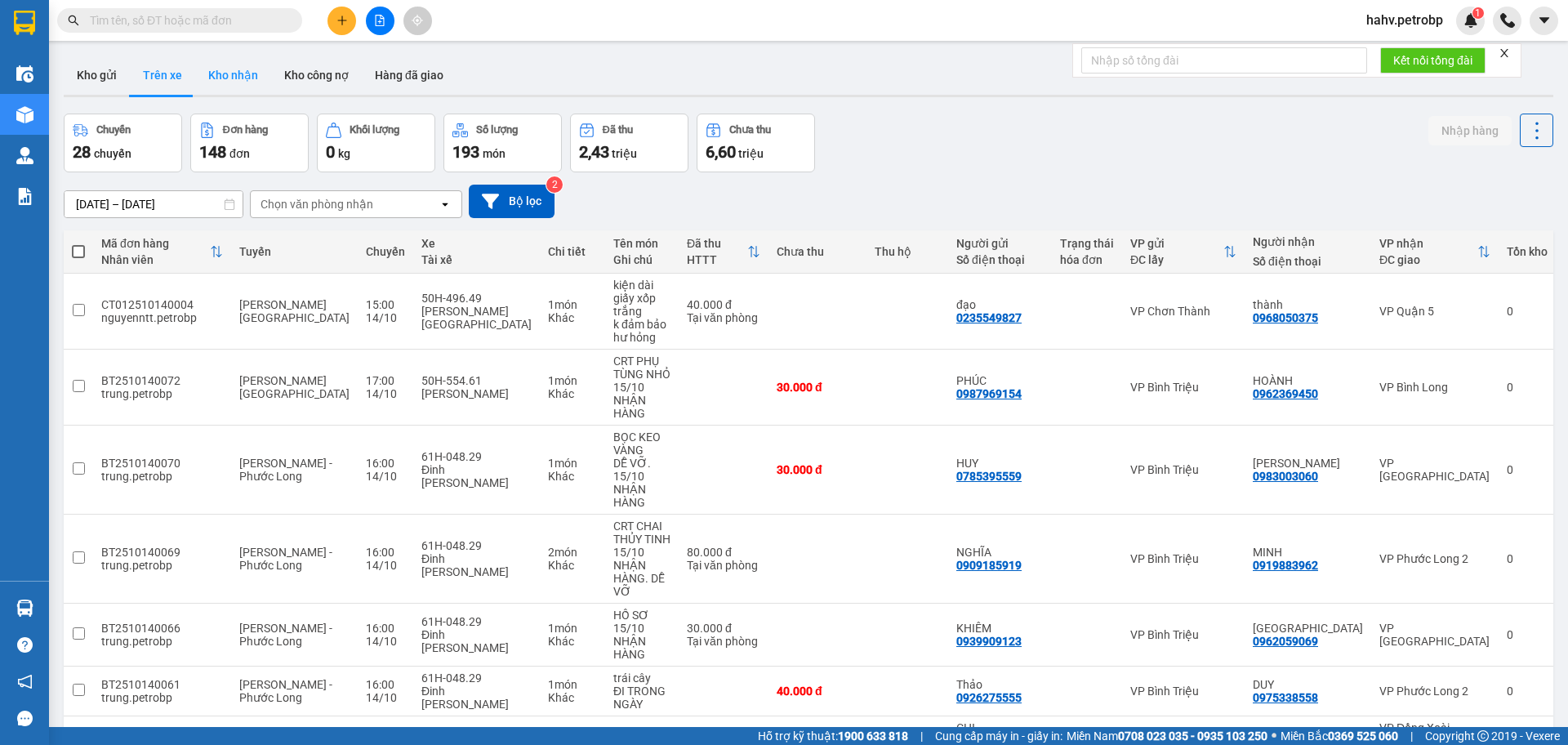
click at [239, 81] on button "Kho nhận" at bounding box center [233, 75] width 76 height 40
type input "[DATE] – [DATE]"
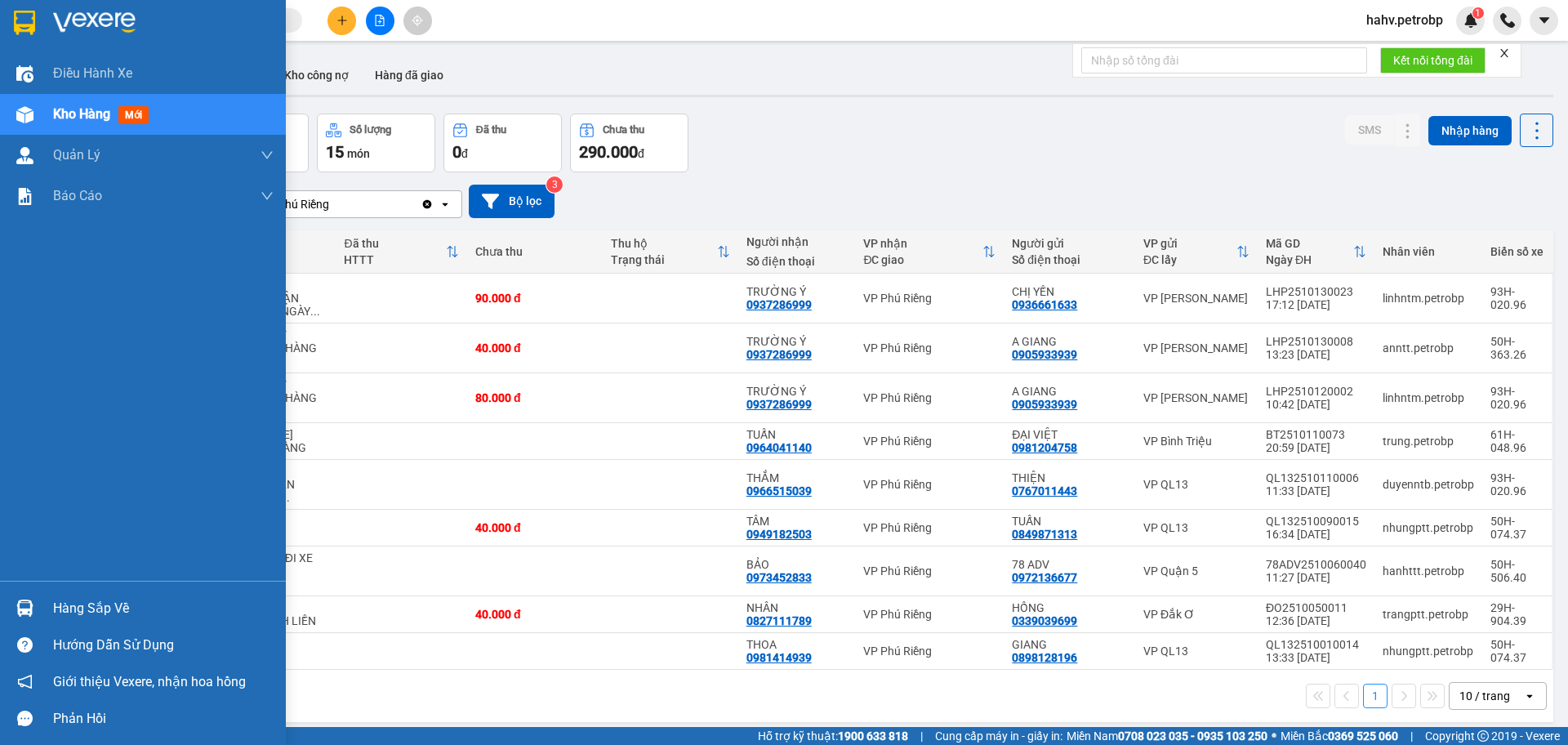
click at [115, 620] on div "Hàng sắp về" at bounding box center [163, 609] width 220 height 25
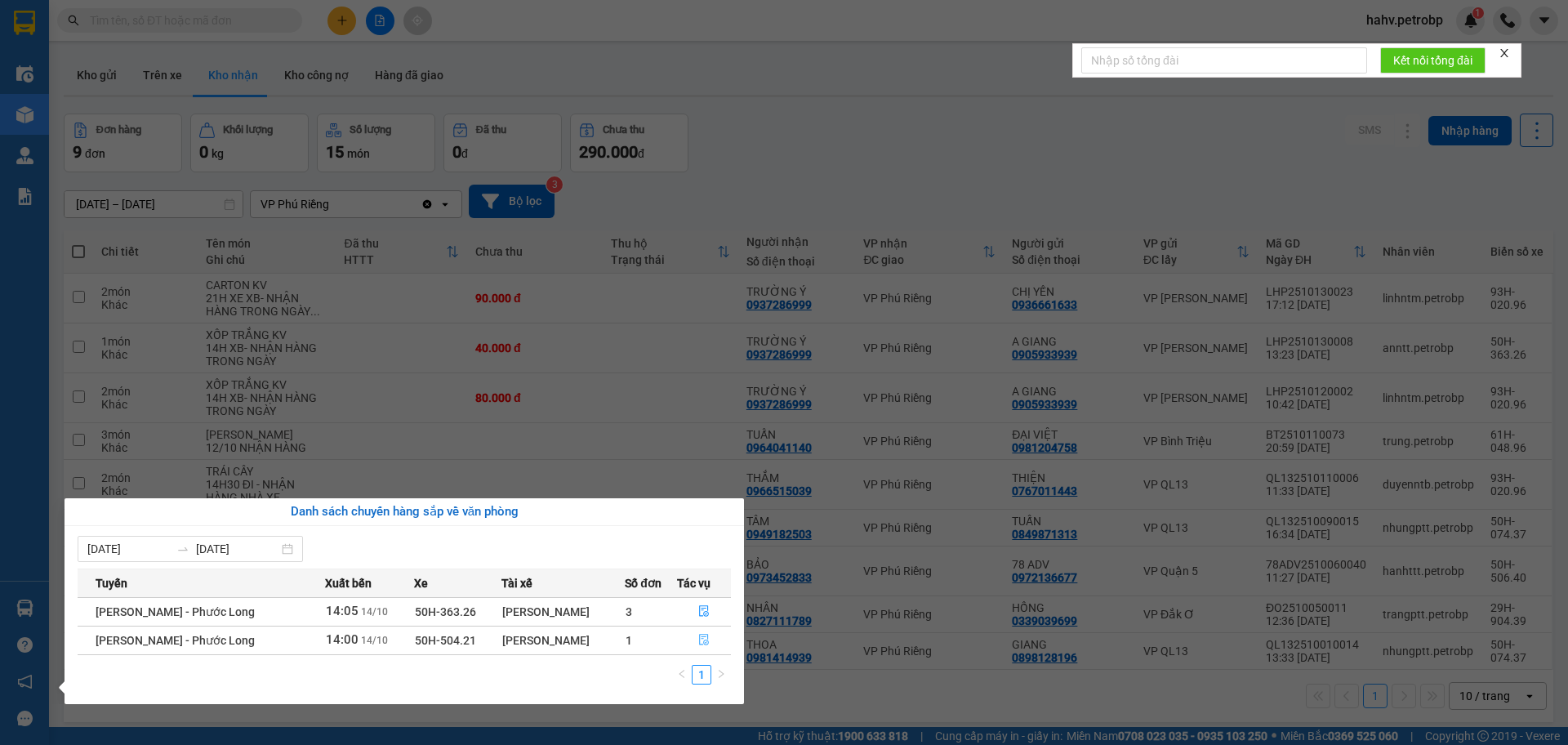
click at [705, 643] on icon "file-done" at bounding box center [704, 639] width 10 height 11
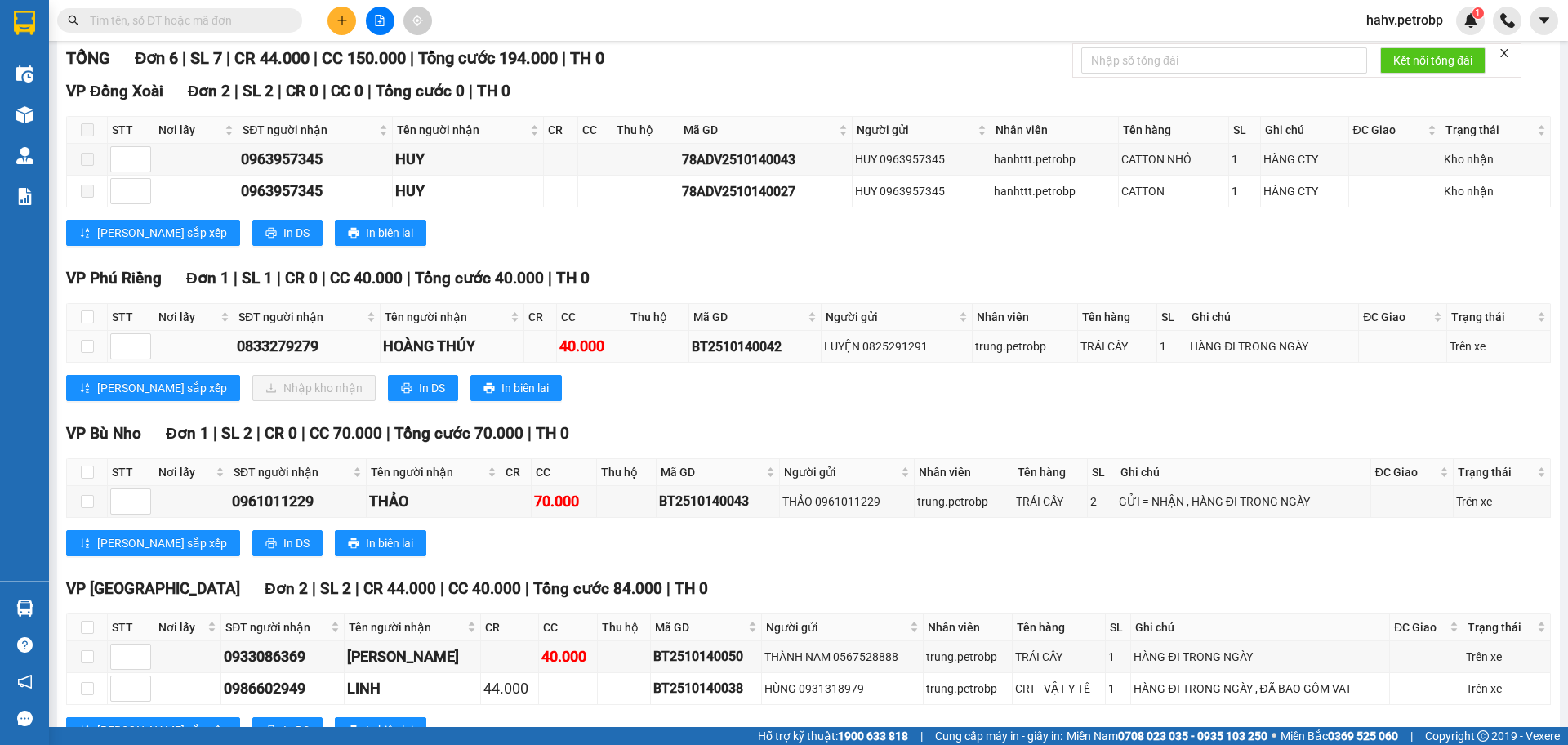
scroll to position [218, 0]
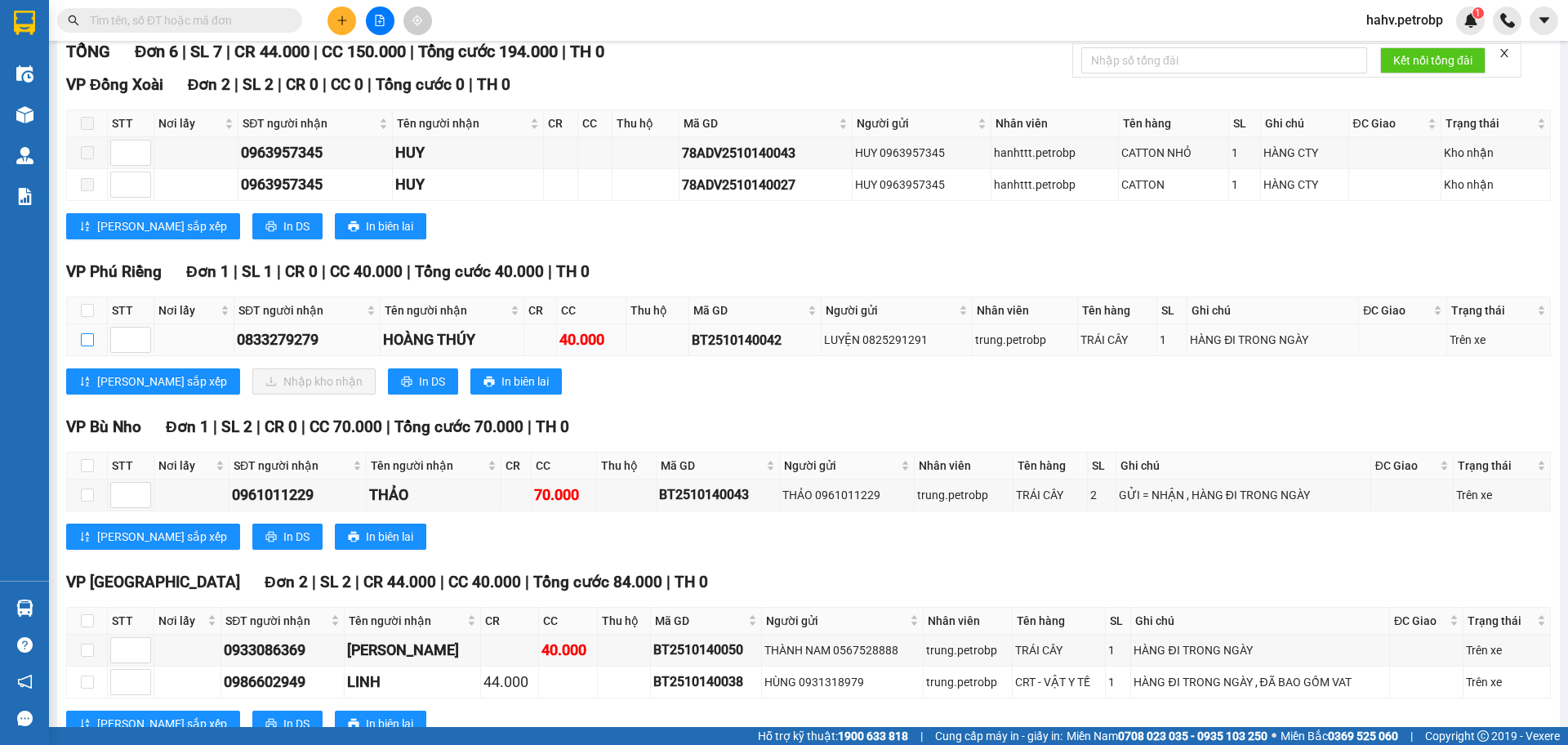
click at [89, 344] on input "checkbox" at bounding box center [87, 339] width 13 height 13
checkbox input "true"
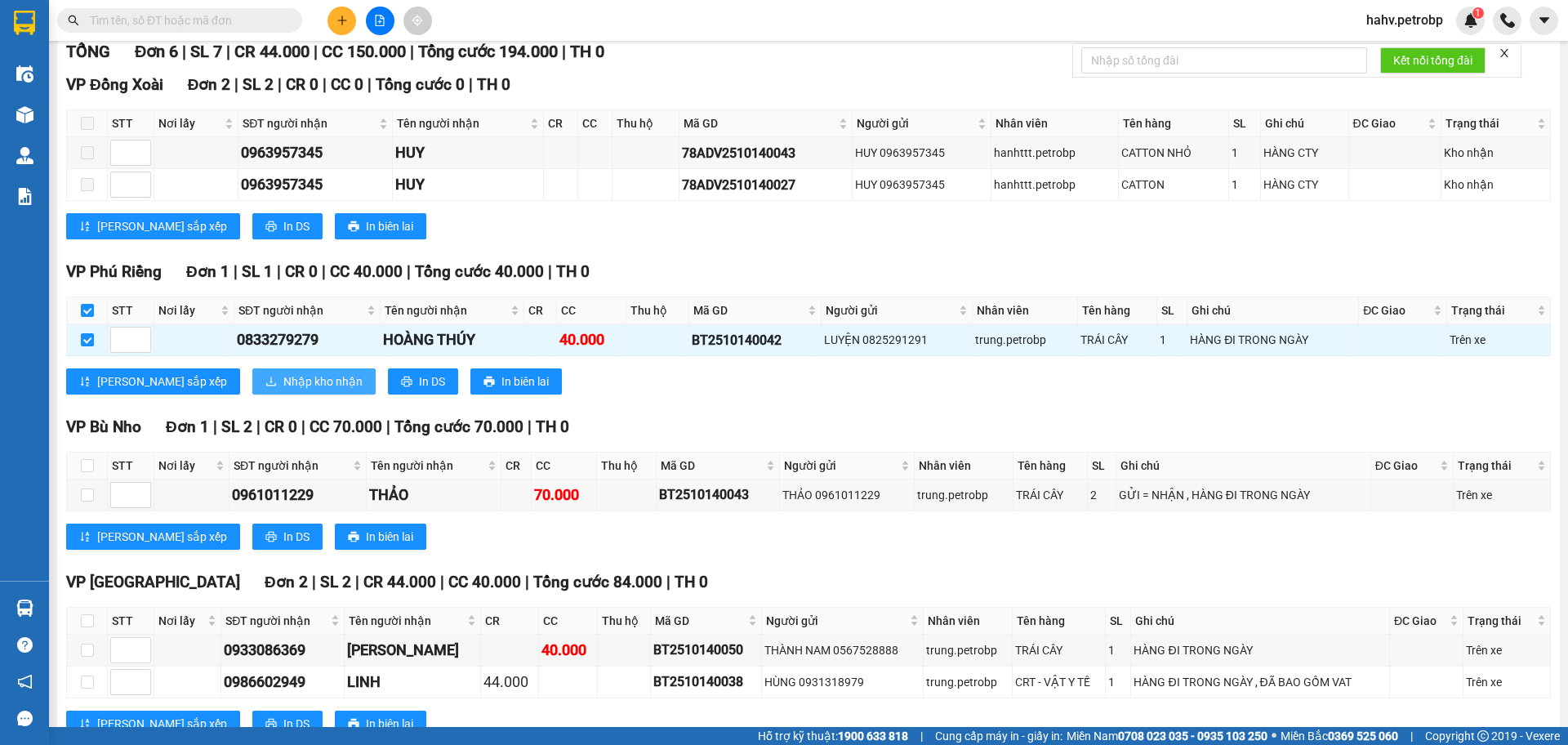
click at [284, 387] on span "Nhập kho nhận" at bounding box center [323, 381] width 79 height 18
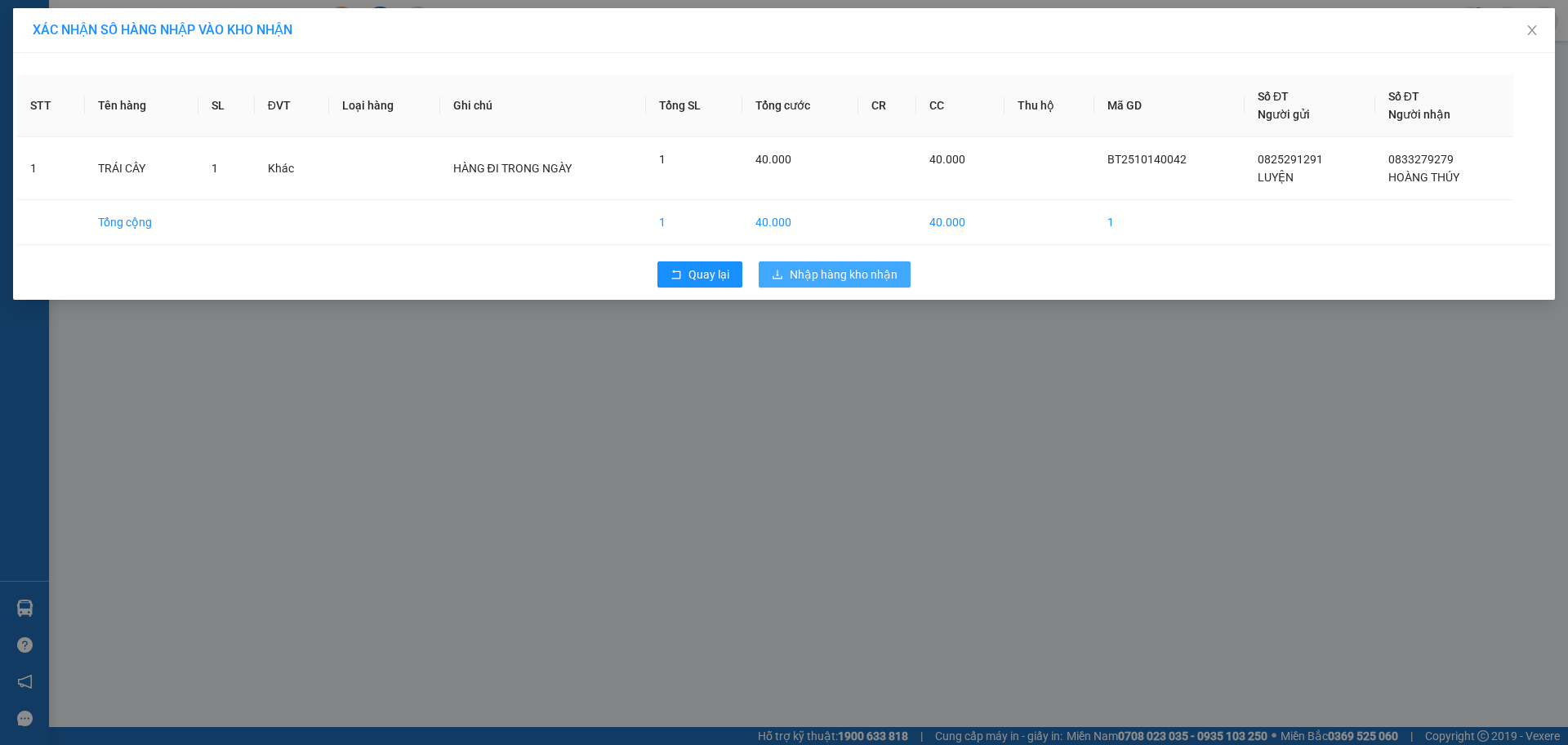
click at [870, 275] on span "Nhập hàng kho nhận" at bounding box center [844, 274] width 107 height 18
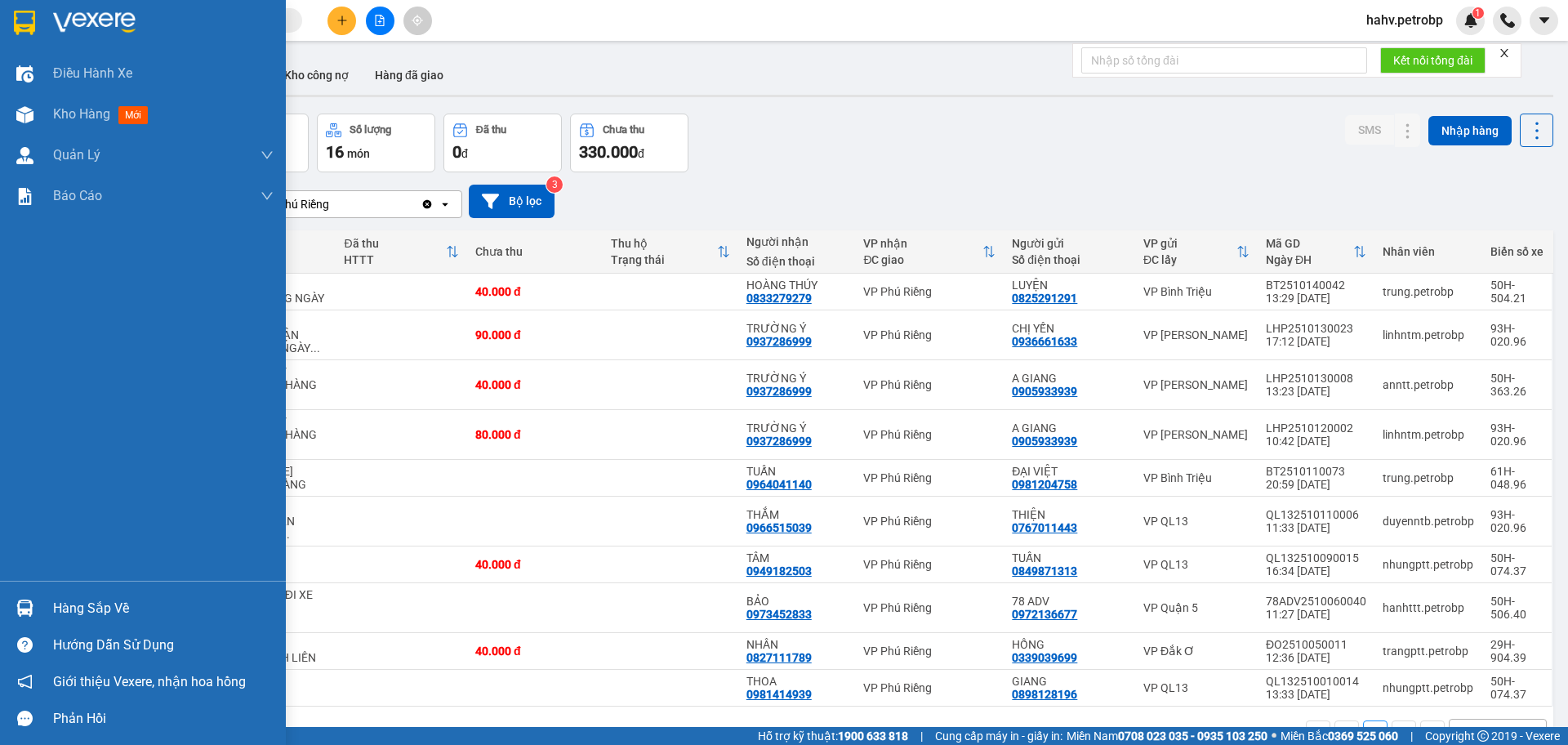
click at [63, 596] on div "Hàng sắp về" at bounding box center [163, 609] width 220 height 25
click at [0, 558] on div "Điều hành xe Kho hàng mới Quản [PERSON_NAME] lý chuyến Quản lý khách hàng Quản …" at bounding box center [143, 372] width 286 height 745
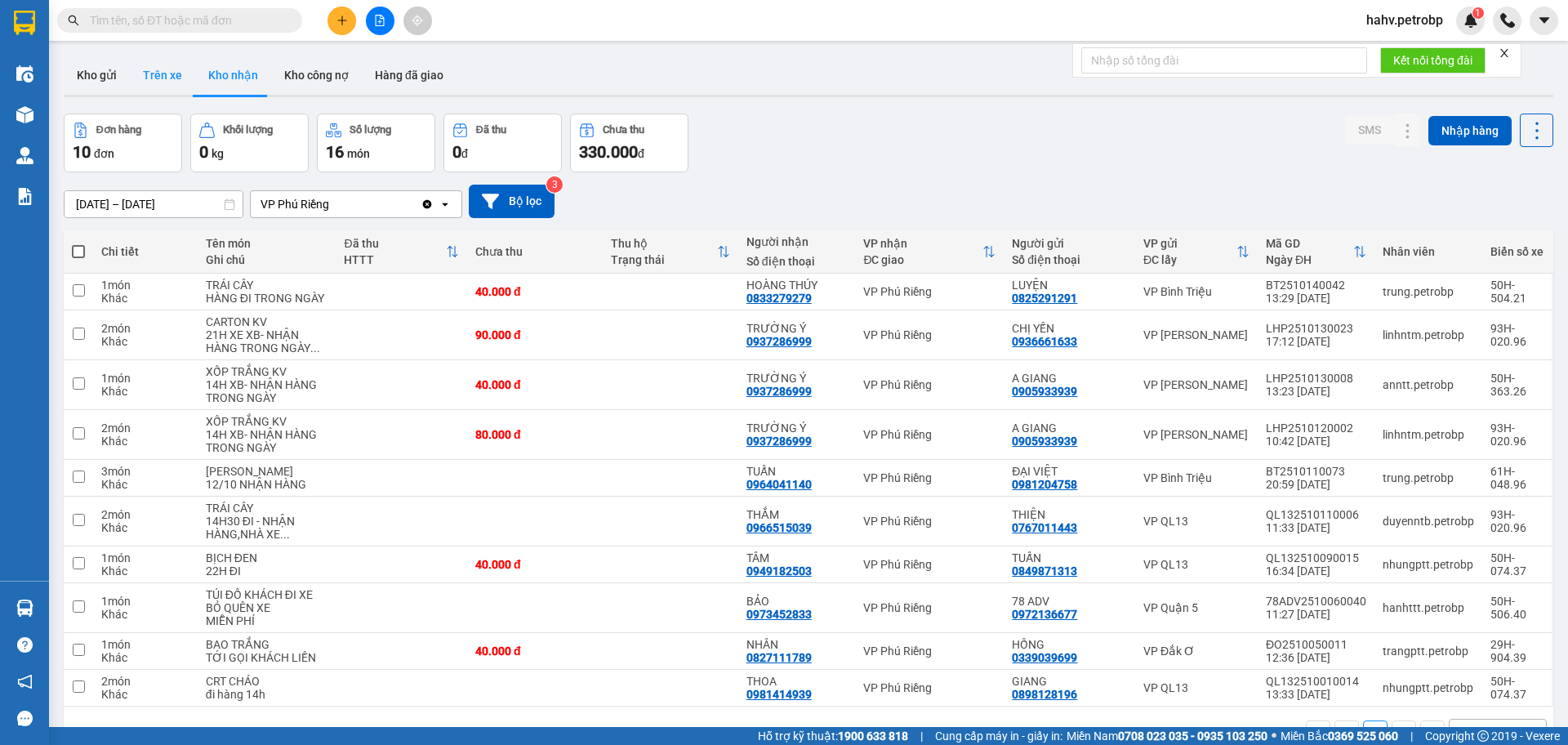
click at [189, 92] on button "Trên xe" at bounding box center [162, 75] width 65 height 40
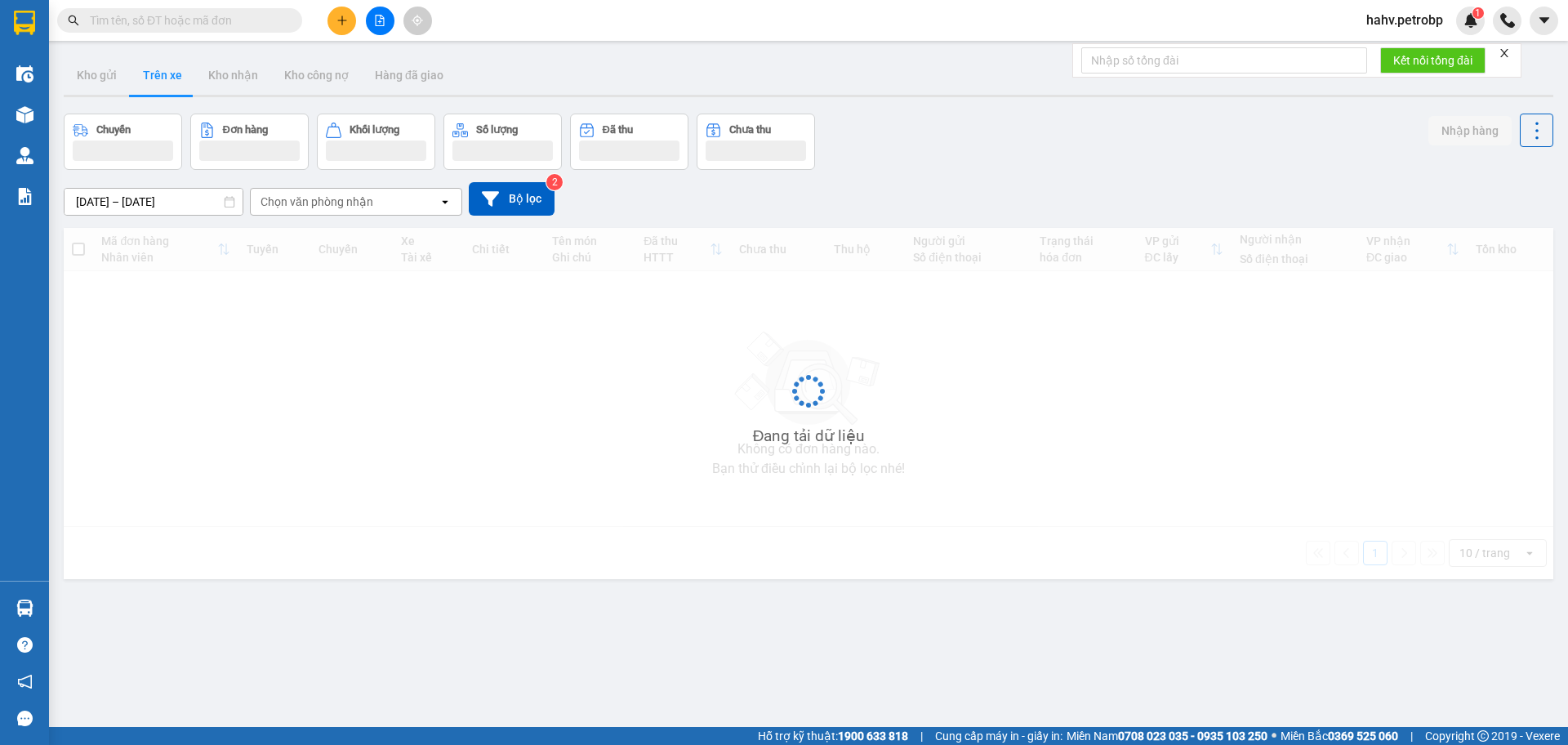
click at [181, 85] on button "Trên xe" at bounding box center [162, 75] width 65 height 40
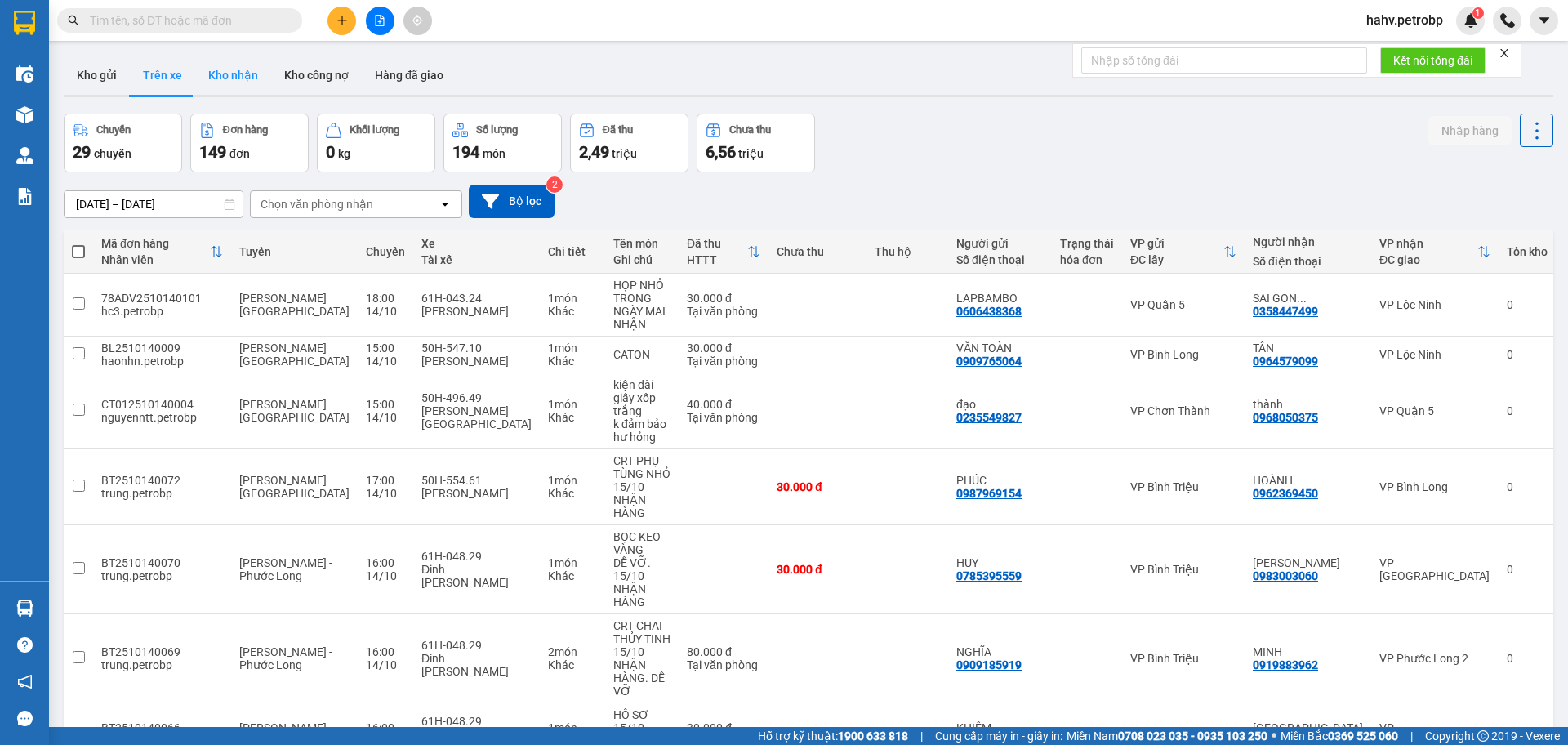
click at [223, 72] on button "Kho nhận" at bounding box center [233, 75] width 76 height 40
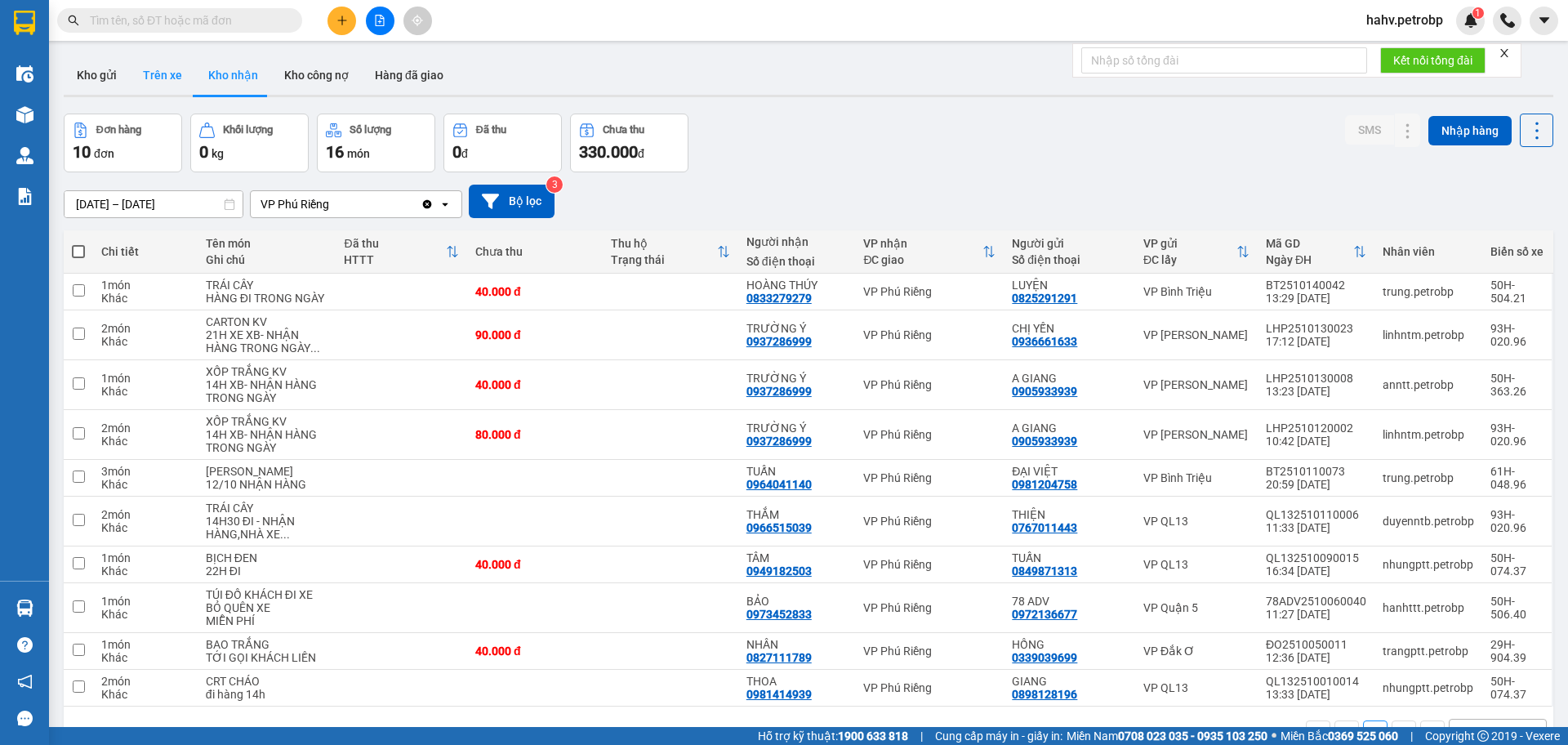
drag, startPoint x: 134, startPoint y: 58, endPoint x: 152, endPoint y: 70, distance: 21.6
click at [136, 57] on button "Trên xe" at bounding box center [162, 75] width 65 height 40
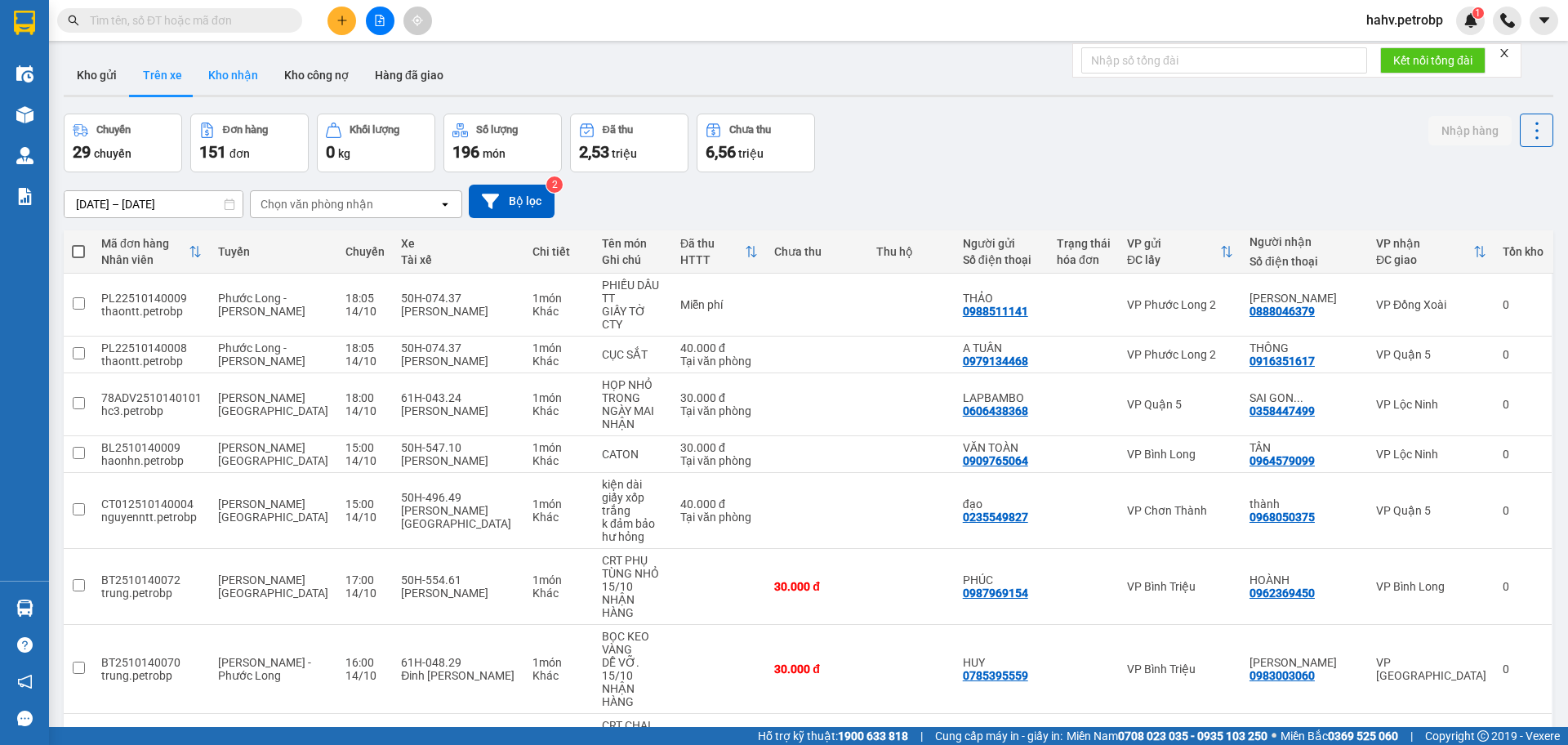
click at [230, 74] on button "Kho nhận" at bounding box center [233, 75] width 76 height 40
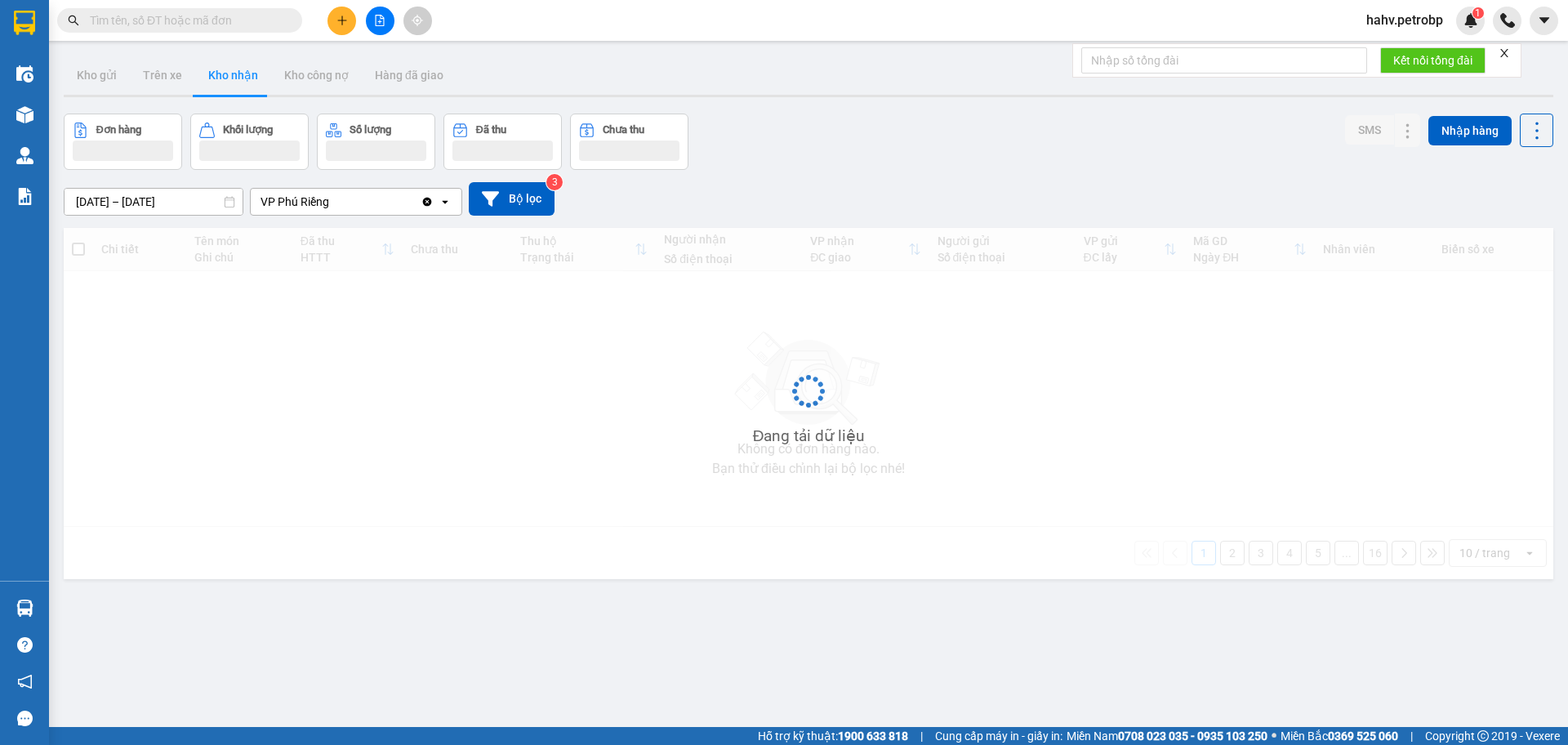
type input "[DATE] – [DATE]"
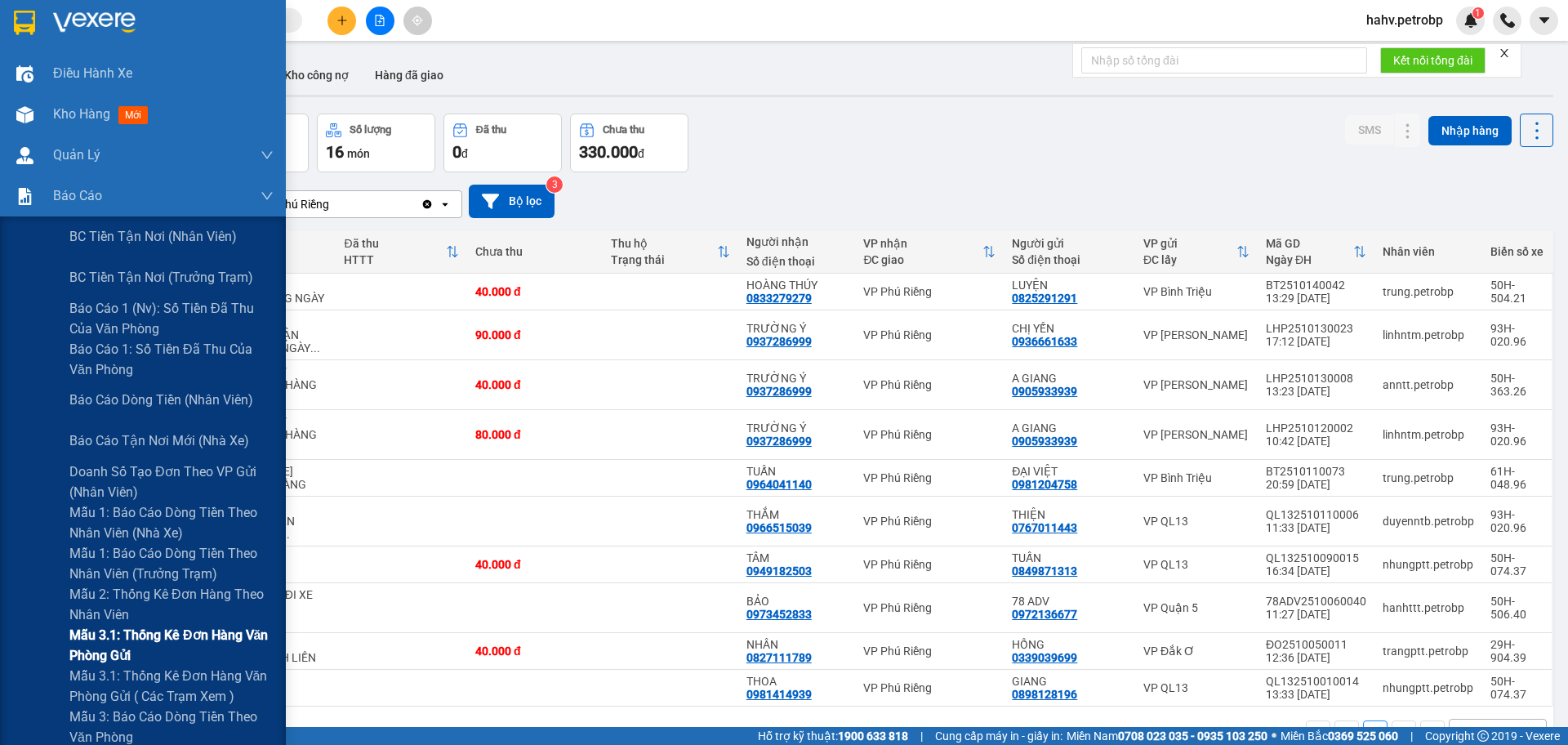
click at [17, 653] on div "Mẫu 3.1: Thống kê đơn hàng văn phòng gửi" at bounding box center [143, 645] width 286 height 41
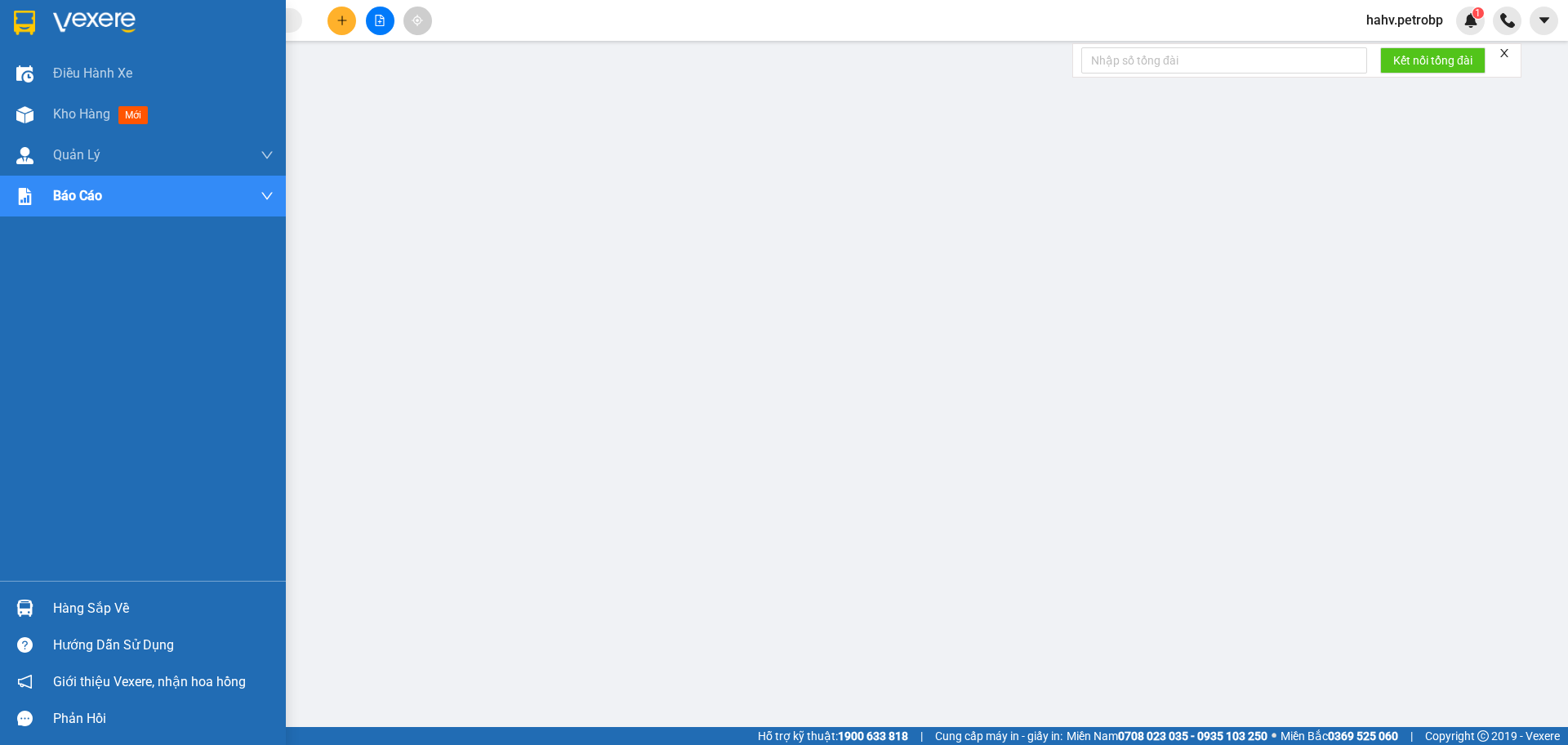
click at [81, 623] on div "Hàng sắp về" at bounding box center [143, 608] width 286 height 37
click at [25, 107] on img at bounding box center [25, 114] width 17 height 17
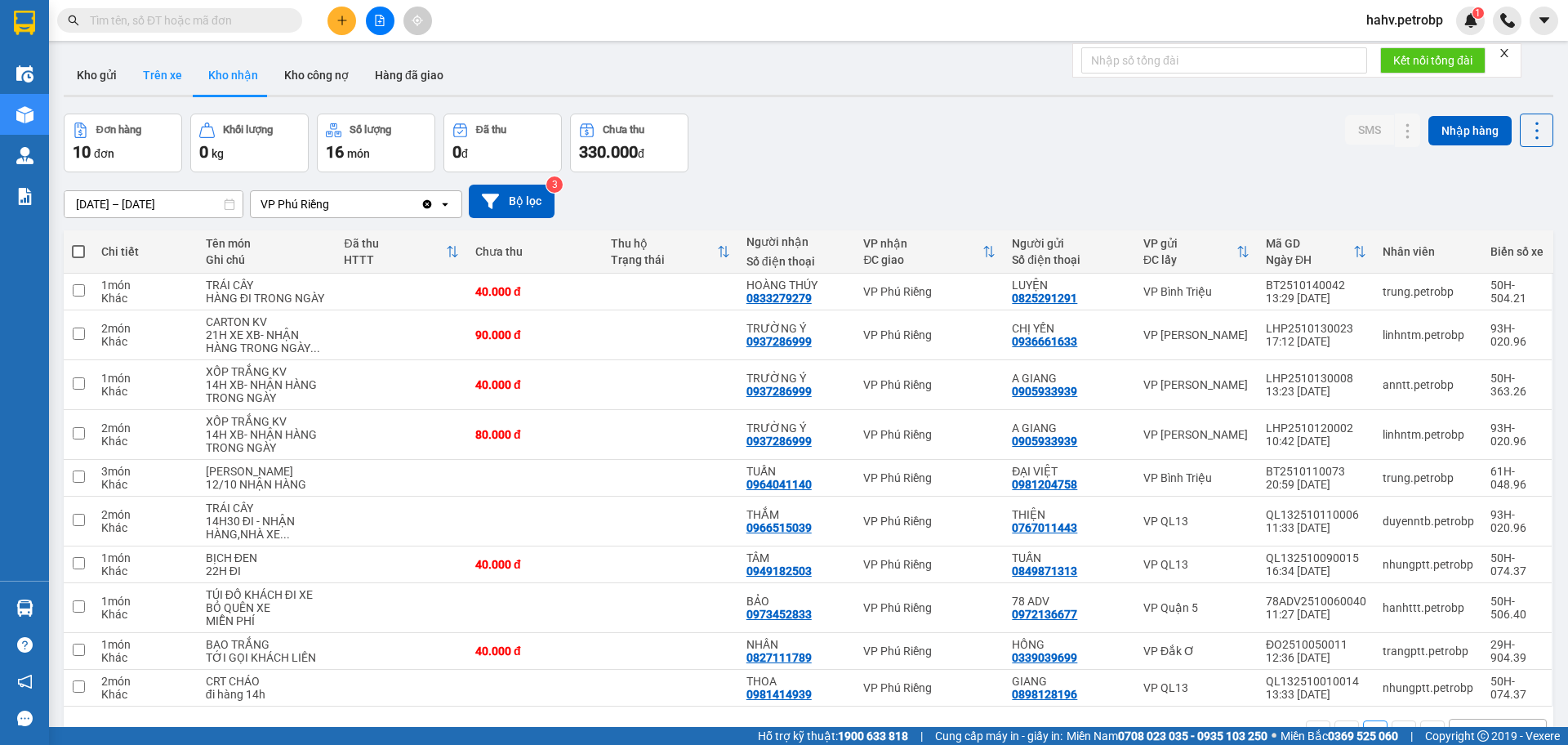
click at [179, 67] on button "Trên xe" at bounding box center [162, 75] width 65 height 40
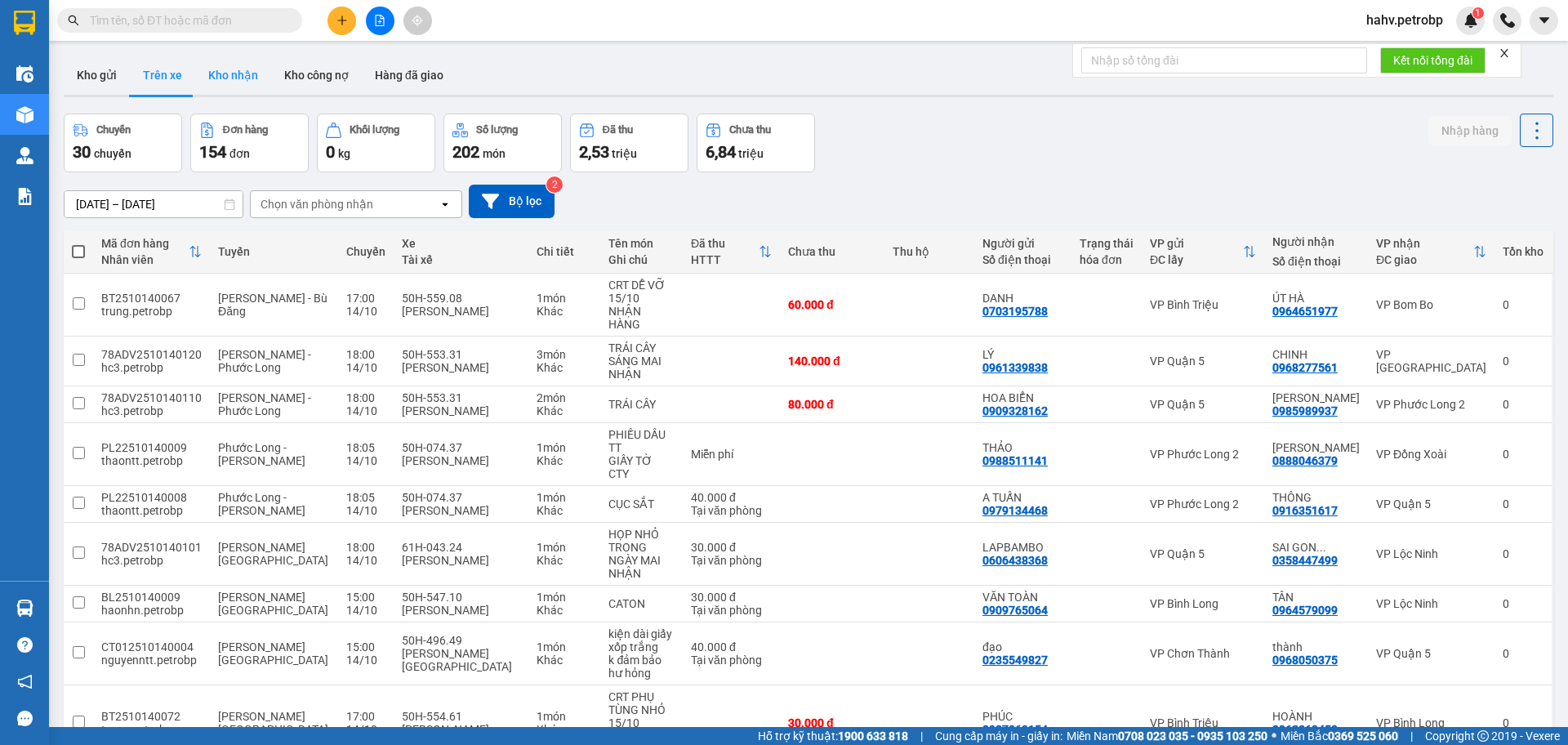
click at [235, 73] on button "Kho nhận" at bounding box center [233, 75] width 76 height 40
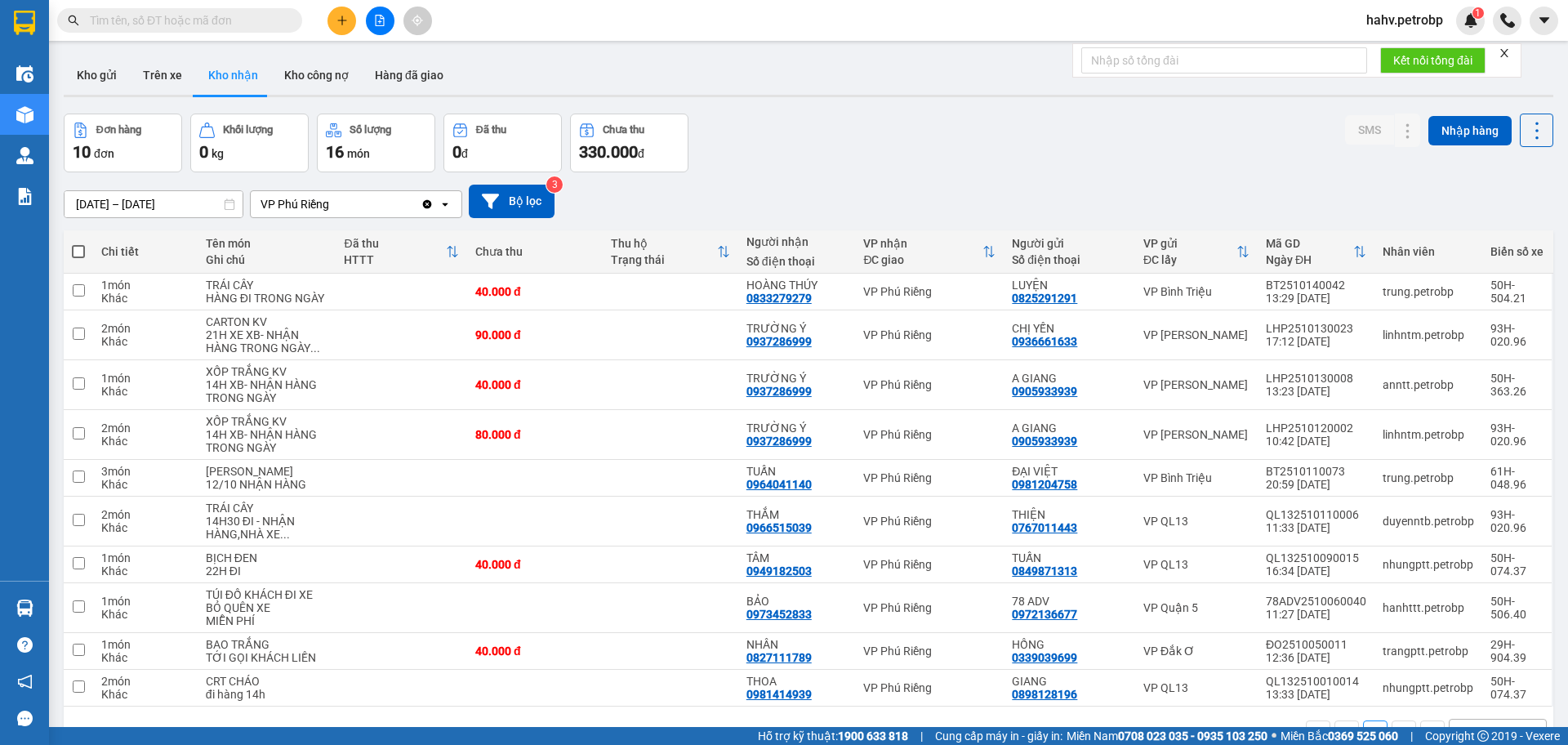
click at [169, 104] on div "ver 1.8.147 Kho gửi Trên xe Kho nhận Kho công nợ Hàng đã giao Đơn hàng 10 đơn K…" at bounding box center [809, 422] width 1503 height 745
click at [162, 85] on button "Trên xe" at bounding box center [162, 75] width 65 height 40
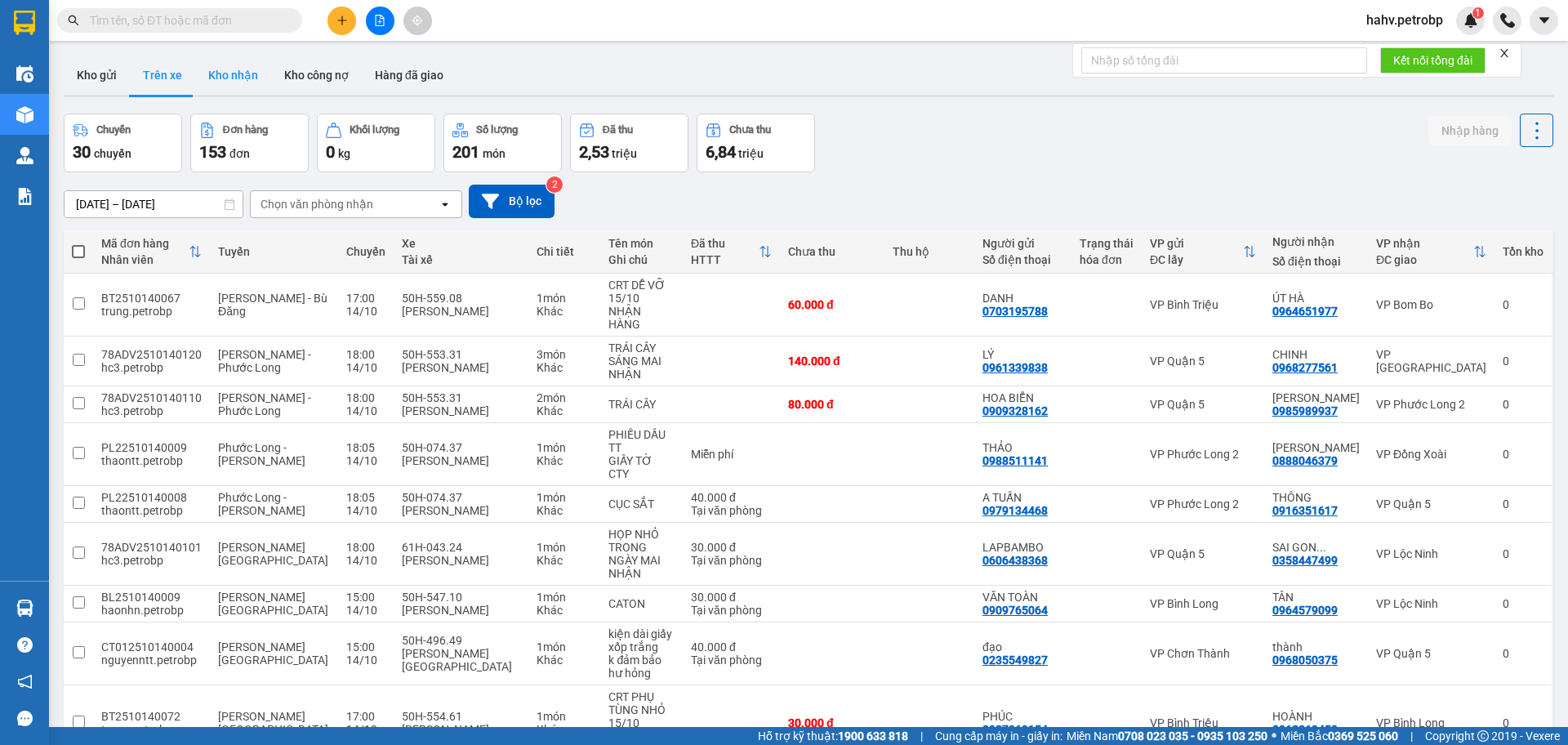
click at [218, 74] on button "Kho nhận" at bounding box center [233, 75] width 76 height 40
type input "[DATE] – [DATE]"
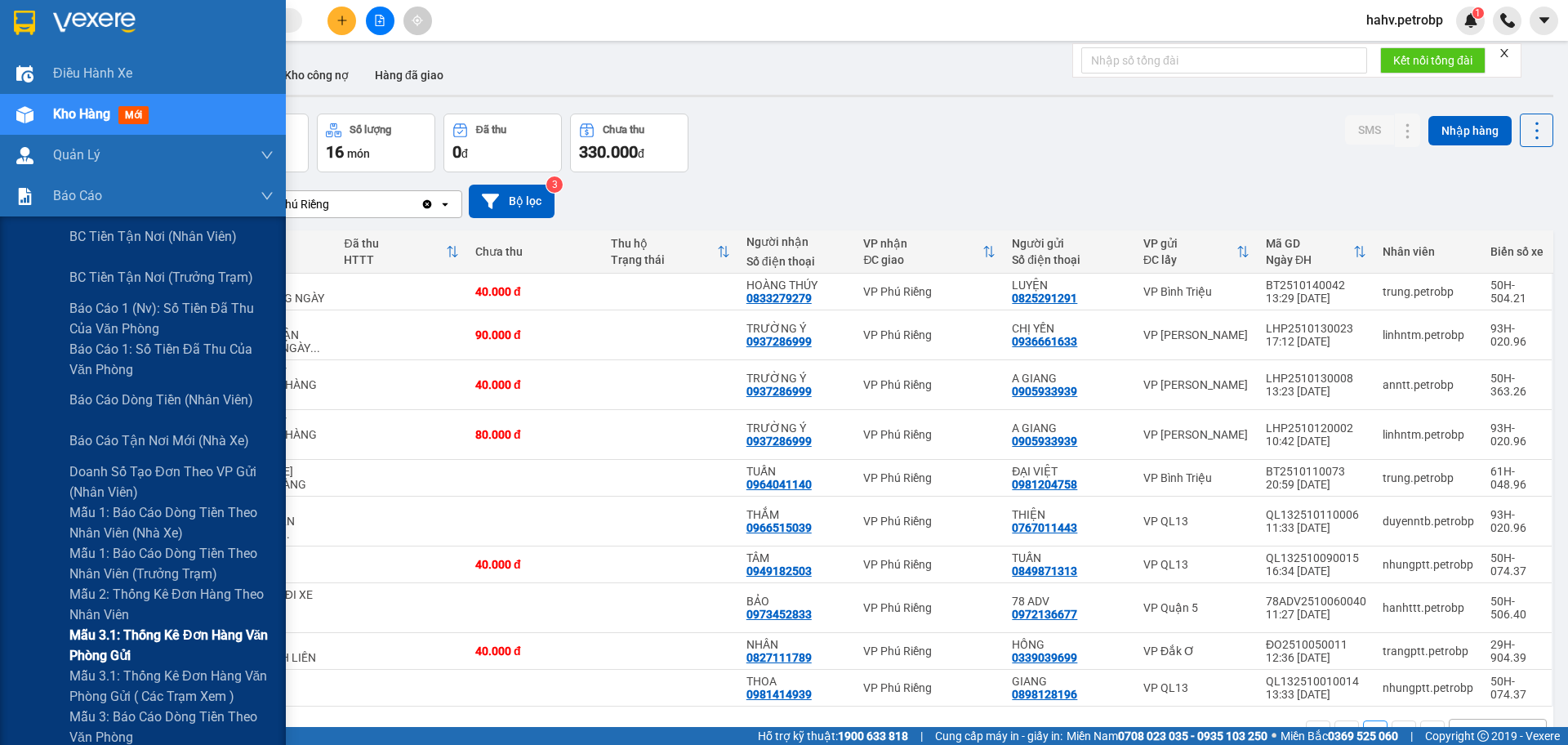
click at [13, 629] on div "Mẫu 3.1: Thống kê đơn hàng văn phòng gửi" at bounding box center [143, 645] width 286 height 41
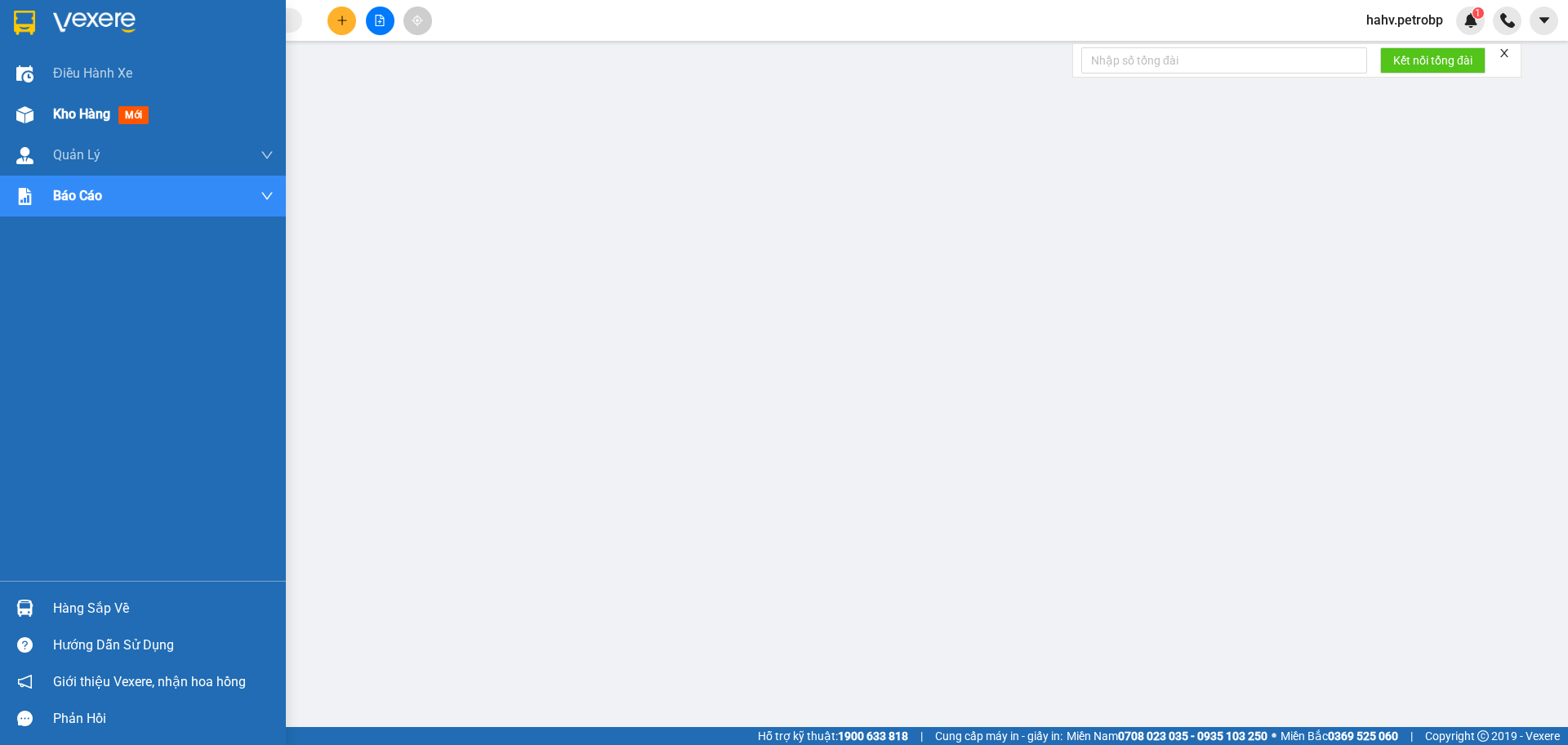
click at [26, 107] on img at bounding box center [25, 114] width 17 height 17
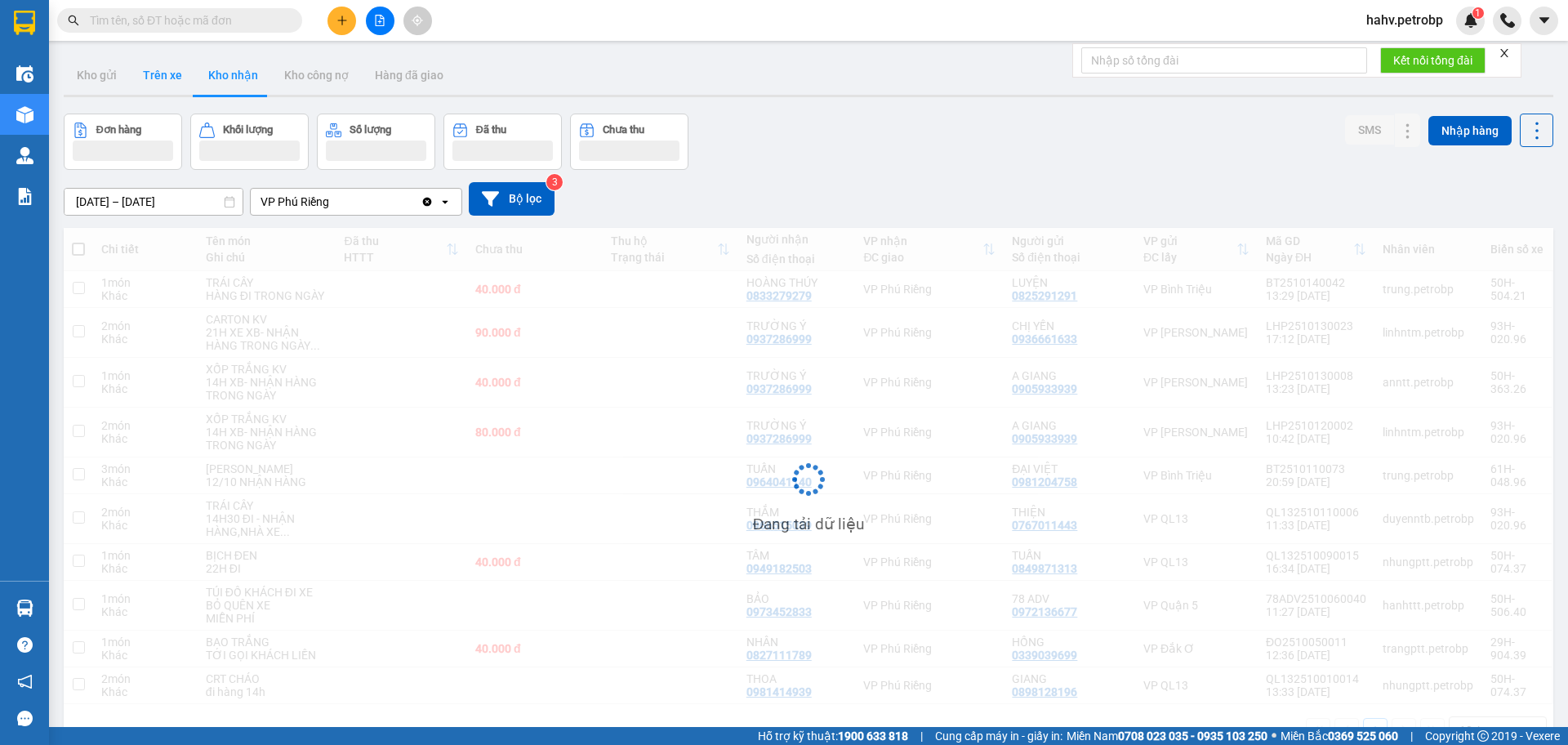
click at [163, 77] on button "Trên xe" at bounding box center [162, 75] width 65 height 40
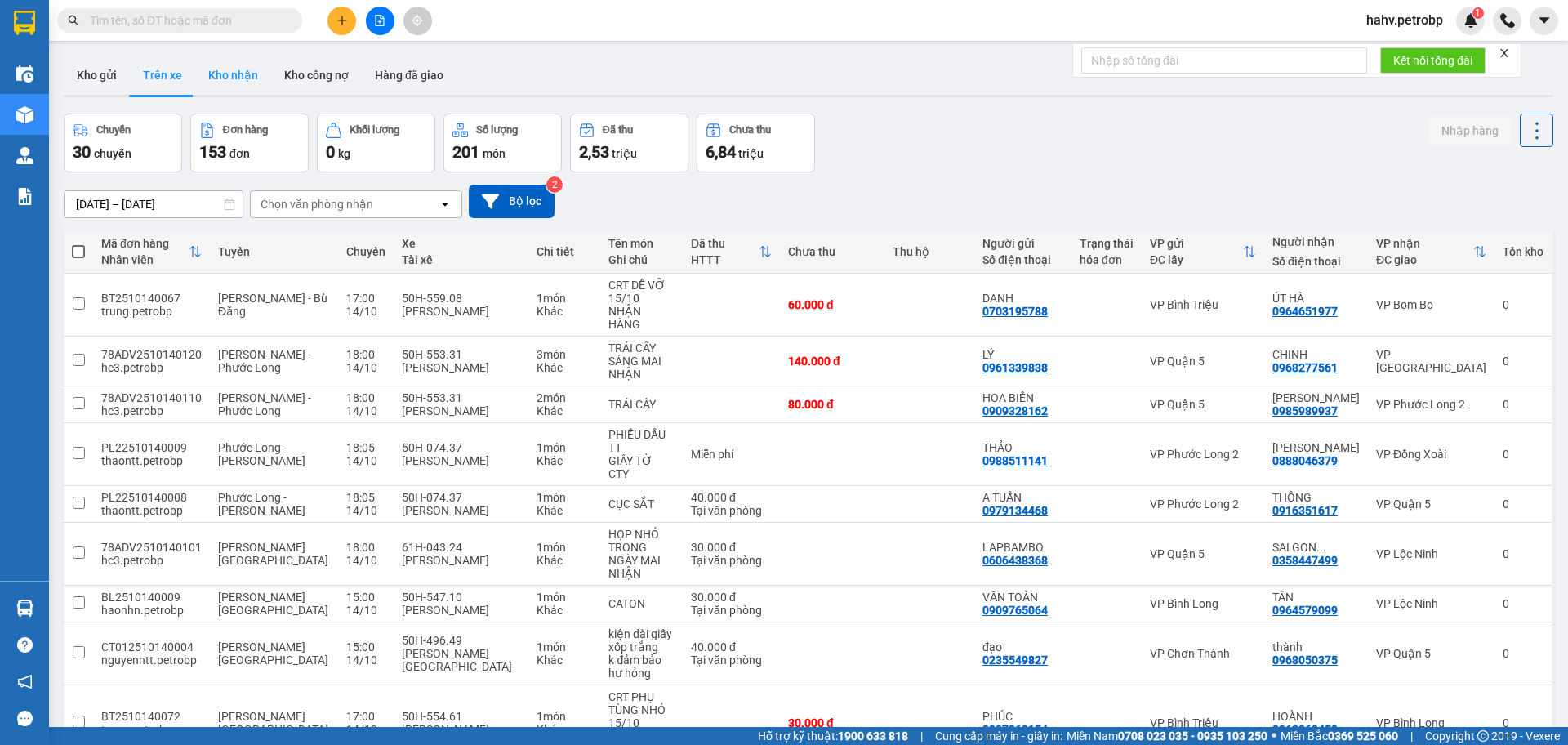
click at [208, 77] on button "Kho nhận" at bounding box center [233, 75] width 76 height 40
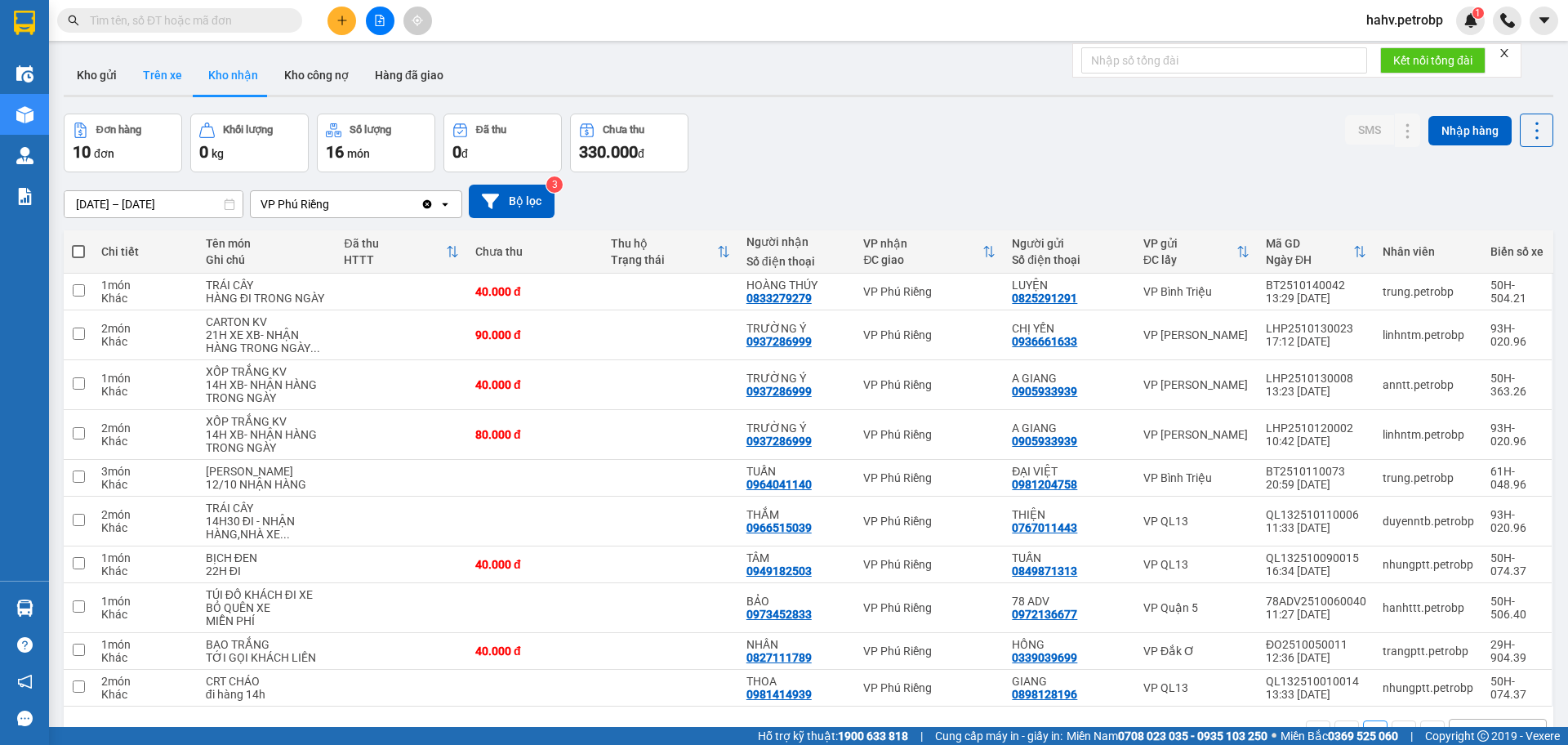
click at [137, 66] on button "Trên xe" at bounding box center [162, 75] width 65 height 40
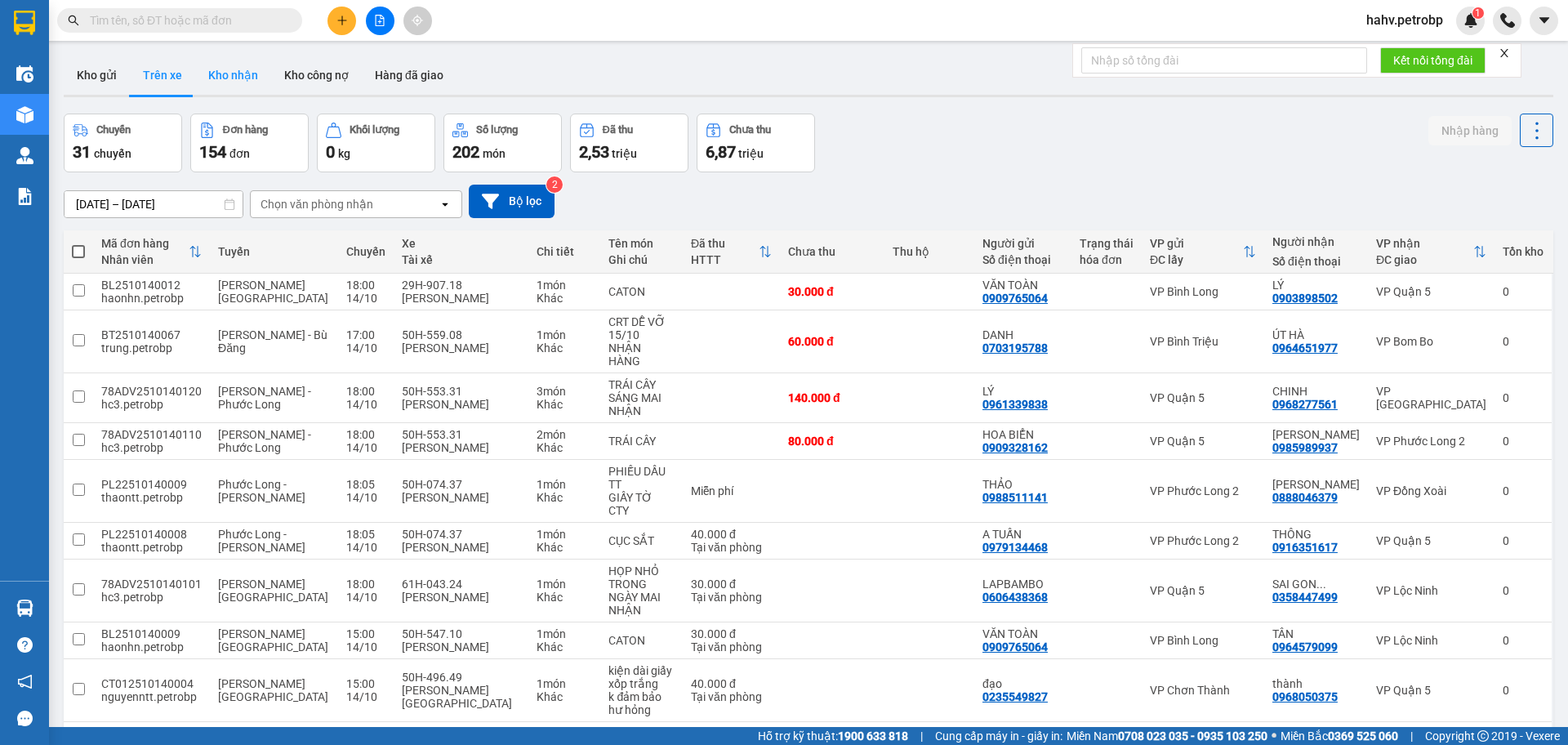
click at [256, 90] on button "Kho nhận" at bounding box center [233, 75] width 76 height 40
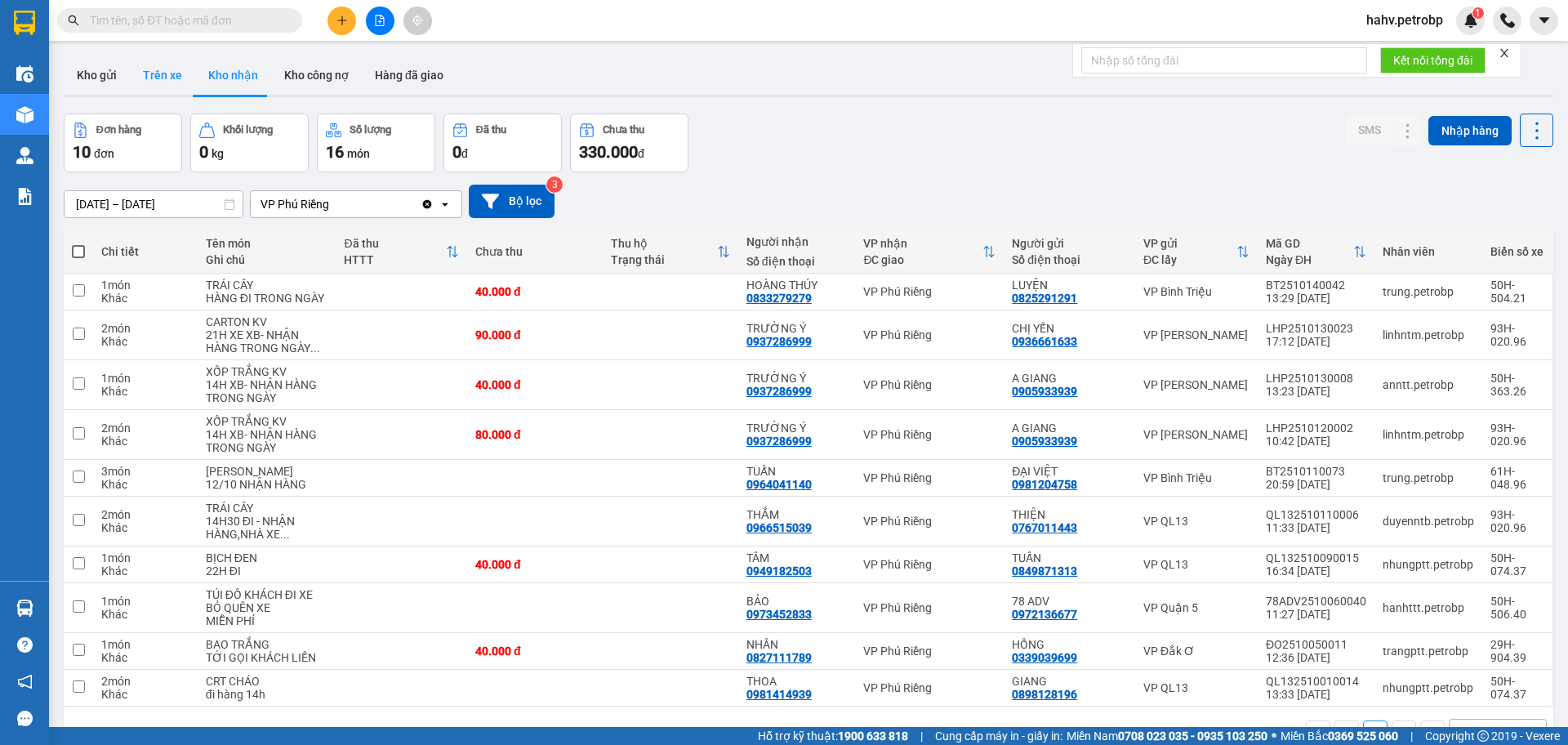
drag, startPoint x: 172, startPoint y: 75, endPoint x: 184, endPoint y: 91, distance: 20.0
click at [172, 77] on button "Trên xe" at bounding box center [162, 75] width 65 height 40
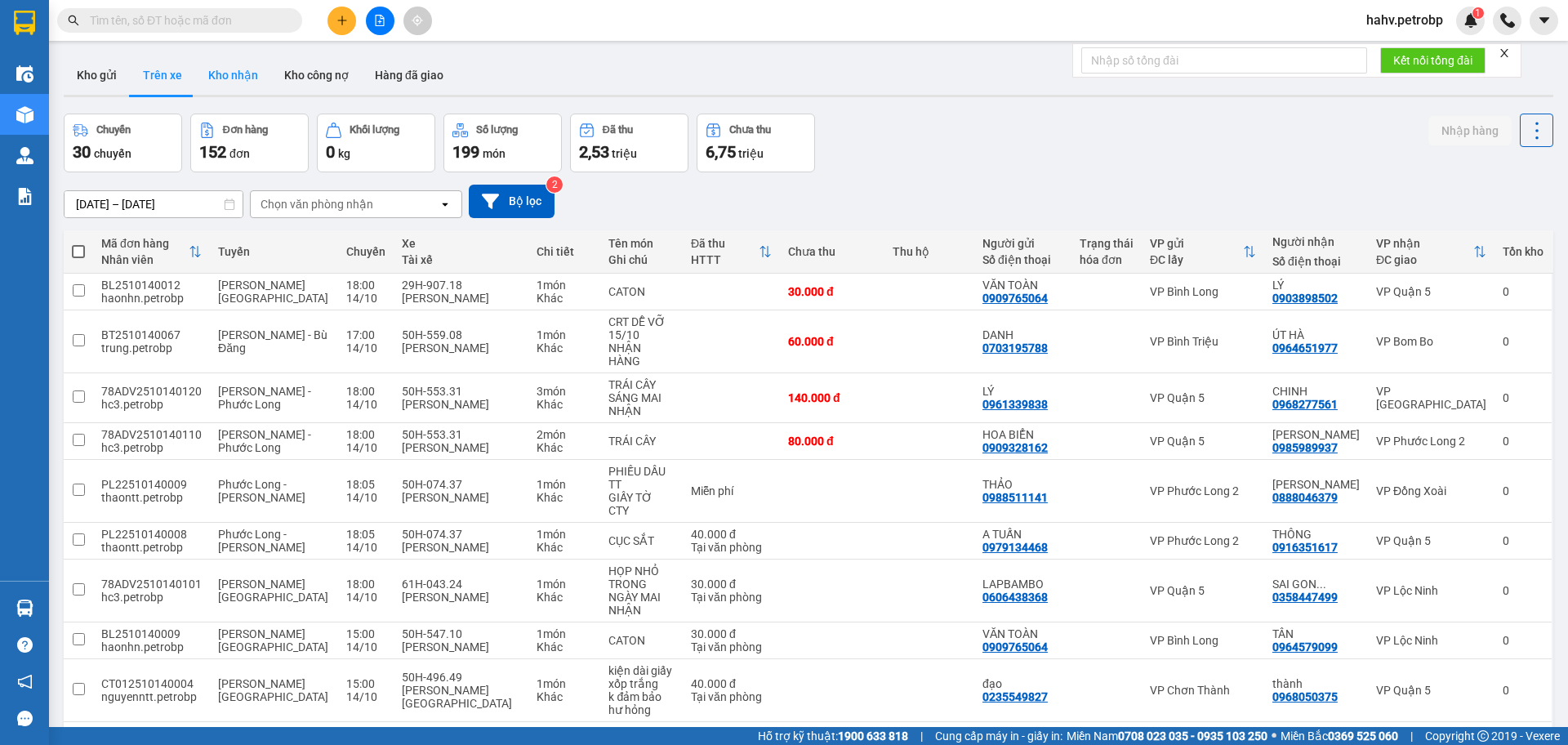
click at [218, 83] on button "Kho nhận" at bounding box center [233, 75] width 76 height 40
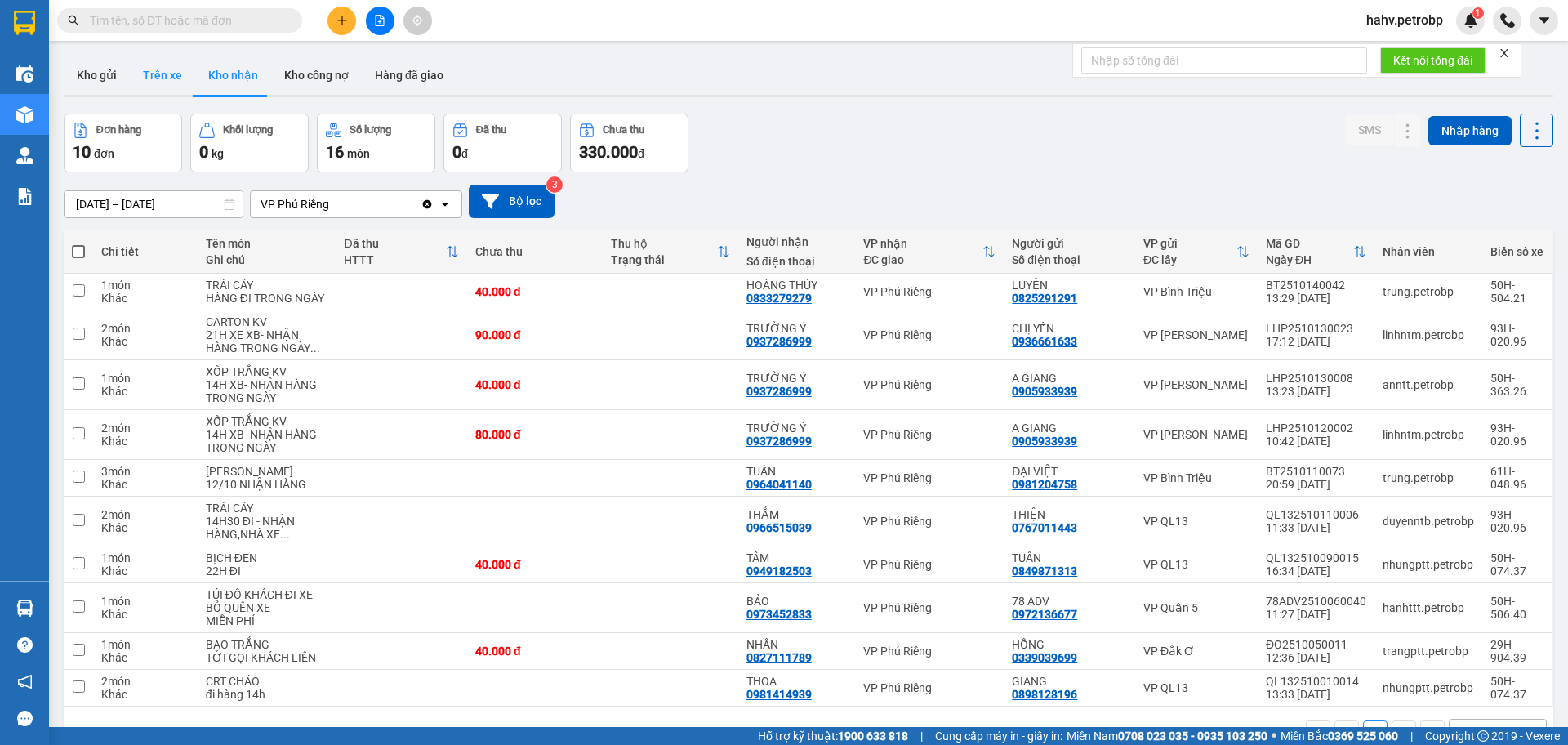
click at [147, 74] on button "Trên xe" at bounding box center [162, 75] width 65 height 40
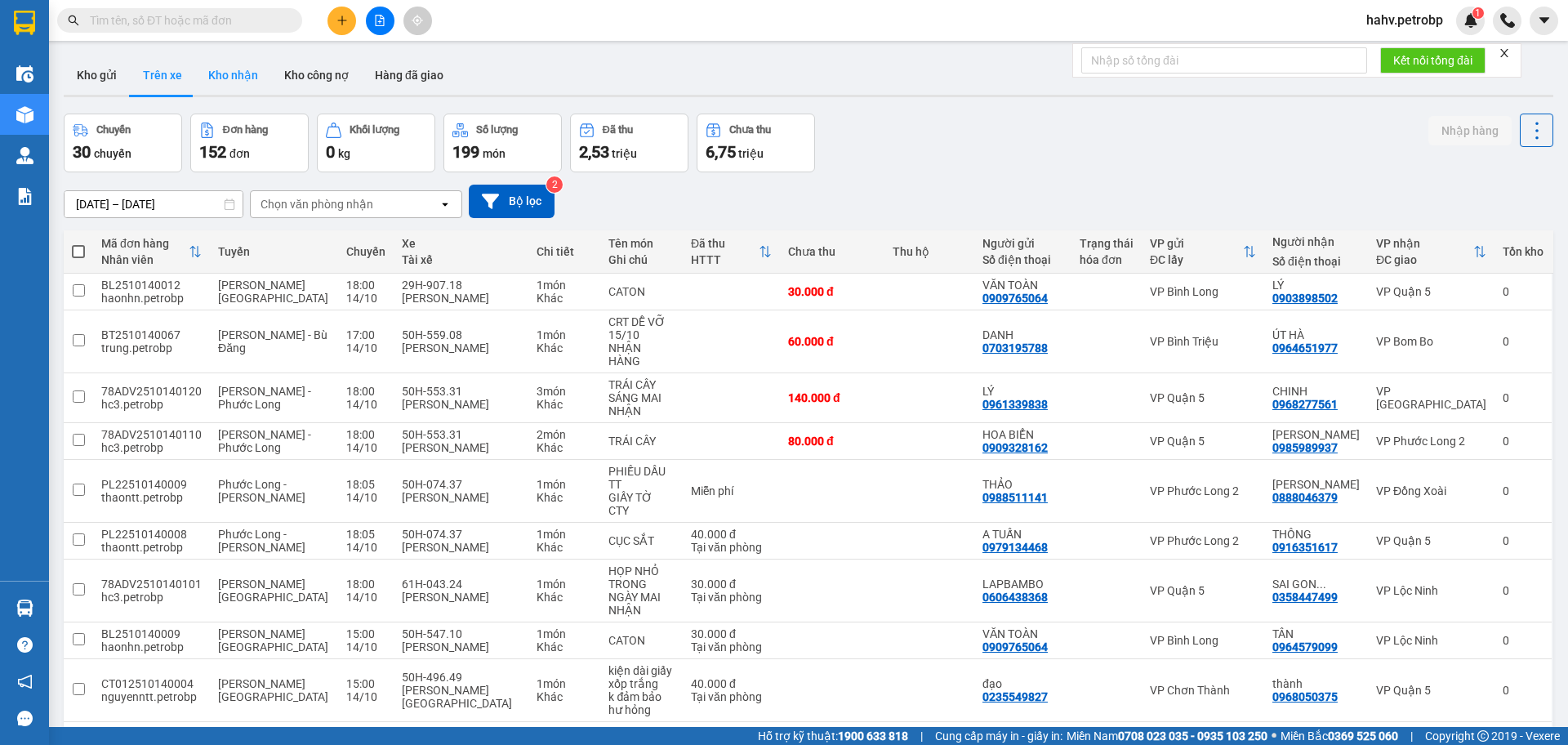
click at [212, 70] on button "Kho nhận" at bounding box center [233, 75] width 76 height 40
type input "[DATE] – [DATE]"
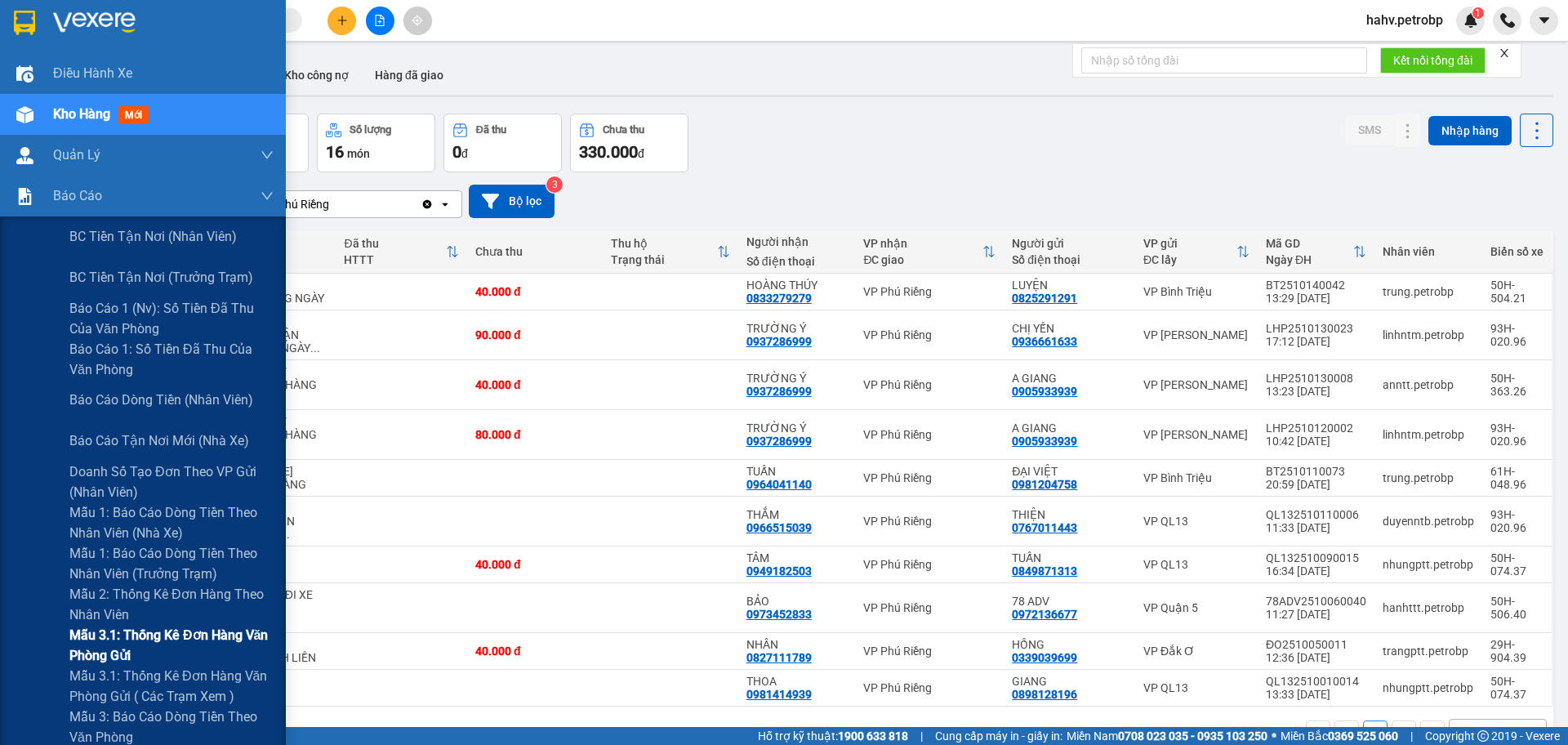
click at [46, 645] on div "Mẫu 3.1: Thống kê đơn hàng văn phòng gửi" at bounding box center [143, 645] width 286 height 41
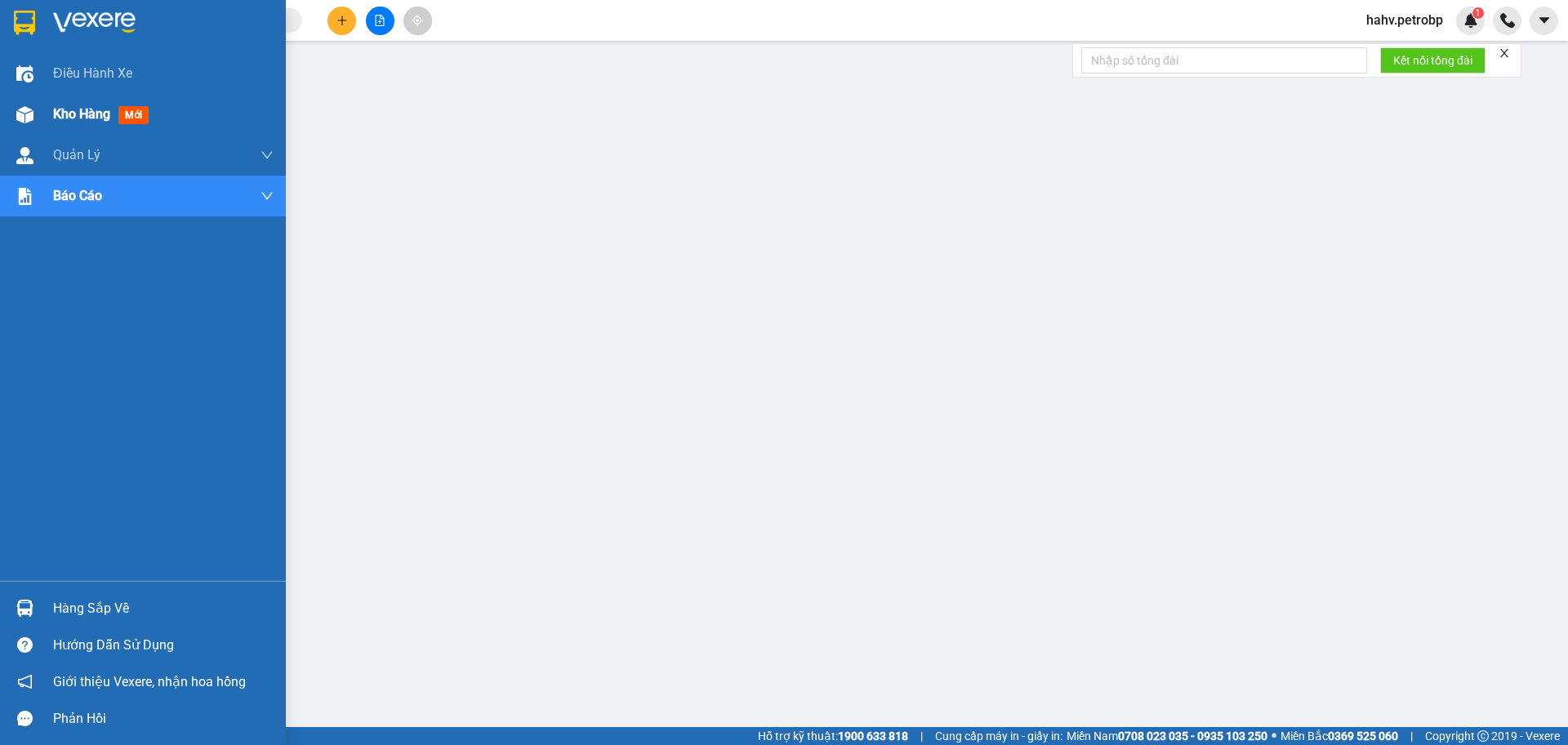
click at [30, 107] on img at bounding box center [25, 114] width 17 height 17
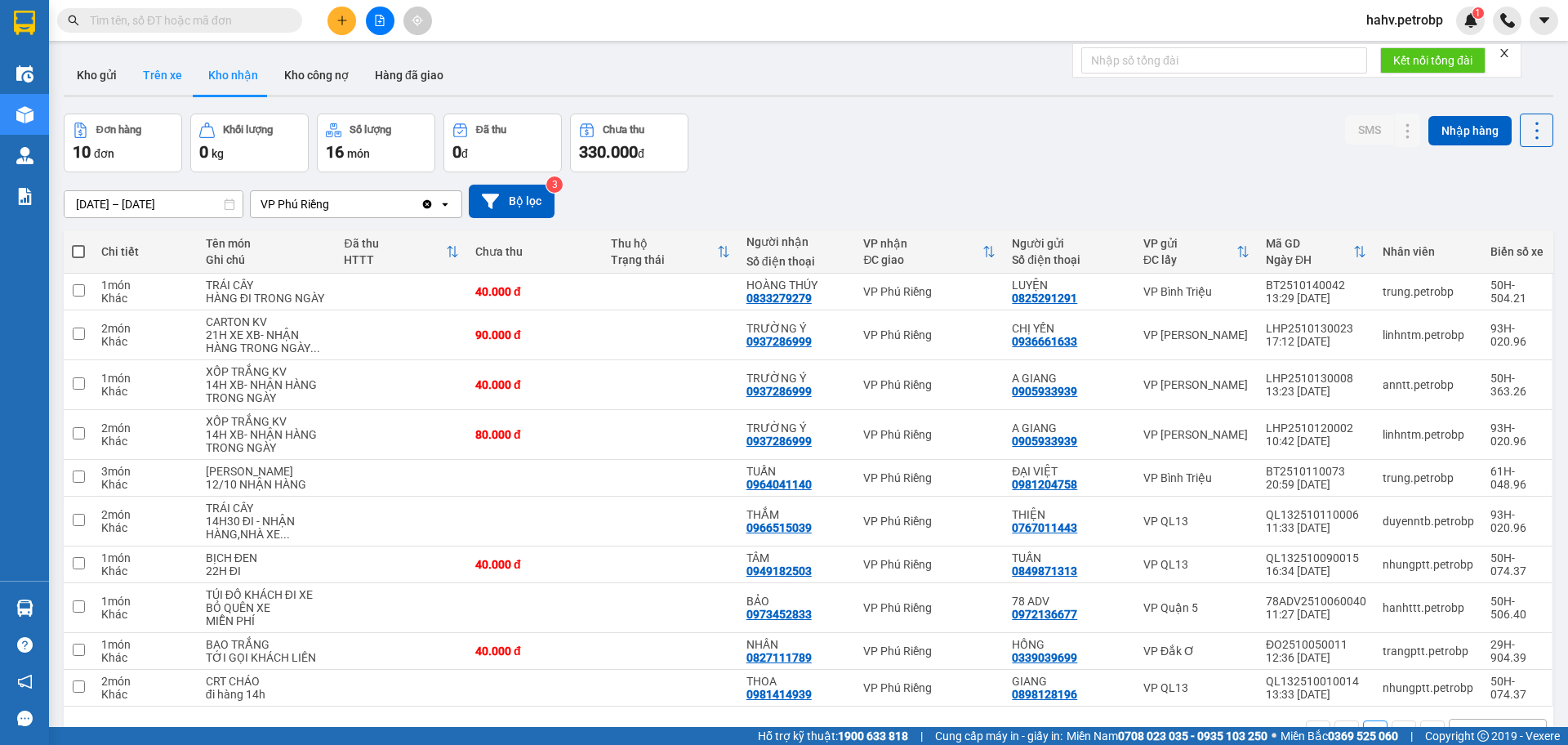
click at [164, 80] on button "Trên xe" at bounding box center [162, 75] width 65 height 40
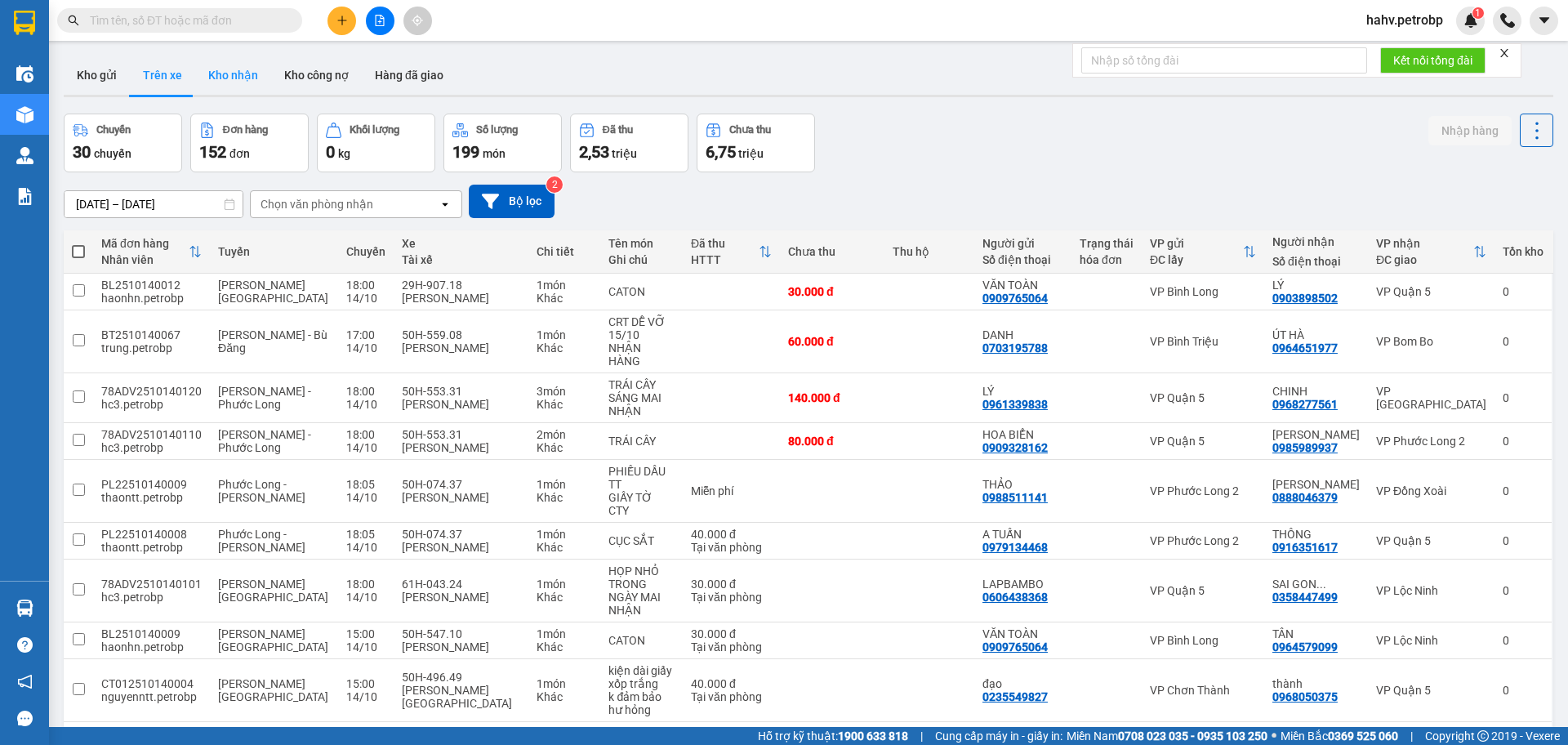
click at [240, 78] on button "Kho nhận" at bounding box center [233, 75] width 76 height 40
type input "[DATE] – [DATE]"
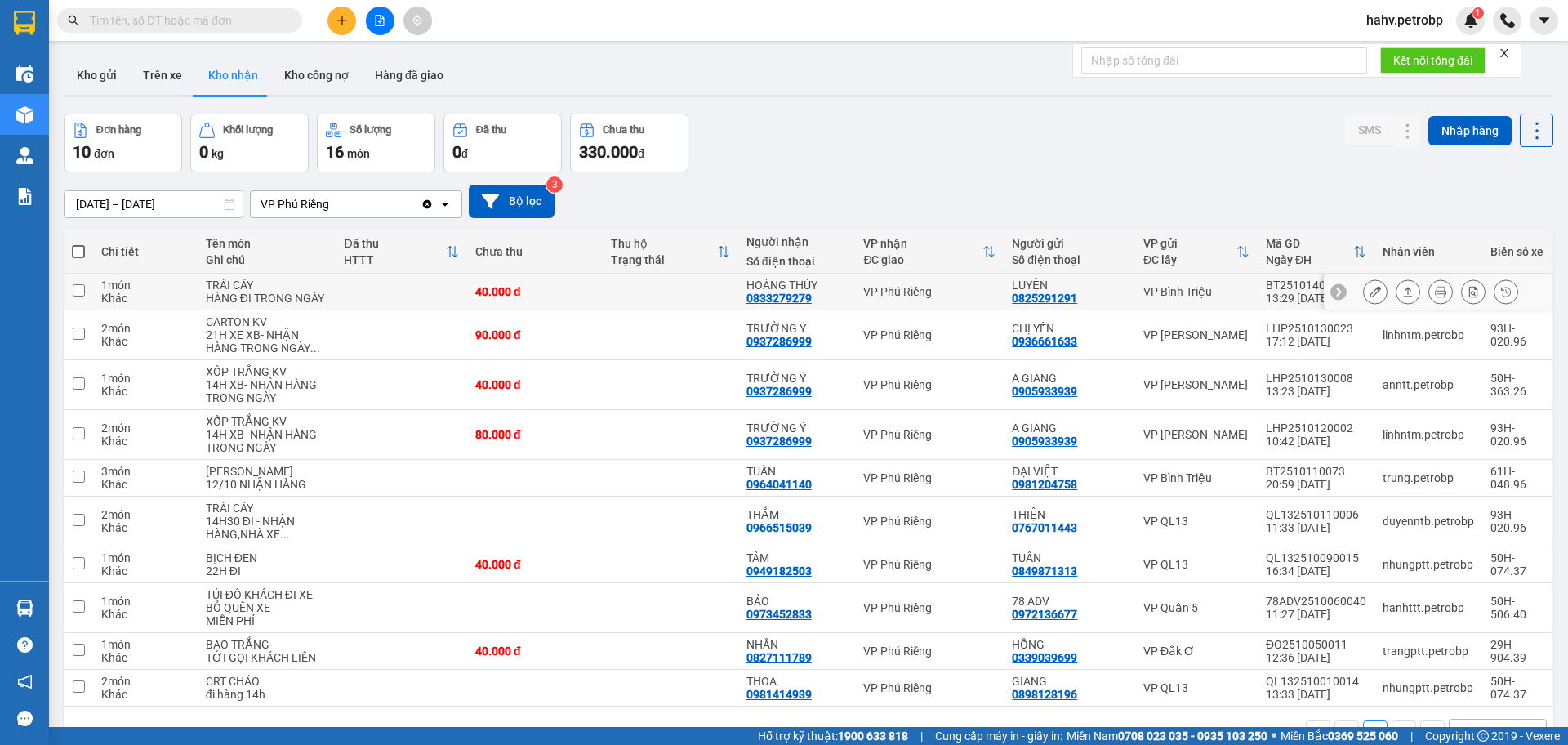
click at [1370, 298] on icon at bounding box center [1375, 291] width 11 height 11
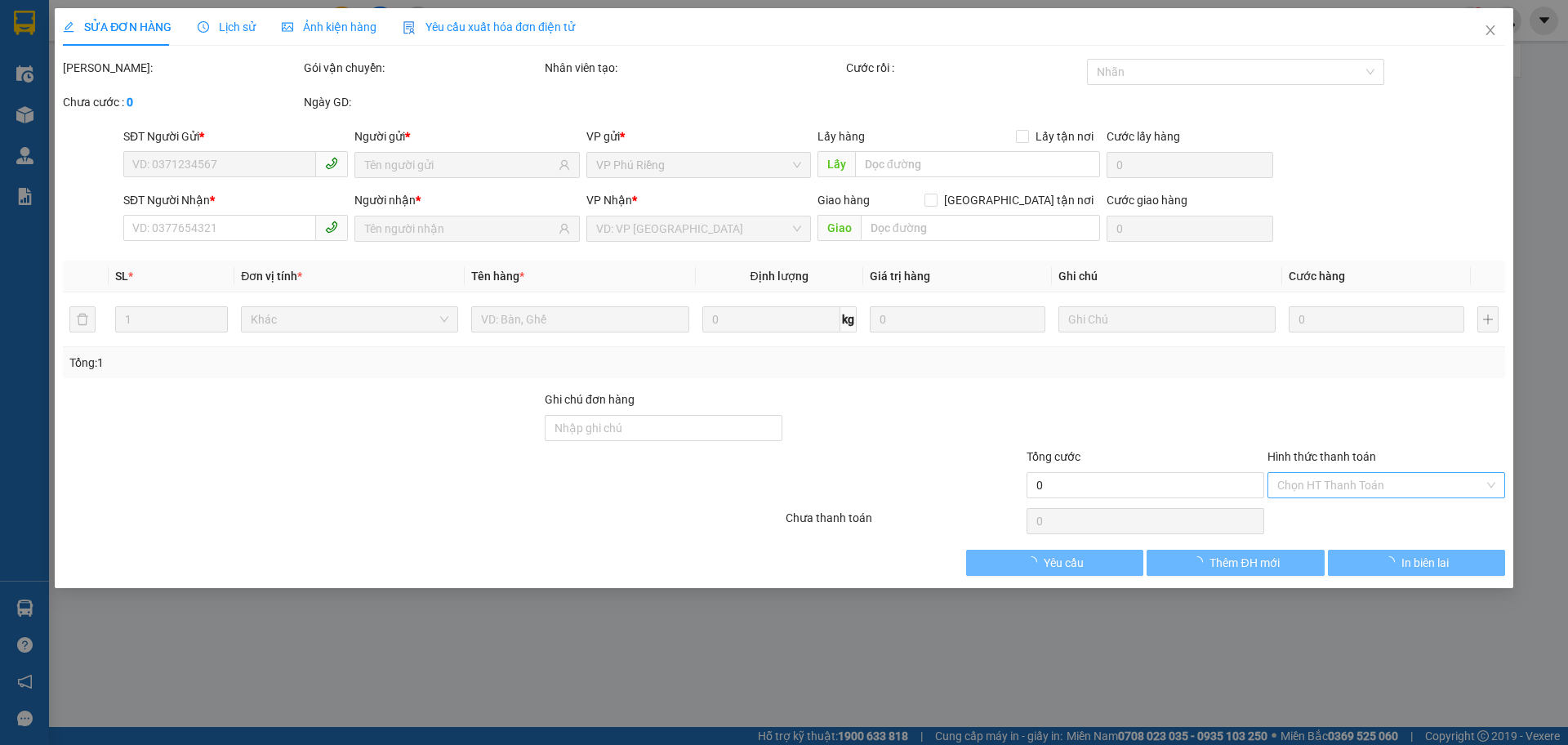
type input "0825291291"
type input "LUYỆN"
type input "0833279279"
type input "HOÀNG THÚY"
type input "40.000"
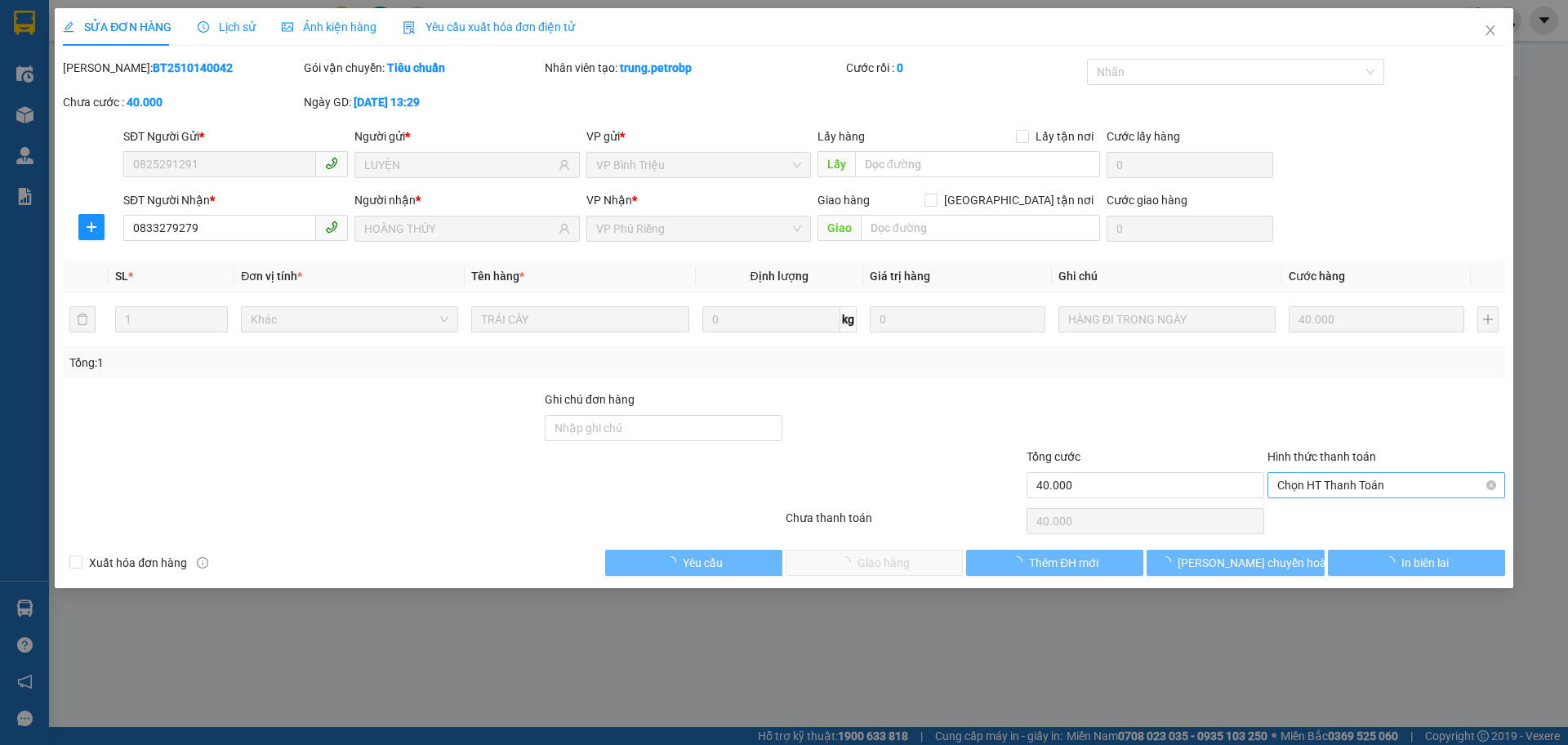
click at [1329, 476] on span "Chọn HT Thanh Toán" at bounding box center [1387, 485] width 218 height 25
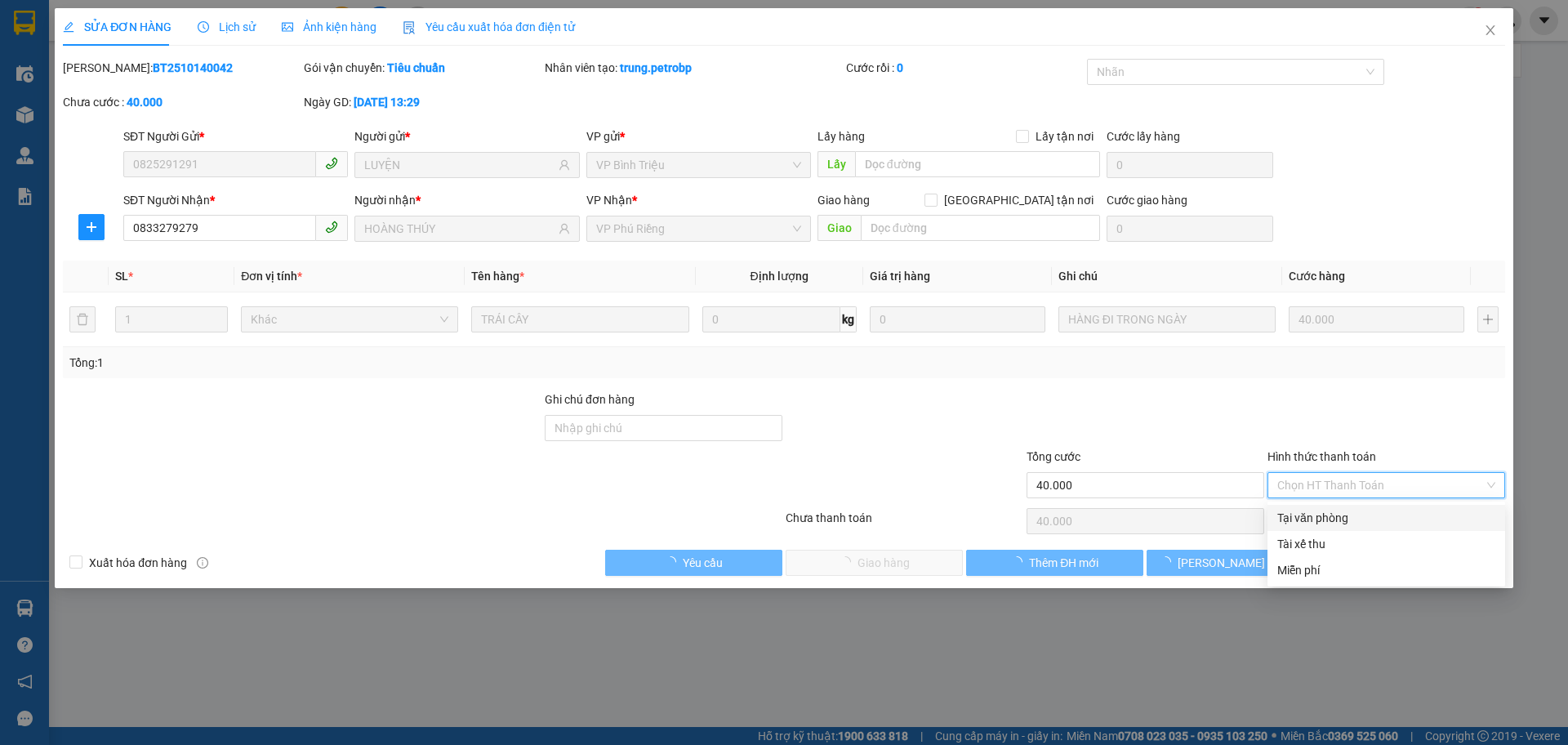
click at [1317, 511] on div "Tại văn phòng" at bounding box center [1387, 518] width 218 height 18
type input "0"
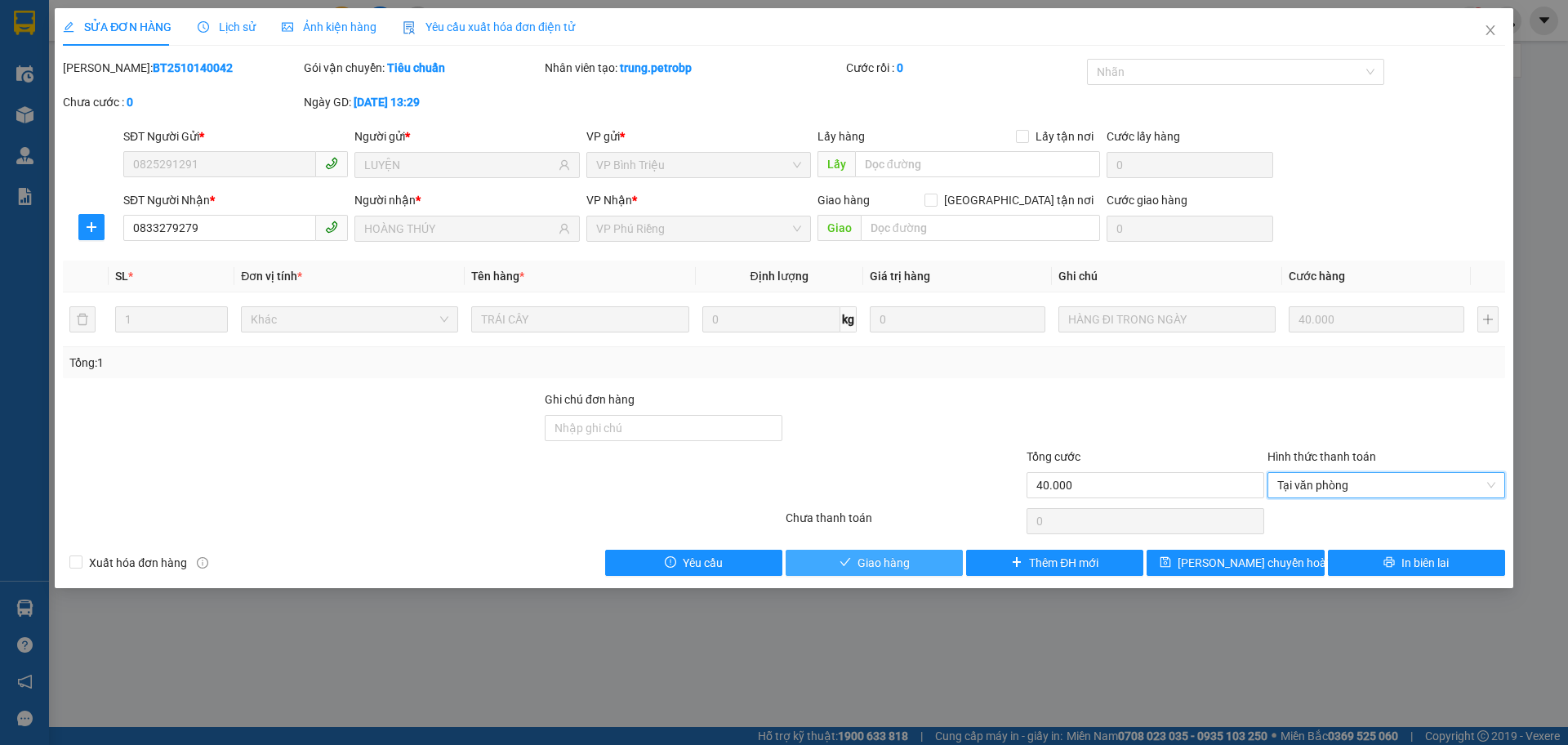
click at [867, 566] on span "Giao hàng" at bounding box center [884, 563] width 52 height 18
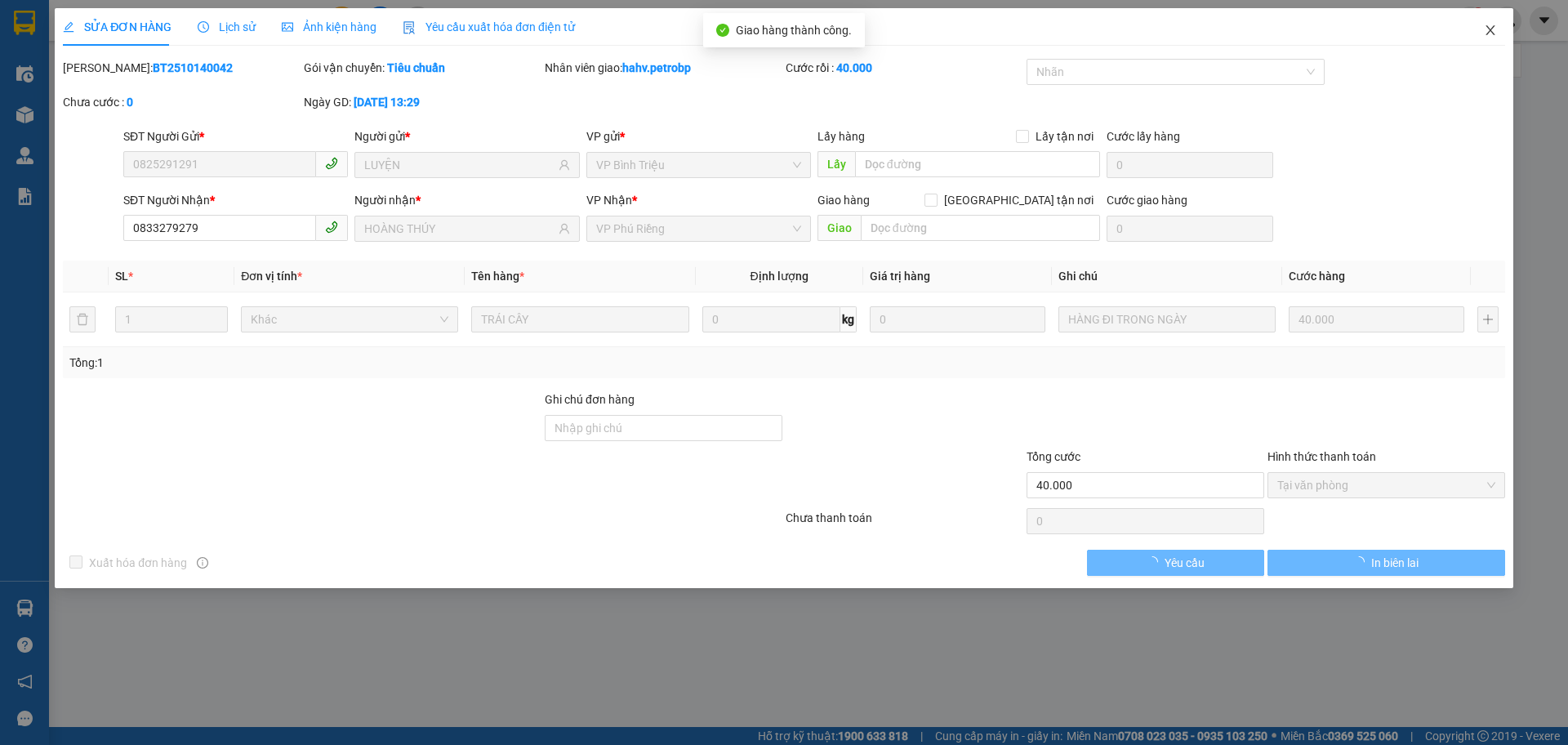
click at [1485, 32] on icon "close" at bounding box center [1490, 30] width 13 height 13
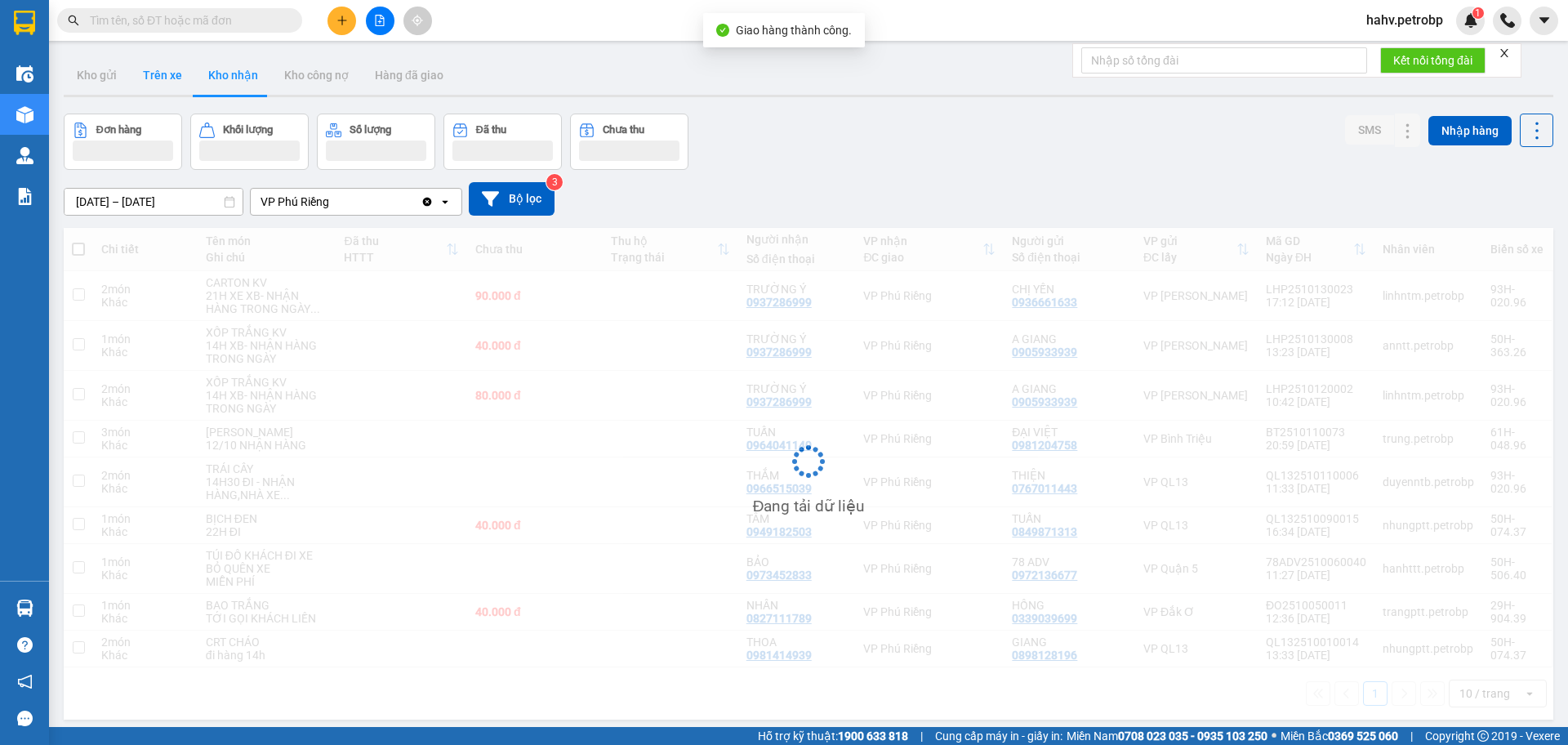
click at [173, 70] on button "Trên xe" at bounding box center [162, 75] width 65 height 40
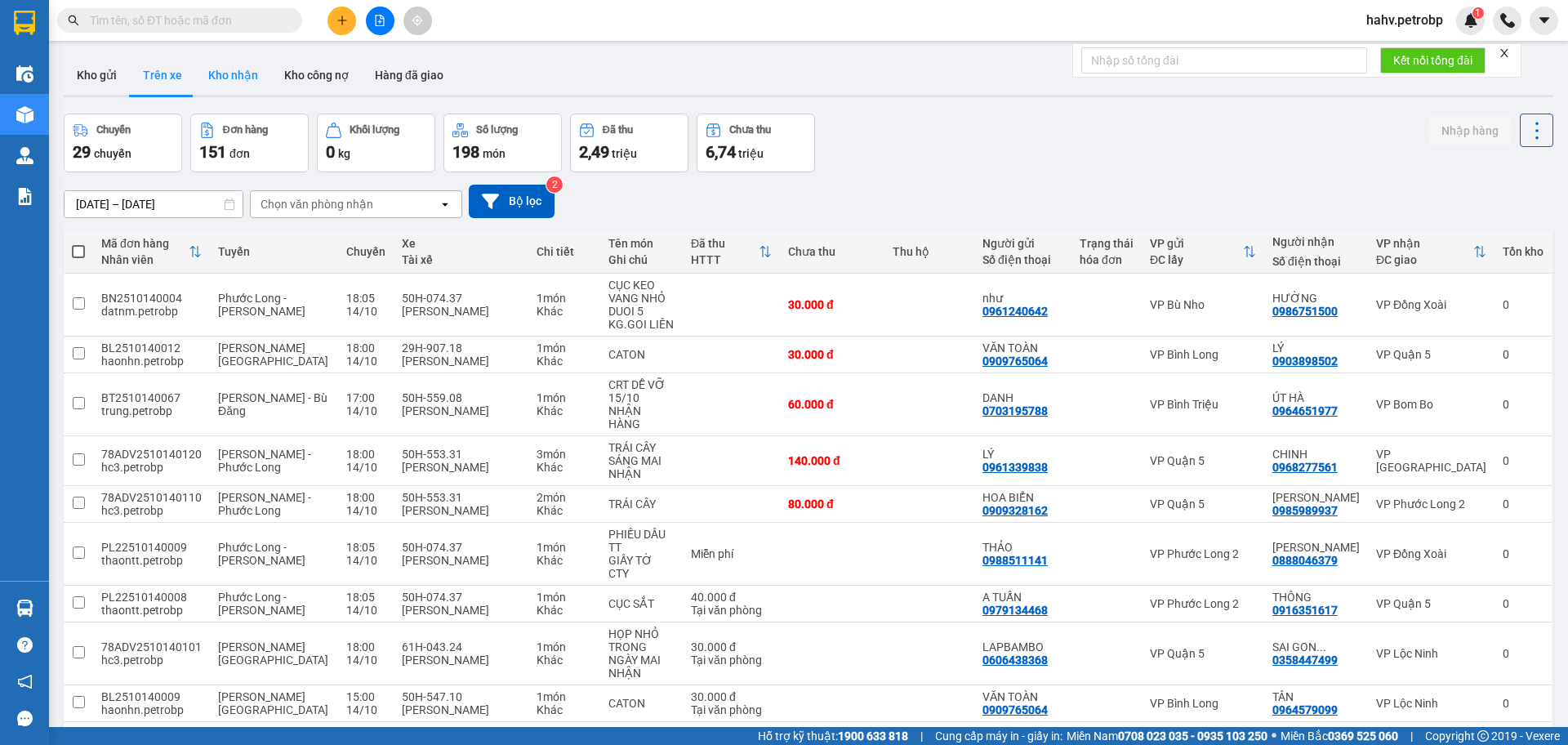
click at [222, 77] on button "Kho nhận" at bounding box center [233, 75] width 76 height 40
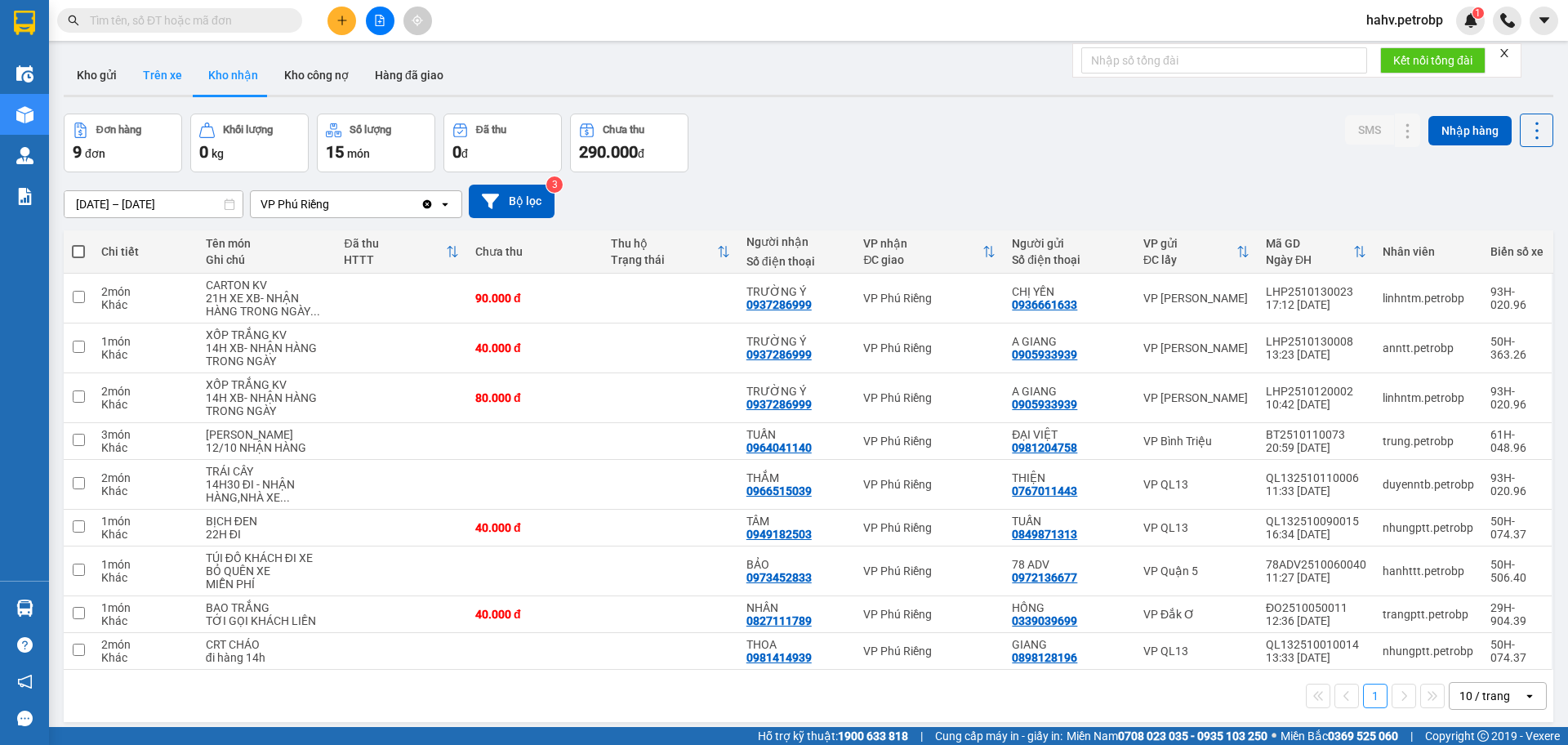
click at [160, 71] on button "Trên xe" at bounding box center [162, 75] width 65 height 40
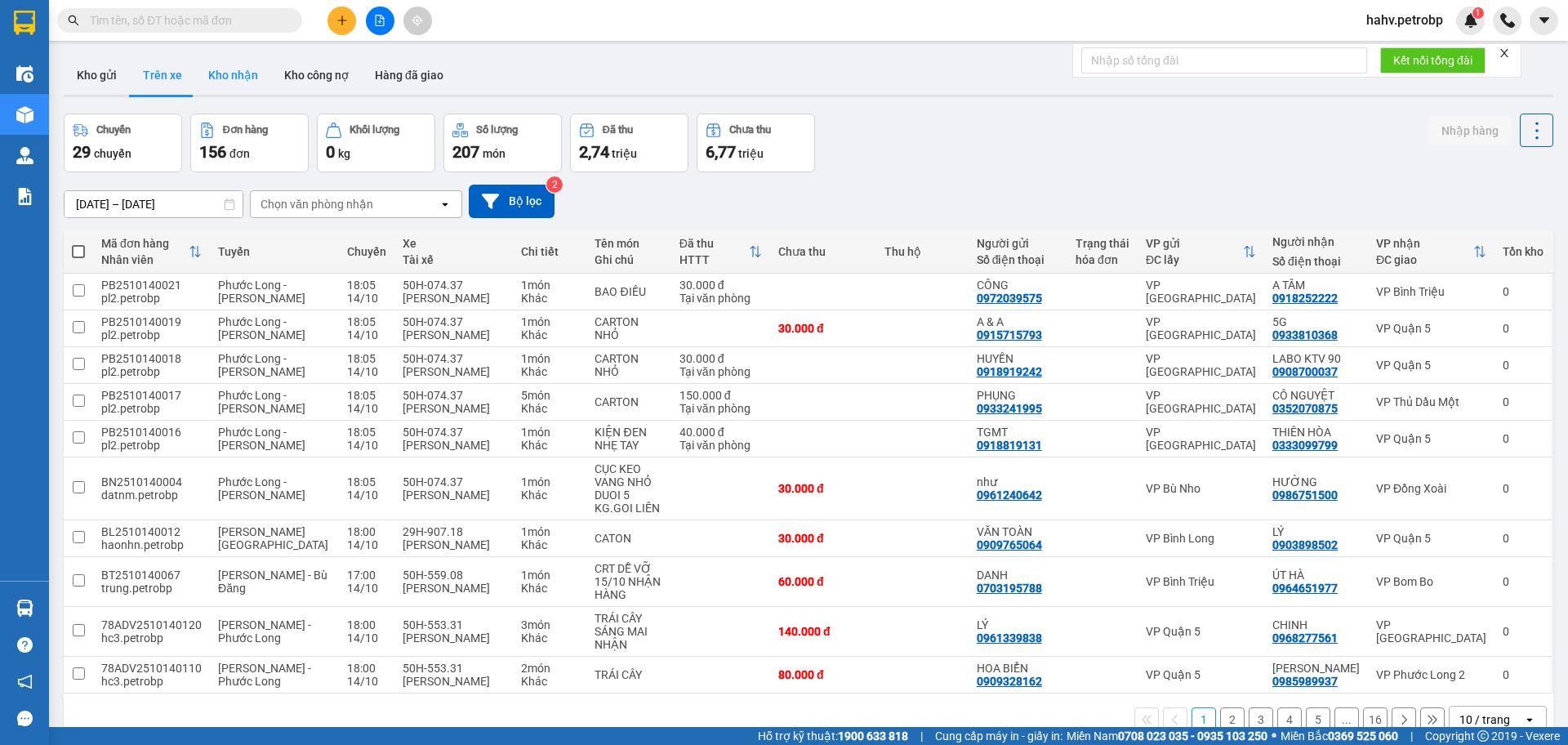
click at [237, 74] on button "Kho nhận" at bounding box center [233, 75] width 76 height 40
type input "[DATE] – [DATE]"
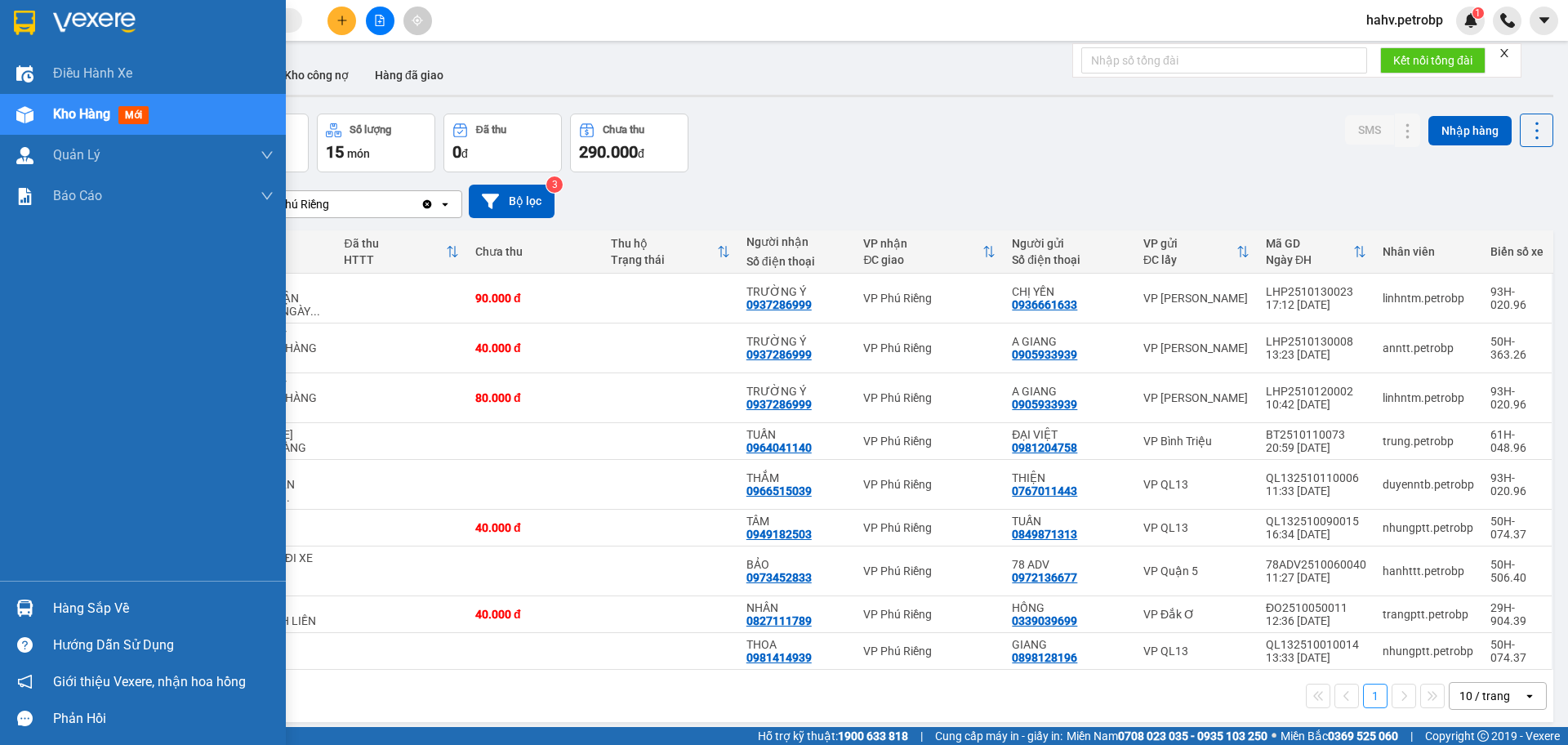
click at [88, 610] on div "Hàng sắp về" at bounding box center [163, 609] width 220 height 25
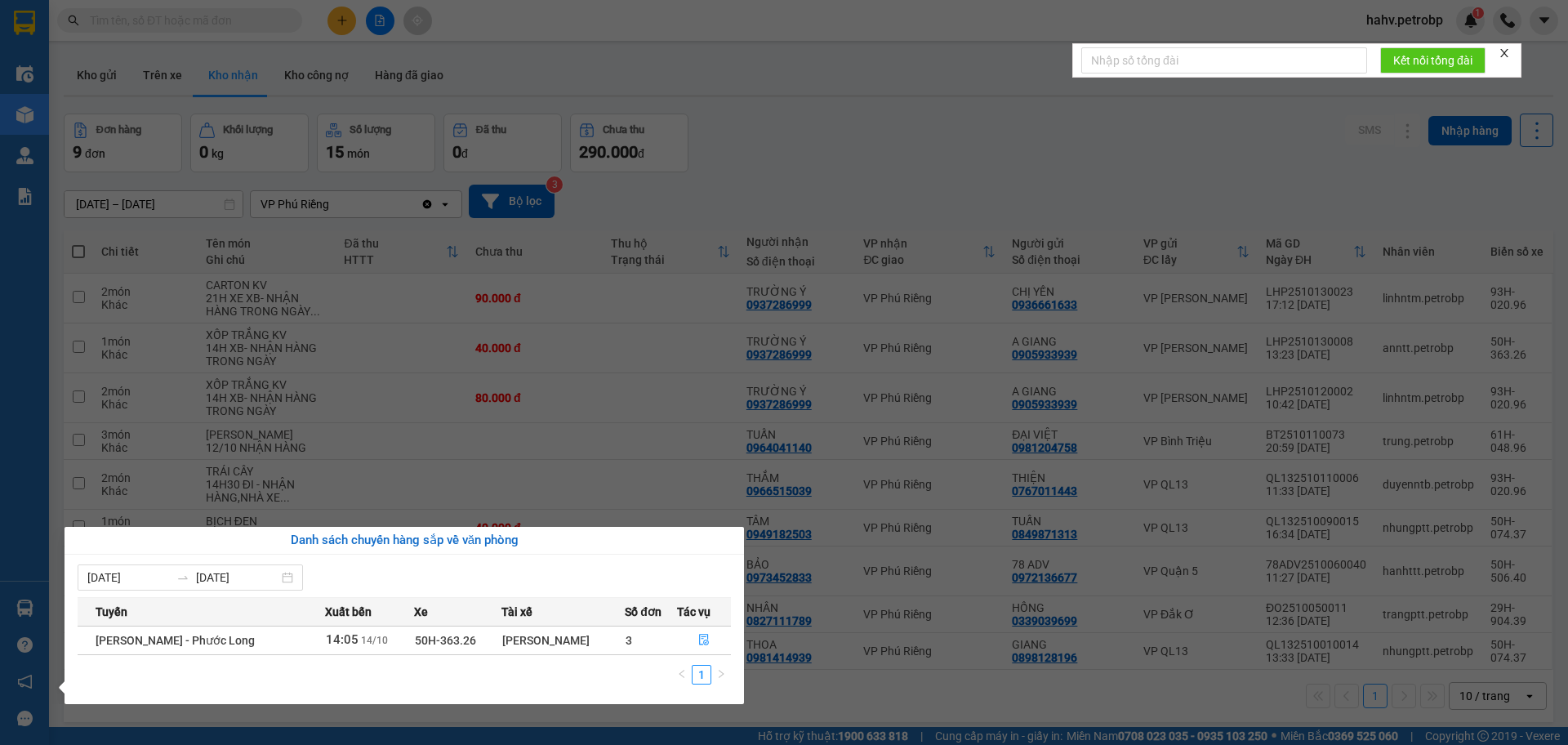
click at [6, 513] on div "Điều hành xe Kho hàng mới Quản [PERSON_NAME] lý chuyến Quản lý khách hàng Quản …" at bounding box center [25, 372] width 49 height 745
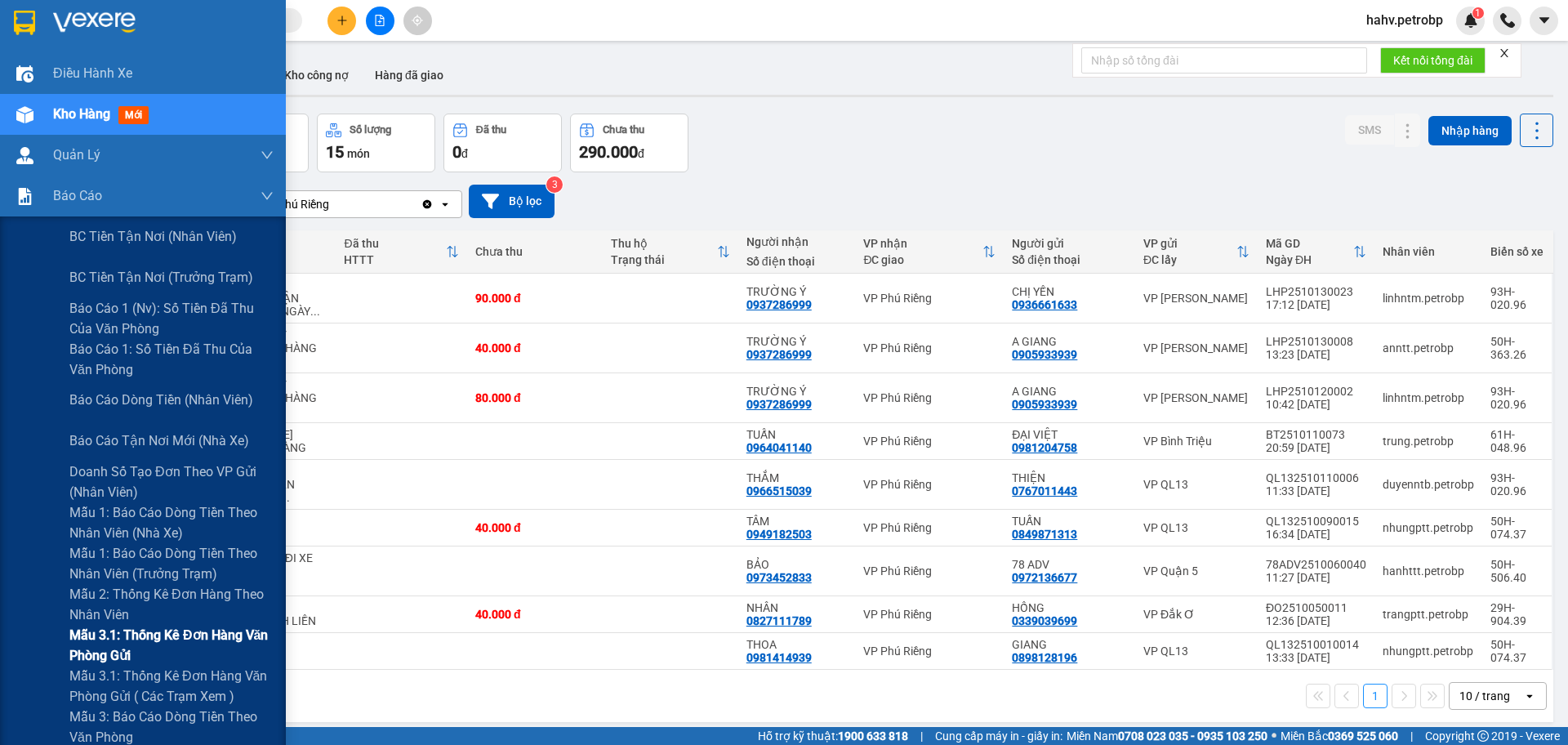
click at [48, 648] on div "Mẫu 3.1: Thống kê đơn hàng văn phòng gửi" at bounding box center [143, 645] width 286 height 41
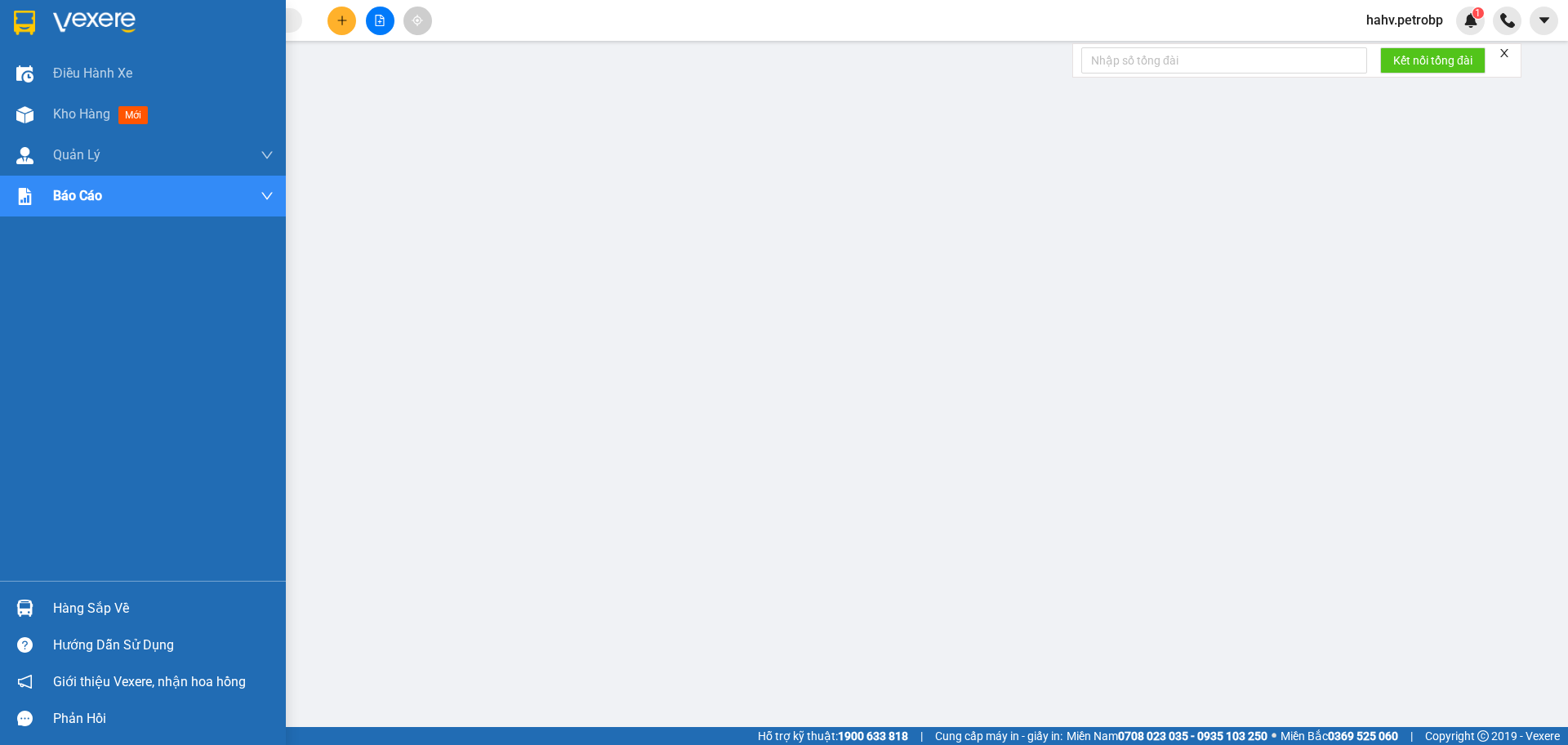
click at [112, 600] on div "Hàng sắp về" at bounding box center [163, 609] width 220 height 25
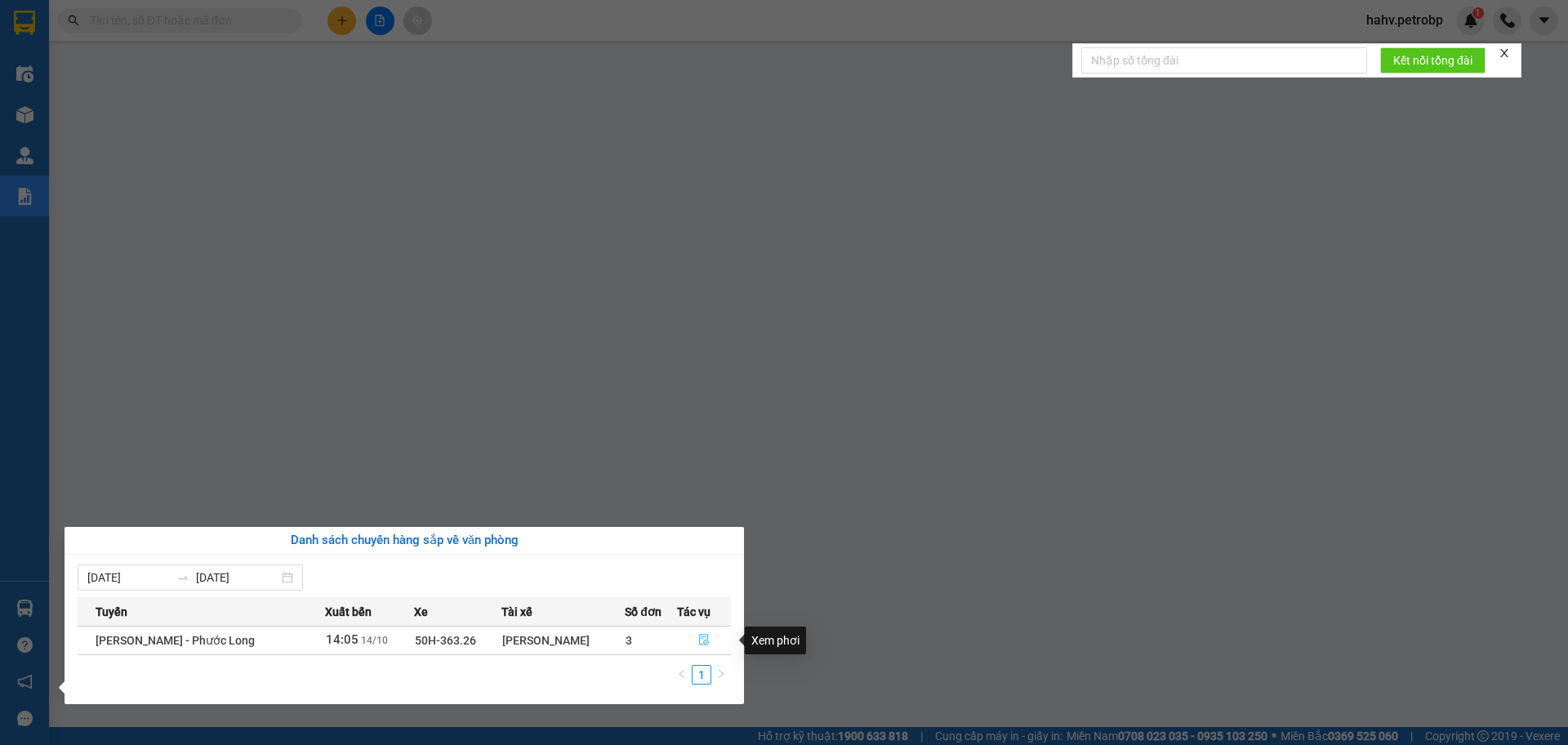
click at [693, 638] on button "button" at bounding box center [705, 640] width 53 height 26
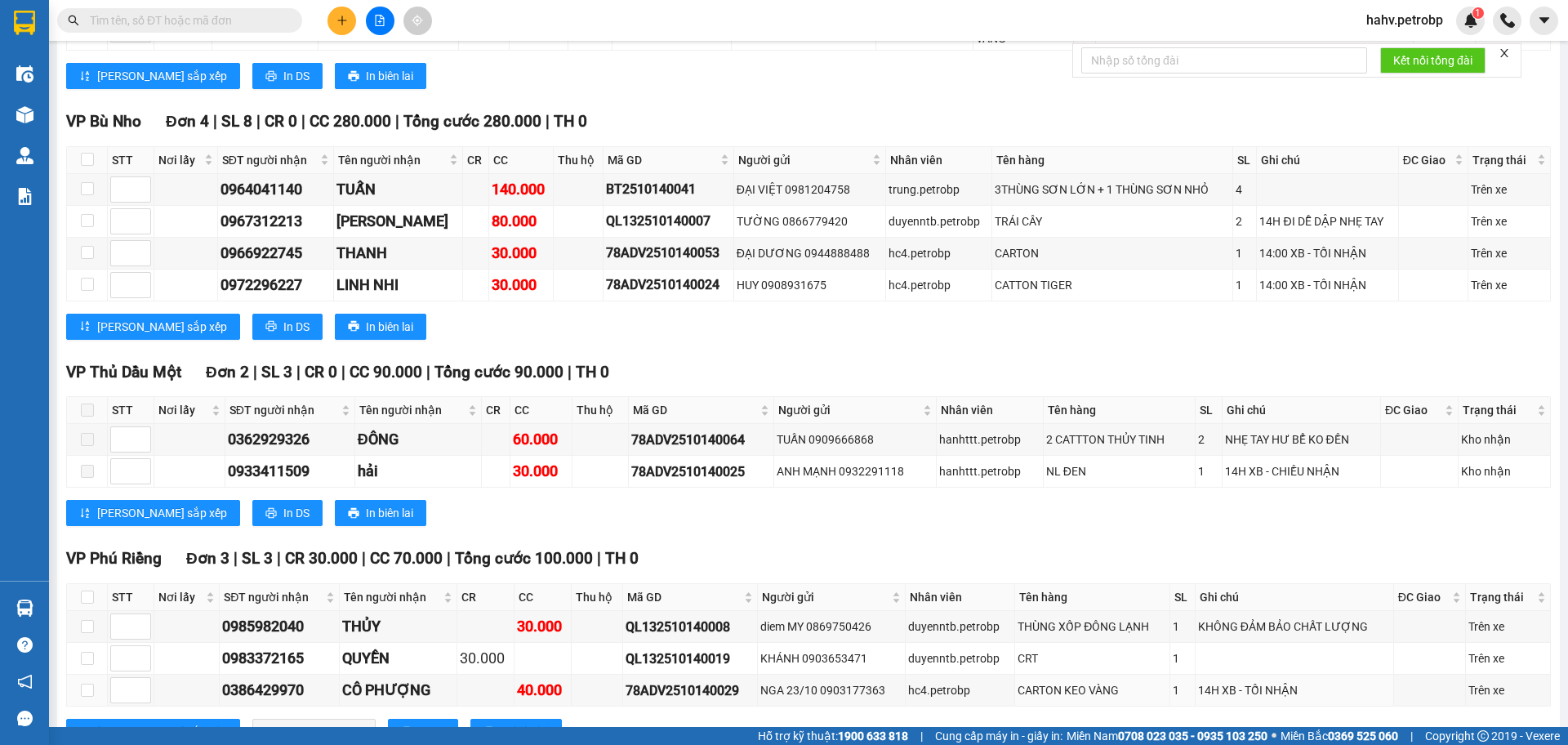
scroll to position [3584, 0]
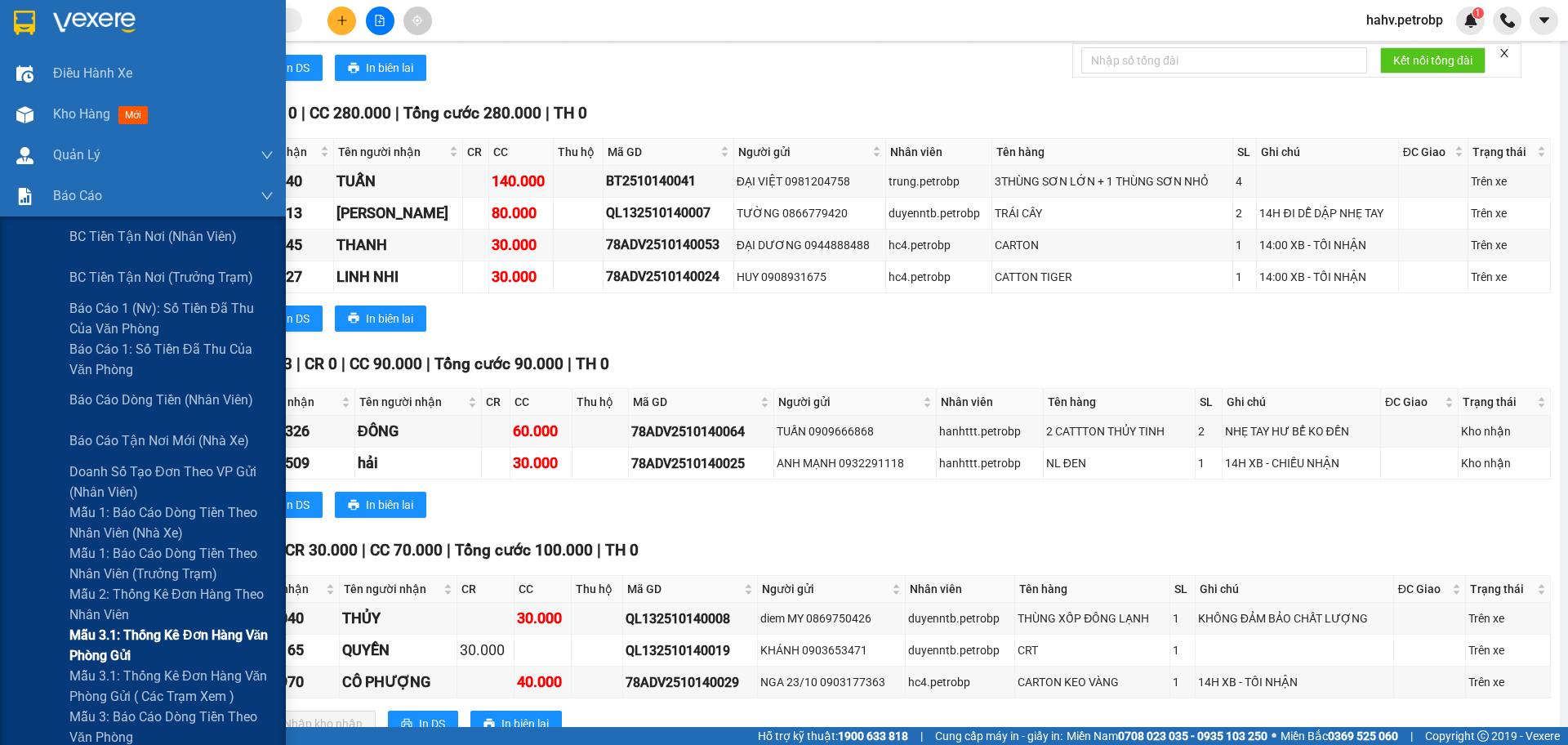
click at [26, 640] on div "Mẫu 3.1: Thống kê đơn hàng văn phòng gửi" at bounding box center [143, 645] width 286 height 41
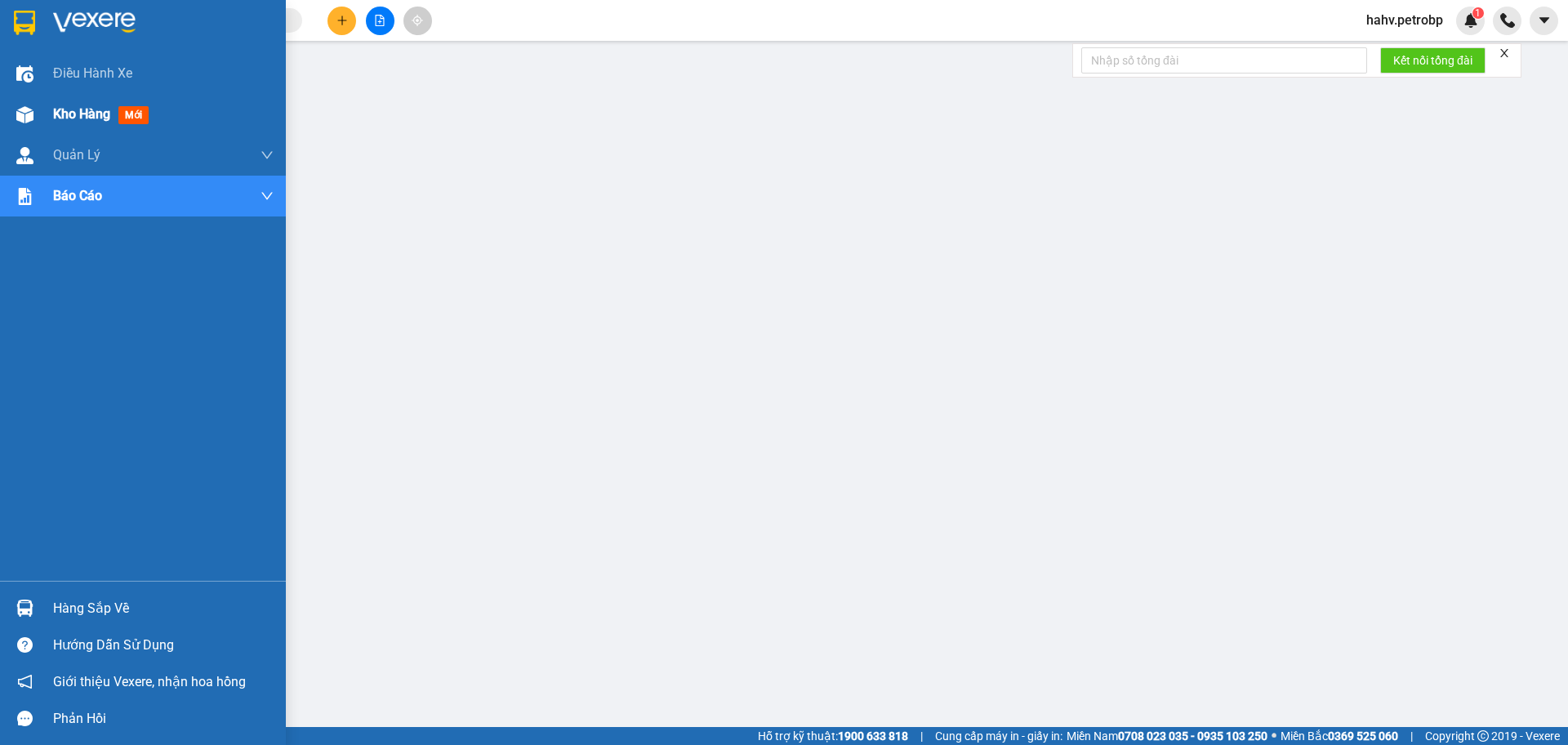
click at [17, 116] on img at bounding box center [25, 114] width 17 height 17
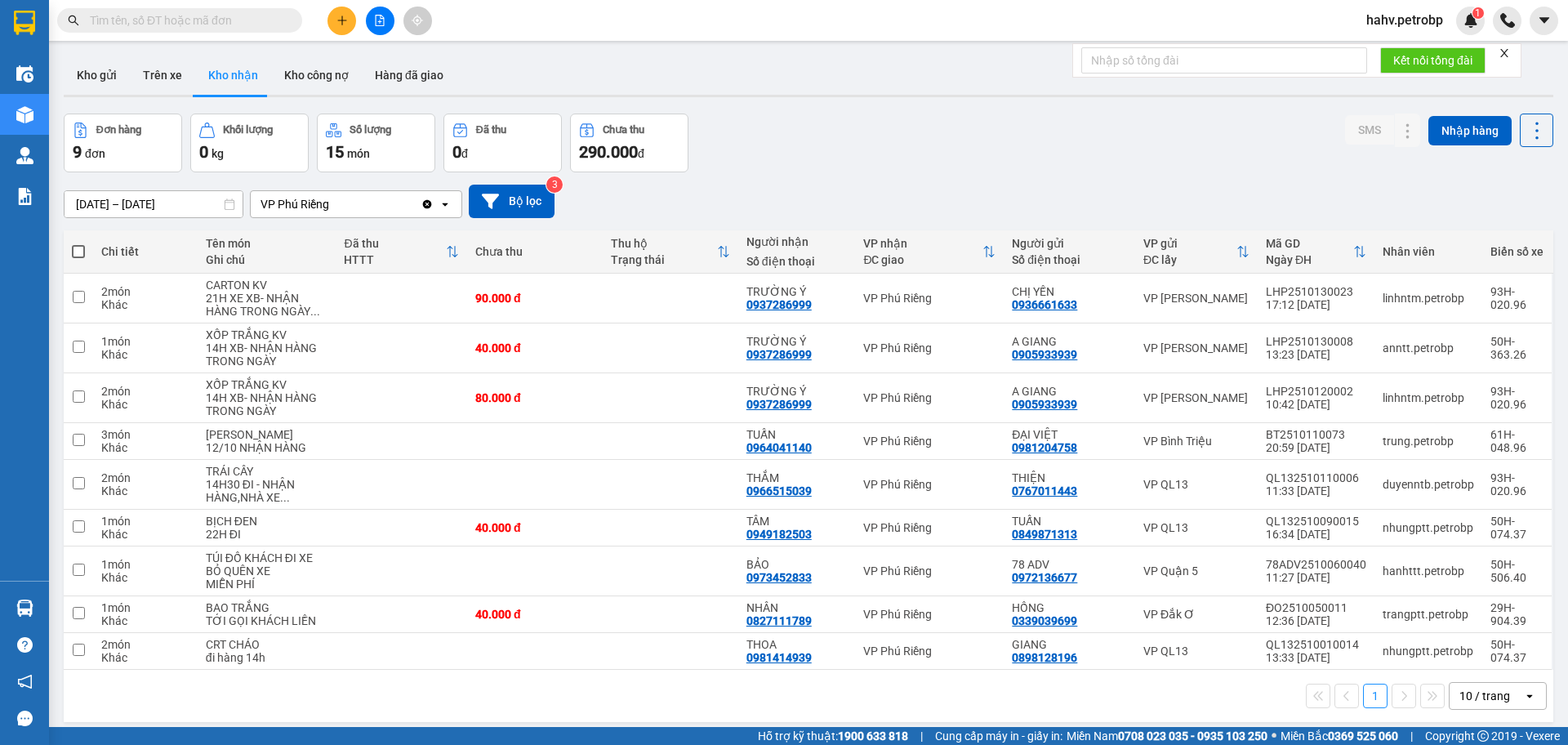
drag, startPoint x: 172, startPoint y: 73, endPoint x: 248, endPoint y: 81, distance: 76.4
click at [197, 85] on div "Kho gửi Trên xe Kho nhận Kho công nợ Hàng đã giao" at bounding box center [808, 77] width 1490 height 43
click at [185, 70] on button "Trên xe" at bounding box center [162, 75] width 65 height 40
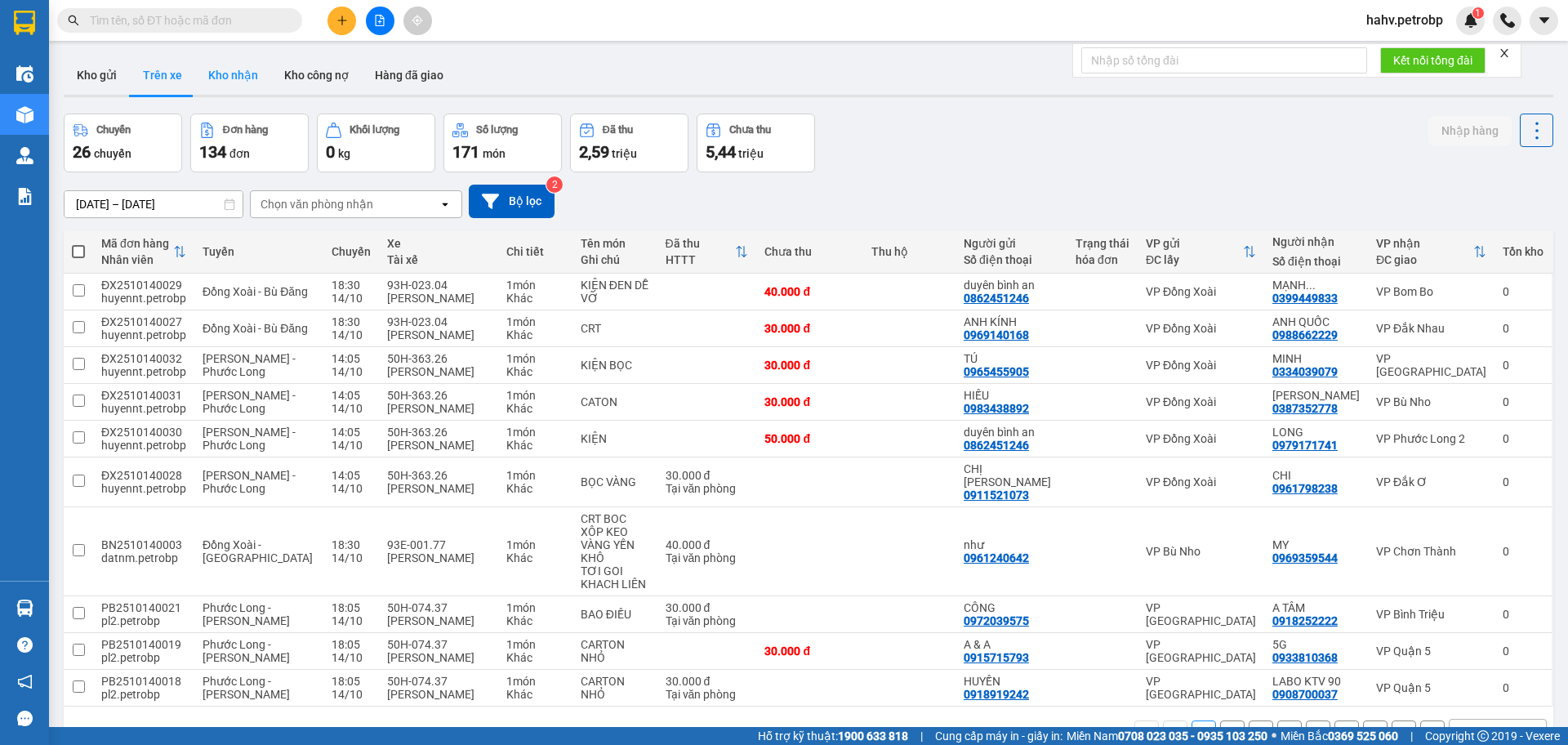
click at [228, 70] on button "Kho nhận" at bounding box center [233, 75] width 76 height 40
type input "[DATE] – [DATE]"
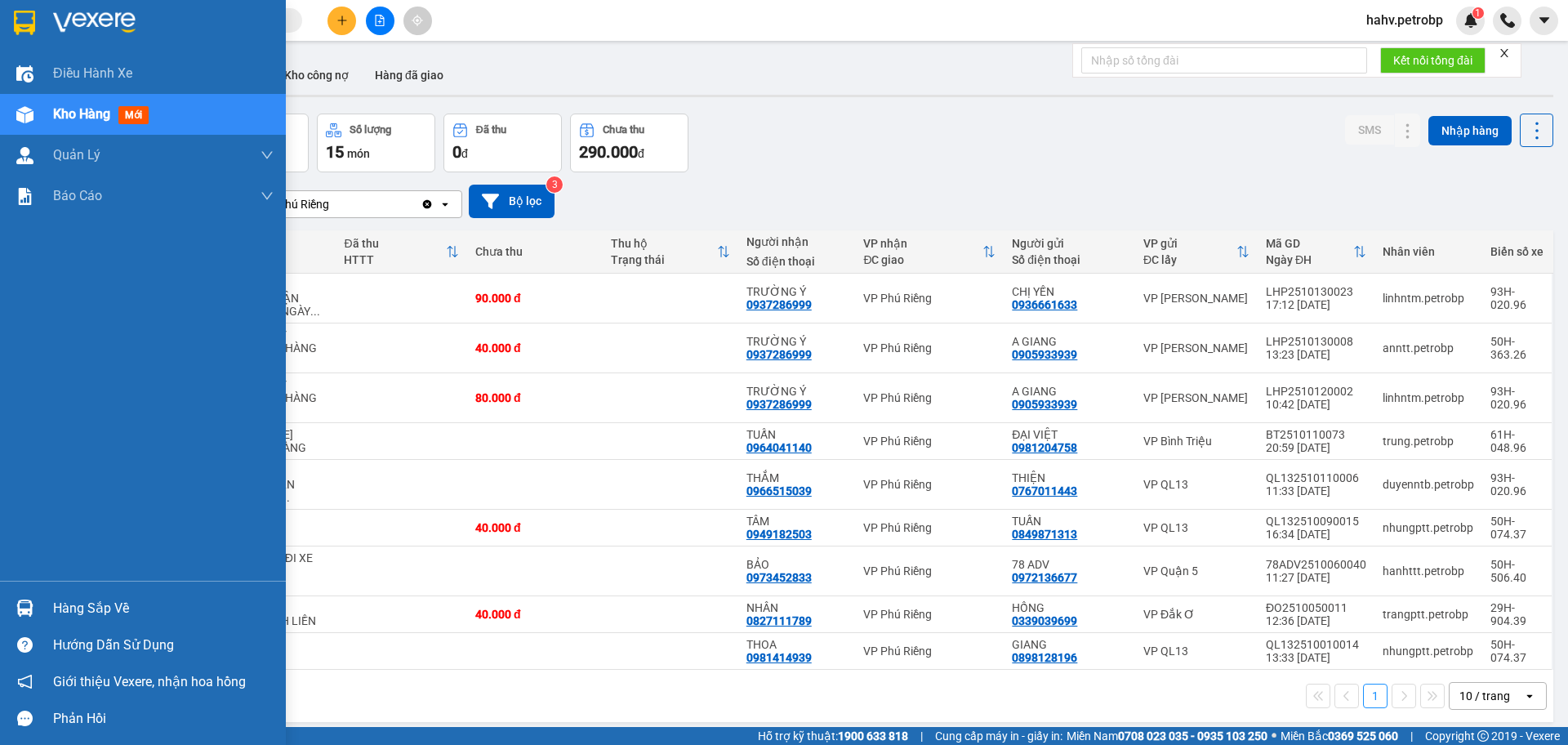
click at [56, 596] on div "Hàng sắp về" at bounding box center [163, 609] width 220 height 25
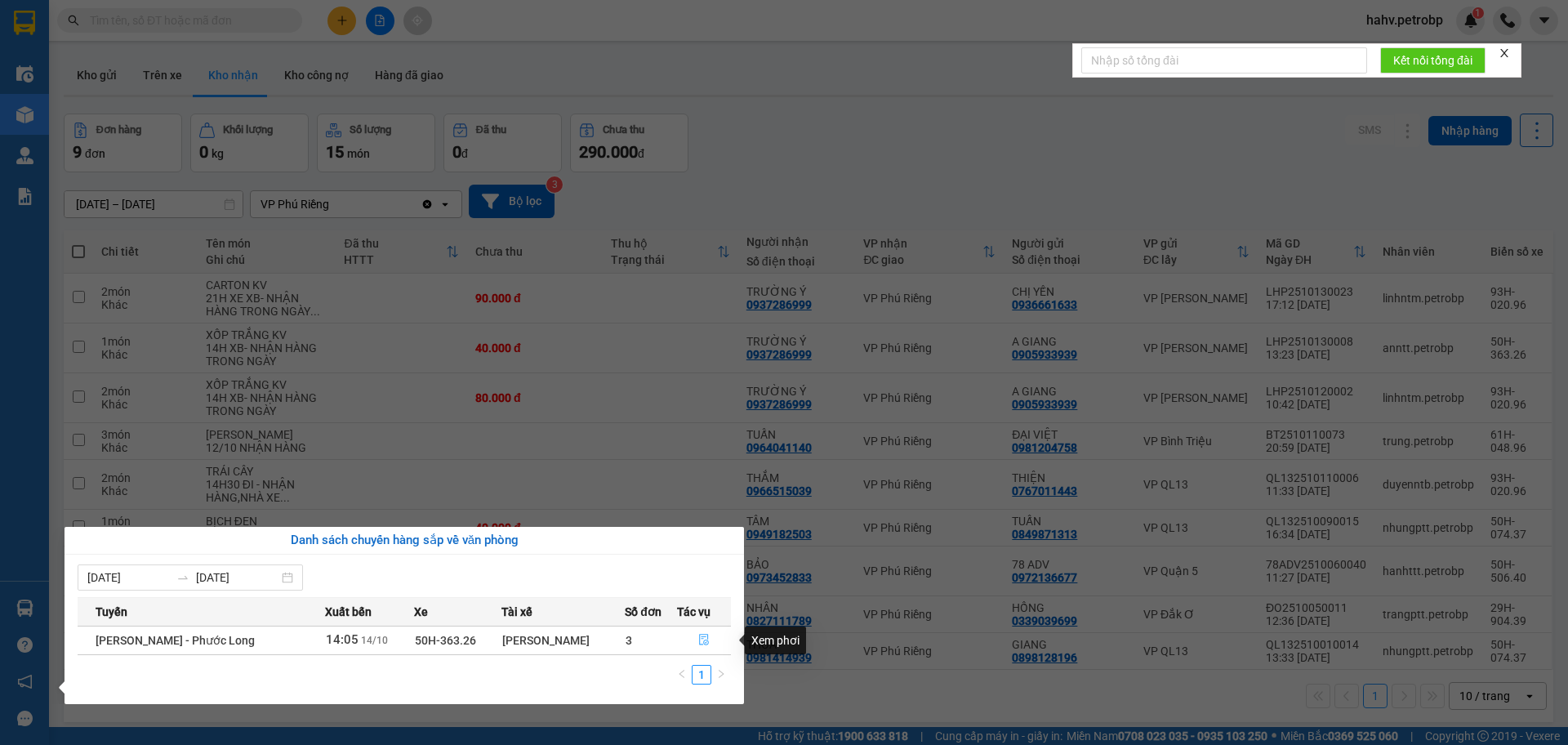
click at [713, 636] on button "button" at bounding box center [705, 640] width 53 height 26
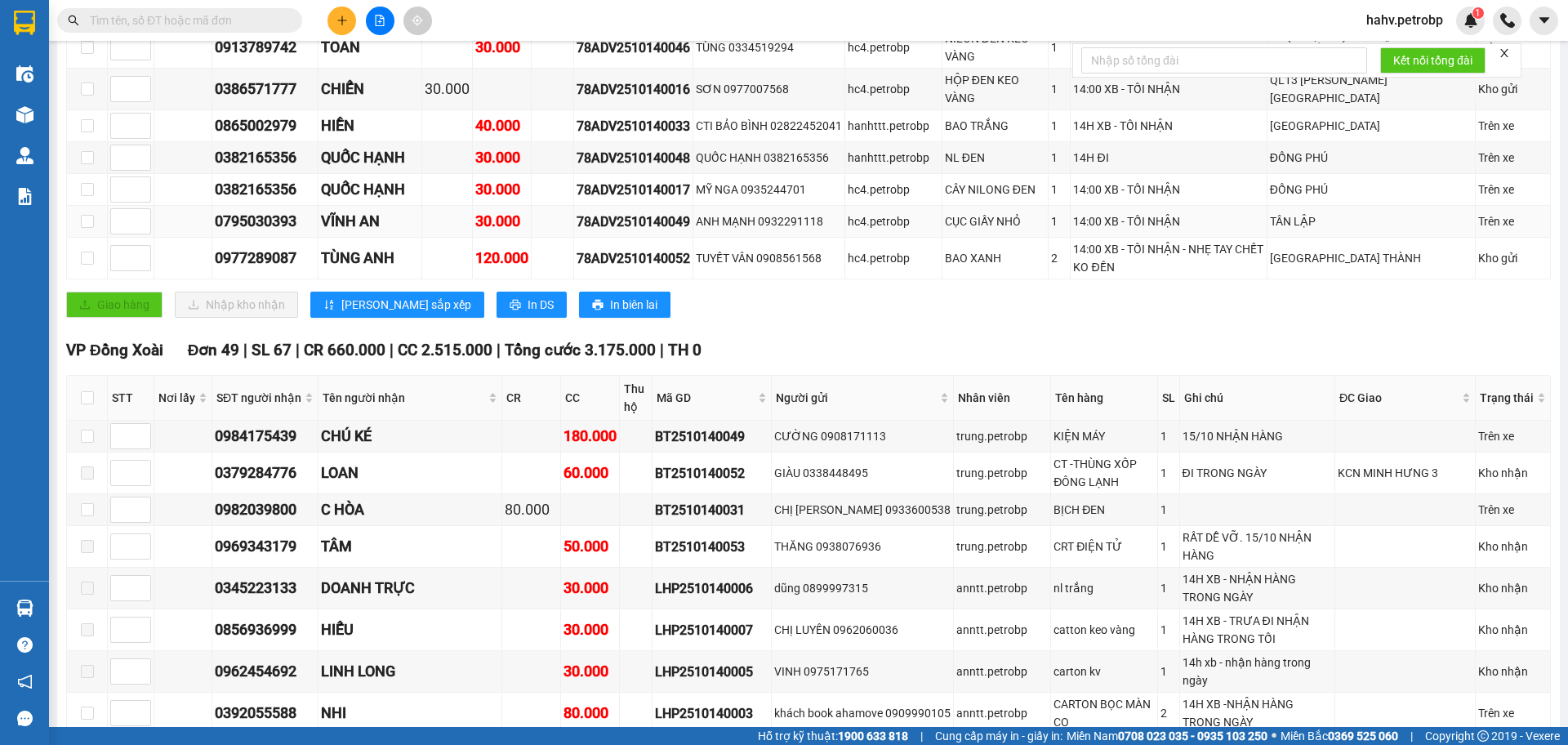
scroll to position [381, 0]
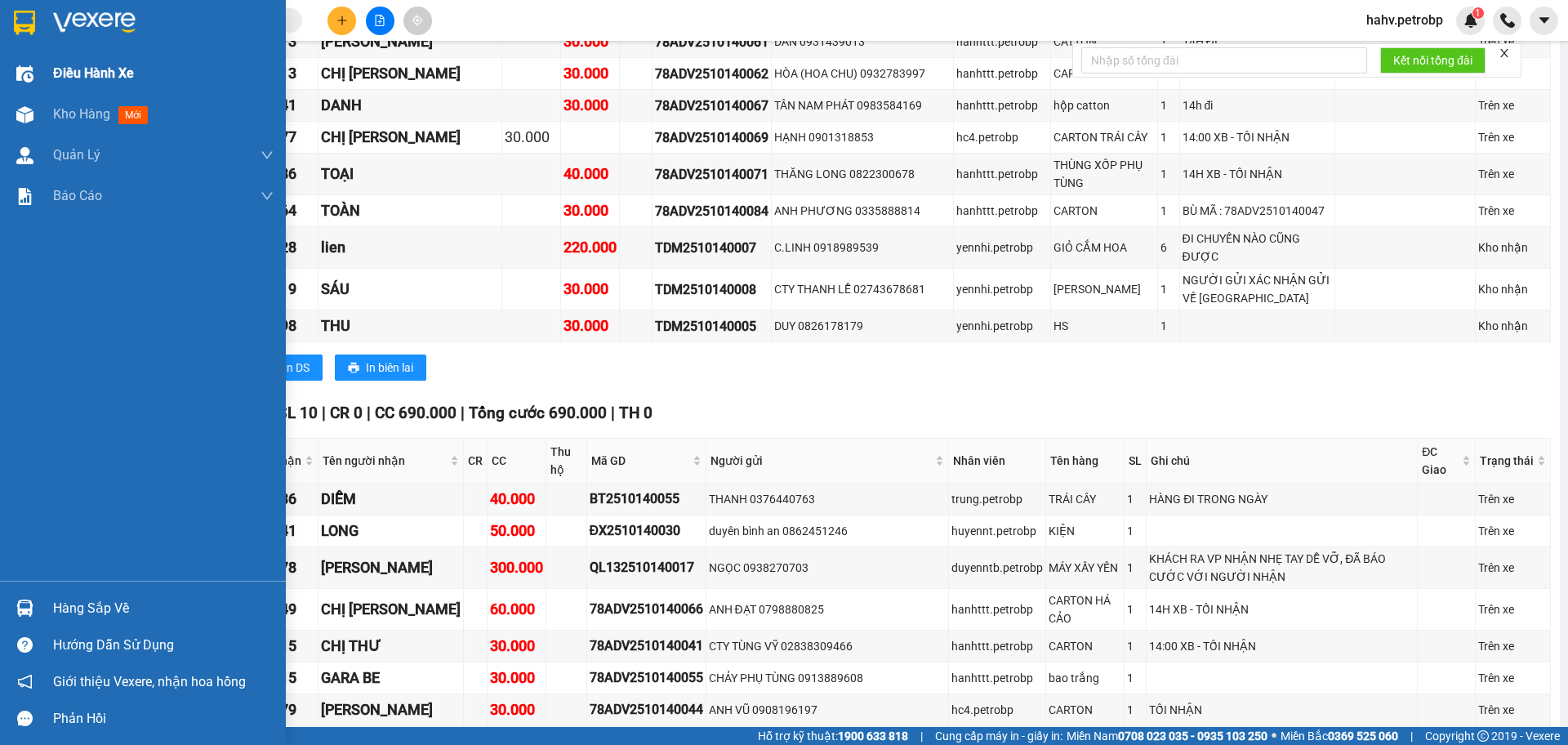
scroll to position [2290, 0]
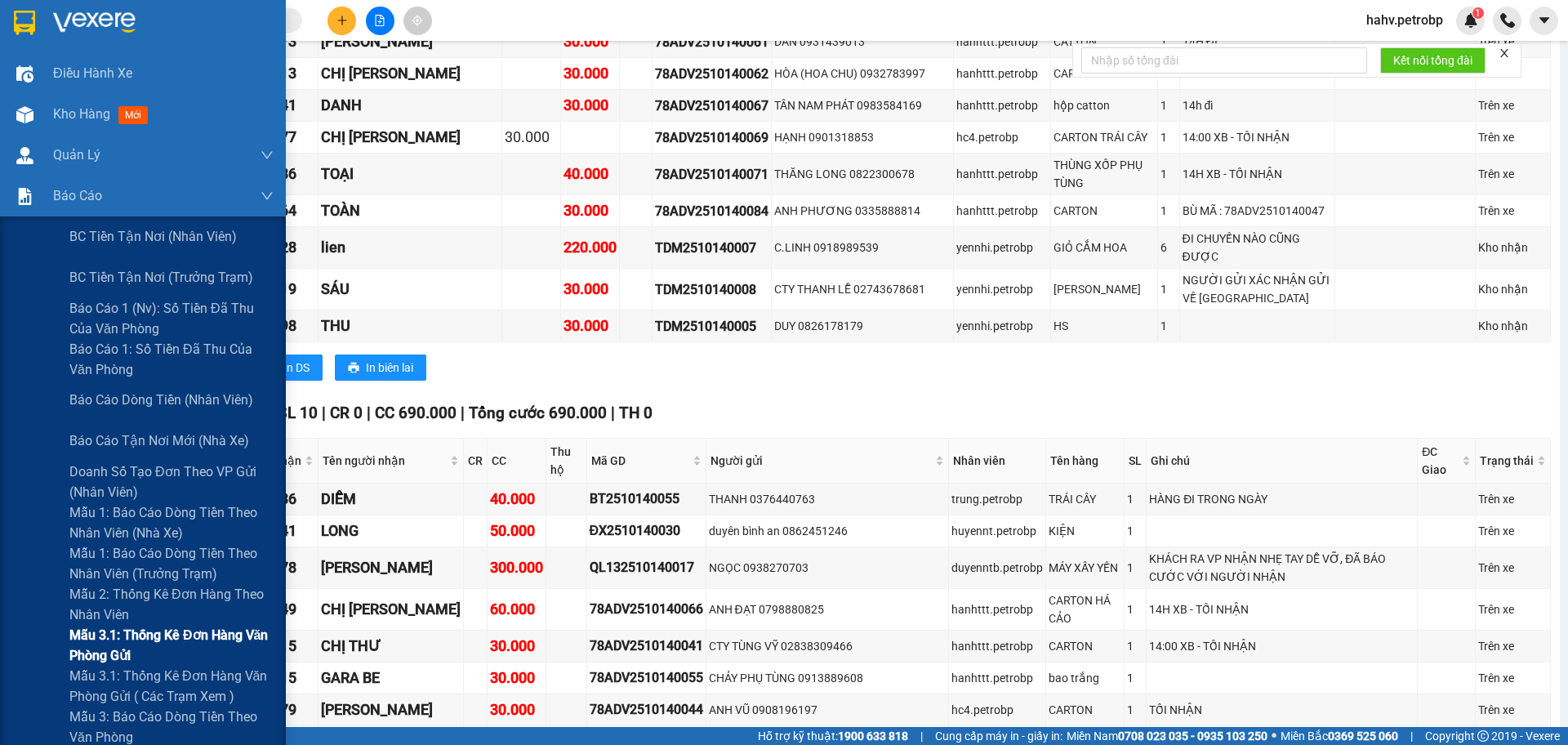
click at [32, 645] on div "Mẫu 3.1: Thống kê đơn hàng văn phòng gửi" at bounding box center [143, 645] width 286 height 41
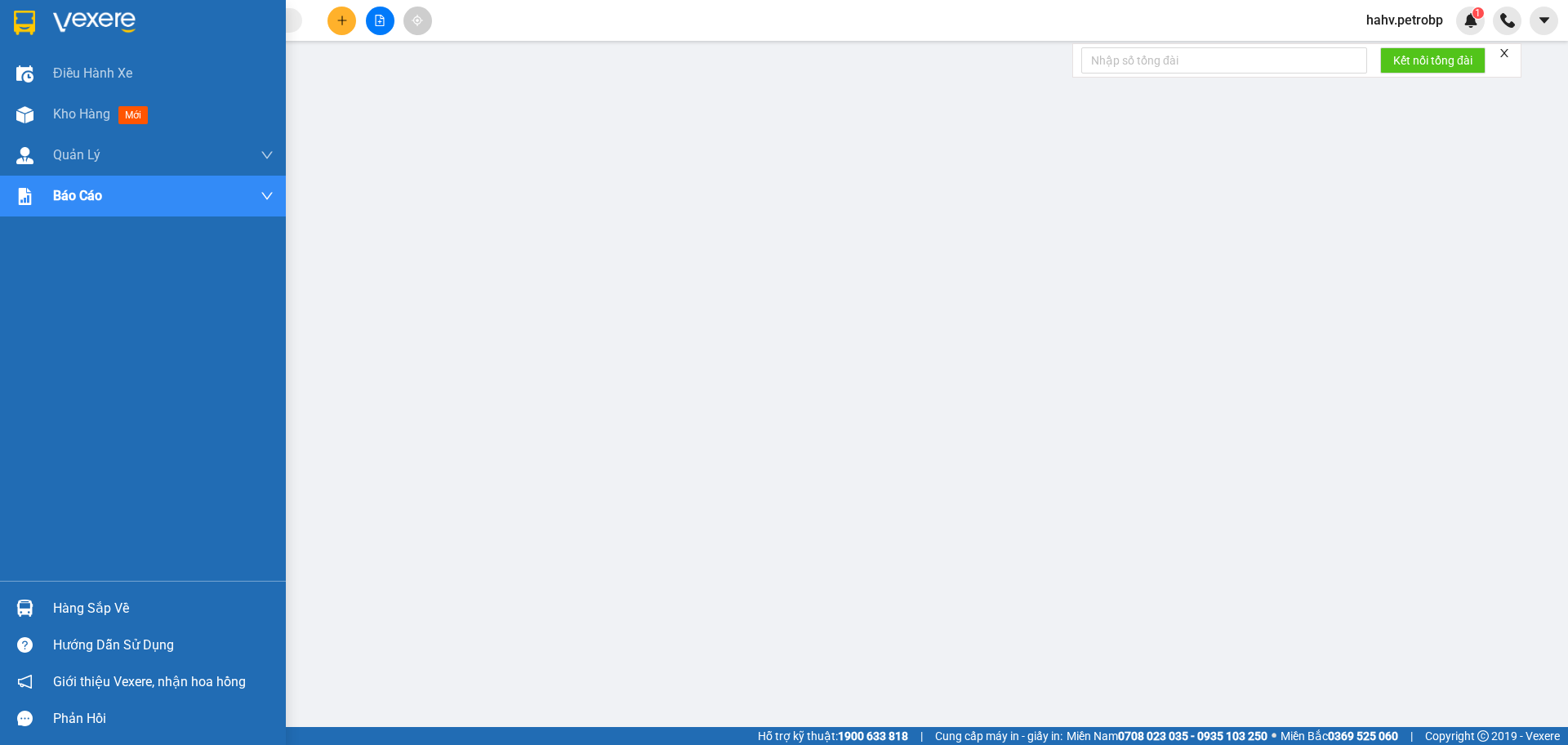
click at [65, 609] on div "Hàng sắp về" at bounding box center [163, 609] width 220 height 25
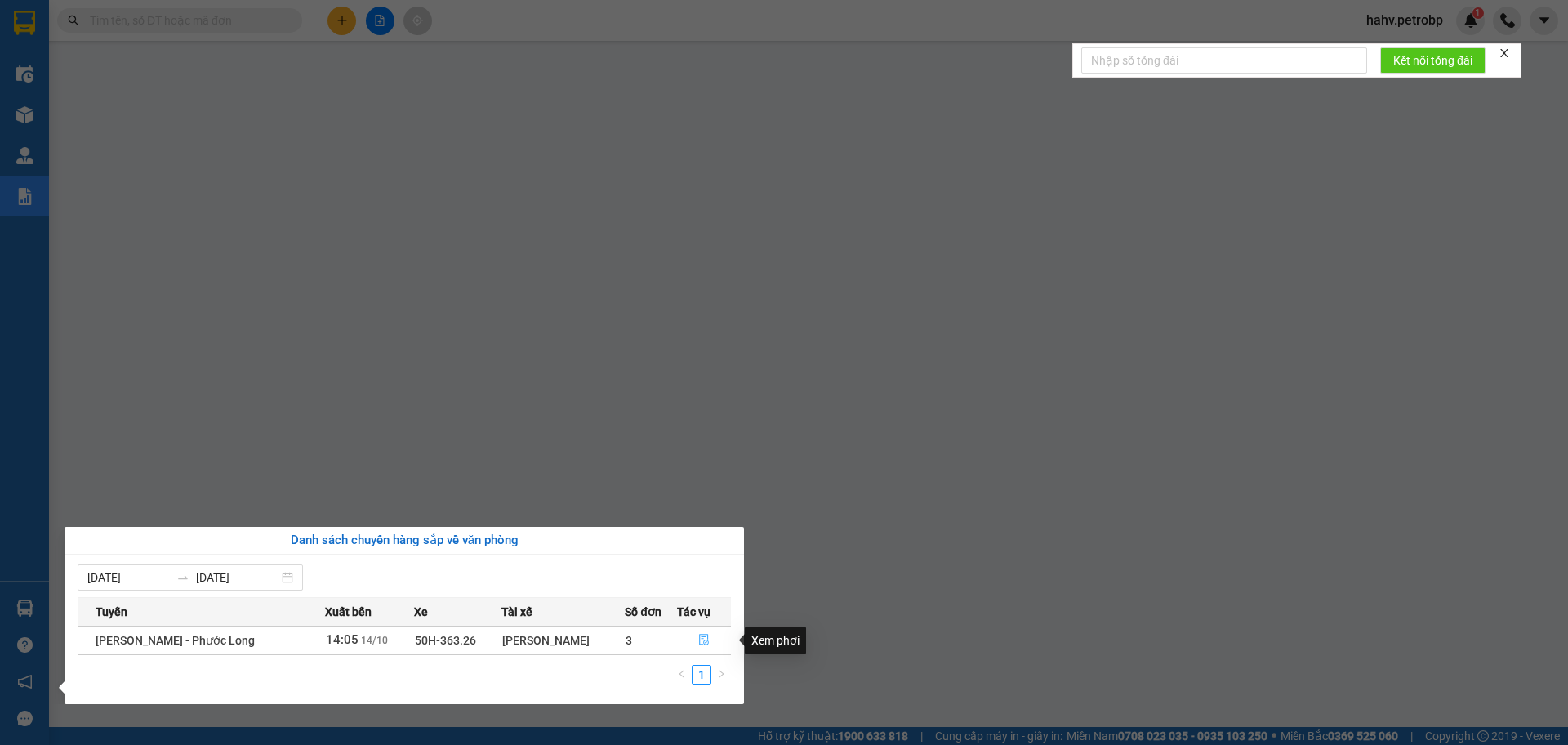
click at [703, 641] on icon "file-done" at bounding box center [704, 639] width 11 height 11
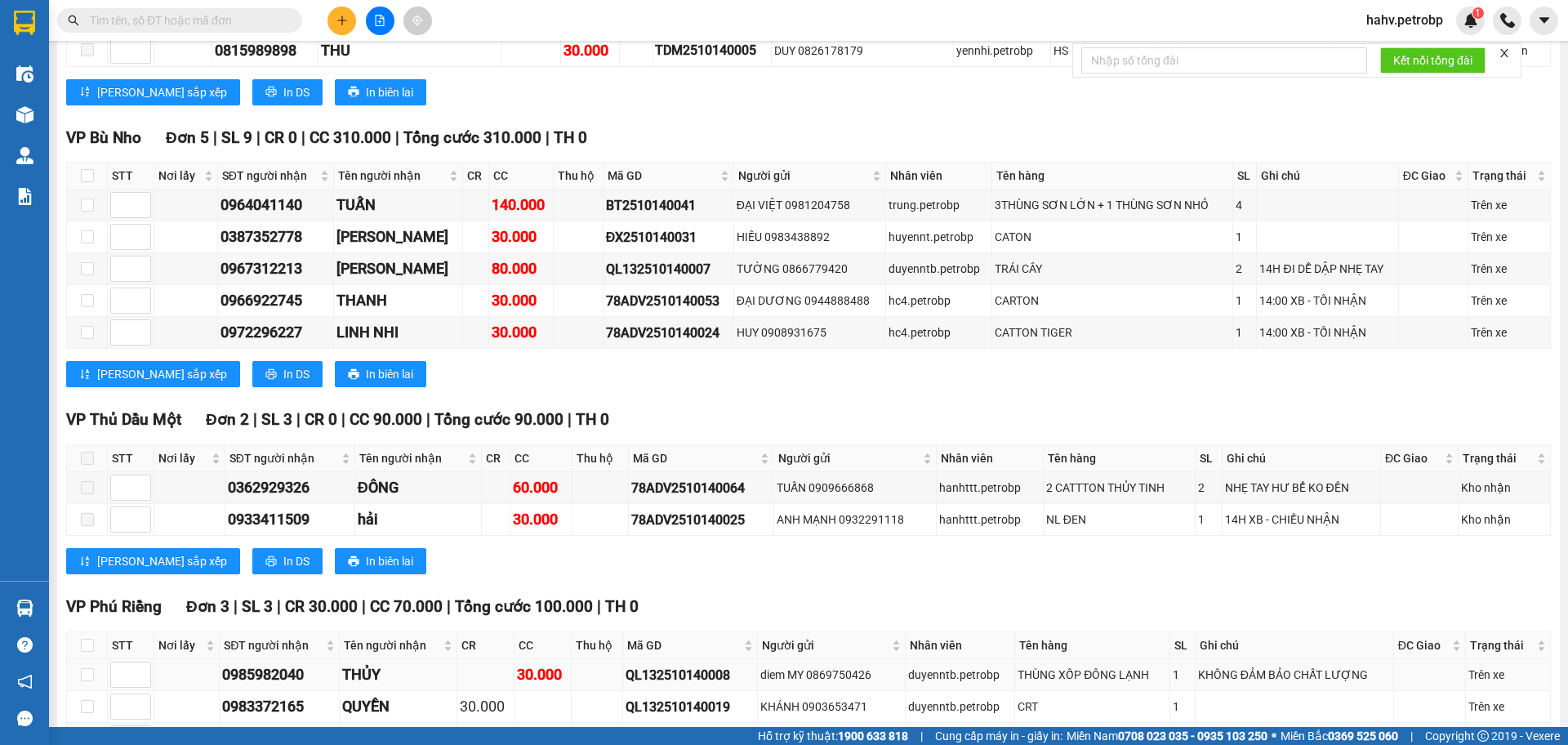
scroll to position [3864, 0]
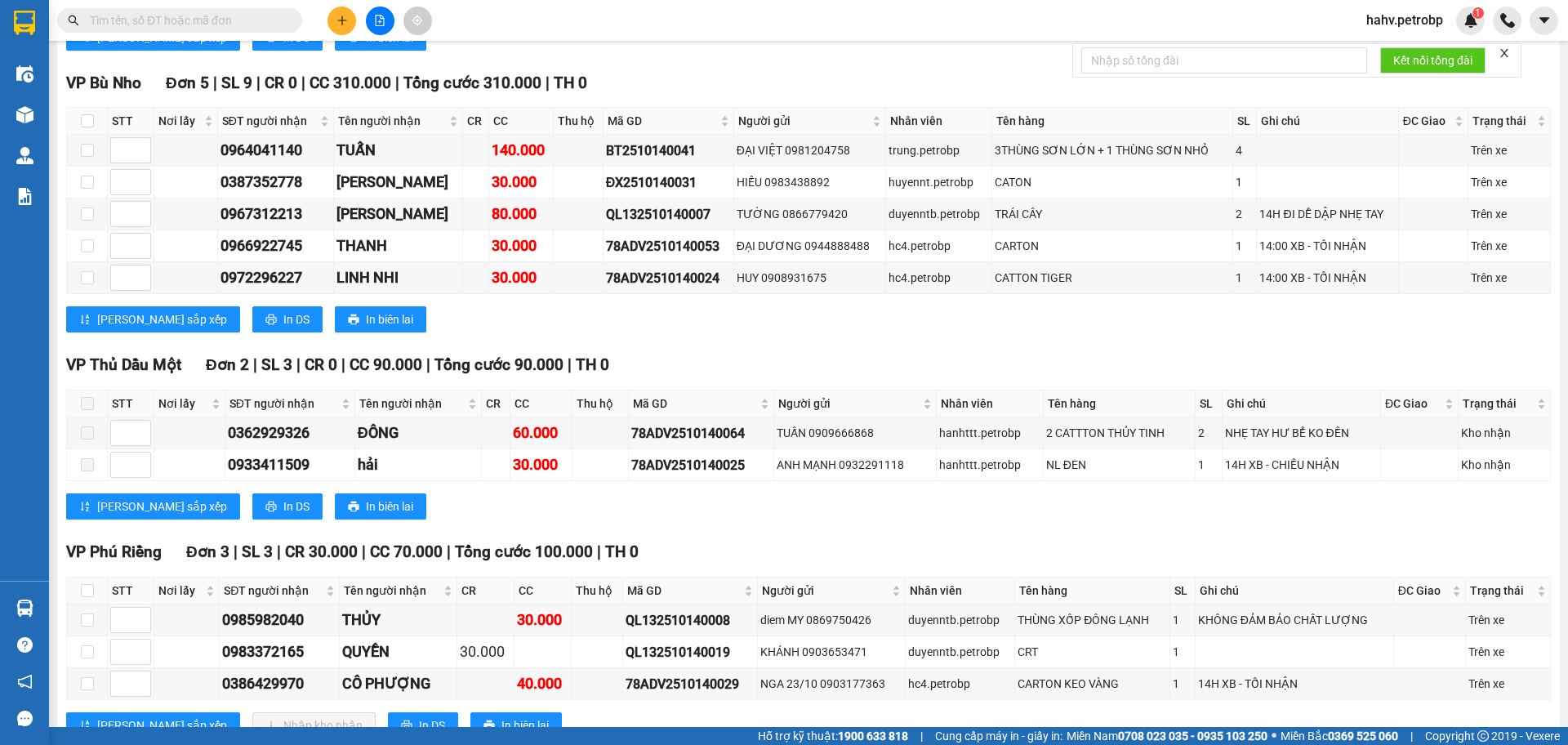
click at [6, 594] on div "Hàng sắp về" at bounding box center [25, 608] width 49 height 37
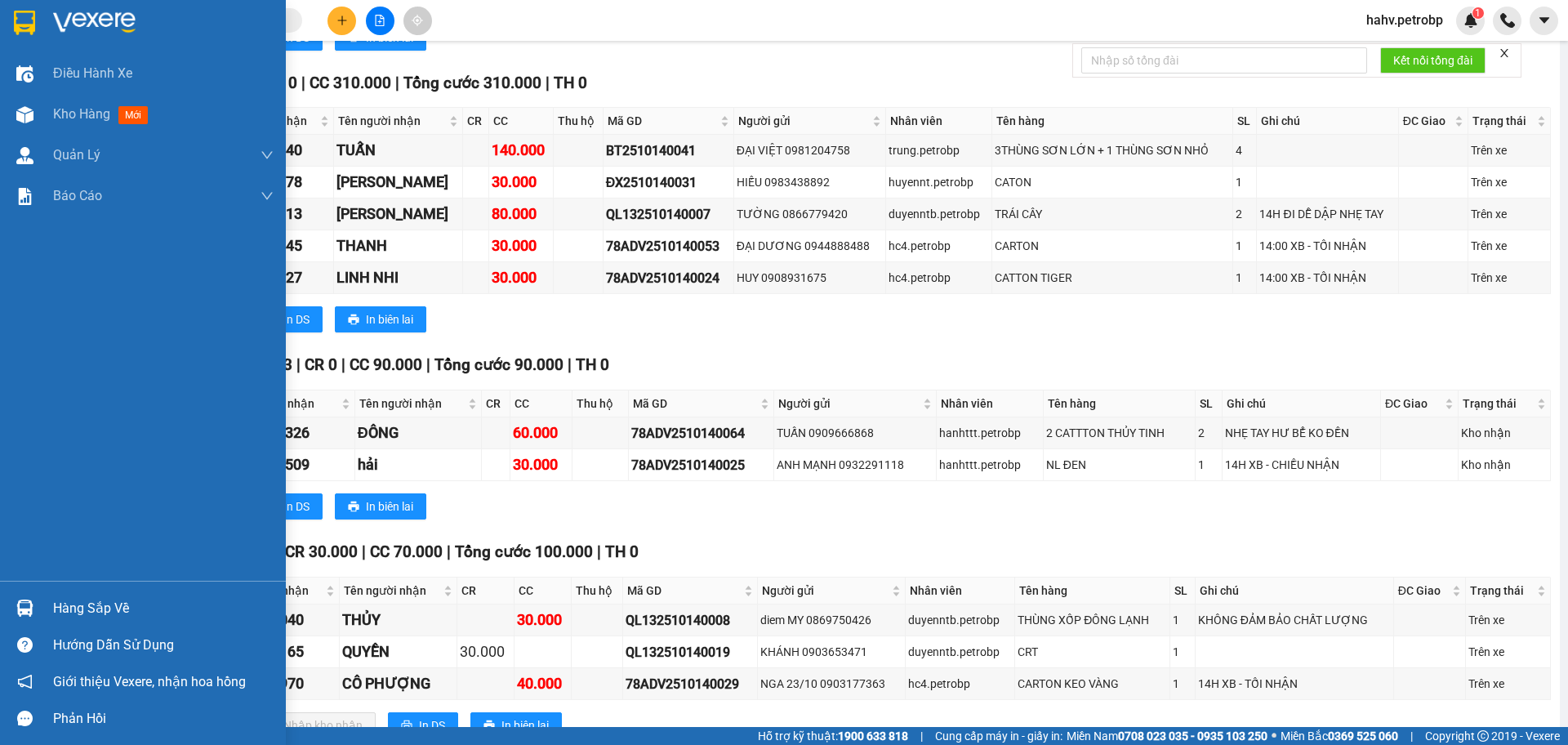
click at [18, 592] on div "Điều hành xe Kho hàng mới Quản [PERSON_NAME] lý chuyến Quản lý khách hàng Quản …" at bounding box center [143, 372] width 286 height 745
click at [21, 598] on div at bounding box center [25, 608] width 28 height 28
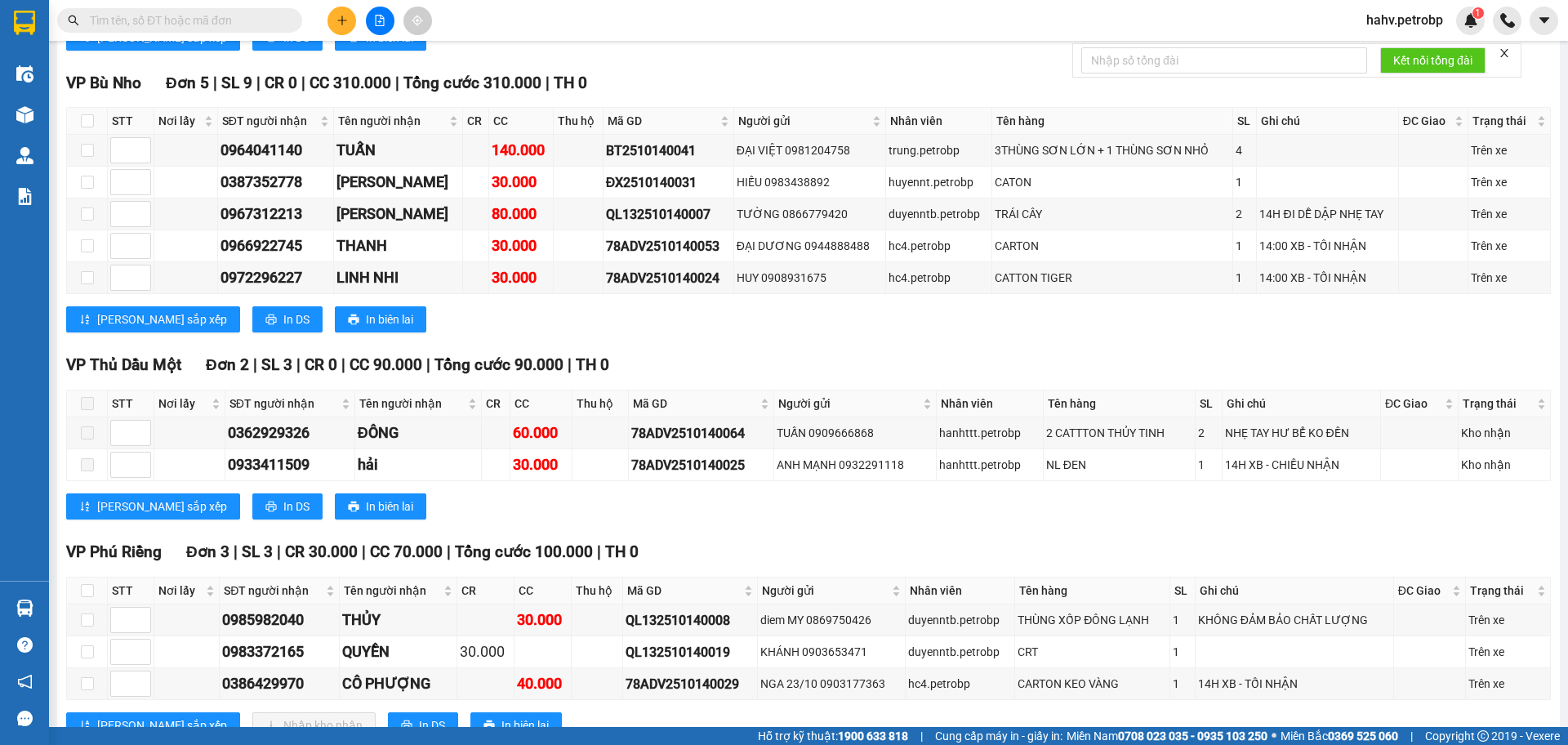
click at [914, 424] on section "Kết quả tìm kiếm ( 169 ) Bộ lọc Mã ĐH Trạng thái Món hàng Tổng cước Chưa cước N…" at bounding box center [784, 372] width 1568 height 745
click at [81, 584] on input "checkbox" at bounding box center [87, 590] width 13 height 13
checkbox input "true"
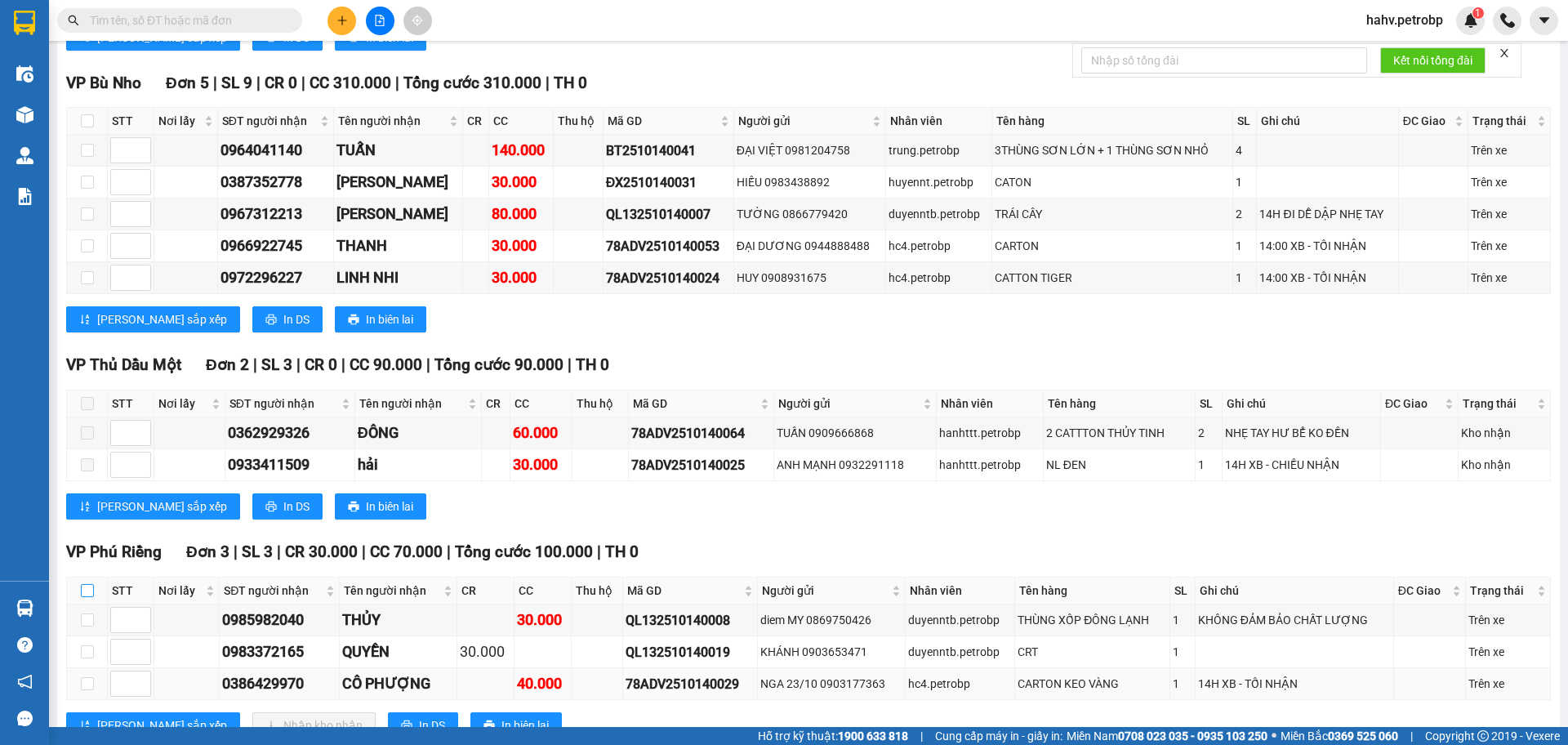
checkbox input "true"
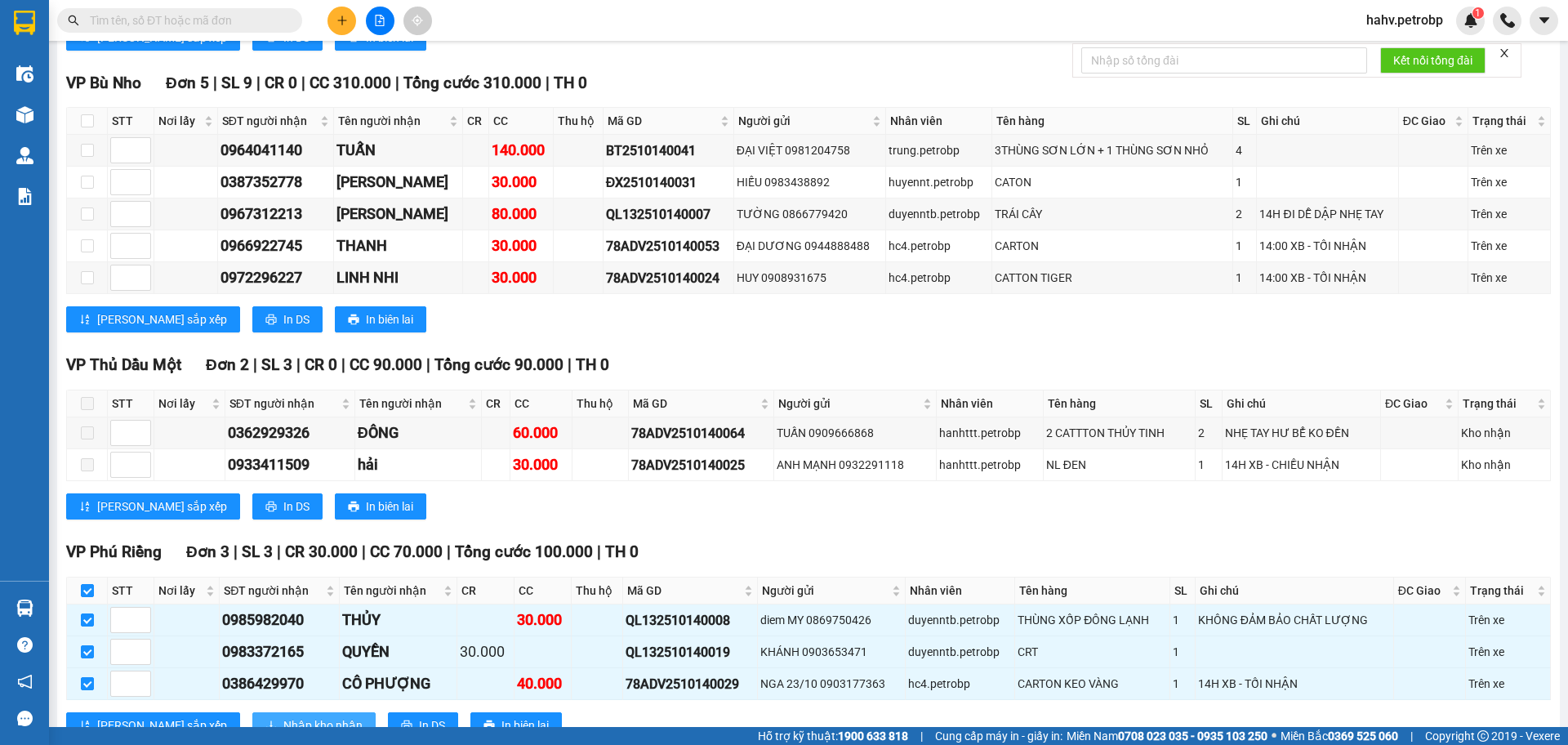
click at [284, 716] on span "Nhập kho nhận" at bounding box center [323, 725] width 79 height 18
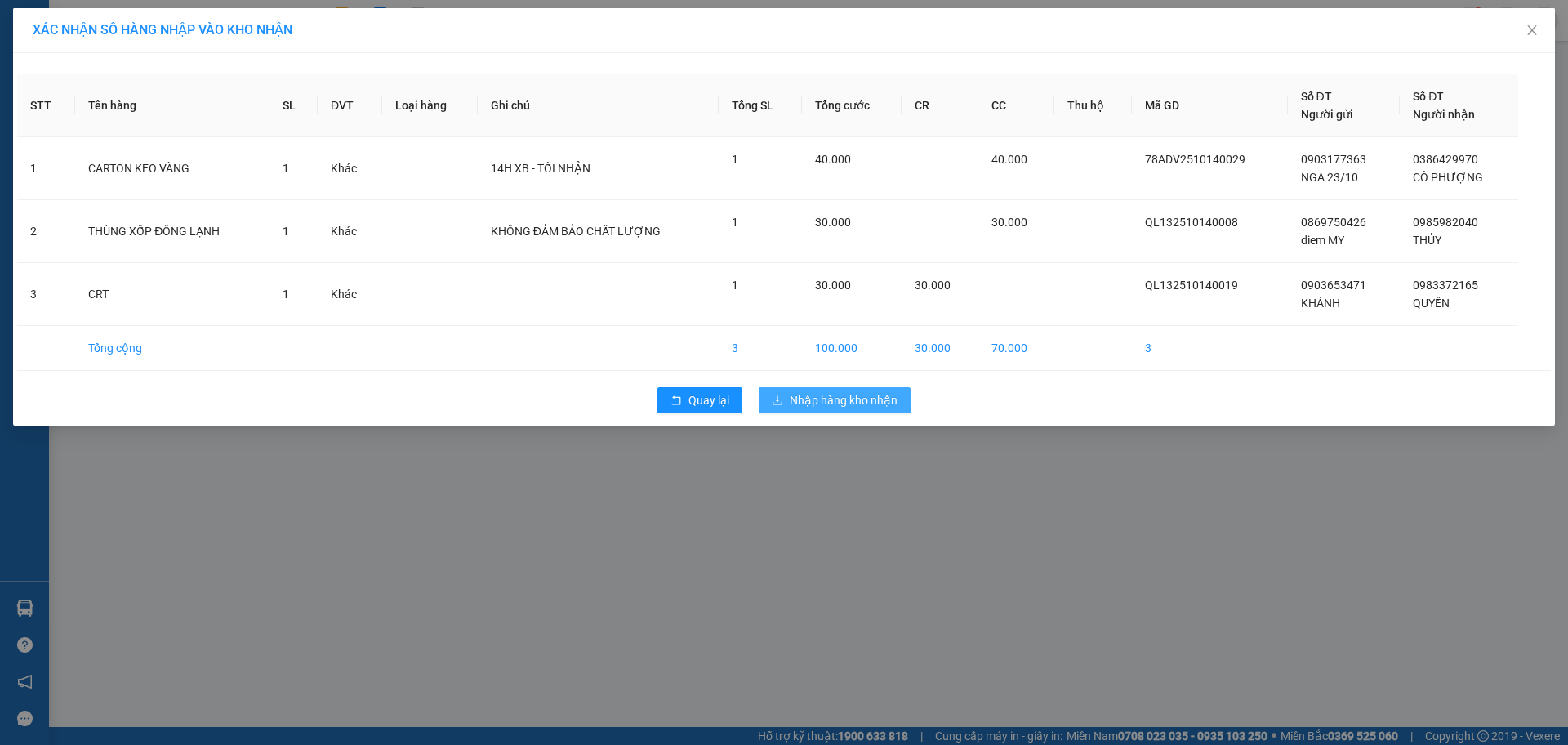
click at [838, 404] on span "Nhập hàng kho nhận" at bounding box center [844, 400] width 107 height 18
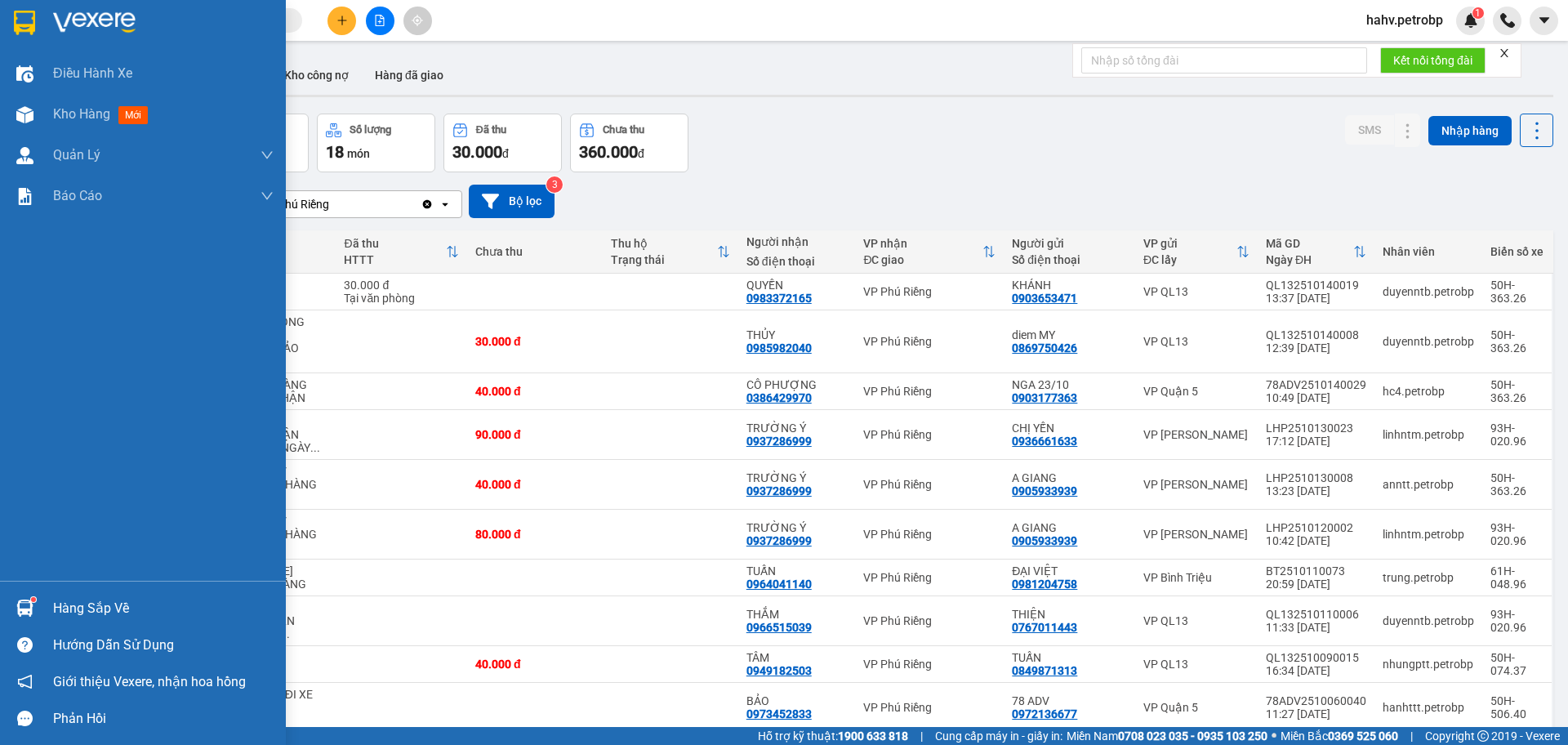
drag, startPoint x: 70, startPoint y: 604, endPoint x: 80, endPoint y: 606, distance: 10.2
click at [71, 604] on div "Hàng sắp về" at bounding box center [163, 609] width 220 height 25
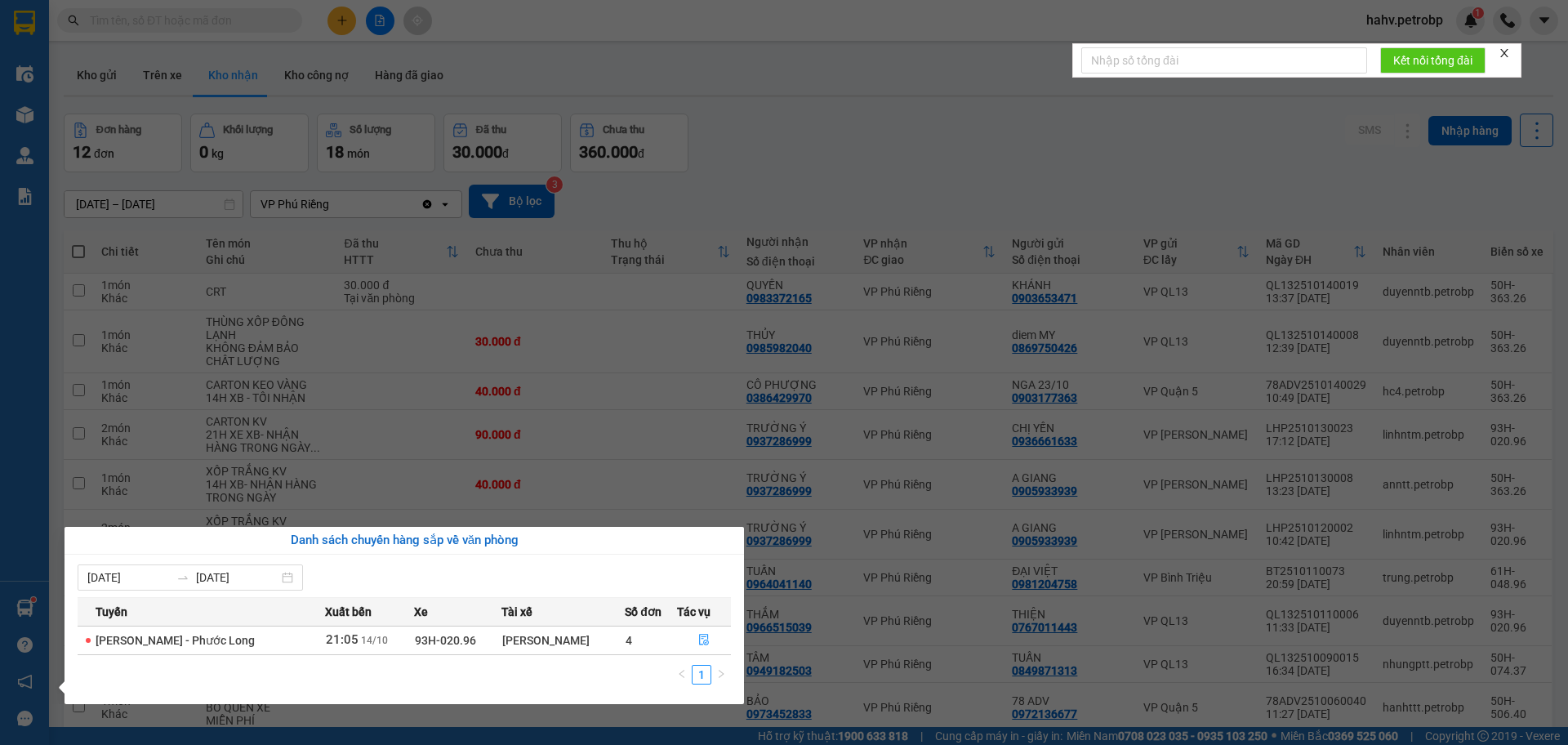
click at [0, 517] on div "Điều hành xe Kho hàng mới Quản [PERSON_NAME] lý chuyến Quản lý khách hàng Quản …" at bounding box center [25, 372] width 49 height 745
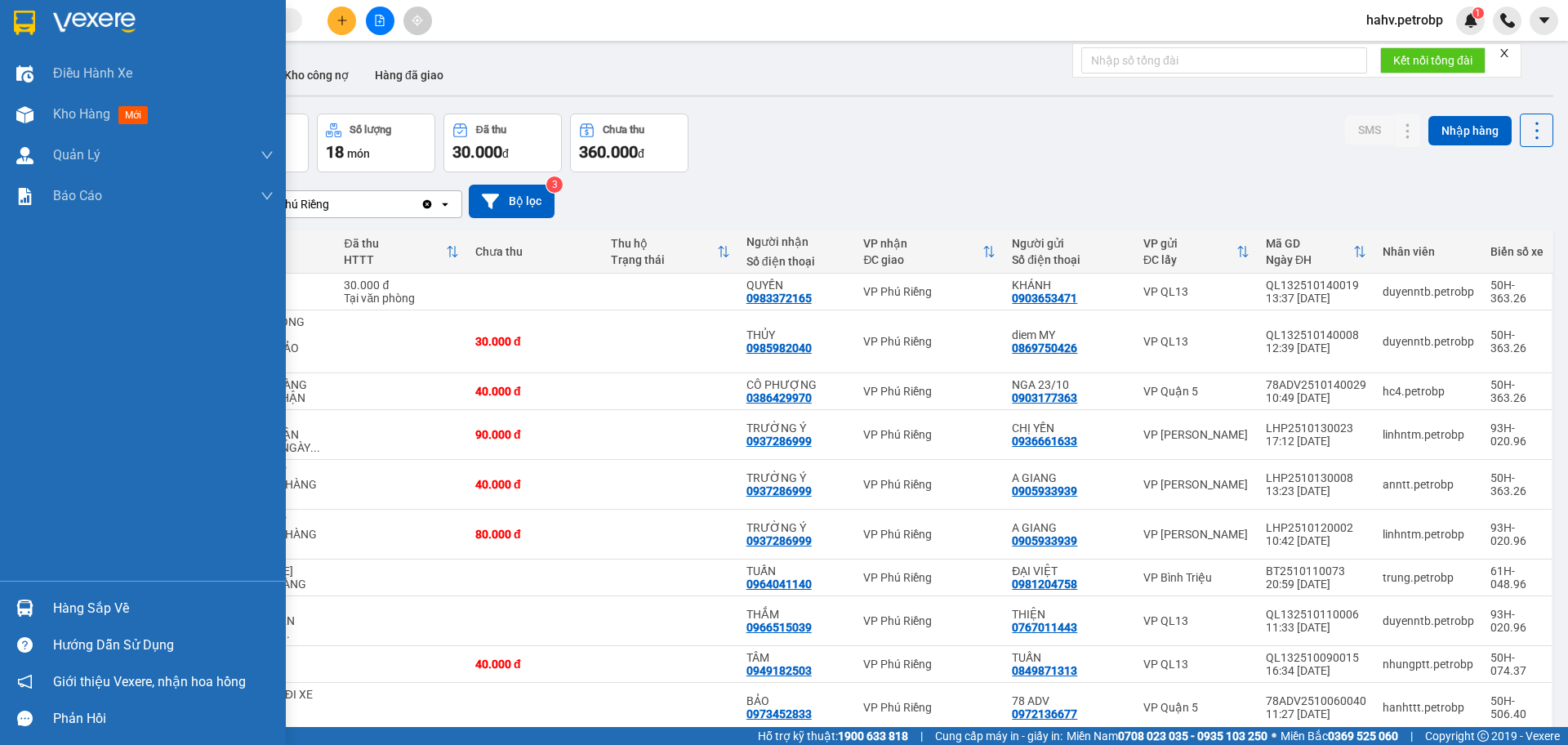
click at [68, 598] on div "Hàng sắp về" at bounding box center [163, 609] width 220 height 25
click at [0, 537] on div "Điều hành xe Kho hàng mới Quản [PERSON_NAME] lý chuyến Quản lý khách hàng Quản …" at bounding box center [143, 372] width 286 height 745
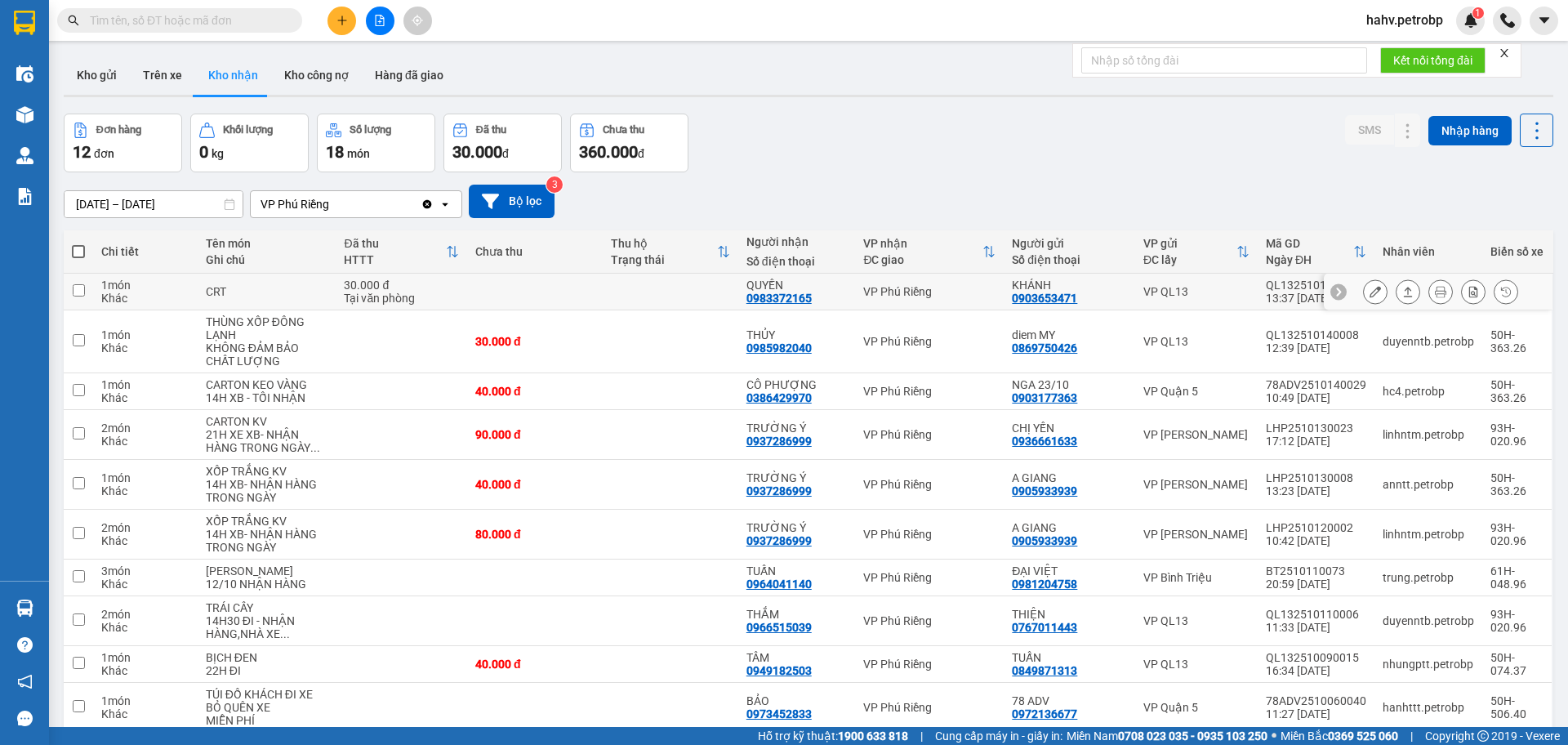
click at [1367, 285] on button at bounding box center [1375, 291] width 23 height 28
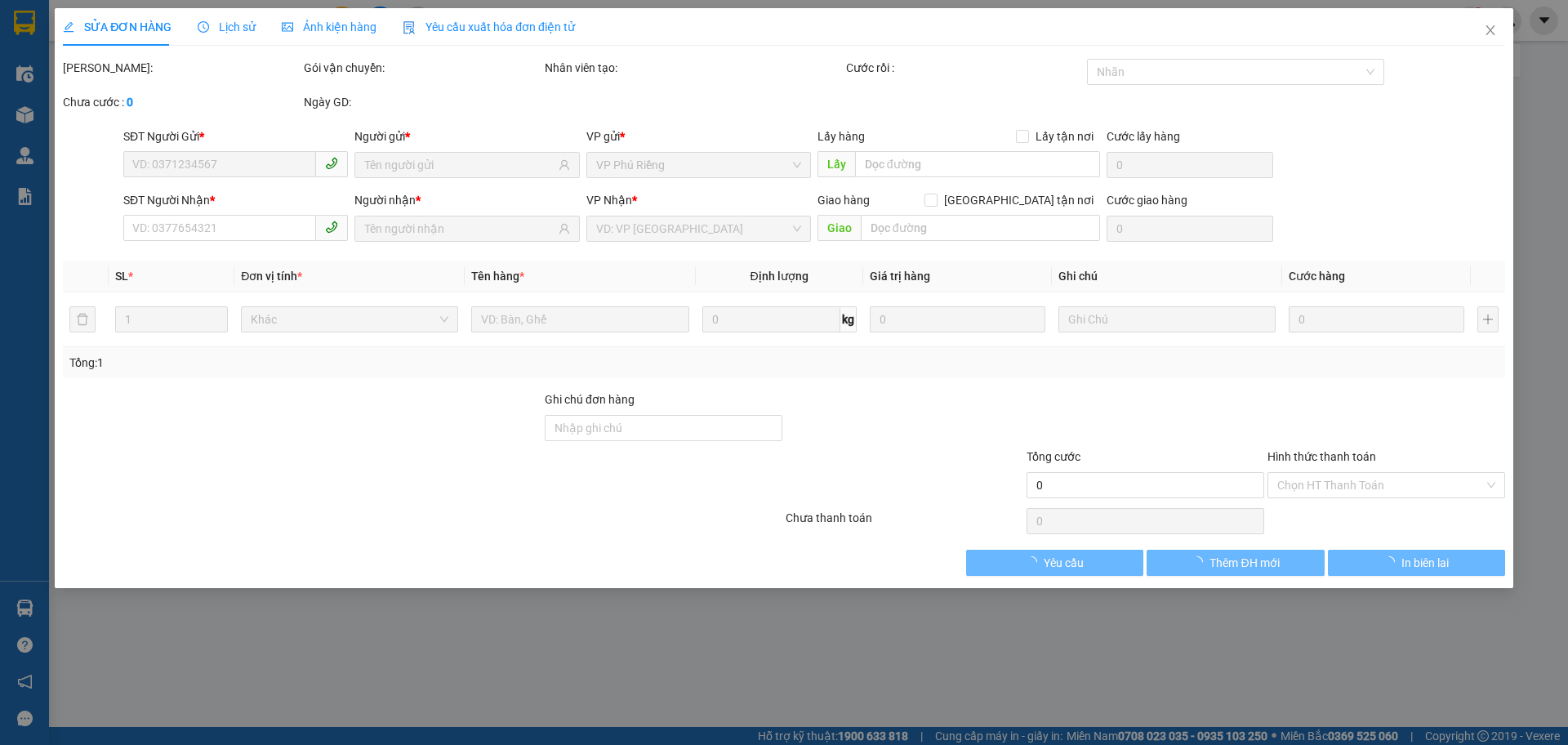
type input "0903653471"
type input "KHÁNH"
type input "0983372165"
type input "QUYỀN"
type input "30.000"
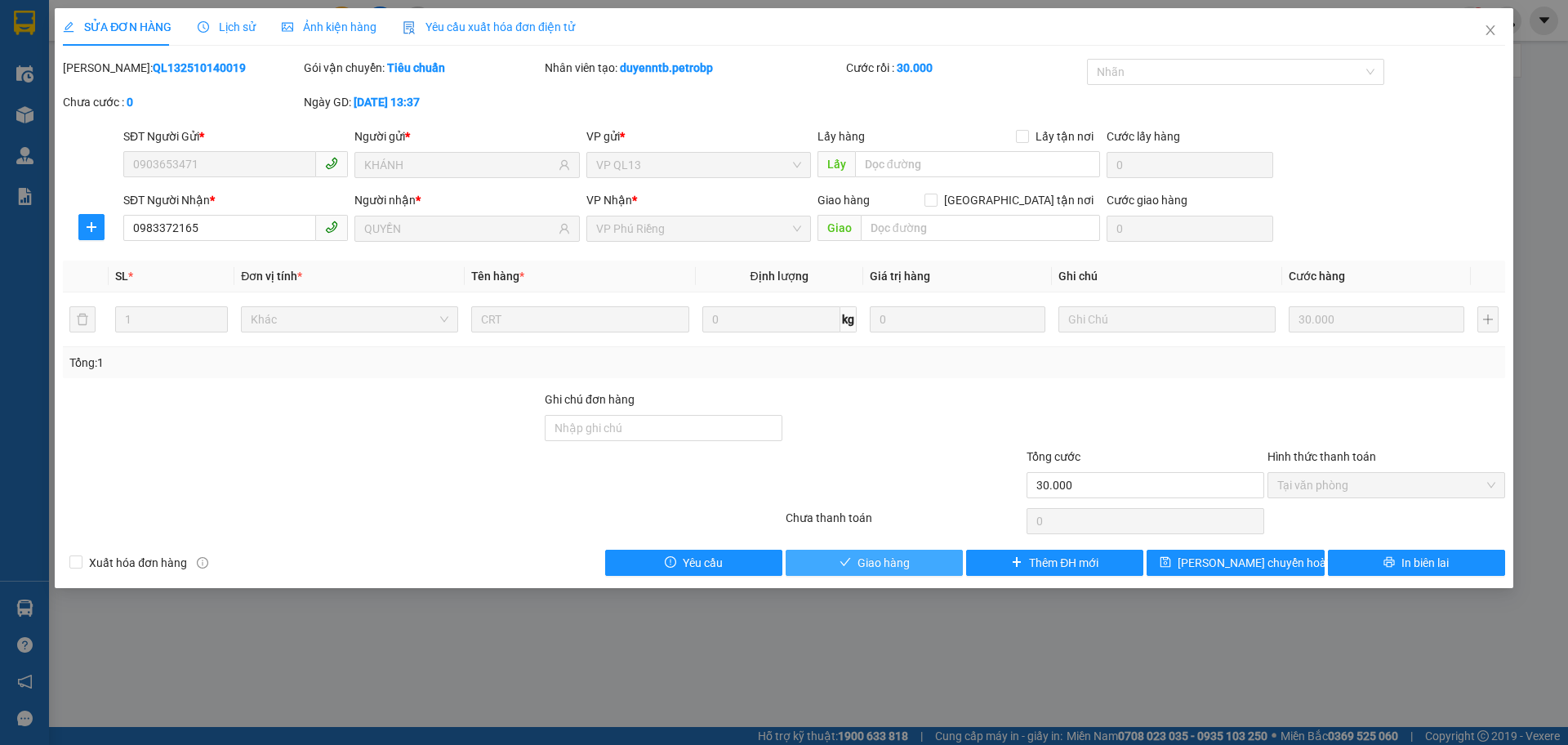
click at [911, 550] on button "Giao hàng" at bounding box center [874, 563] width 177 height 26
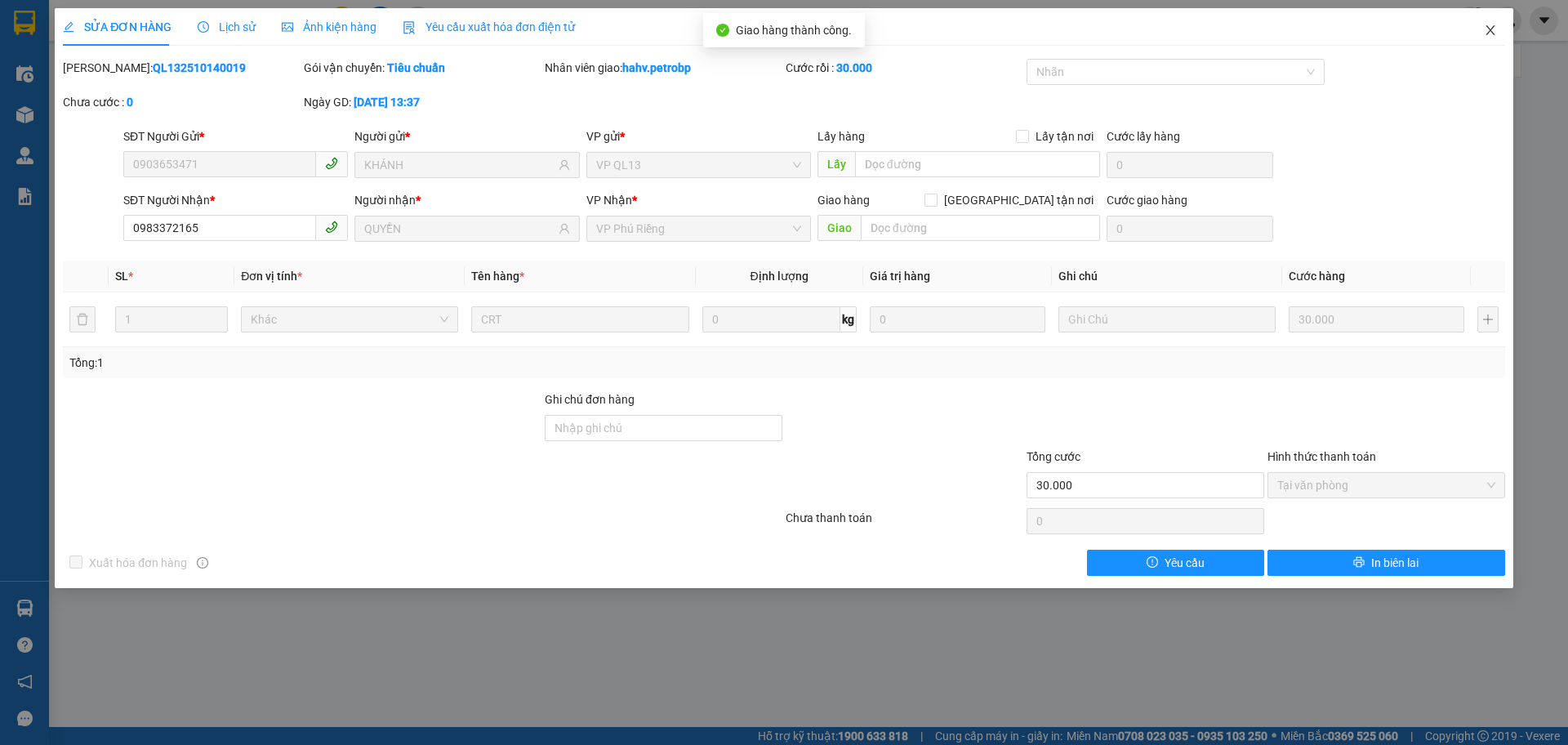
click at [1487, 19] on span "Close" at bounding box center [1490, 31] width 46 height 46
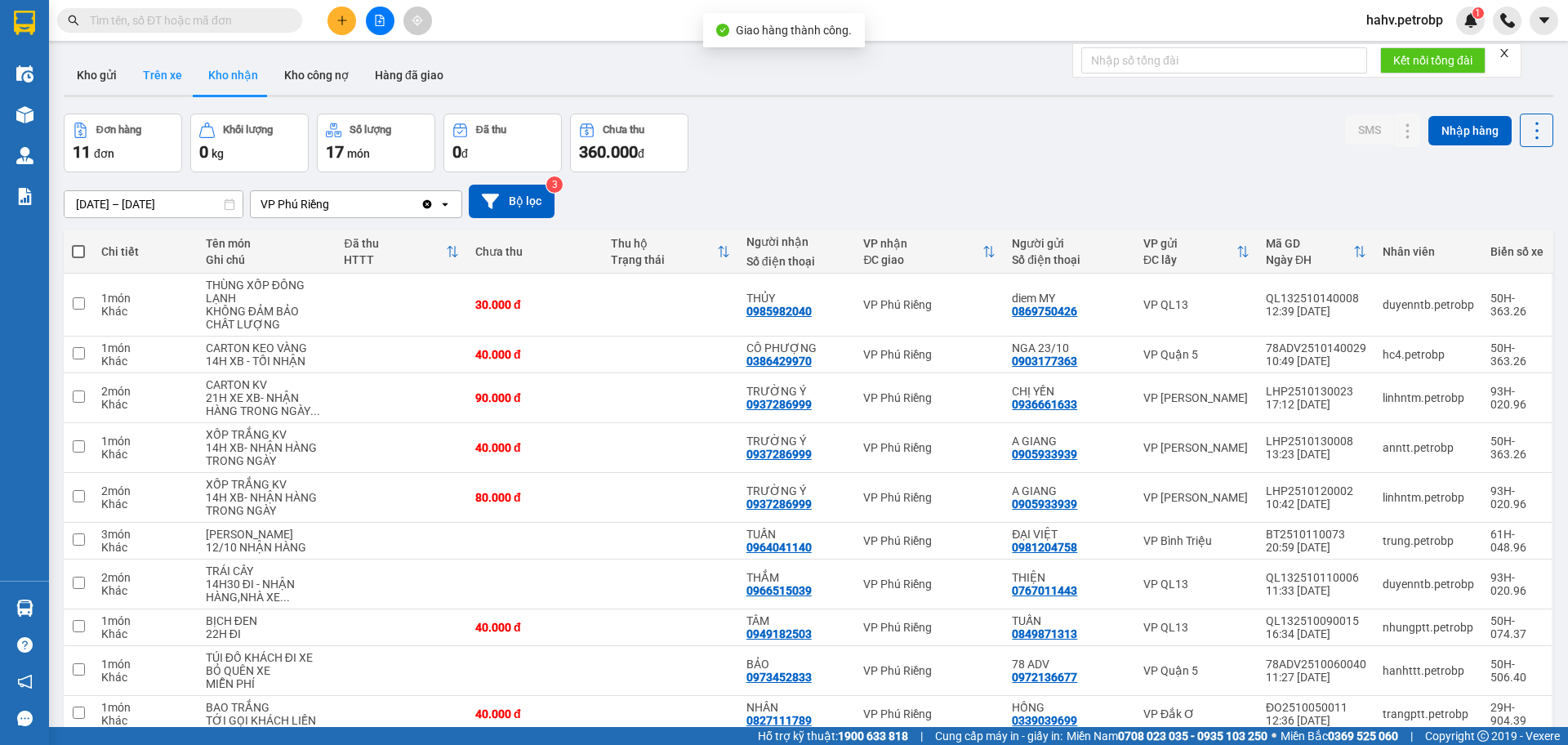
click at [173, 75] on button "Trên xe" at bounding box center [162, 75] width 65 height 40
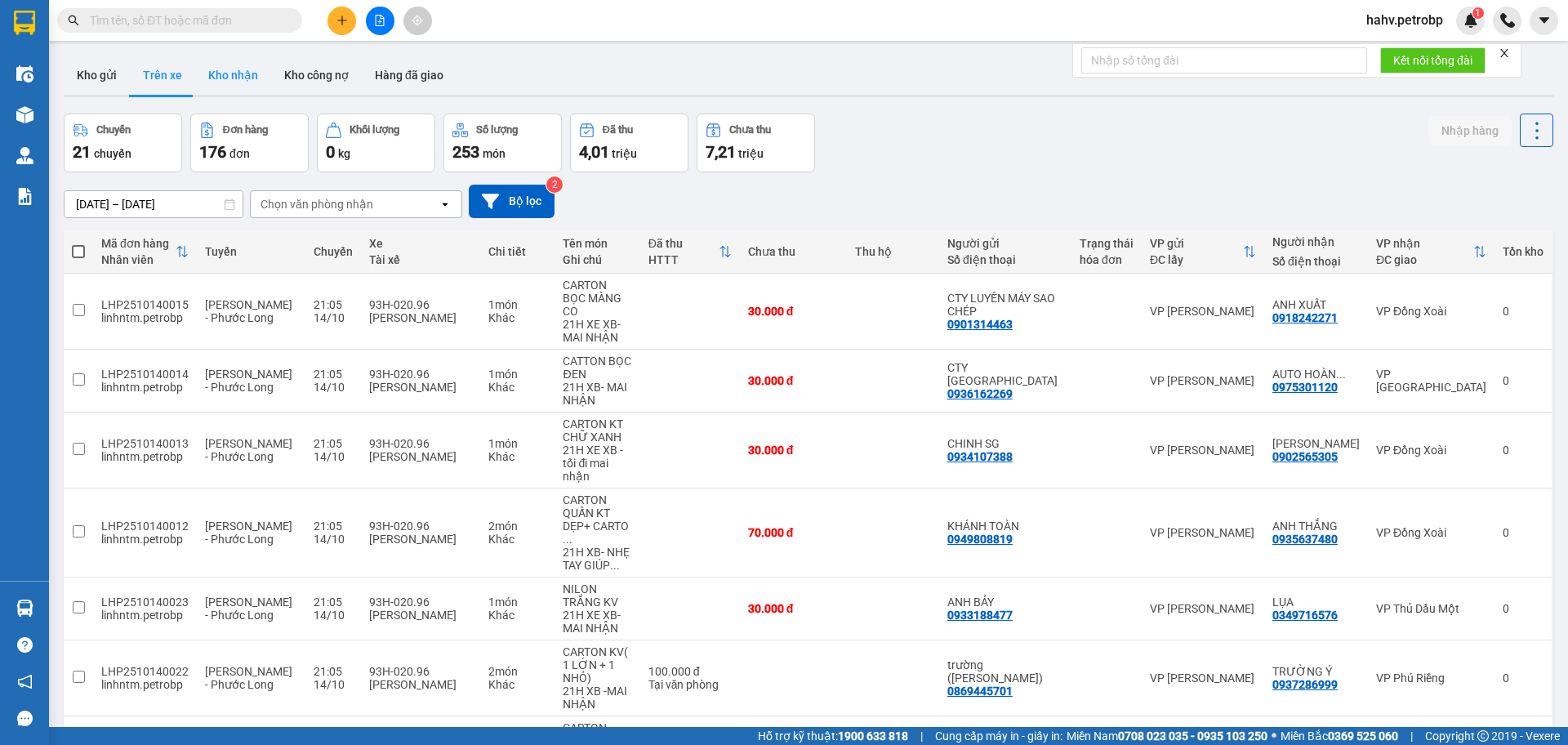
click at [227, 74] on button "Kho nhận" at bounding box center [233, 75] width 76 height 40
type input "[DATE] – [DATE]"
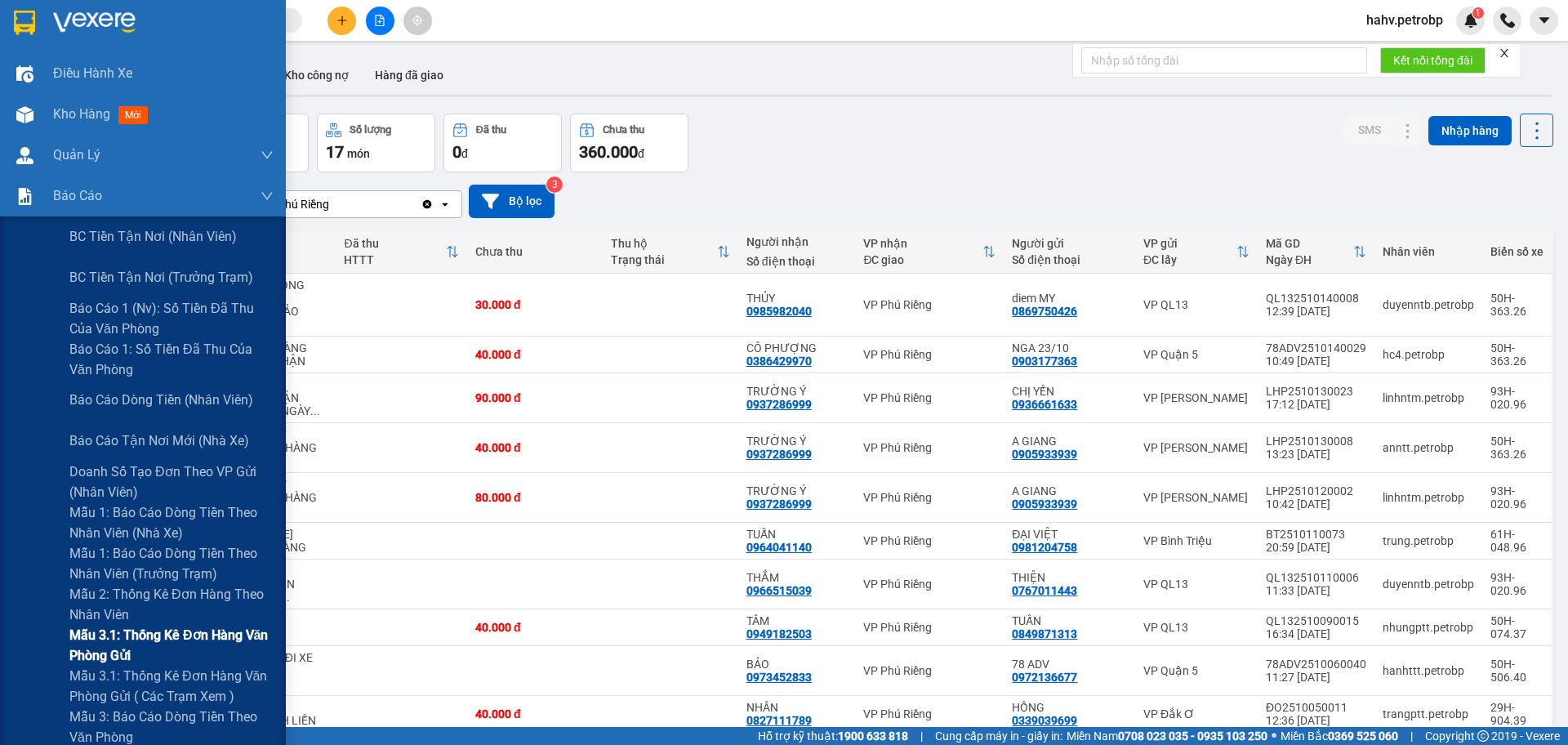
click at [77, 635] on span "Mẫu 3.1: Thống kê đơn hàng văn phòng gửi" at bounding box center [172, 645] width 204 height 41
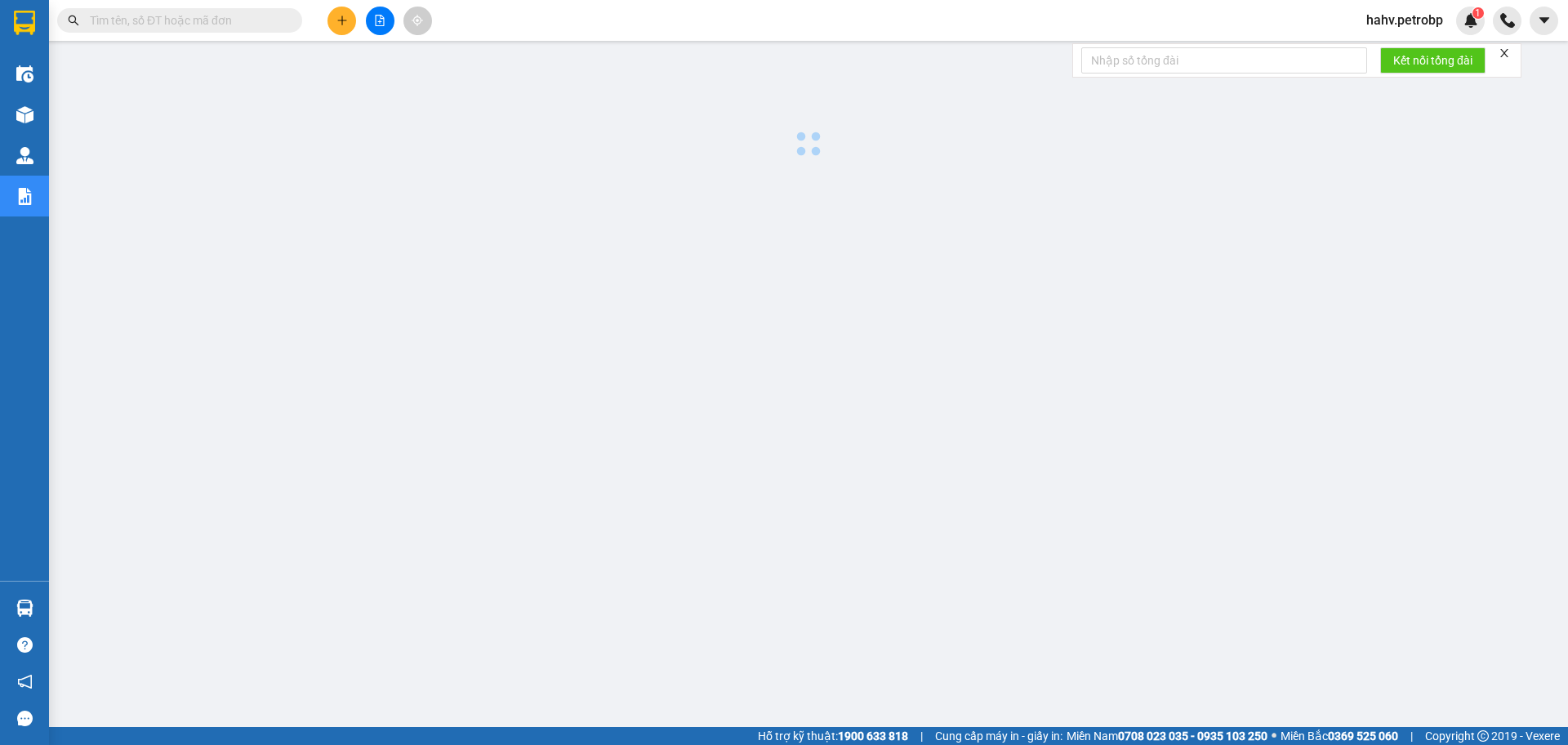
click at [943, 118] on div at bounding box center [809, 106] width 1503 height 113
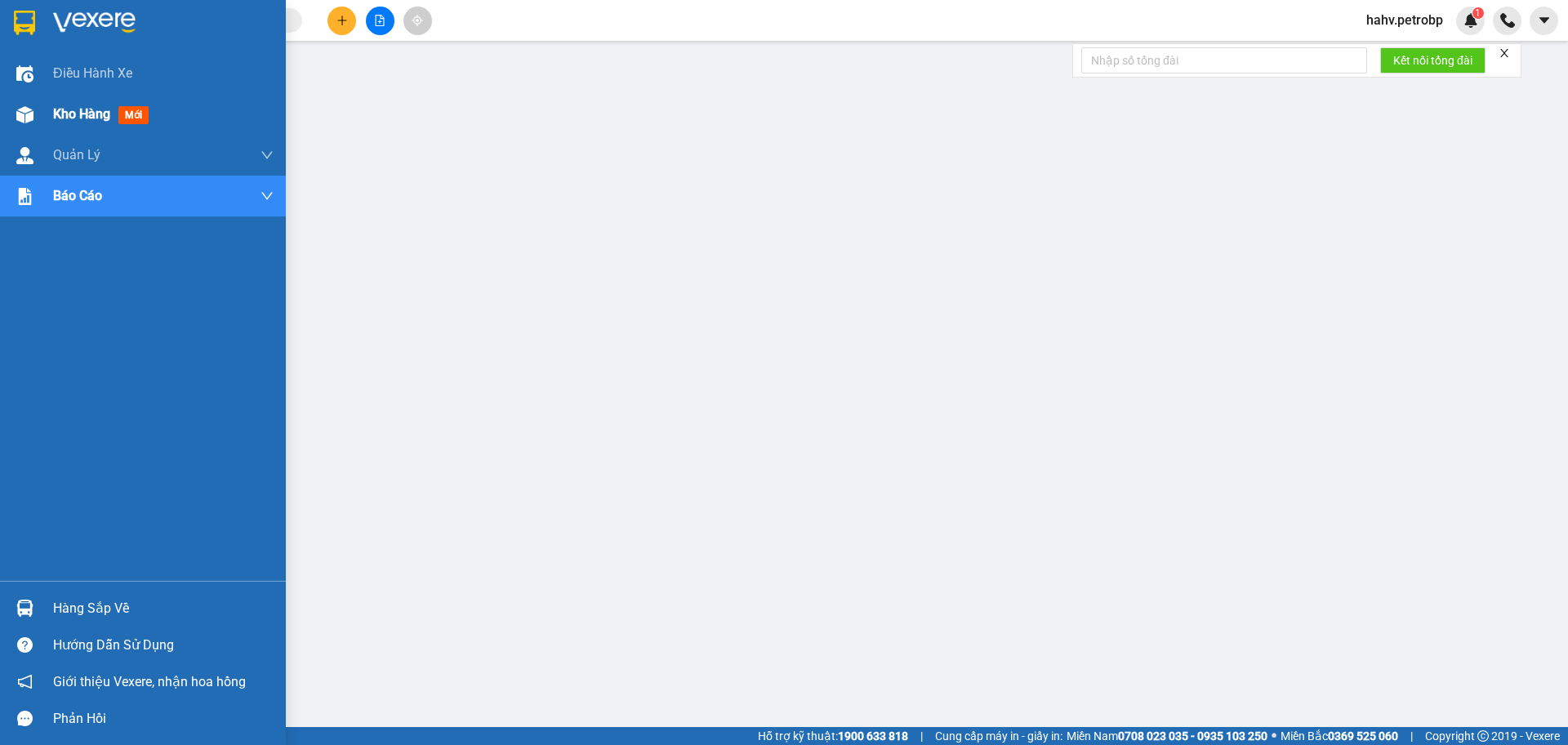
click at [42, 129] on div "Kho hàng mới" at bounding box center [143, 114] width 286 height 41
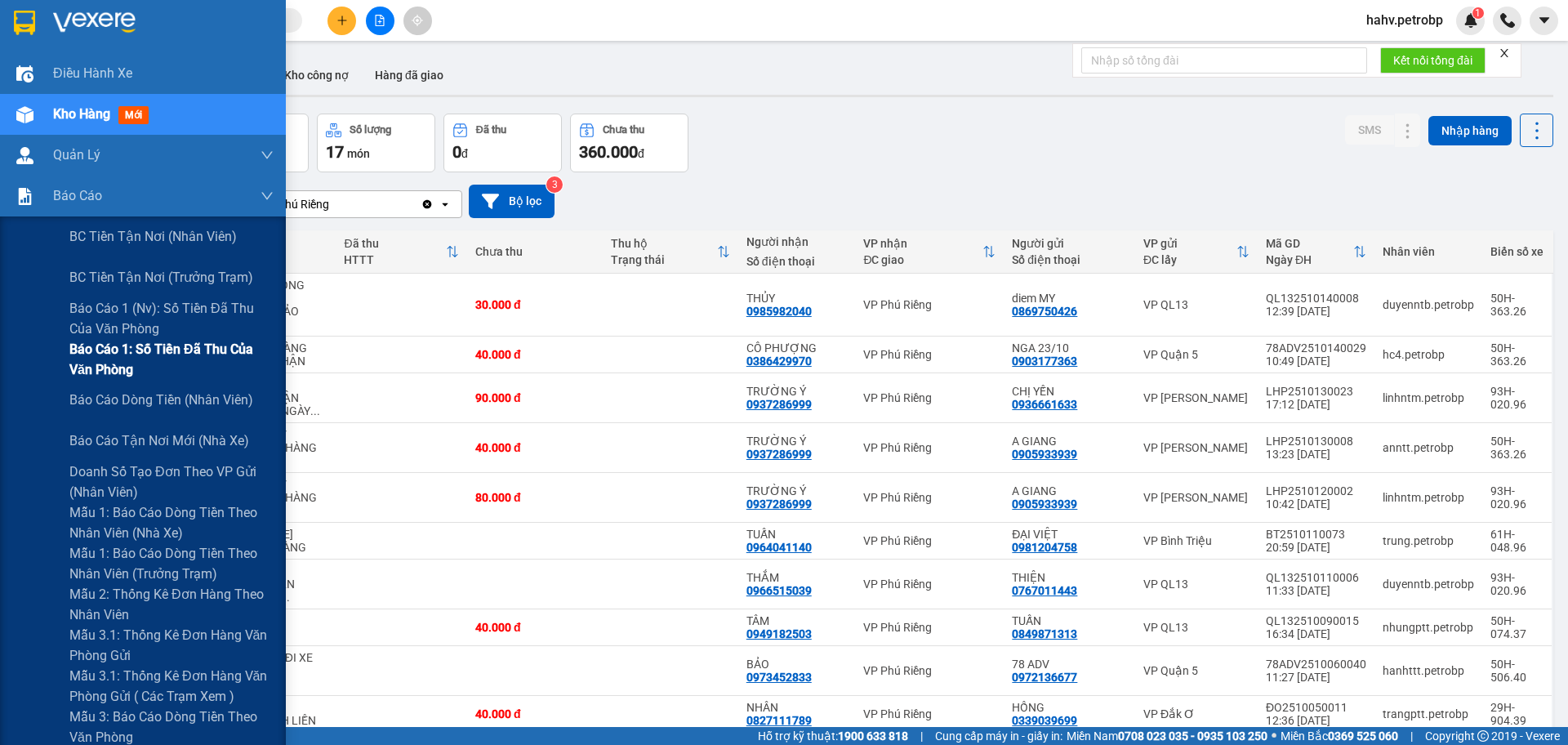
click at [98, 342] on span "Báo cáo 1: Số tiền đã thu của văn phòng" at bounding box center [172, 359] width 204 height 41
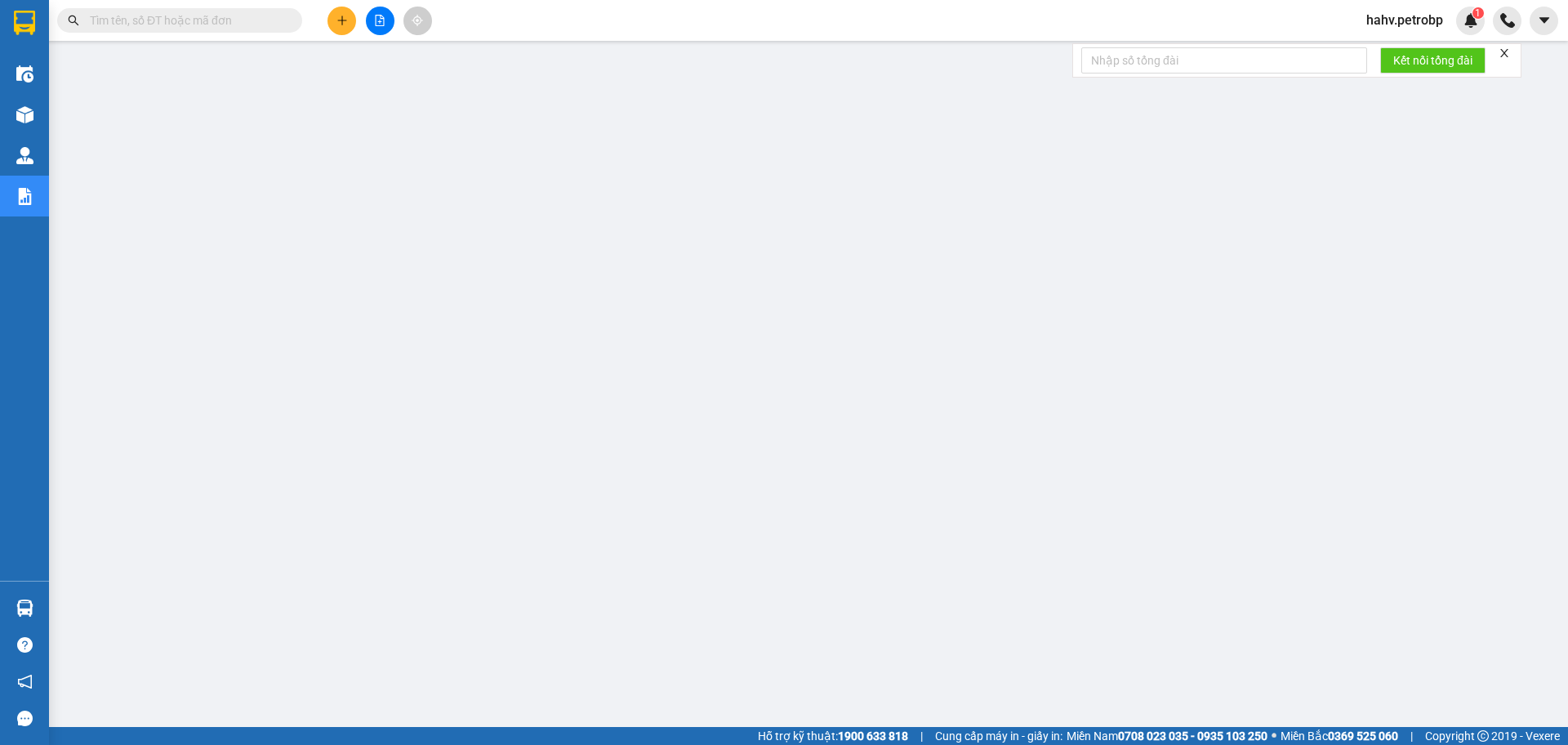
scroll to position [65, 0]
